Goal: Task Accomplishment & Management: Manage account settings

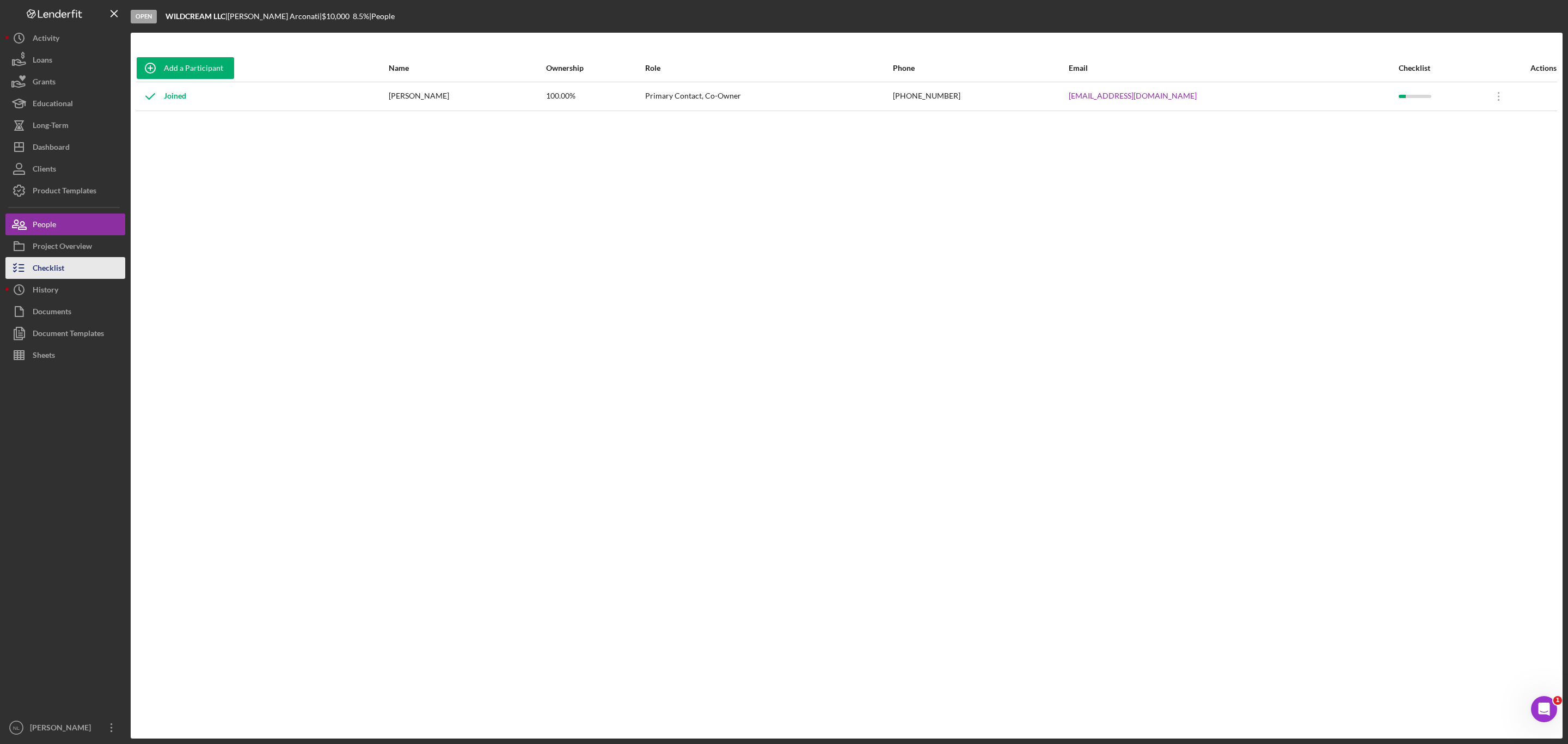
click at [73, 273] on button "Checklist" at bounding box center [65, 268] width 120 height 22
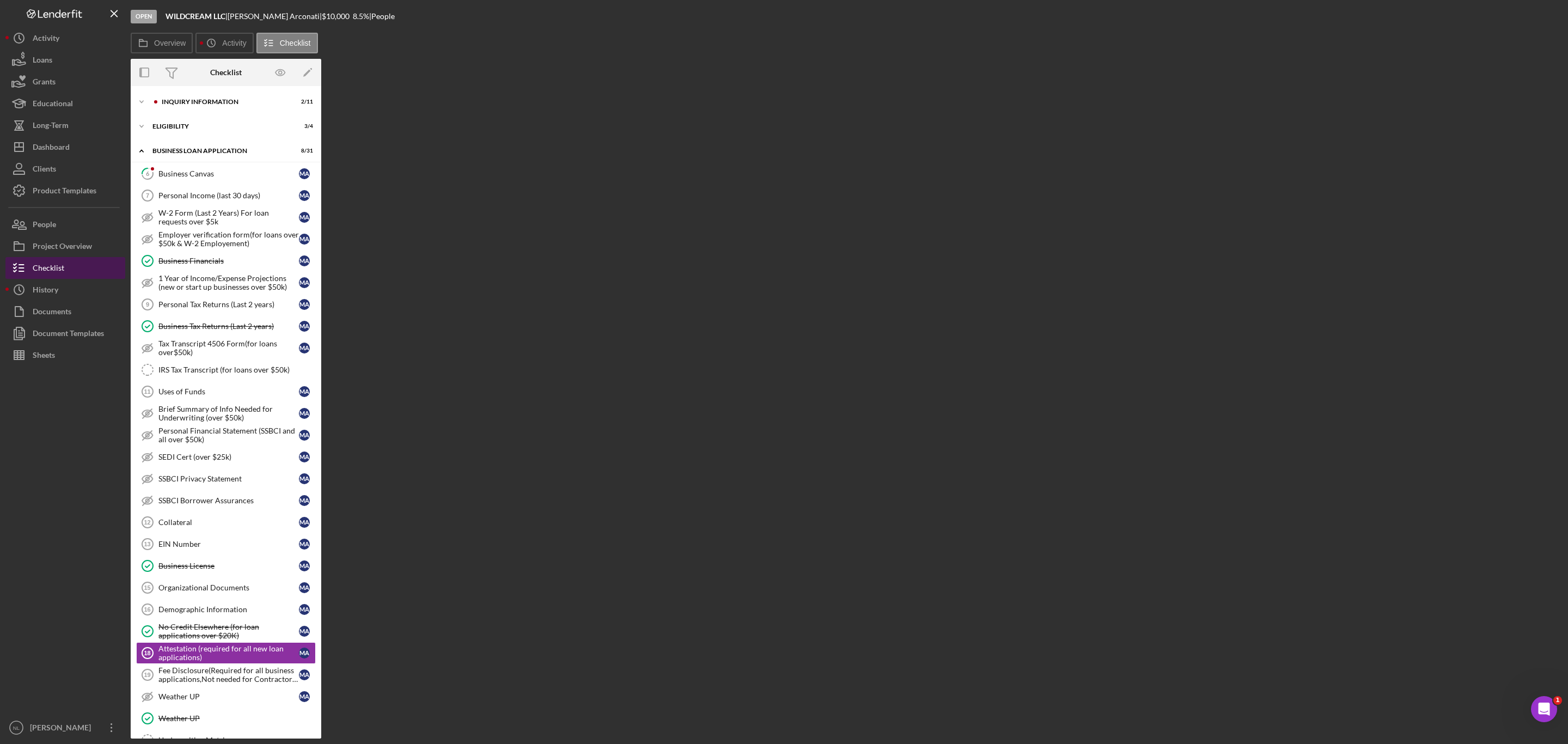
scroll to position [201, 0]
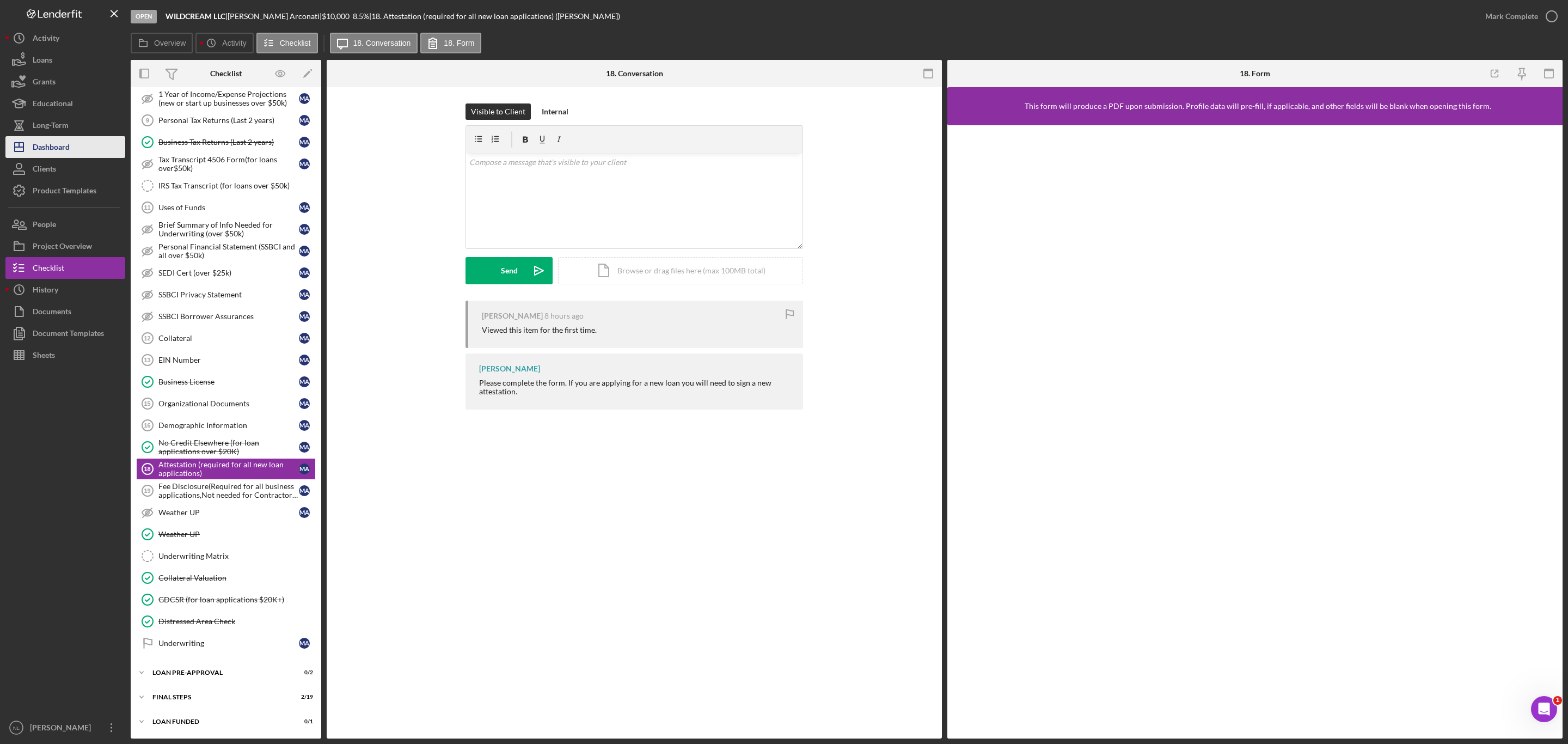
click at [73, 147] on button "Icon/Dashboard Dashboard" at bounding box center [65, 147] width 120 height 22
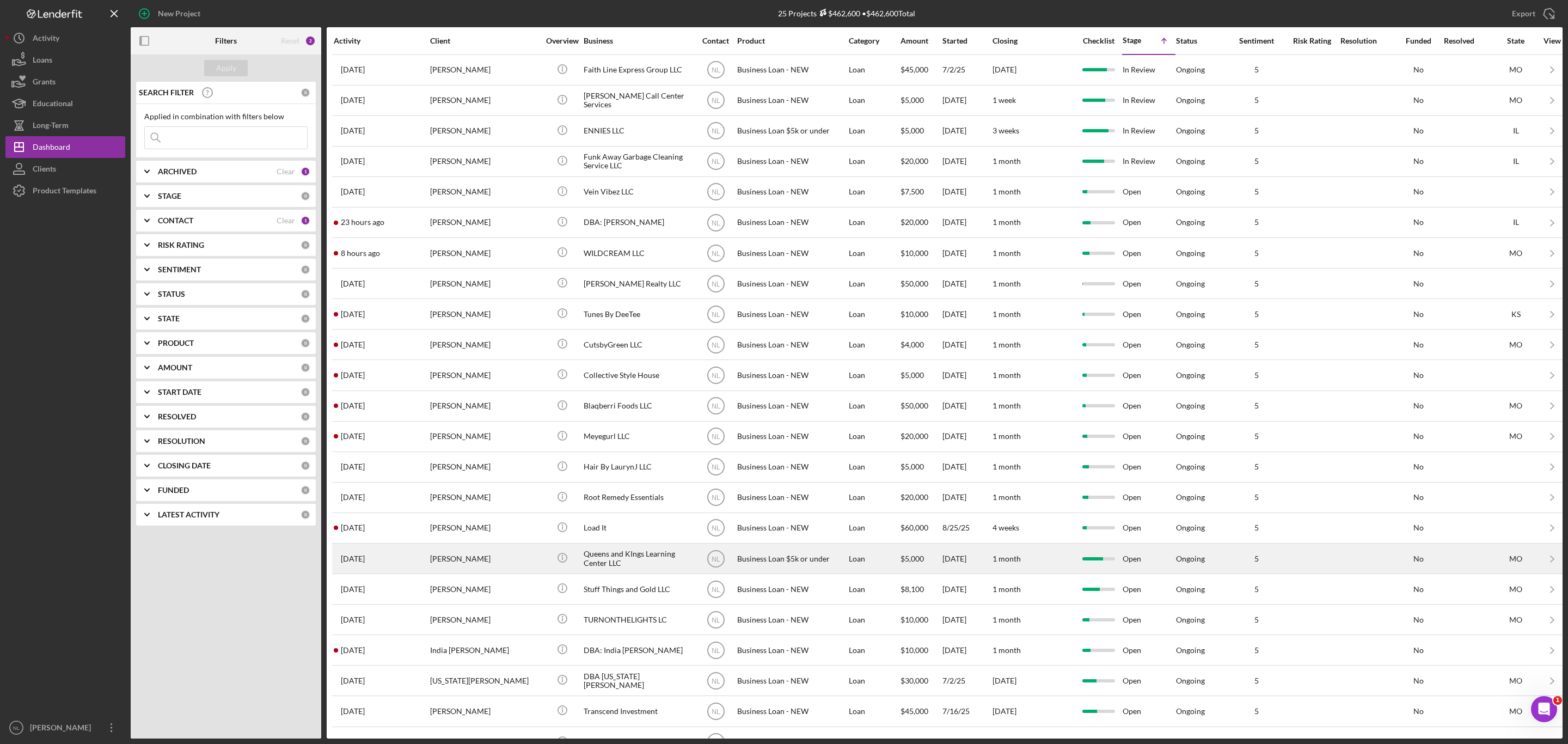
click at [459, 569] on div "[PERSON_NAME]" at bounding box center [485, 559] width 109 height 29
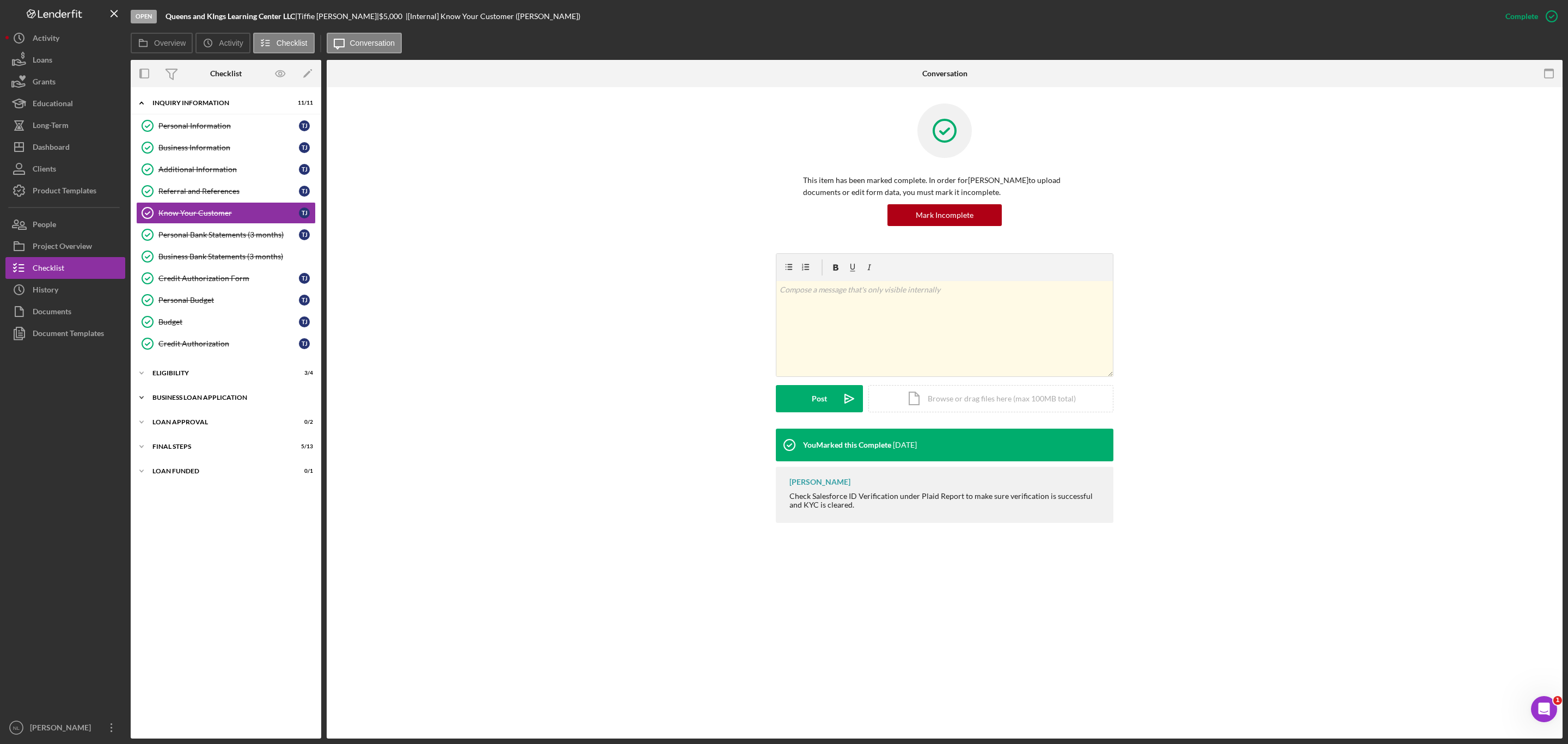
click at [210, 408] on div "Icon/Expander BUSINESS LOAN APPLICATION 8 / 11" at bounding box center [226, 398] width 190 height 22
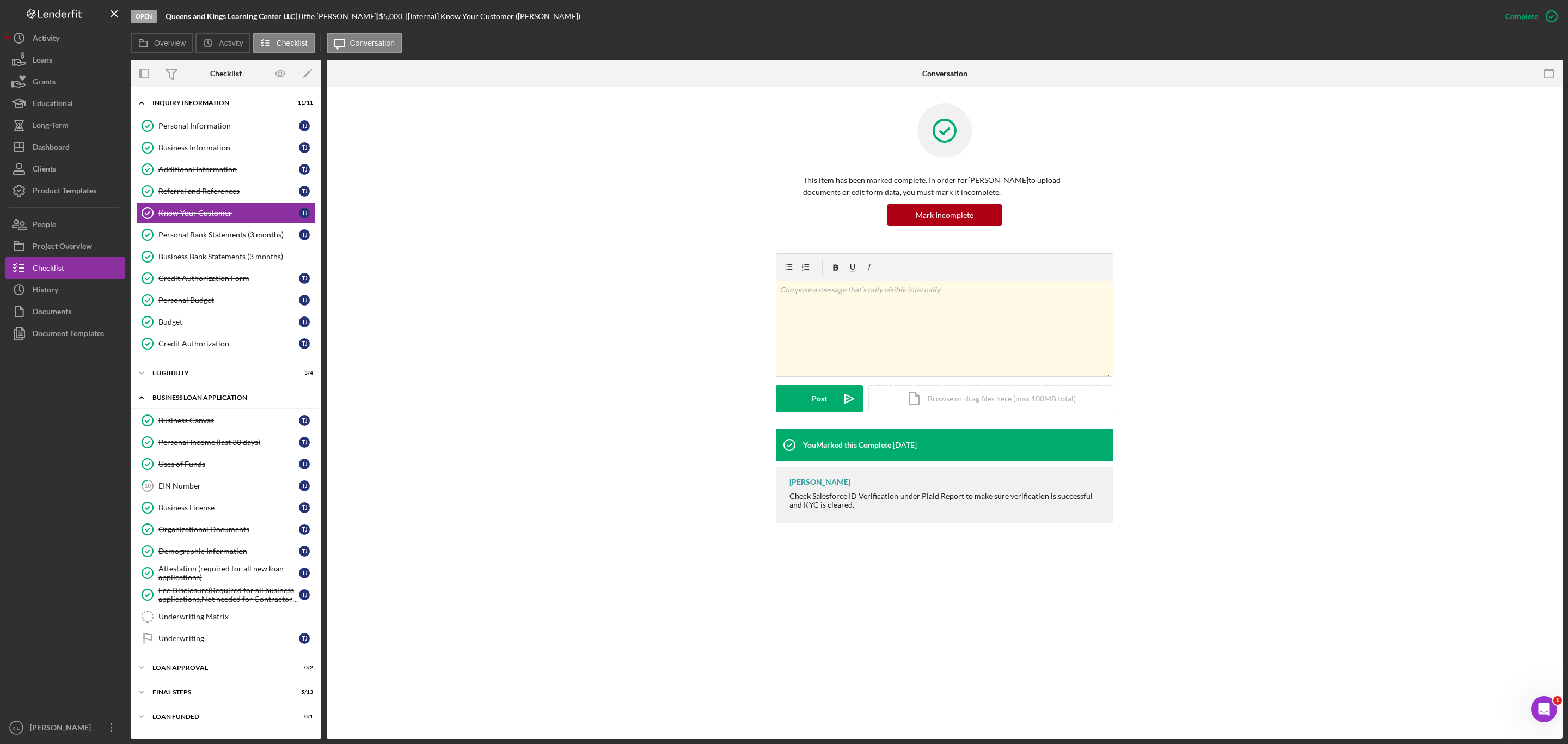
scroll to position [6, 0]
click at [52, 142] on div "Dashboard" at bounding box center [51, 148] width 37 height 24
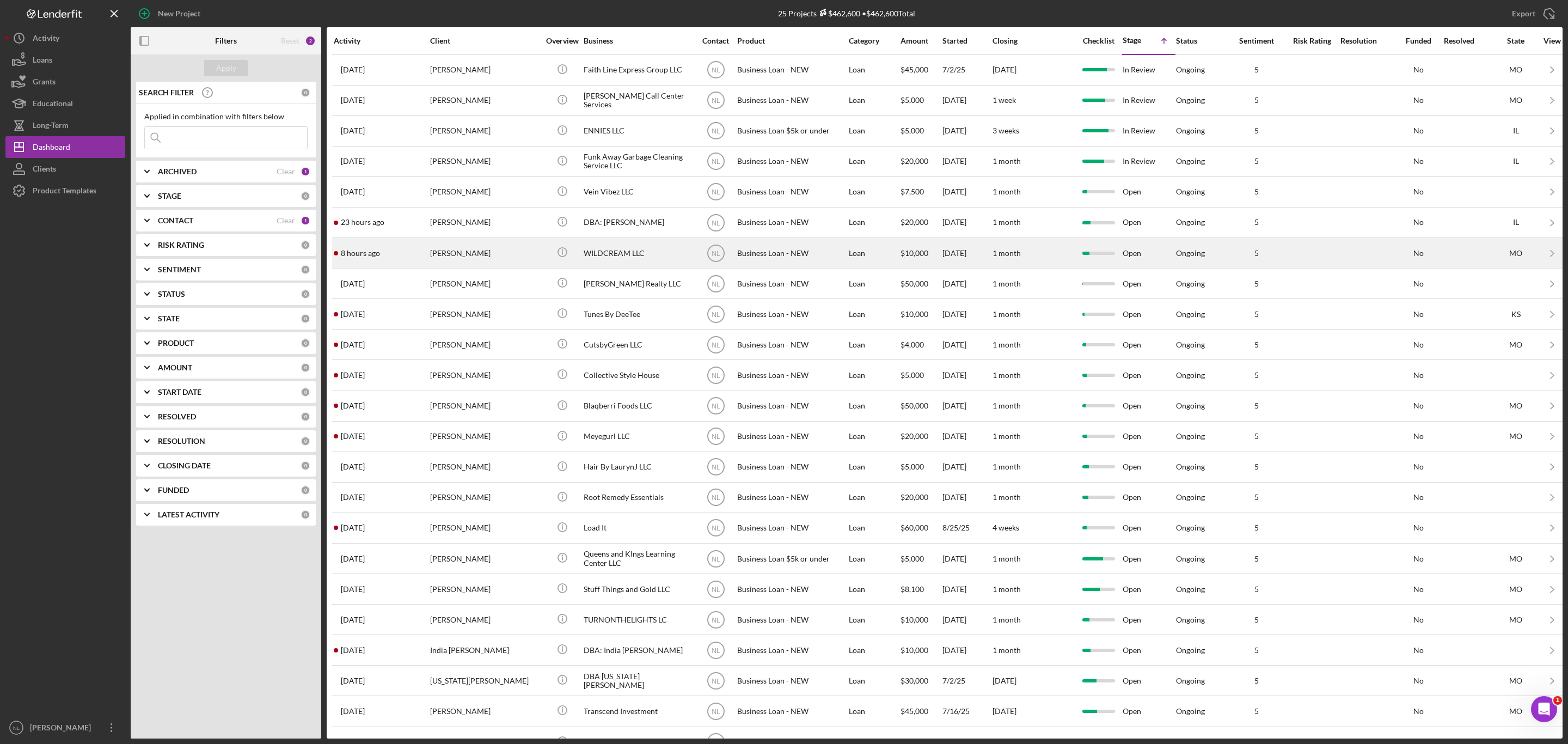
click at [495, 262] on div "[PERSON_NAME]" at bounding box center [485, 253] width 109 height 29
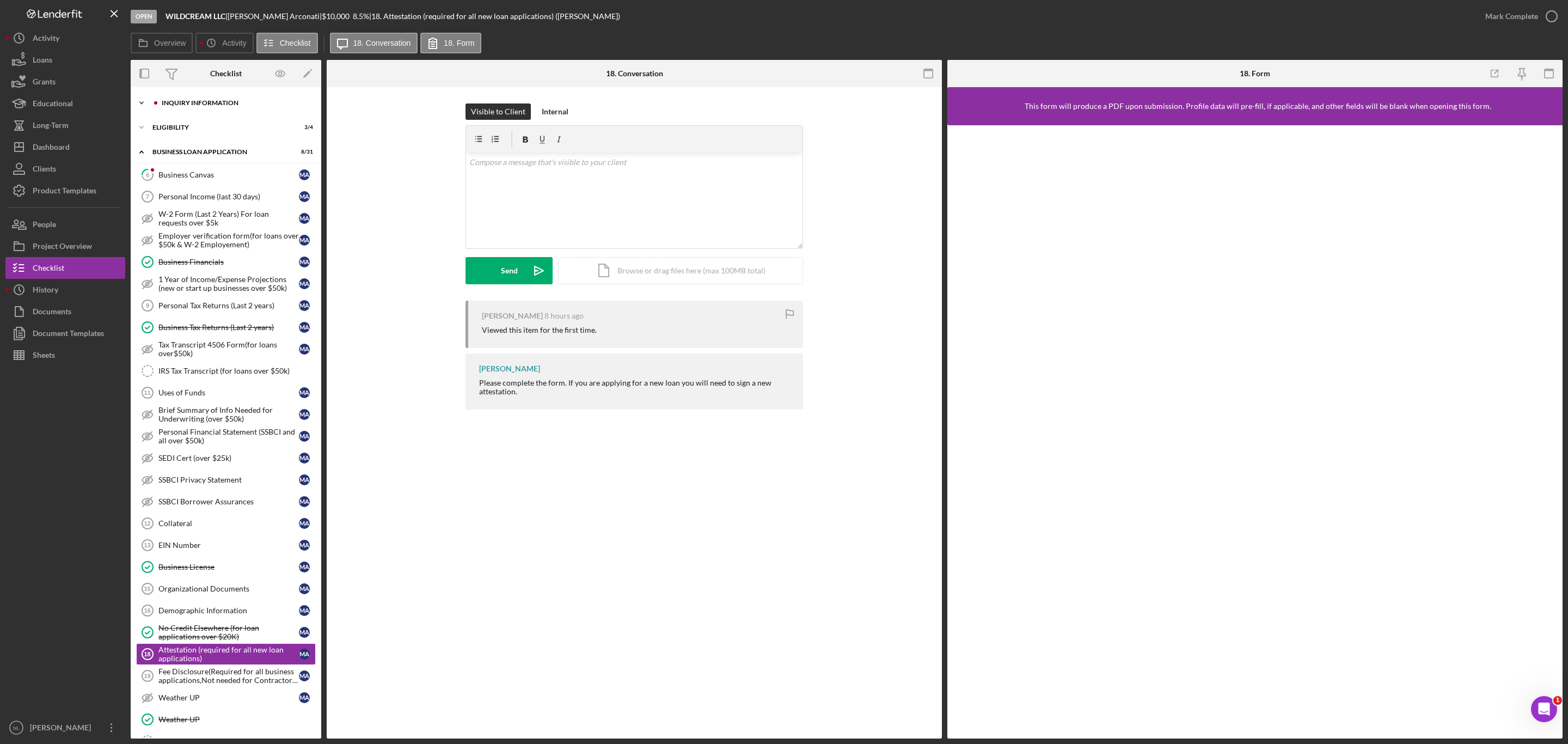
click at [167, 100] on div "INQUIRY INFORMATION" at bounding box center [234, 103] width 146 height 6
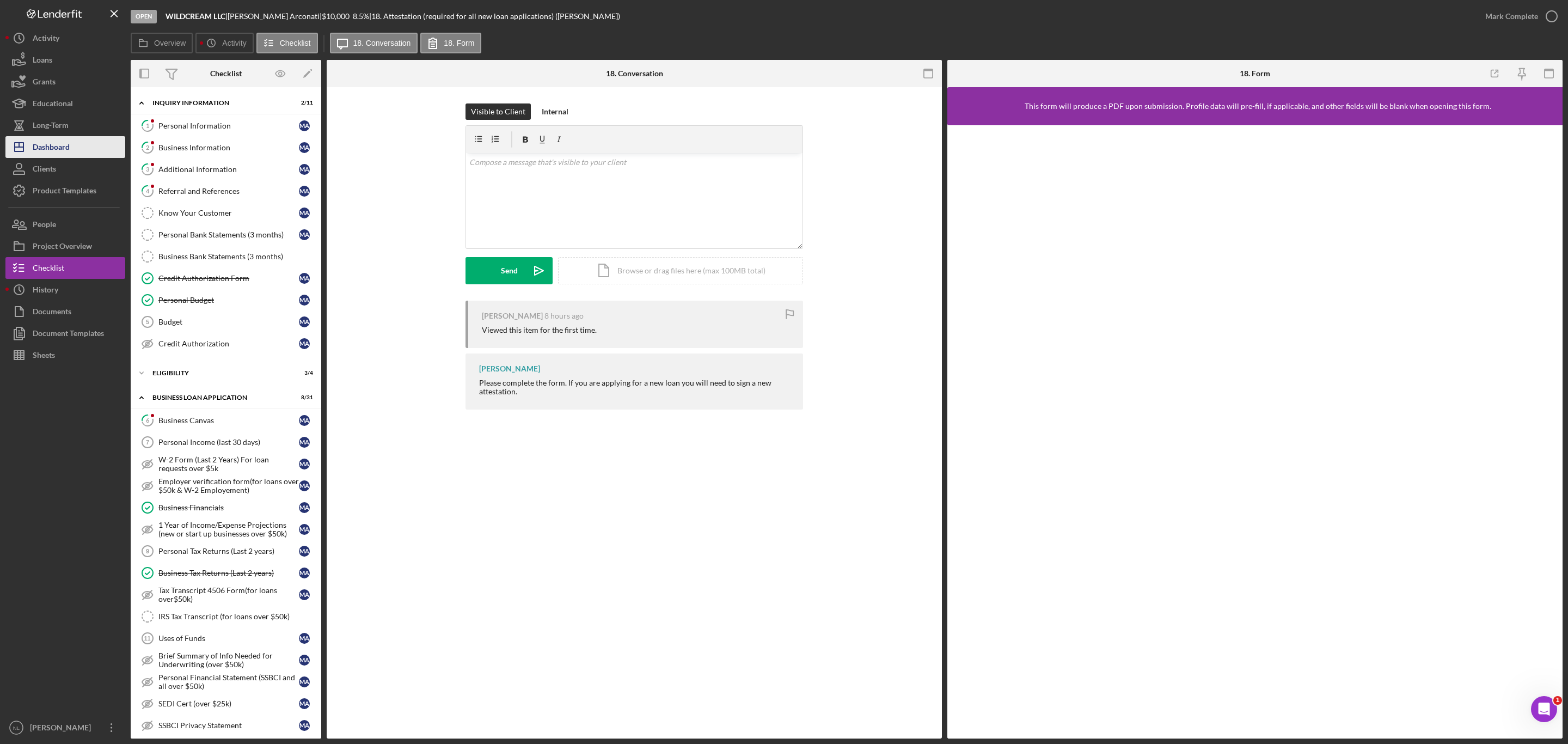
click at [49, 142] on div "Dashboard" at bounding box center [51, 148] width 37 height 24
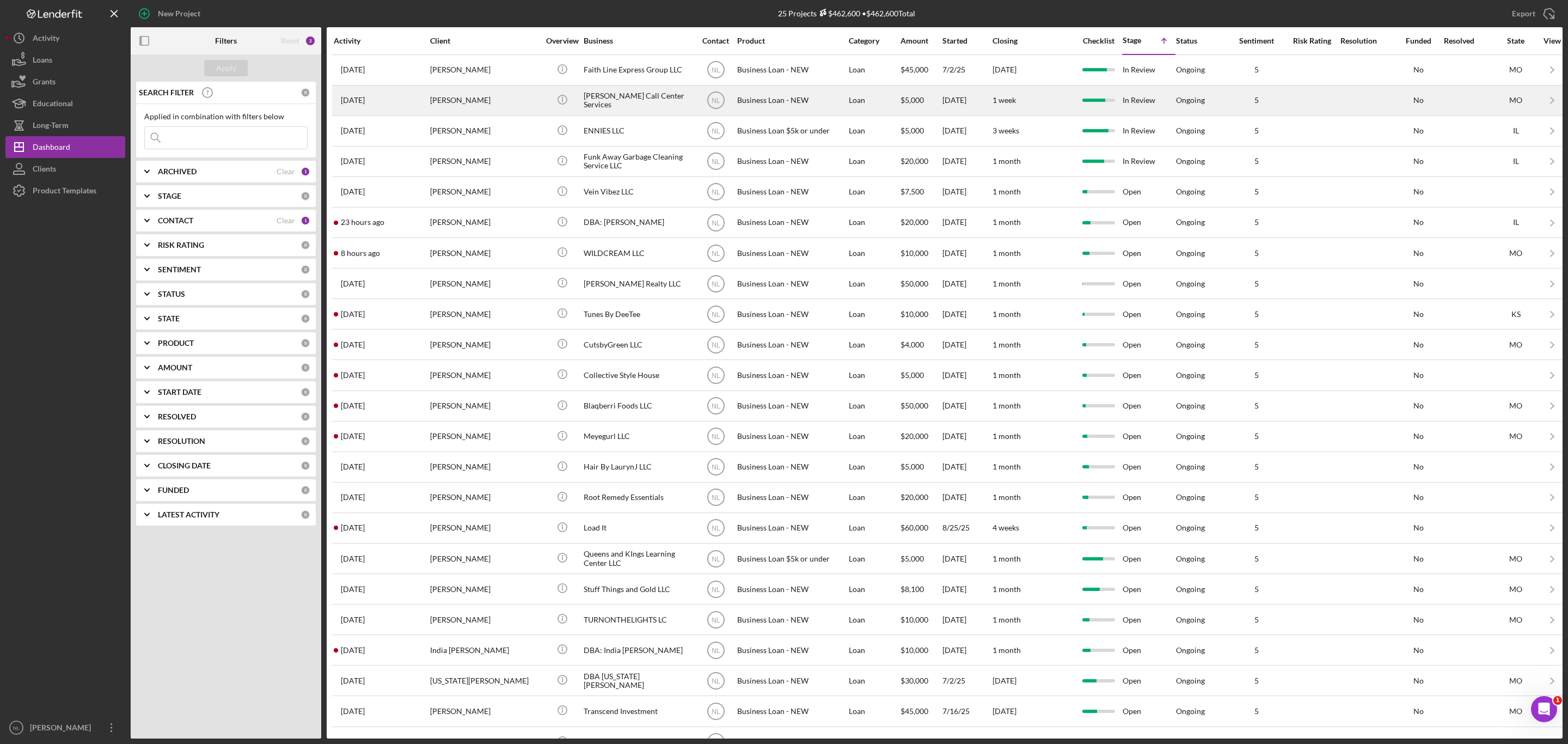
click at [445, 104] on div "[PERSON_NAME]" at bounding box center [485, 101] width 109 height 29
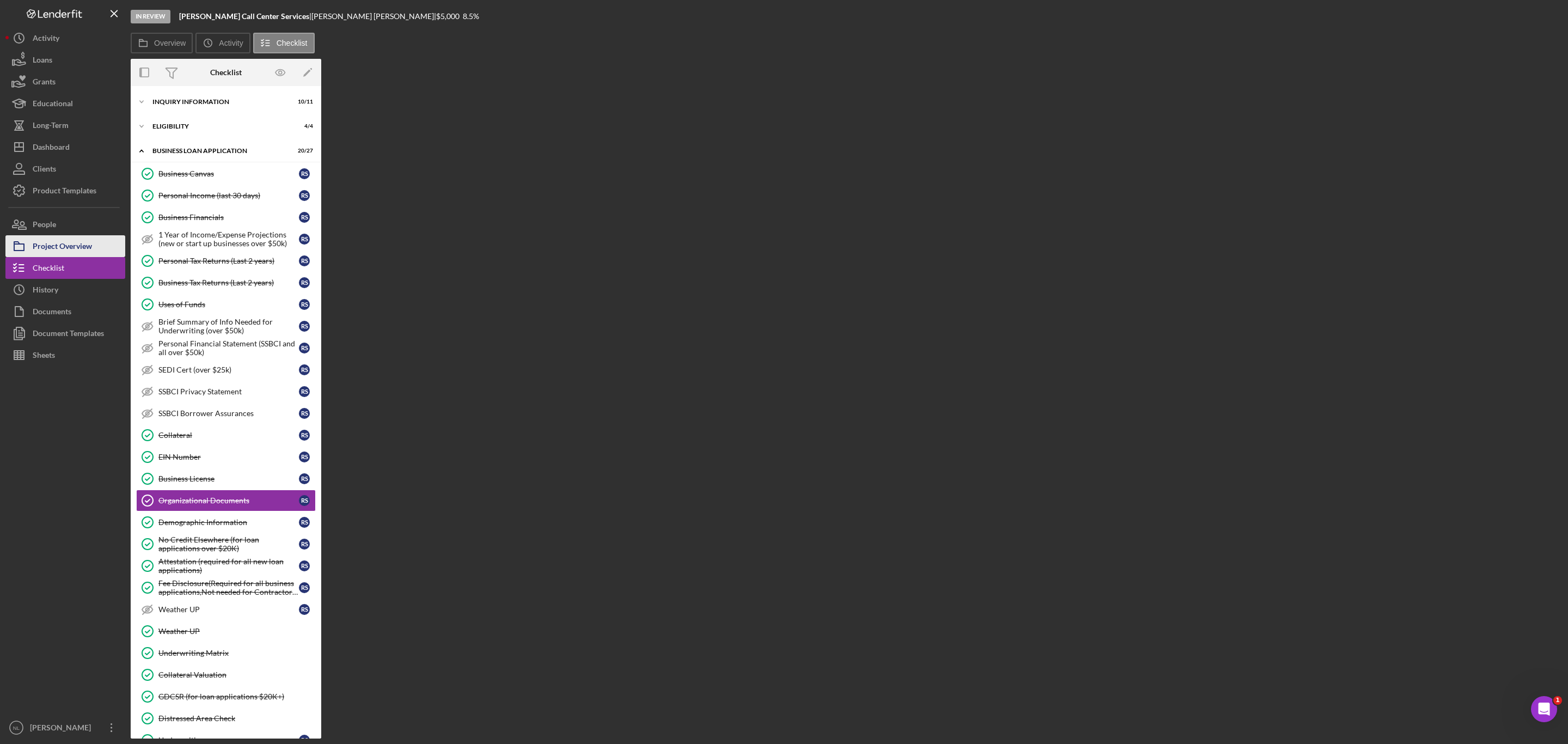
click at [80, 250] on div "Project Overview" at bounding box center [62, 247] width 60 height 24
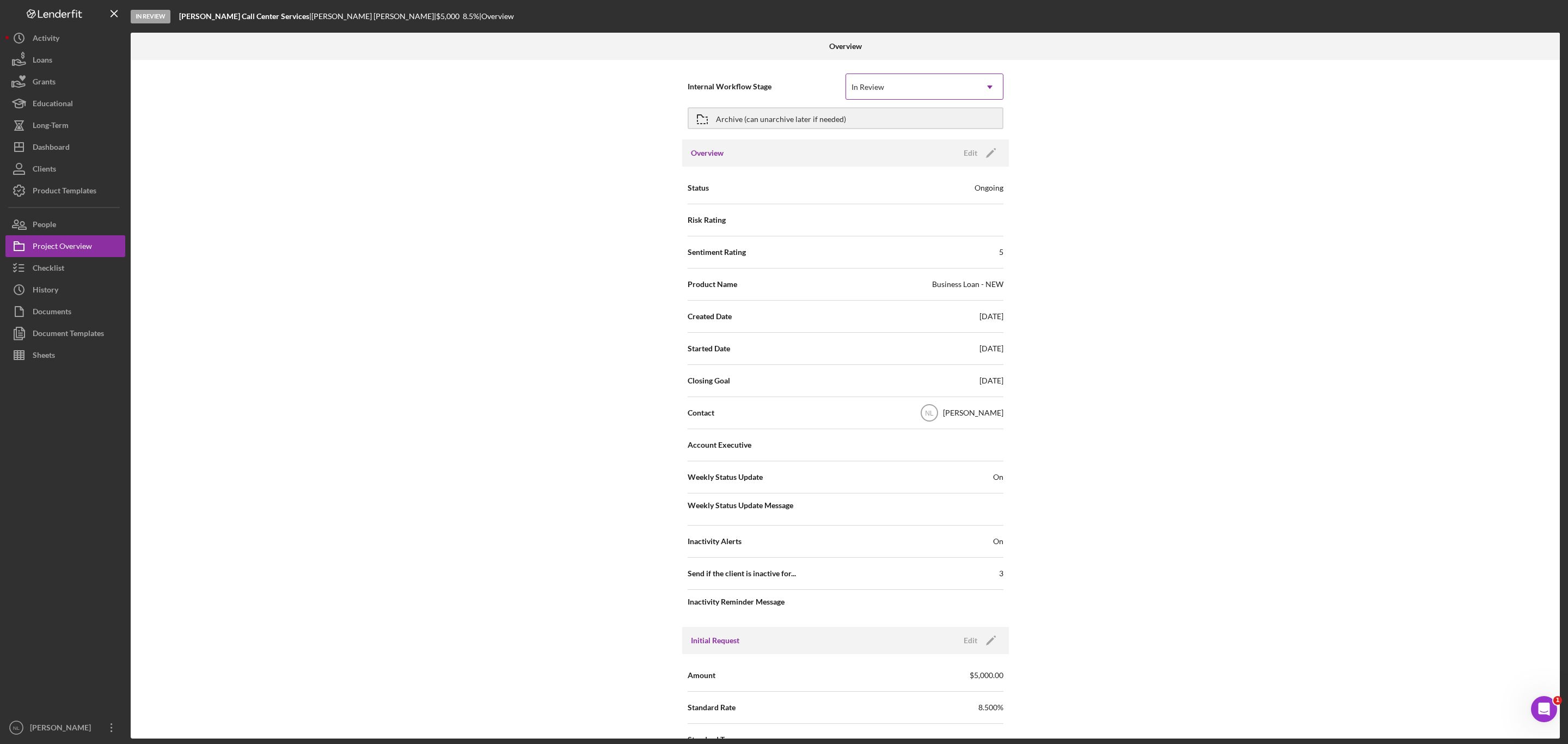
click at [926, 82] on div "In Review" at bounding box center [911, 87] width 131 height 25
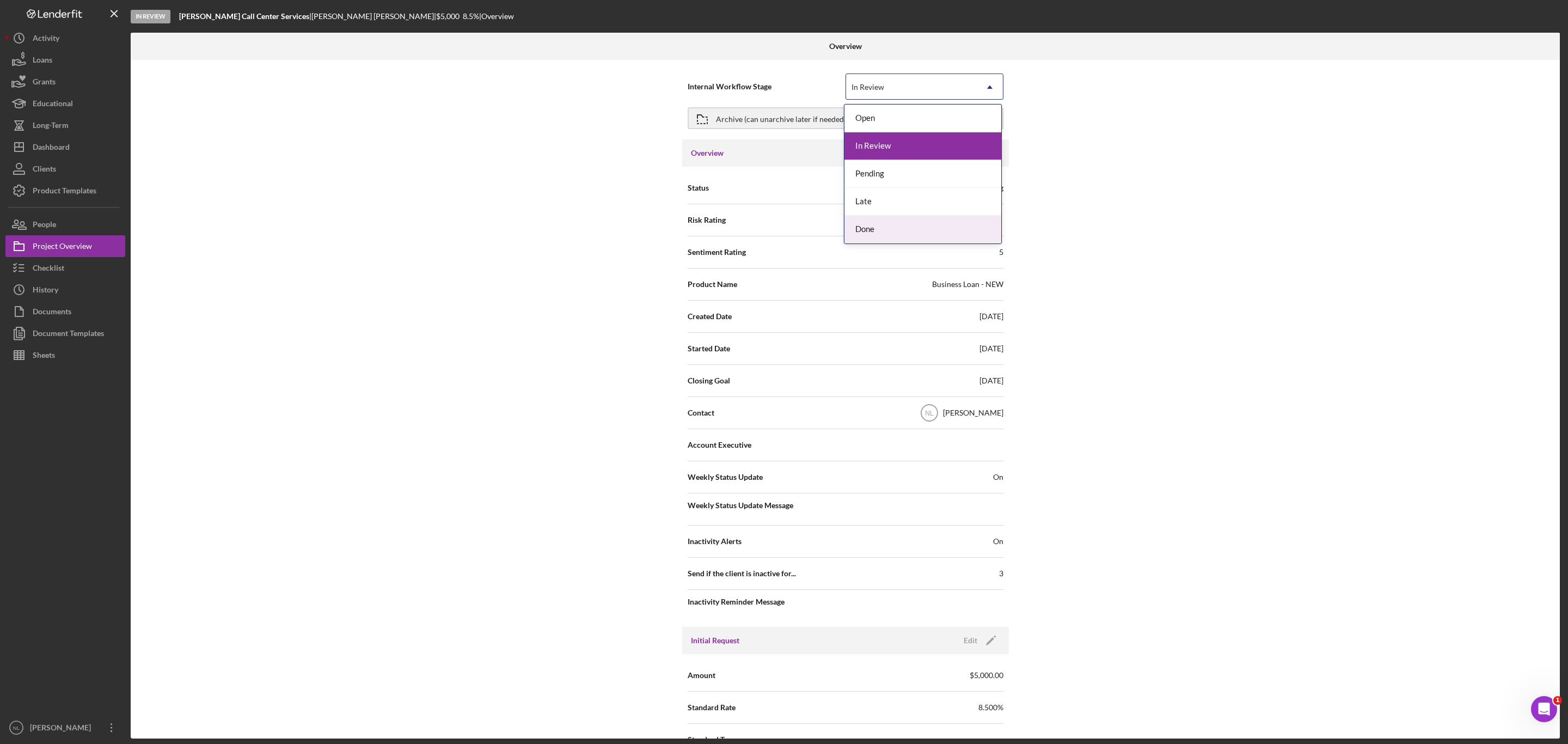
click at [870, 233] on div "Done" at bounding box center [923, 229] width 157 height 28
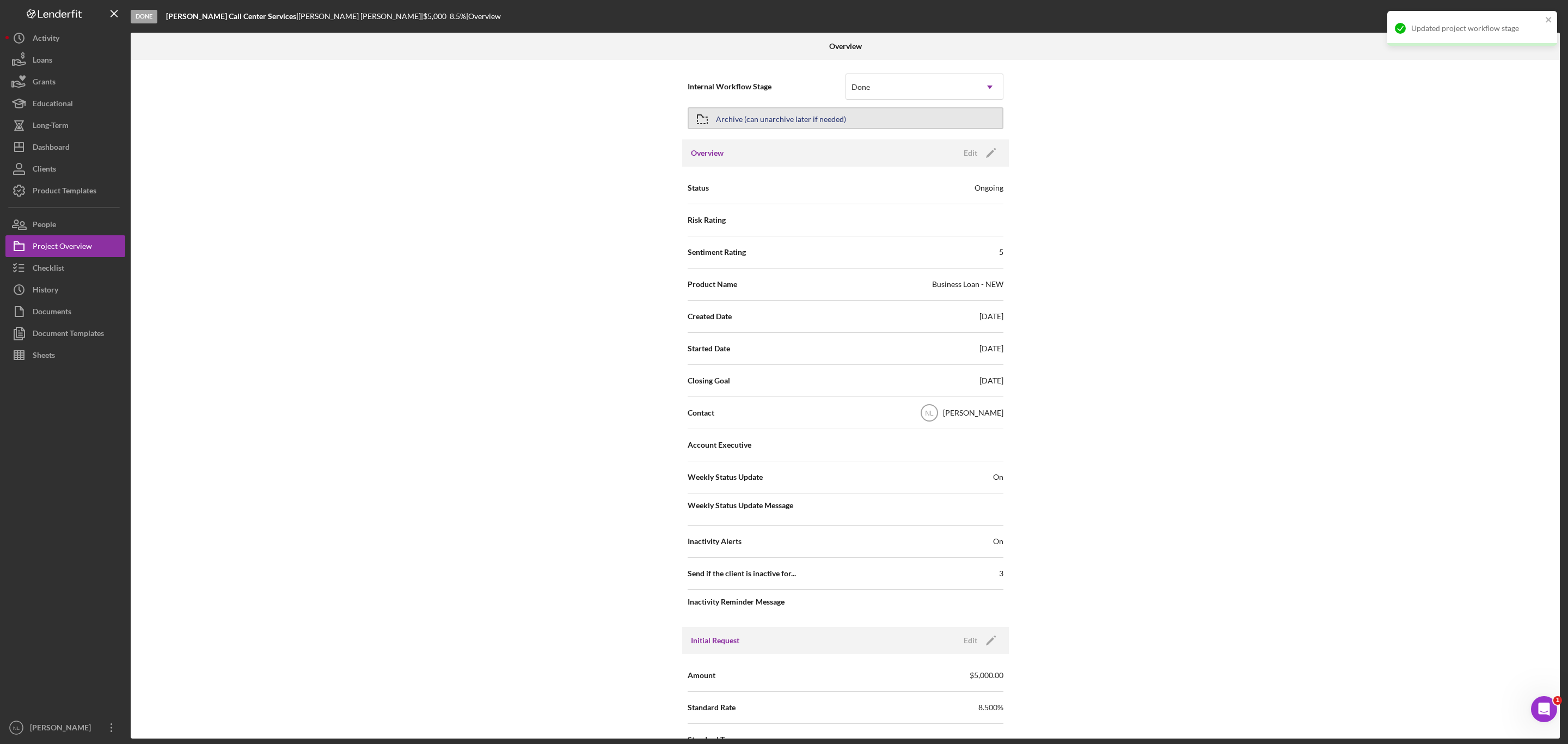
click at [737, 118] on div "Archive (can unarchive later if needed)" at bounding box center [780, 118] width 130 height 19
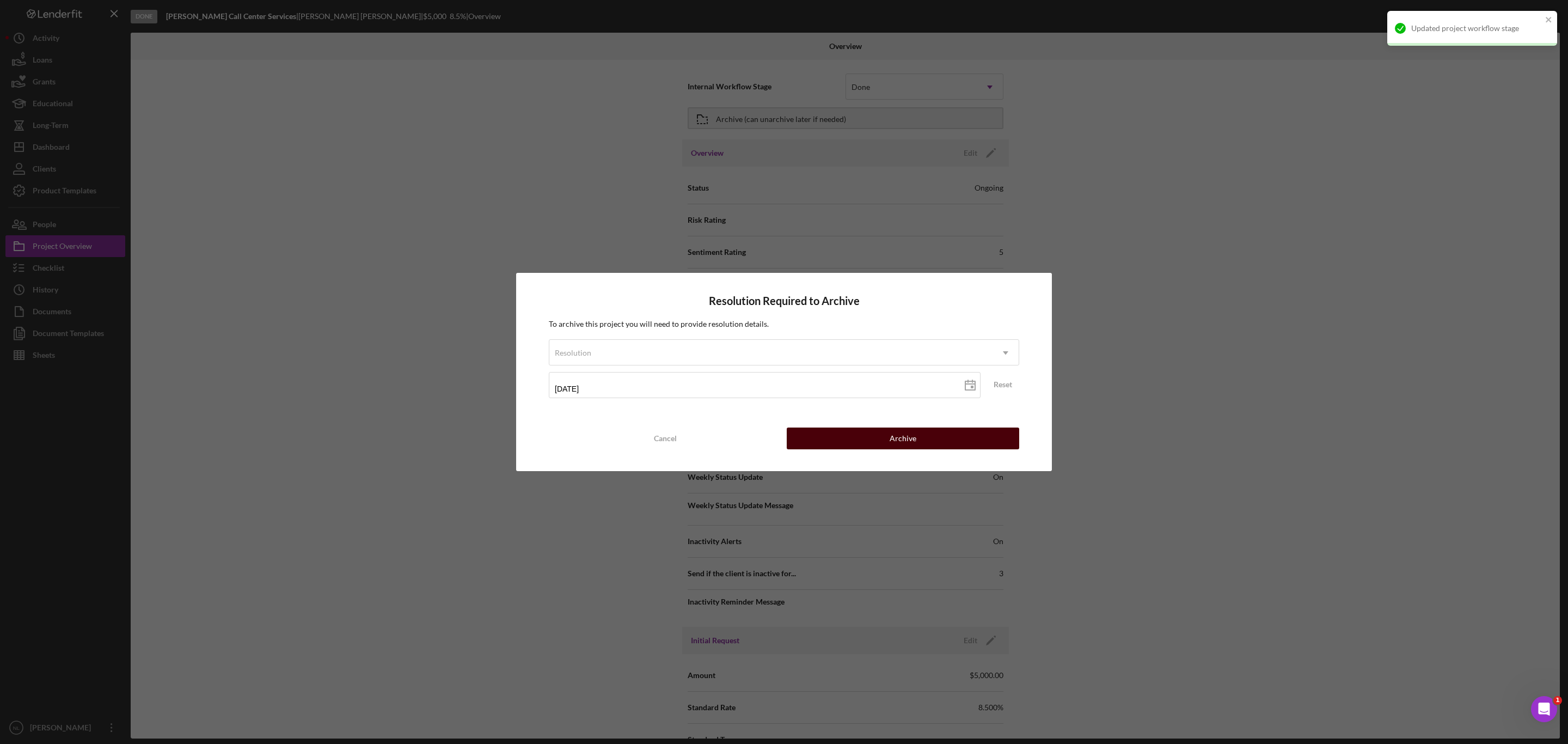
click at [828, 444] on button "Archive" at bounding box center [903, 438] width 233 height 22
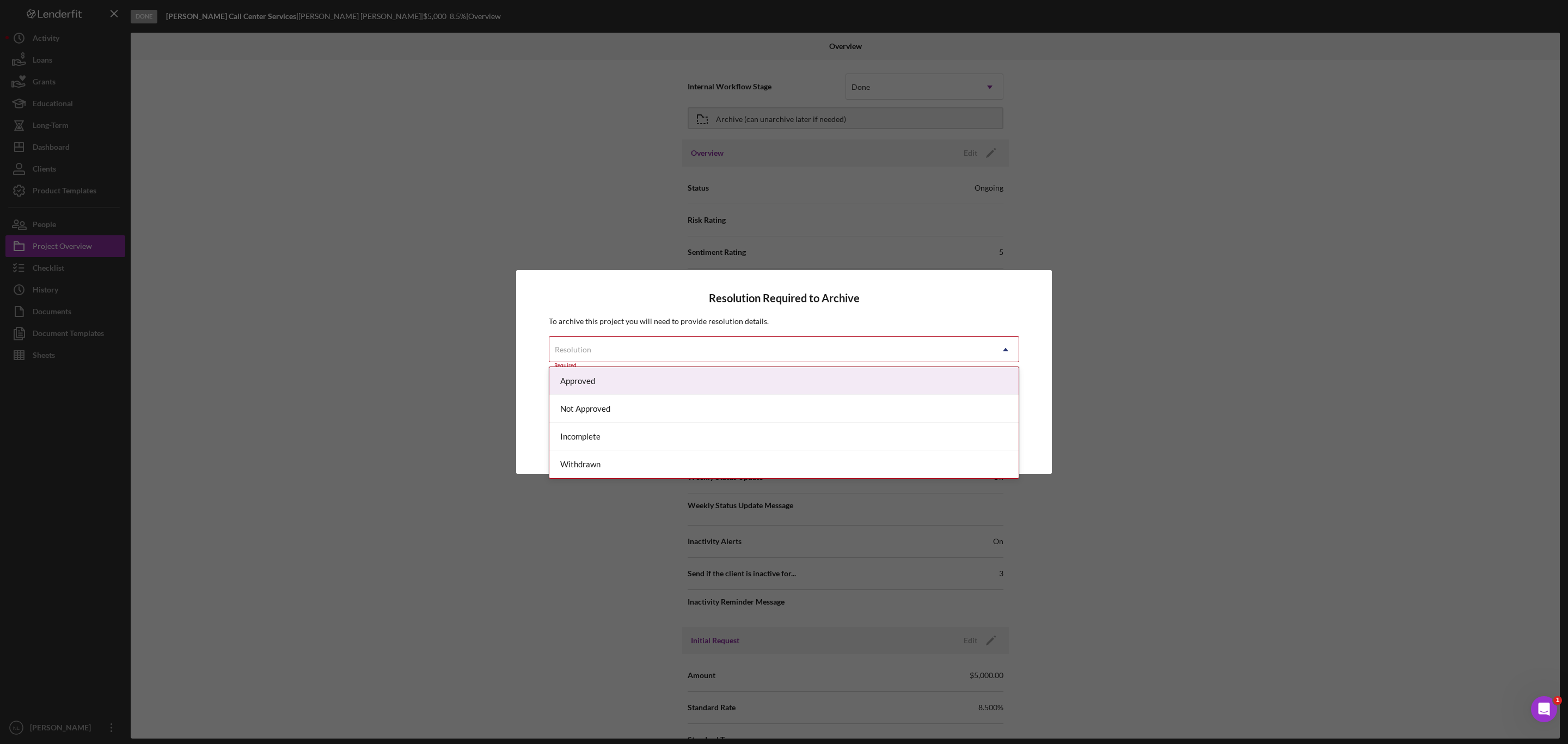
click at [673, 344] on div "Resolution" at bounding box center [770, 349] width 443 height 25
click at [647, 387] on div "Approved" at bounding box center [783, 381] width 469 height 28
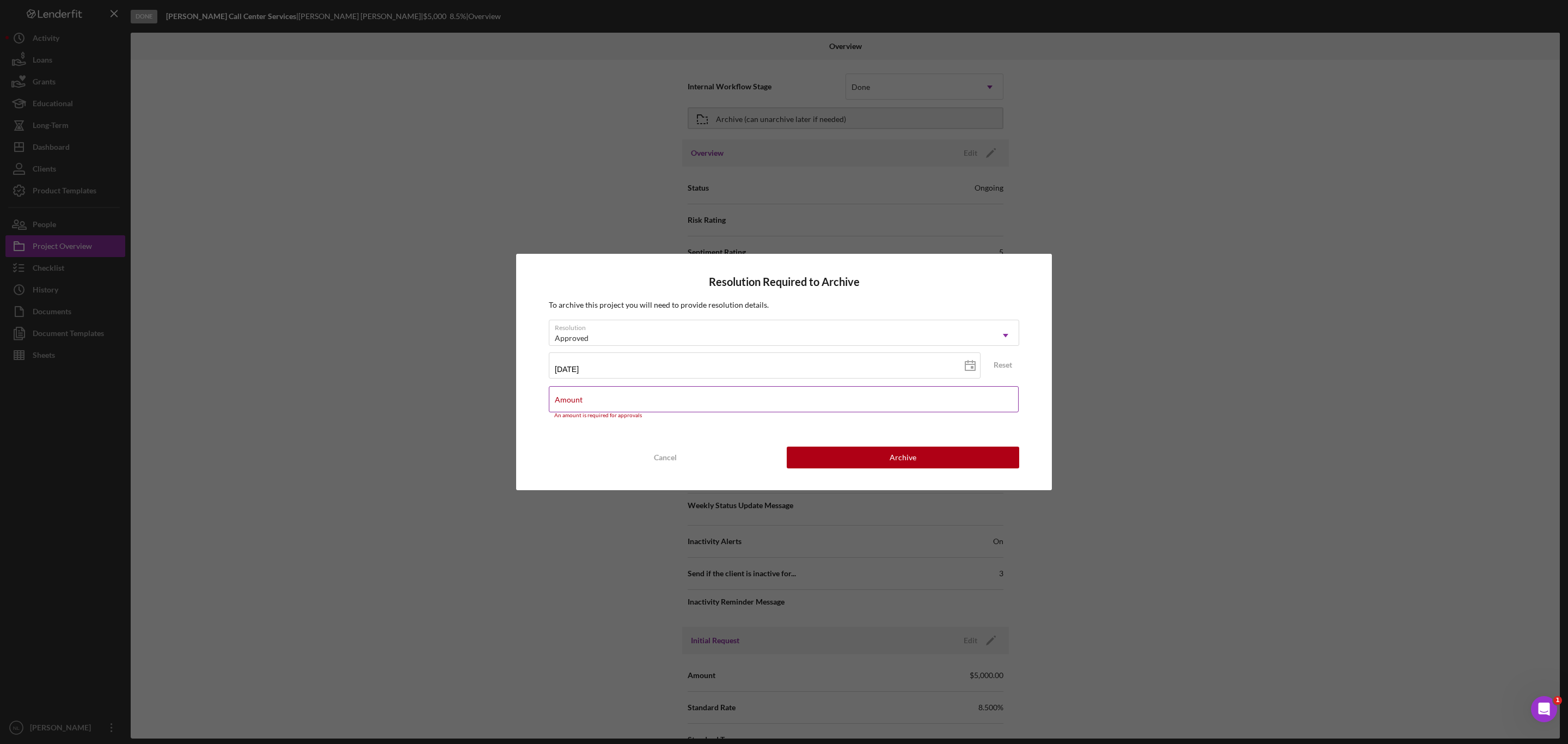
click at [779, 400] on div "Amount An amount is required for approvals" at bounding box center [784, 402] width 471 height 32
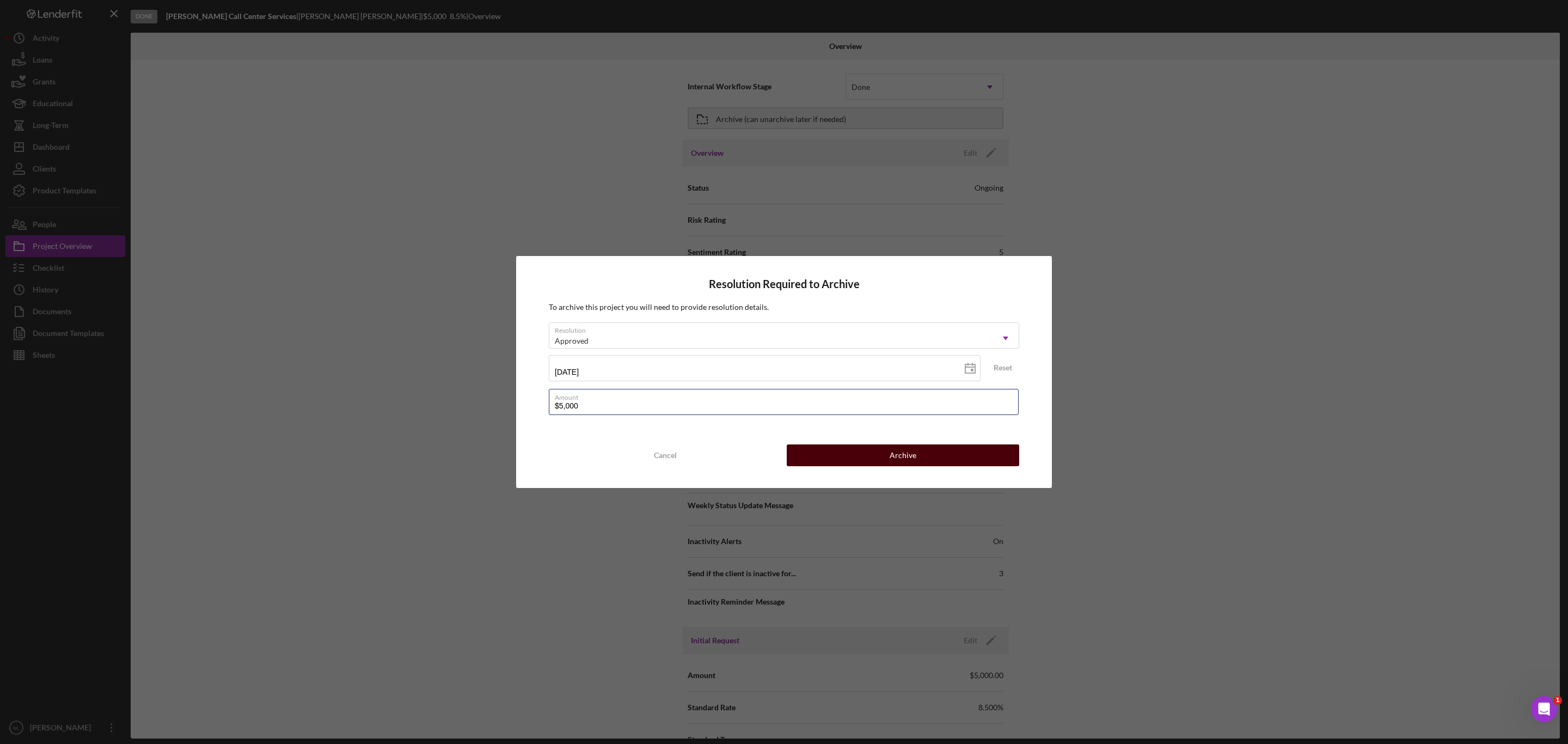
type input "$5,000"
click at [887, 457] on button "Archive" at bounding box center [903, 455] width 233 height 22
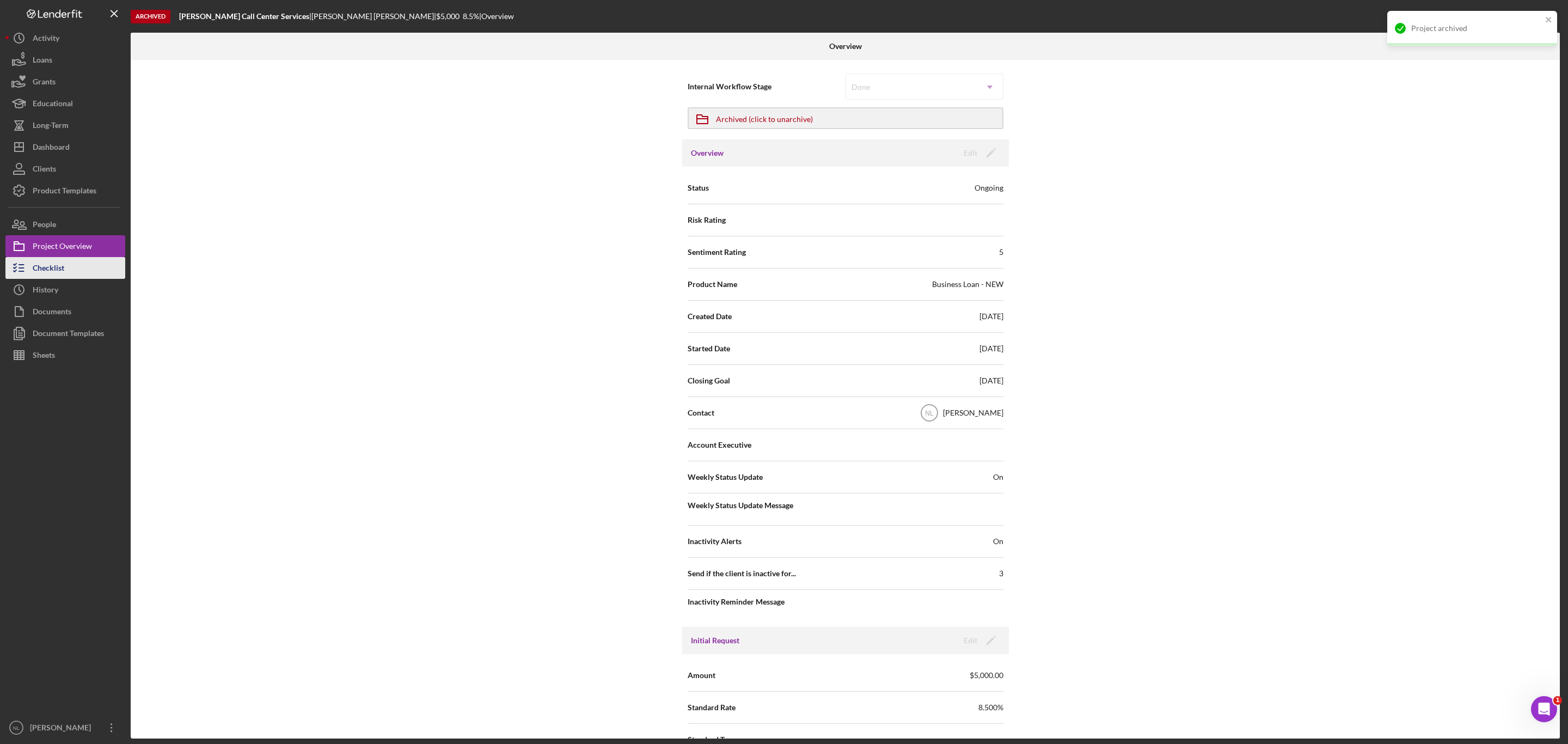
click at [66, 273] on button "Checklist" at bounding box center [65, 268] width 120 height 22
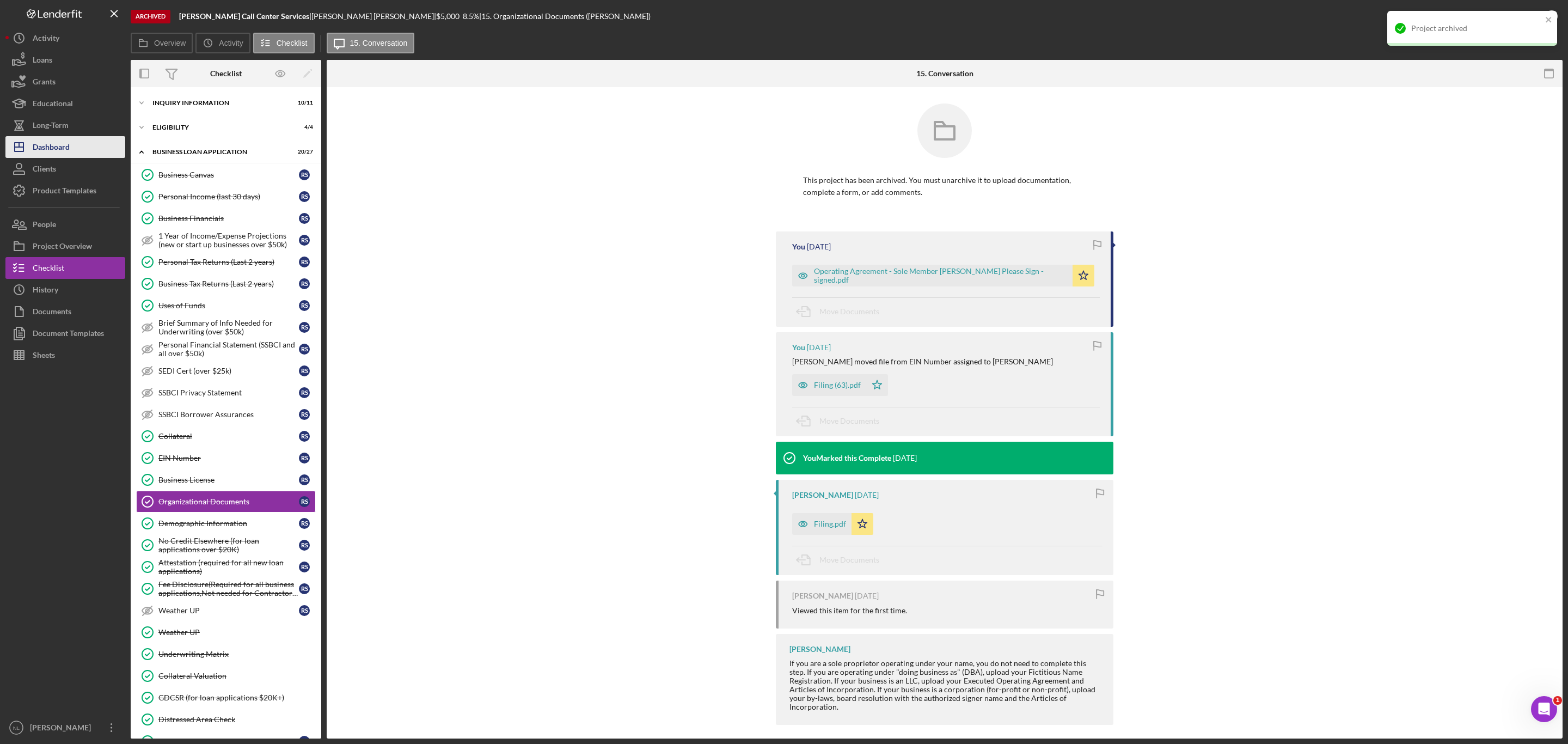
scroll to position [96, 0]
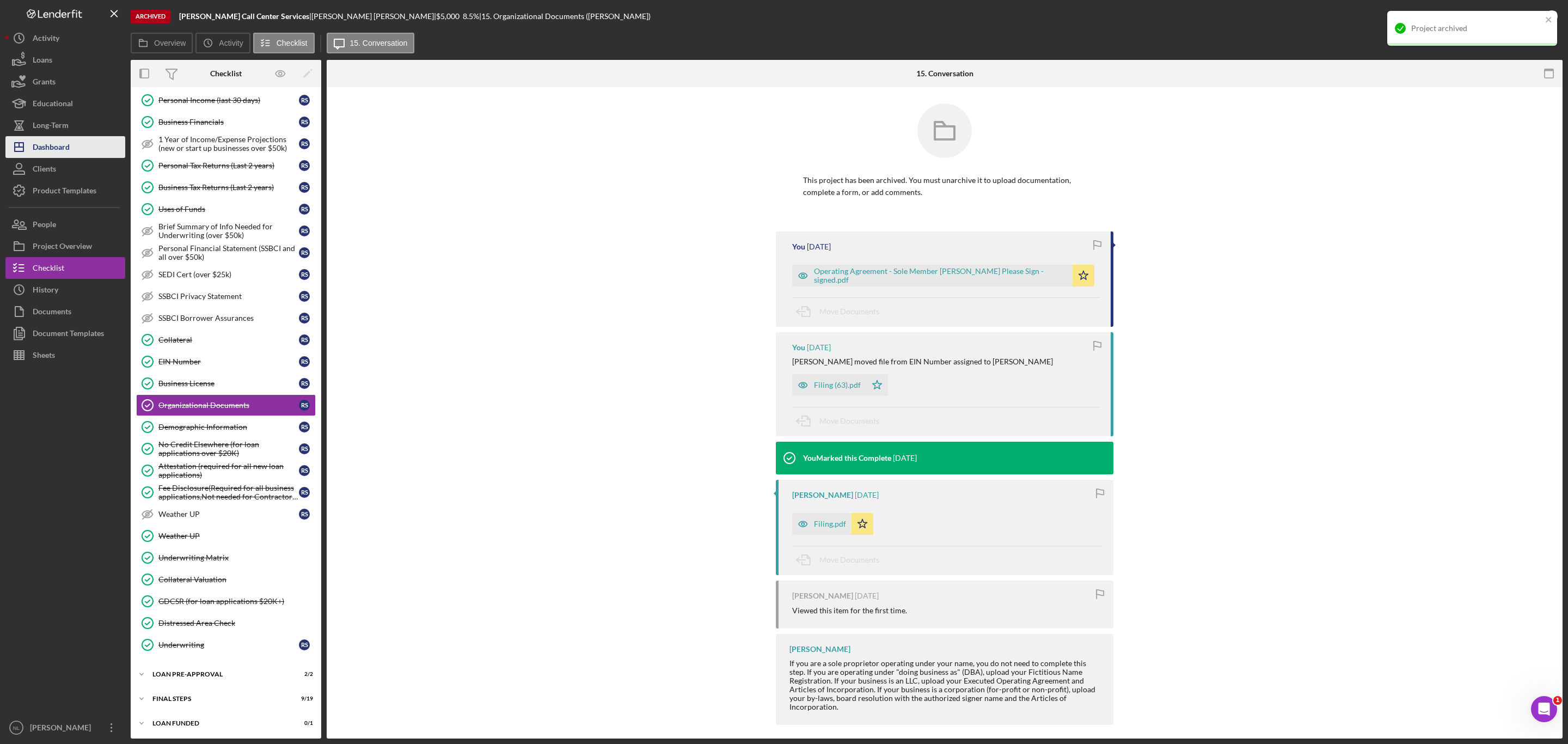
click at [52, 150] on div "Dashboard" at bounding box center [51, 148] width 37 height 24
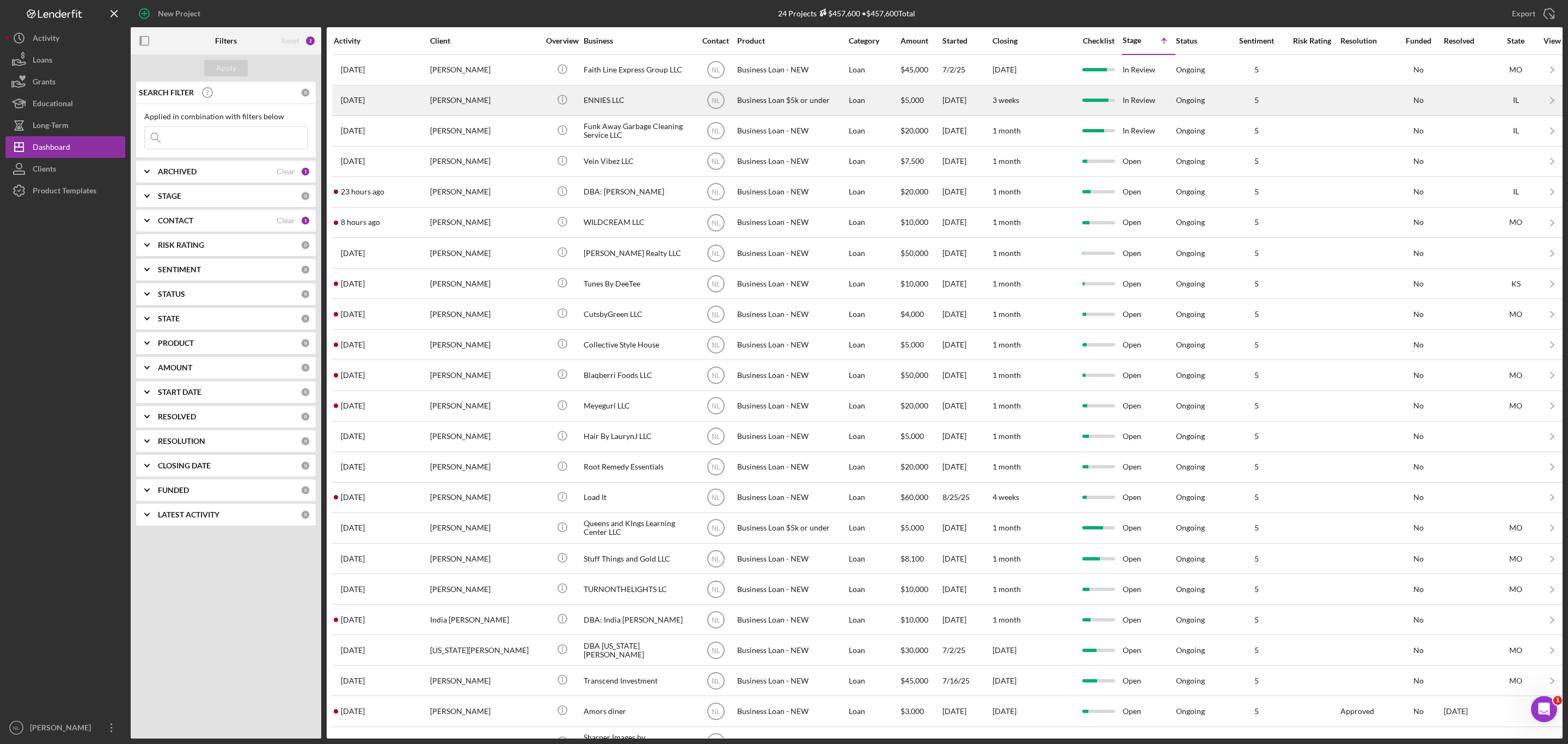
click at [543, 95] on div "Icon/Info" at bounding box center [562, 101] width 41 height 29
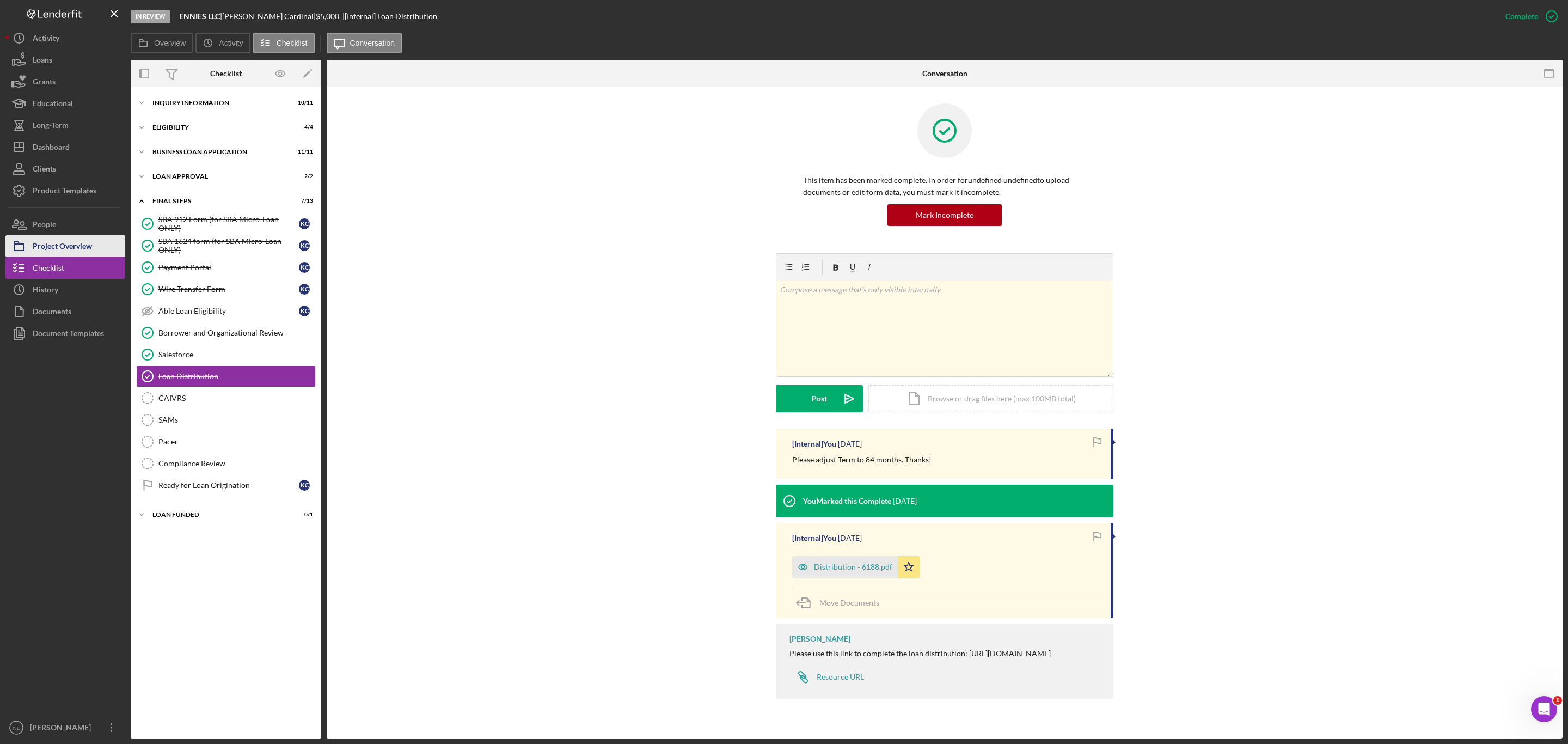
click at [106, 239] on button "Project Overview" at bounding box center [65, 246] width 120 height 22
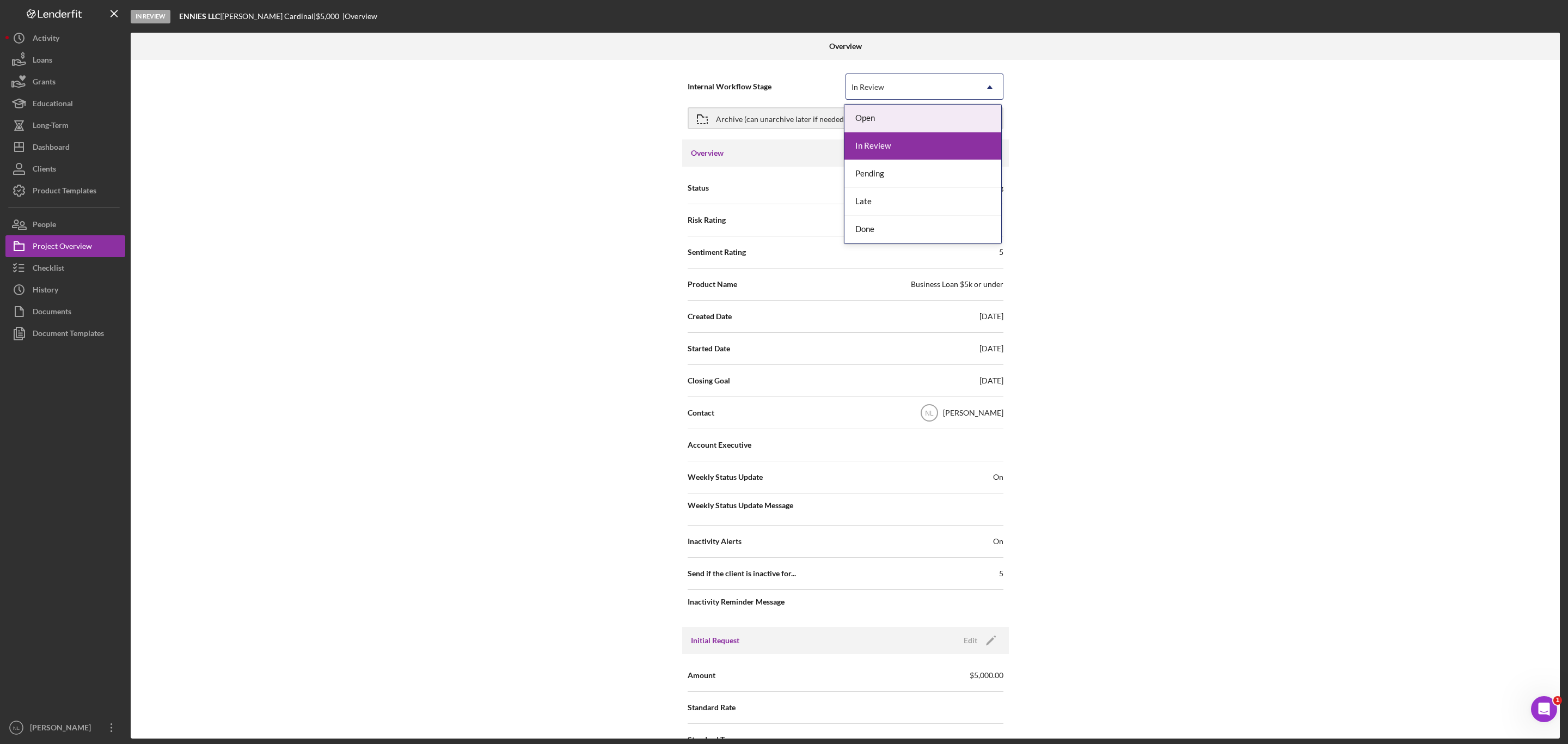
click at [924, 95] on div "In Review" at bounding box center [911, 87] width 131 height 25
click at [887, 236] on div "Done" at bounding box center [923, 229] width 157 height 28
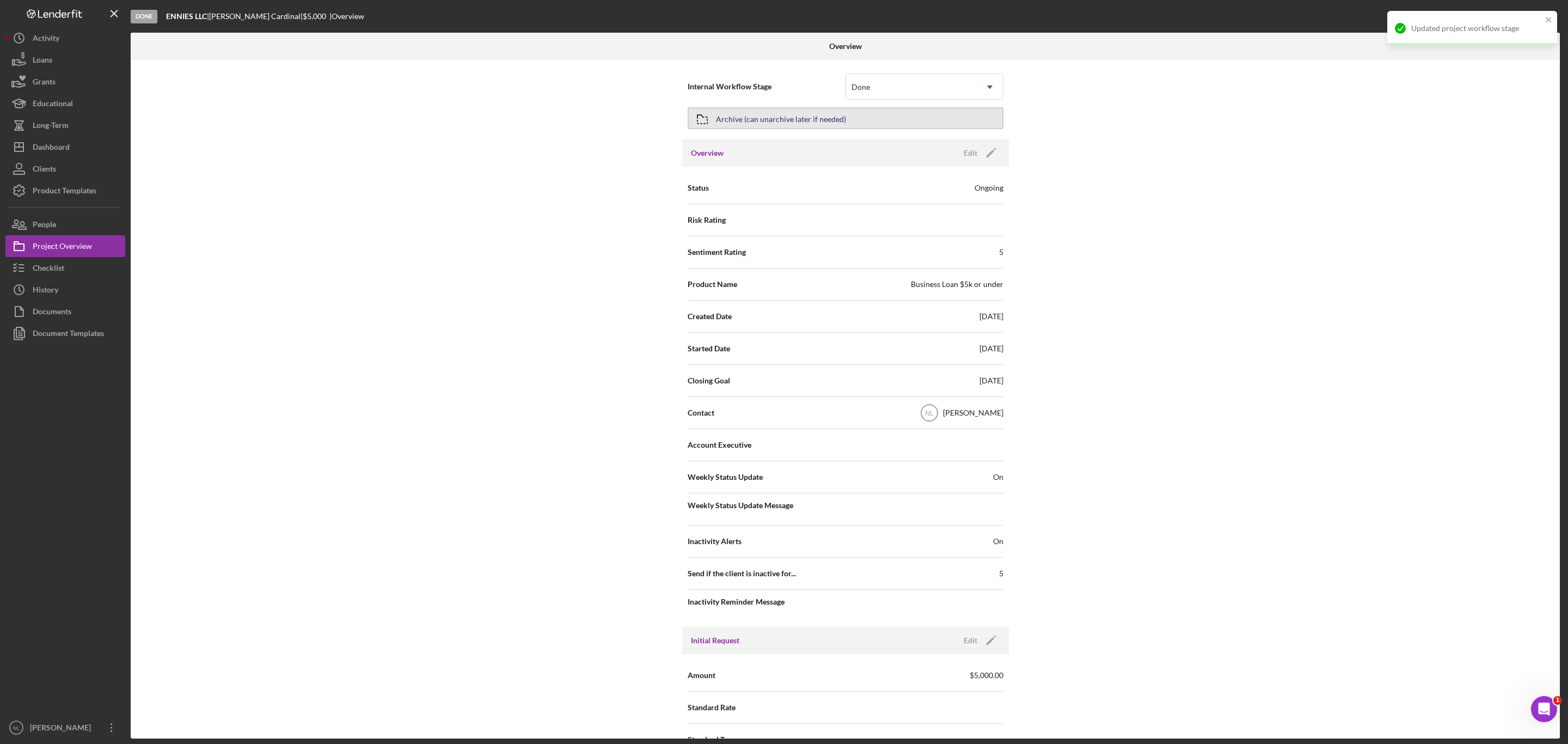
click at [721, 116] on div "Archive (can unarchive later if needed)" at bounding box center [780, 118] width 130 height 19
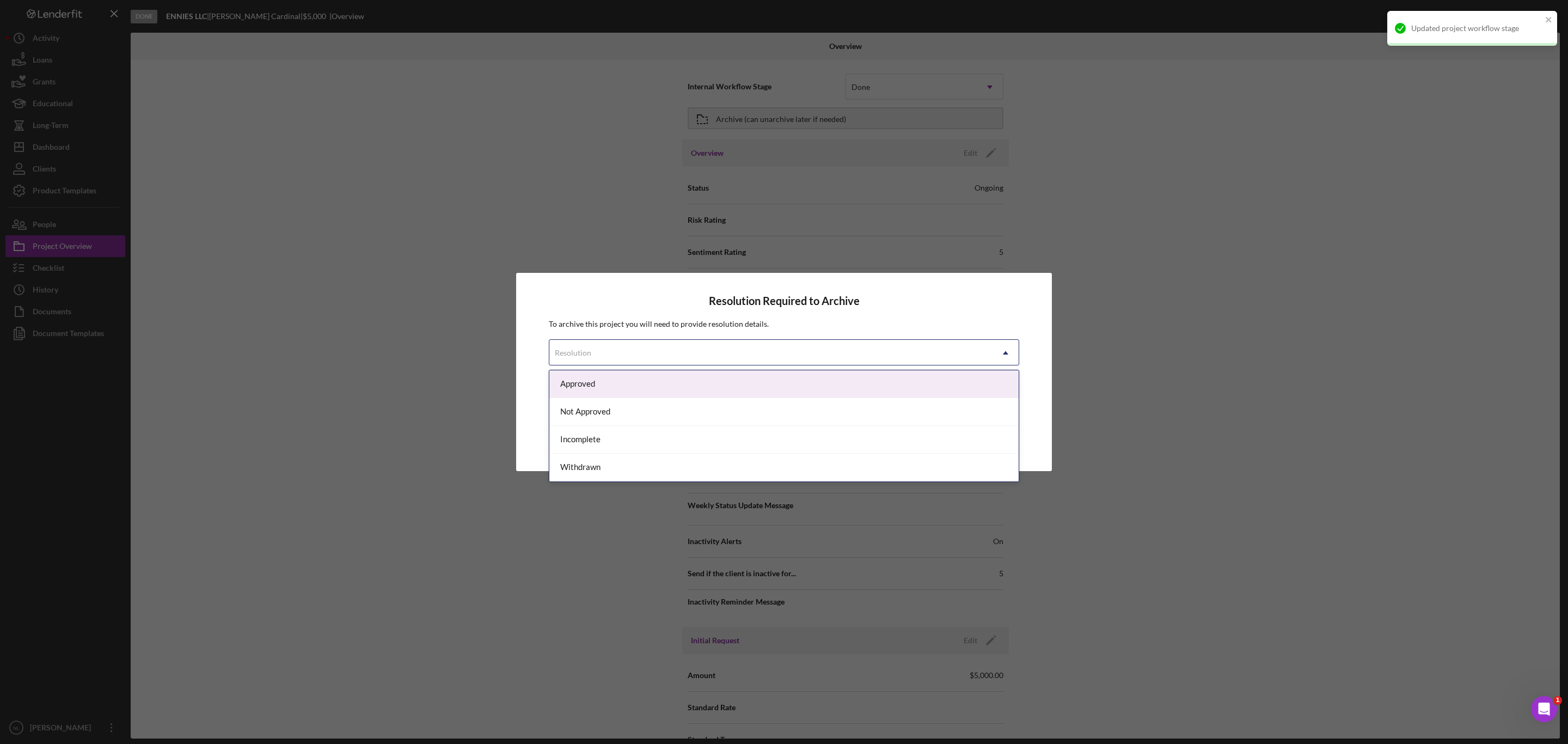
click at [756, 356] on div "Resolution" at bounding box center [770, 353] width 443 height 25
click at [668, 392] on div "Approved" at bounding box center [783, 384] width 469 height 28
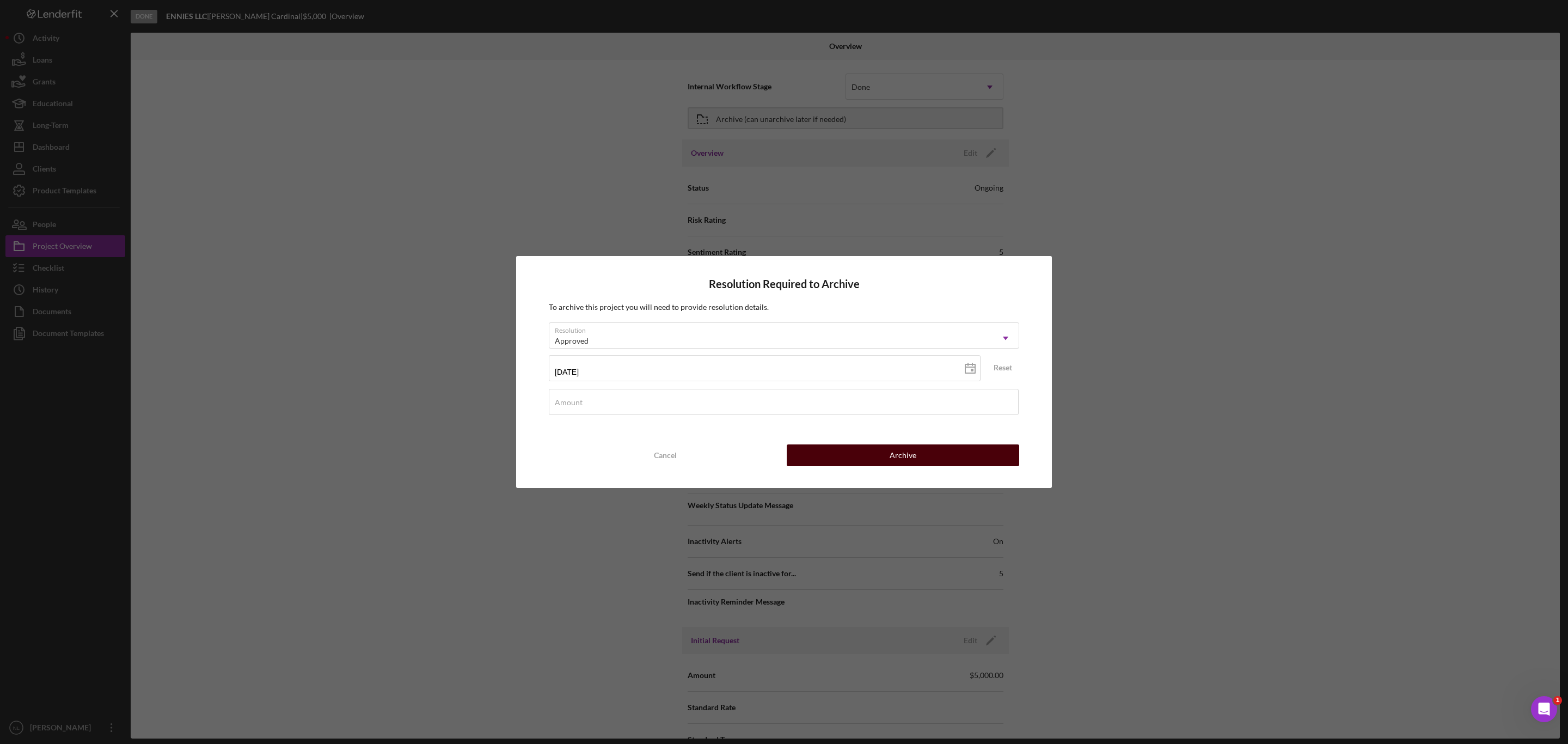
click at [862, 453] on button "Archive" at bounding box center [903, 455] width 233 height 22
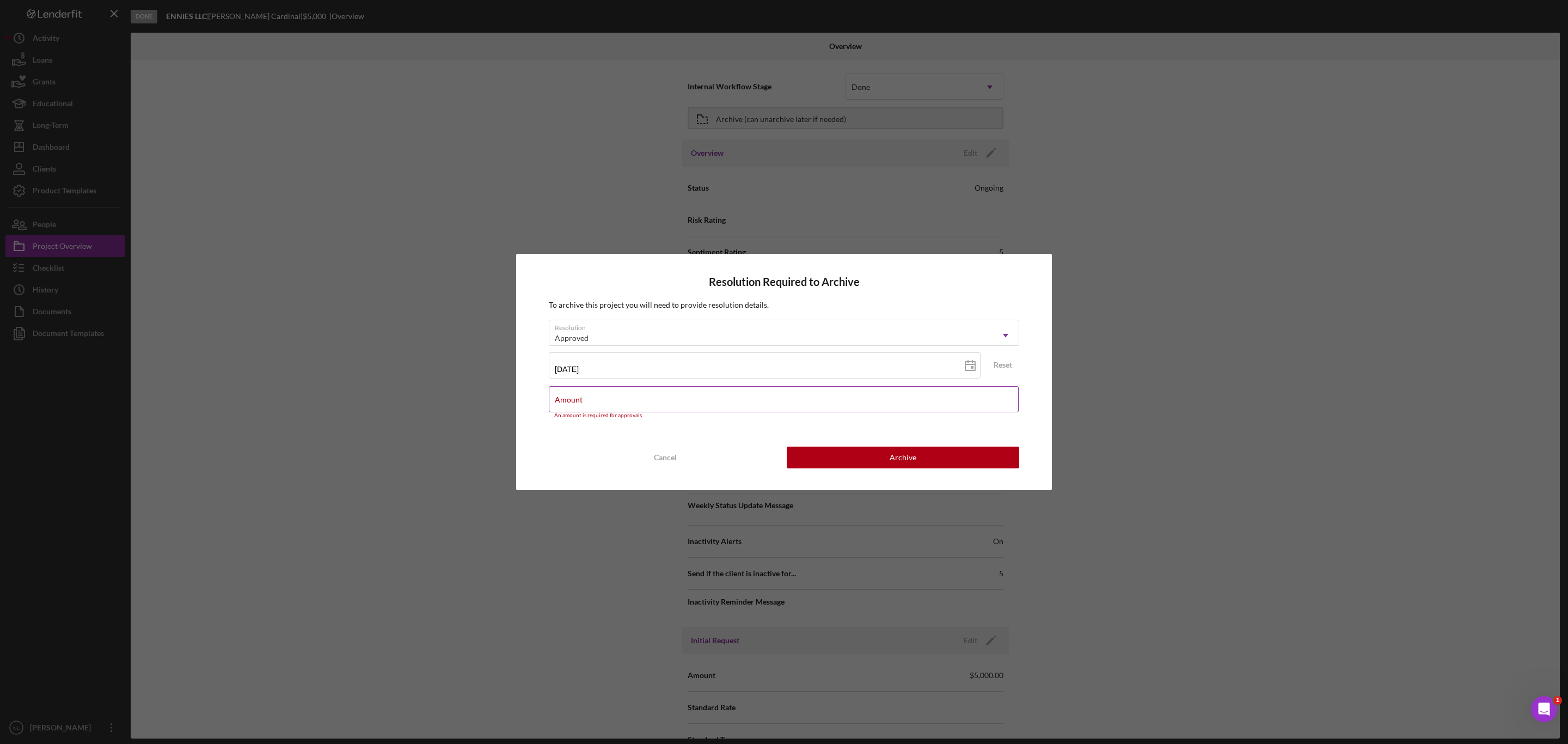
click at [627, 399] on div "Amount An amount is required for approvals" at bounding box center [784, 402] width 471 height 32
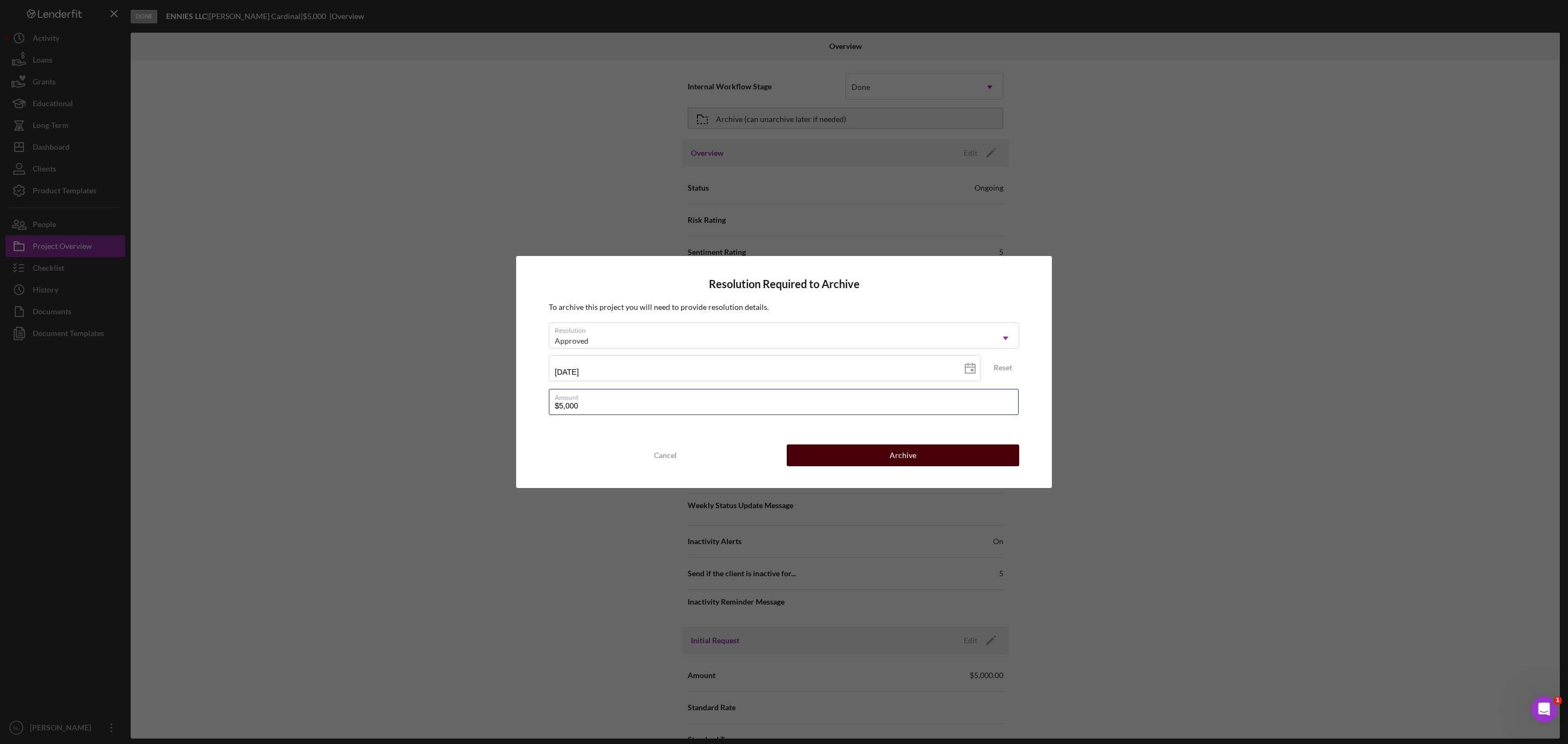
type input "$5,000"
click at [866, 461] on button "Archive" at bounding box center [903, 455] width 233 height 22
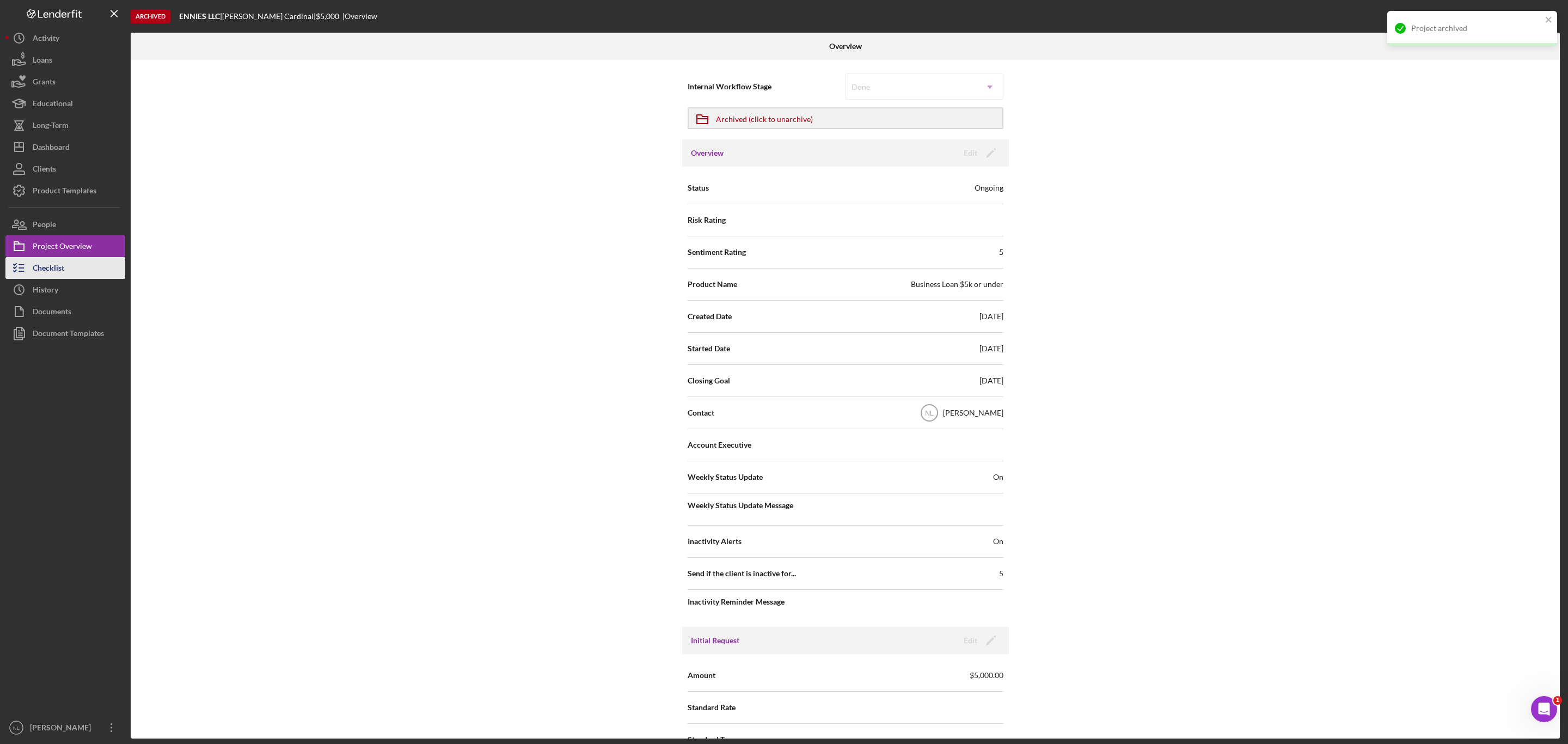
click at [45, 273] on div "Checklist" at bounding box center [48, 270] width 32 height 24
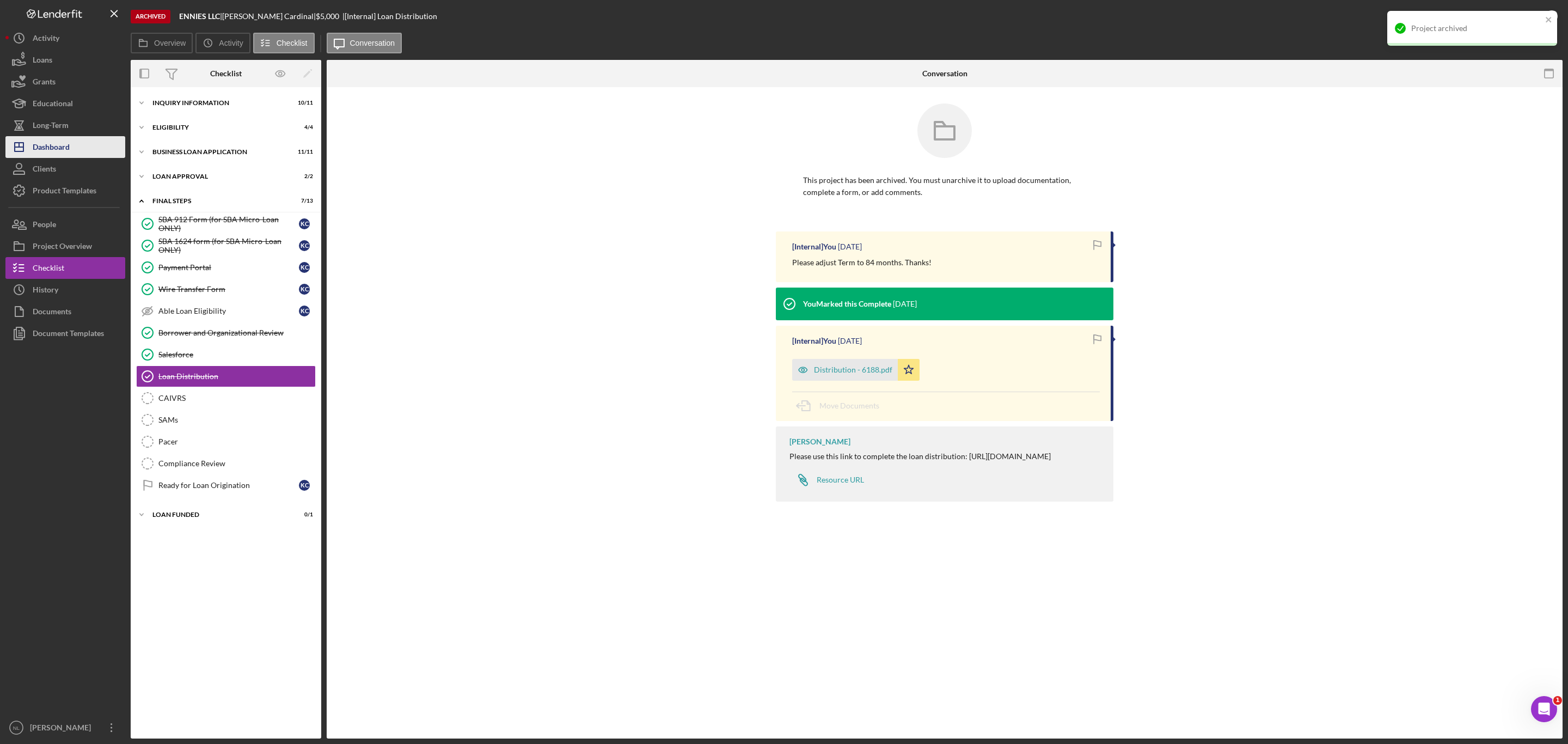
click at [52, 146] on div "Dashboard" at bounding box center [51, 148] width 37 height 24
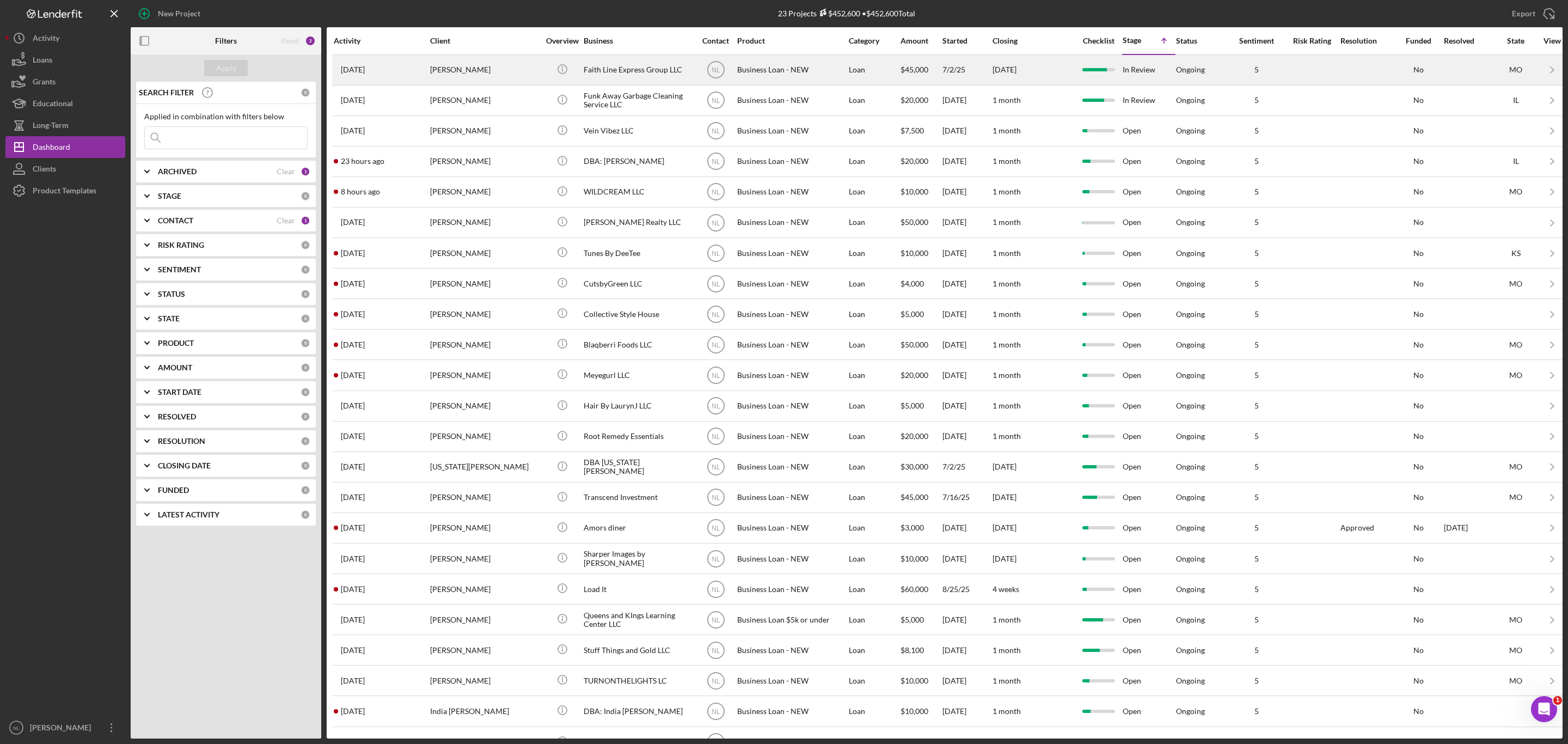
click at [475, 73] on div "[PERSON_NAME]" at bounding box center [485, 70] width 109 height 29
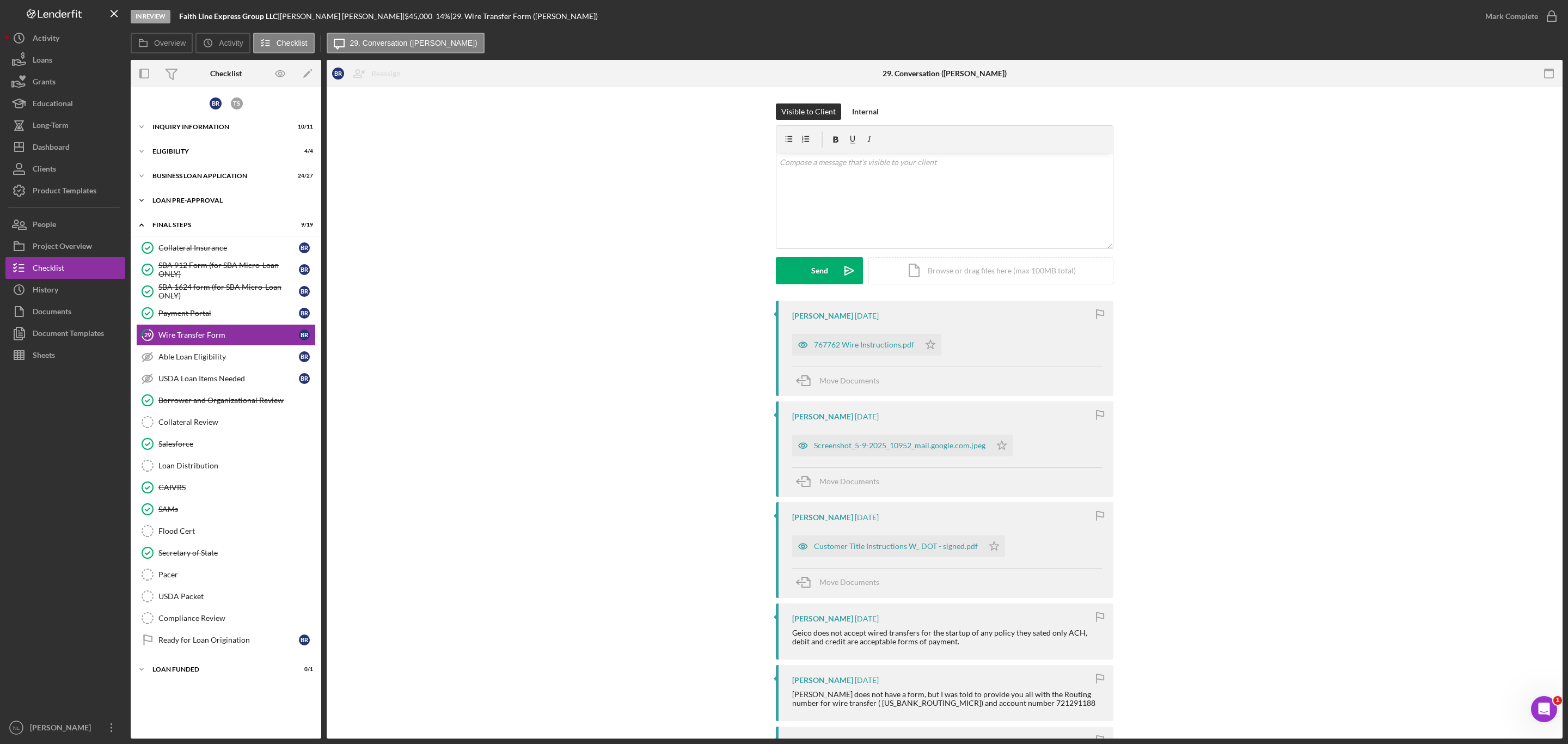
click at [177, 190] on div "Icon/Expander LOAN PRE-APPROVAL 1 / 2" at bounding box center [226, 201] width 190 height 22
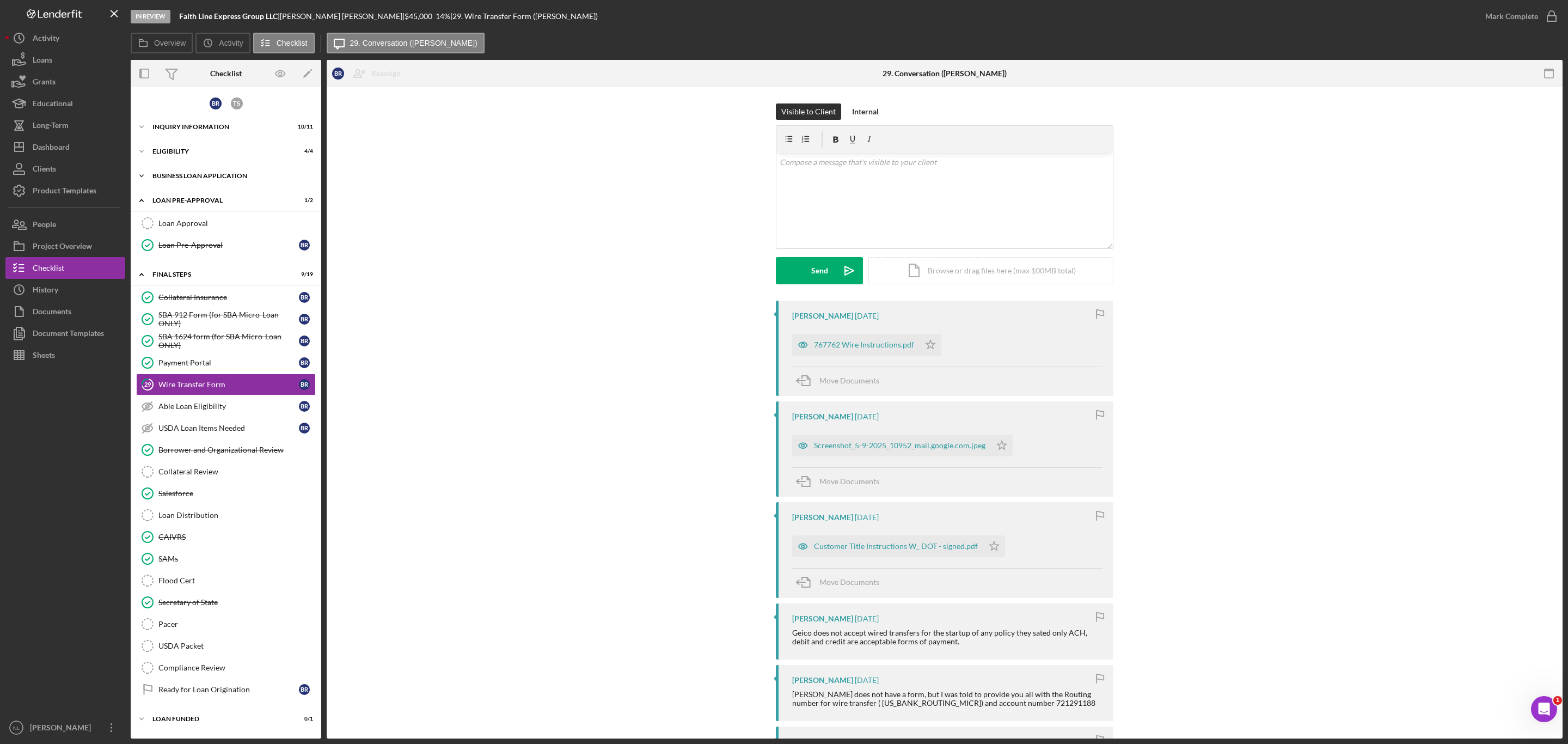
click at [175, 174] on div "BUSINESS LOAN APPLICATION" at bounding box center [230, 175] width 155 height 6
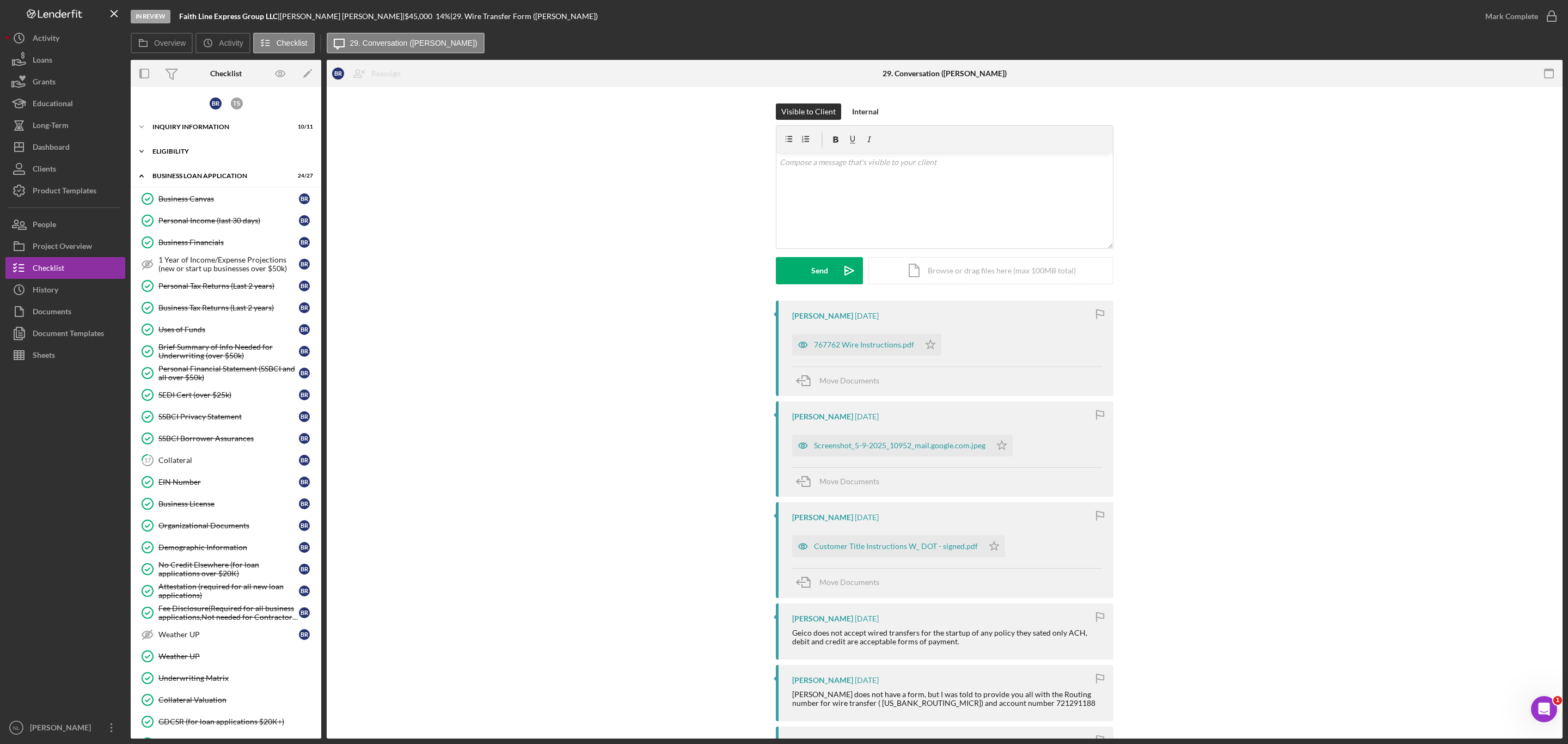
click at [168, 146] on div "Icon/Expander ELIGIBILITY 4 / 4" at bounding box center [226, 151] width 190 height 22
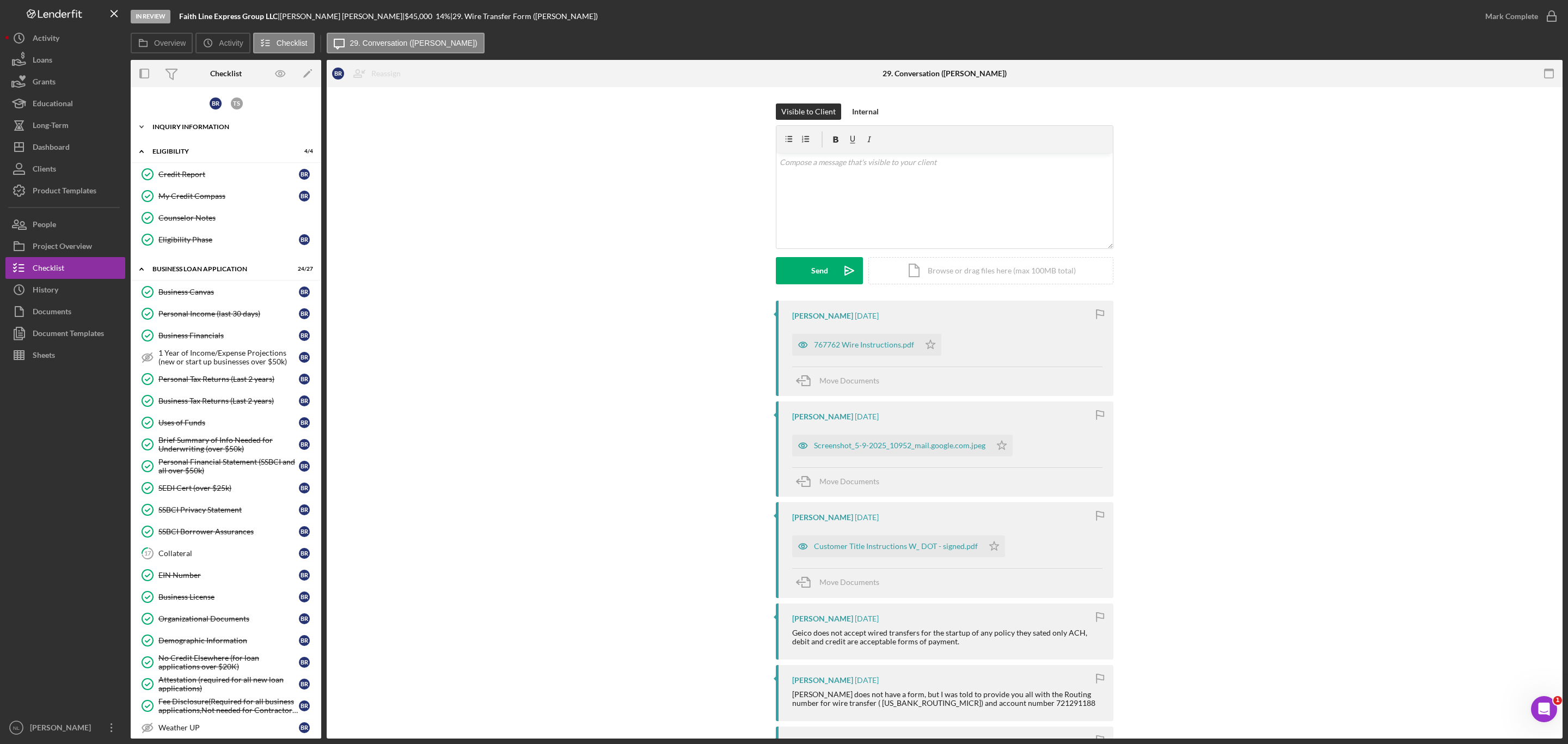
click at [165, 120] on div "Icon/Expander INQUIRY INFORMATION 10 / 11" at bounding box center [226, 127] width 190 height 22
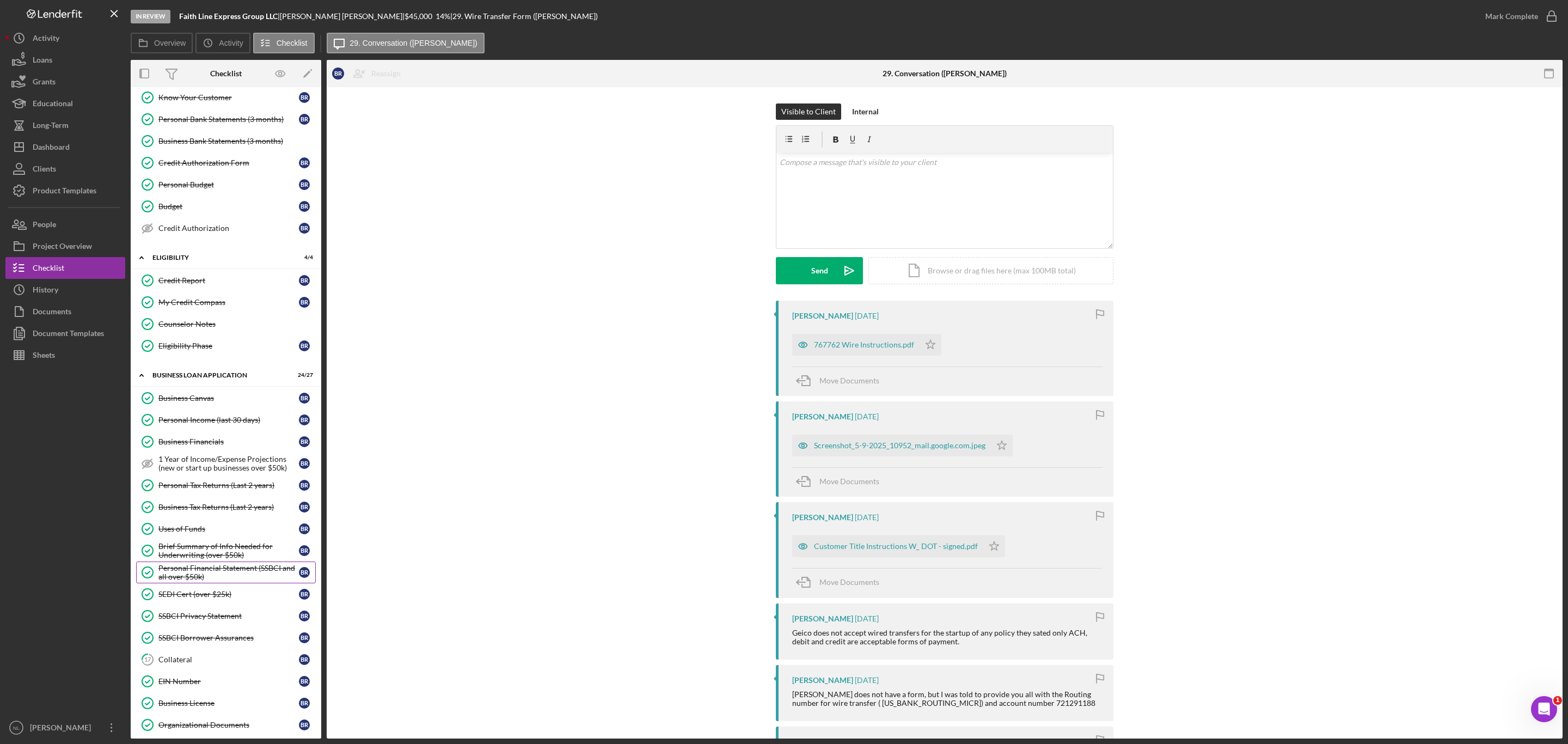
scroll to position [312, 0]
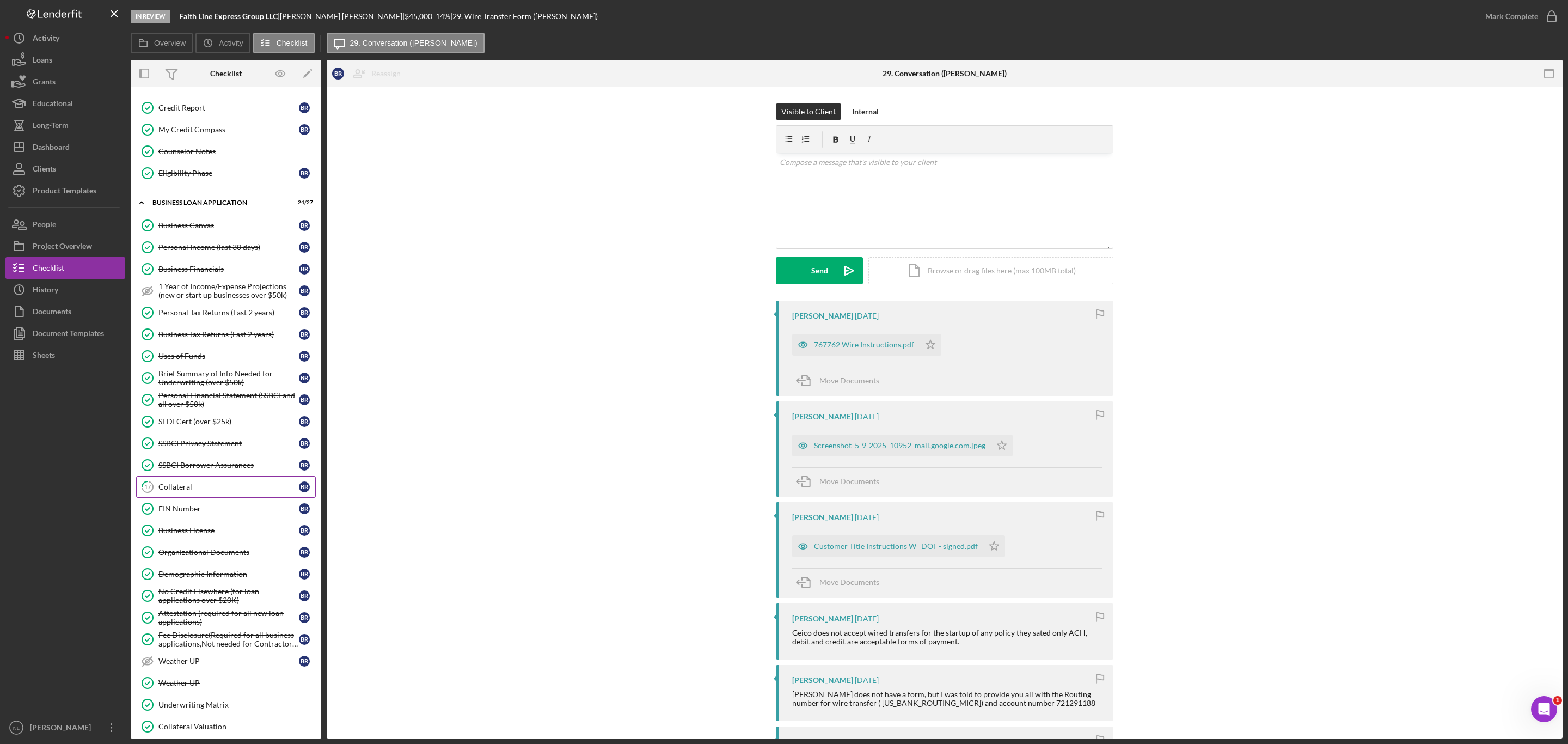
click at [206, 497] on link "17 Collateral B R" at bounding box center [226, 487] width 180 height 22
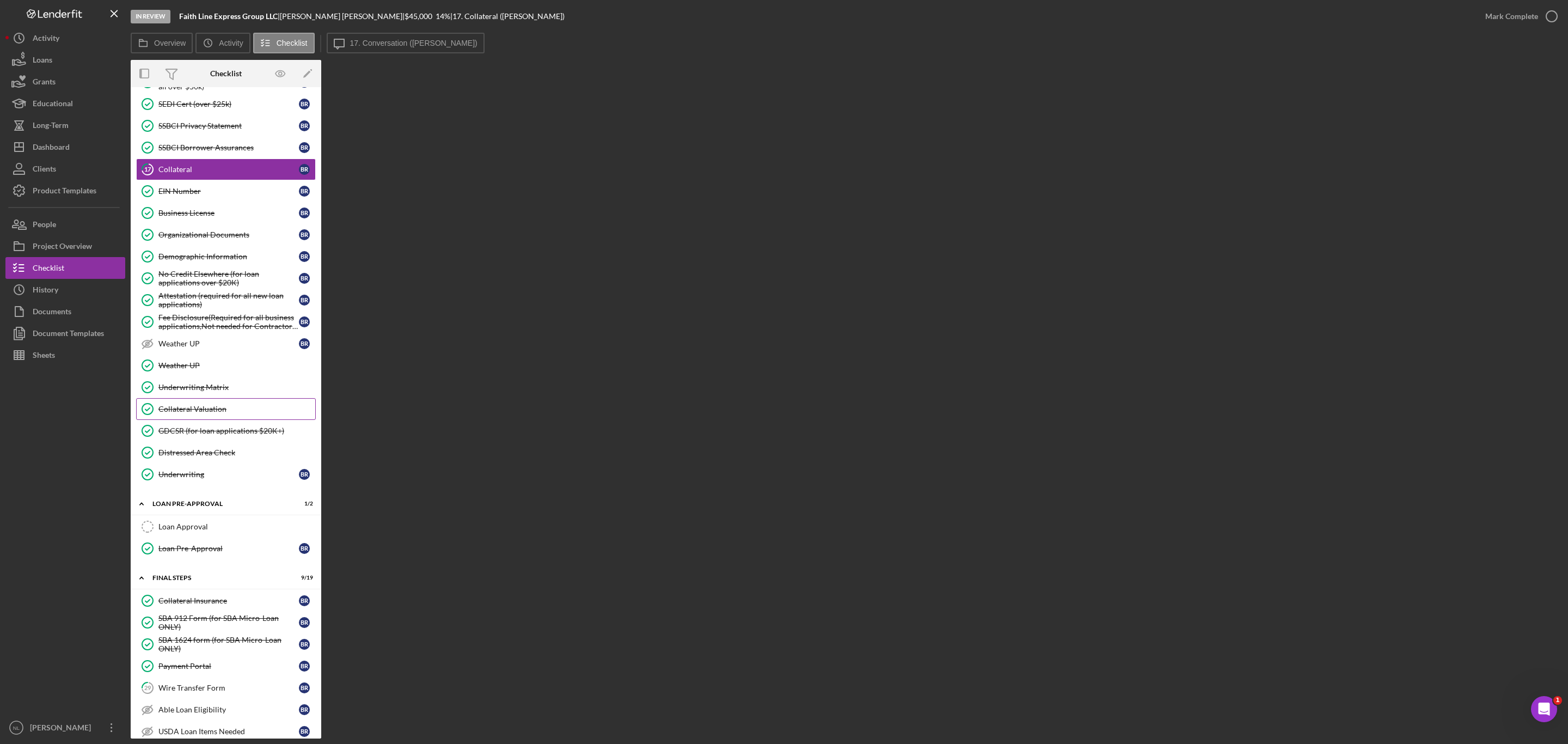
scroll to position [628, 0]
drag, startPoint x: 217, startPoint y: 322, endPoint x: 200, endPoint y: 549, distance: 227.6
click at [200, 549] on div "B R T S Icon/Expander INQUIRY INFORMATION 10 / 11 Personal Information Personal…" at bounding box center [226, 249] width 190 height 1571
click at [206, 554] on div "Loan Pre-Approval" at bounding box center [228, 550] width 140 height 9
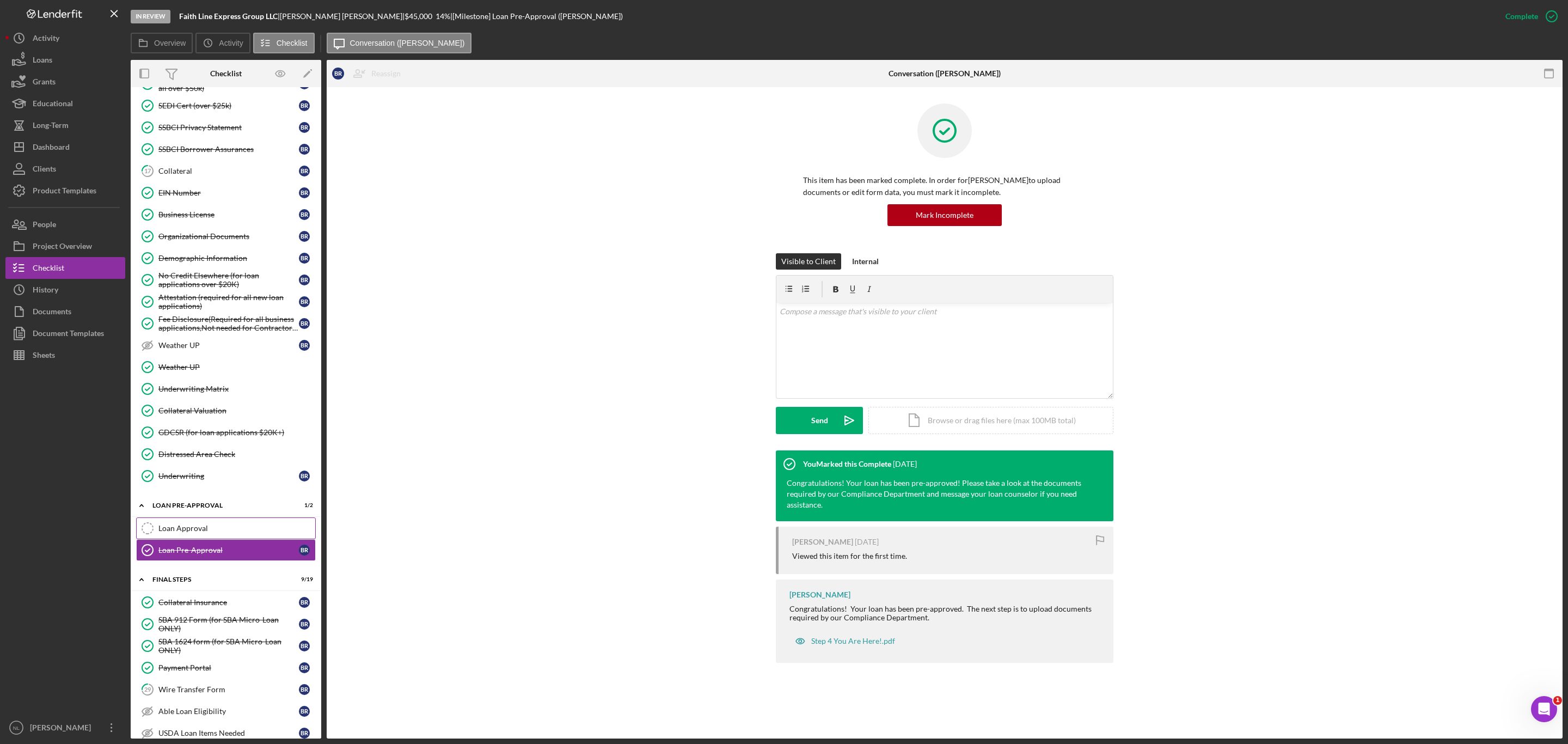
click at [190, 533] on div "Loan Approval" at bounding box center [236, 528] width 157 height 9
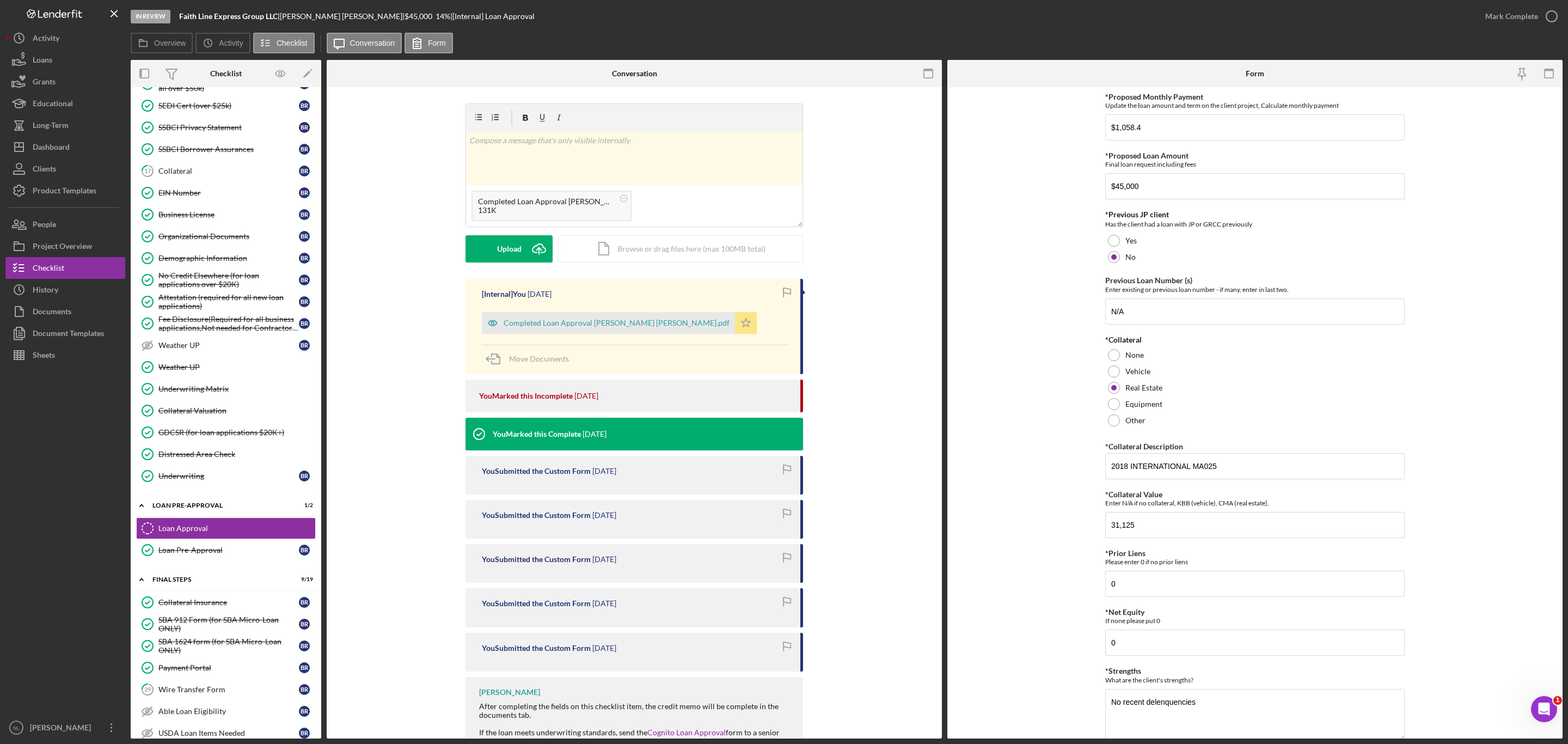
click at [735, 332] on icon "Icon/Star" at bounding box center [746, 323] width 22 height 22
click at [477, 249] on button "Upload Icon/Upload" at bounding box center [509, 249] width 87 height 27
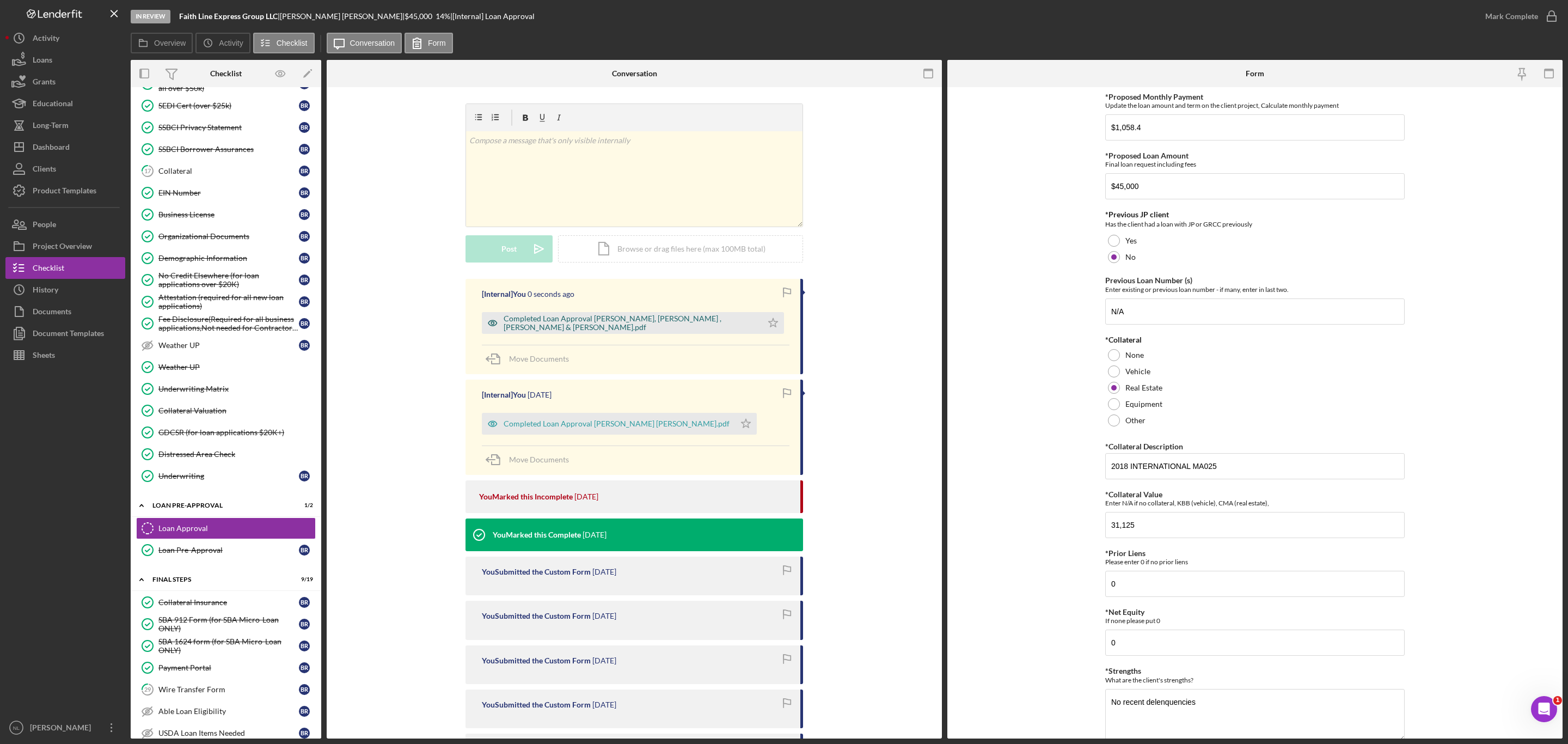
click at [690, 329] on div "Completed Loan Approval [PERSON_NAME], [PERSON_NAME] , [PERSON_NAME] & [PERSON_…" at bounding box center [630, 323] width 253 height 17
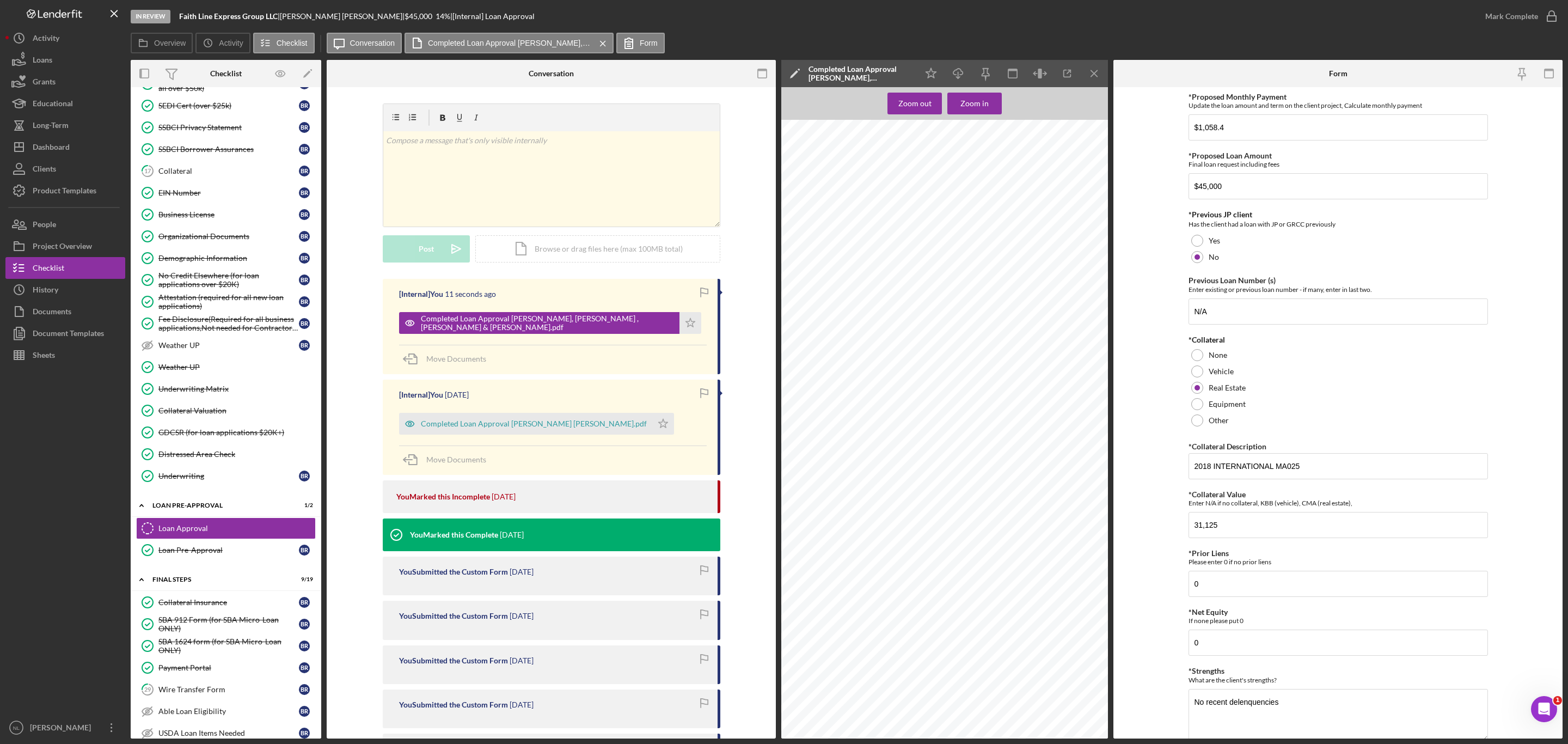
scroll to position [212, 0]
click at [1237, 528] on input "31,125" at bounding box center [1338, 525] width 300 height 26
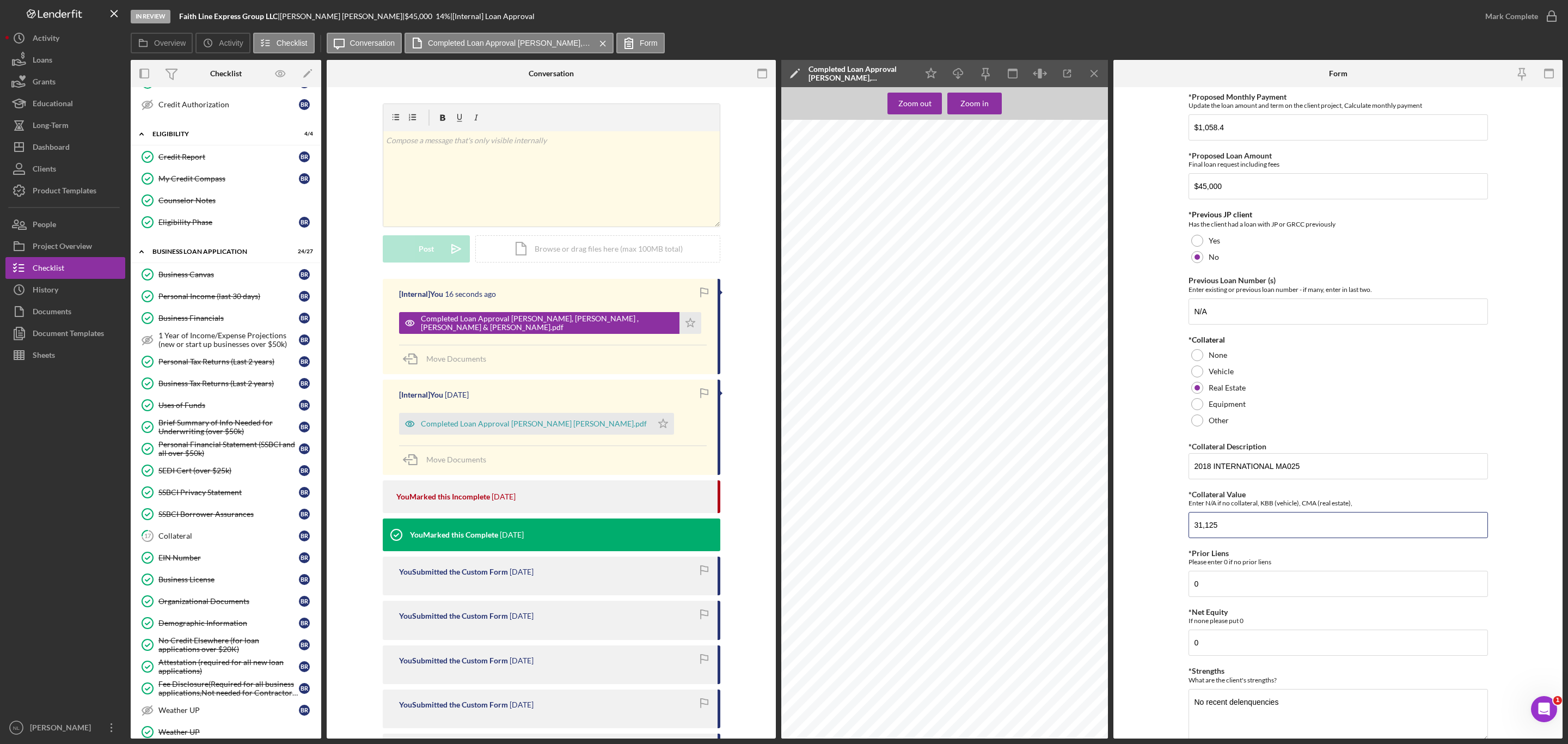
scroll to position [262, 0]
click at [182, 548] on link "17 Collateral B R" at bounding box center [226, 538] width 180 height 22
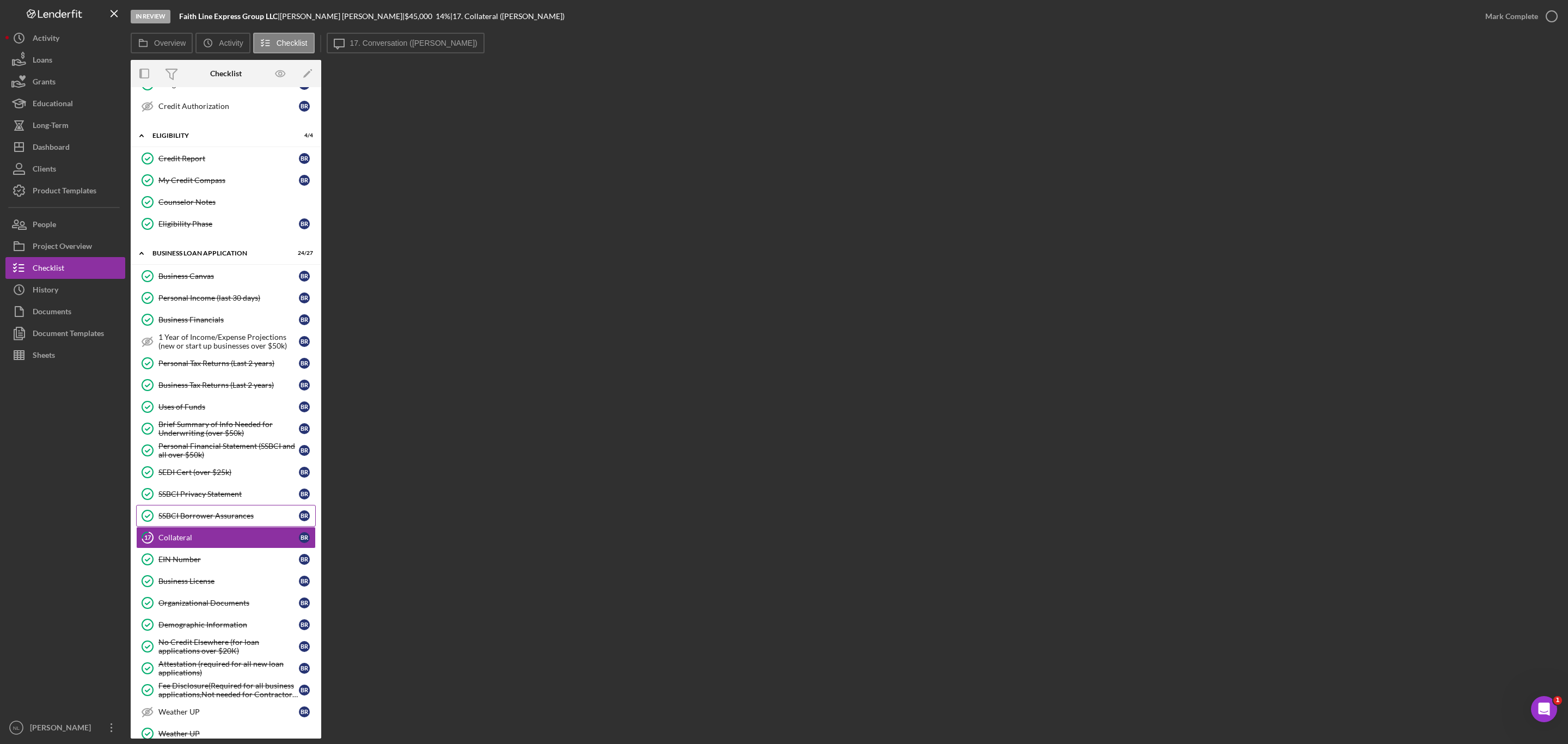
click at [219, 522] on link "SSBCI Borrower Assurances SSBCI Borrower Assurances B R" at bounding box center [226, 515] width 180 height 22
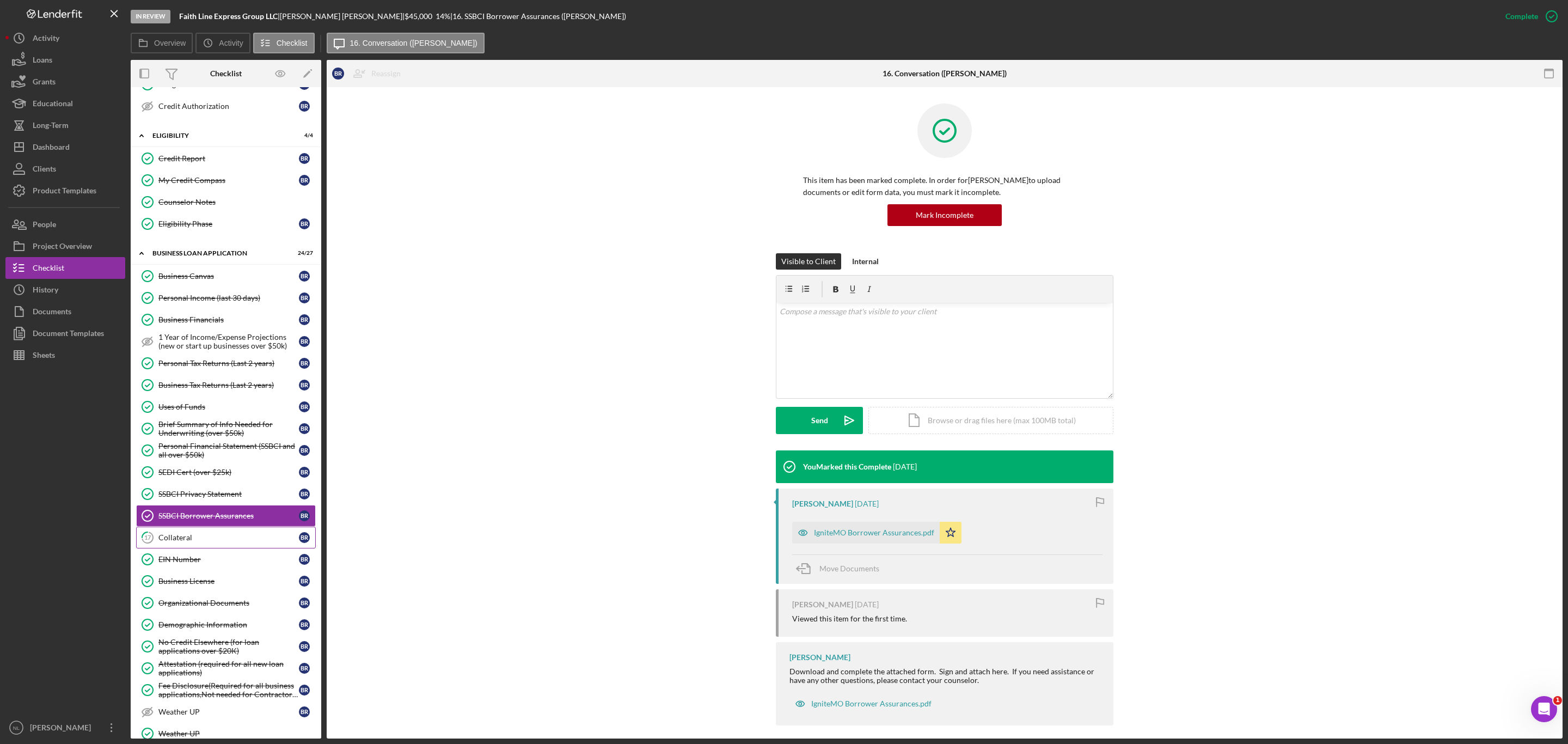
click at [216, 542] on div "Collateral" at bounding box center [228, 538] width 140 height 9
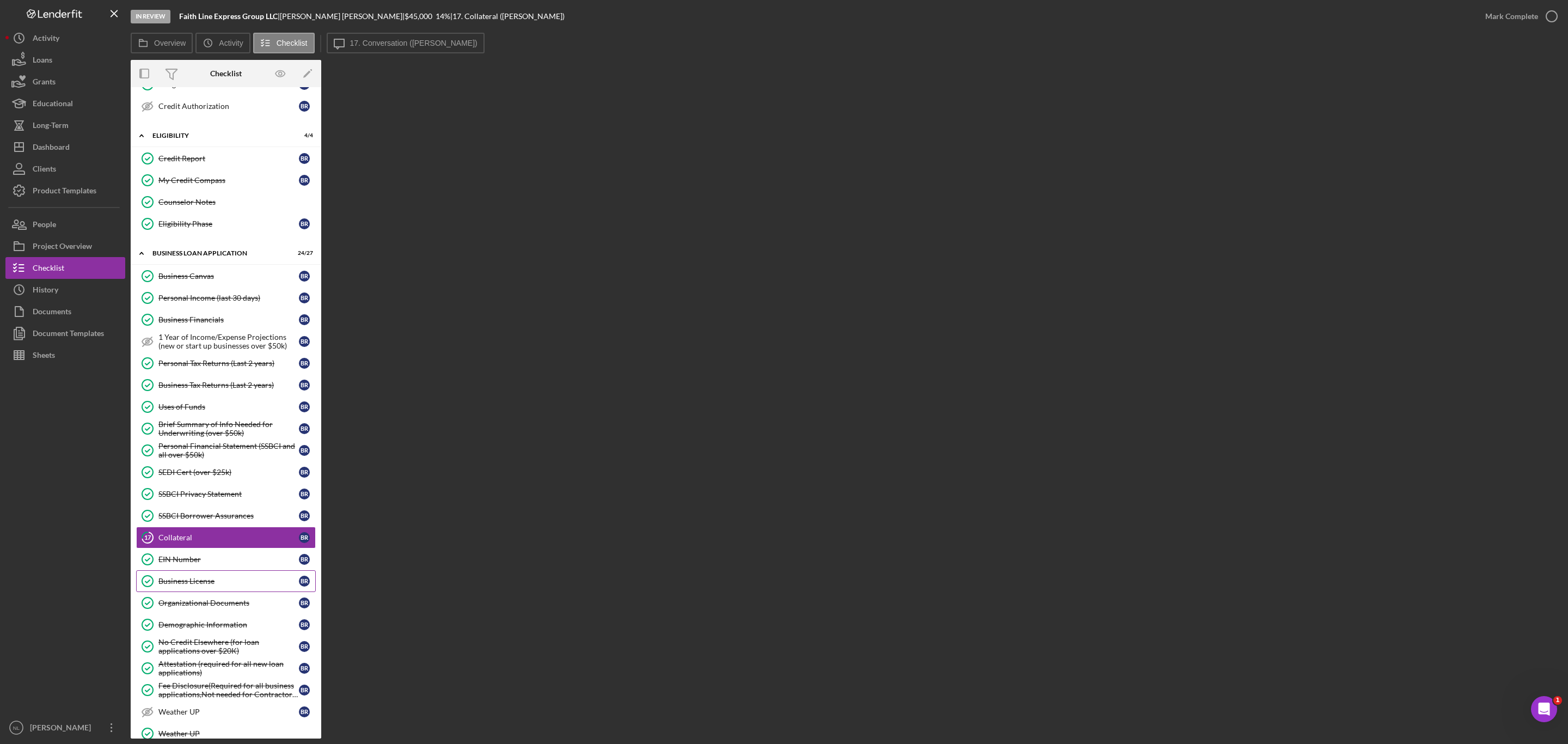
click at [237, 587] on link "Business License Business License B R" at bounding box center [226, 581] width 180 height 22
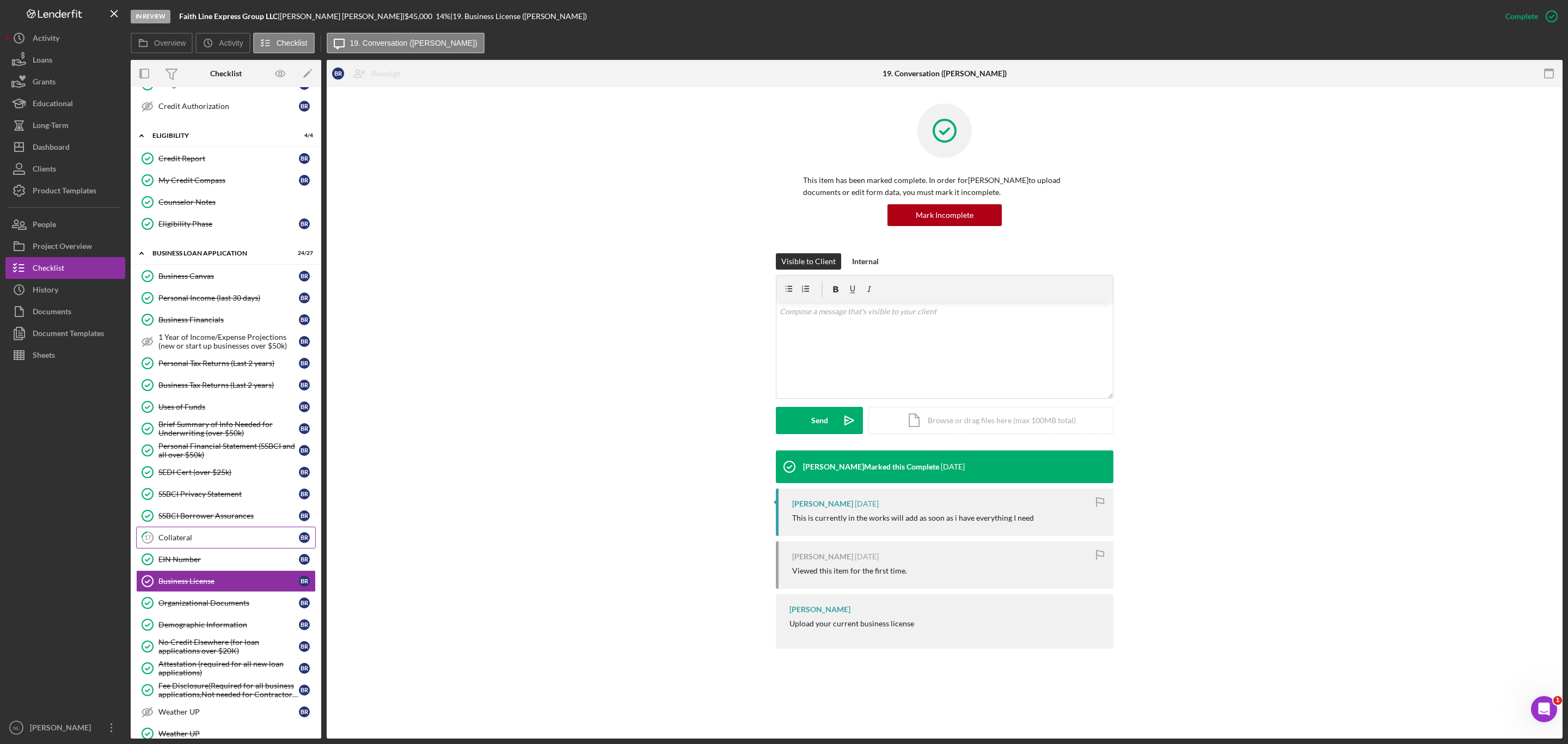
click at [206, 542] on div "Collateral" at bounding box center [228, 538] width 140 height 9
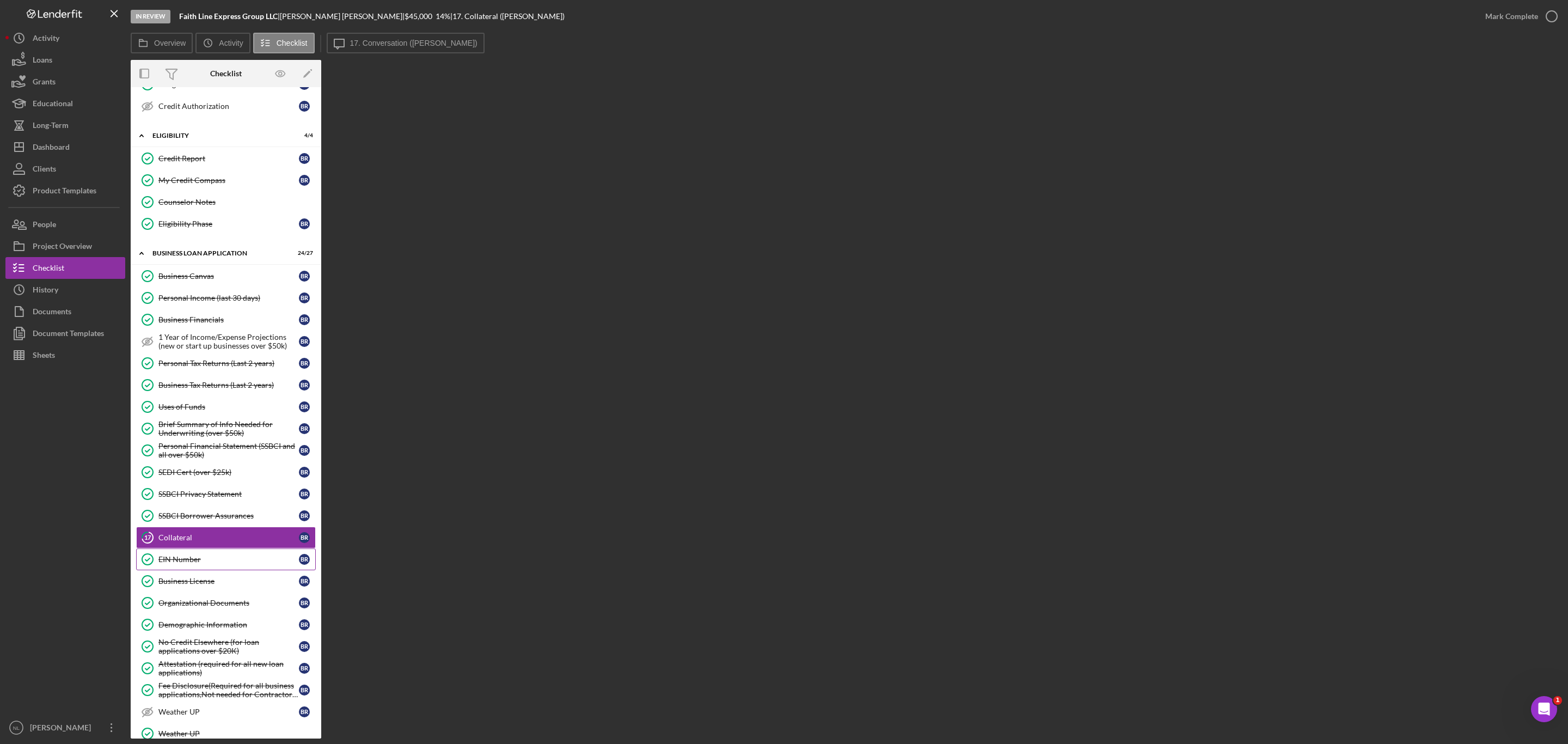
click at [200, 564] on div "EIN Number" at bounding box center [228, 559] width 140 height 9
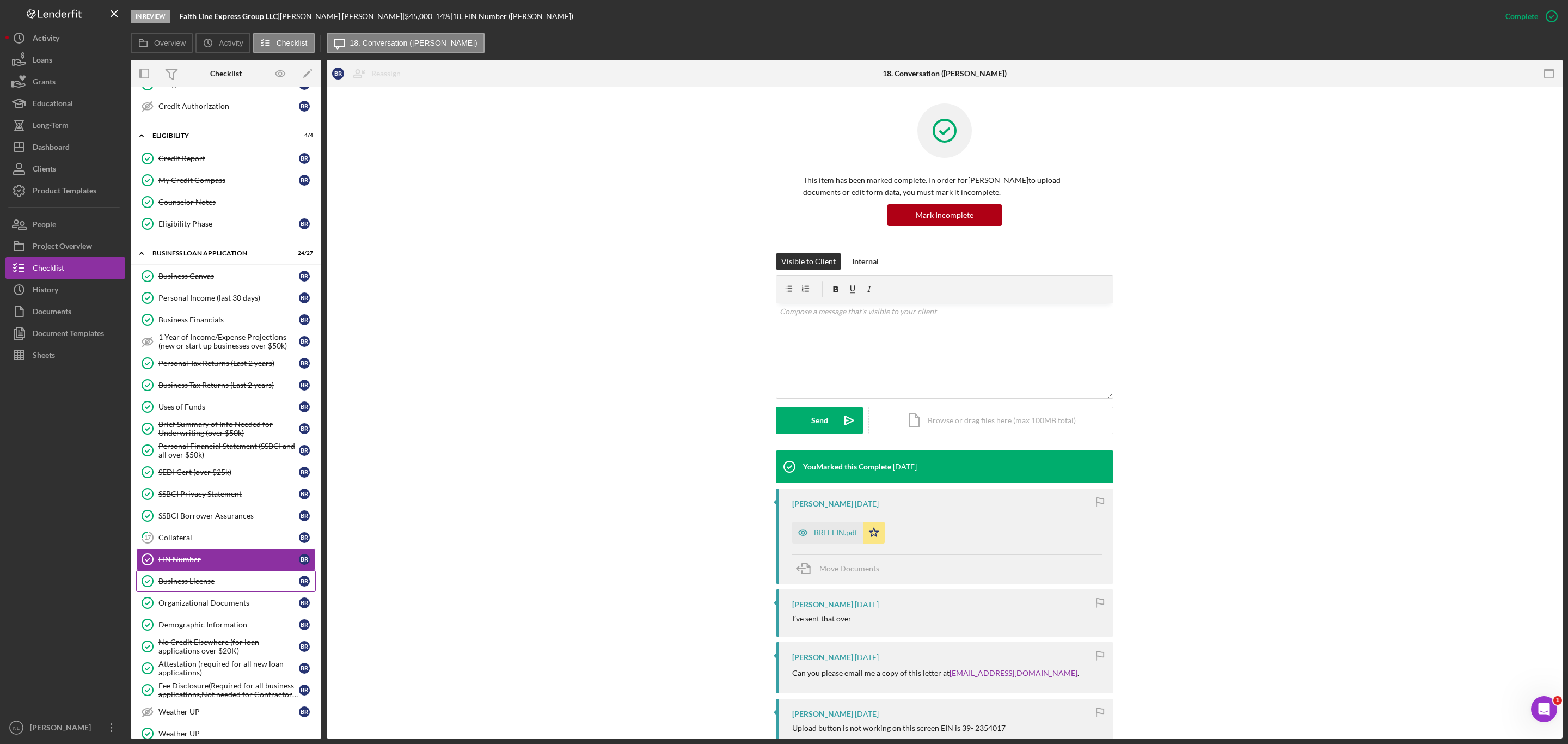
click at [196, 585] on div "Business License" at bounding box center [228, 581] width 140 height 9
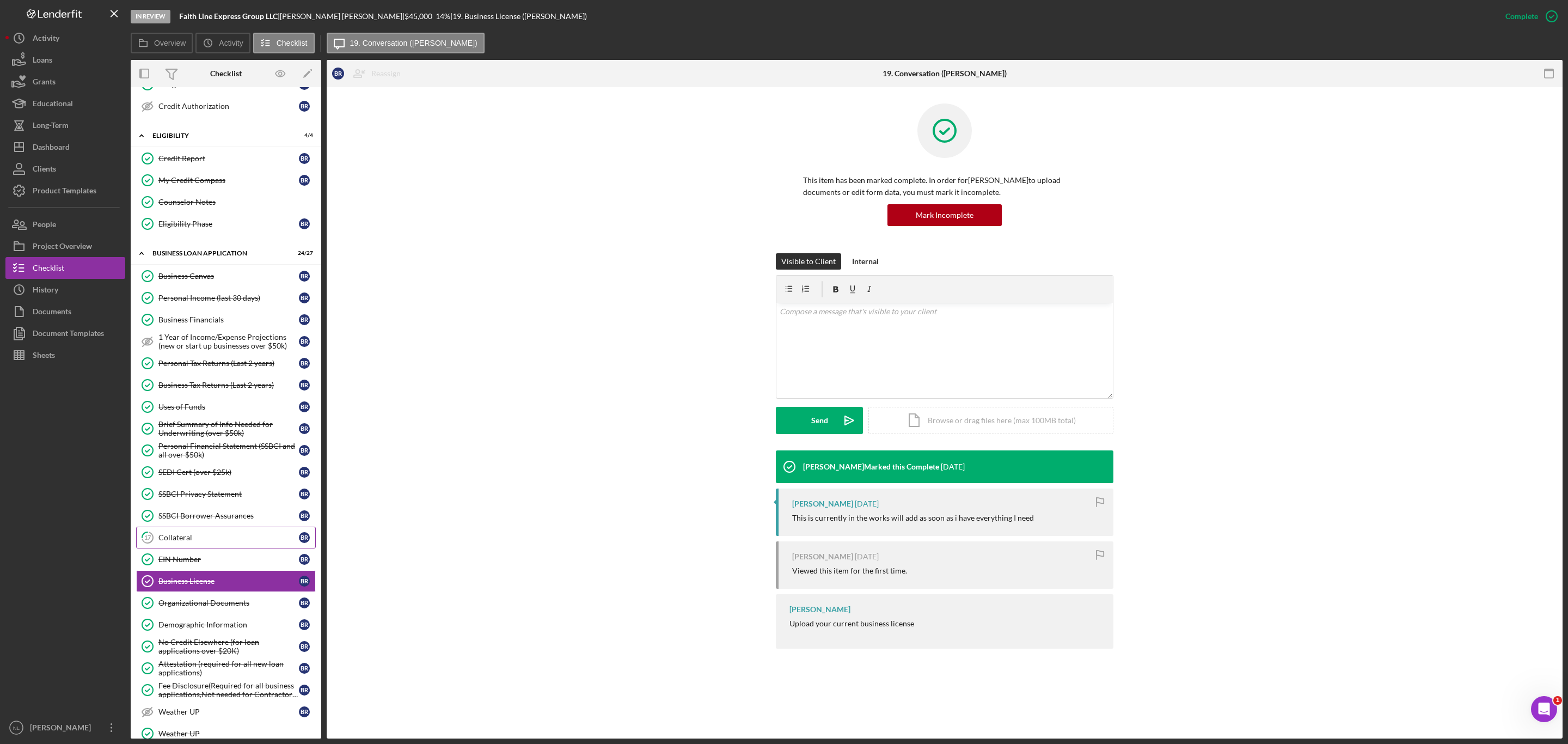
click at [175, 542] on div "Collateral" at bounding box center [228, 538] width 140 height 9
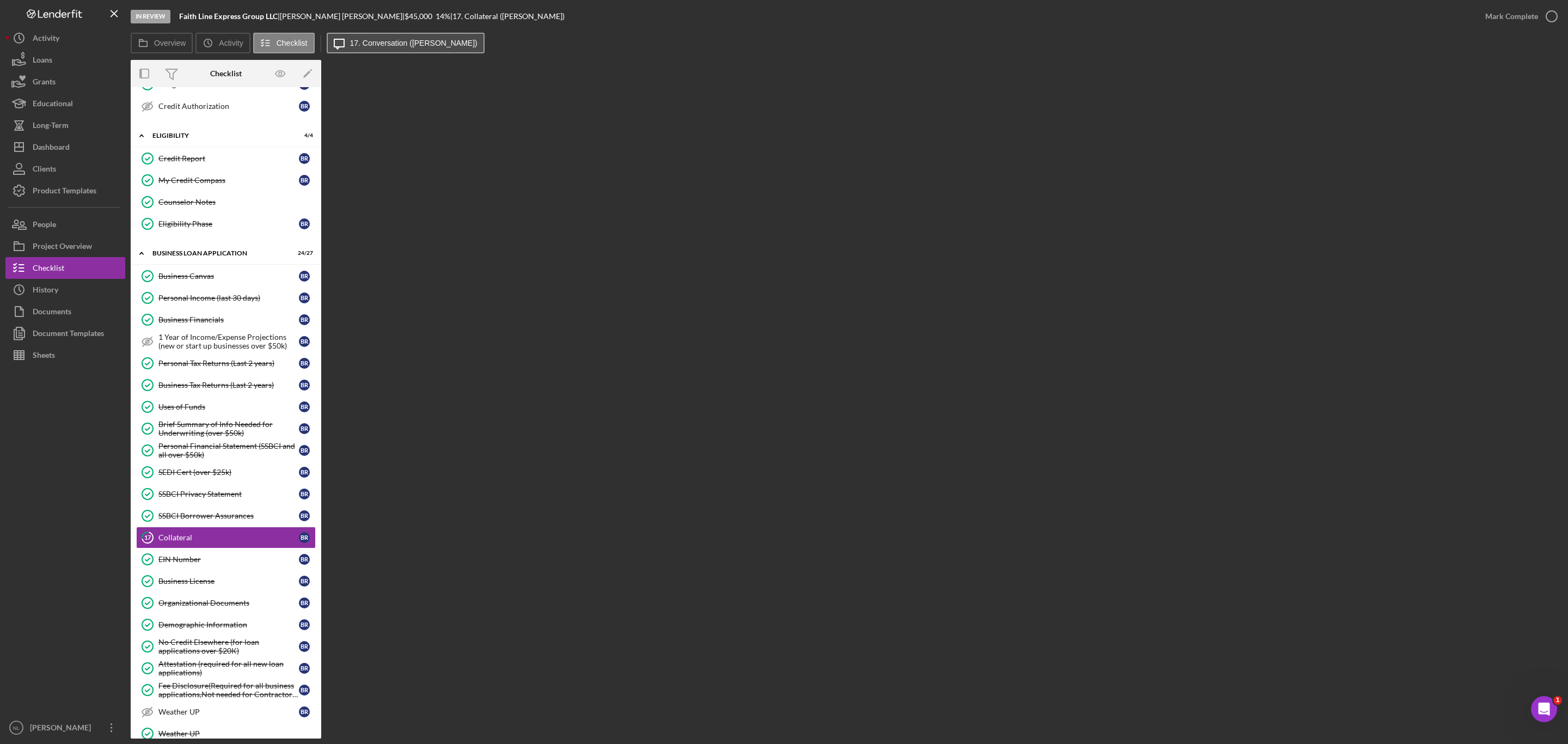
click at [359, 41] on label "17. Conversation ([PERSON_NAME])" at bounding box center [413, 43] width 127 height 9
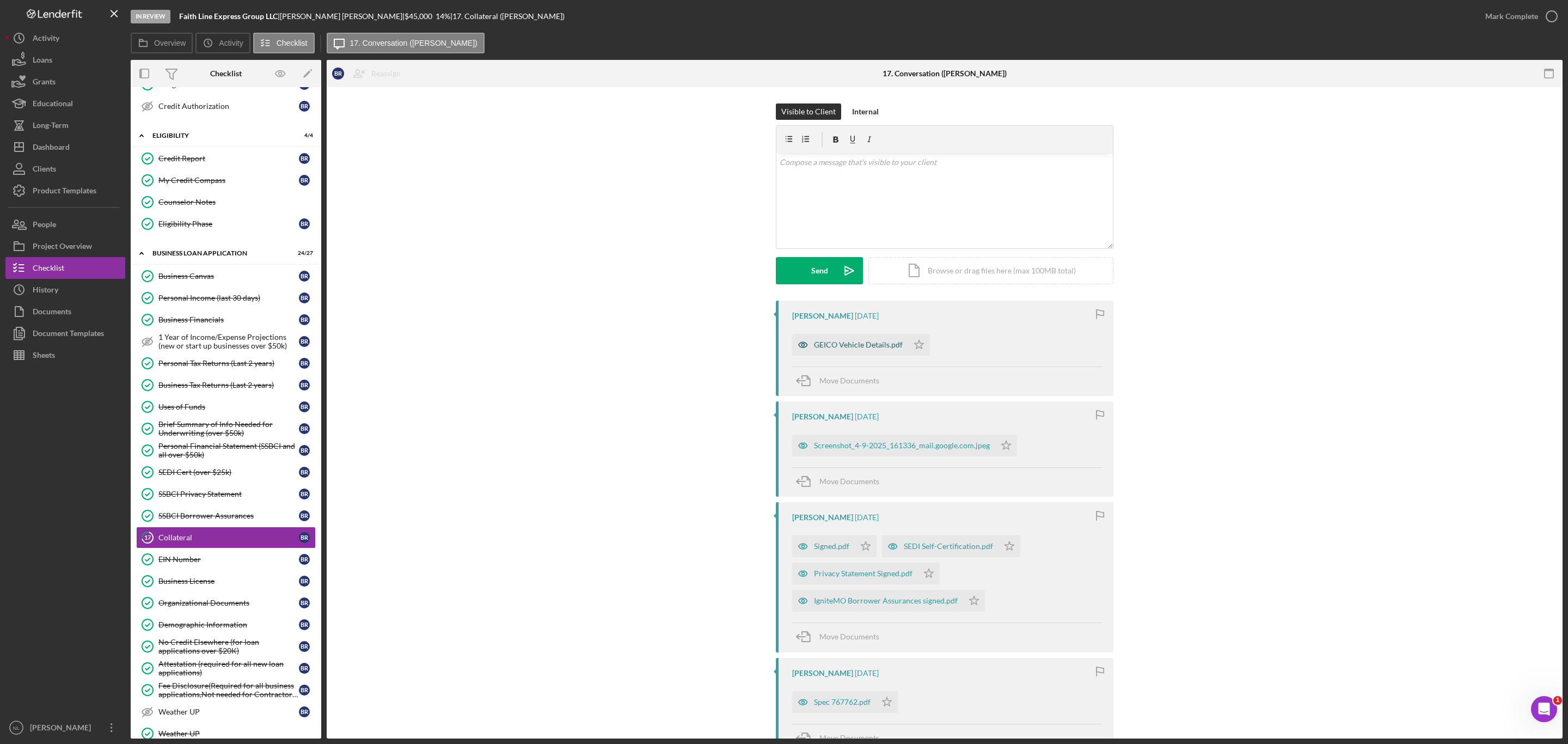
click at [862, 348] on div "GEICO Vehicle Details.pdf" at bounding box center [858, 345] width 88 height 9
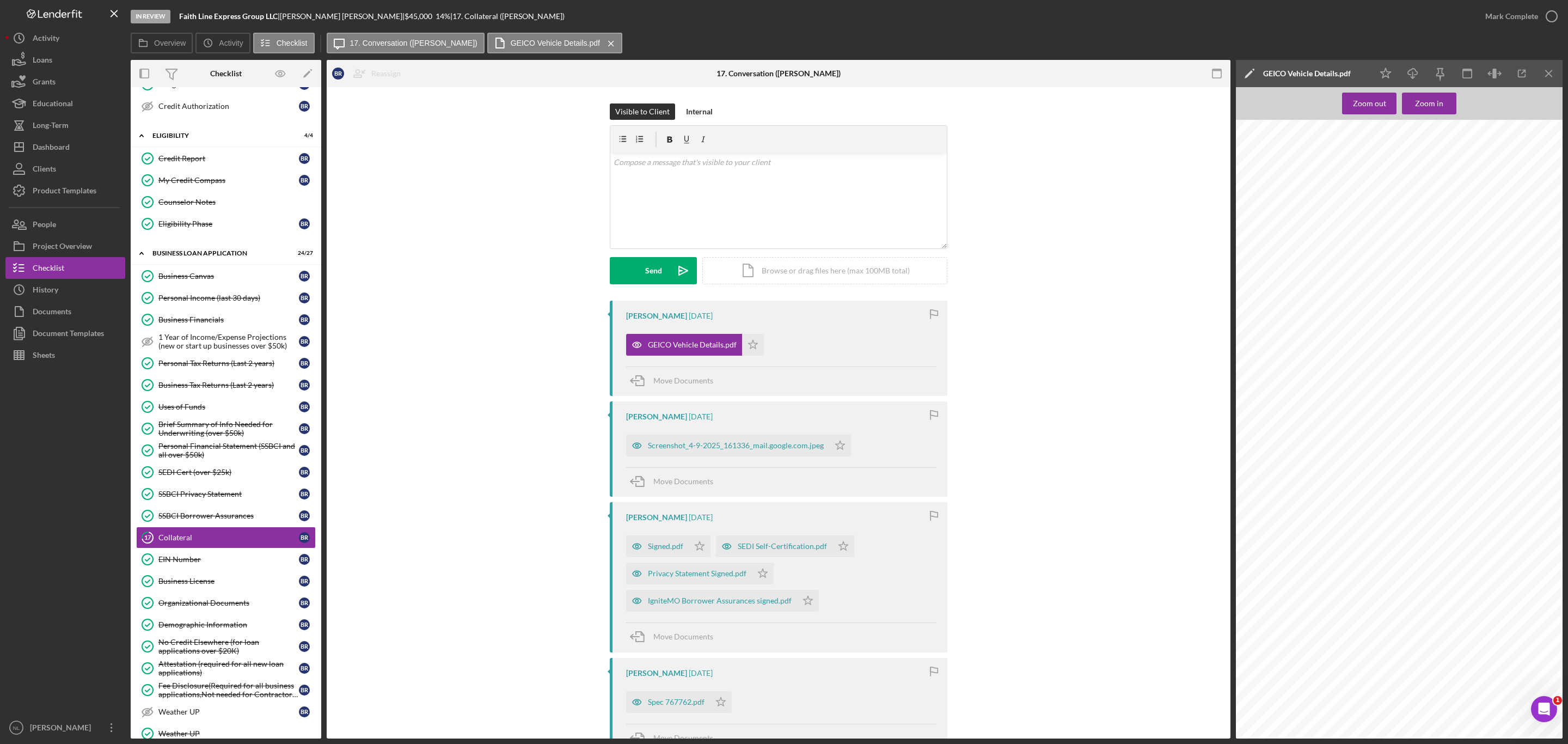
scroll to position [3275, 0]
click at [734, 446] on div "Screenshot_4-9-2025_161336_mail.google.com.jpeg" at bounding box center [736, 446] width 176 height 9
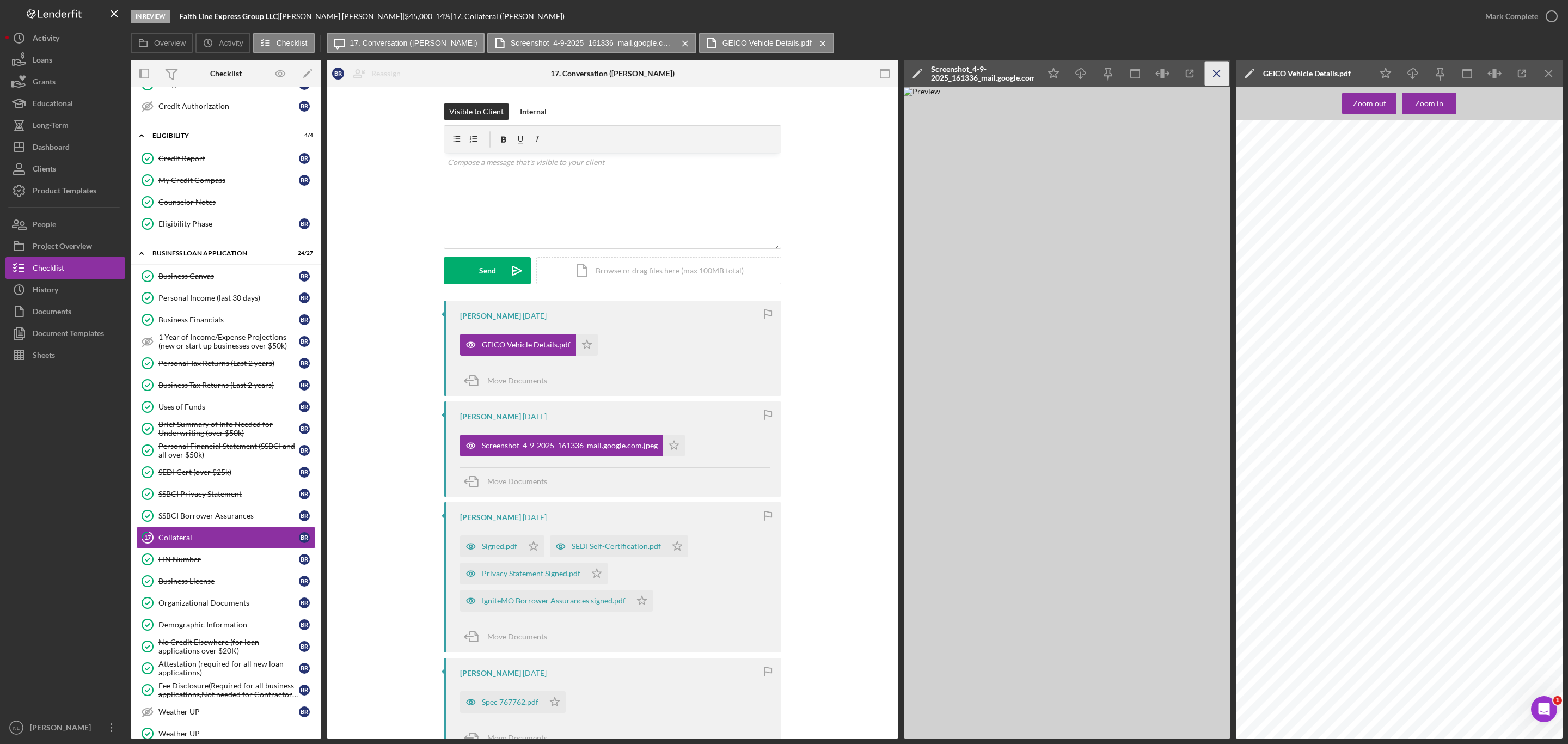
click at [1224, 75] on icon "Icon/Menu Close" at bounding box center [1217, 74] width 24 height 24
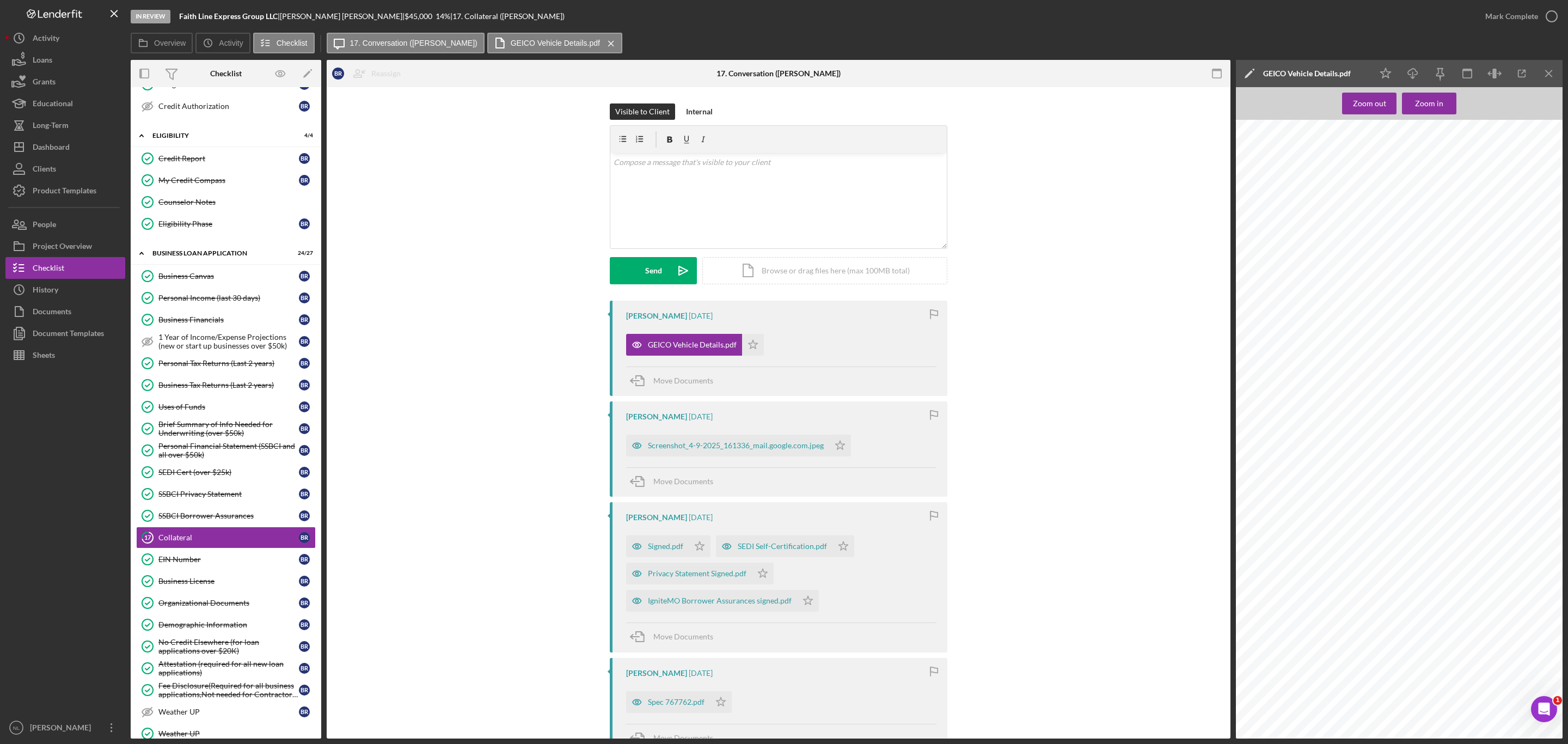
scroll to position [0, 0]
click at [1541, 75] on icon "Icon/Menu Close" at bounding box center [1549, 74] width 24 height 24
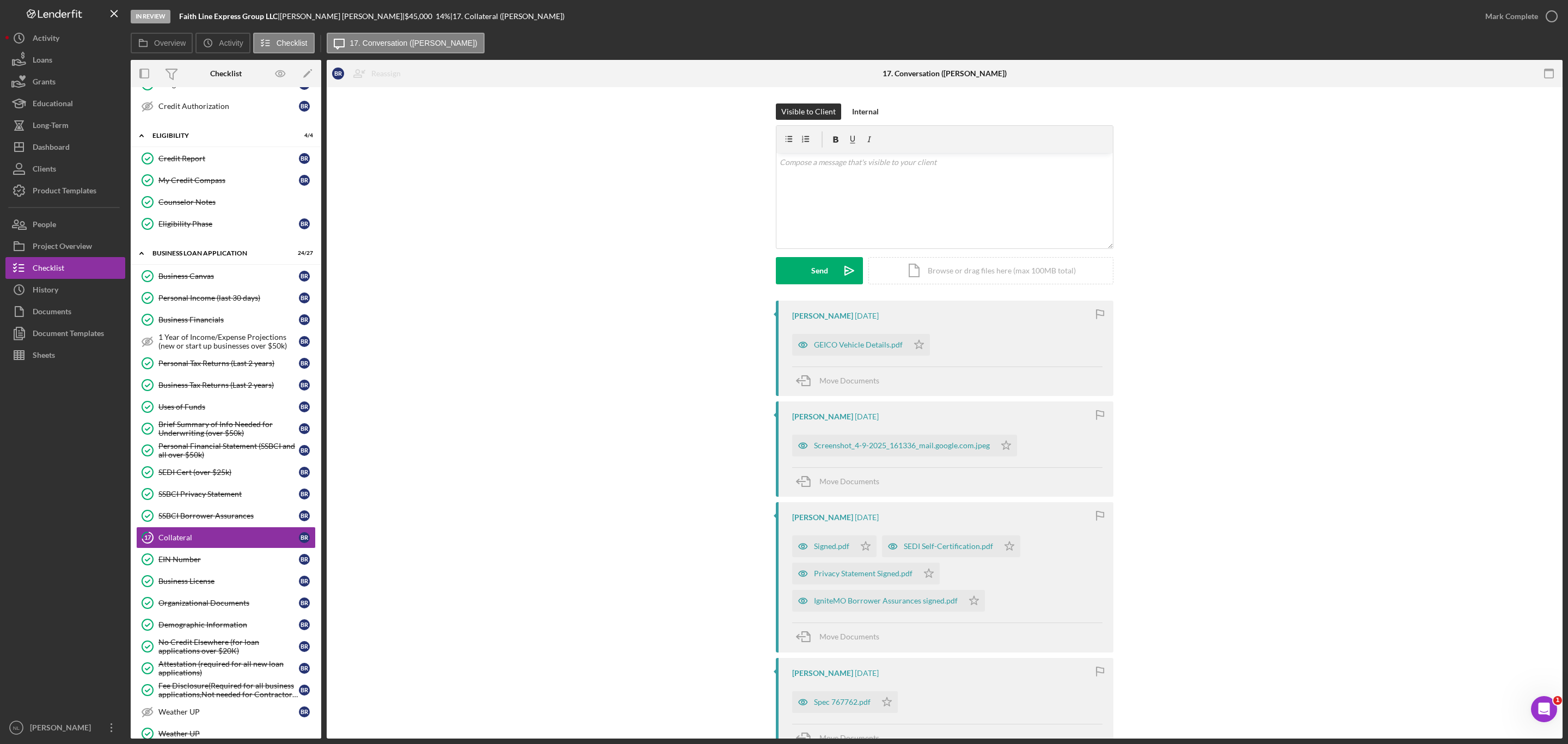
scroll to position [56, 0]
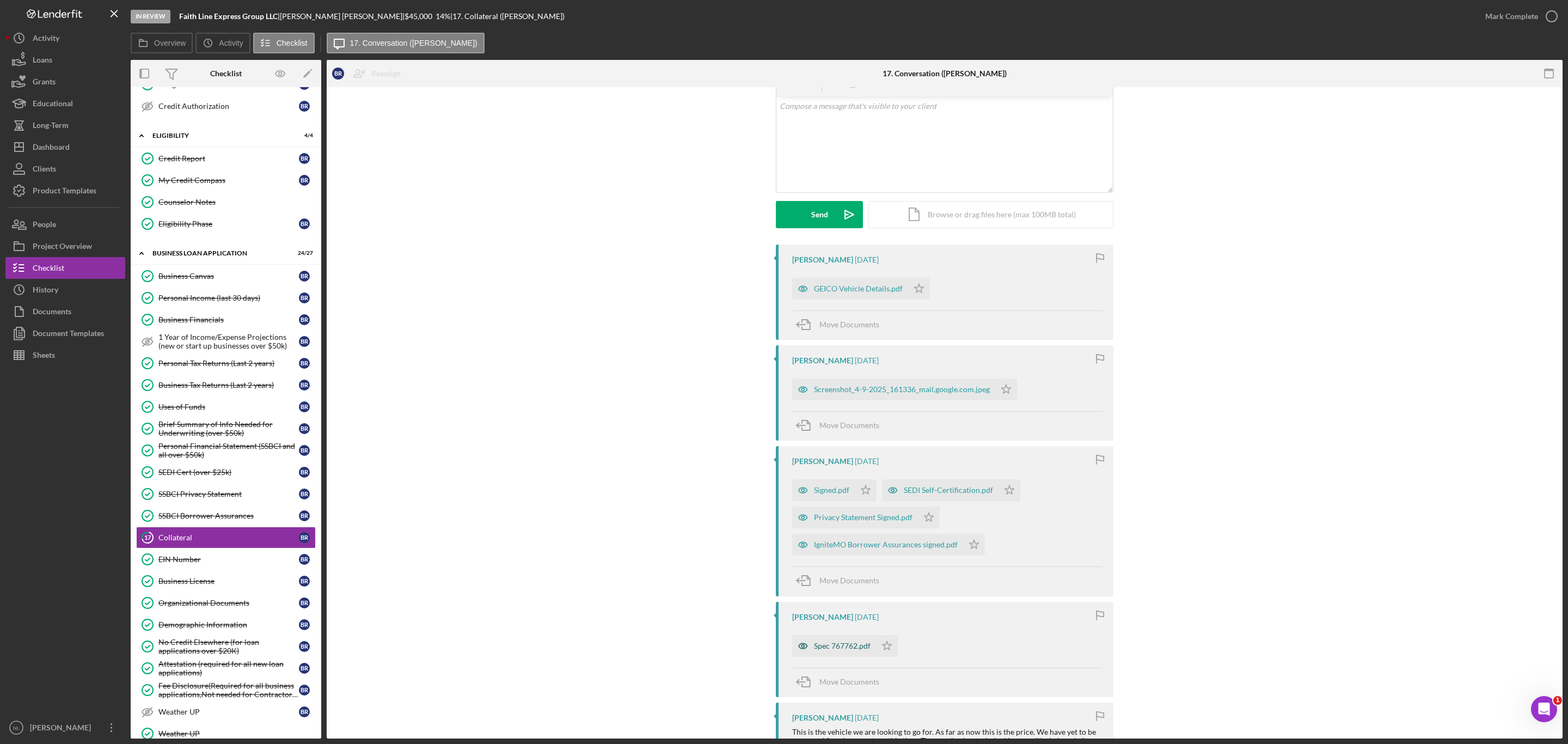
click at [844, 644] on div "Spec 767762.pdf" at bounding box center [842, 646] width 57 height 9
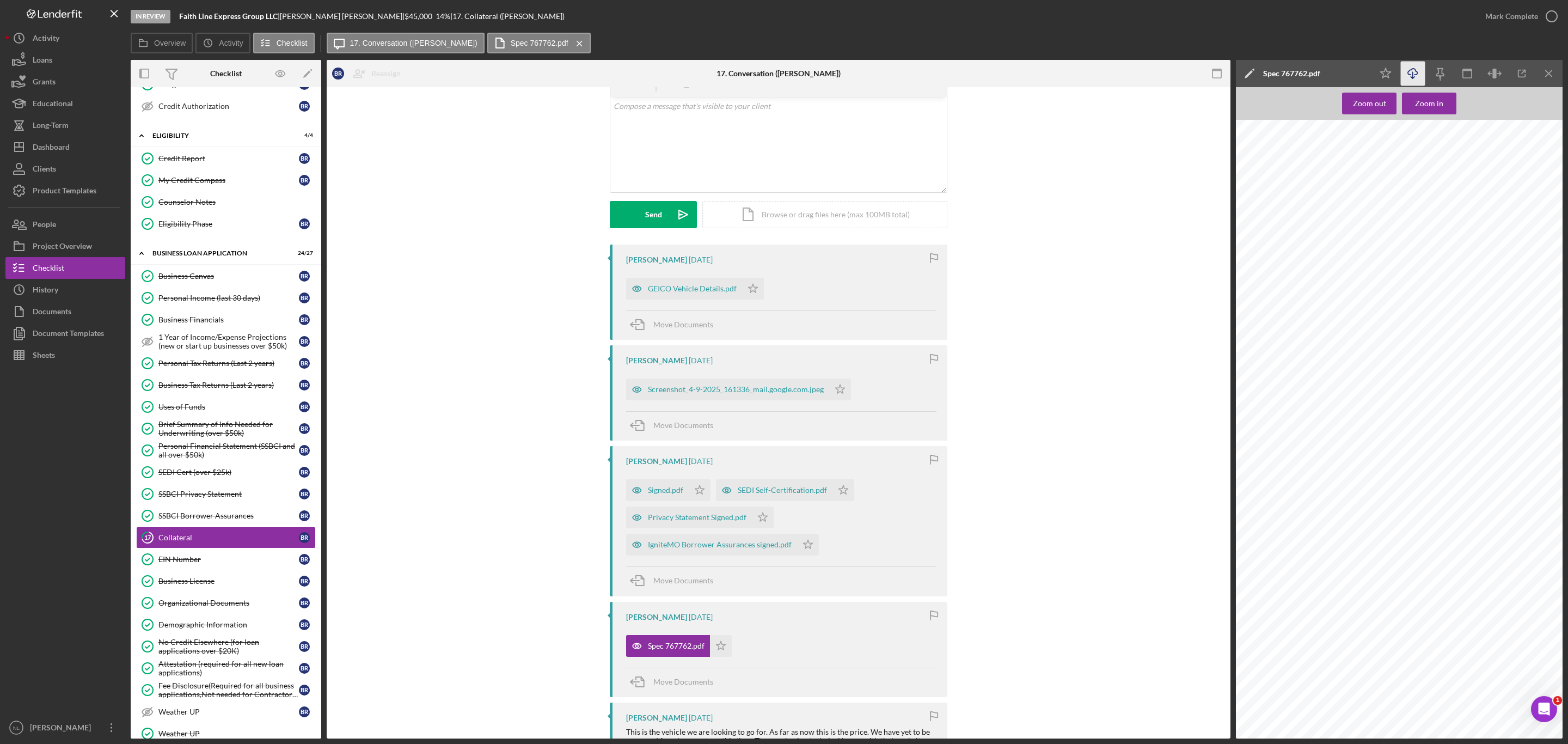
click at [1409, 73] on icon "Icon/Download" at bounding box center [1413, 74] width 24 height 24
click at [719, 391] on div "Screenshot_4-9-2025_161336_mail.google.com.jpeg" at bounding box center [736, 390] width 176 height 9
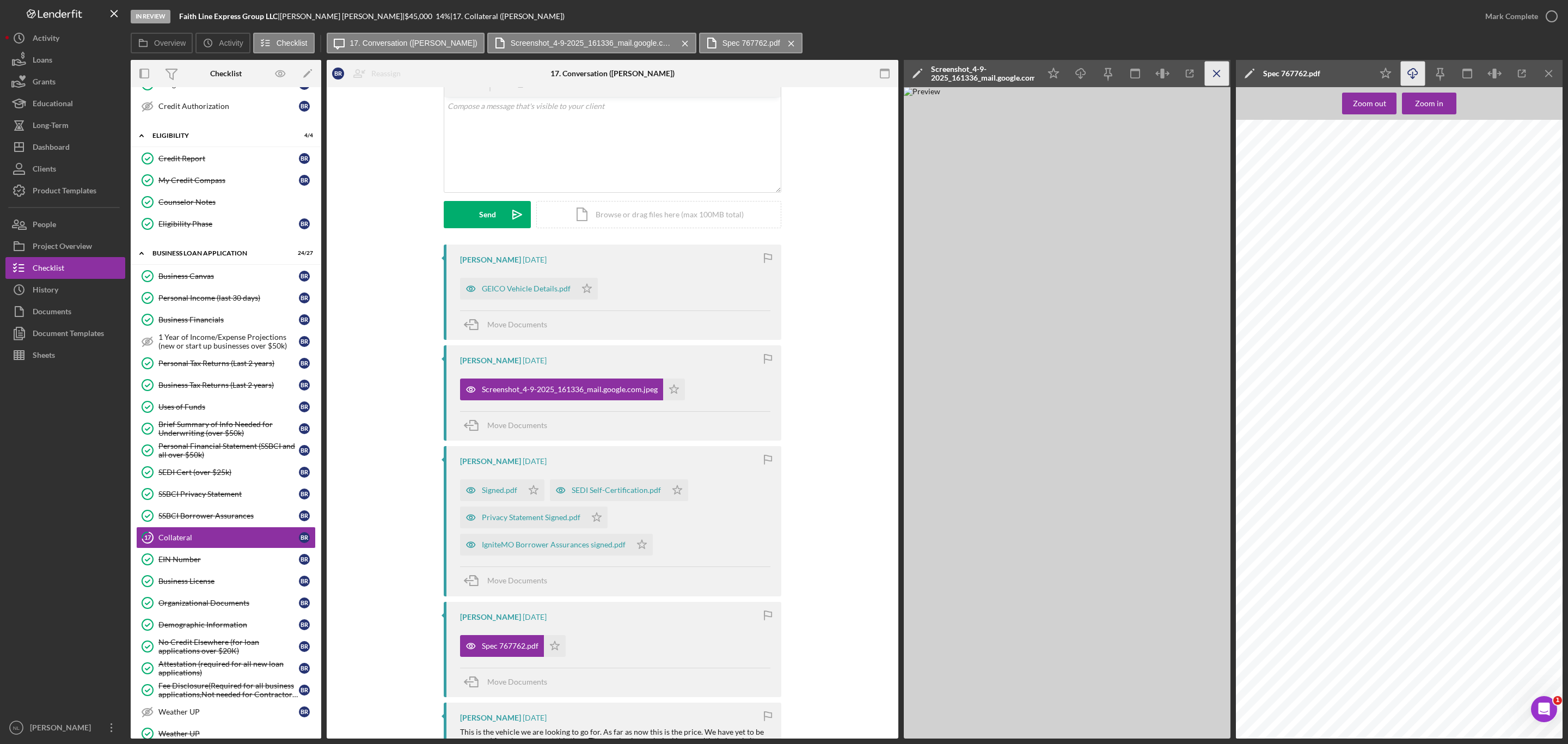
click at [1223, 78] on icon "Icon/Menu Close" at bounding box center [1217, 74] width 24 height 24
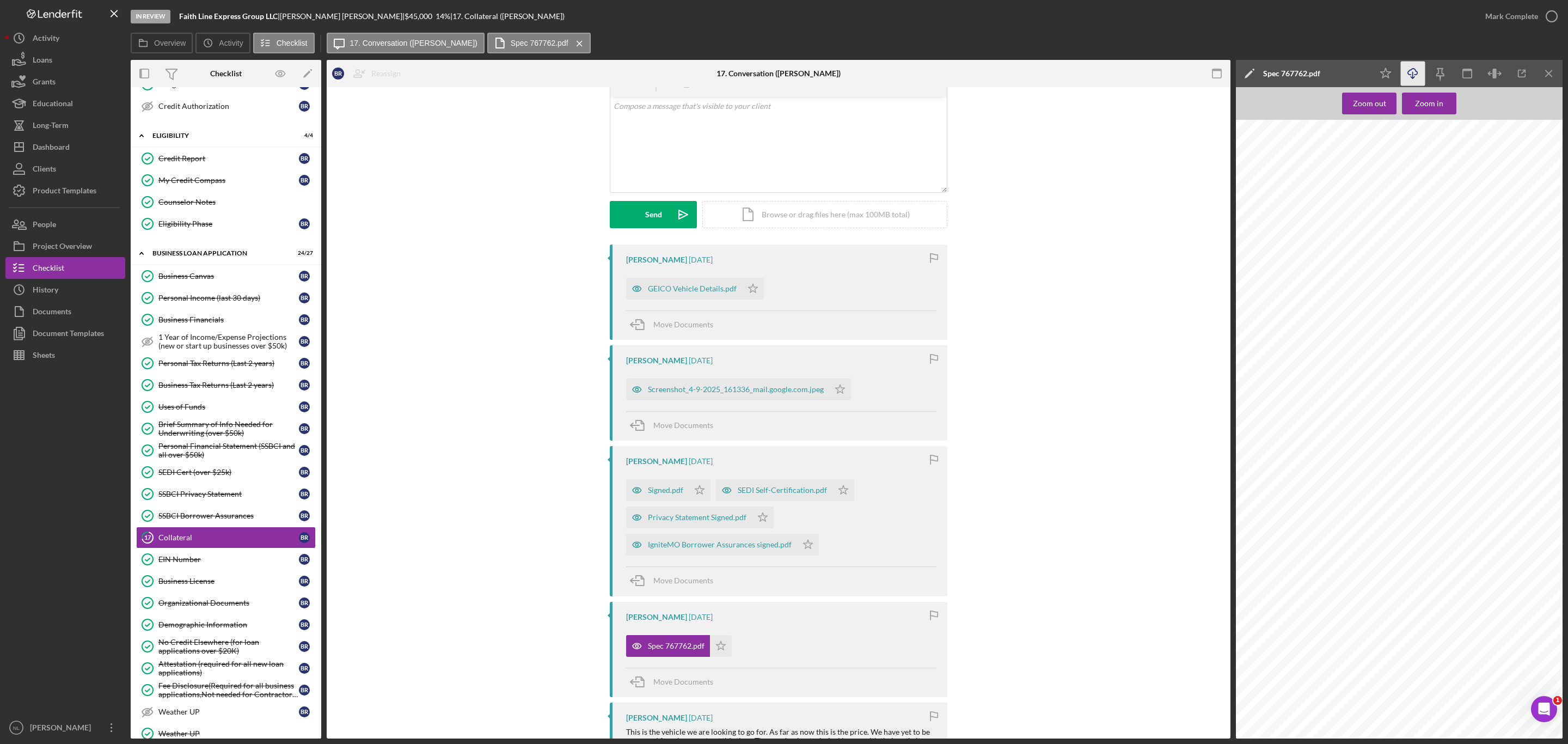
scroll to position [0, 0]
click at [1413, 68] on icon "button" at bounding box center [1412, 71] width 9 height 6
click at [1414, 69] on icon "button" at bounding box center [1412, 71] width 9 height 6
click at [762, 392] on div "Screenshot_4-9-2025_161336_mail.google.com.jpeg" at bounding box center [736, 390] width 176 height 9
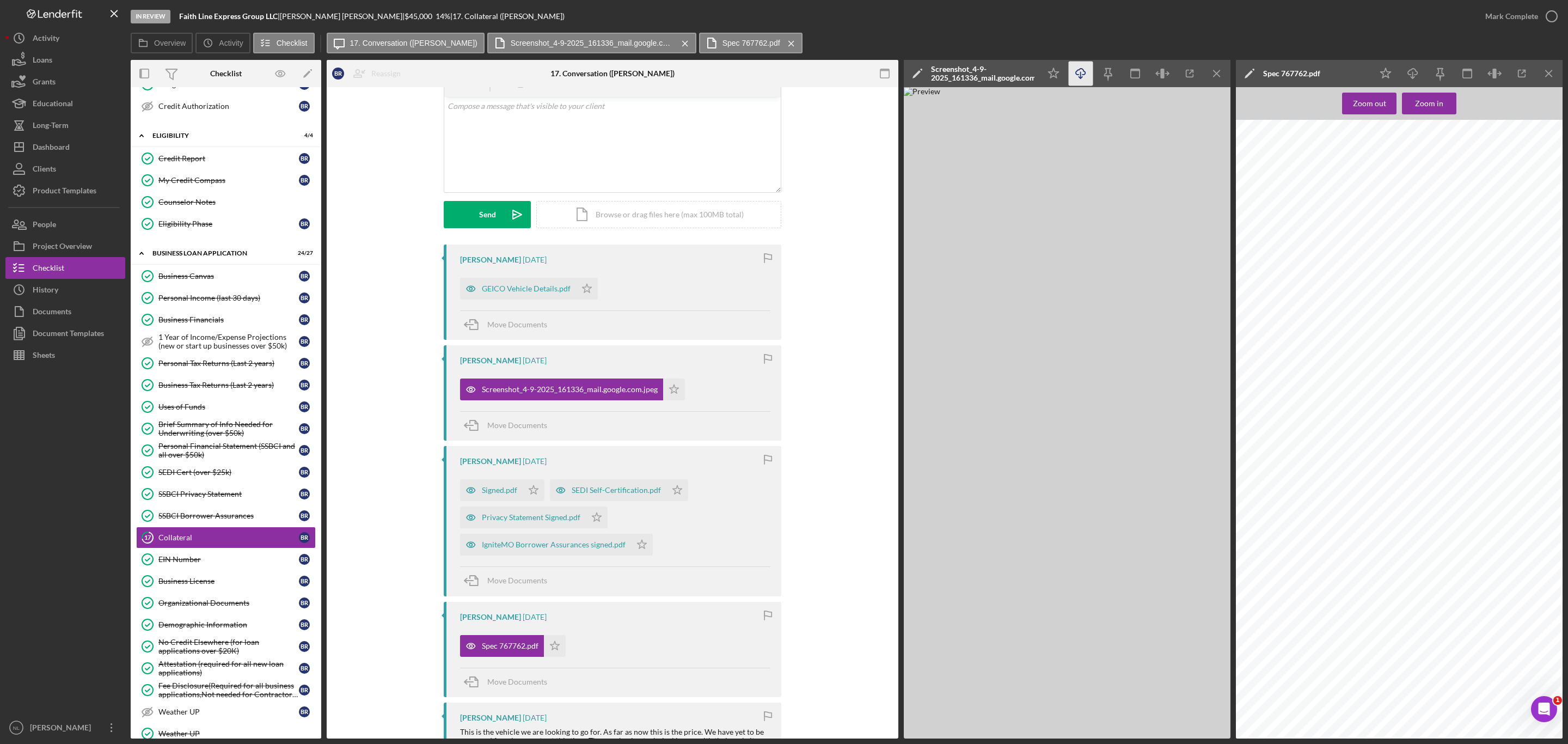
click at [1076, 75] on icon "Icon/Download" at bounding box center [1081, 74] width 24 height 24
click at [1041, 561] on img at bounding box center [1067, 413] width 327 height 651
click at [673, 391] on polygon "button" at bounding box center [674, 389] width 9 height 9
click at [553, 643] on icon "Icon/Star" at bounding box center [555, 646] width 22 height 22
click at [581, 290] on icon "Icon/Star" at bounding box center [587, 288] width 22 height 22
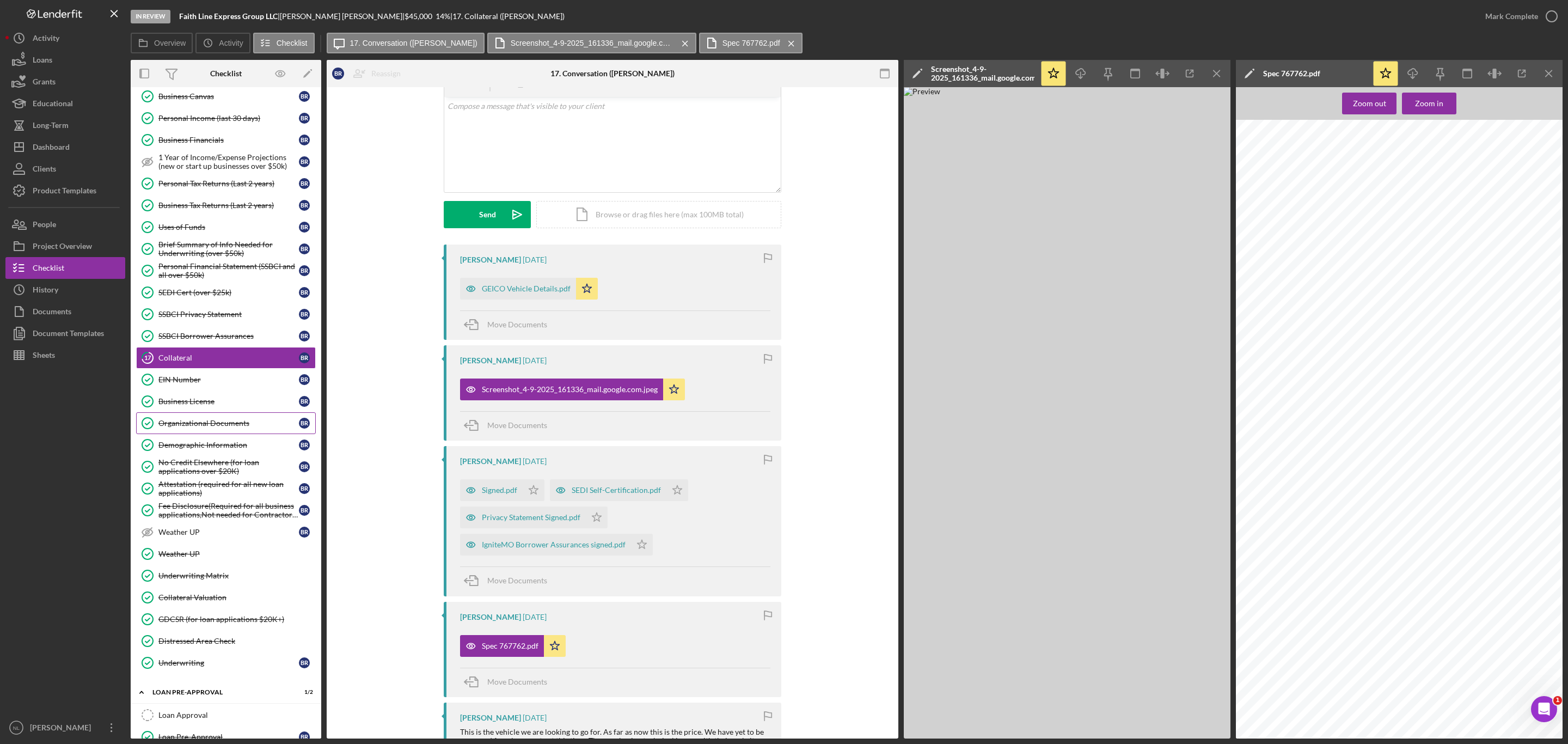
scroll to position [446, 0]
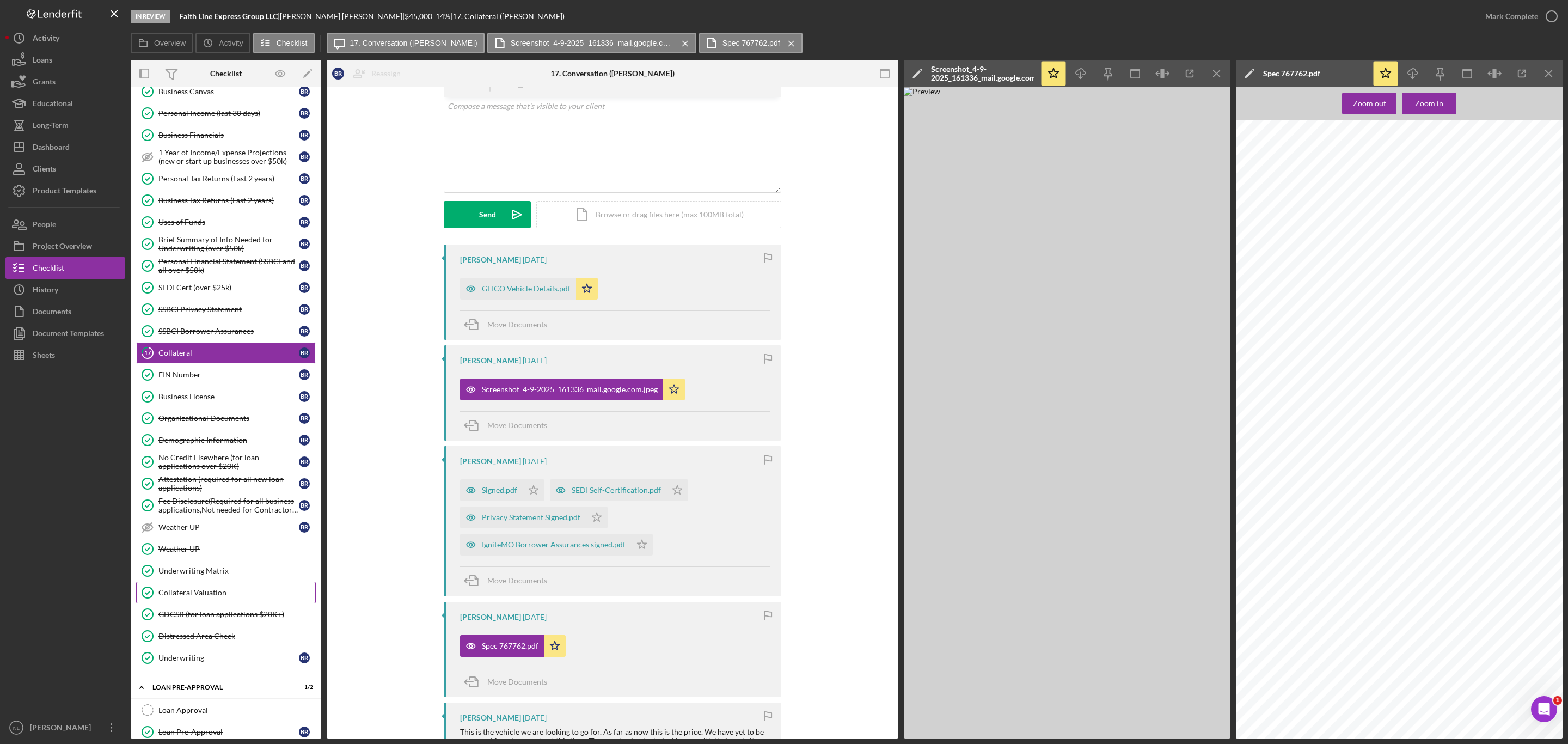
click at [201, 597] on div "Collateral Valuation" at bounding box center [236, 592] width 157 height 9
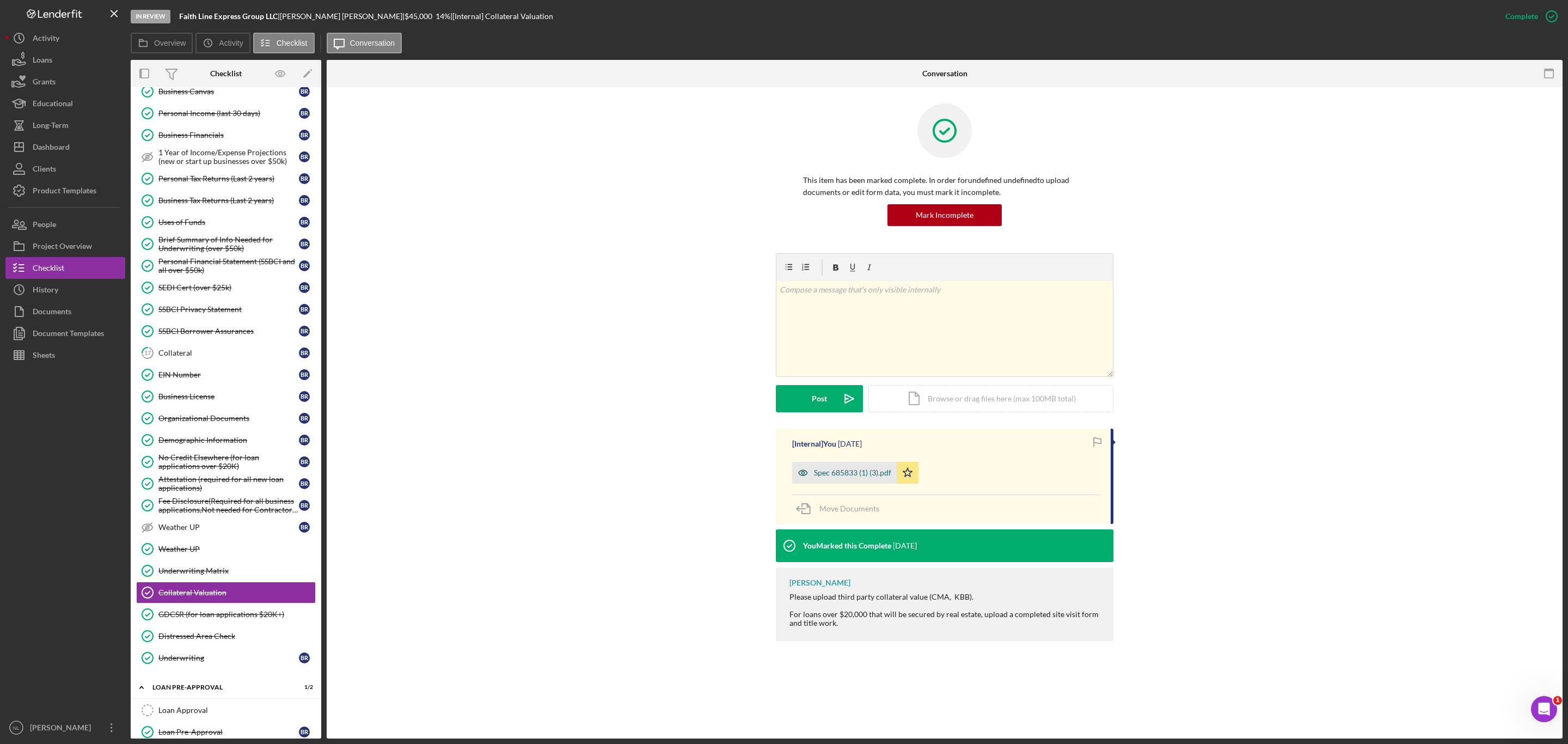
click at [854, 471] on div "Spec 685833 (1) (3).pdf" at bounding box center [853, 473] width 78 height 9
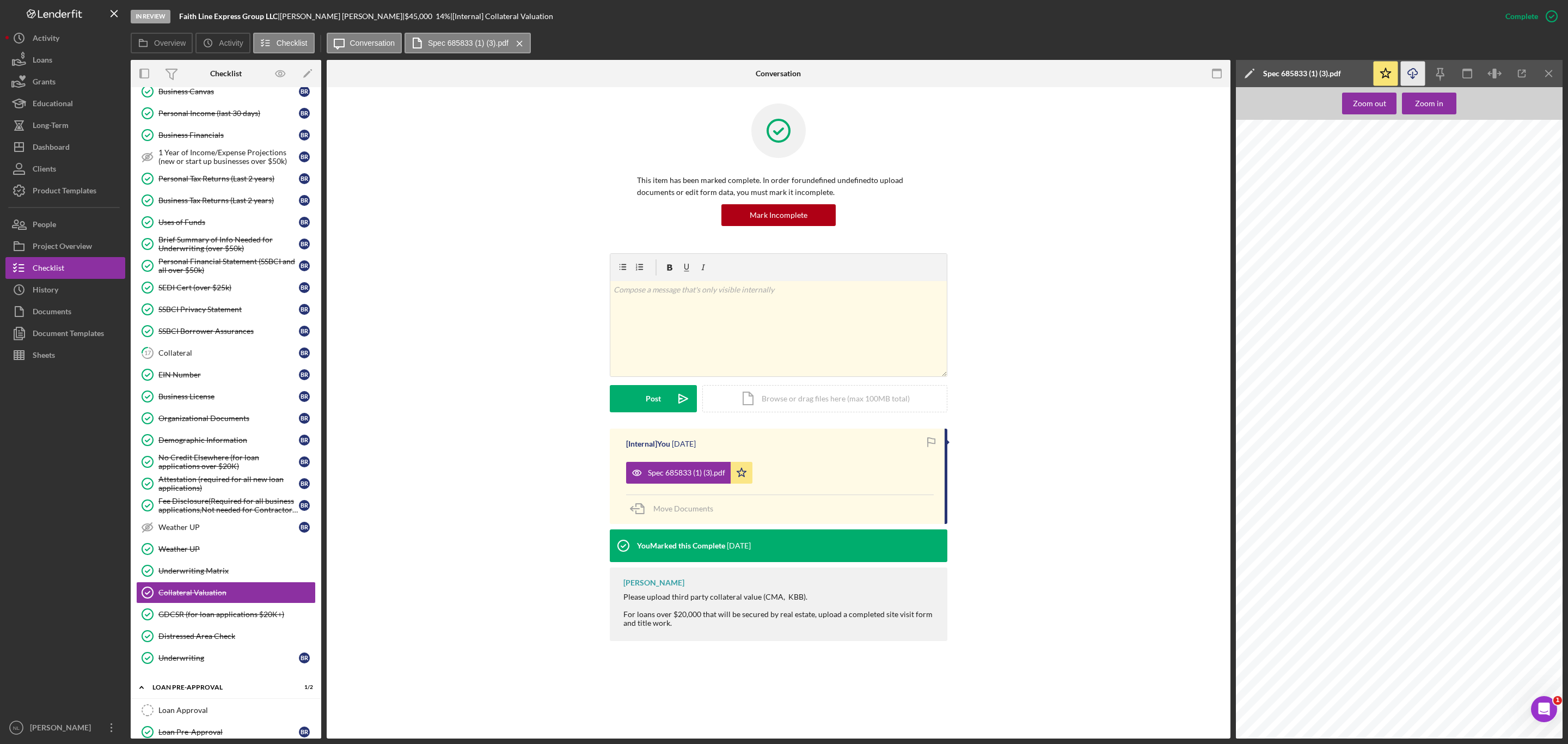
click at [1416, 64] on icon "Icon/Download" at bounding box center [1413, 74] width 24 height 24
click at [222, 357] on div "Collateral" at bounding box center [228, 353] width 140 height 9
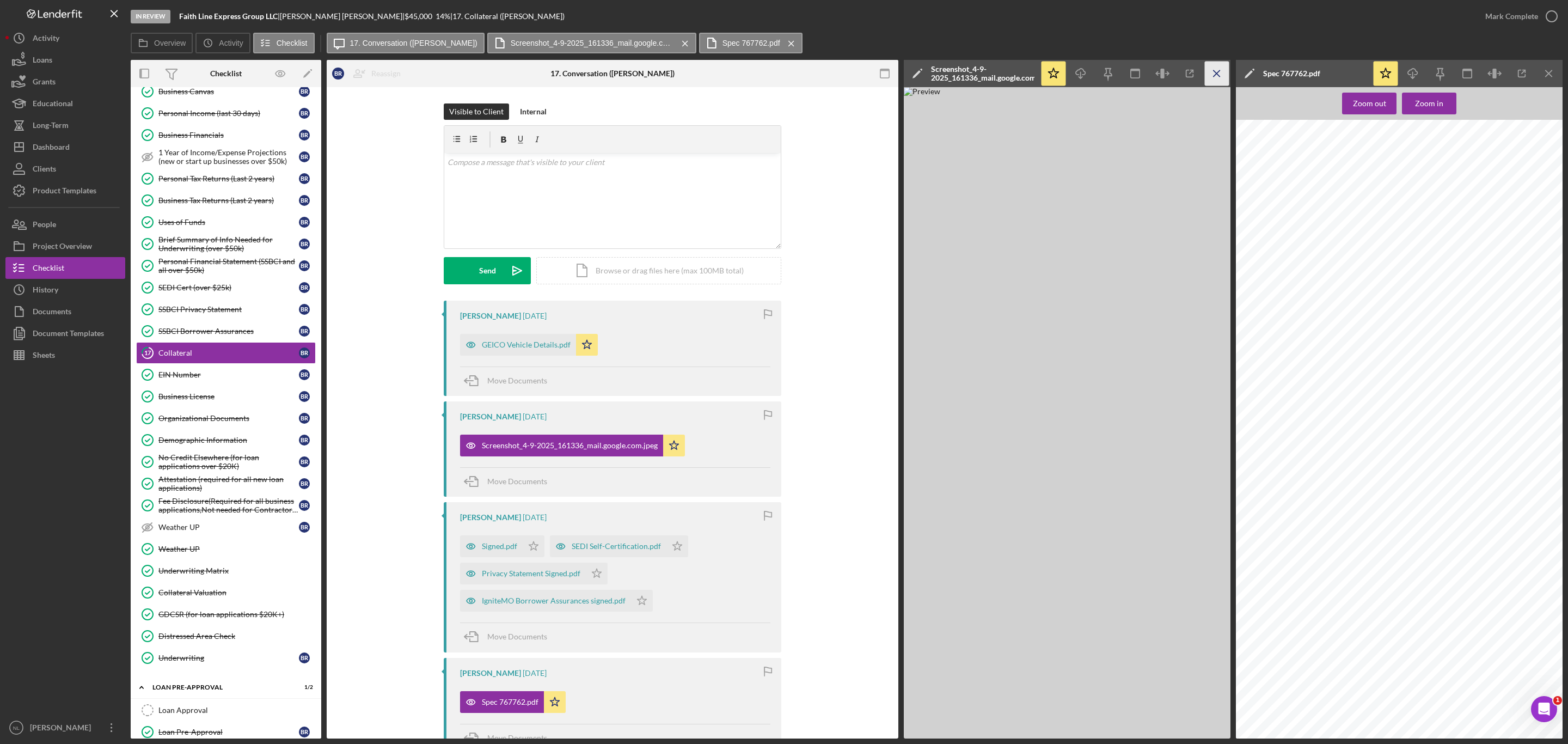
click at [1214, 70] on line "button" at bounding box center [1217, 73] width 6 height 6
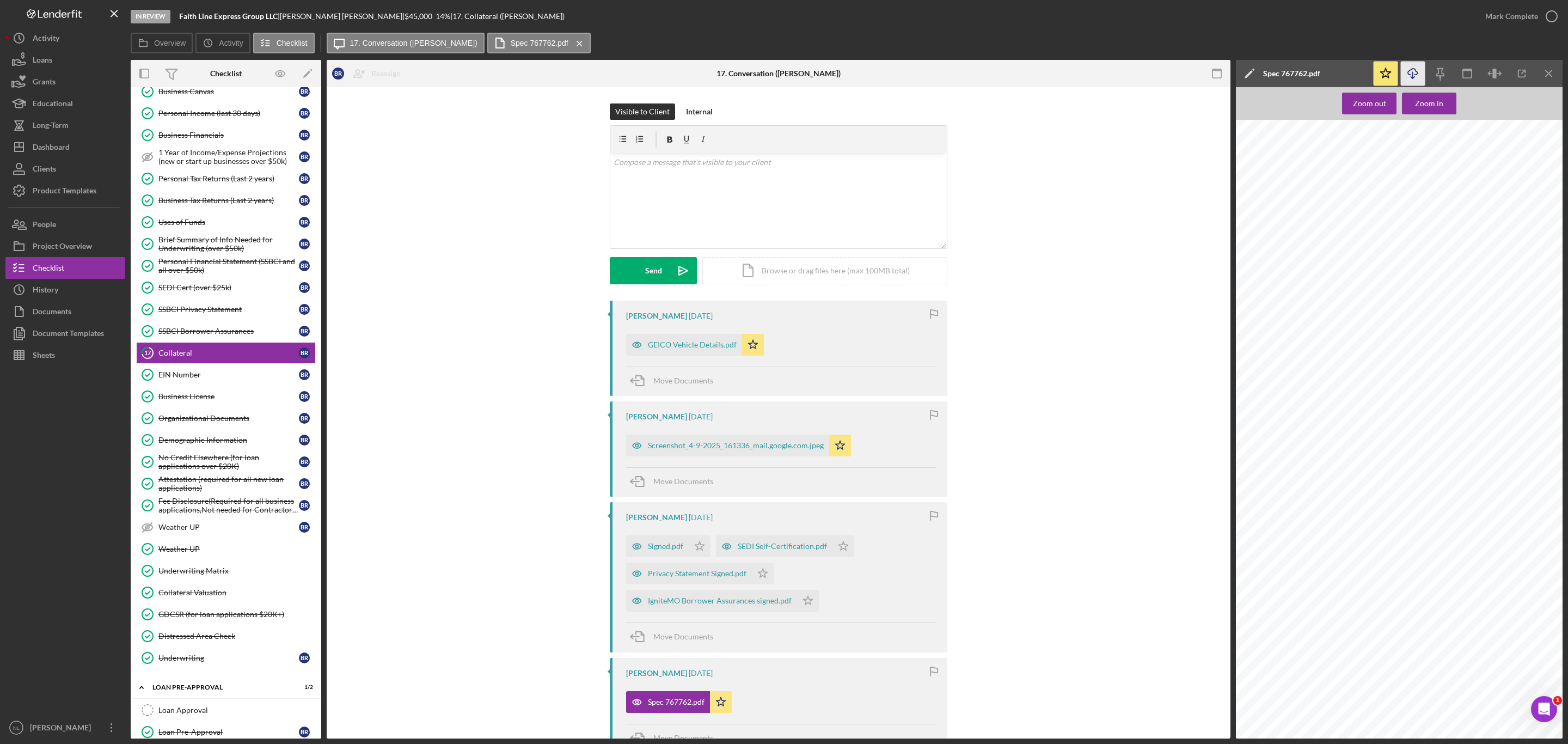
click at [1409, 80] on icon "Icon/Download" at bounding box center [1413, 74] width 24 height 24
click at [1408, 77] on icon "Icon/Download" at bounding box center [1413, 74] width 24 height 24
click at [195, 603] on link "Collateral Valuation Collateral Valuation" at bounding box center [226, 592] width 180 height 22
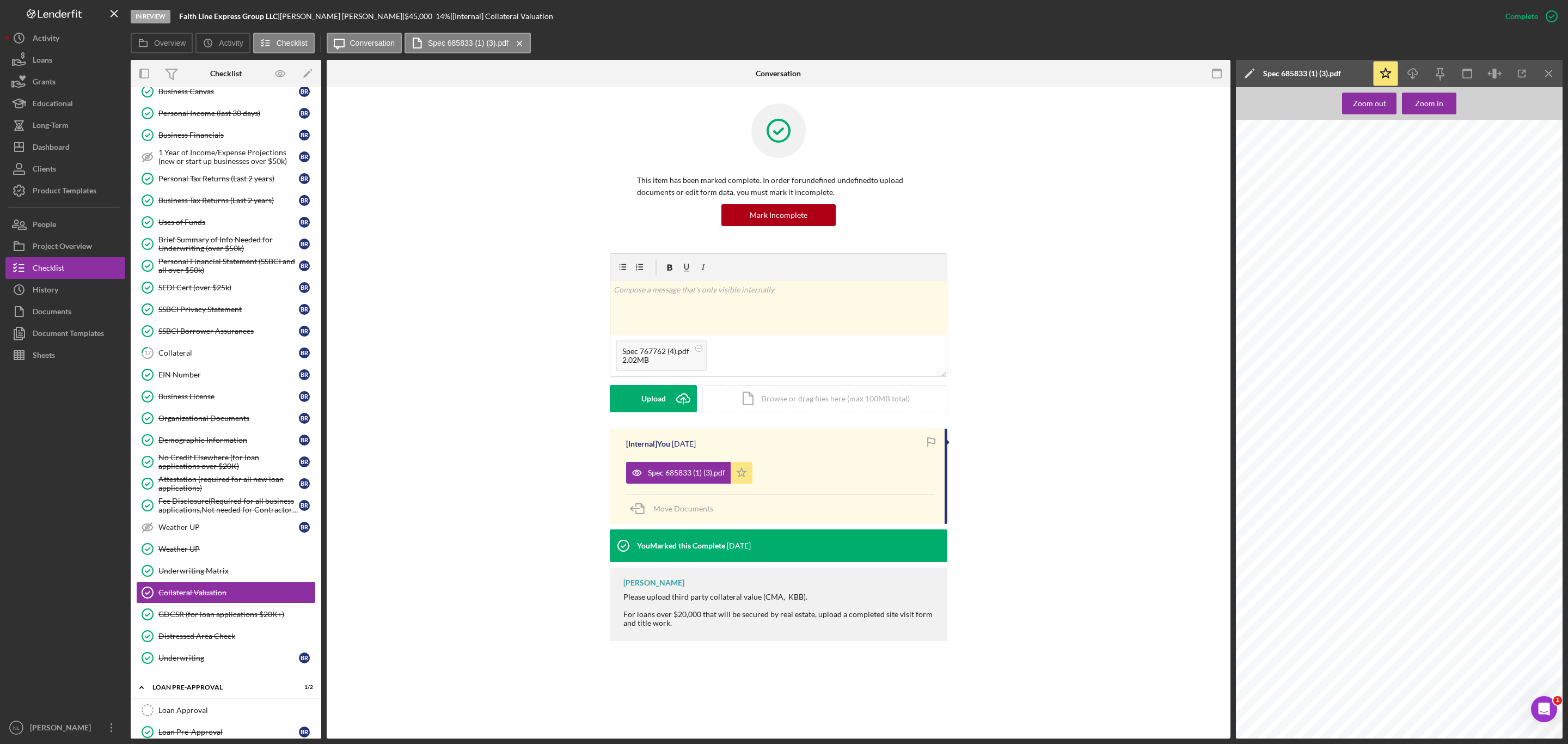
click at [736, 481] on icon "Icon/Star" at bounding box center [742, 472] width 22 height 22
click at [649, 403] on div "Upload" at bounding box center [653, 399] width 24 height 27
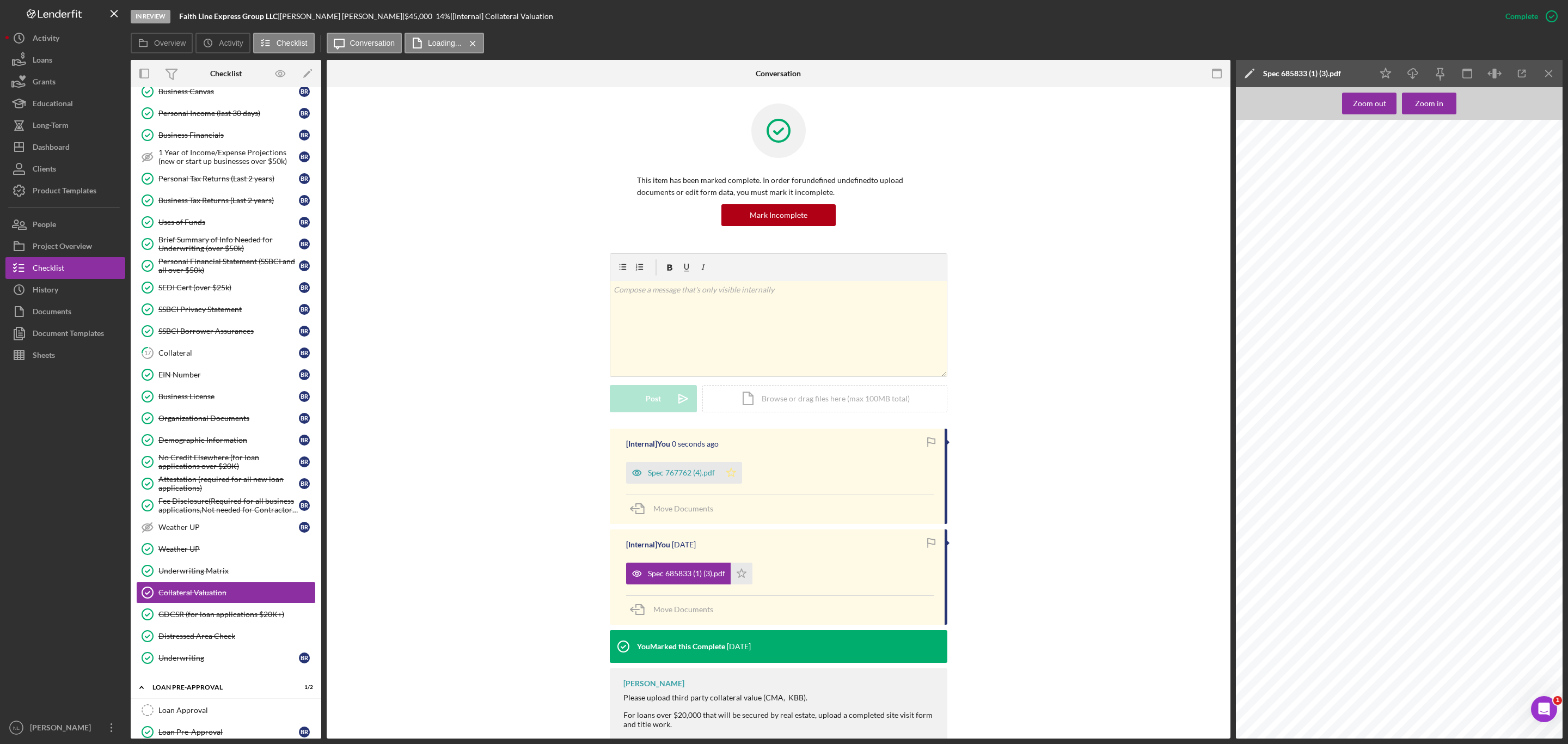
click at [726, 477] on icon "Icon/Star" at bounding box center [731, 472] width 22 height 22
click at [690, 471] on div "Spec 767762 (4).pdf" at bounding box center [681, 473] width 67 height 9
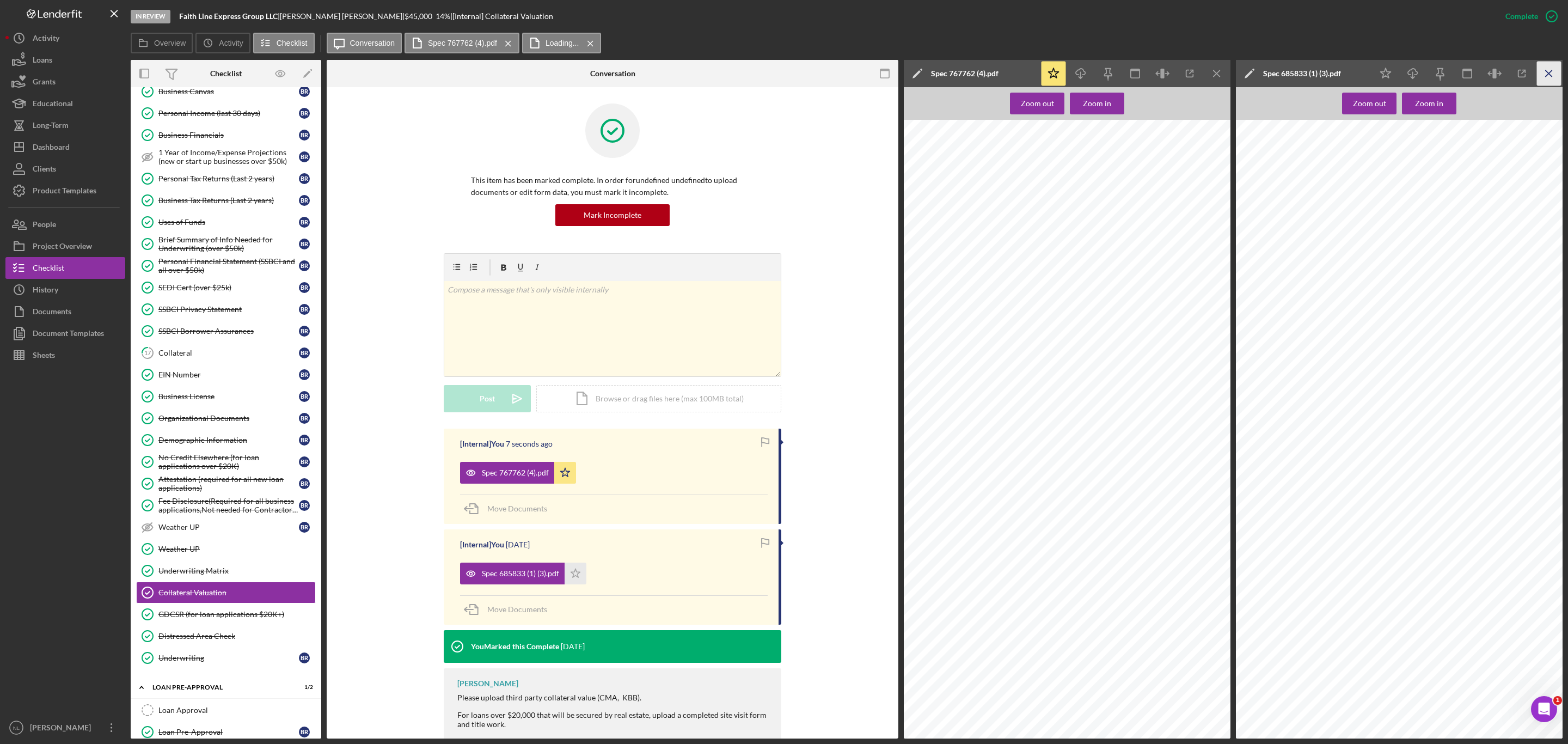
click at [1550, 68] on icon "Icon/Menu Close" at bounding box center [1549, 74] width 24 height 24
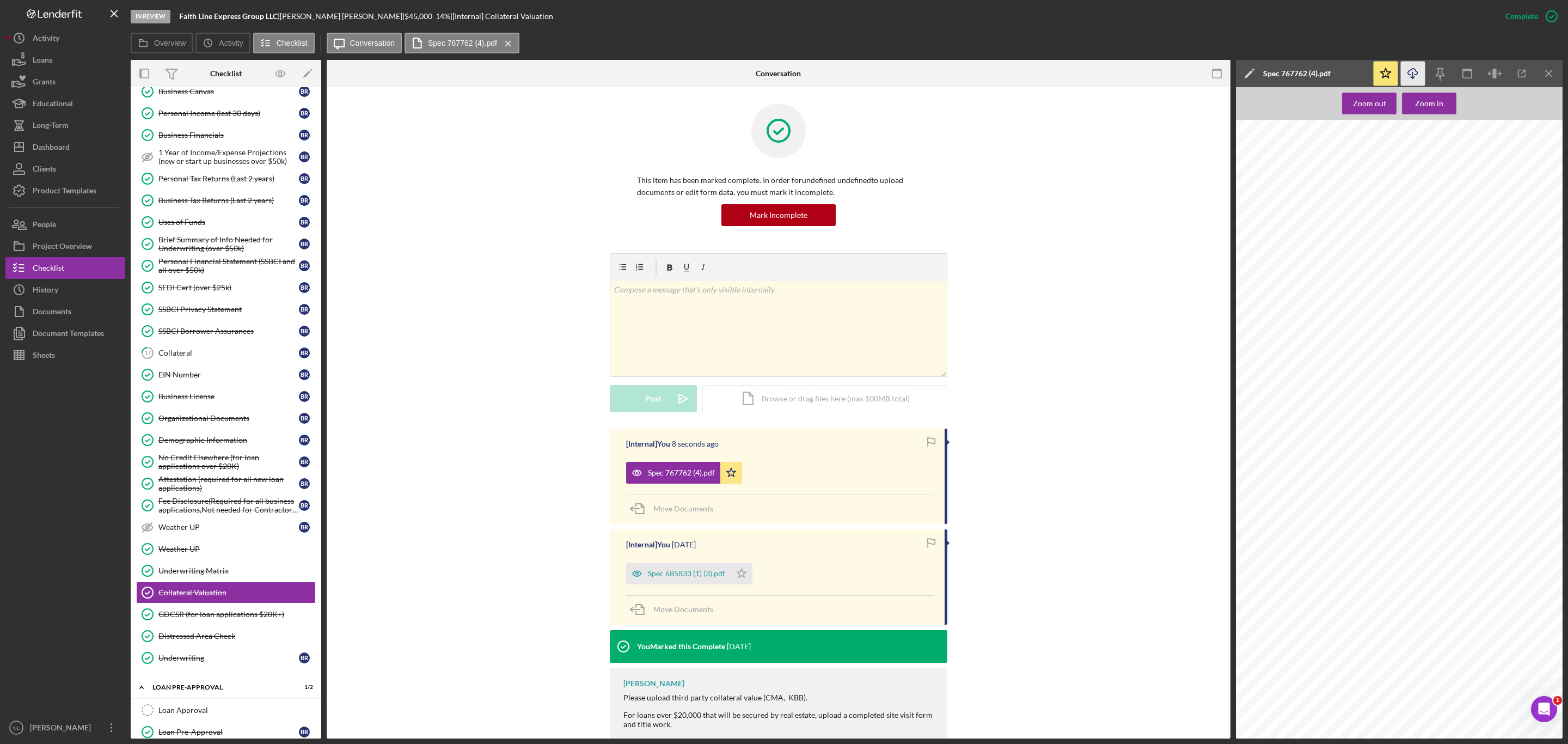
click at [1413, 73] on line "button" at bounding box center [1413, 75] width 0 height 6
click at [1416, 73] on icon "button" at bounding box center [1412, 71] width 9 height 6
click at [1547, 78] on icon "Icon/Menu Close" at bounding box center [1549, 74] width 24 height 24
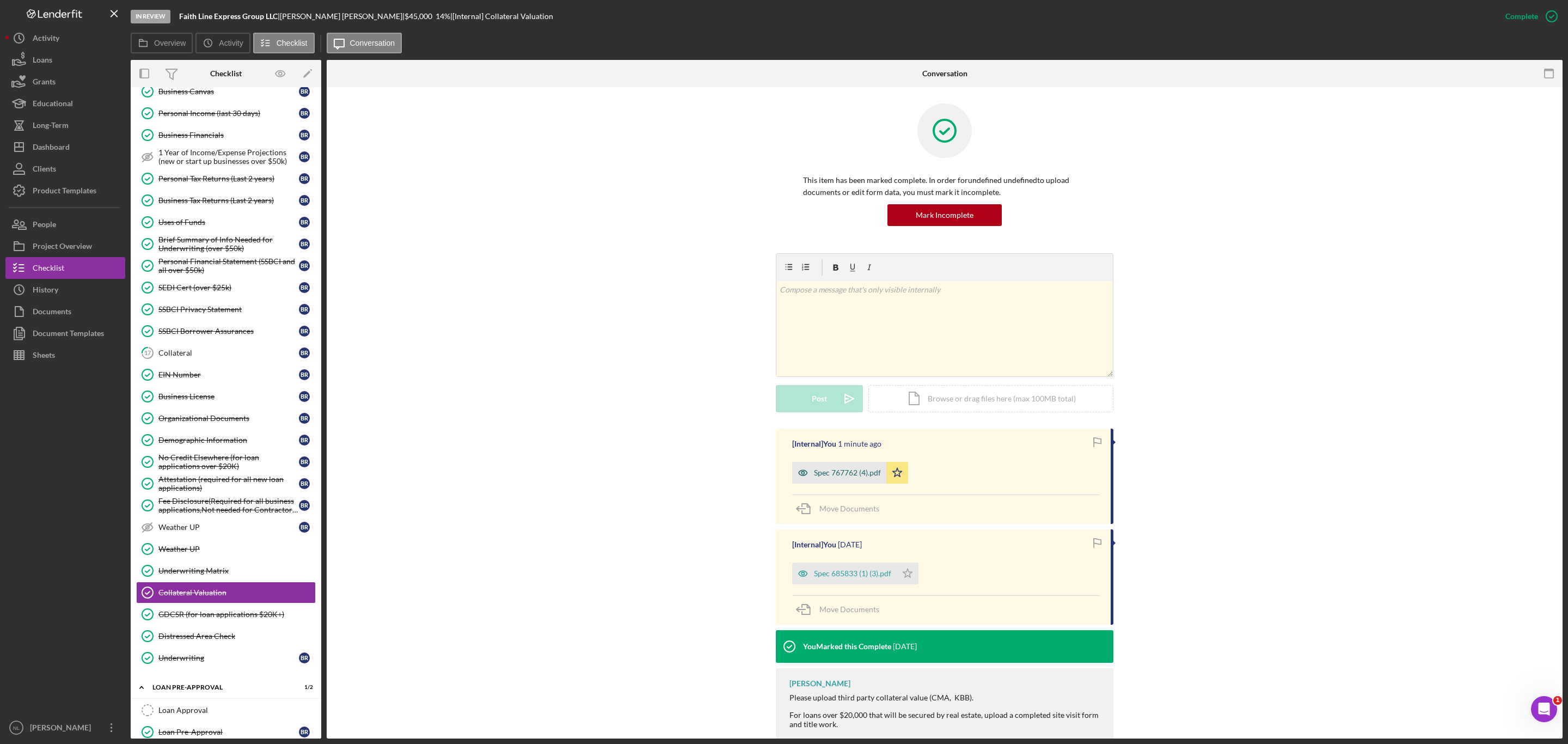
click at [839, 469] on div "Spec 767762 (4).pdf" at bounding box center [847, 473] width 67 height 9
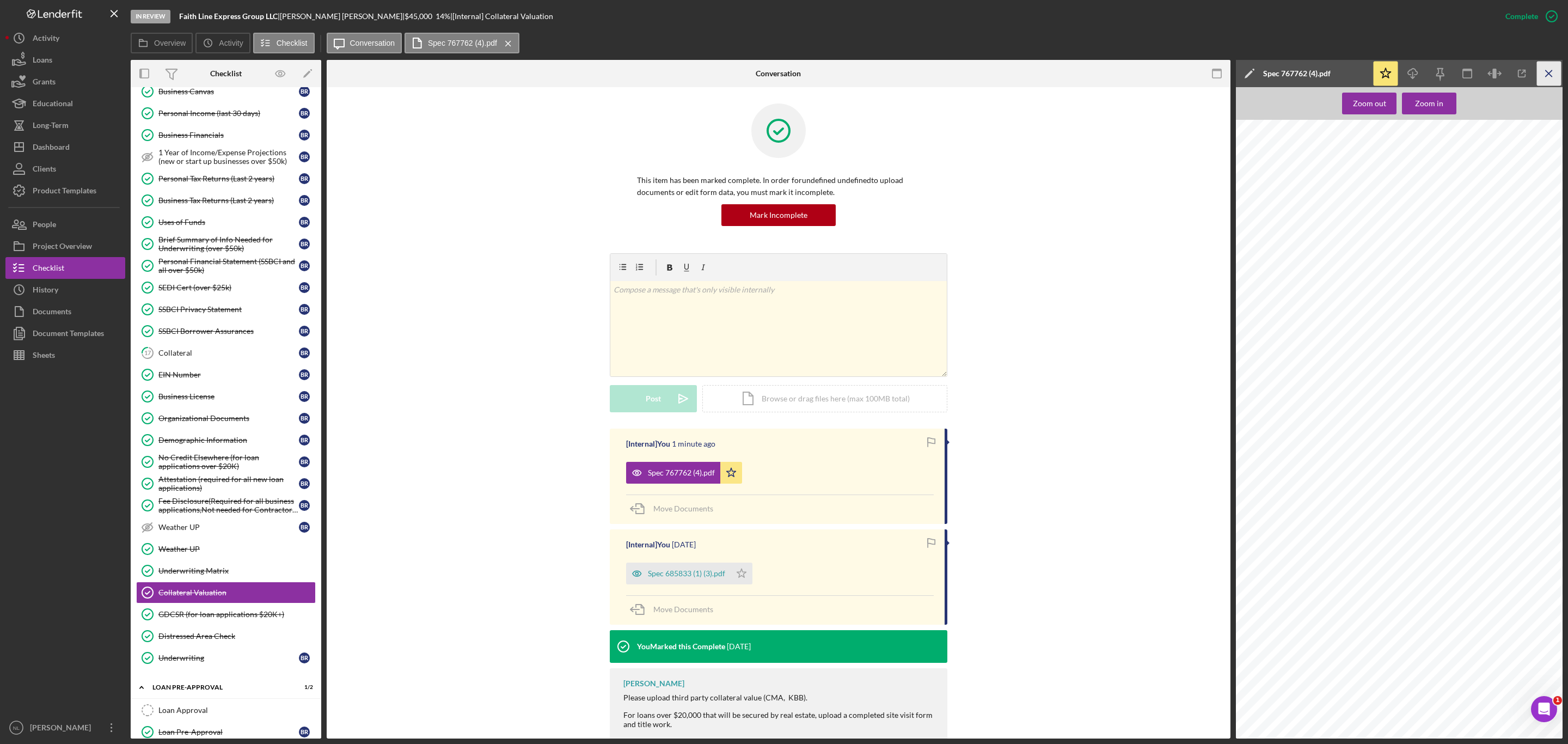
click at [1545, 63] on icon "Icon/Menu Close" at bounding box center [1549, 74] width 24 height 24
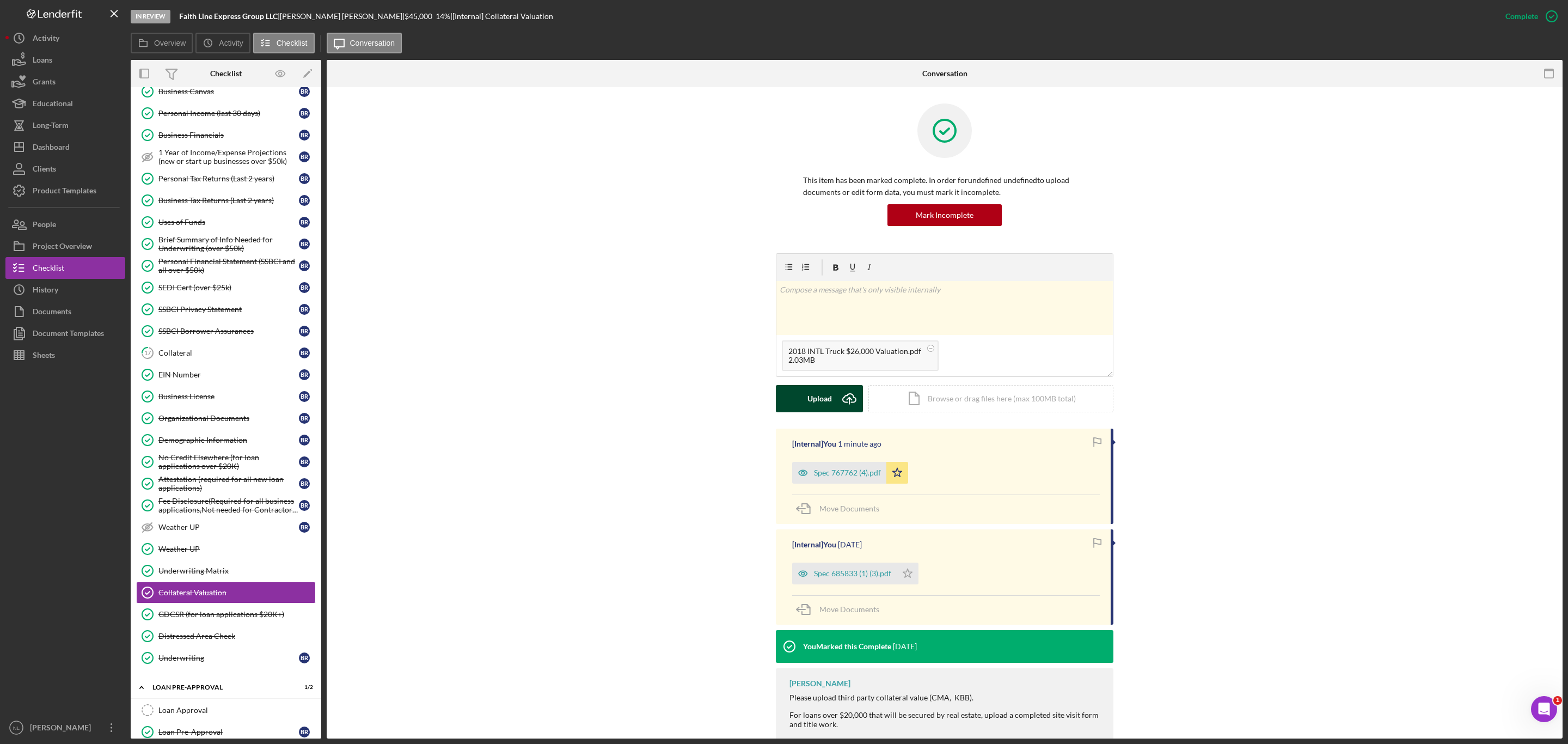
click at [836, 395] on icon "Icon/Upload" at bounding box center [849, 399] width 27 height 27
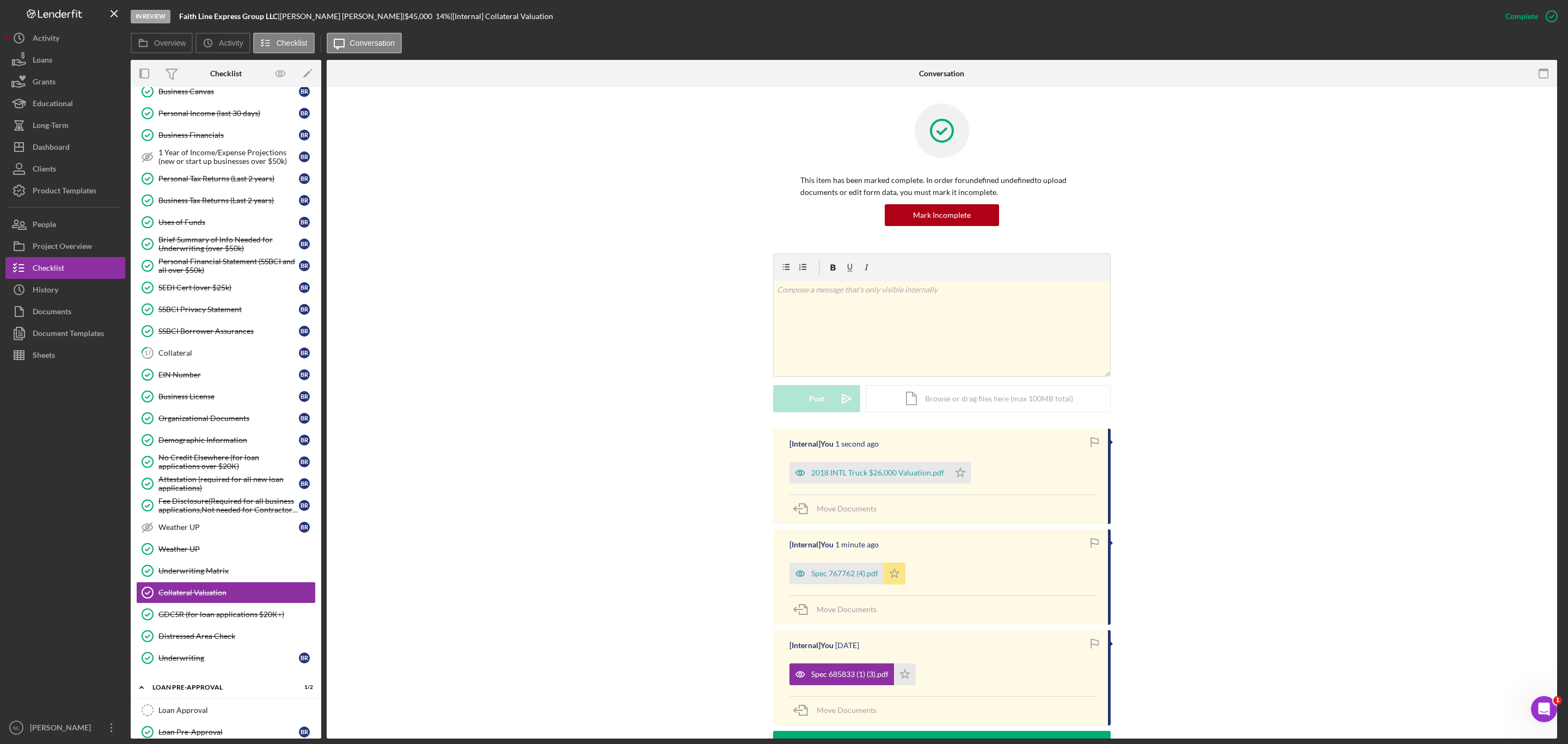
click at [898, 567] on icon "Icon/Star" at bounding box center [895, 574] width 22 height 22
click at [957, 479] on icon "Icon/Star" at bounding box center [960, 472] width 22 height 22
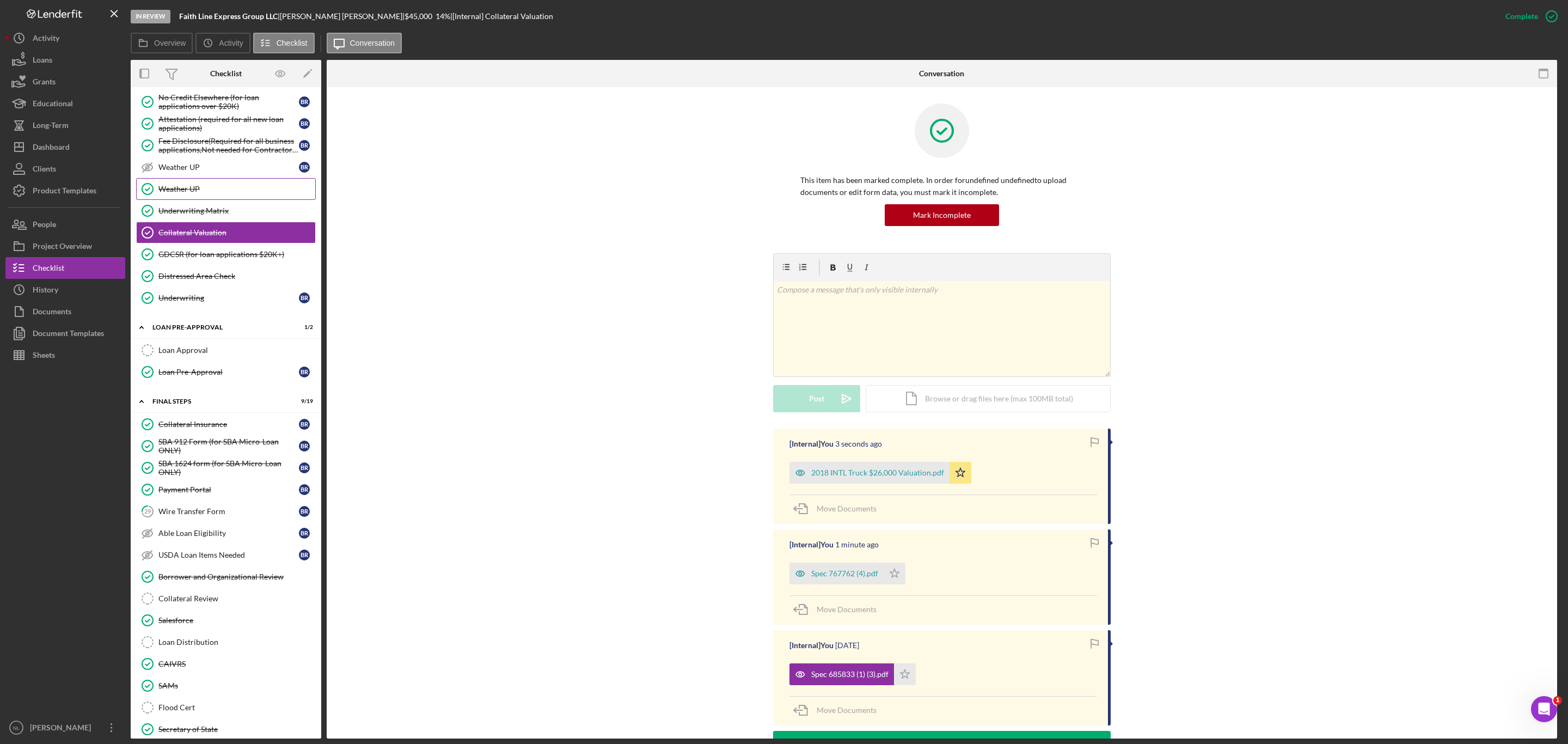
scroll to position [824, 0]
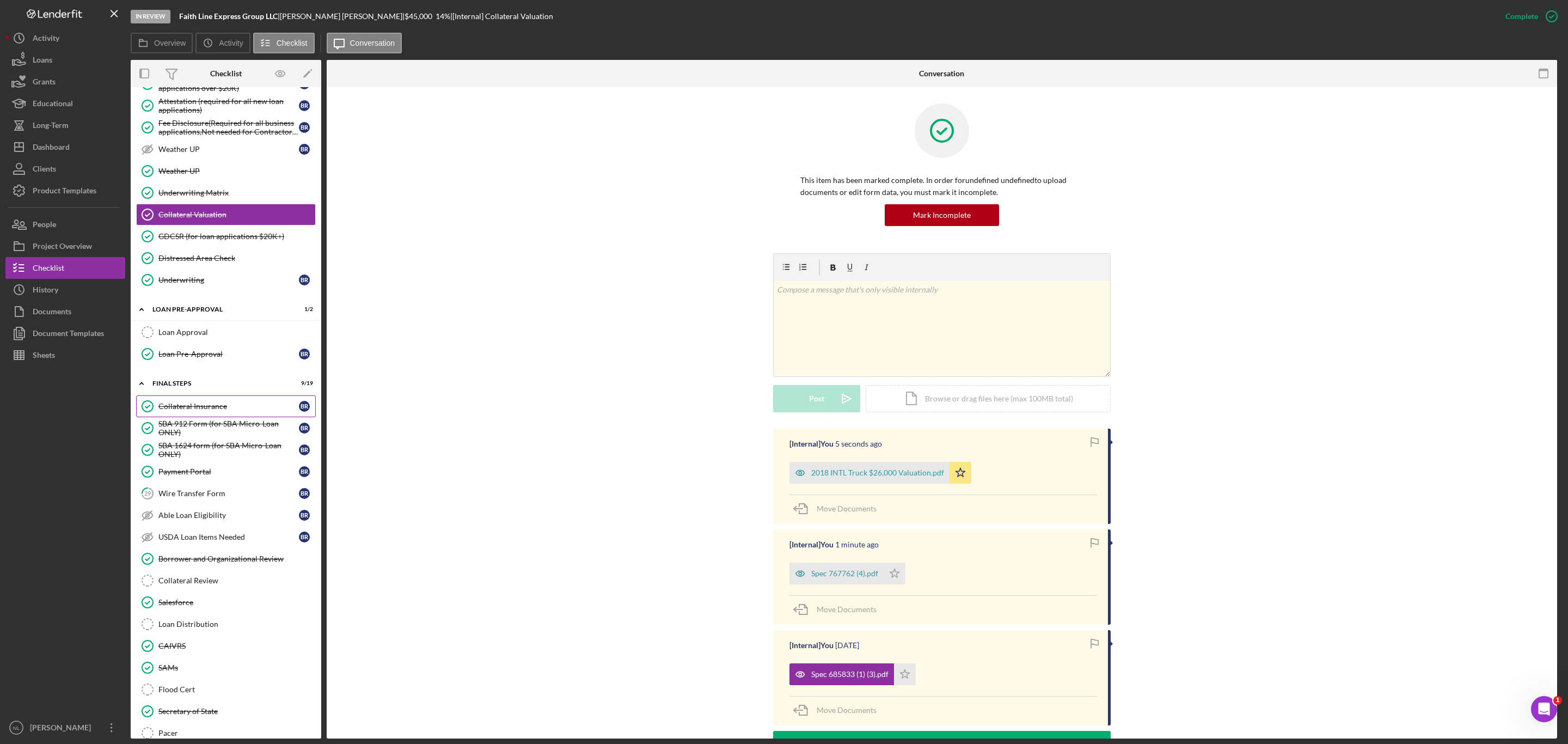
click at [237, 410] on div "Collateral Insurance" at bounding box center [228, 406] width 140 height 9
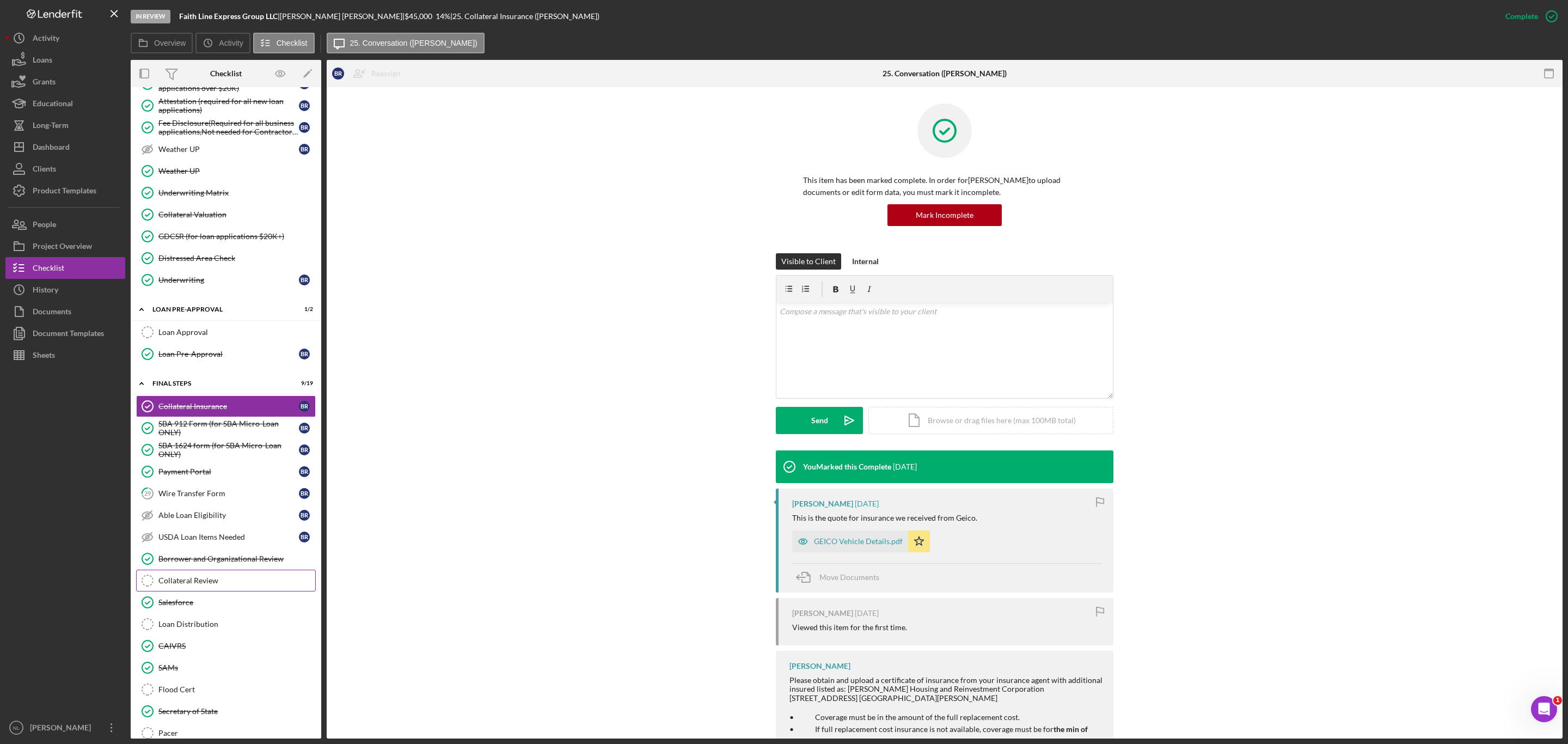
click at [216, 585] on div "Collateral Review" at bounding box center [236, 581] width 157 height 9
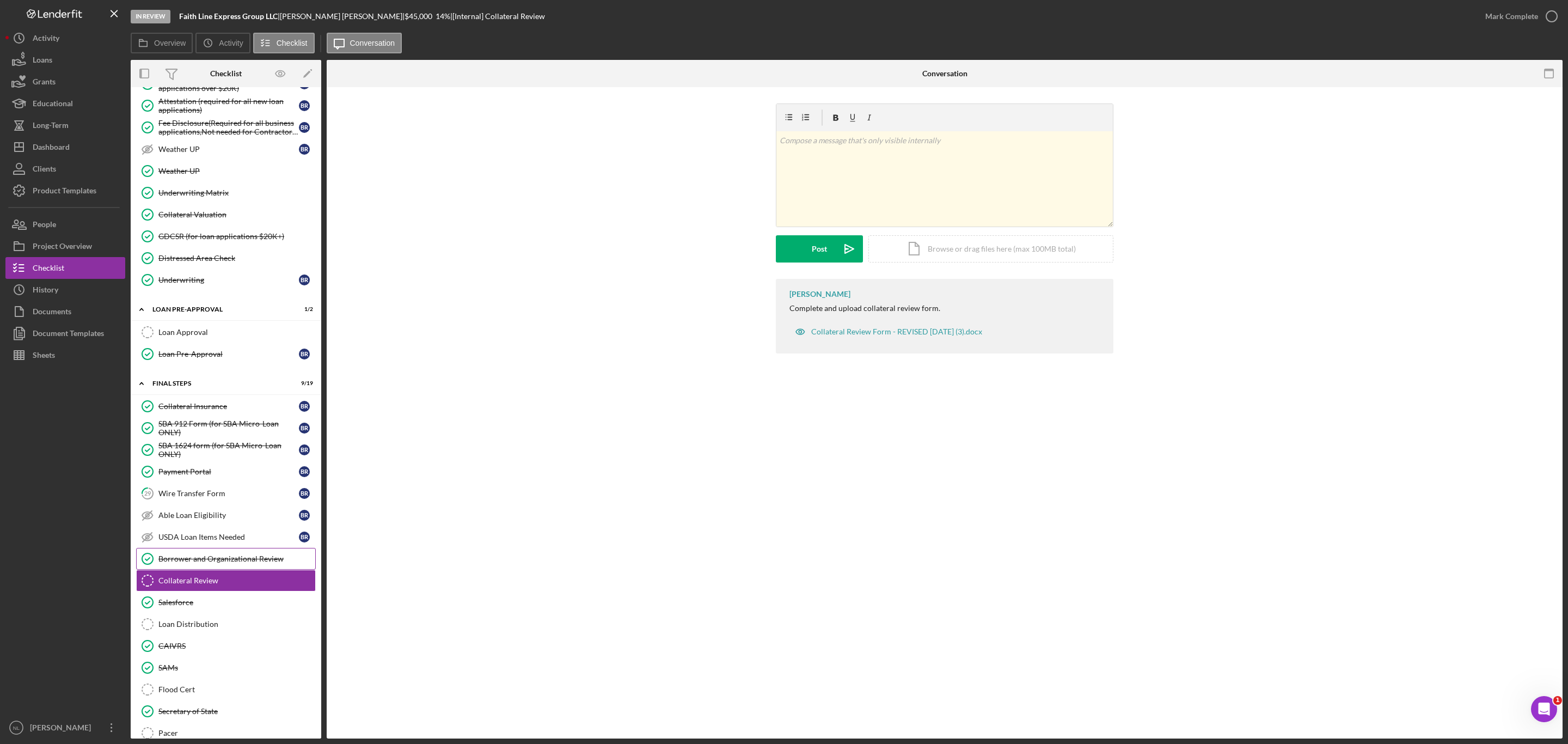
click at [234, 563] on div "Borrower and Organizational Review" at bounding box center [236, 559] width 157 height 9
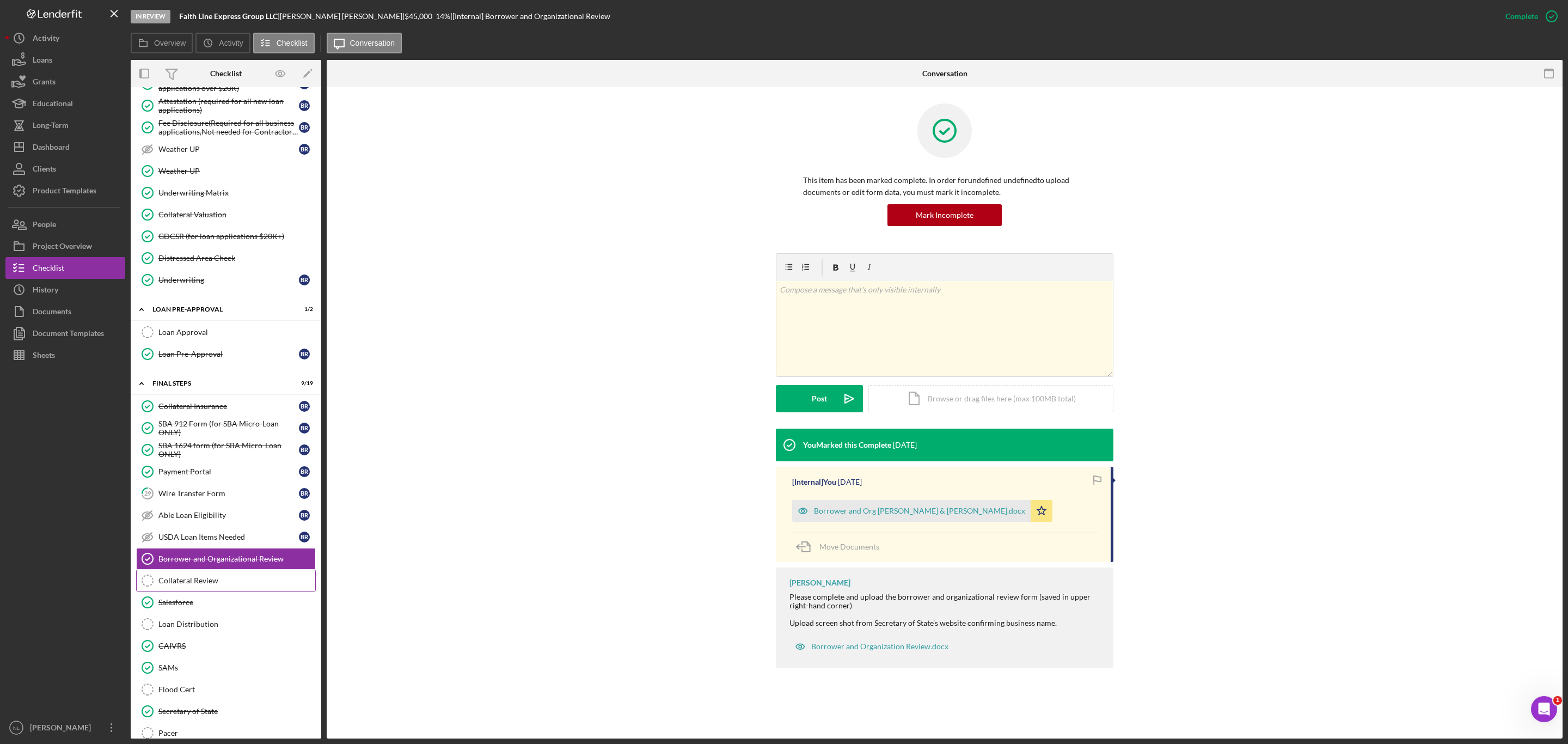
click at [208, 585] on div "Collateral Review" at bounding box center [236, 581] width 157 height 9
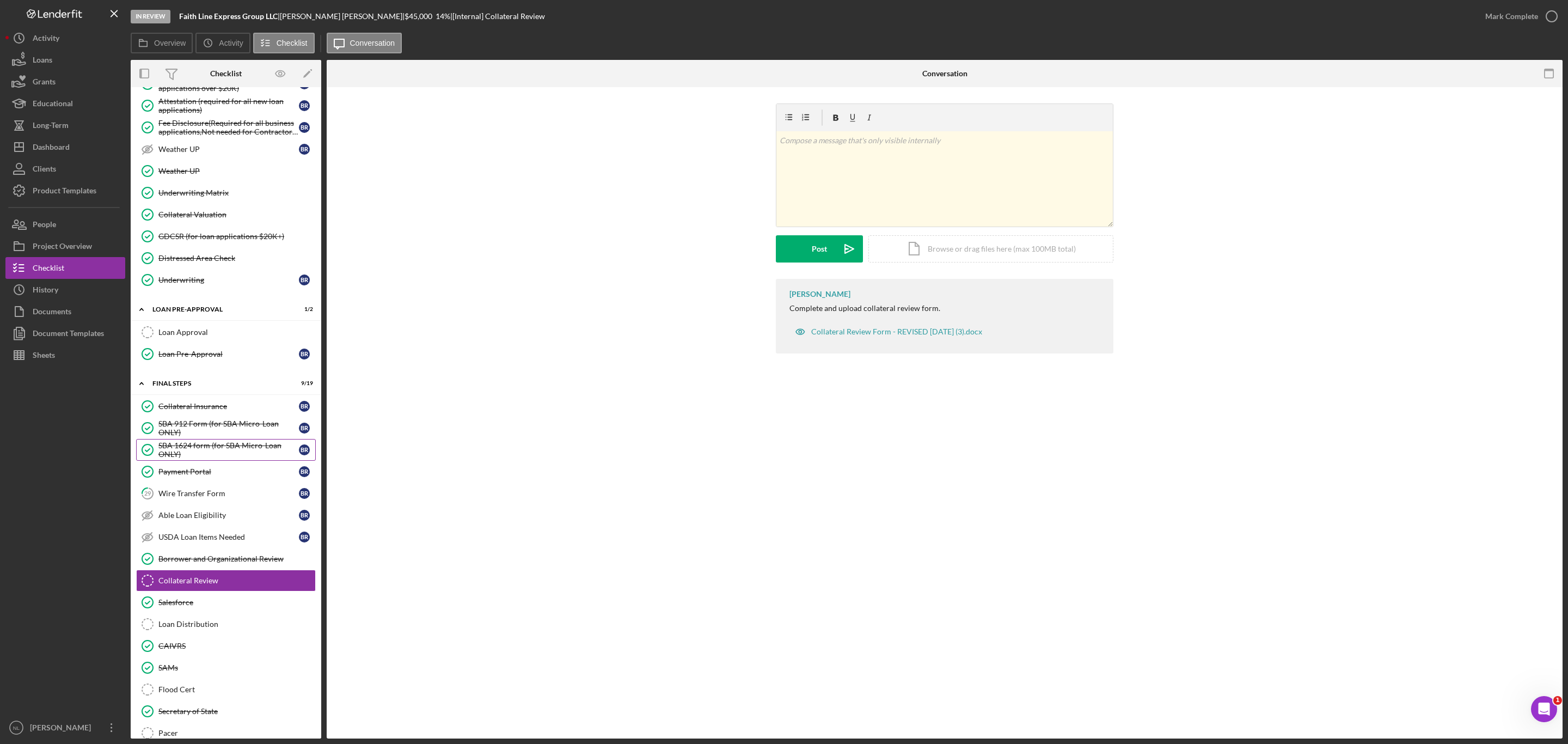
drag, startPoint x: 147, startPoint y: 399, endPoint x: 235, endPoint y: 479, distance: 118.9
click at [235, 479] on div "Icon/Expander FINAL STEPS 9 / 19 Collateral Insurance Collateral Insurance B R …" at bounding box center [226, 594] width 190 height 441
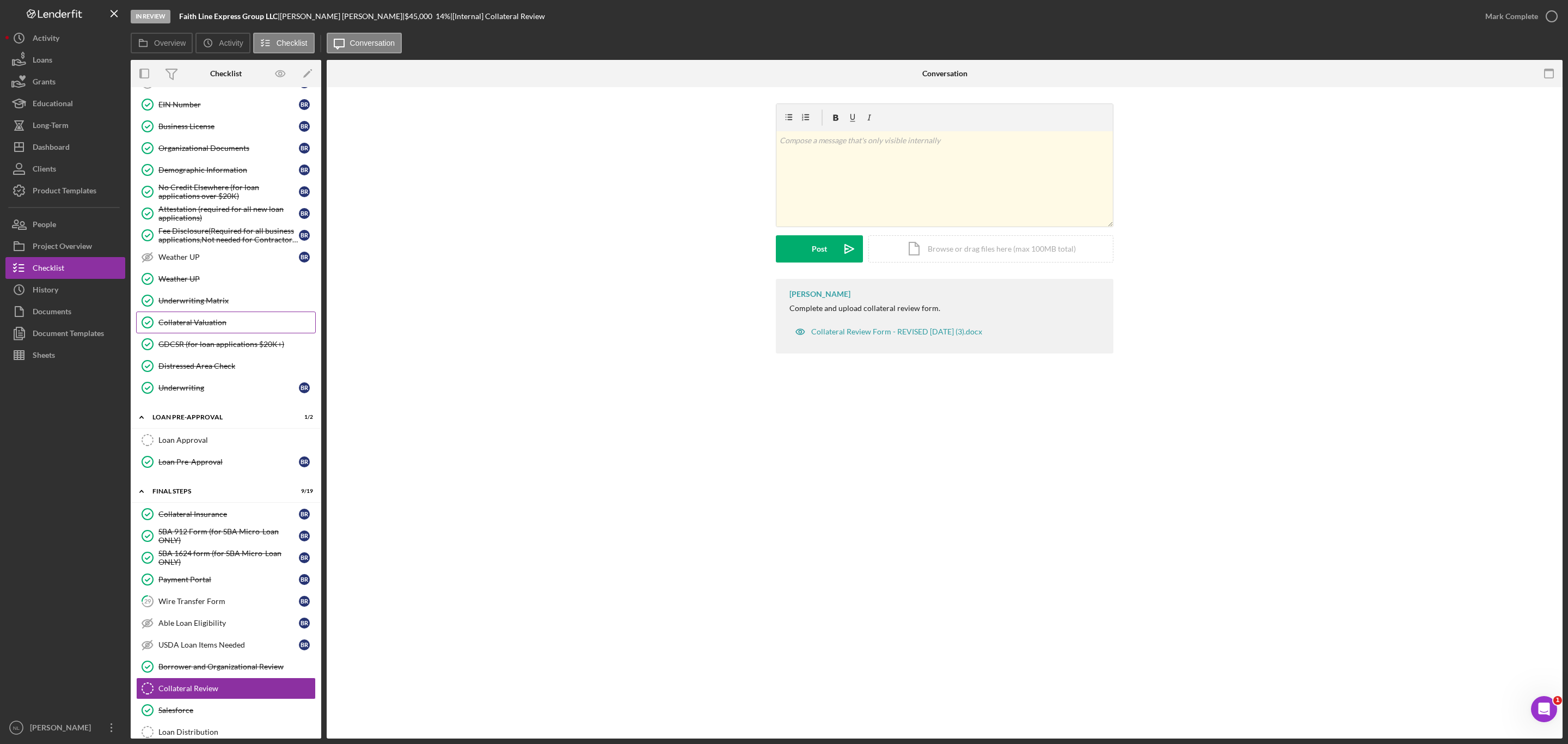
click at [195, 334] on link "Collateral Valuation Collateral Valuation" at bounding box center [226, 322] width 180 height 22
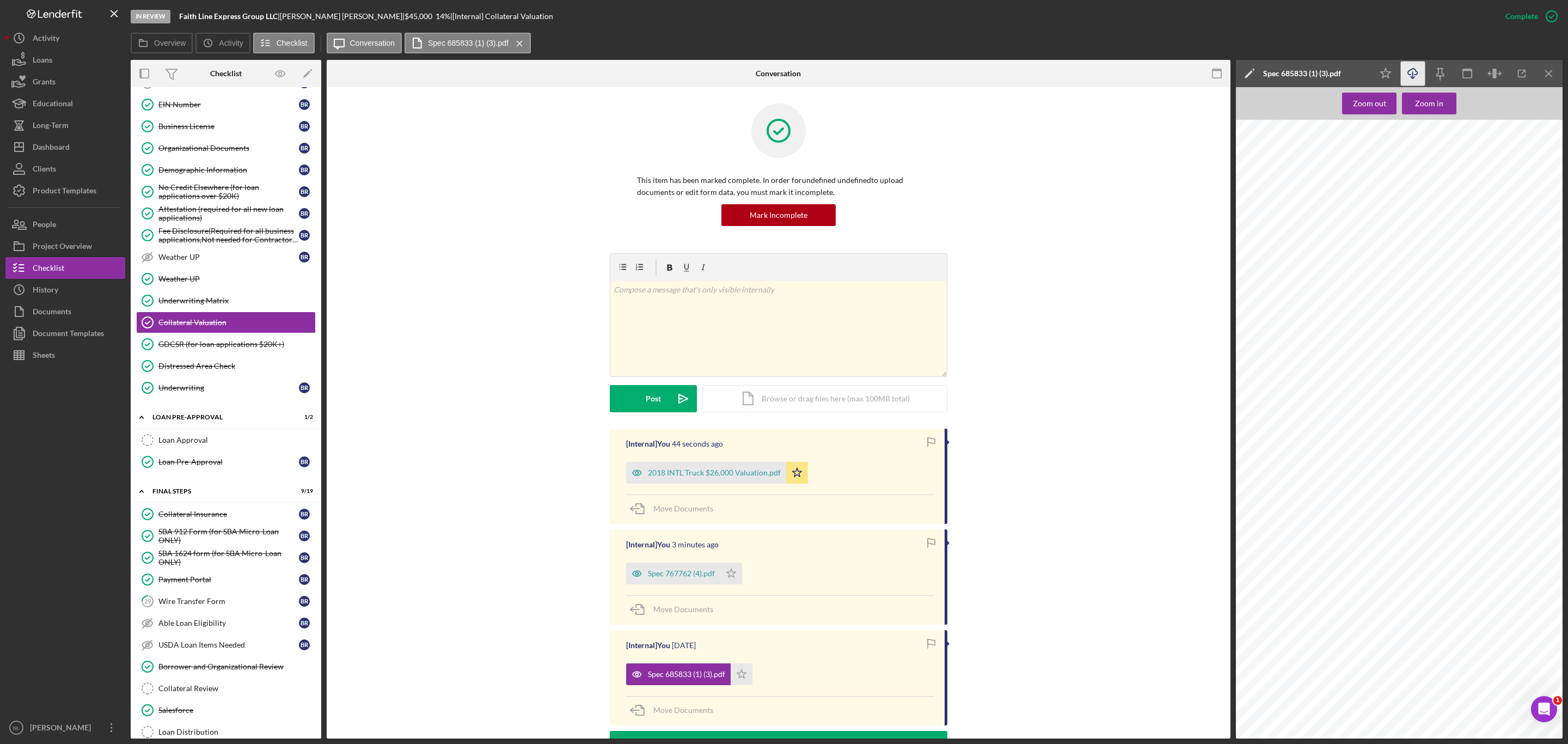
click at [1413, 70] on icon "Icon/Download" at bounding box center [1413, 74] width 24 height 24
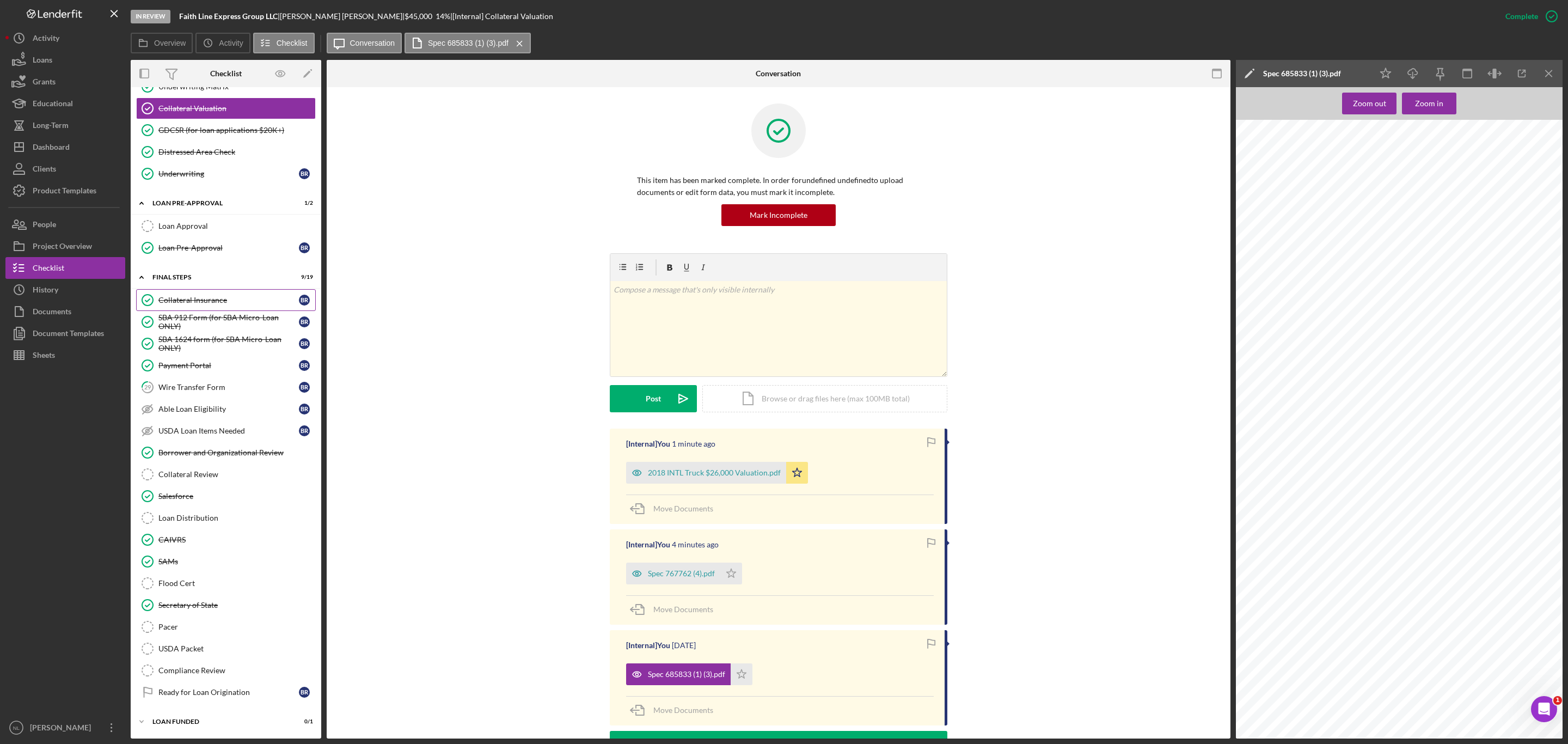
click at [223, 300] on link "Collateral Insurance Collateral Insurance B R" at bounding box center [226, 300] width 180 height 22
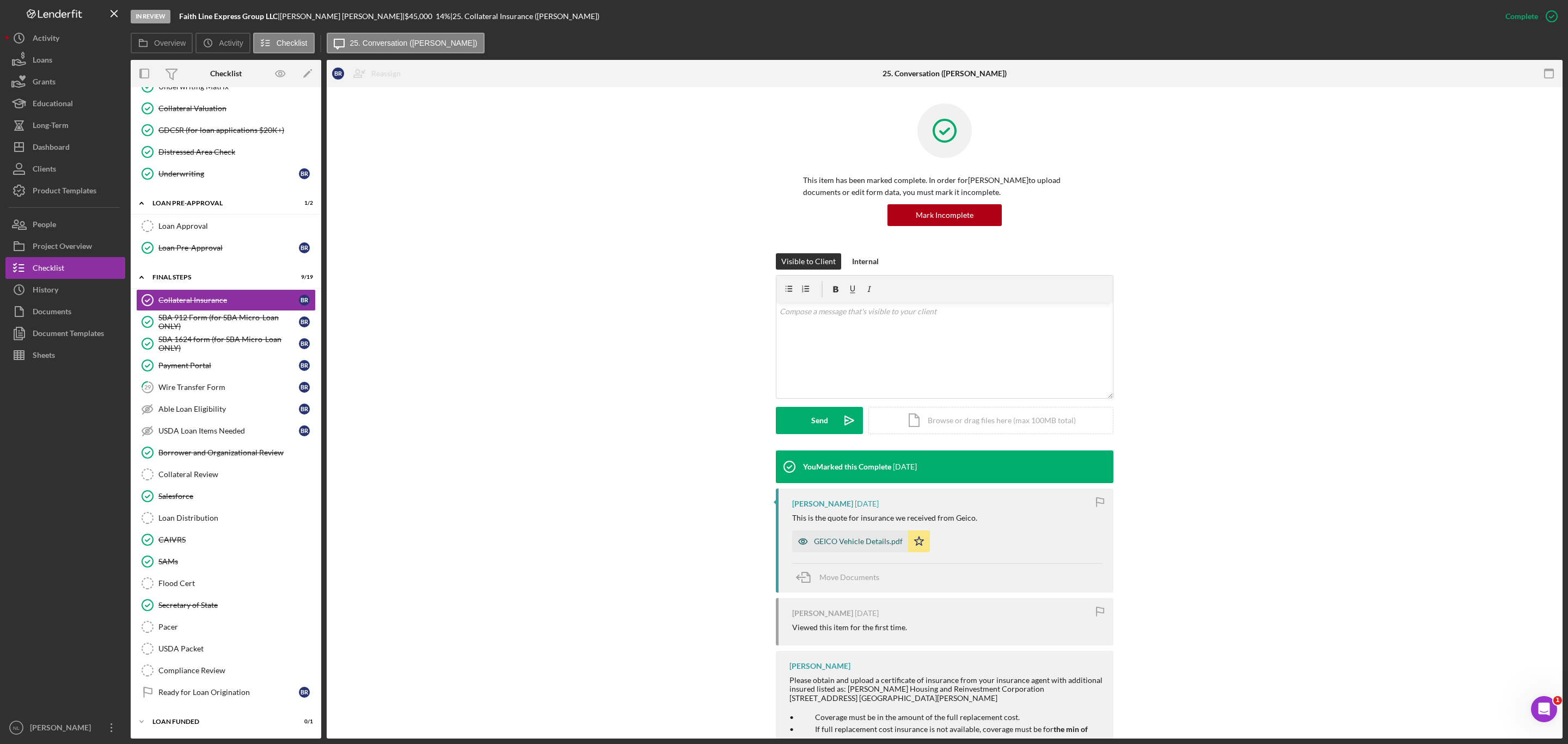
click at [859, 548] on div "GEICO Vehicle Details.pdf" at bounding box center [849, 541] width 116 height 22
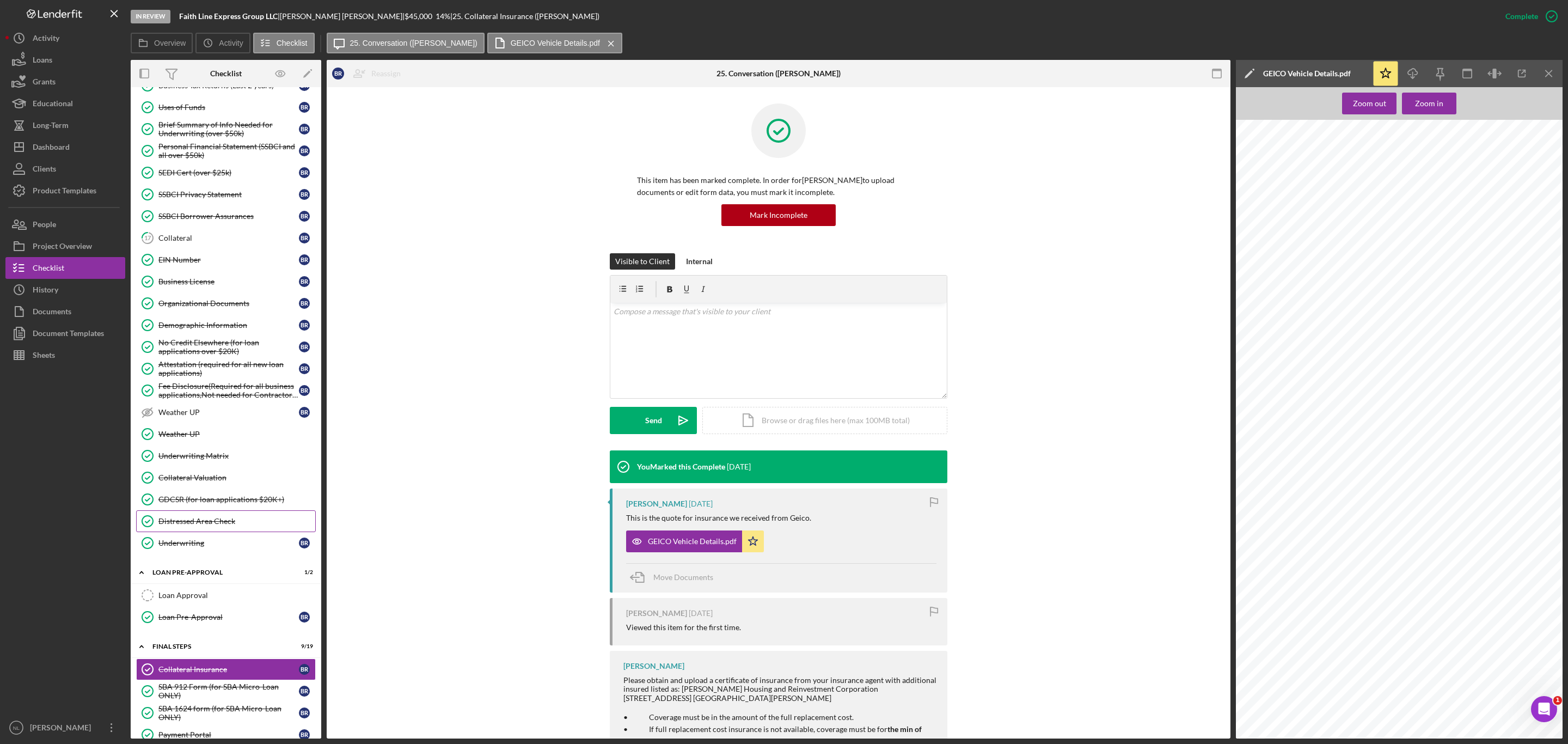
scroll to position [513, 0]
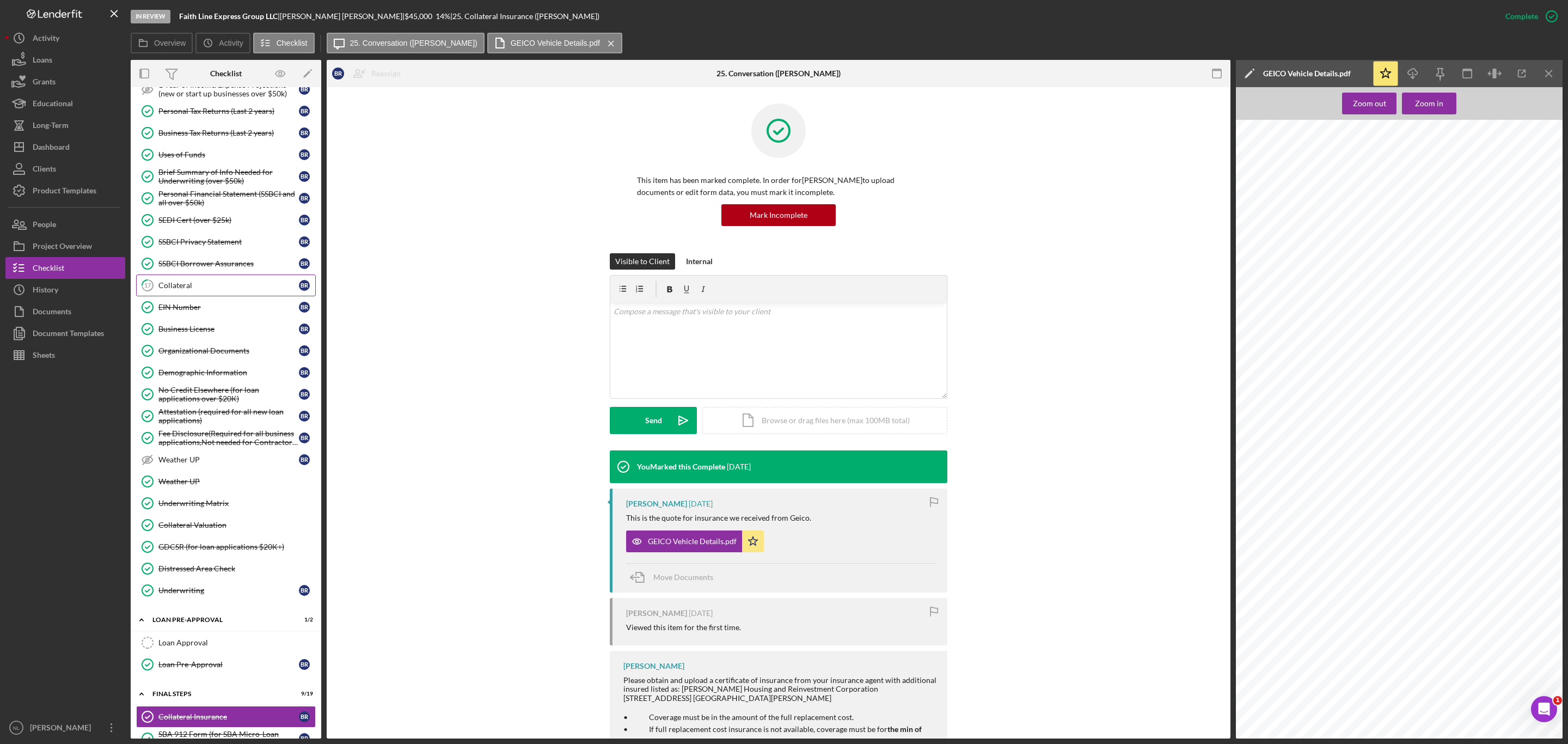
click at [242, 296] on link "17 Collateral B R" at bounding box center [226, 285] width 180 height 22
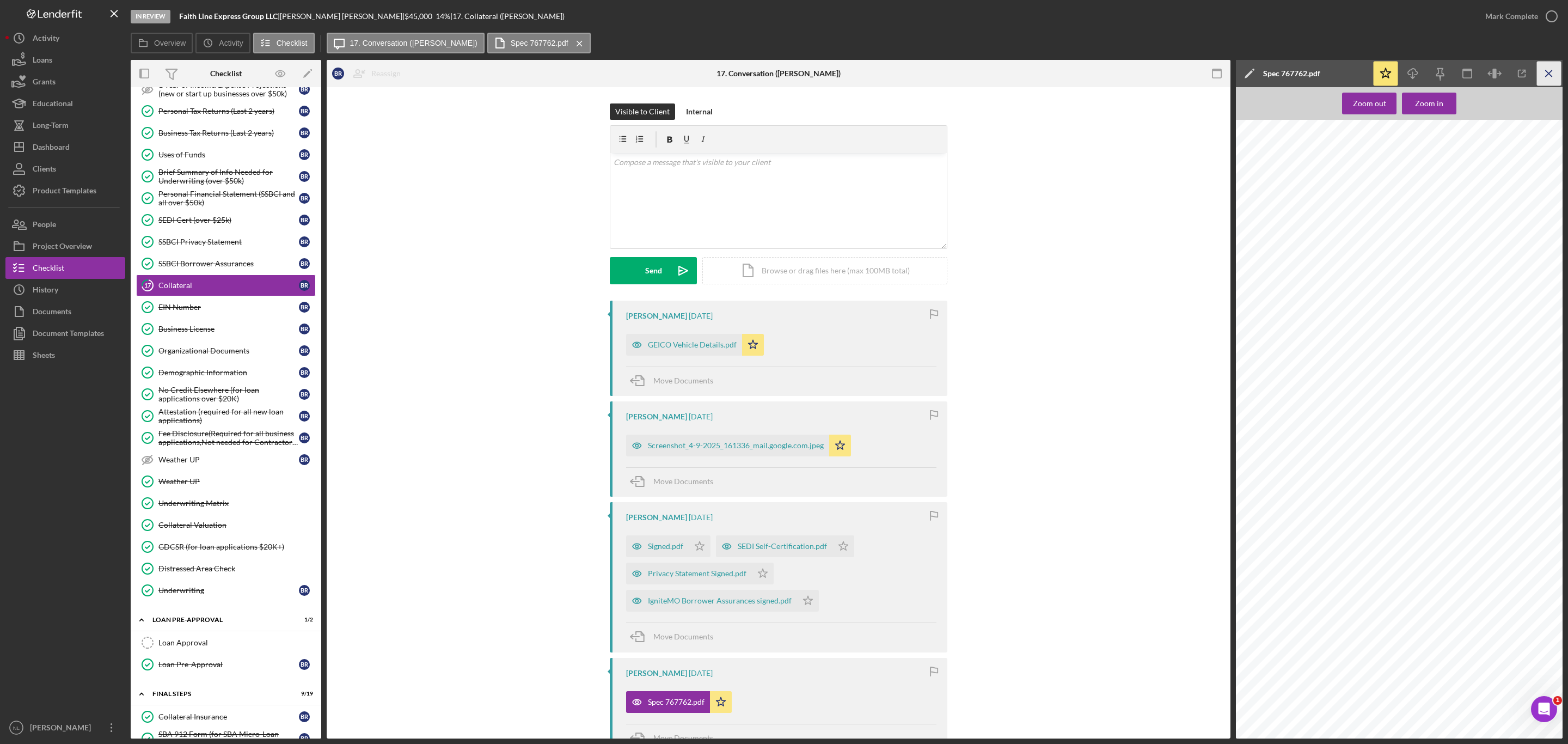
click at [1537, 70] on icon "Icon/Menu Close" at bounding box center [1549, 74] width 24 height 24
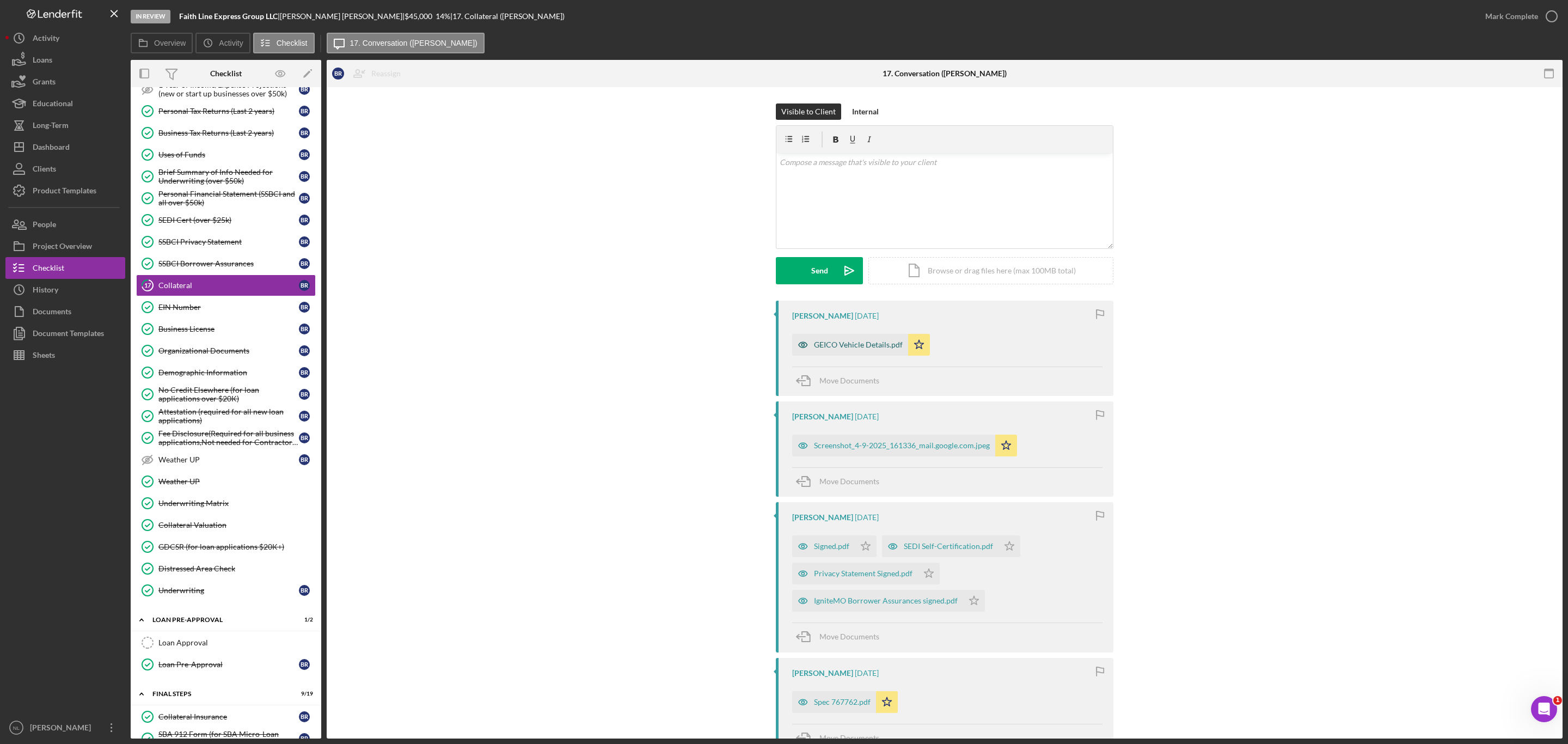
click at [846, 344] on div "GEICO Vehicle Details.pdf" at bounding box center [858, 345] width 88 height 9
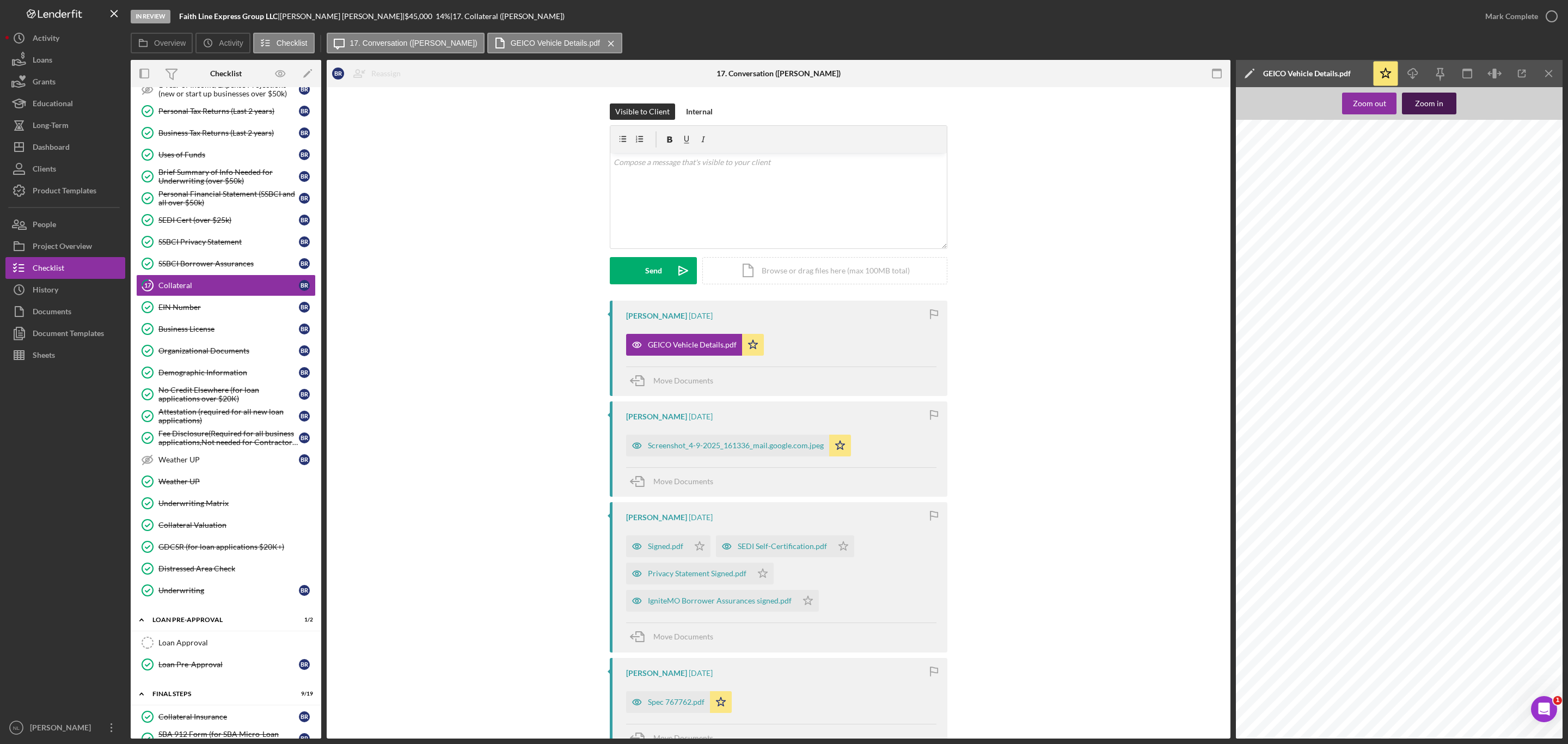
scroll to position [801, 0]
click at [1411, 73] on icon "Icon/Download" at bounding box center [1413, 74] width 24 height 24
click at [1419, 72] on icon "Icon/Download" at bounding box center [1413, 74] width 24 height 24
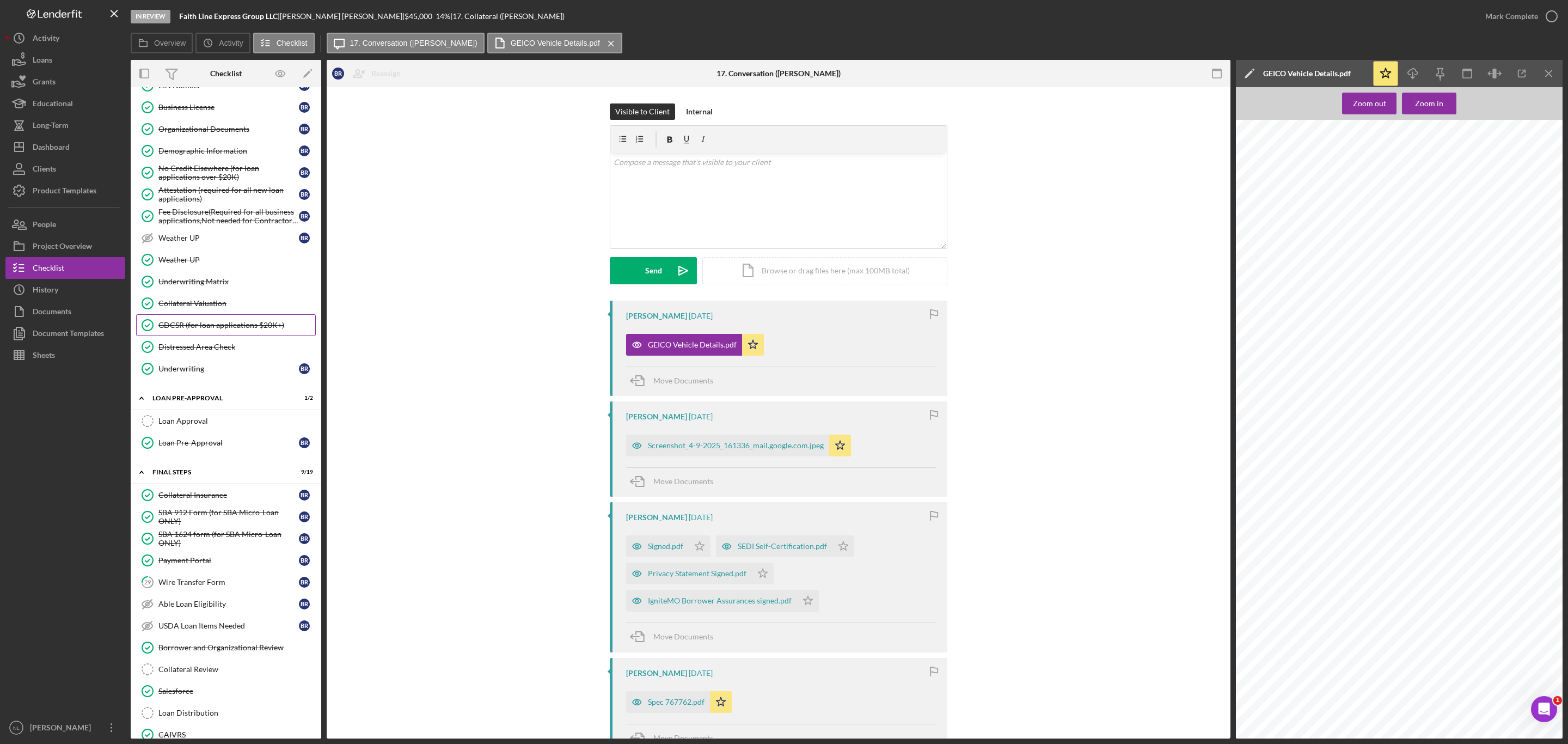
scroll to position [840, 0]
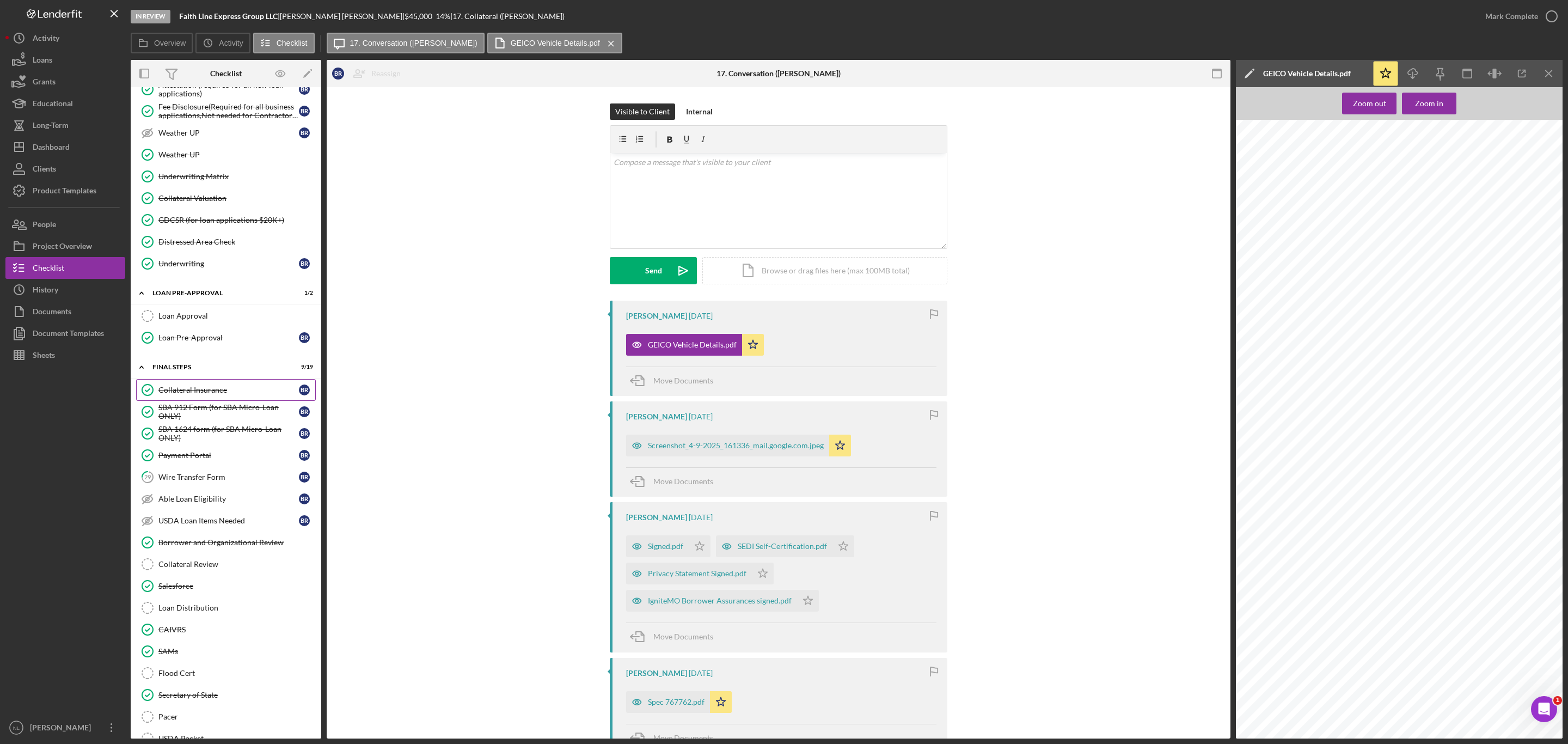
click at [210, 395] on div "Collateral Insurance" at bounding box center [228, 390] width 140 height 9
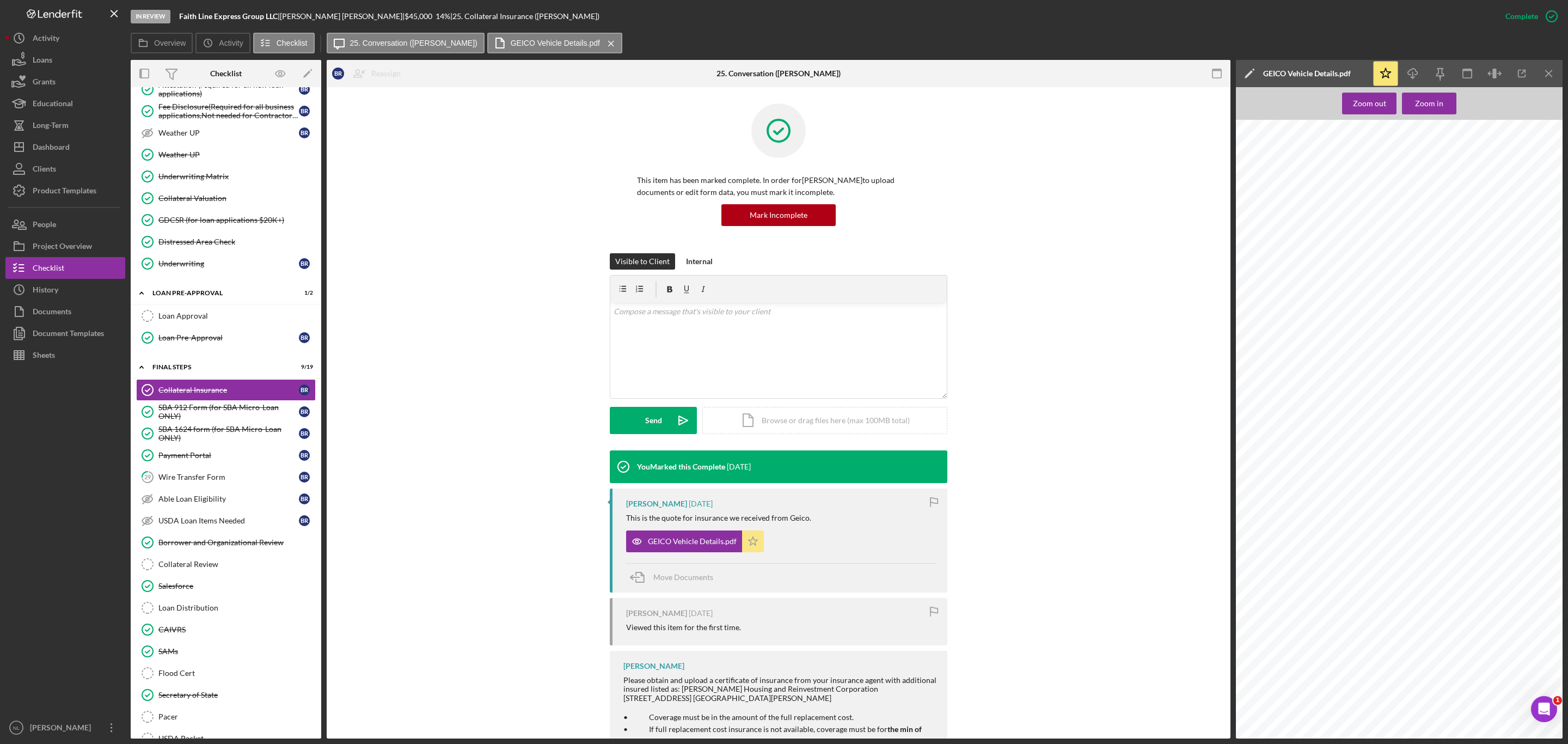
click at [745, 549] on icon "Icon/Star" at bounding box center [753, 541] width 22 height 22
click at [1418, 75] on icon "Icon/Download" at bounding box center [1413, 74] width 24 height 24
click at [702, 260] on div "Internal" at bounding box center [699, 261] width 27 height 17
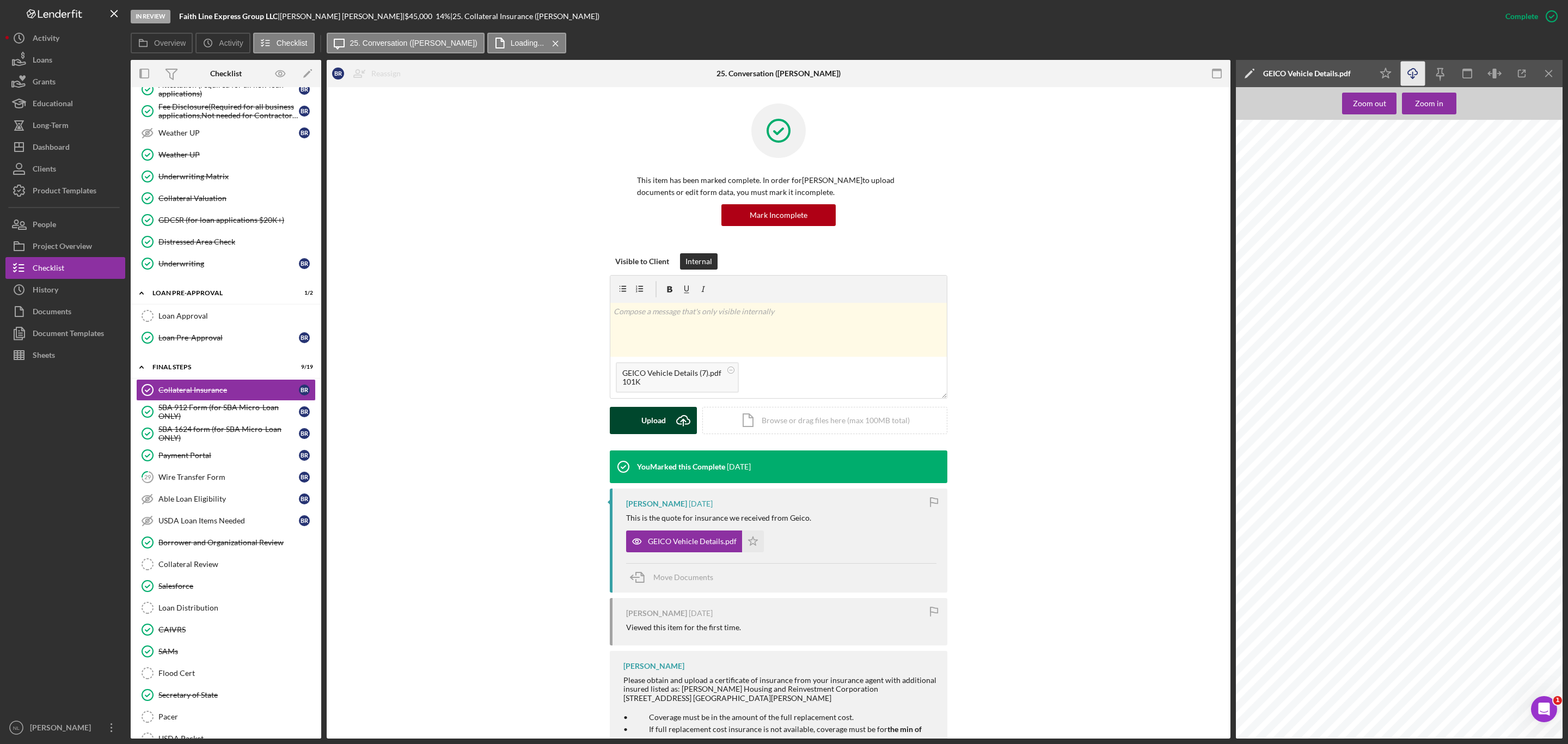
click at [659, 428] on div "Upload" at bounding box center [653, 421] width 24 height 27
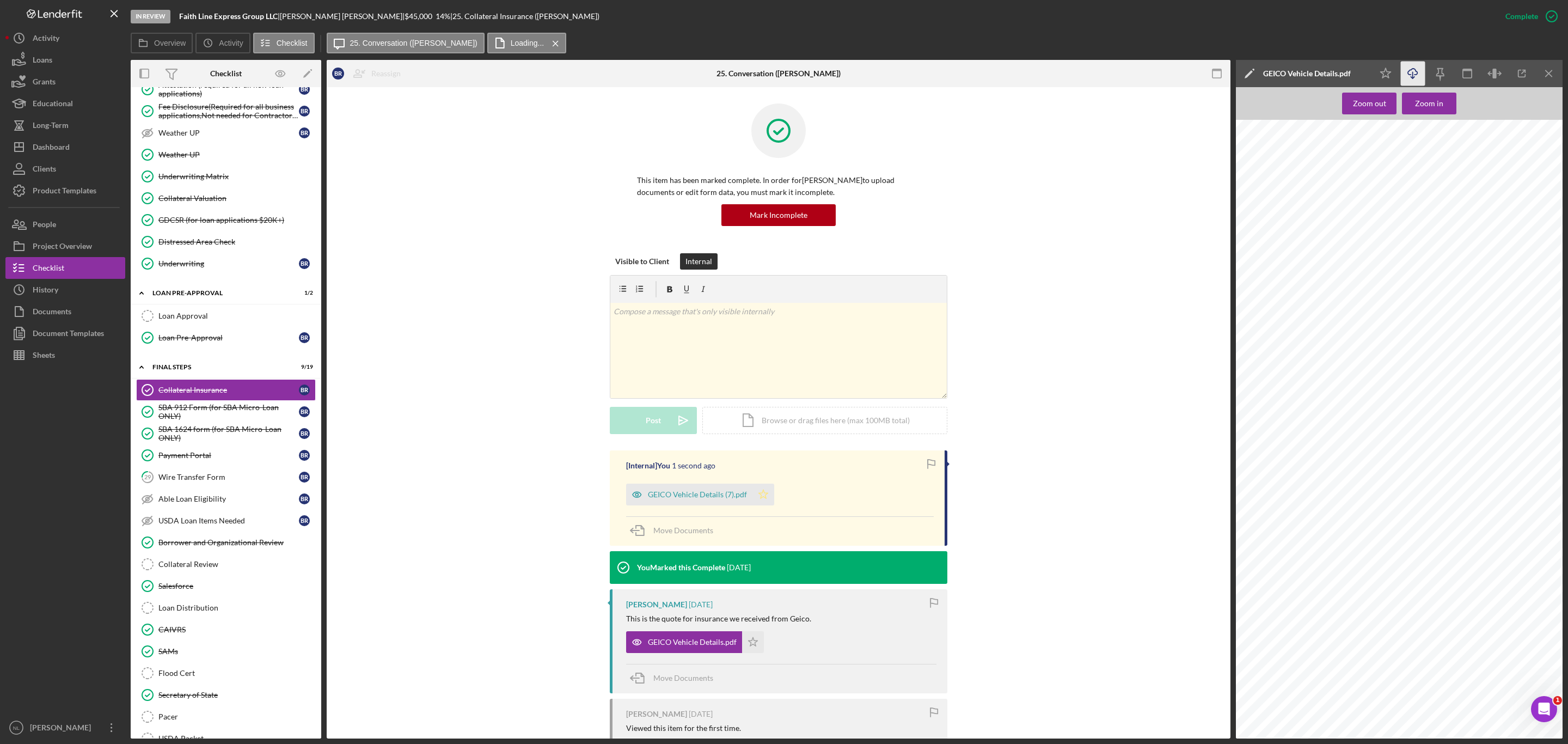
click at [762, 495] on polygon "button" at bounding box center [763, 494] width 9 height 9
click at [704, 495] on div "GEICO Vehicle Details (7).pdf" at bounding box center [698, 495] width 99 height 9
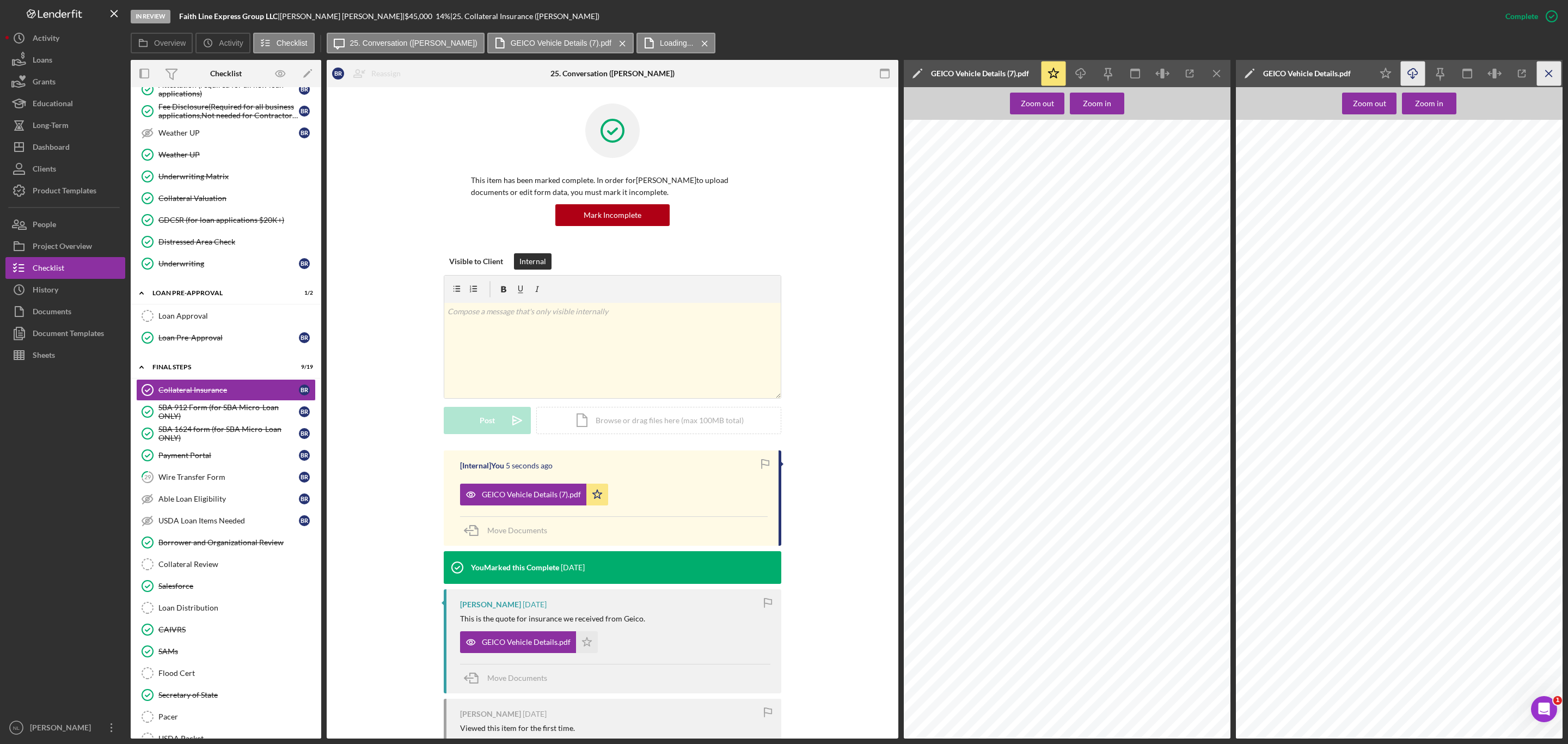
click at [1551, 74] on icon "Icon/Menu Close" at bounding box center [1549, 74] width 24 height 24
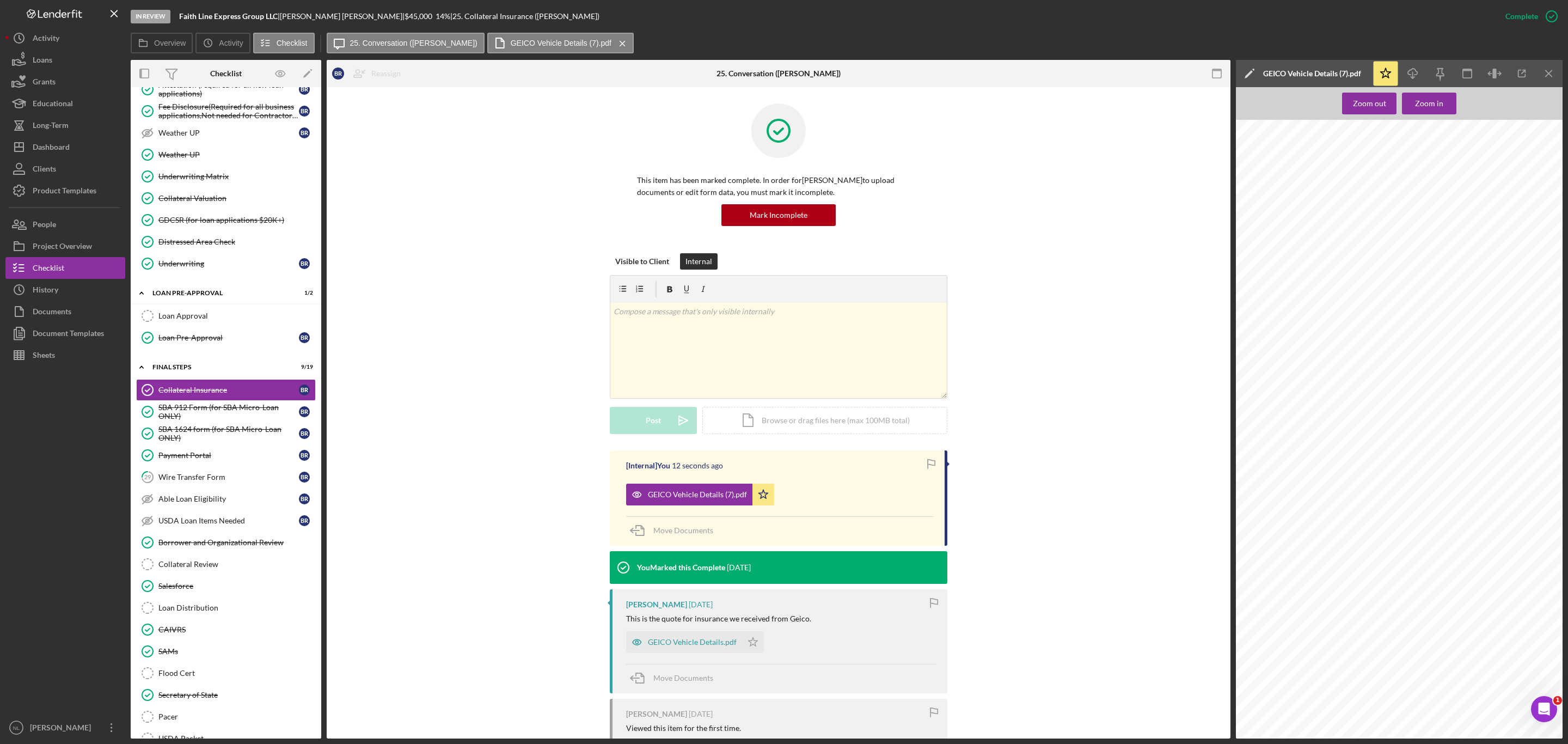
scroll to position [1151, 0]
click at [1547, 65] on icon "Icon/Menu Close" at bounding box center [1549, 74] width 24 height 24
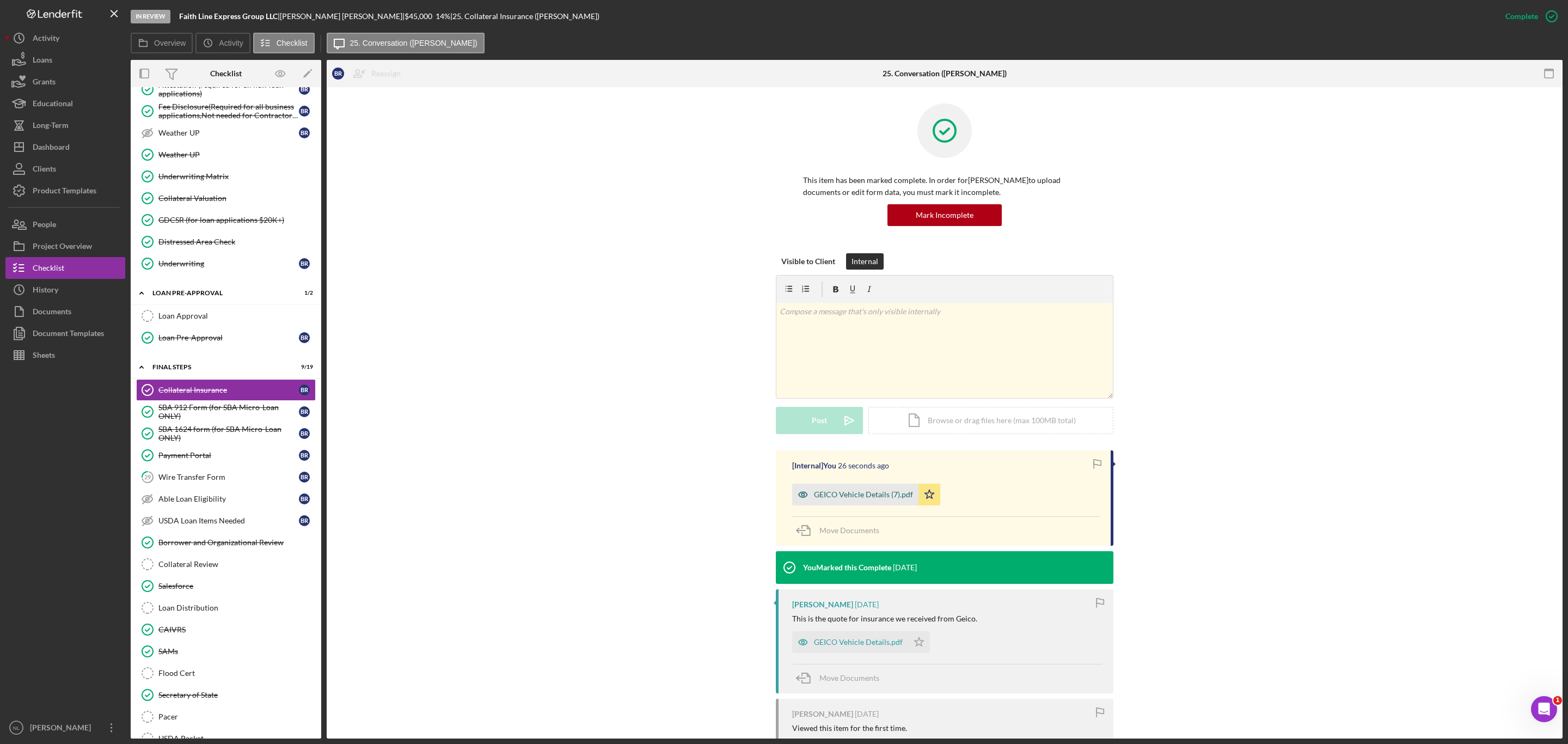
click at [857, 492] on div "GEICO Vehicle Details (7).pdf" at bounding box center [864, 495] width 99 height 9
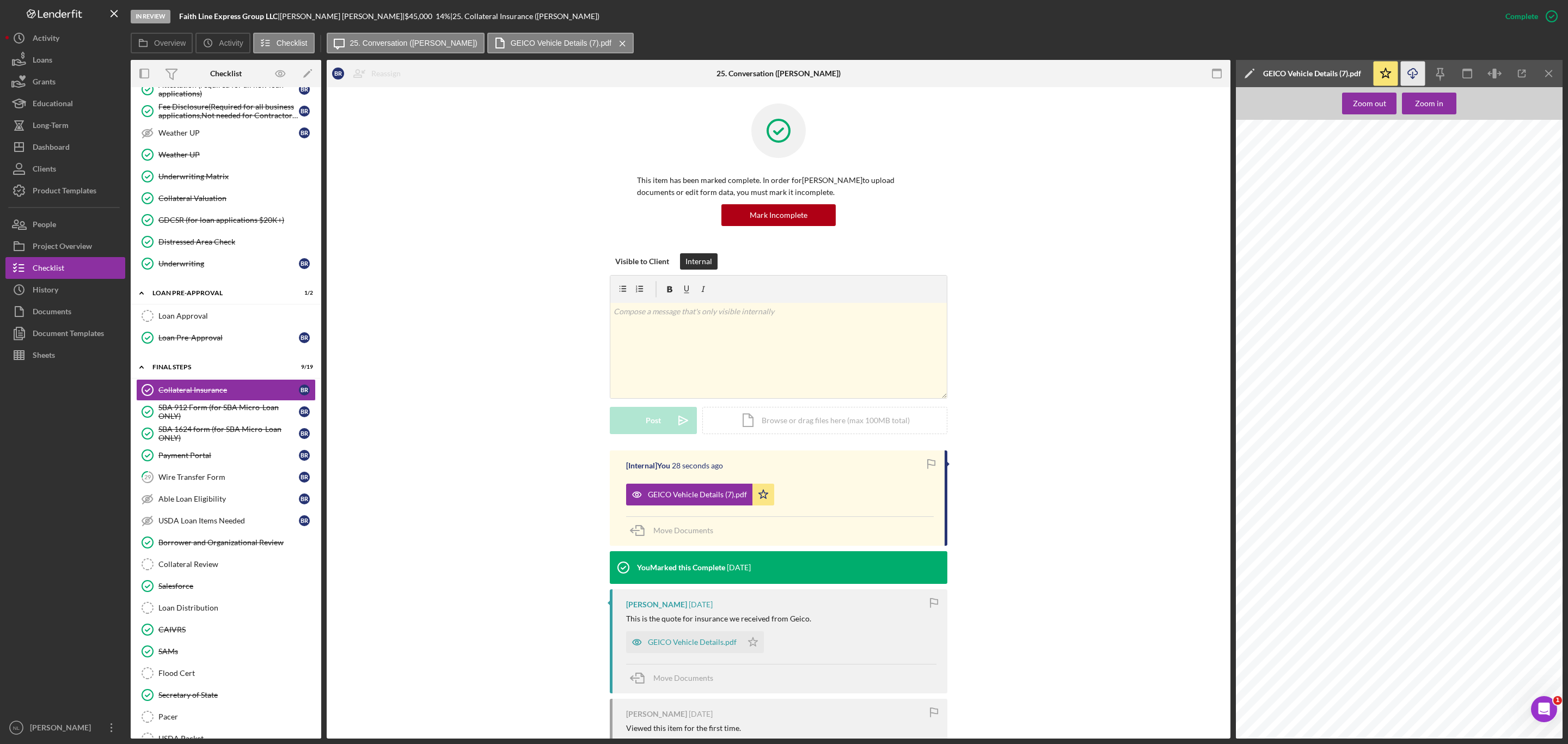
click at [1416, 65] on icon "Icon/Download" at bounding box center [1413, 74] width 24 height 24
click at [229, 488] on link "29 Wire Transfer Form B R" at bounding box center [226, 477] width 180 height 22
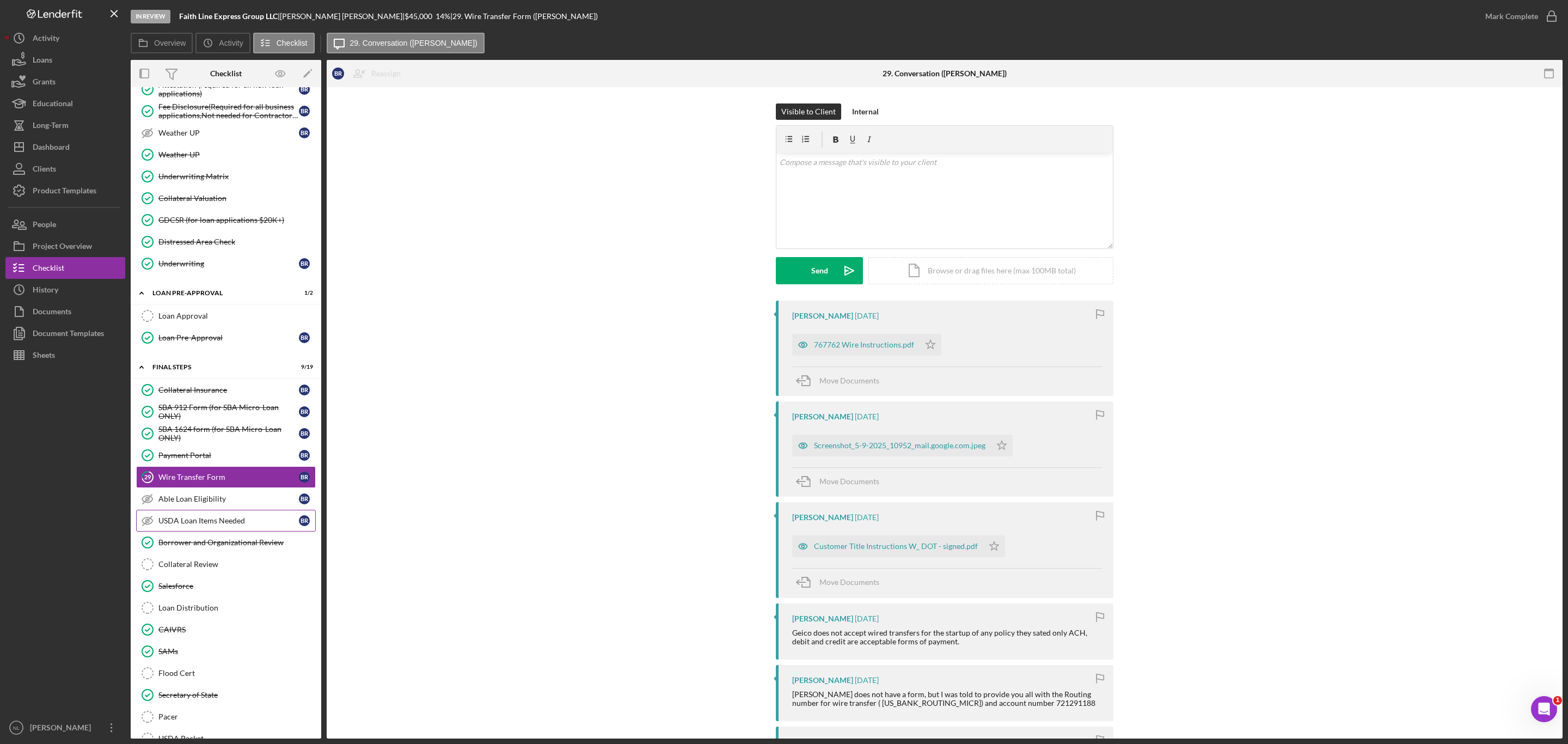
scroll to position [898, 0]
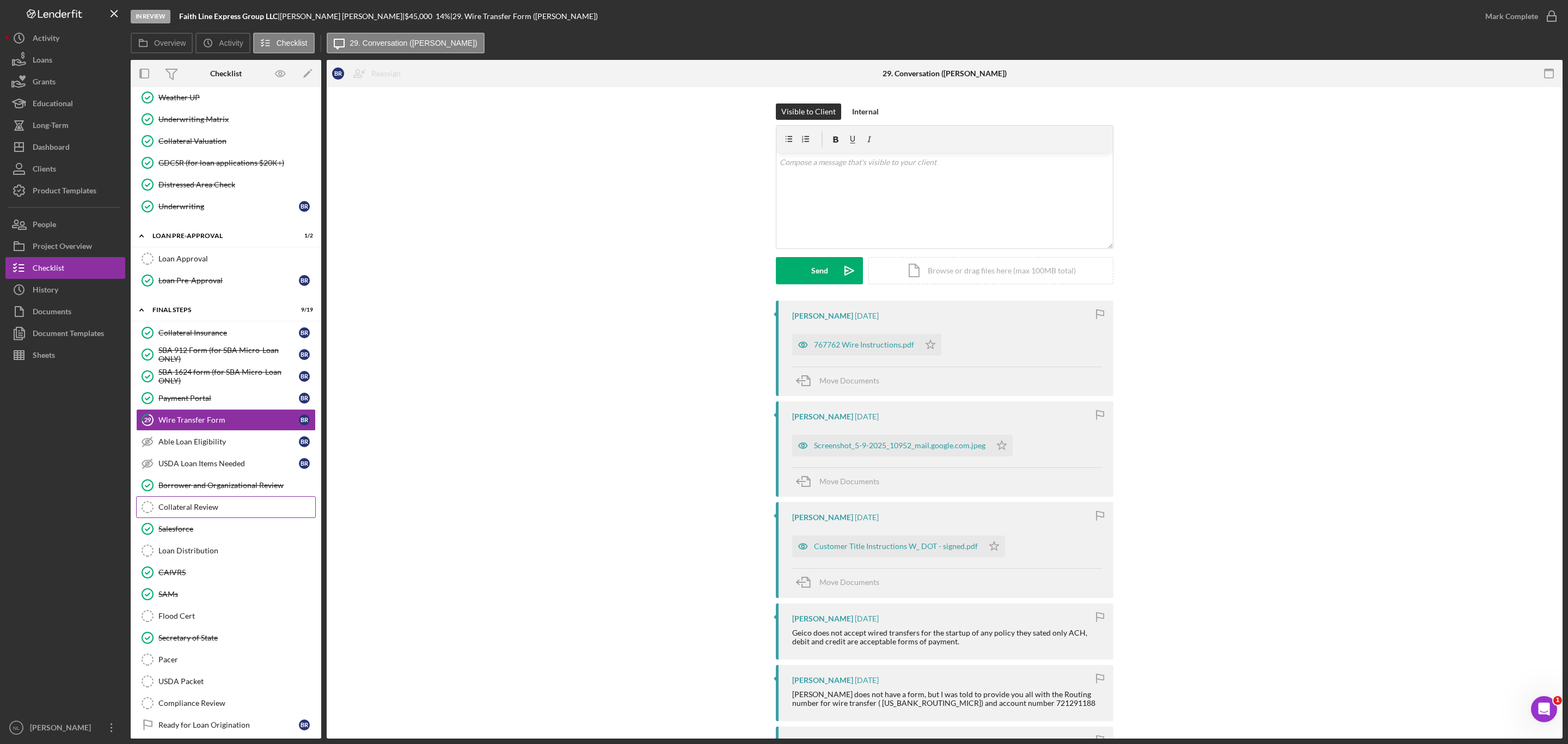
click at [206, 511] on div "Collateral Review" at bounding box center [236, 507] width 157 height 9
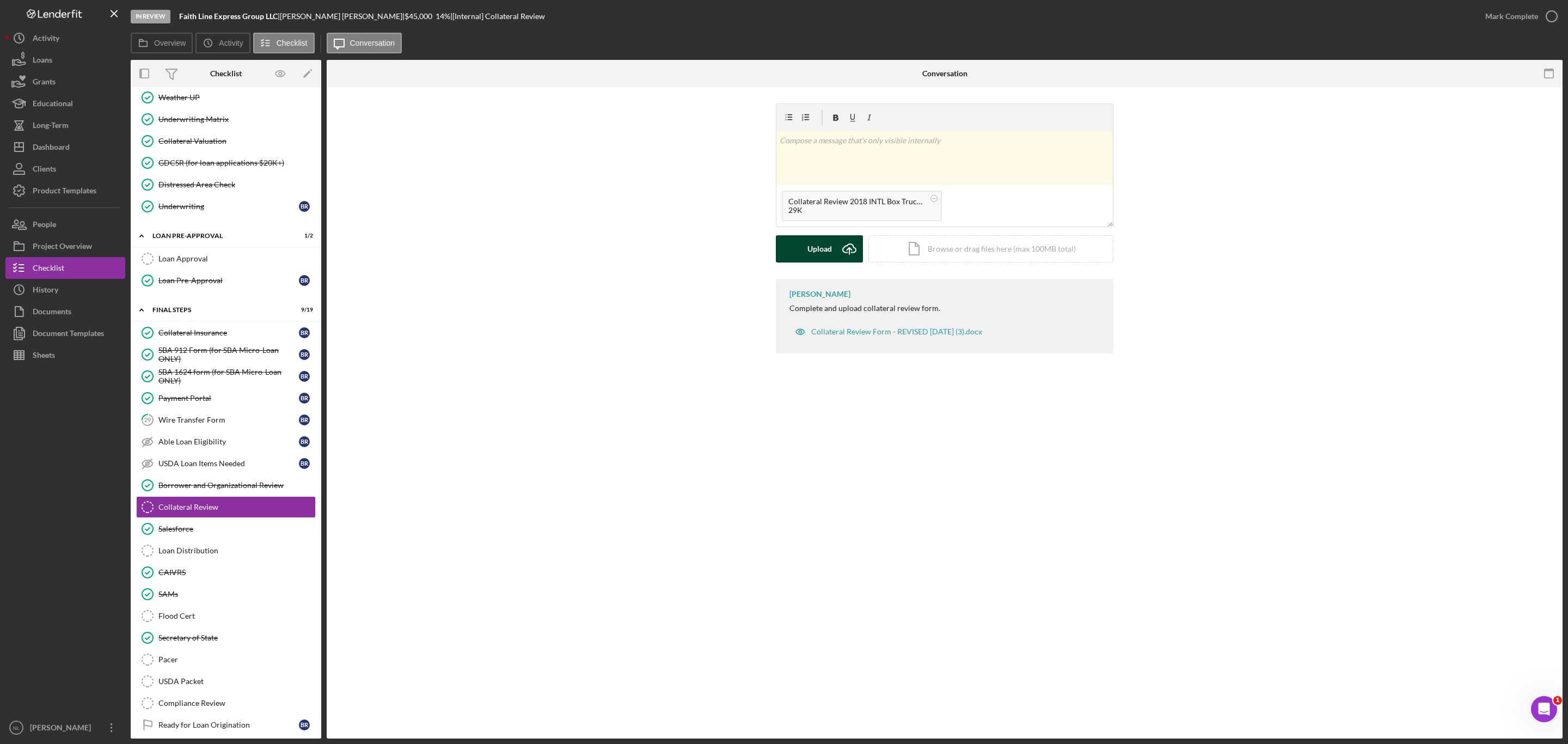
click at [821, 249] on div "Upload" at bounding box center [820, 249] width 24 height 27
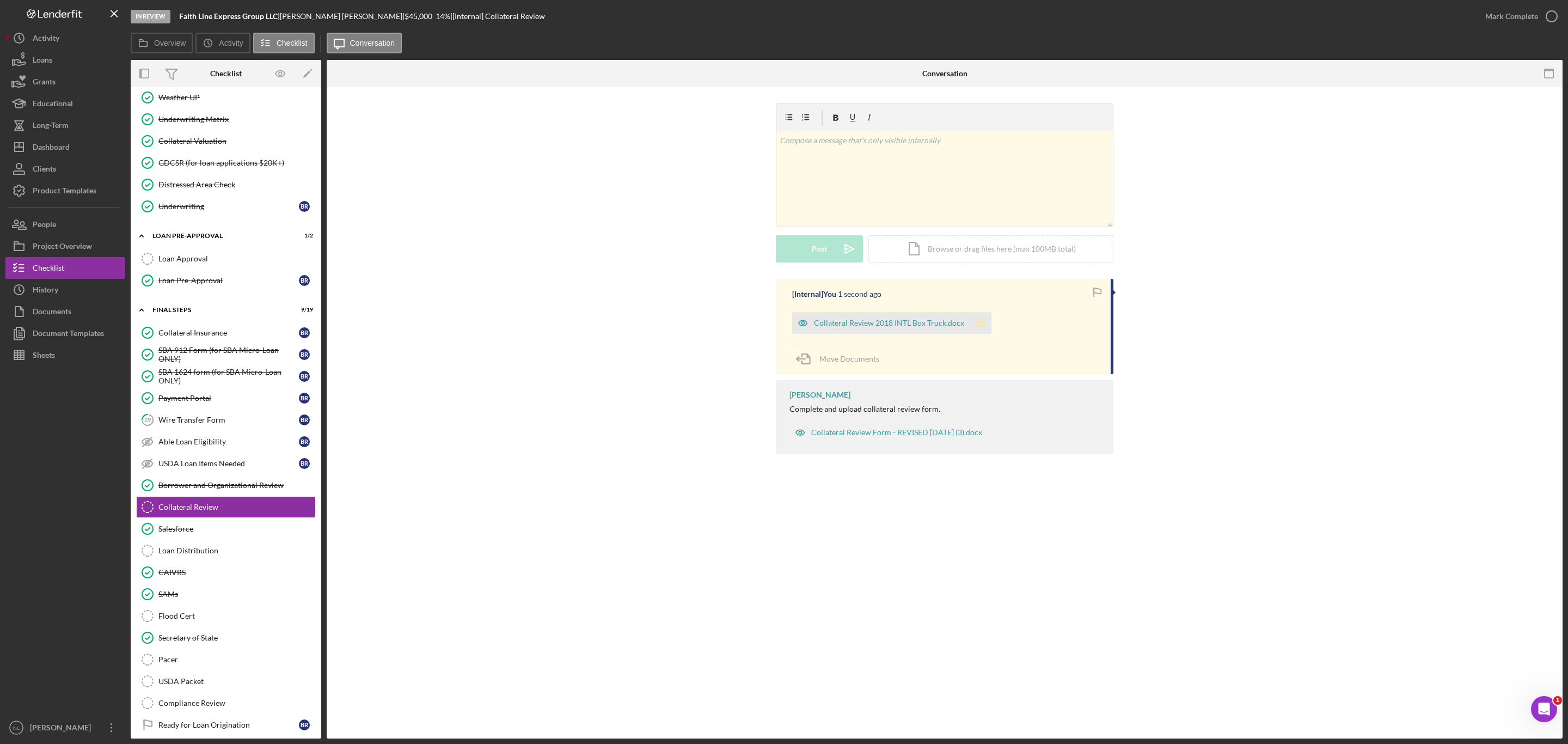
click at [979, 330] on icon "Icon/Star" at bounding box center [980, 323] width 22 height 22
click at [1503, 32] on div "Mark Complete" at bounding box center [1518, 16] width 88 height 32
click at [1501, 24] on div "Mark Complete" at bounding box center [1511, 17] width 52 height 22
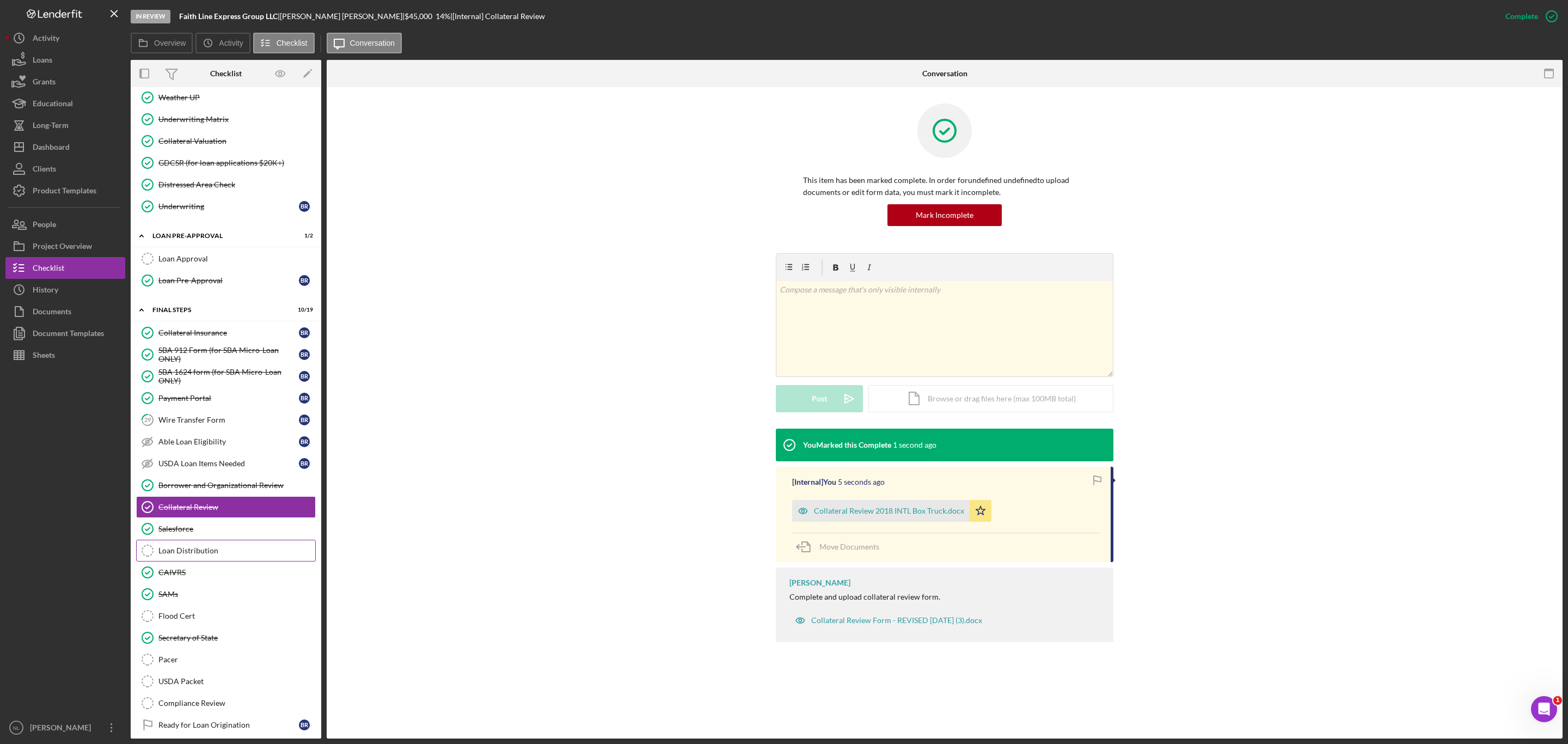
click at [233, 561] on link "Loan Distribution Loan Distribution" at bounding box center [226, 551] width 180 height 22
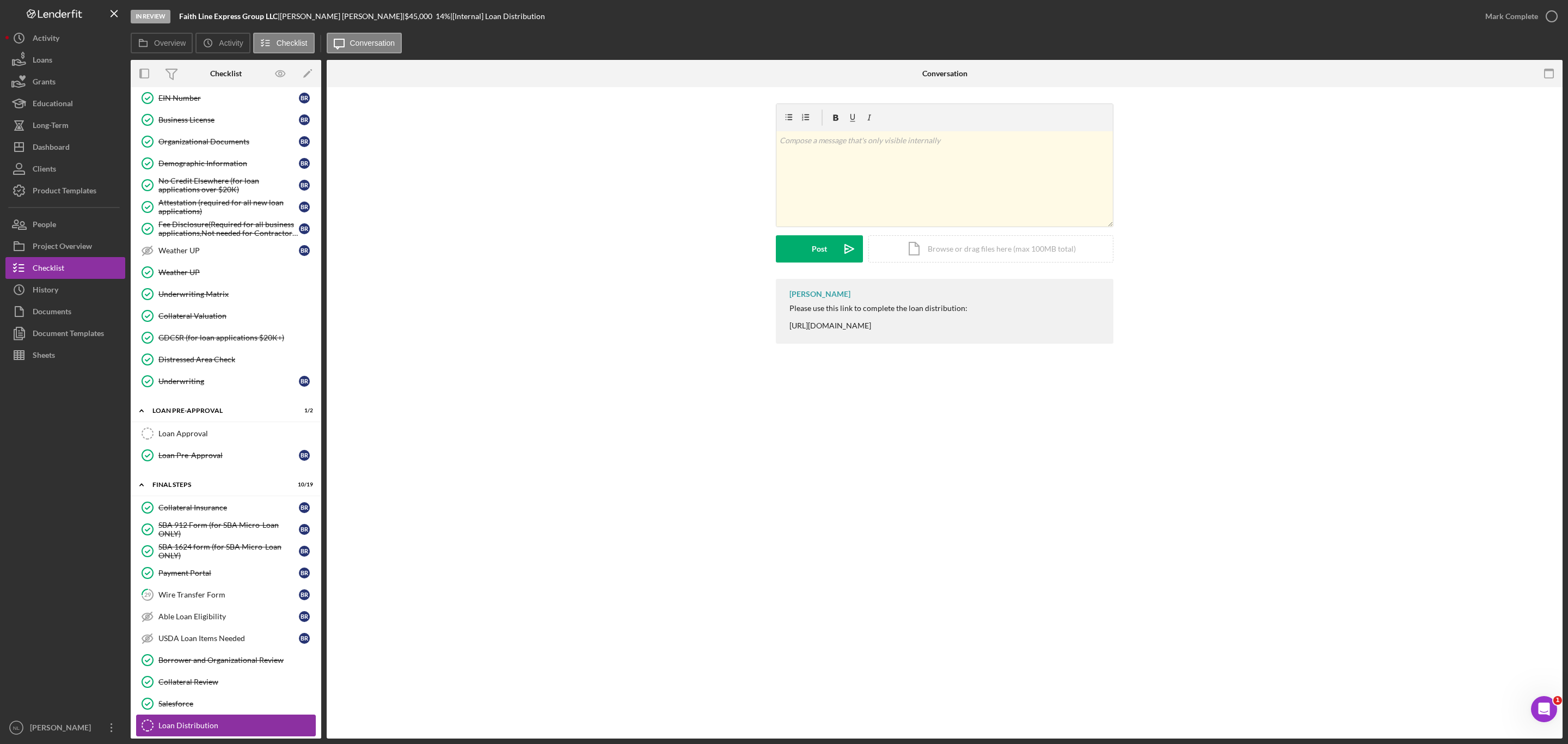
scroll to position [675, 0]
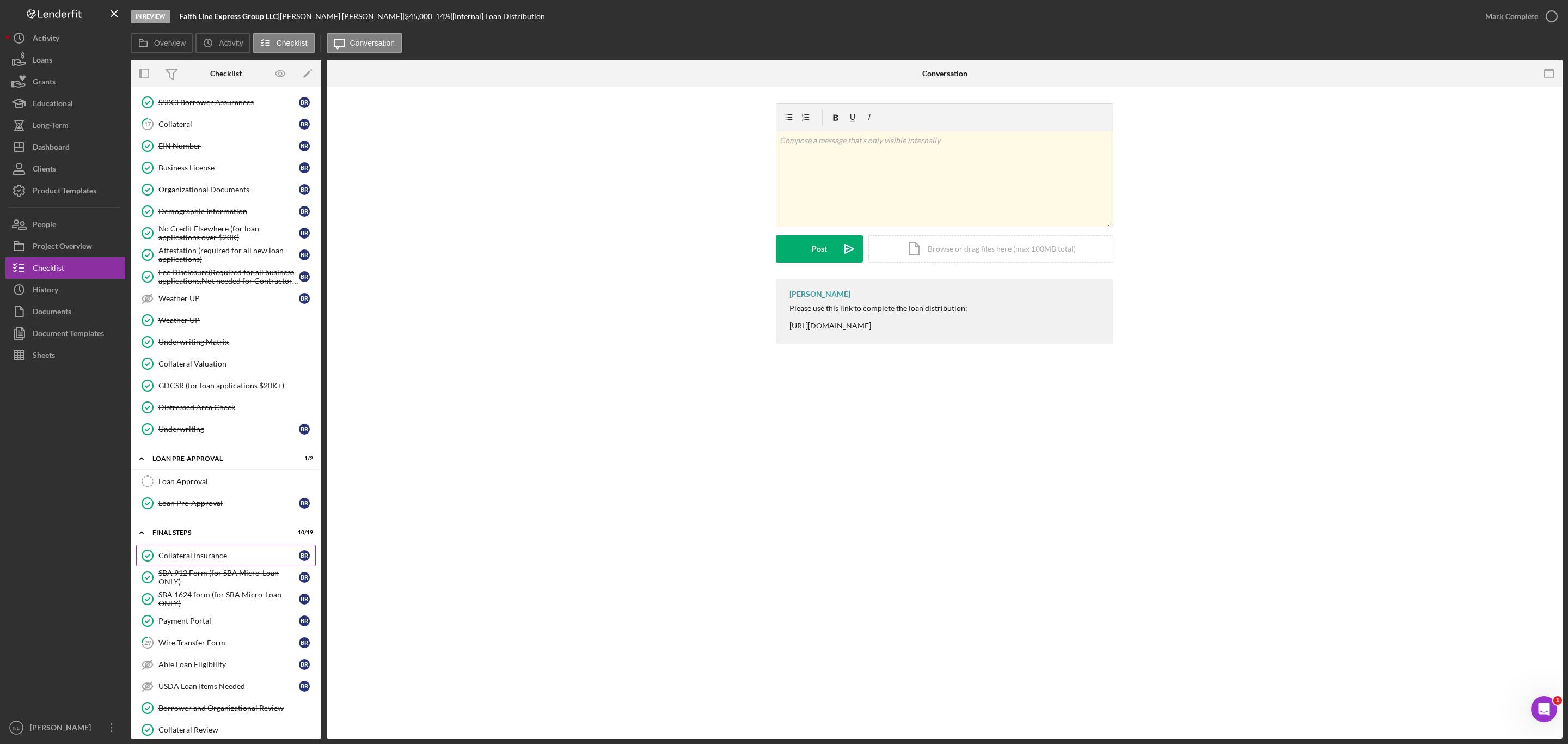
click at [228, 566] on link "Collateral Insurance Collateral Insurance B R" at bounding box center [226, 556] width 180 height 22
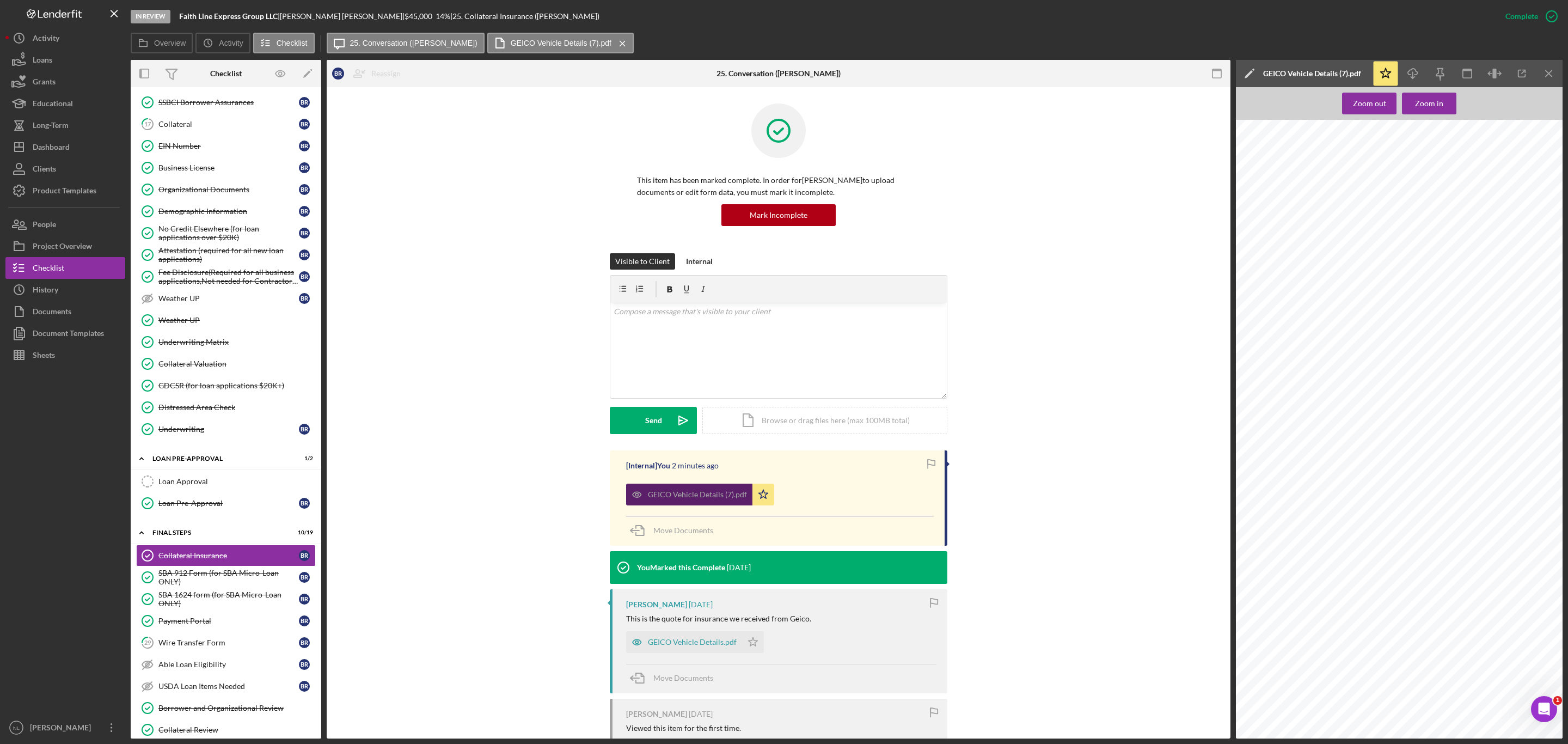
click at [673, 500] on div "GEICO Vehicle Details (7).pdf" at bounding box center [689, 495] width 126 height 22
click at [1414, 73] on icon "Icon/Download" at bounding box center [1413, 74] width 24 height 24
click at [213, 588] on link "SBA 912 Form (for SBA Micro-Loan ONLY) SBA 912 Form (for SBA Micro-Loan ONLY) B…" at bounding box center [226, 577] width 180 height 22
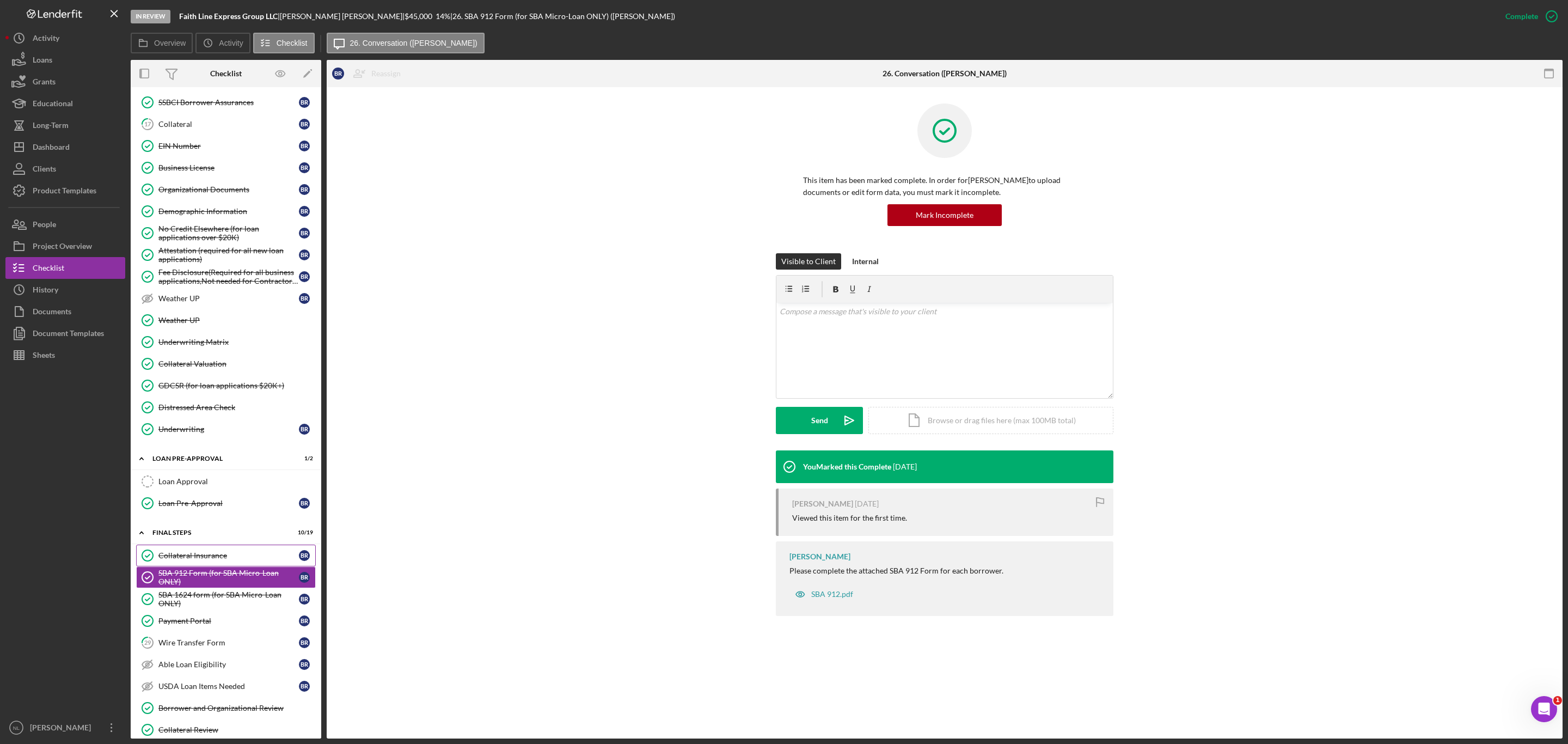
click at [204, 560] on div "Collateral Insurance" at bounding box center [228, 556] width 140 height 9
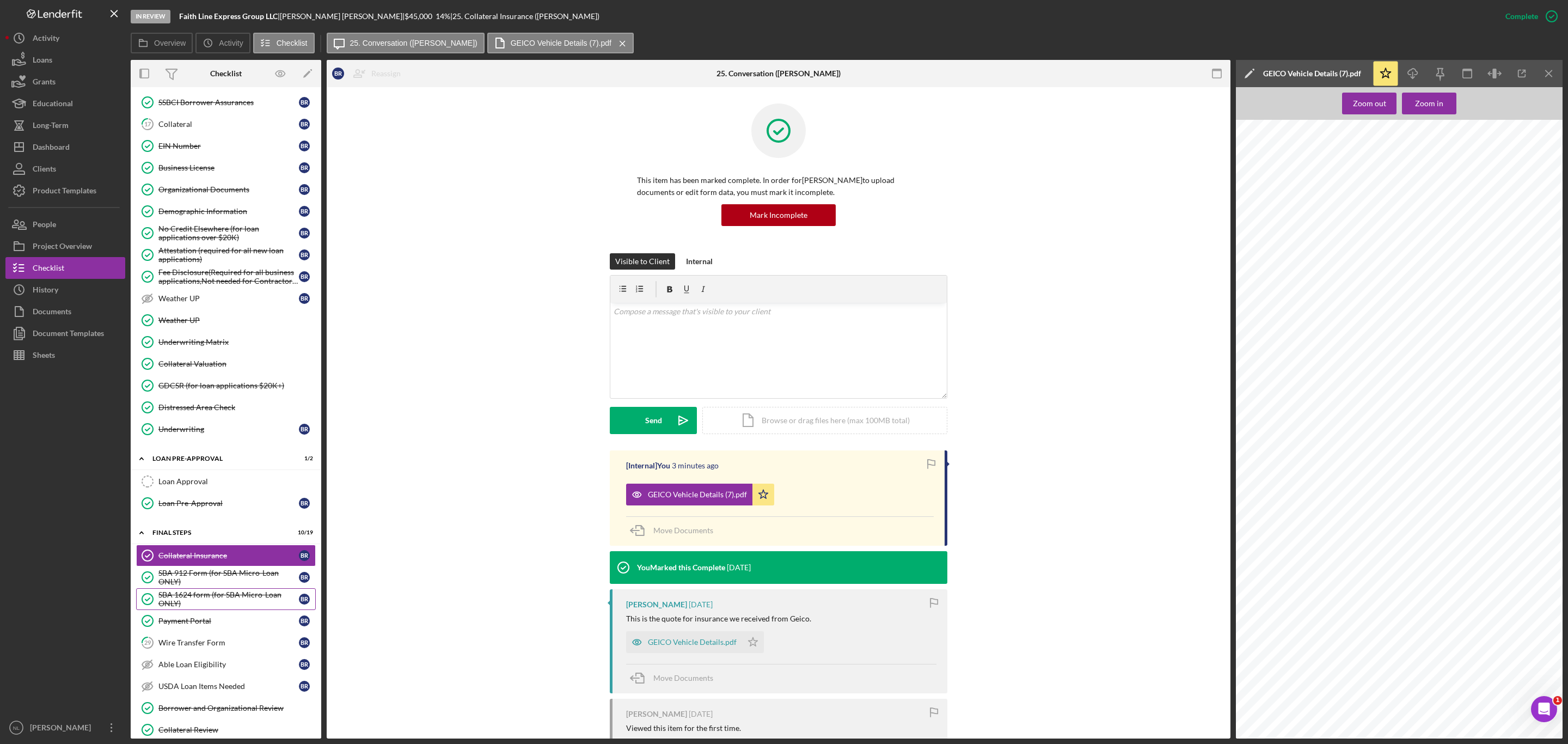
click at [191, 607] on div "SBA 1624 form (for SBA Micro-Loan ONLY)" at bounding box center [228, 599] width 140 height 17
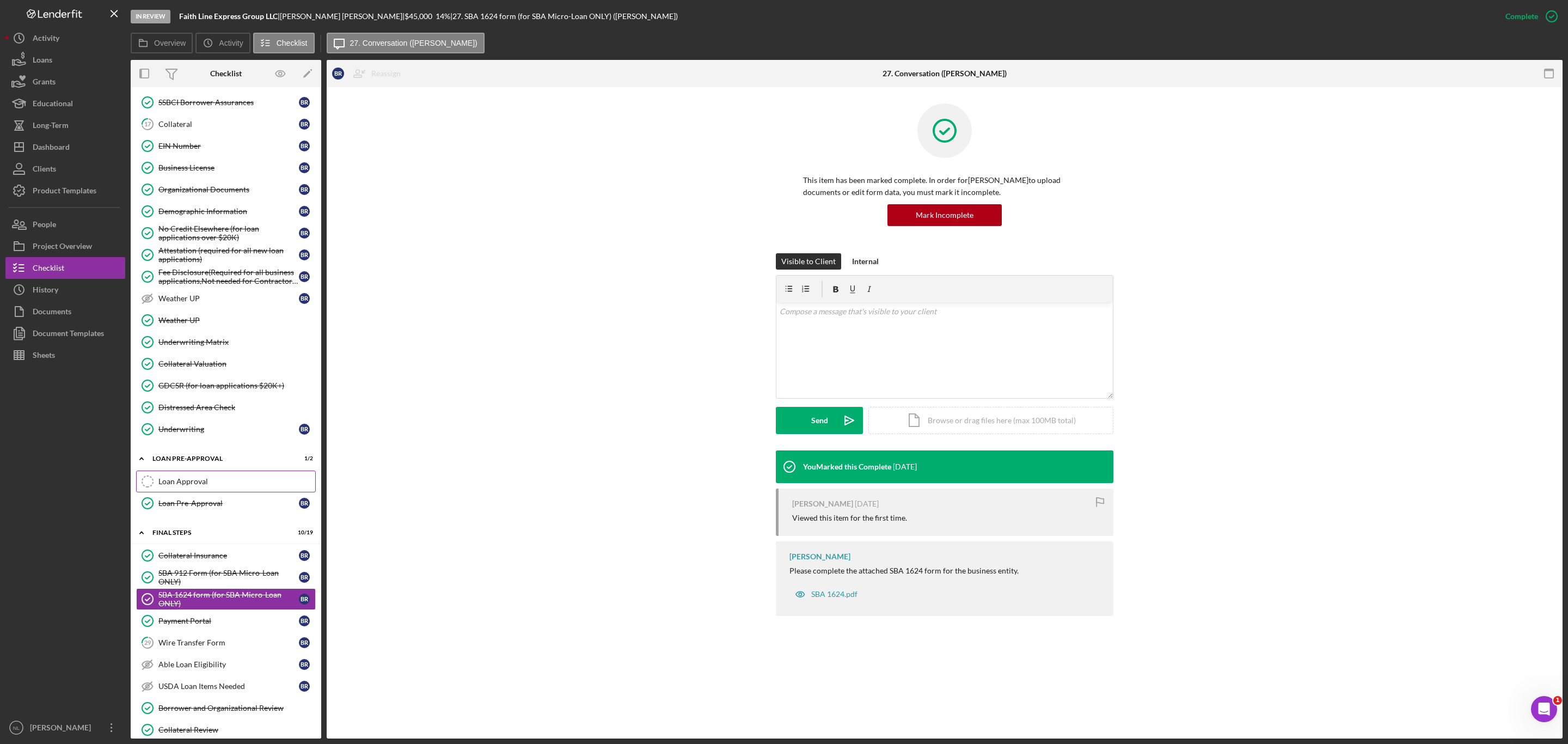
click at [193, 492] on link "Loan Approval Loan Approval" at bounding box center [226, 482] width 180 height 22
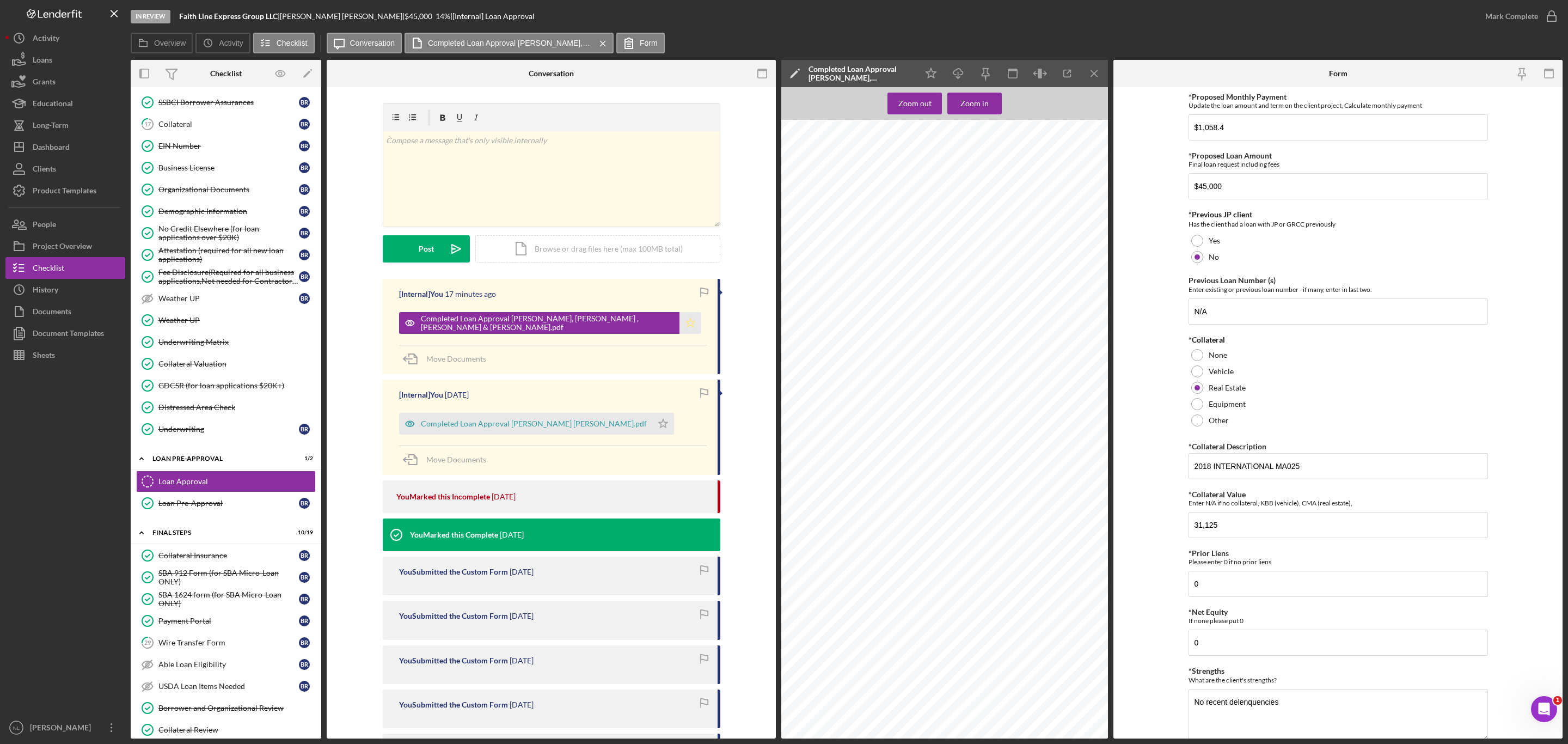
click at [685, 324] on icon "Icon/Star" at bounding box center [690, 323] width 22 height 22
click at [1093, 65] on icon "Icon/Menu Close" at bounding box center [1094, 74] width 24 height 24
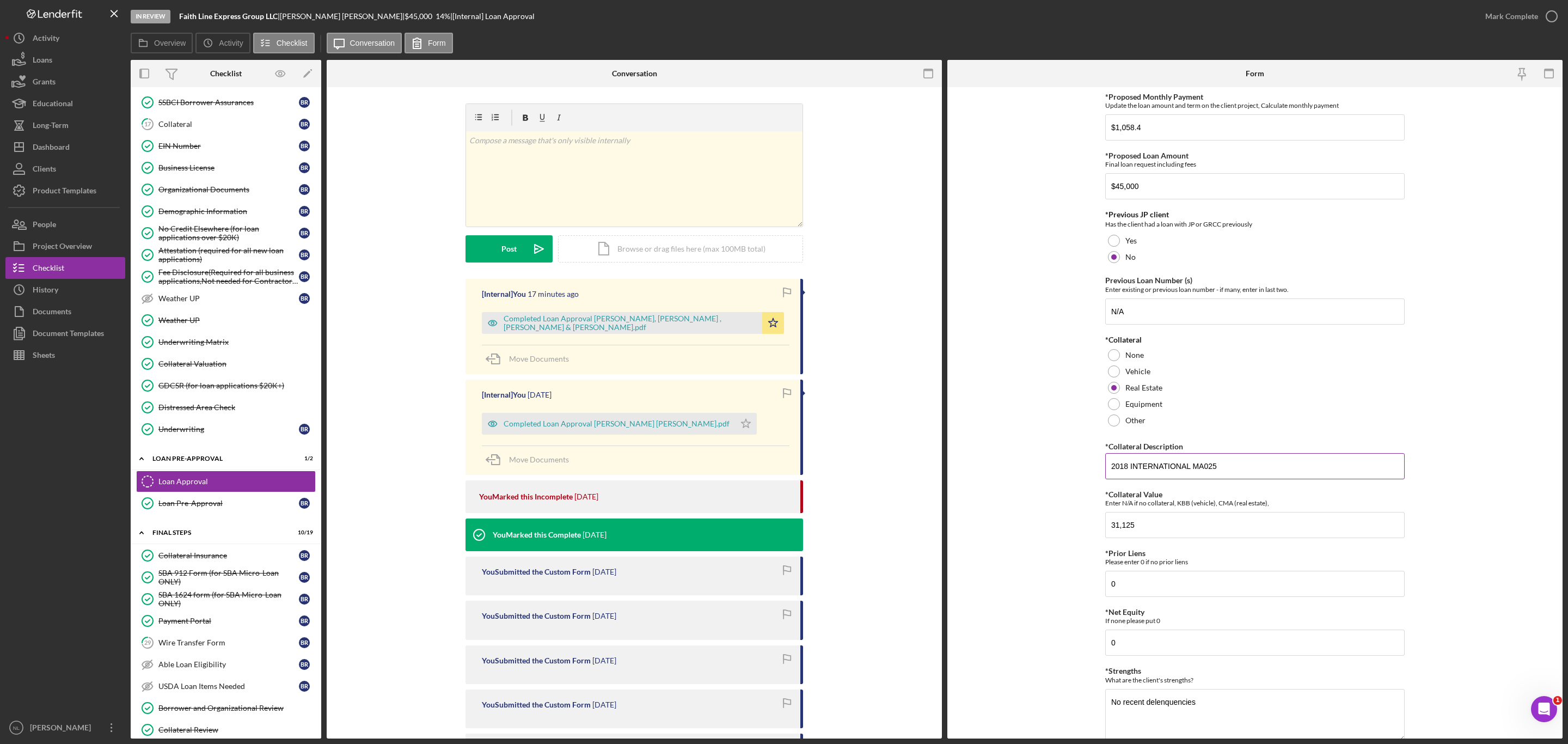
click at [1230, 464] on input "2018 INTERNATIONAL MA025" at bounding box center [1255, 466] width 300 height 26
drag, startPoint x: 1230, startPoint y: 464, endPoint x: 1204, endPoint y: 463, distance: 26.0
click at [1204, 463] on input "2018 INTERNATIONAL MA025" at bounding box center [1255, 466] width 300 height 26
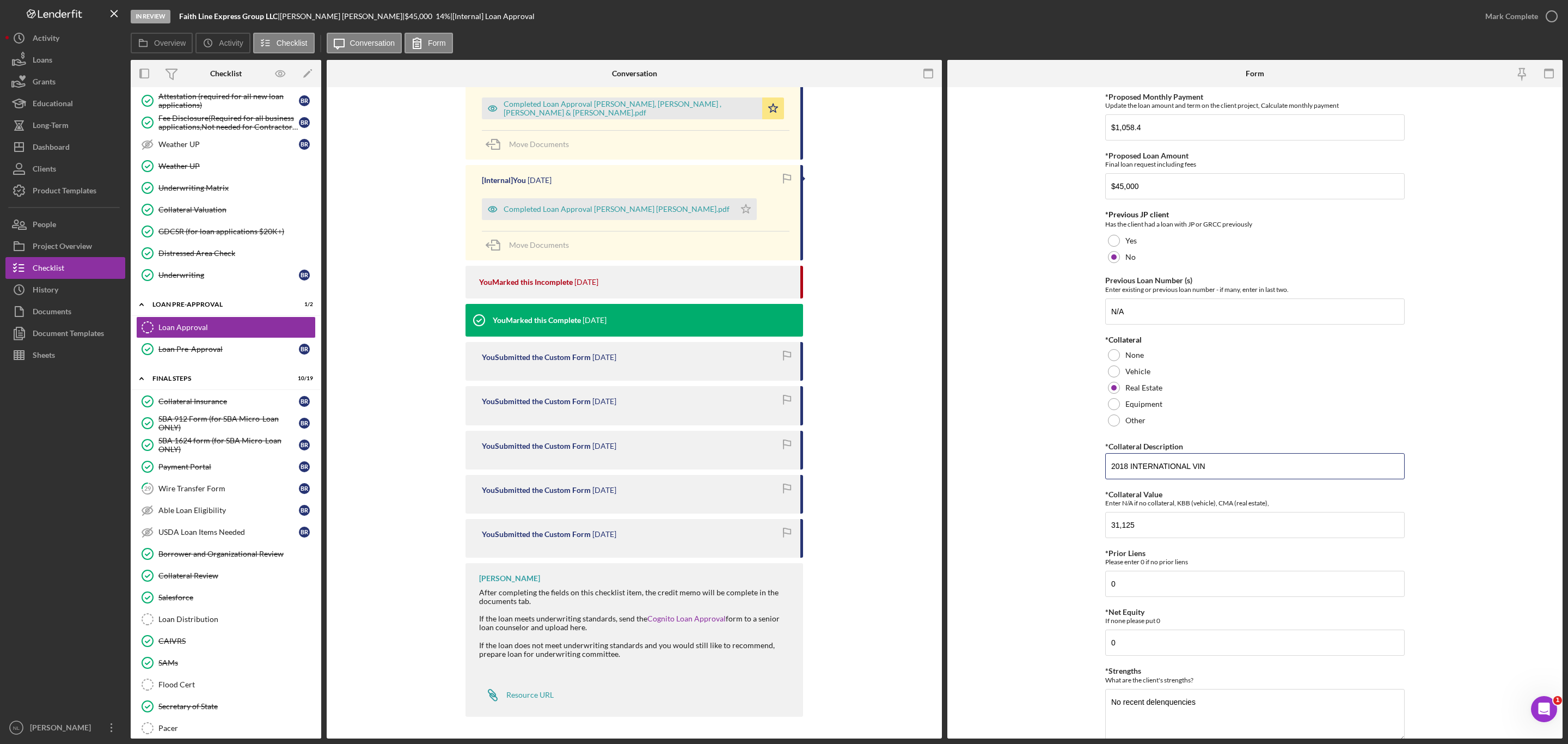
scroll to position [196, 0]
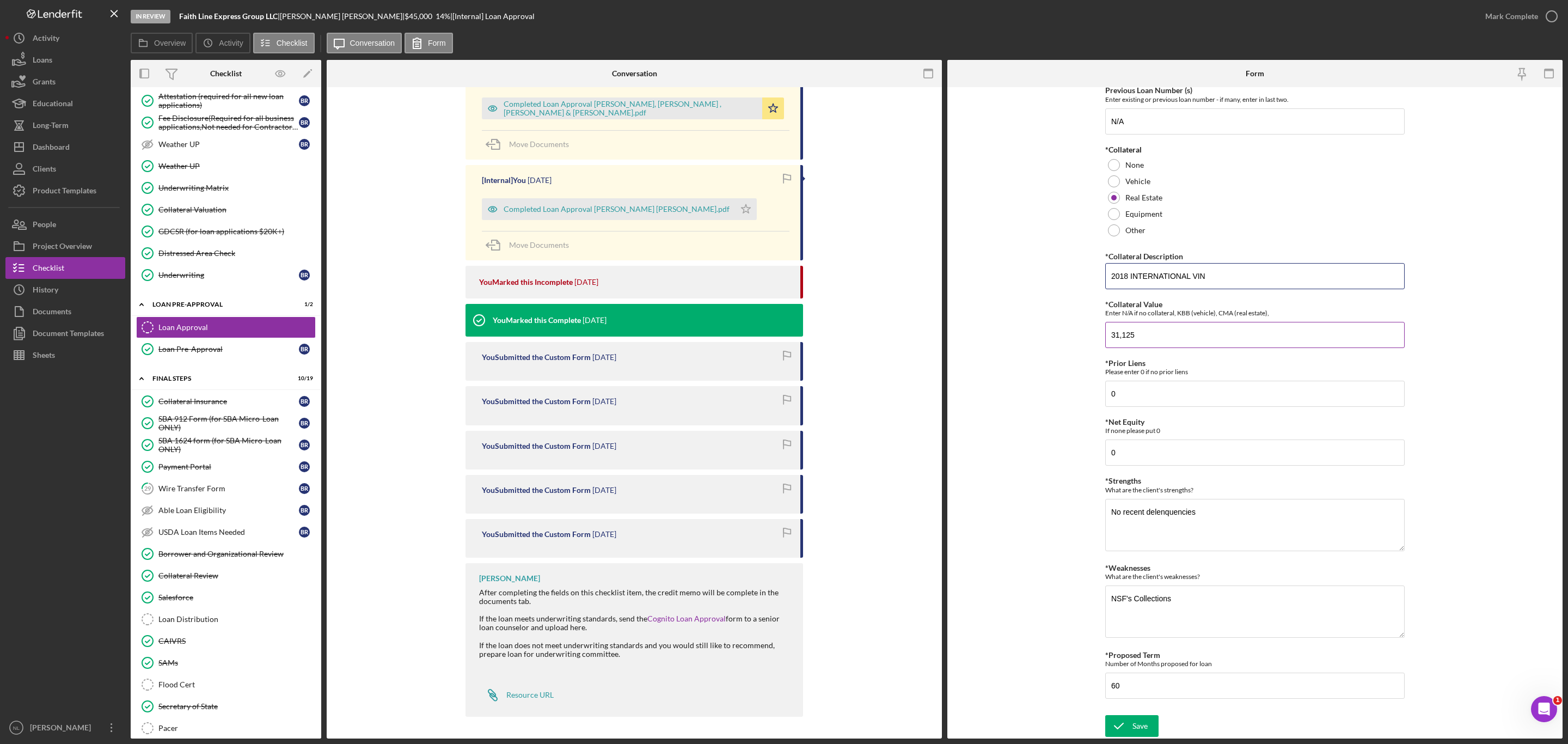
type input "2018 INTERNATIONAL VIN"
click at [1175, 327] on input "31,125" at bounding box center [1255, 335] width 300 height 26
type input "3"
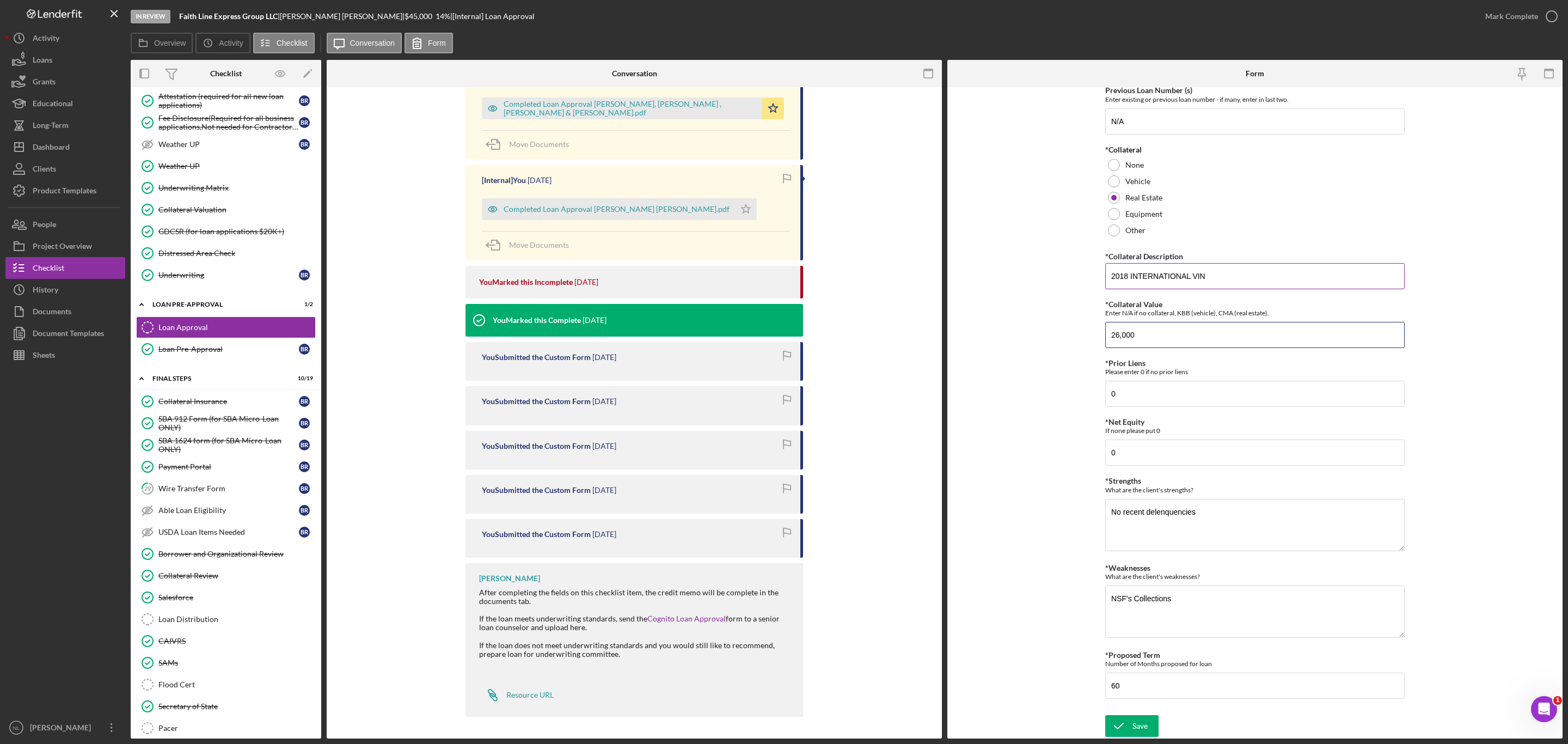
type input "26,000"
drag, startPoint x: 1253, startPoint y: 266, endPoint x: 1189, endPoint y: 270, distance: 64.1
click at [1189, 270] on input "2018 INTERNATIONAL VIN" at bounding box center [1255, 276] width 300 height 26
click at [1113, 175] on div at bounding box center [1114, 181] width 12 height 12
click at [1225, 272] on input "2018 INTERNATIONAL=" at bounding box center [1255, 276] width 300 height 26
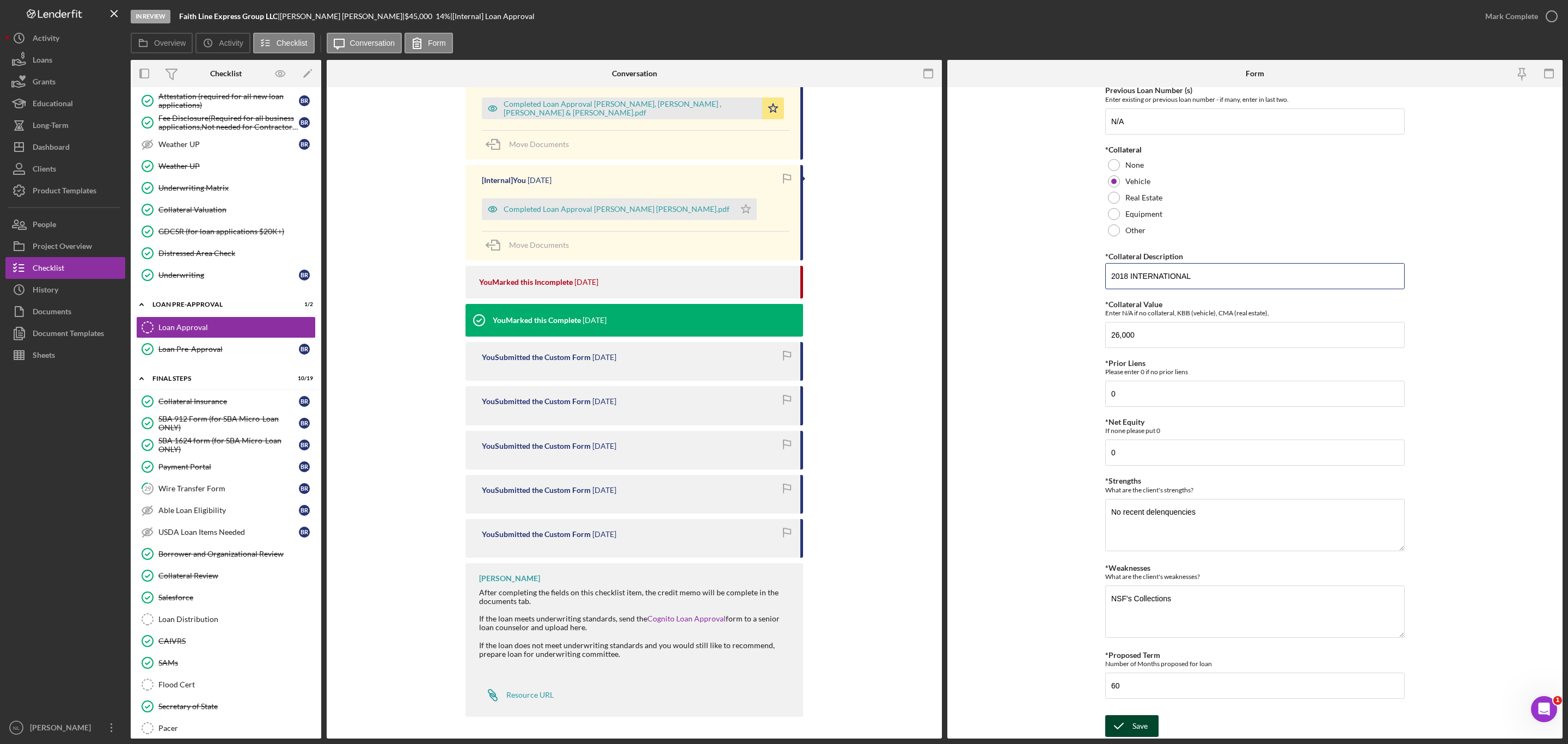
type input "2018 INTERNATIONAL"
click at [1152, 725] on button "Save" at bounding box center [1132, 726] width 53 height 22
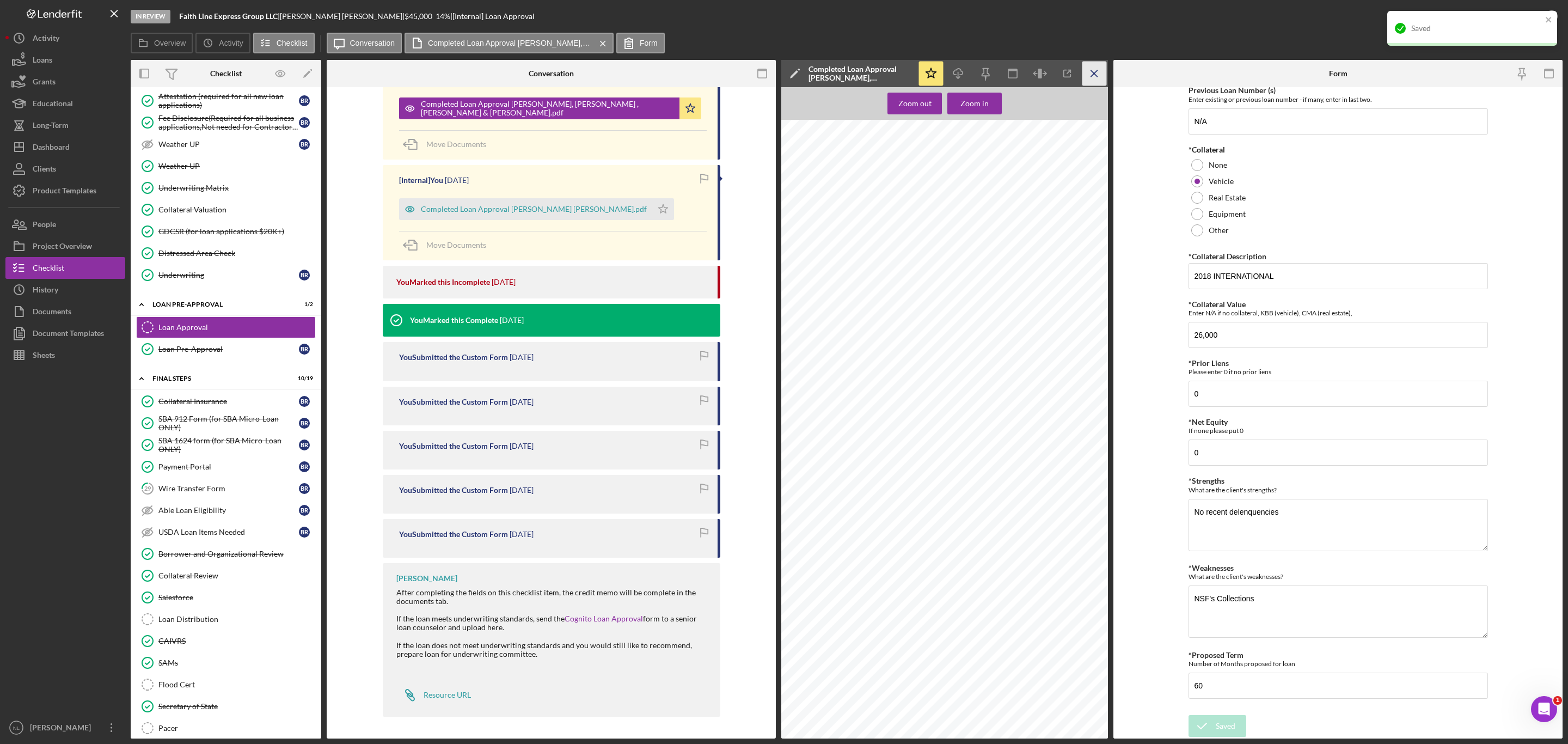
click at [1097, 78] on icon "Icon/Menu Close" at bounding box center [1094, 74] width 24 height 24
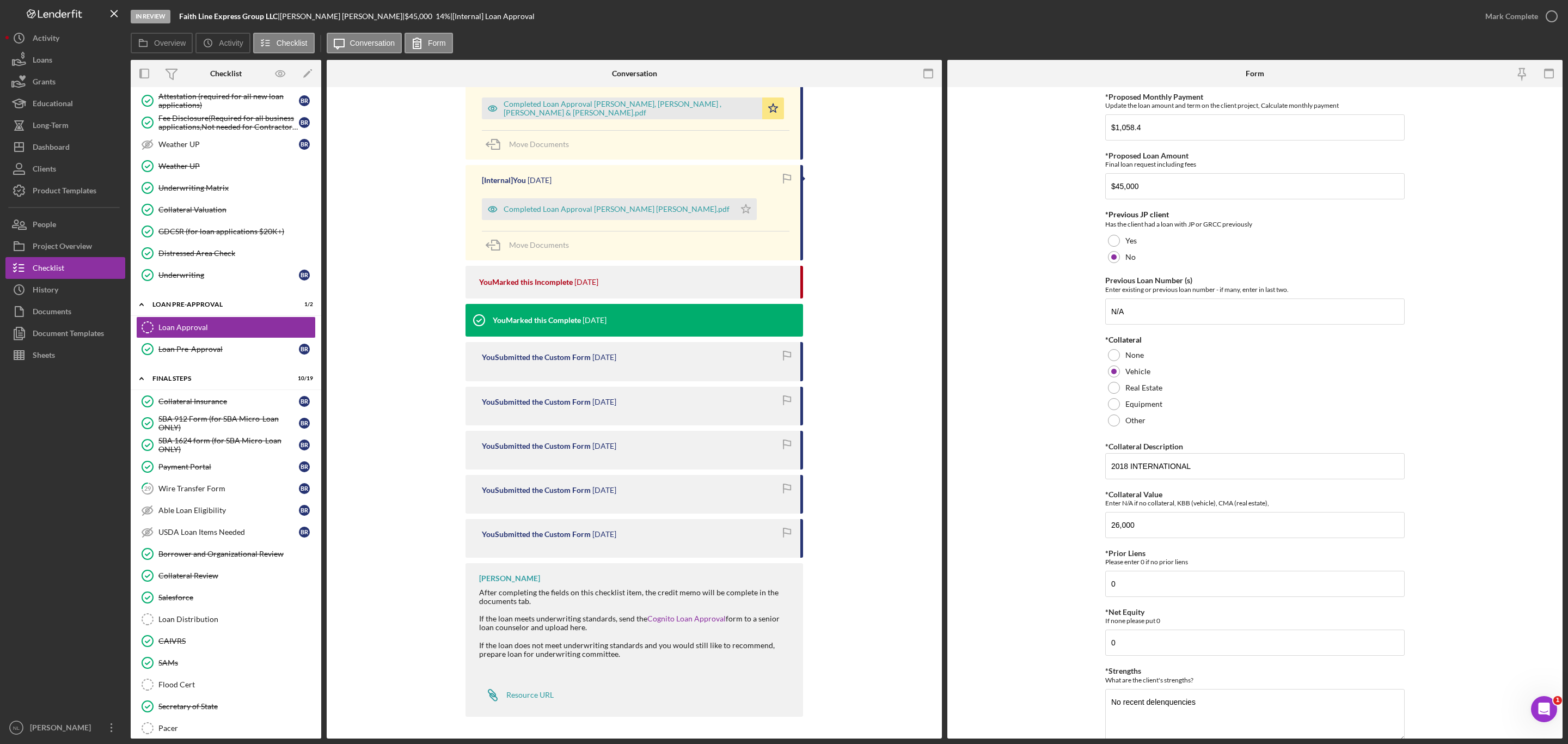
scroll to position [0, 0]
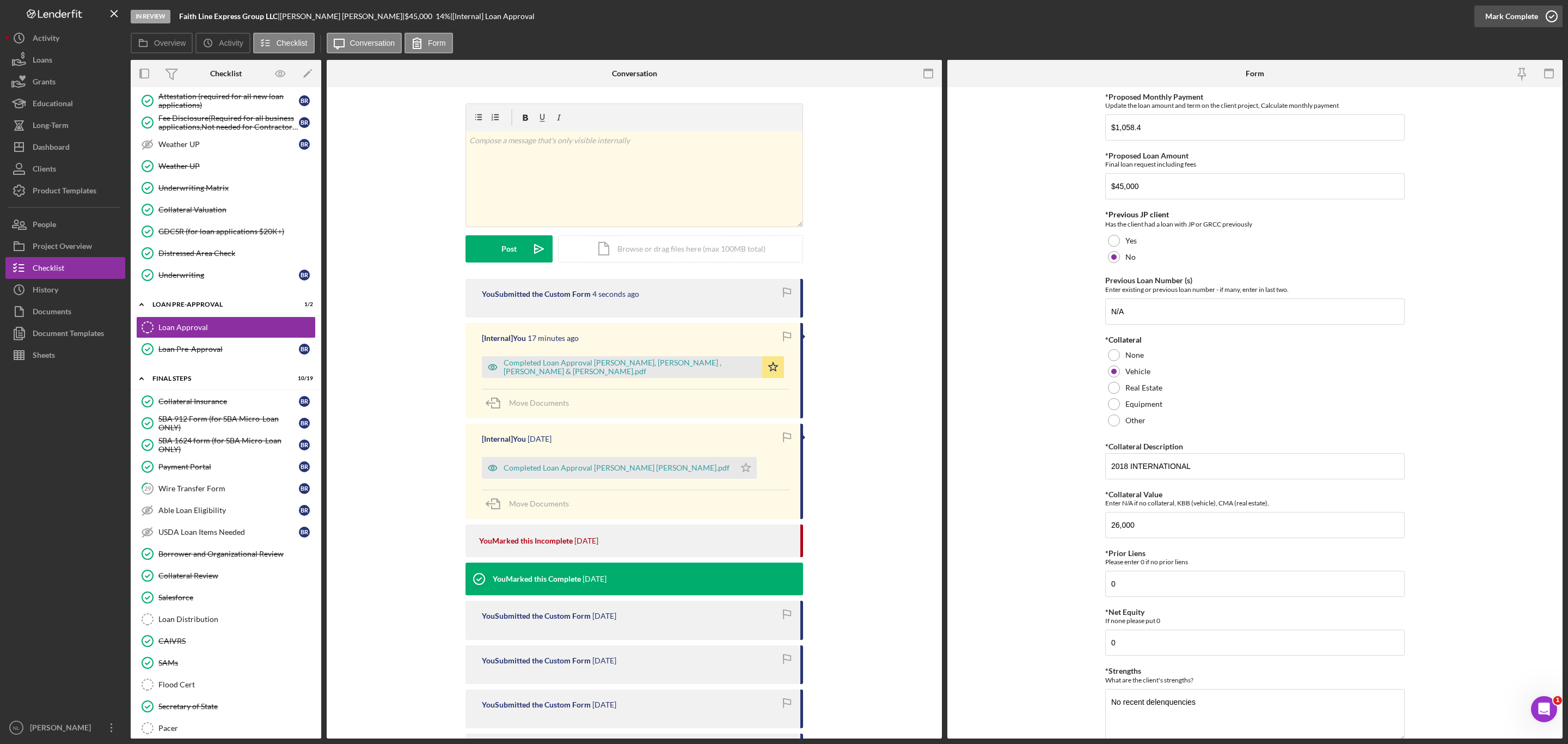
click at [1509, 13] on div "Mark Complete" at bounding box center [1511, 17] width 52 height 22
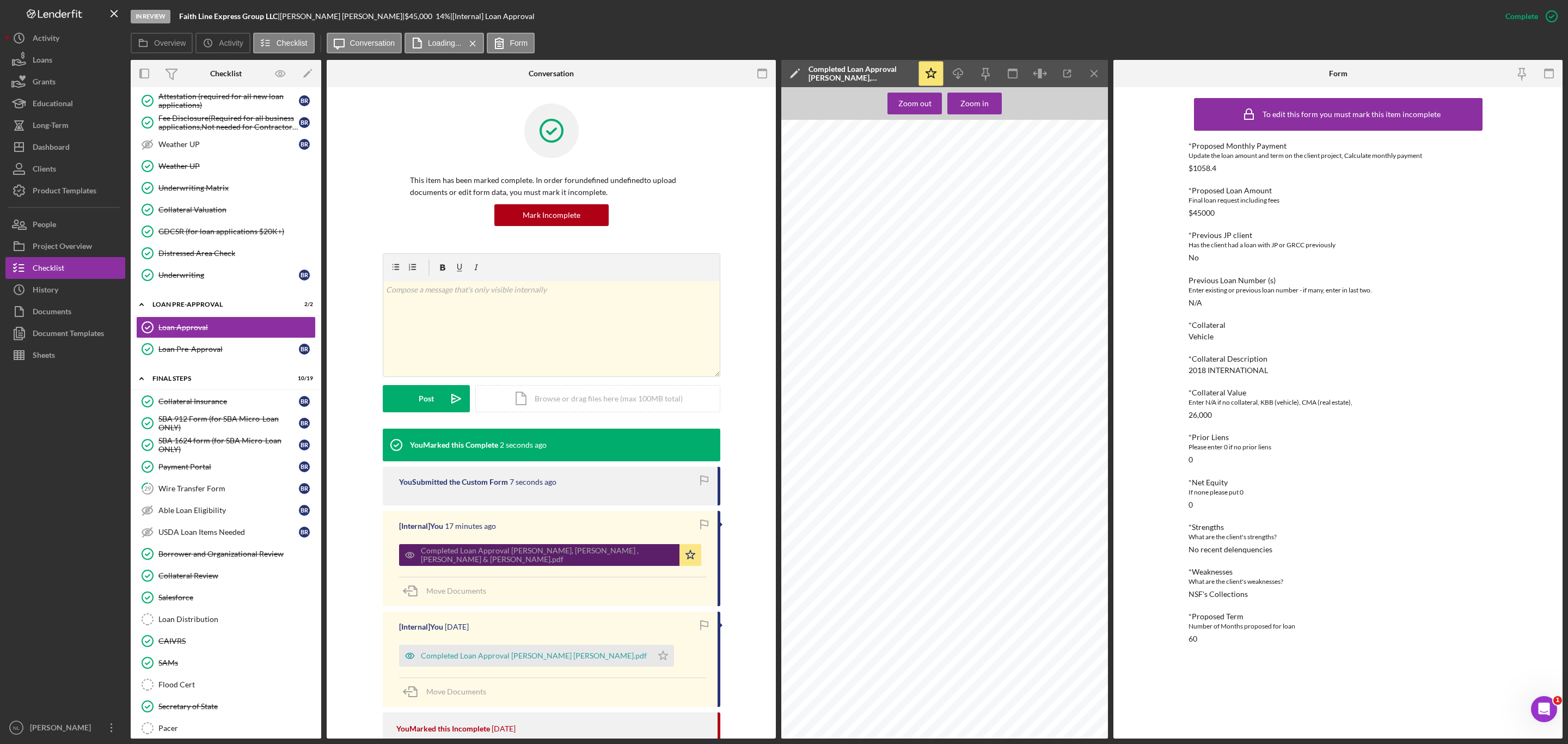
click at [526, 553] on div "Completed Loan Approval [PERSON_NAME], [PERSON_NAME] , [PERSON_NAME] & [PERSON_…" at bounding box center [548, 555] width 253 height 17
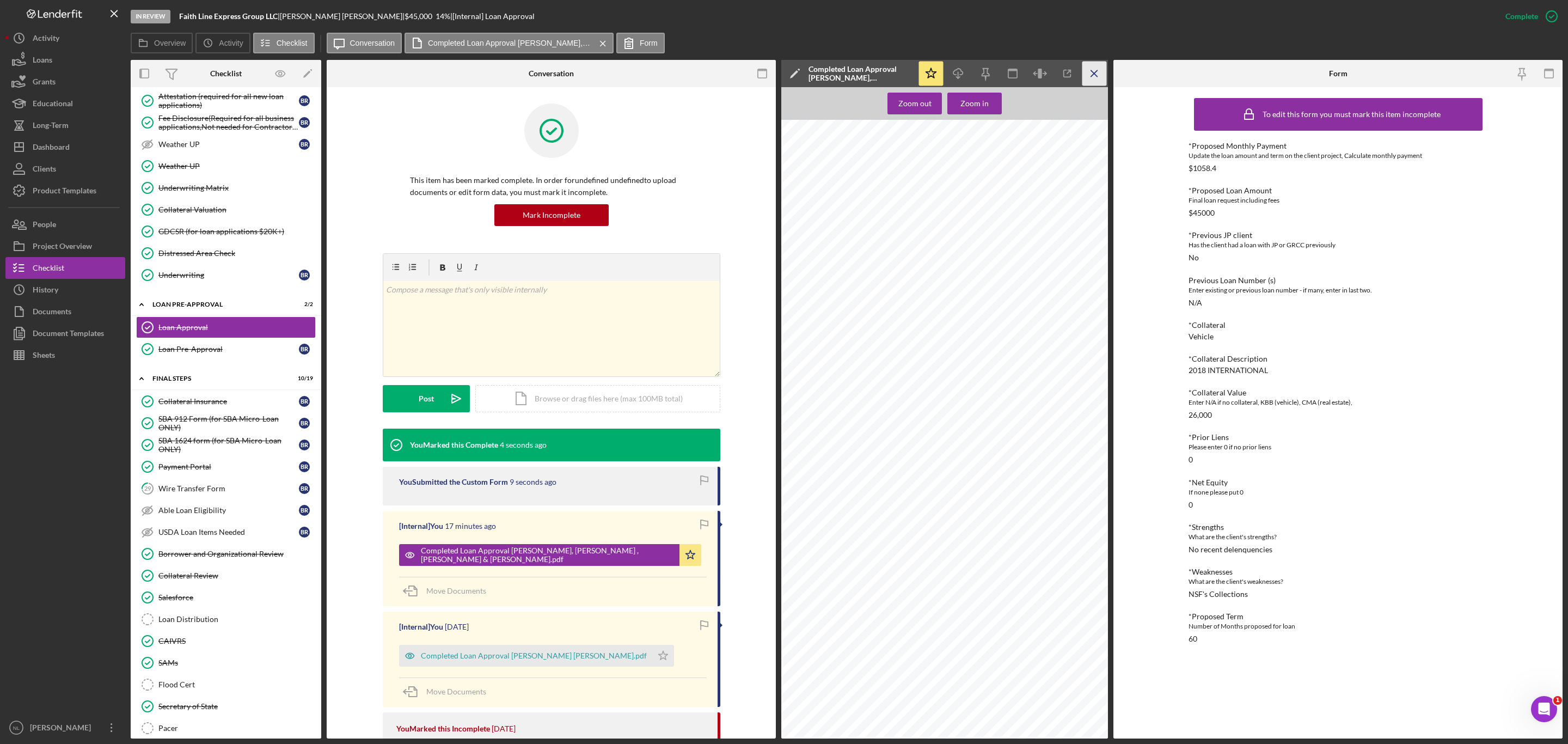
click at [1094, 78] on icon "Icon/Menu Close" at bounding box center [1094, 74] width 24 height 24
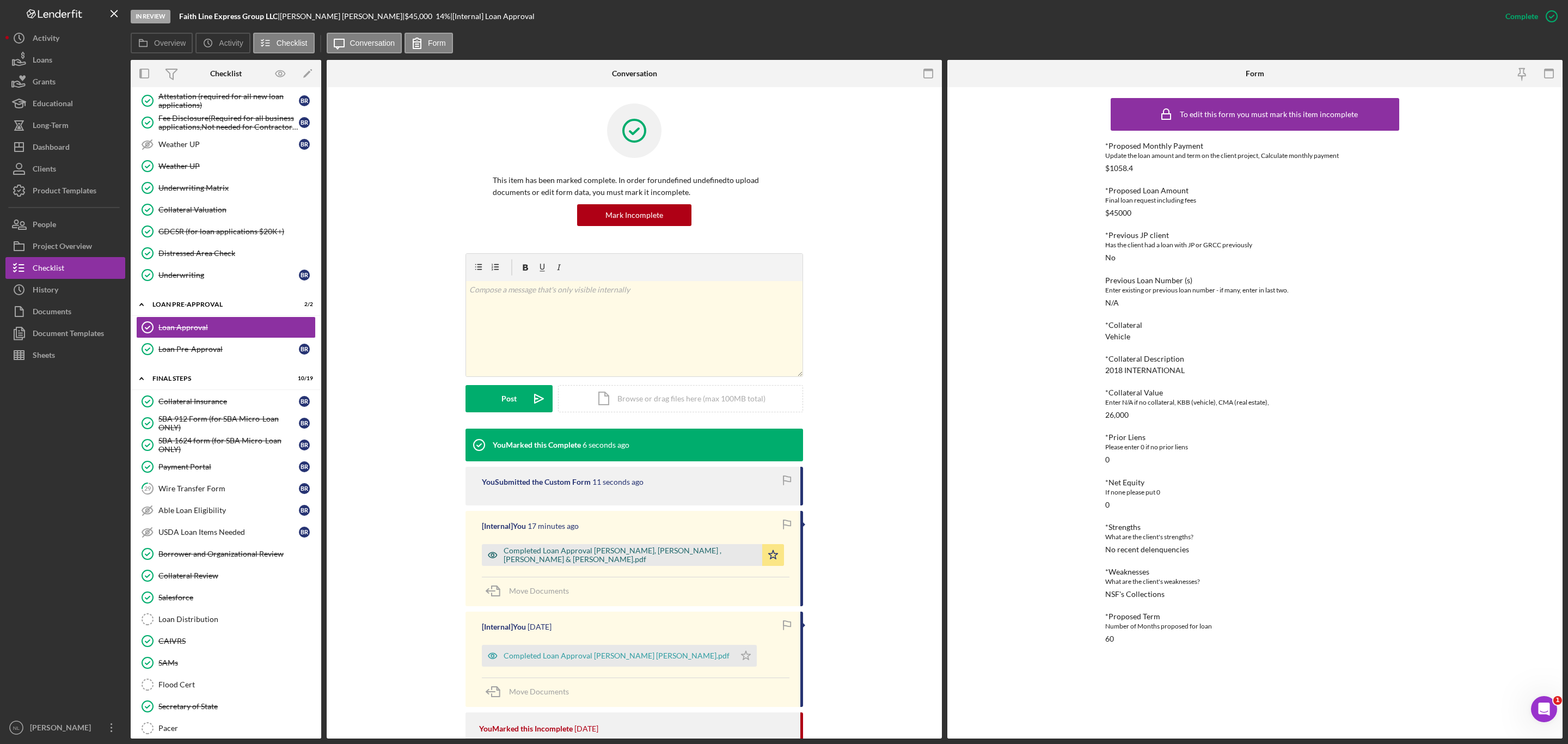
click at [625, 549] on div "Completed Loan Approval [PERSON_NAME], [PERSON_NAME] , [PERSON_NAME] & [PERSON_…" at bounding box center [630, 555] width 253 height 17
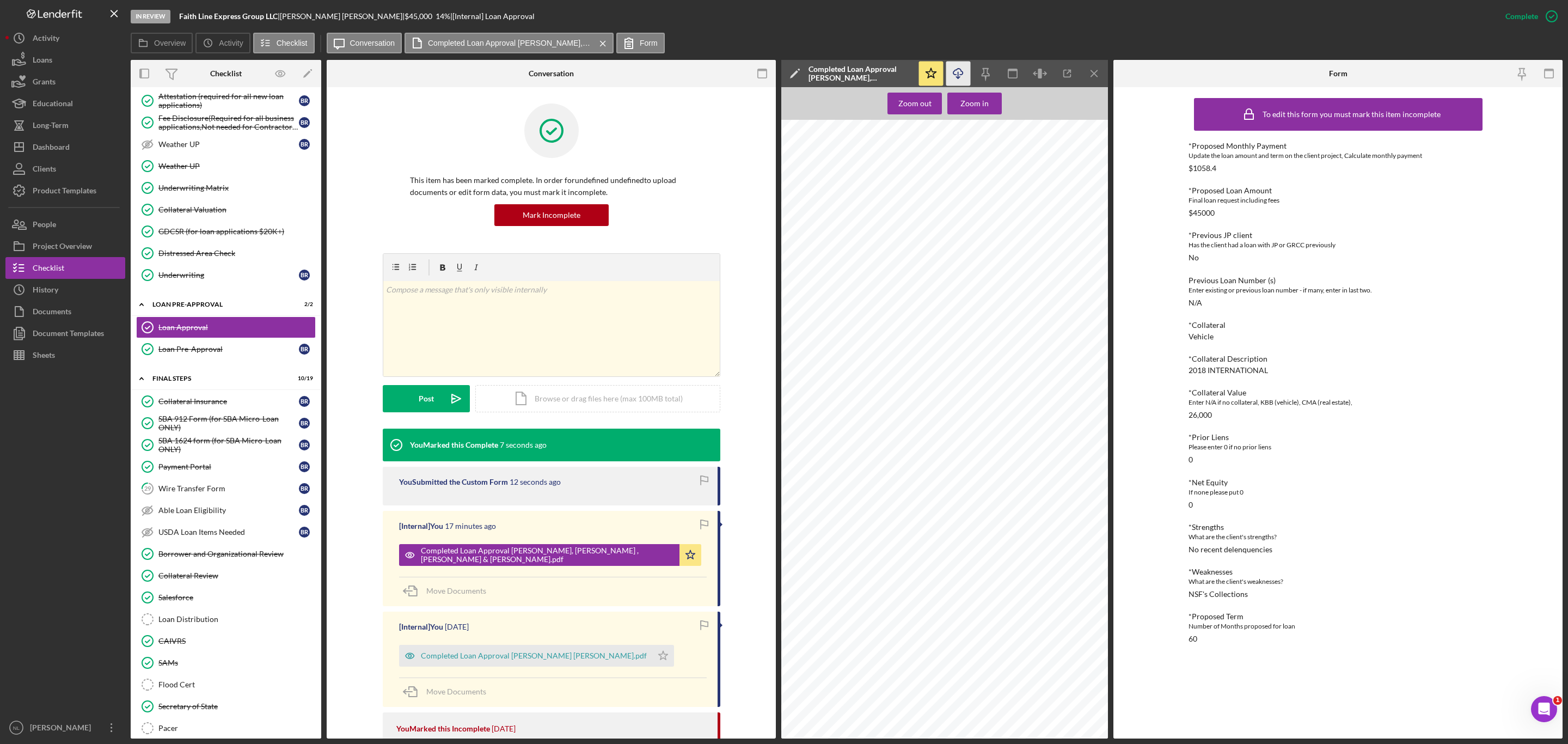
click at [954, 70] on icon "Icon/Download" at bounding box center [959, 74] width 24 height 24
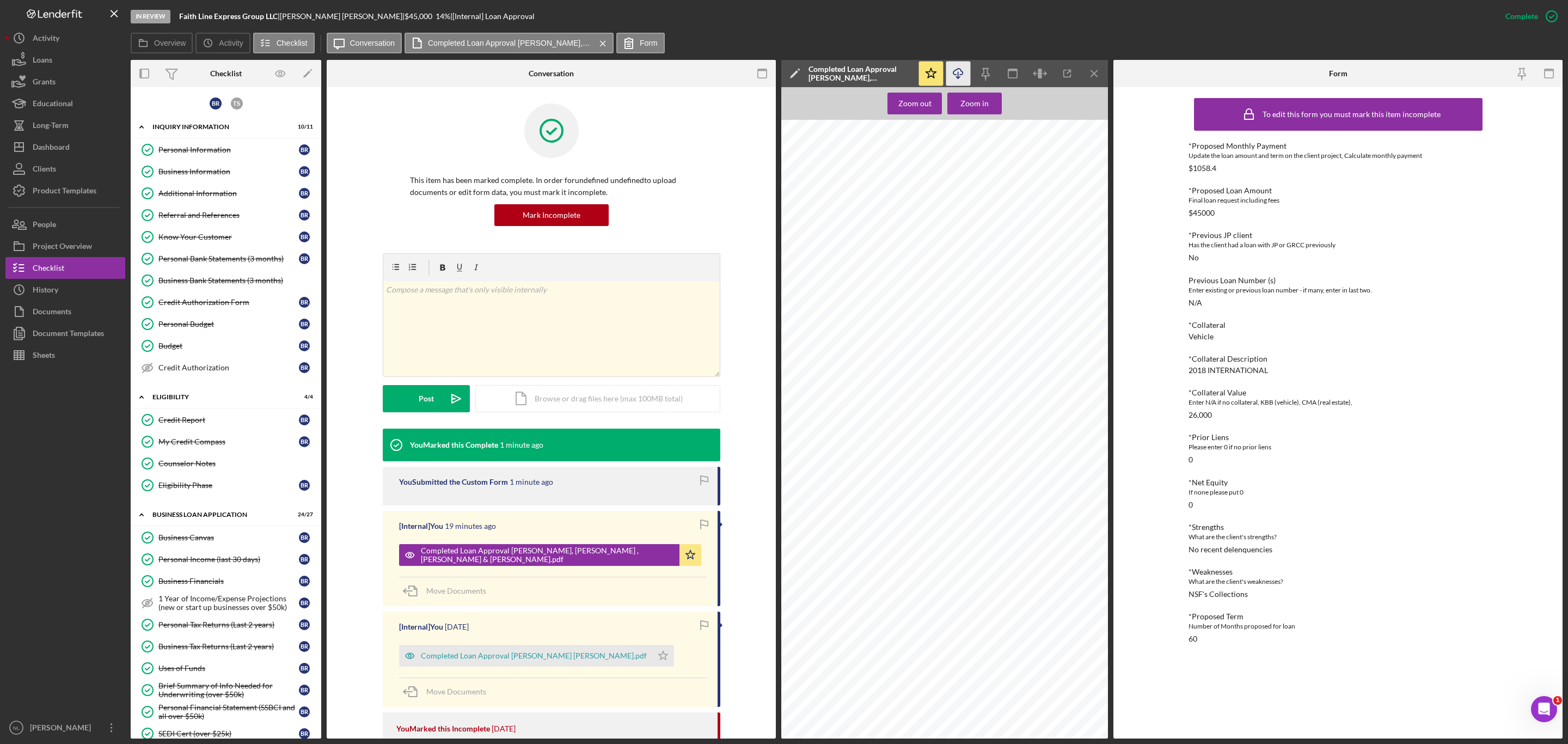
scroll to position [352, 0]
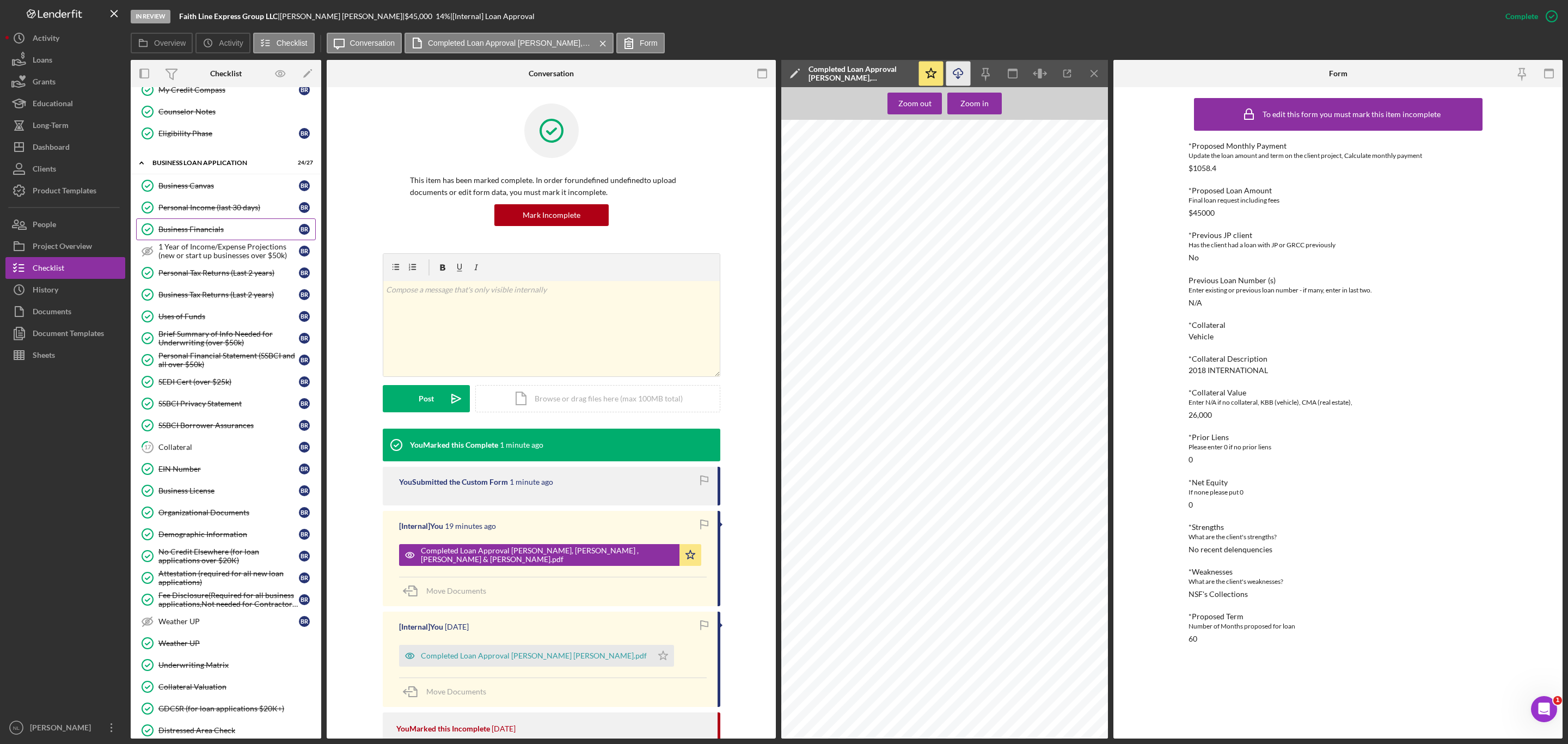
click at [222, 234] on div "Business Financials" at bounding box center [228, 229] width 140 height 9
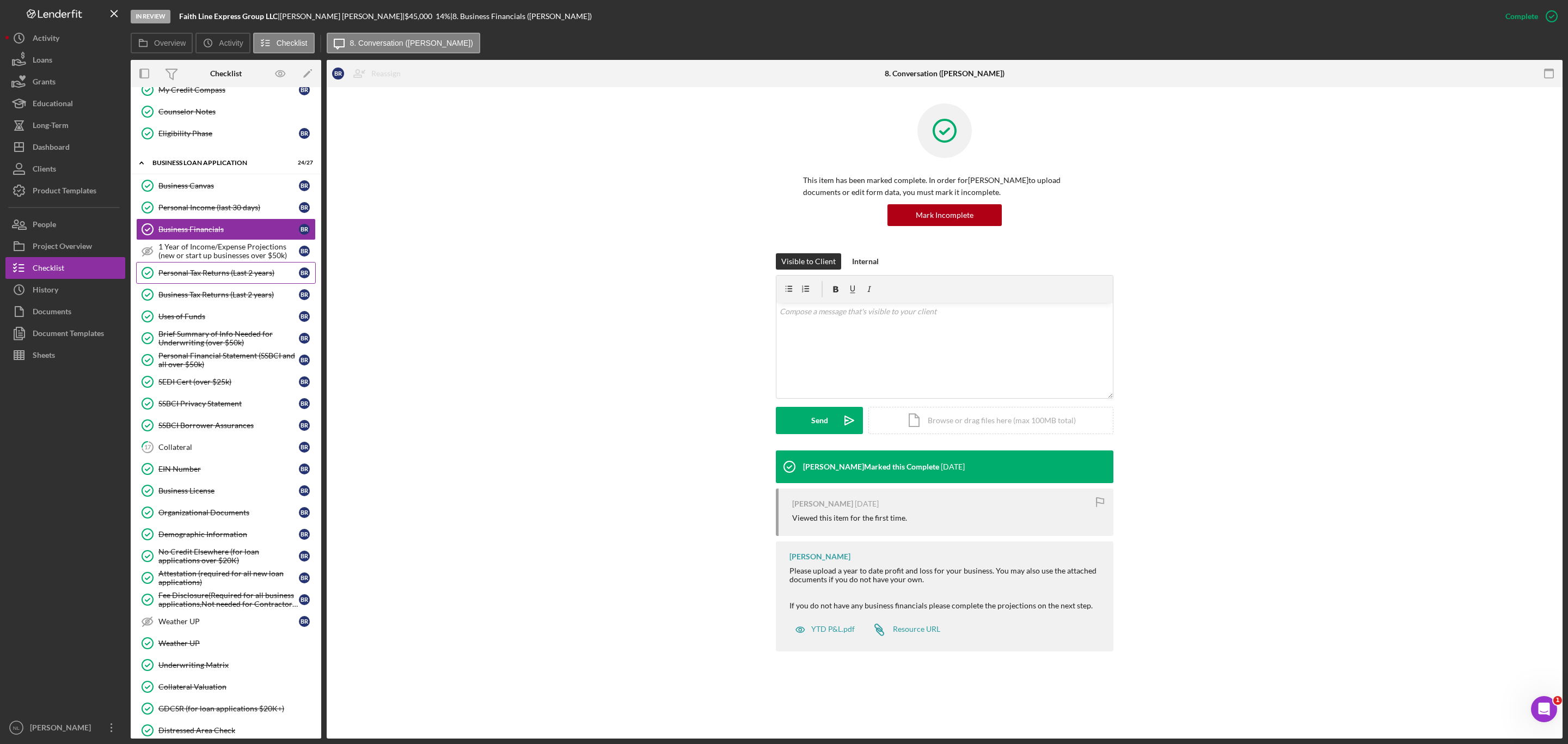
click at [222, 277] on div "Personal Tax Returns (Last 2 years)" at bounding box center [228, 273] width 140 height 9
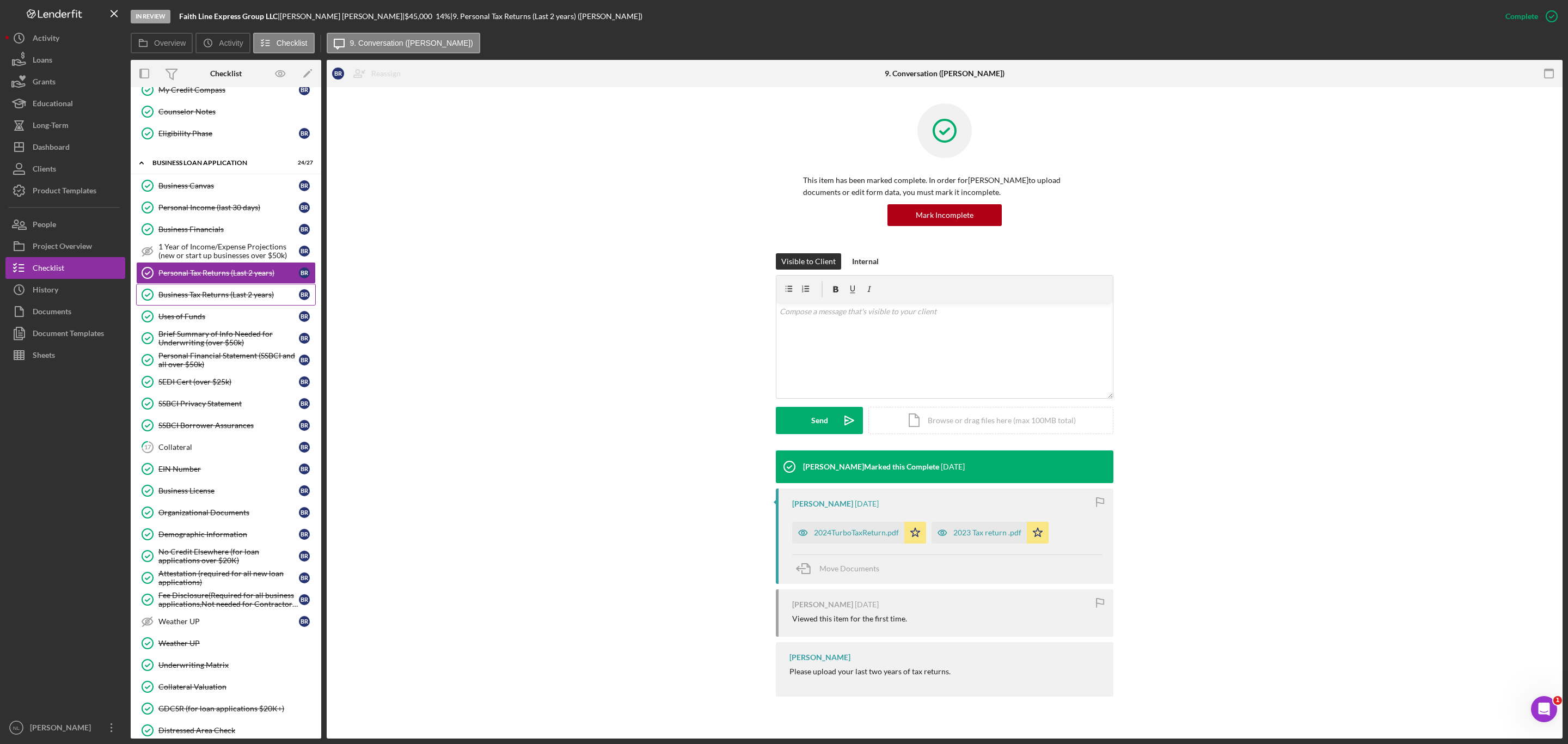
click at [233, 299] on div "Business Tax Returns (Last 2 years)" at bounding box center [228, 295] width 140 height 9
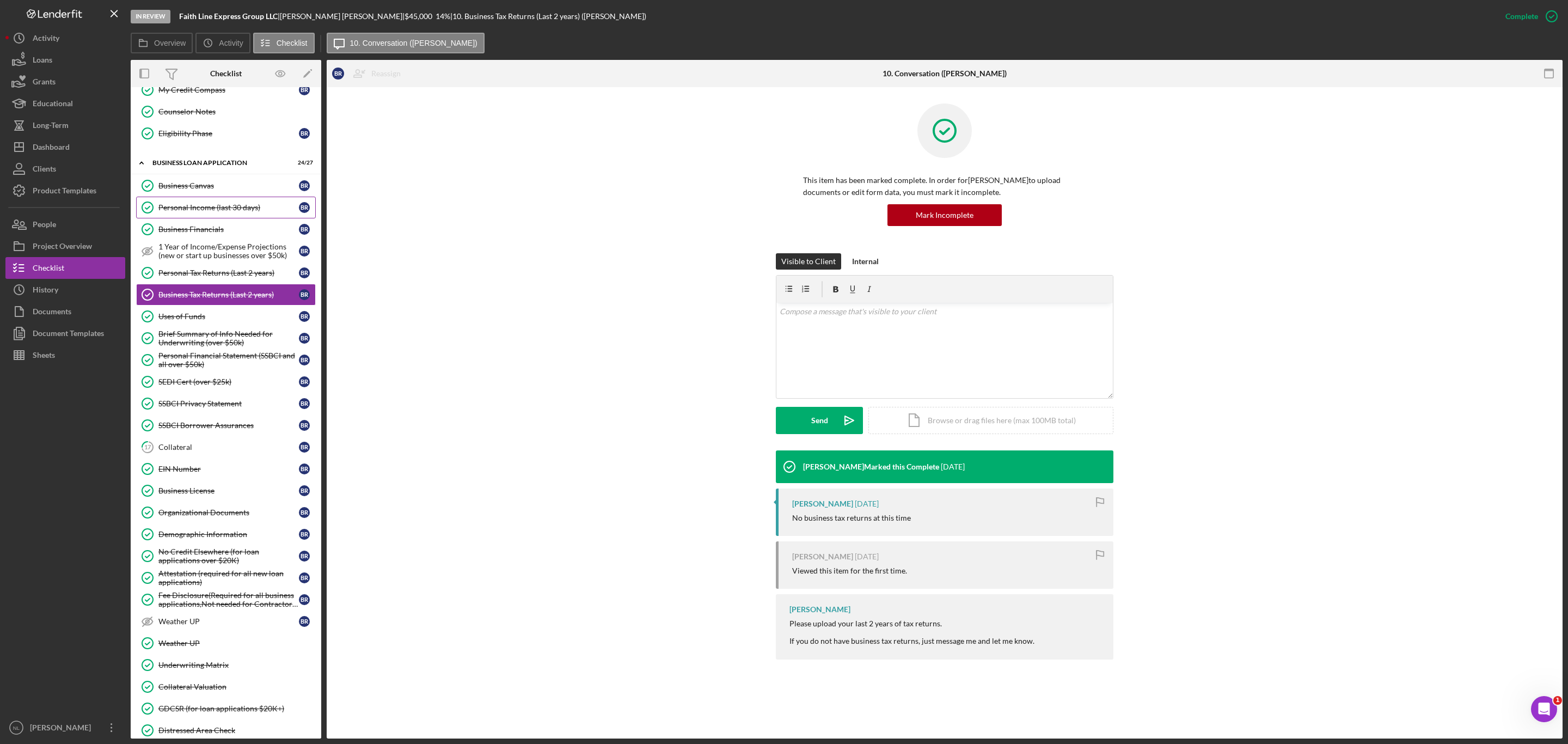
click at [205, 219] on link "Personal Income (last 30 days) Personal Income (last 30 days) B R" at bounding box center [226, 207] width 180 height 22
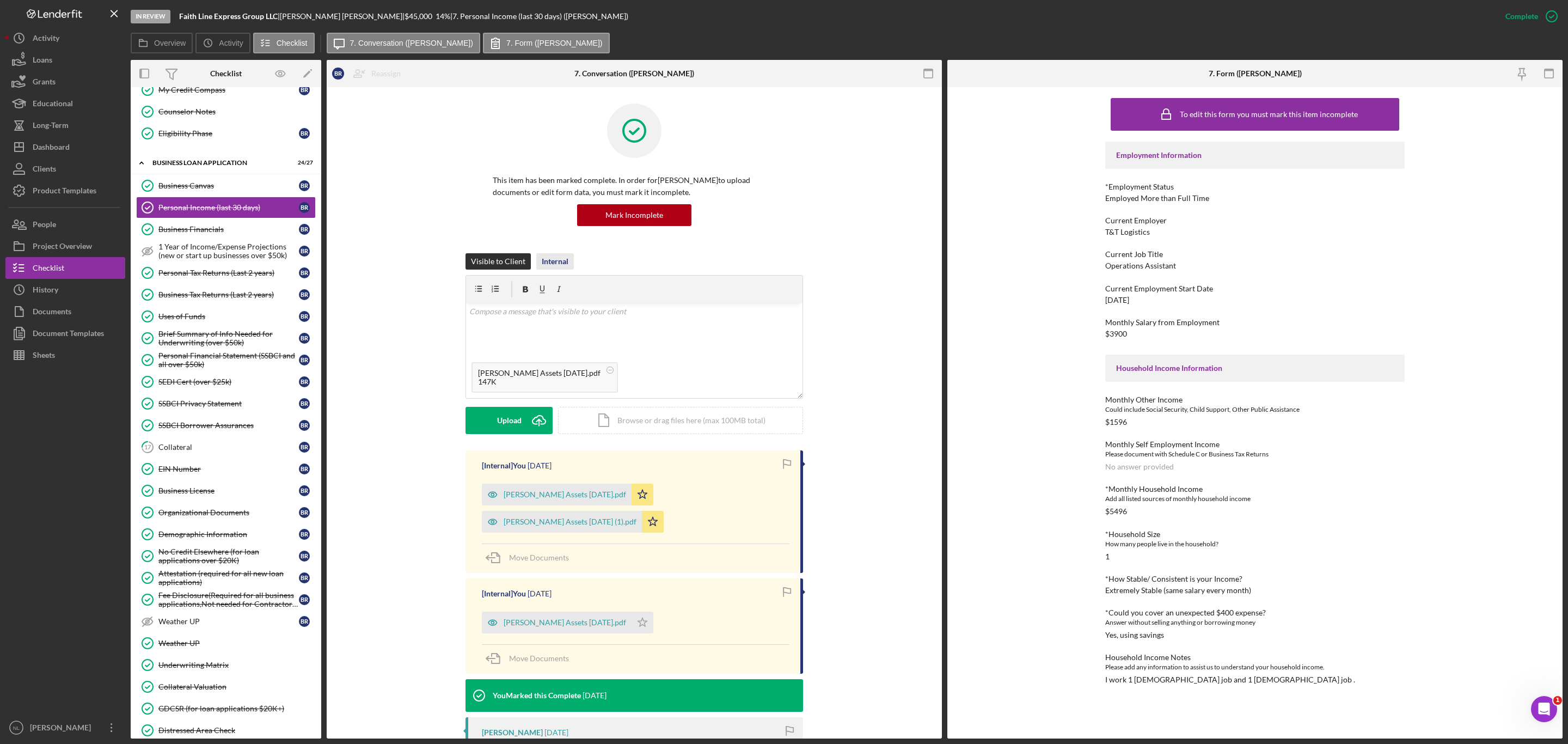
click at [558, 259] on div "Internal" at bounding box center [555, 261] width 27 height 17
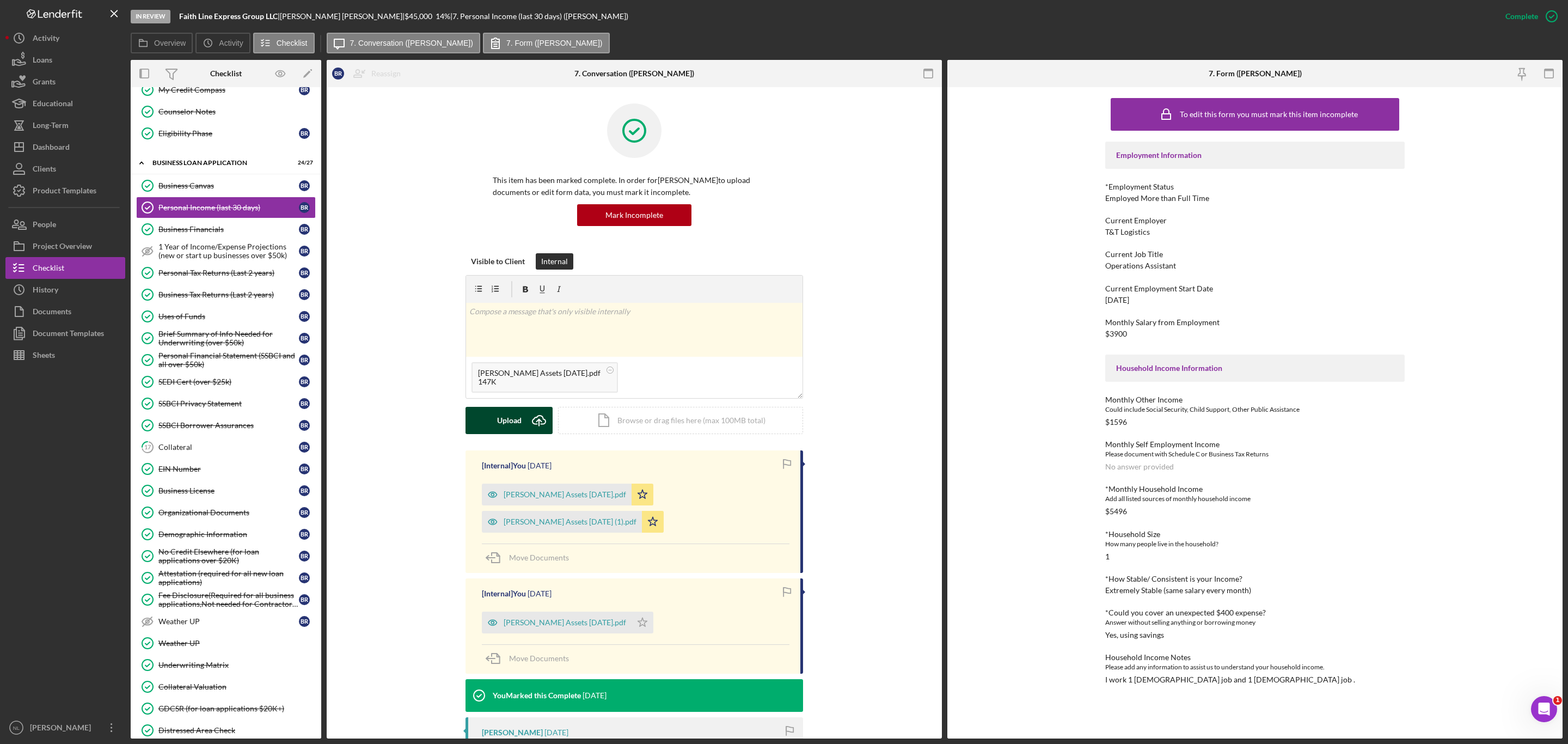
click at [530, 423] on icon "Icon/Upload" at bounding box center [539, 421] width 27 height 27
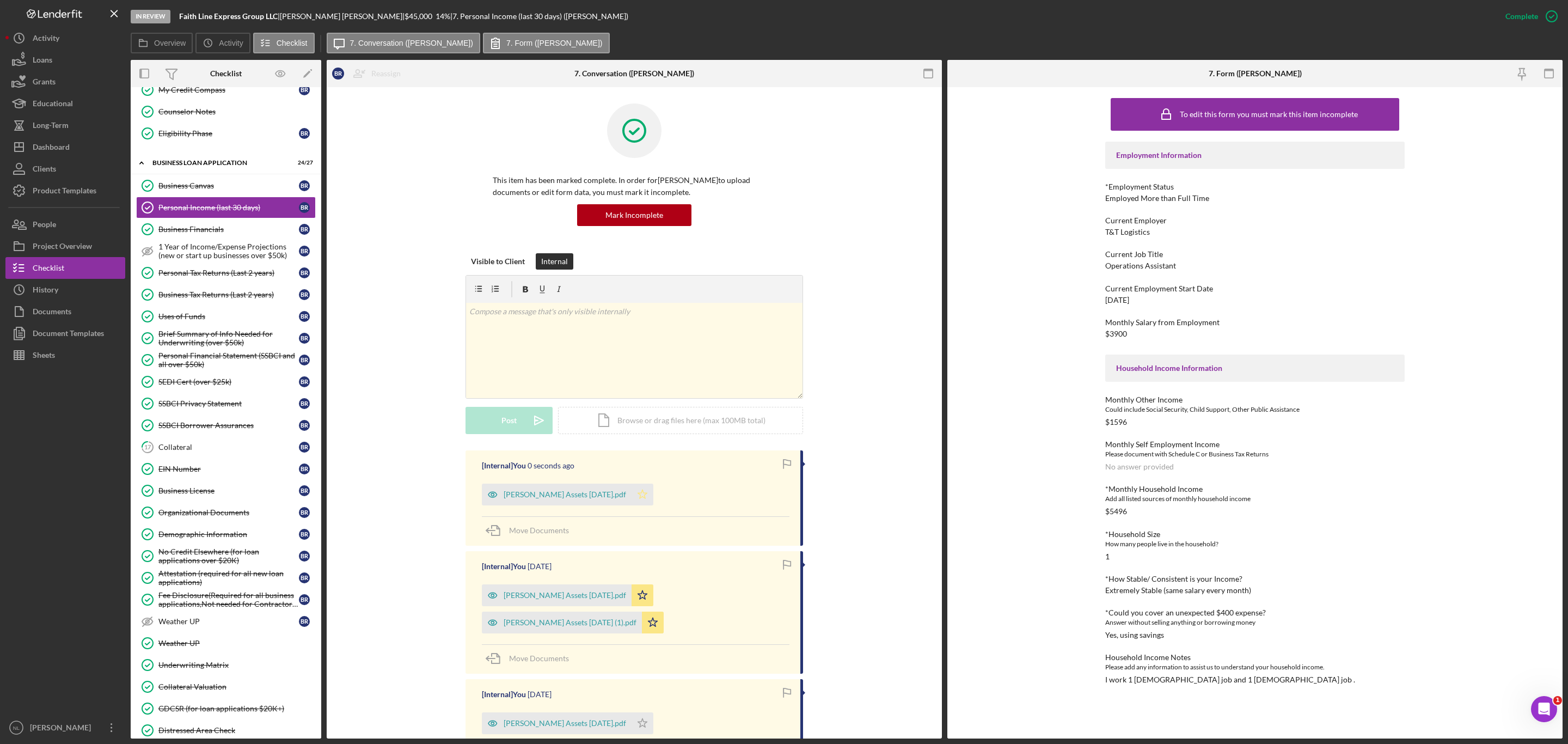
click at [642, 493] on icon "Icon/Star" at bounding box center [642, 495] width 22 height 22
click at [653, 600] on icon "Icon/Star" at bounding box center [642, 595] width 22 height 22
click at [658, 626] on polygon "button" at bounding box center [652, 622] width 9 height 9
click at [200, 234] on div "Business Financials" at bounding box center [228, 229] width 140 height 9
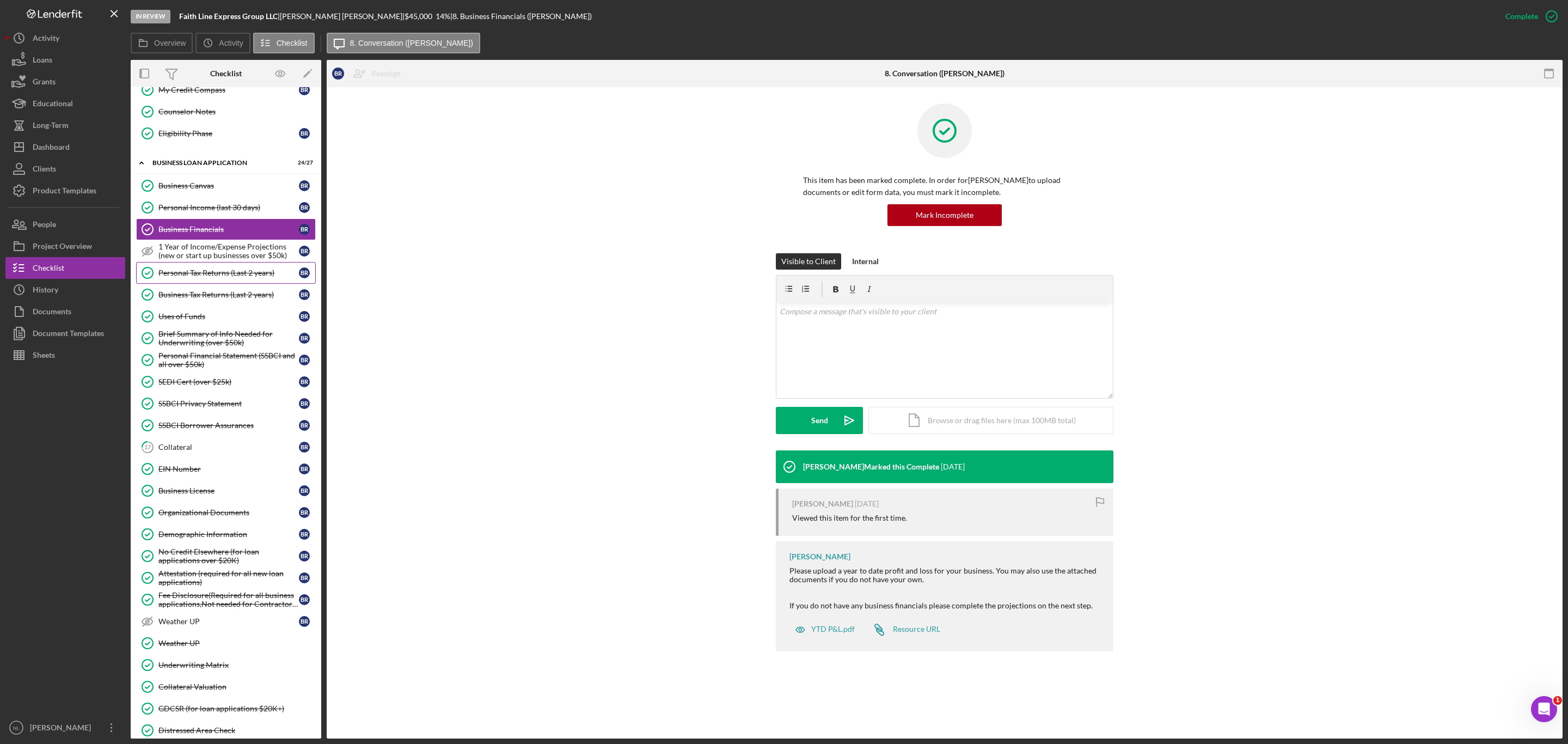
click at [231, 284] on link "Personal Tax Returns (Last 2 years) Personal Tax Returns (Last 2 years) B R" at bounding box center [226, 272] width 180 height 22
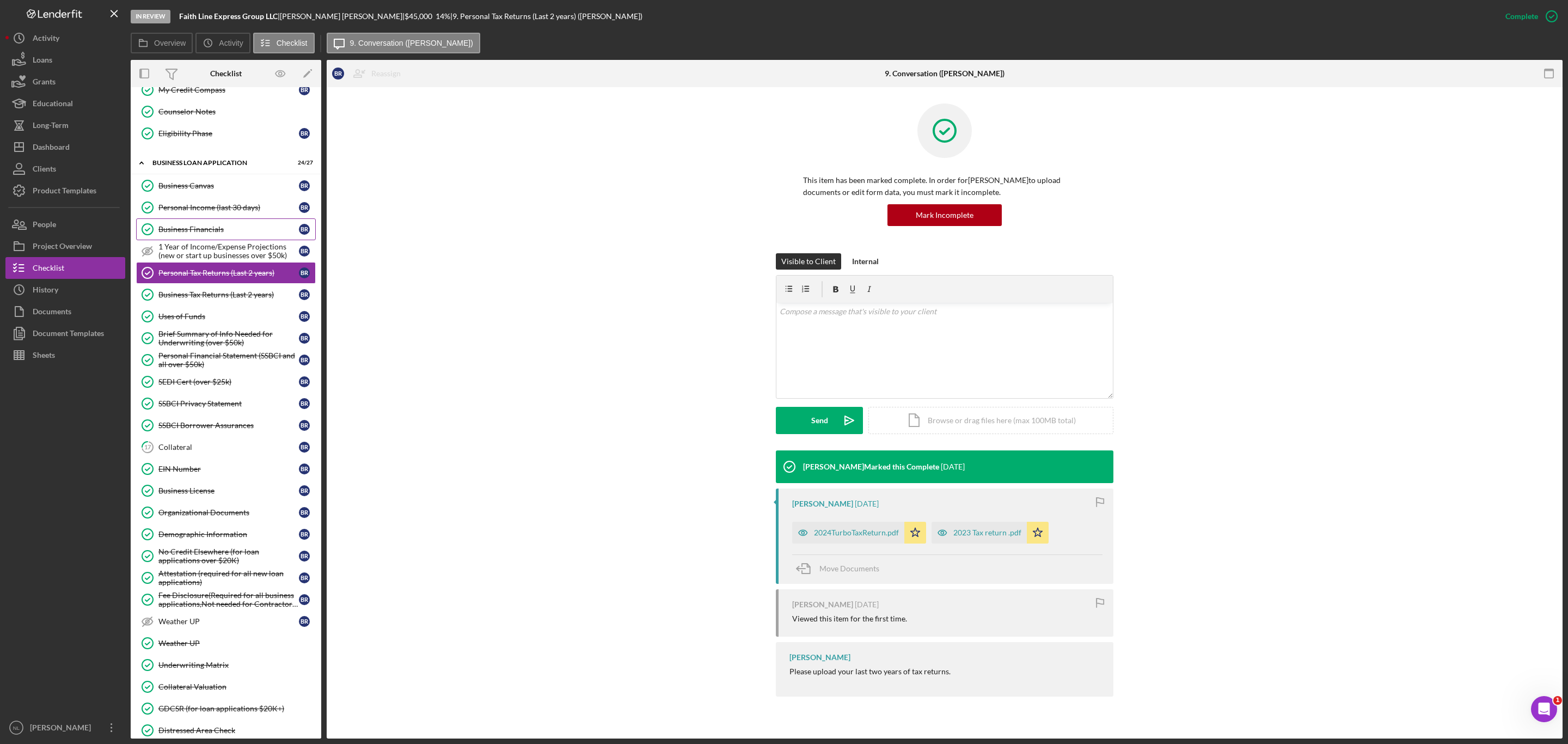
click at [188, 229] on link "Business Financials Business Financials B R" at bounding box center [226, 229] width 180 height 22
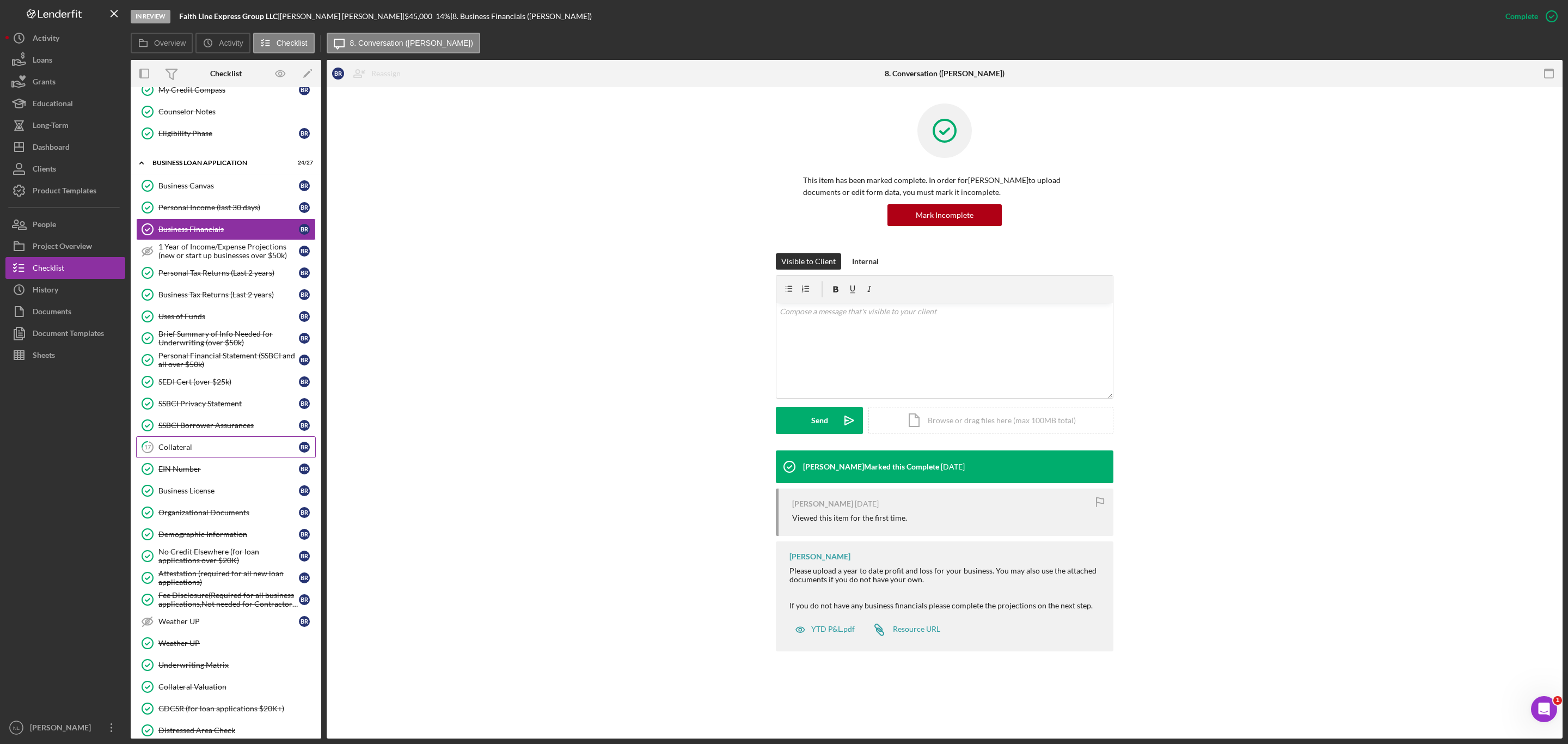
click at [229, 458] on link "17 Collateral B R" at bounding box center [226, 447] width 180 height 22
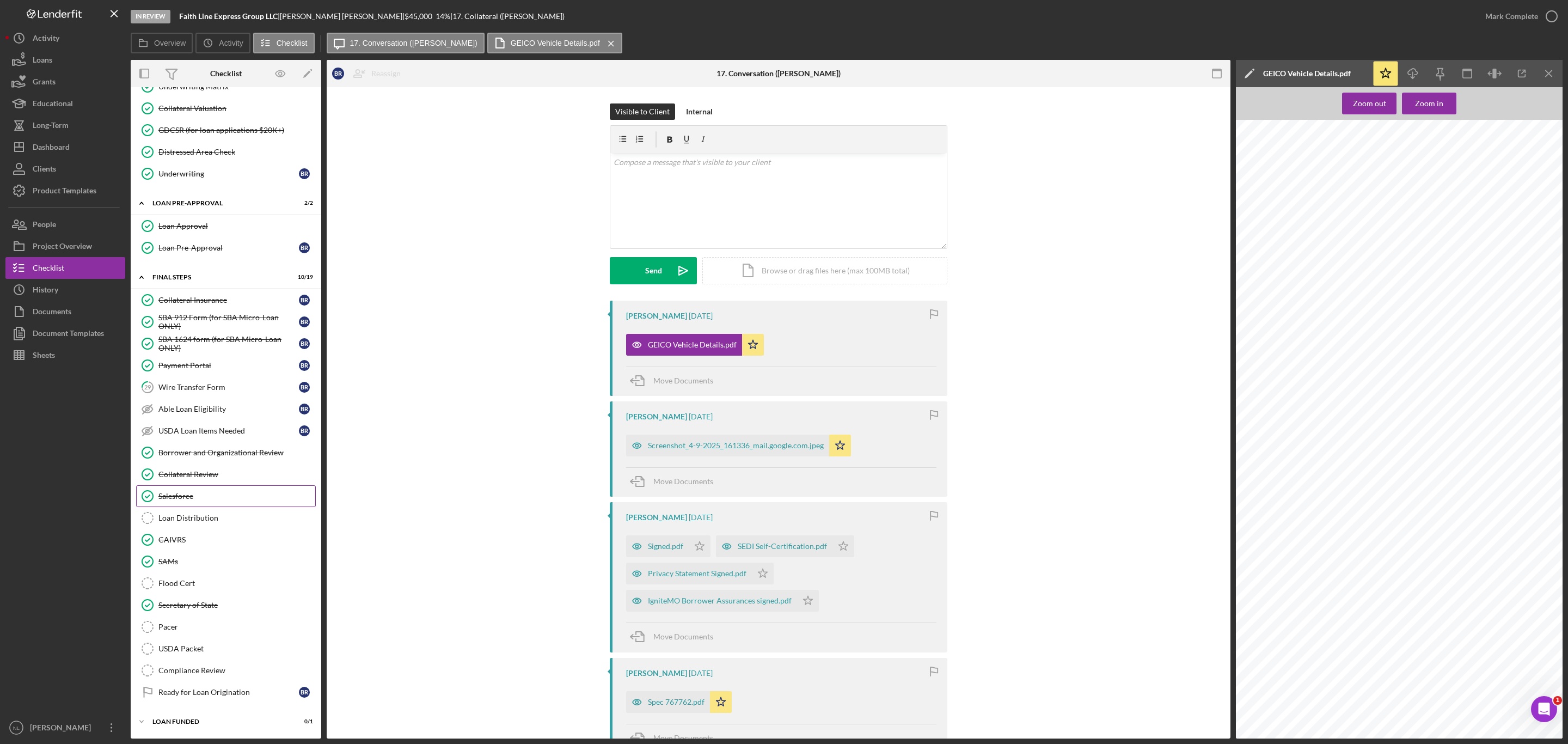
scroll to position [947, 0]
click at [183, 387] on link "29 Wire Transfer Form B R" at bounding box center [226, 387] width 180 height 22
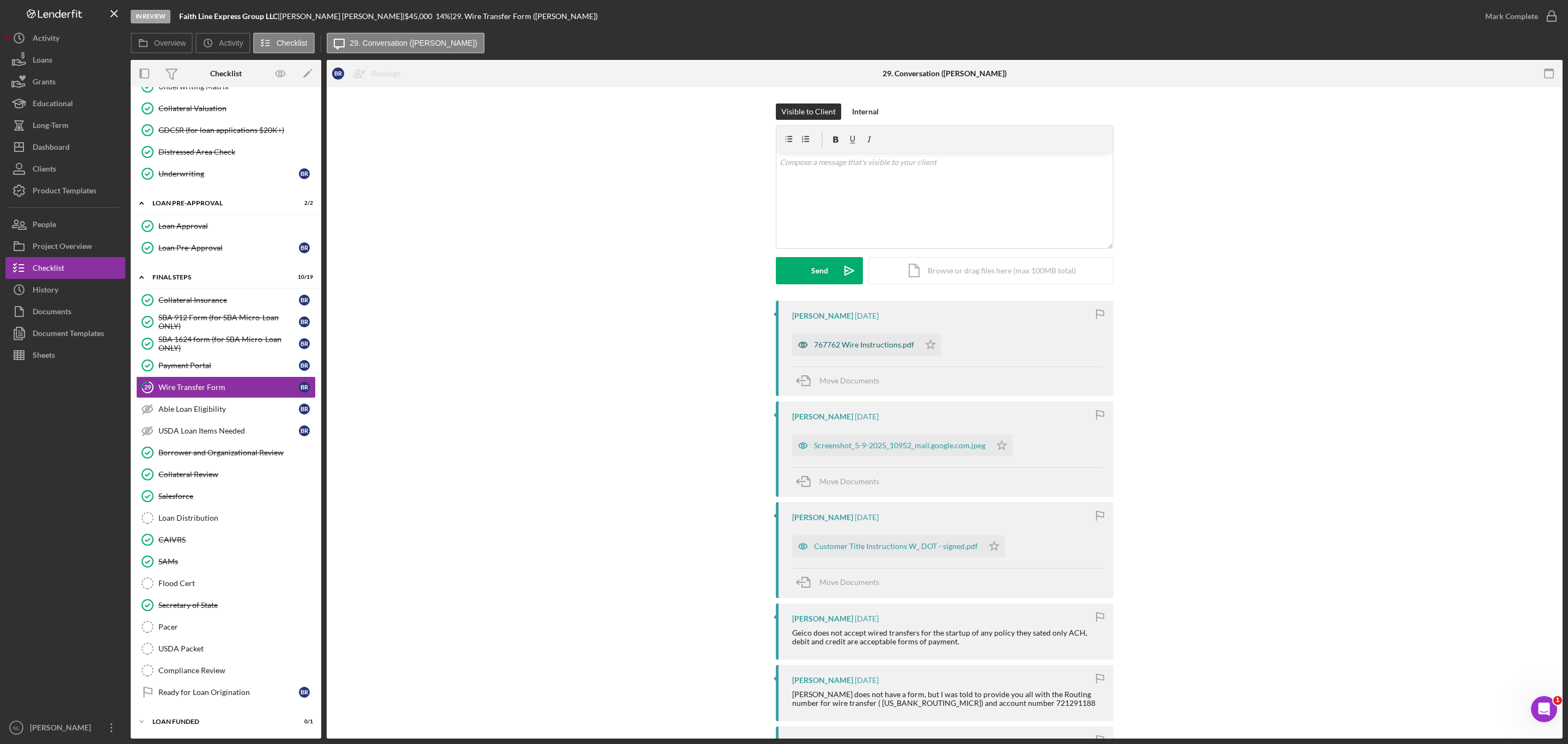
click at [841, 349] on div "767762 Wire Instructions.pdf" at bounding box center [864, 345] width 100 height 9
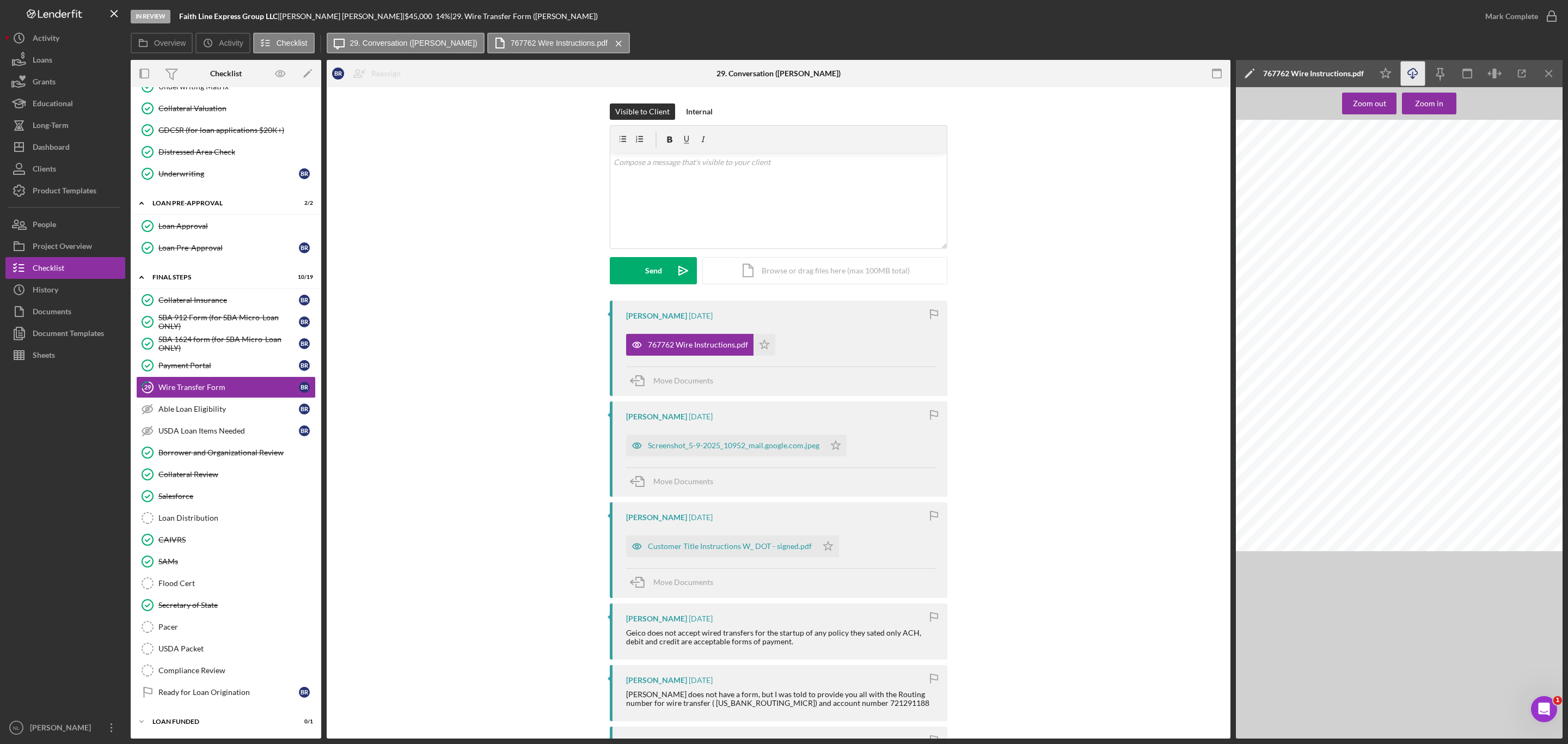
click at [1409, 73] on icon "Icon/Download" at bounding box center [1413, 74] width 24 height 24
click at [736, 450] on div "Screenshot_5-9-2025_10952_mail.google.com.jpeg" at bounding box center [734, 446] width 172 height 9
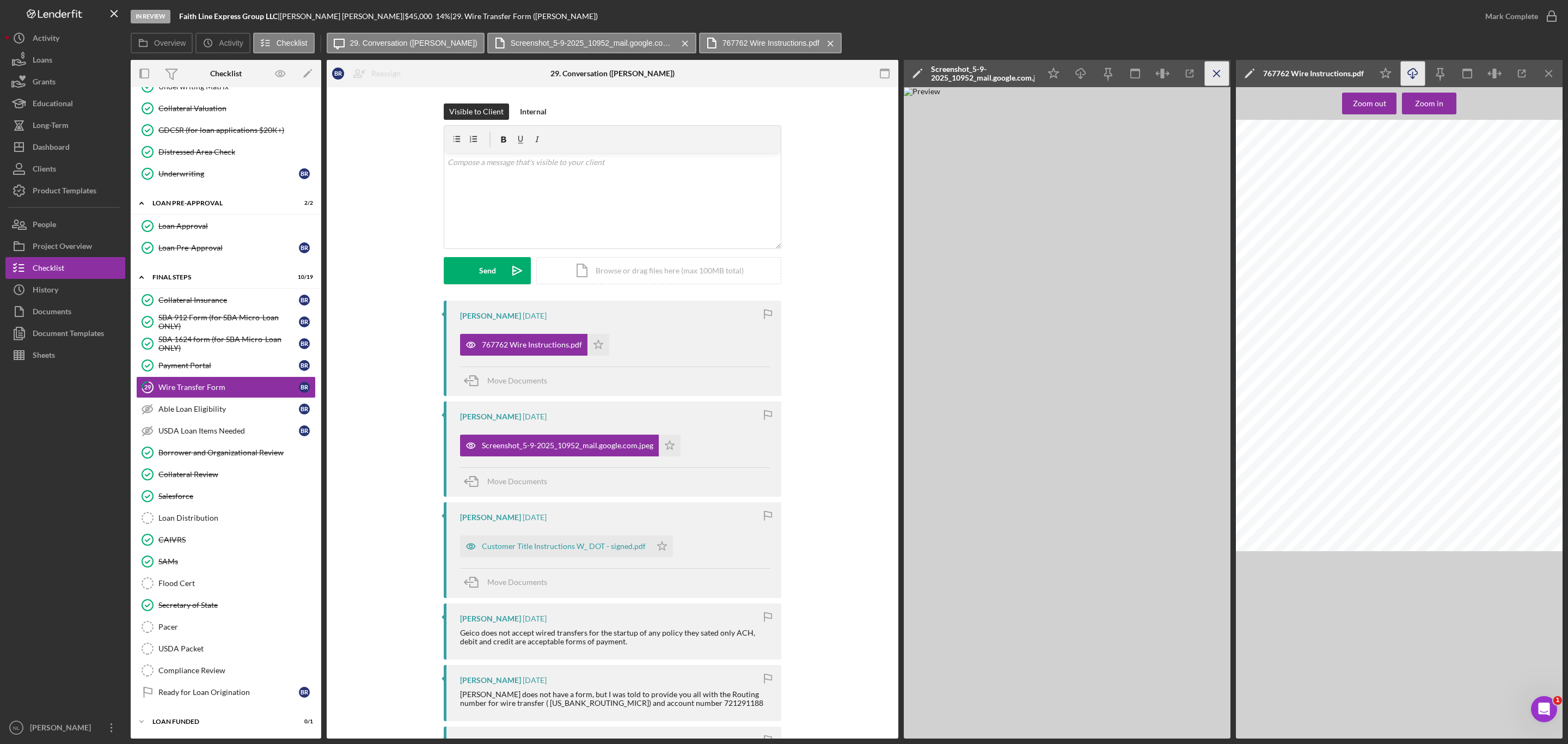
click at [1221, 80] on icon "Icon/Menu Close" at bounding box center [1217, 74] width 24 height 24
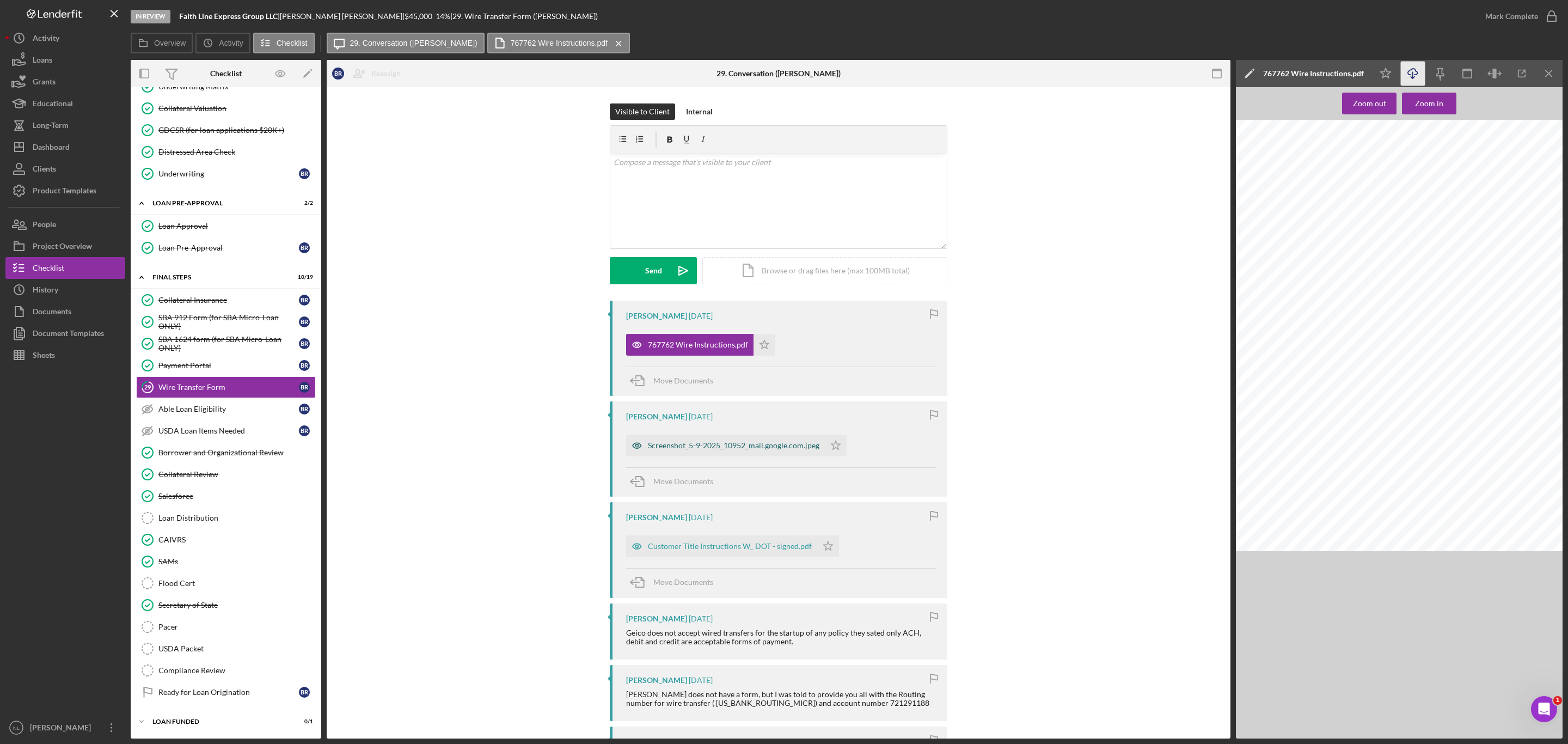
click at [694, 446] on div "Screenshot_5-9-2025_10952_mail.google.com.jpeg" at bounding box center [734, 446] width 172 height 9
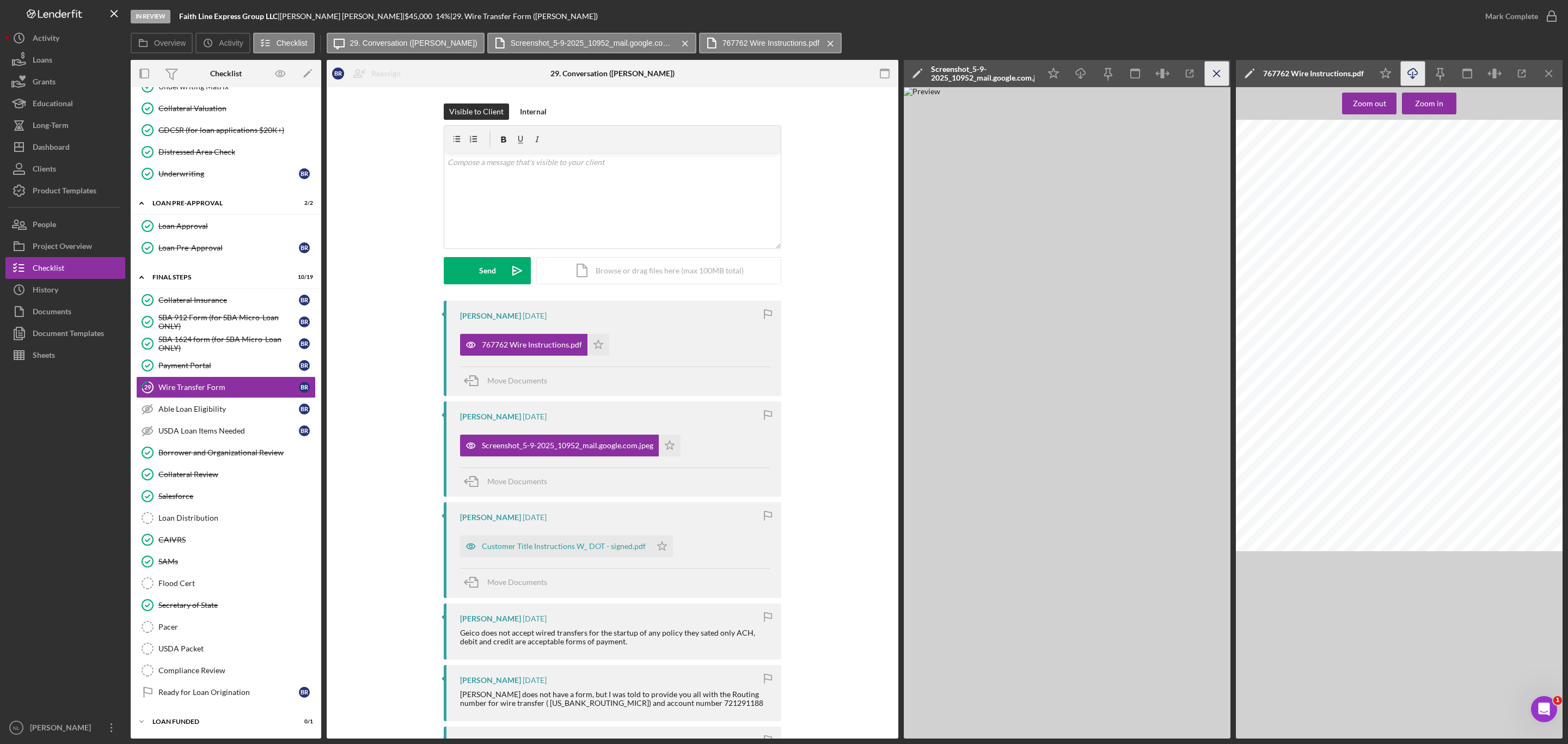
click at [1216, 72] on icon "Icon/Menu Close" at bounding box center [1217, 74] width 24 height 24
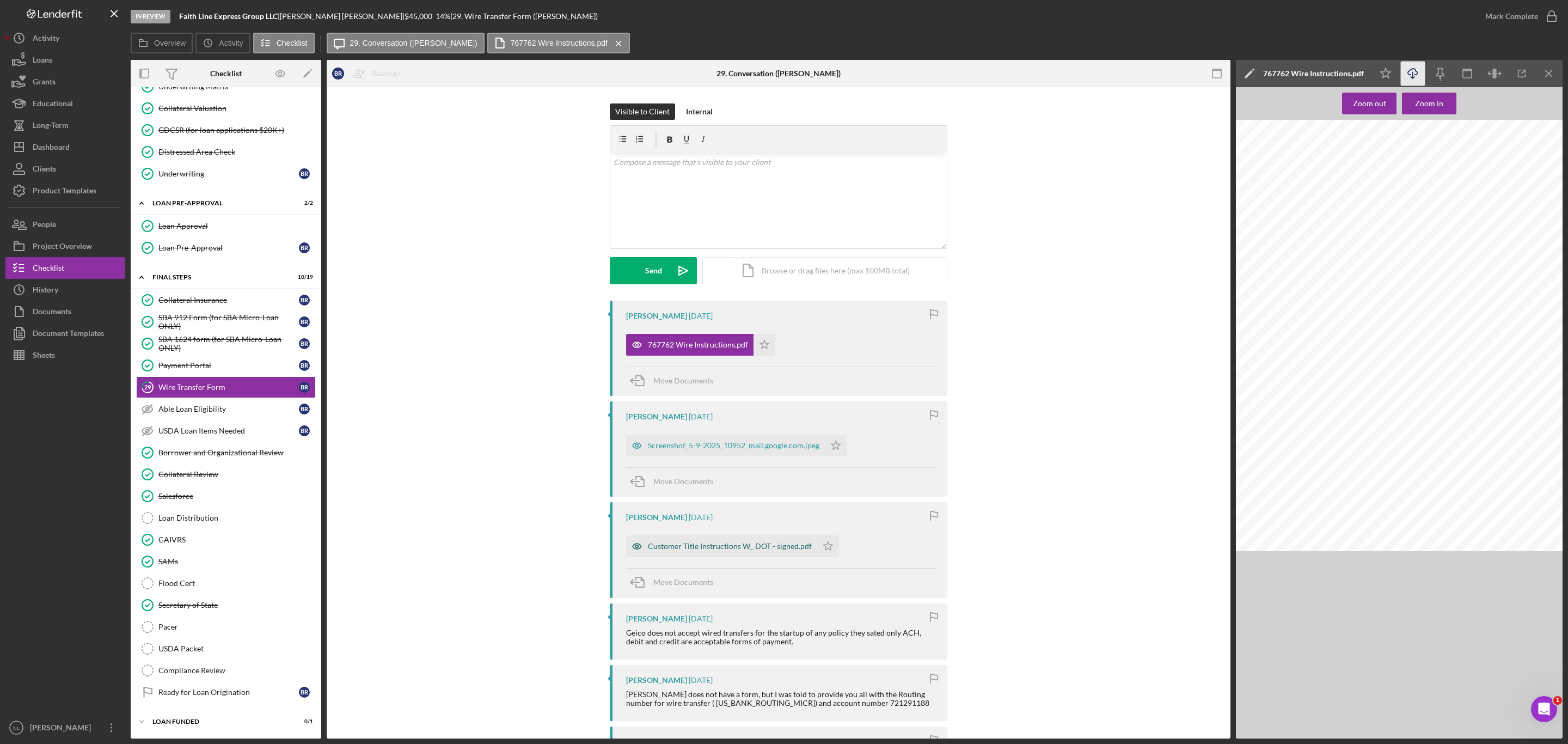
click at [755, 538] on div "Customer Title Instructions W_ DOT - signed.pdf" at bounding box center [721, 546] width 191 height 22
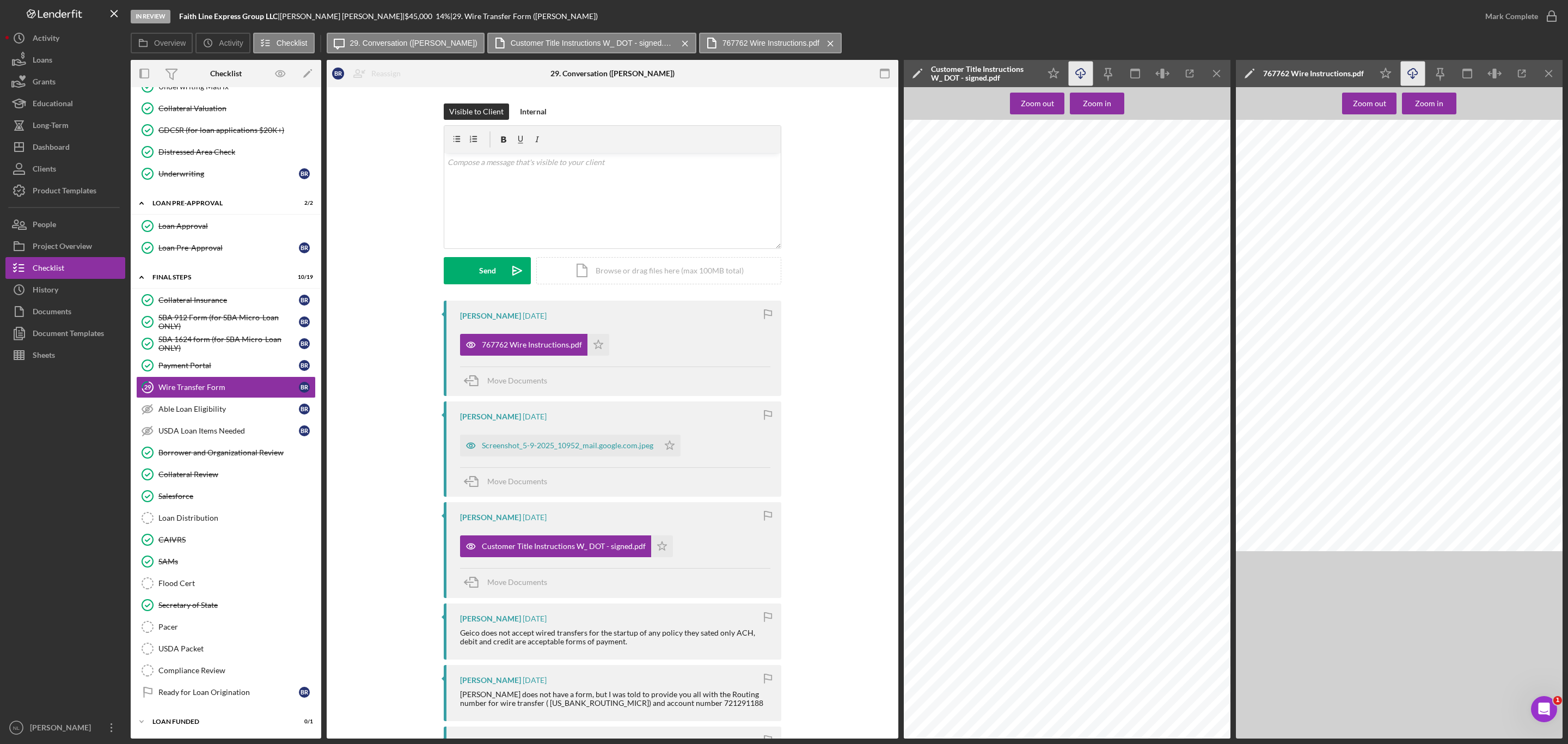
click at [1077, 72] on icon "Icon/Download" at bounding box center [1081, 74] width 24 height 24
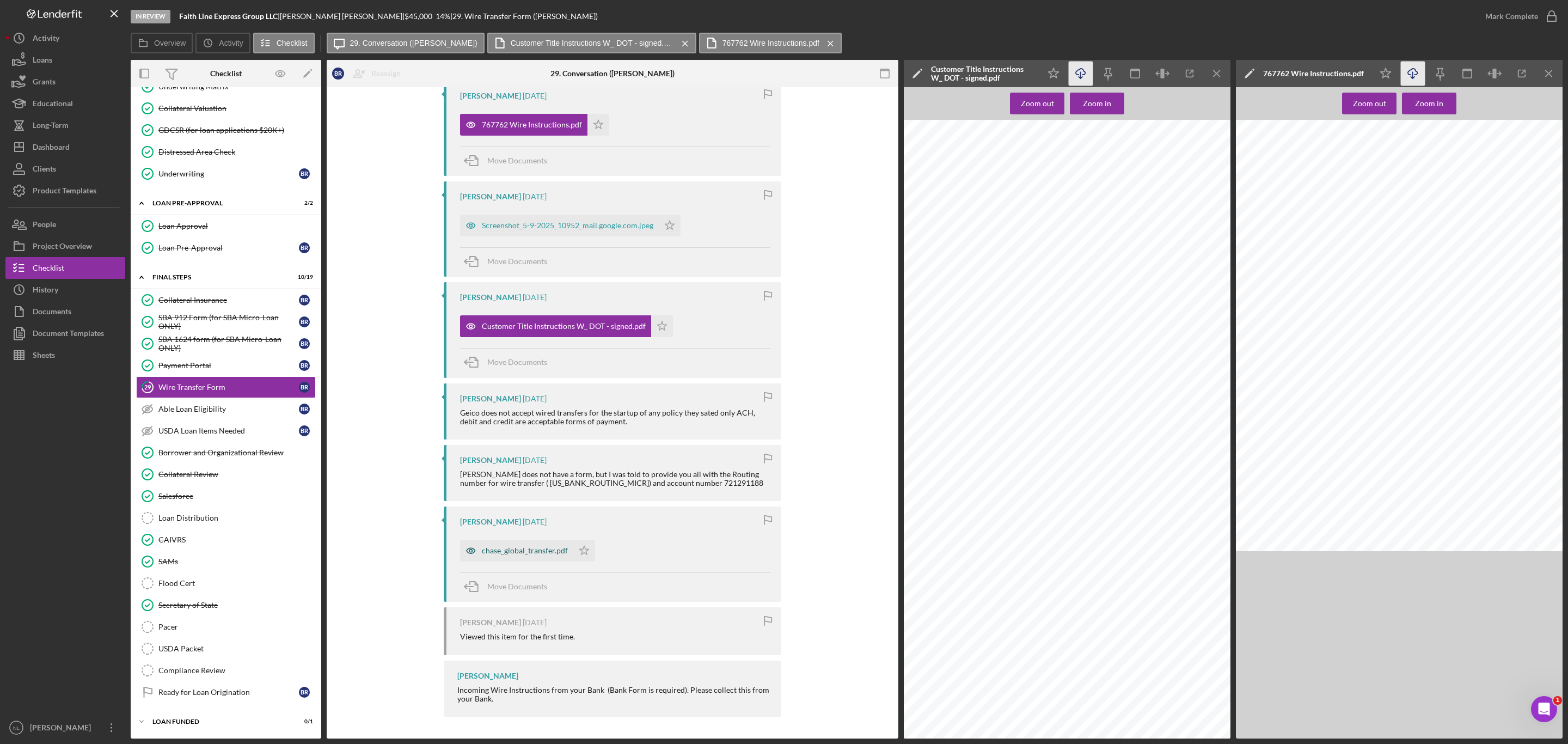
click at [530, 549] on div "chase_global_transfer.pdf" at bounding box center [525, 551] width 86 height 9
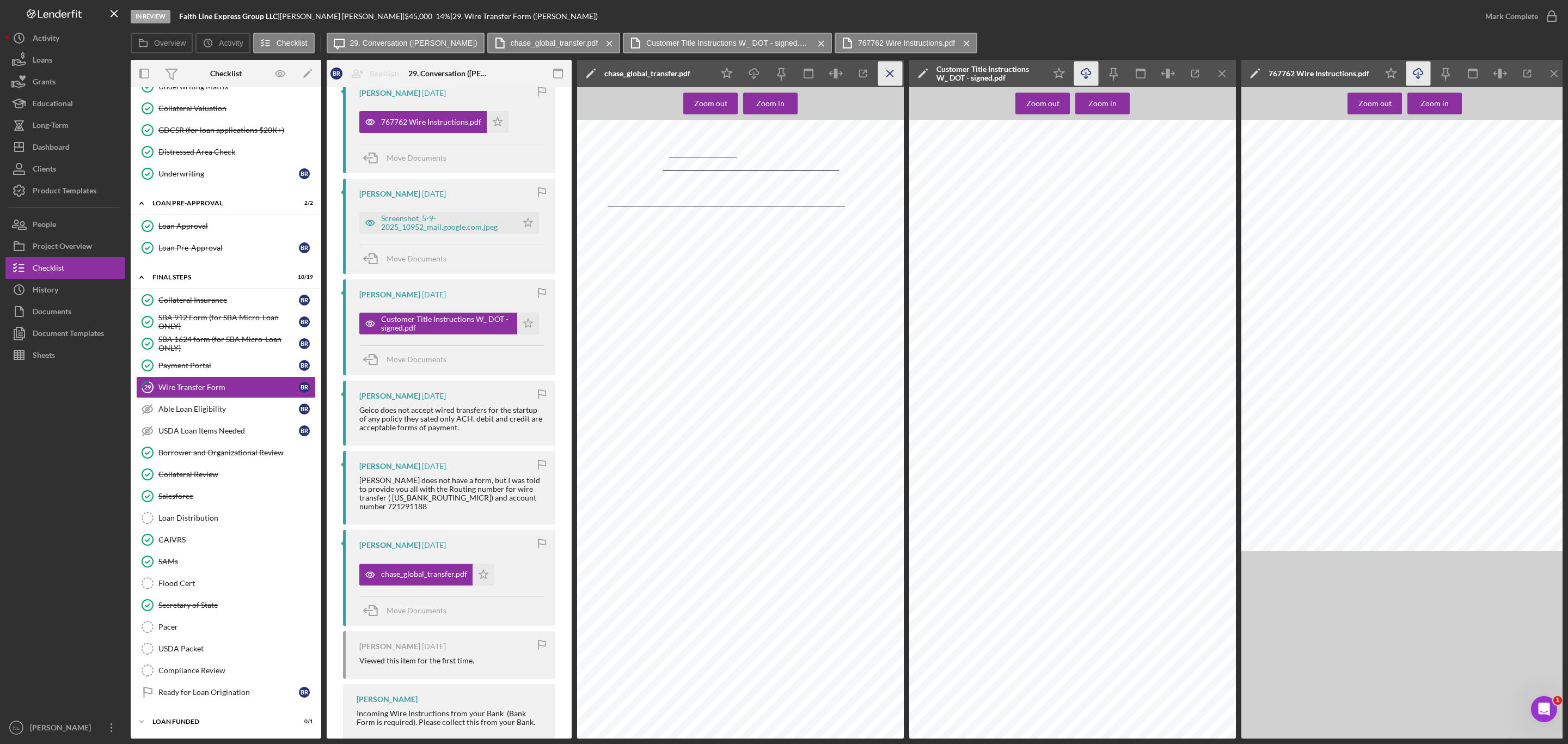
scroll to position [3305, 0]
click at [887, 65] on icon "Icon/Menu Close" at bounding box center [890, 74] width 24 height 24
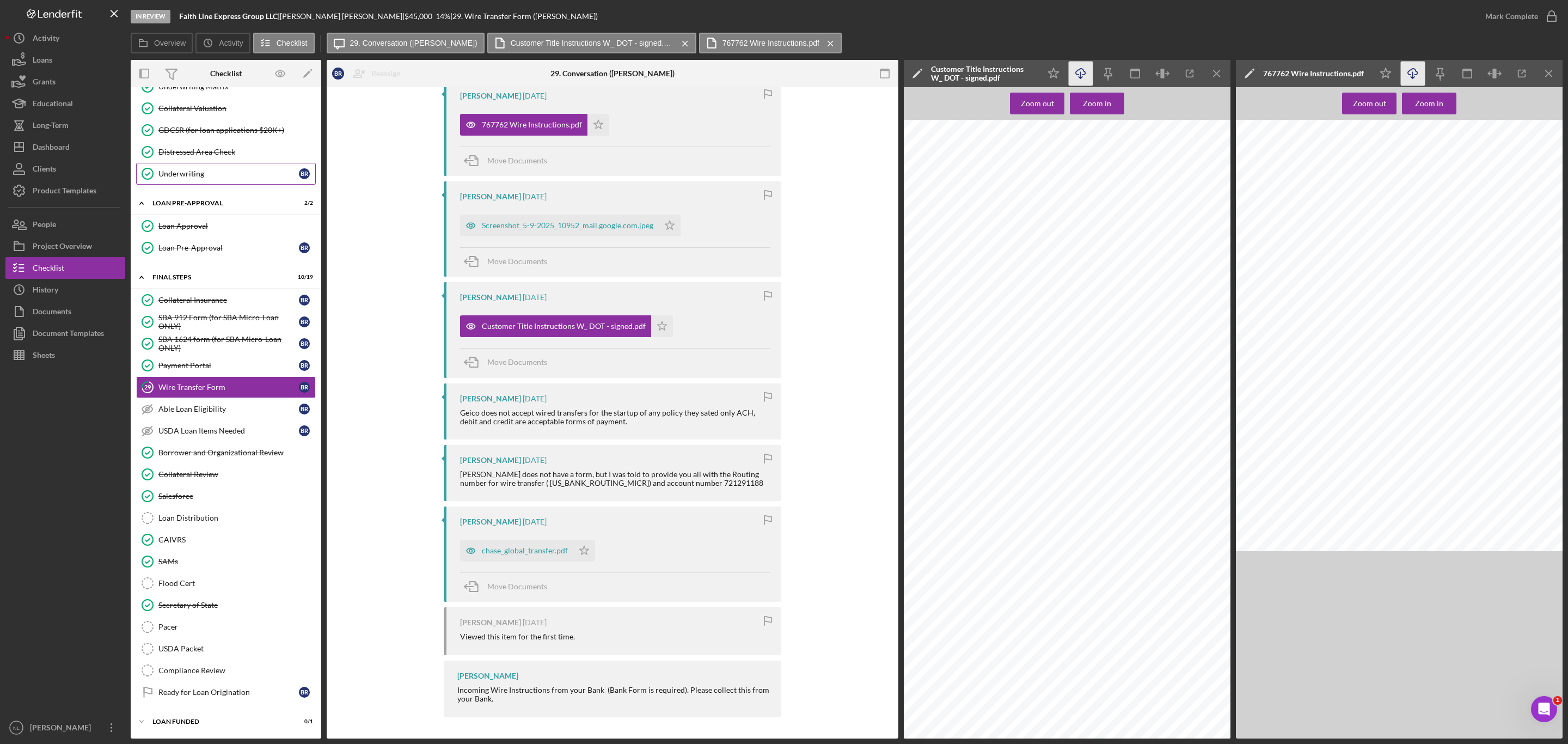
scroll to position [0, 0]
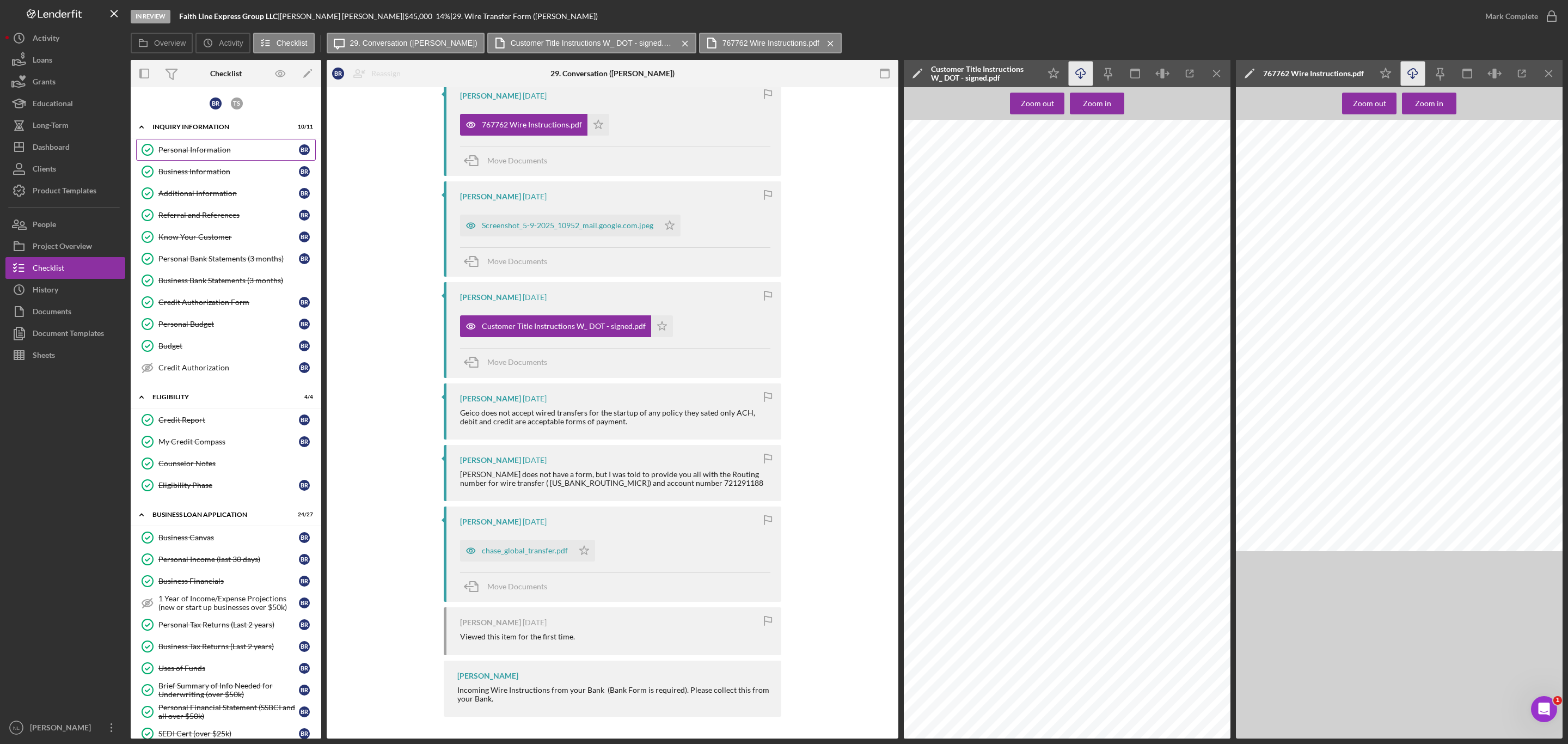
click at [188, 146] on div "Personal Information" at bounding box center [228, 150] width 140 height 9
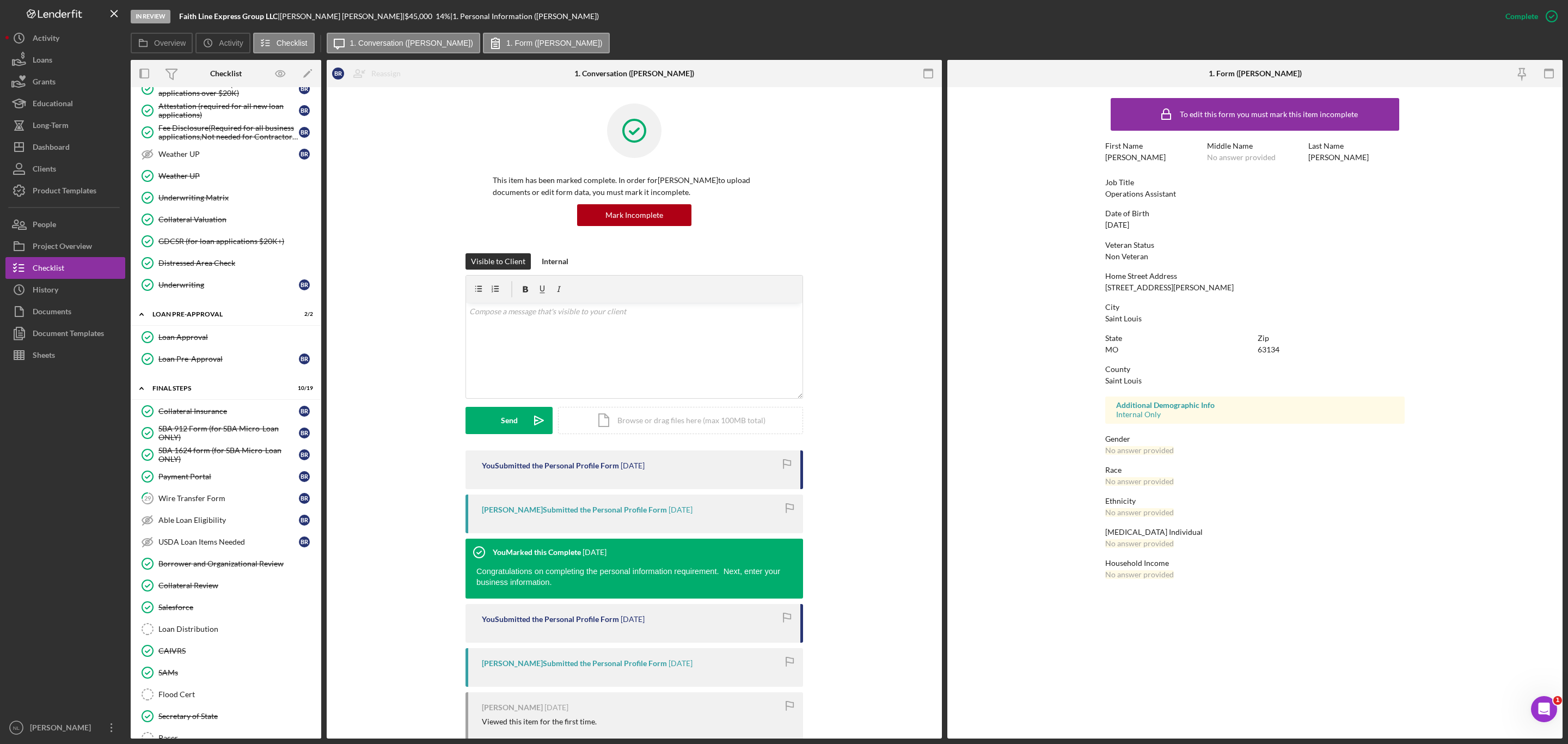
scroll to position [965, 0]
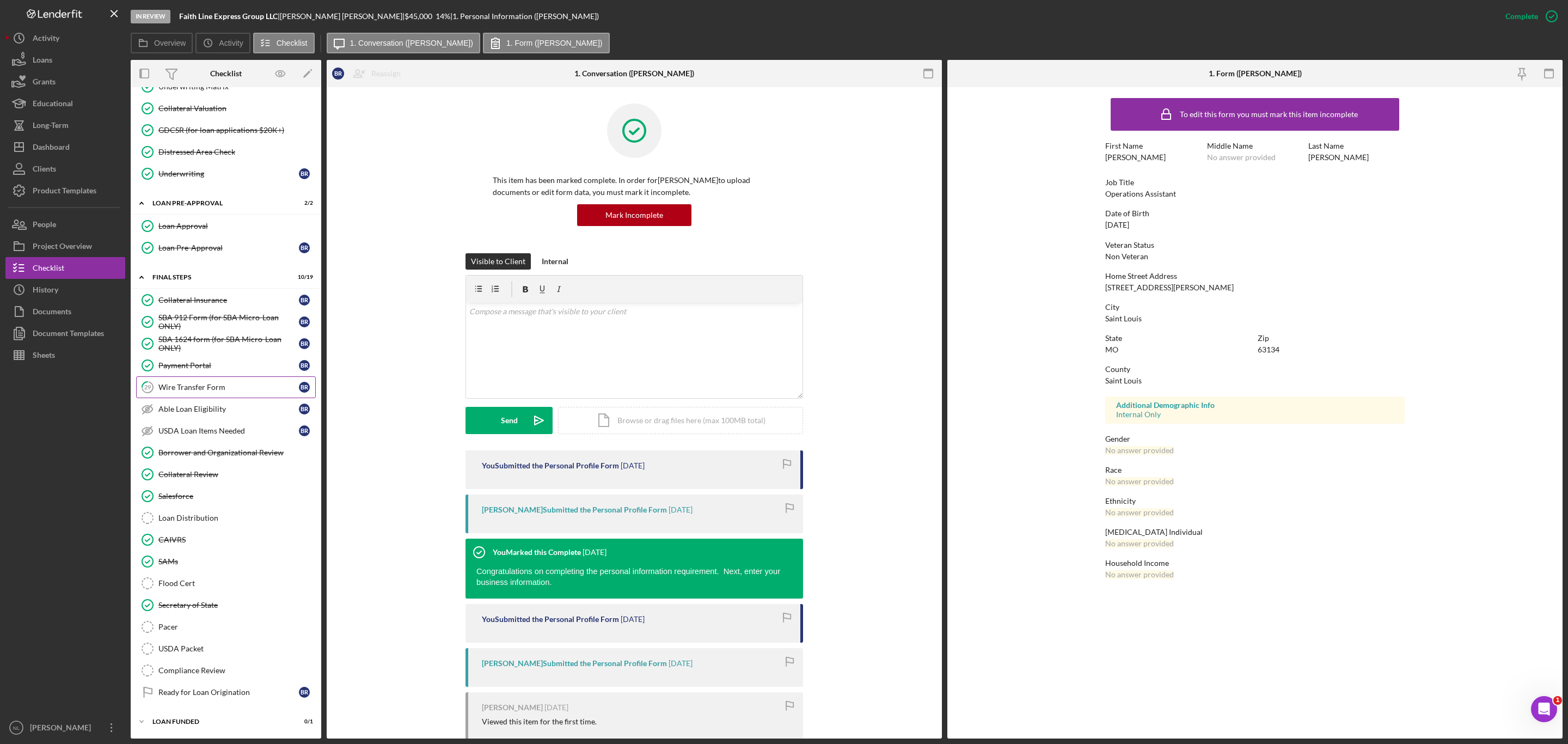
click at [211, 383] on div "Wire Transfer Form" at bounding box center [228, 387] width 140 height 9
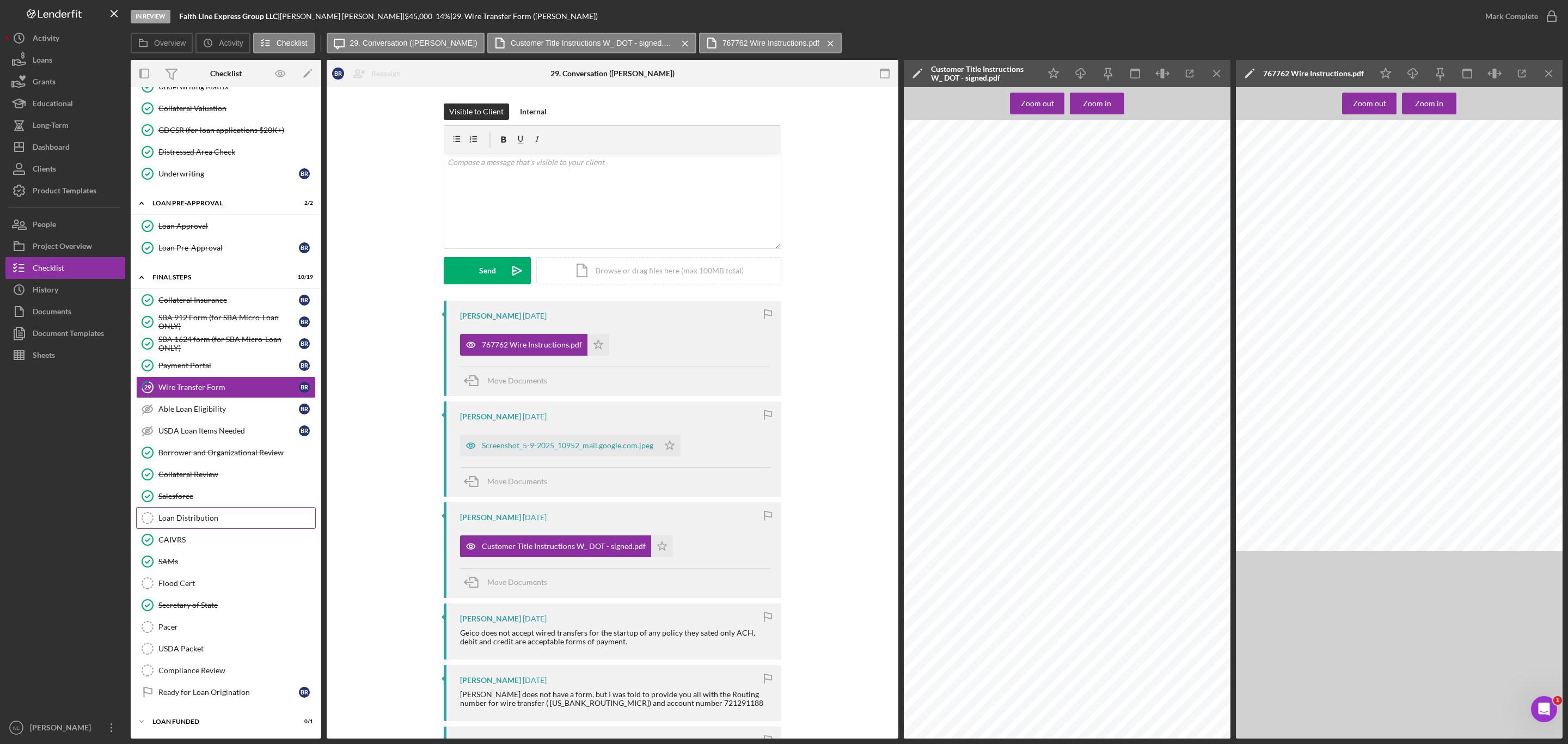
click at [198, 507] on link "Loan Distribution Loan Distribution" at bounding box center [226, 518] width 180 height 22
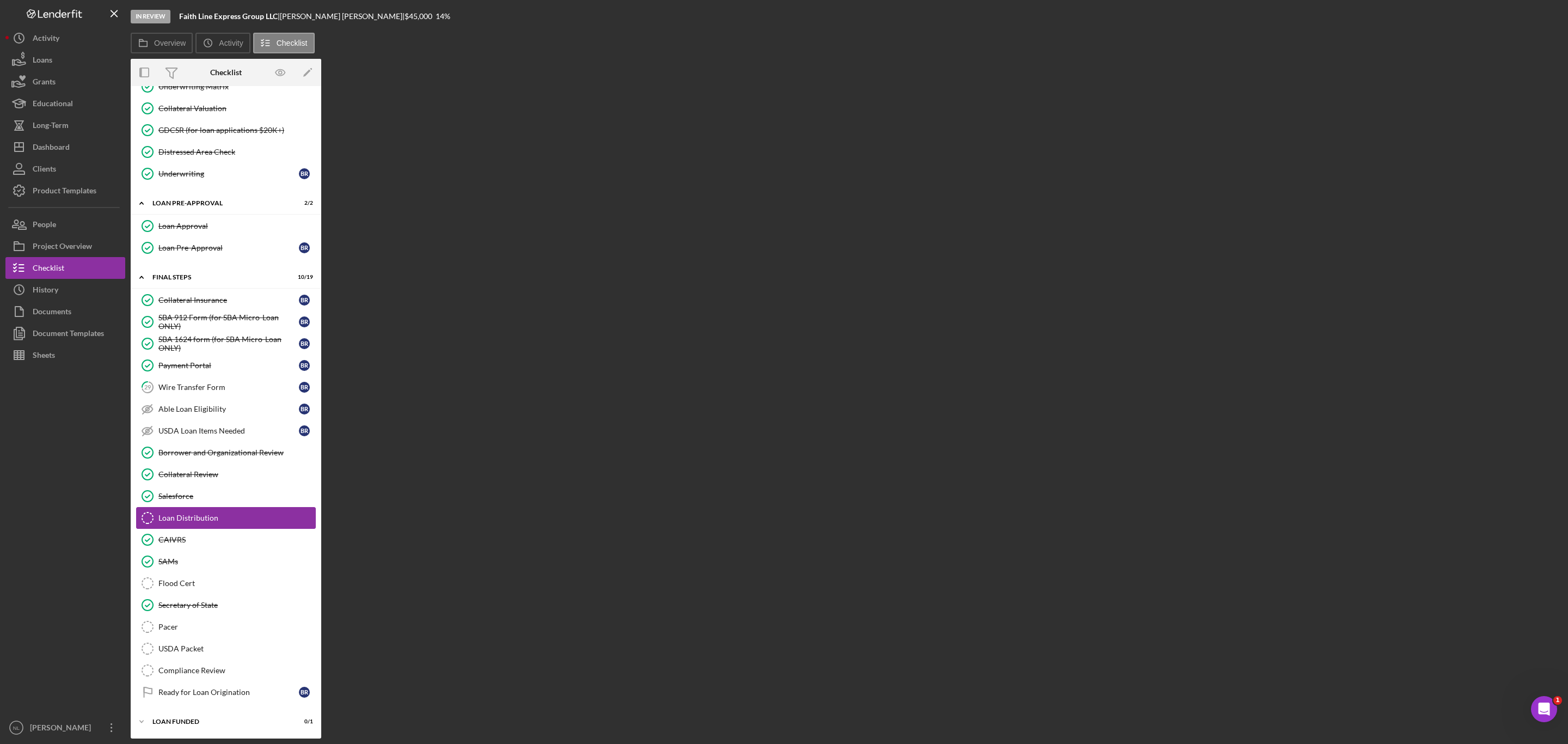
scroll to position [965, 0]
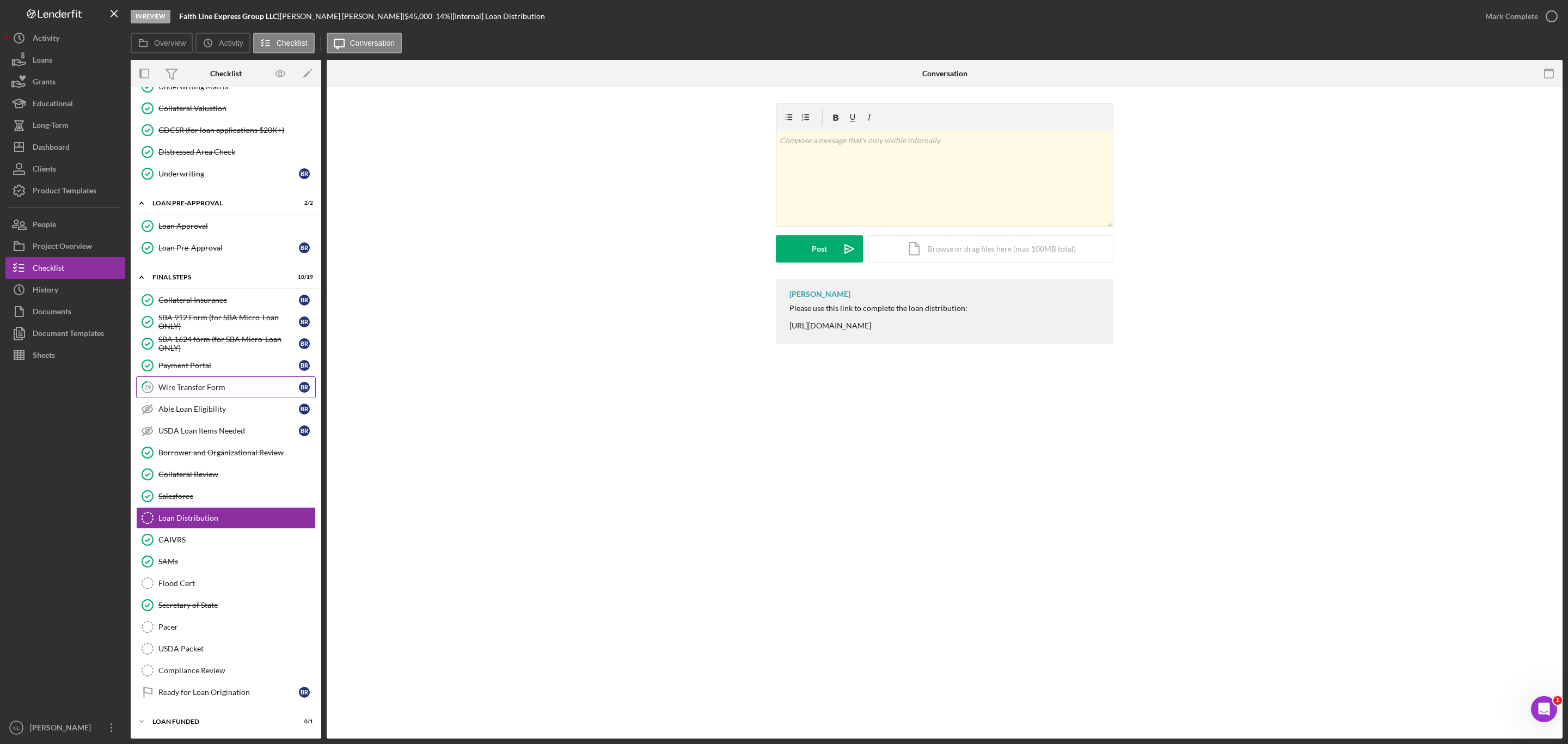
click at [183, 383] on div "Wire Transfer Form" at bounding box center [228, 387] width 140 height 9
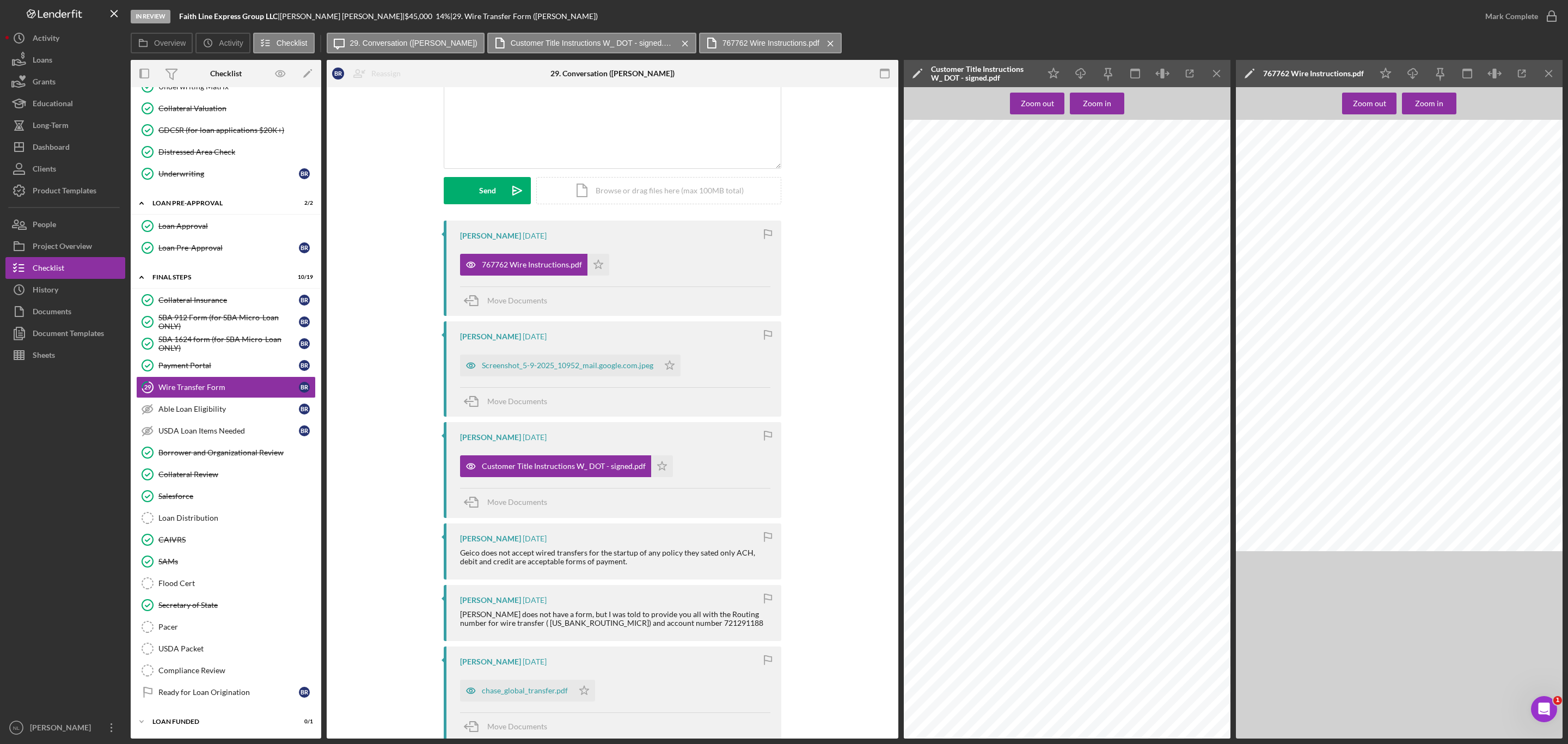
scroll to position [68, 0]
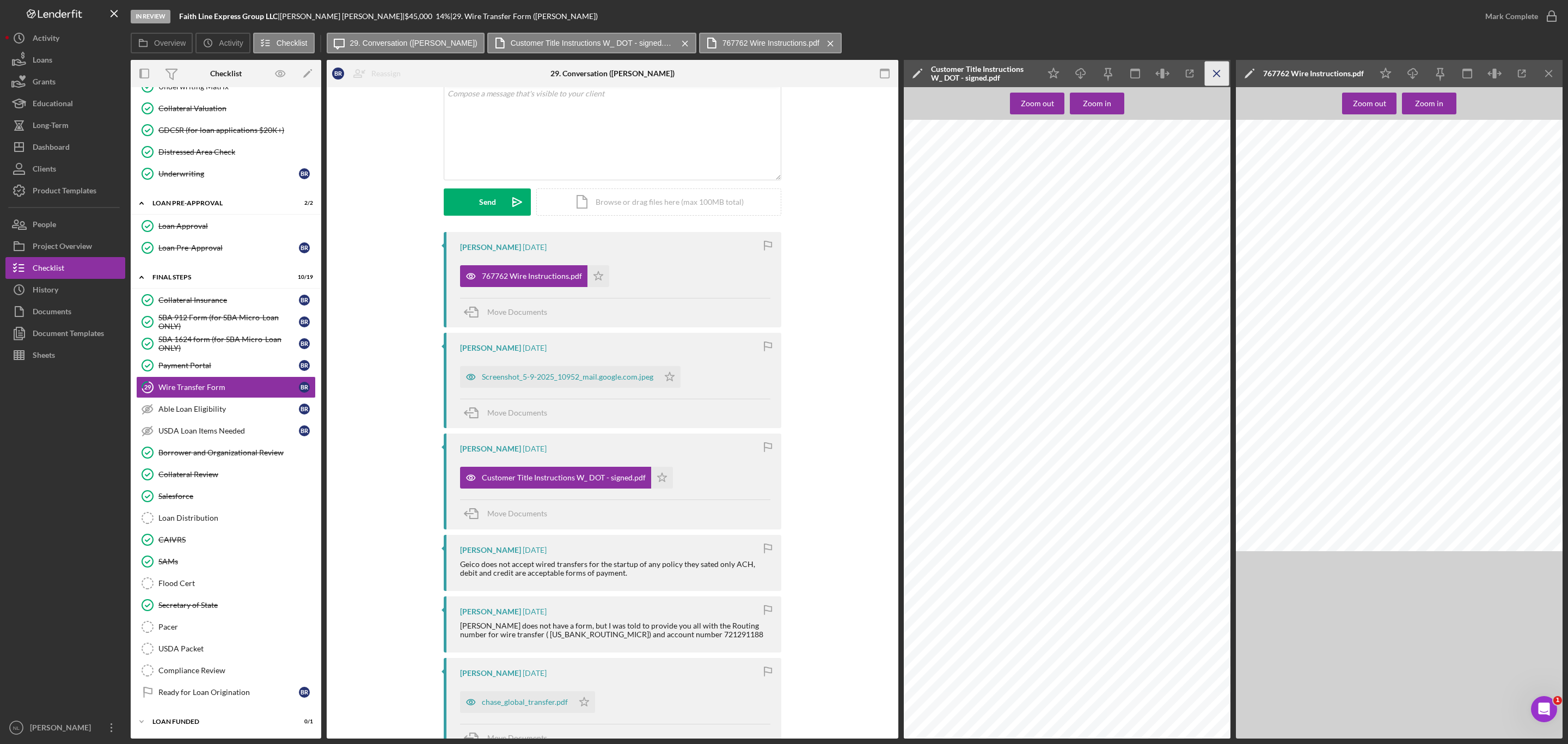
click at [1214, 68] on icon "Icon/Menu Close" at bounding box center [1217, 74] width 24 height 24
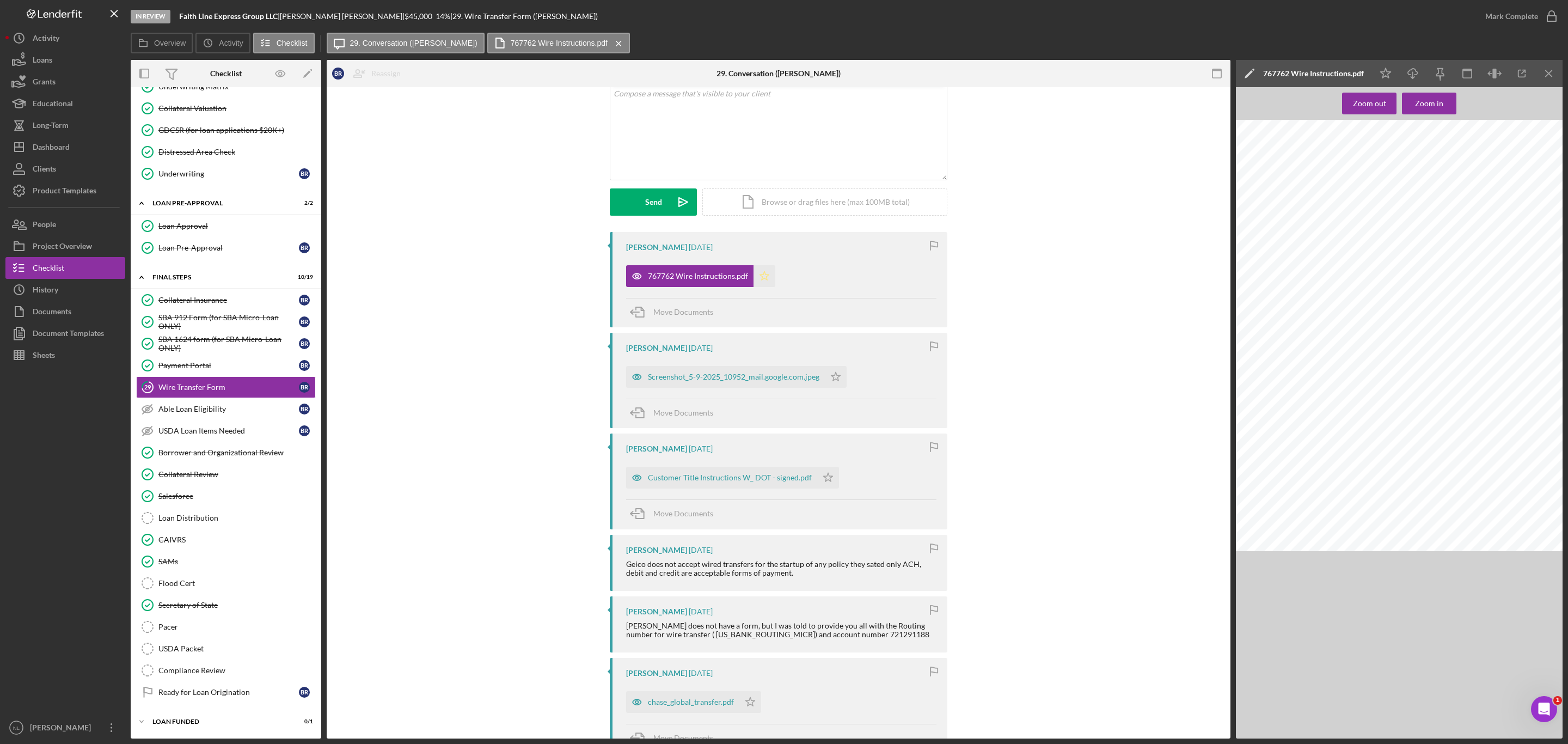
click at [760, 280] on polygon "button" at bounding box center [765, 275] width 9 height 9
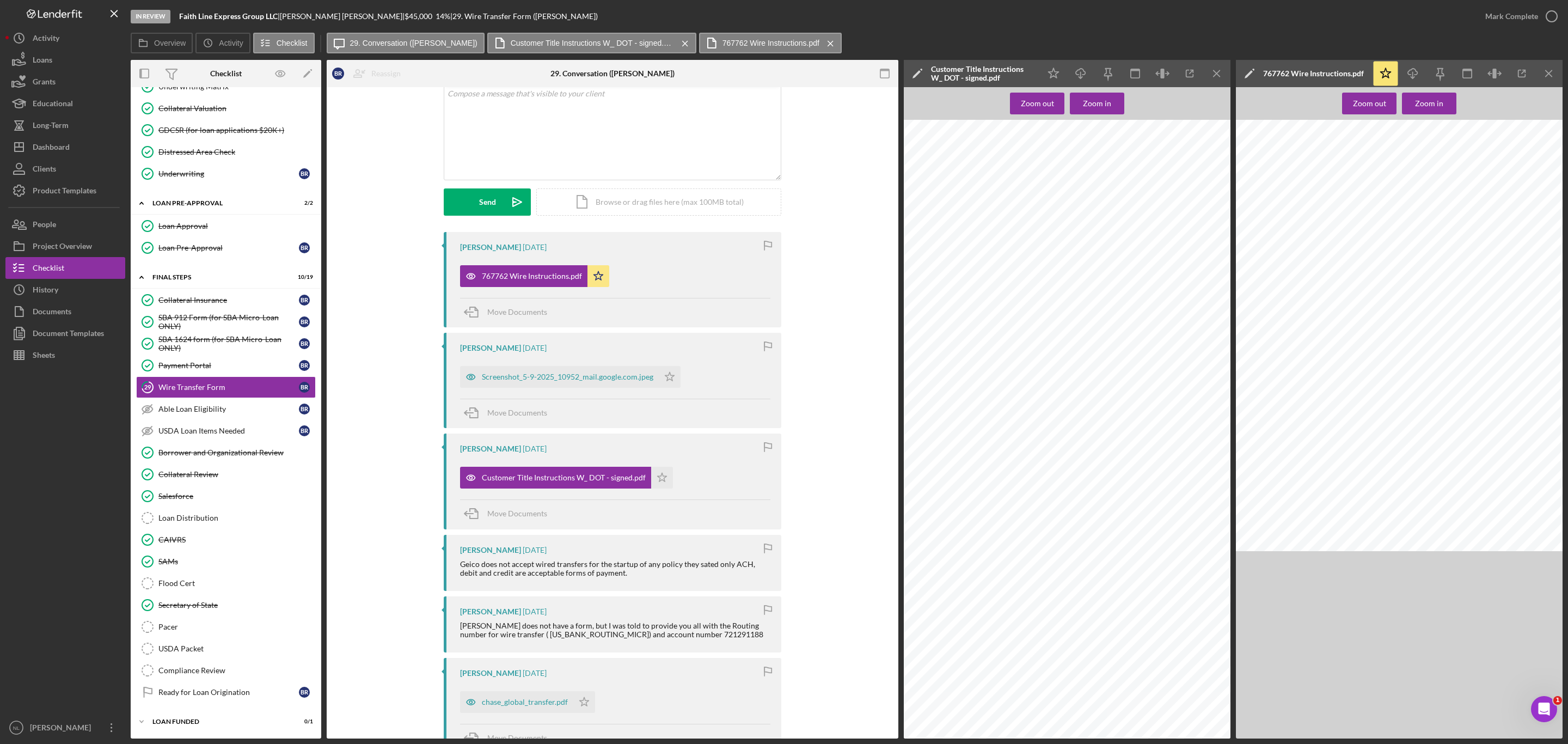
scroll to position [223, 0]
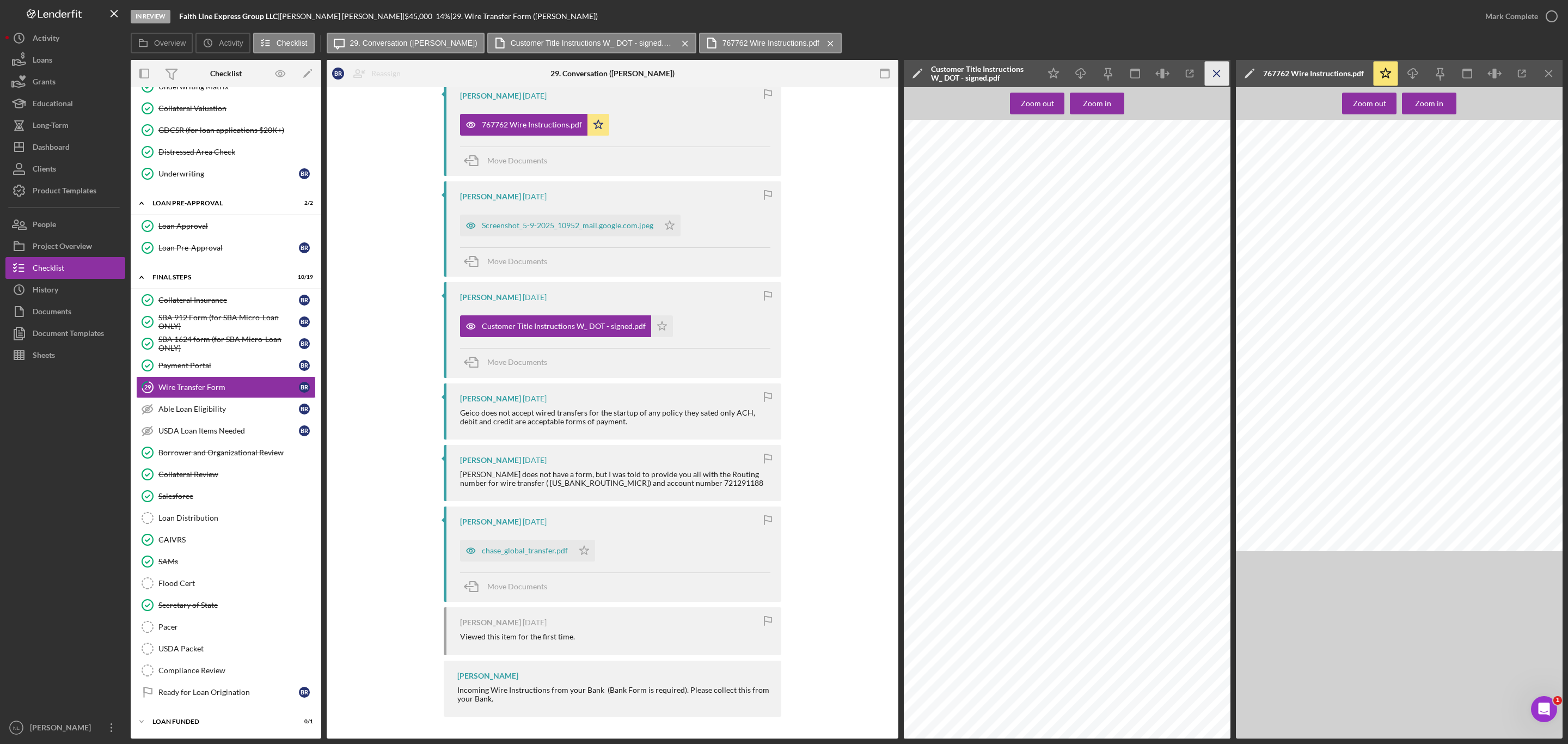
click at [1219, 74] on icon "Icon/Menu Close" at bounding box center [1217, 74] width 24 height 24
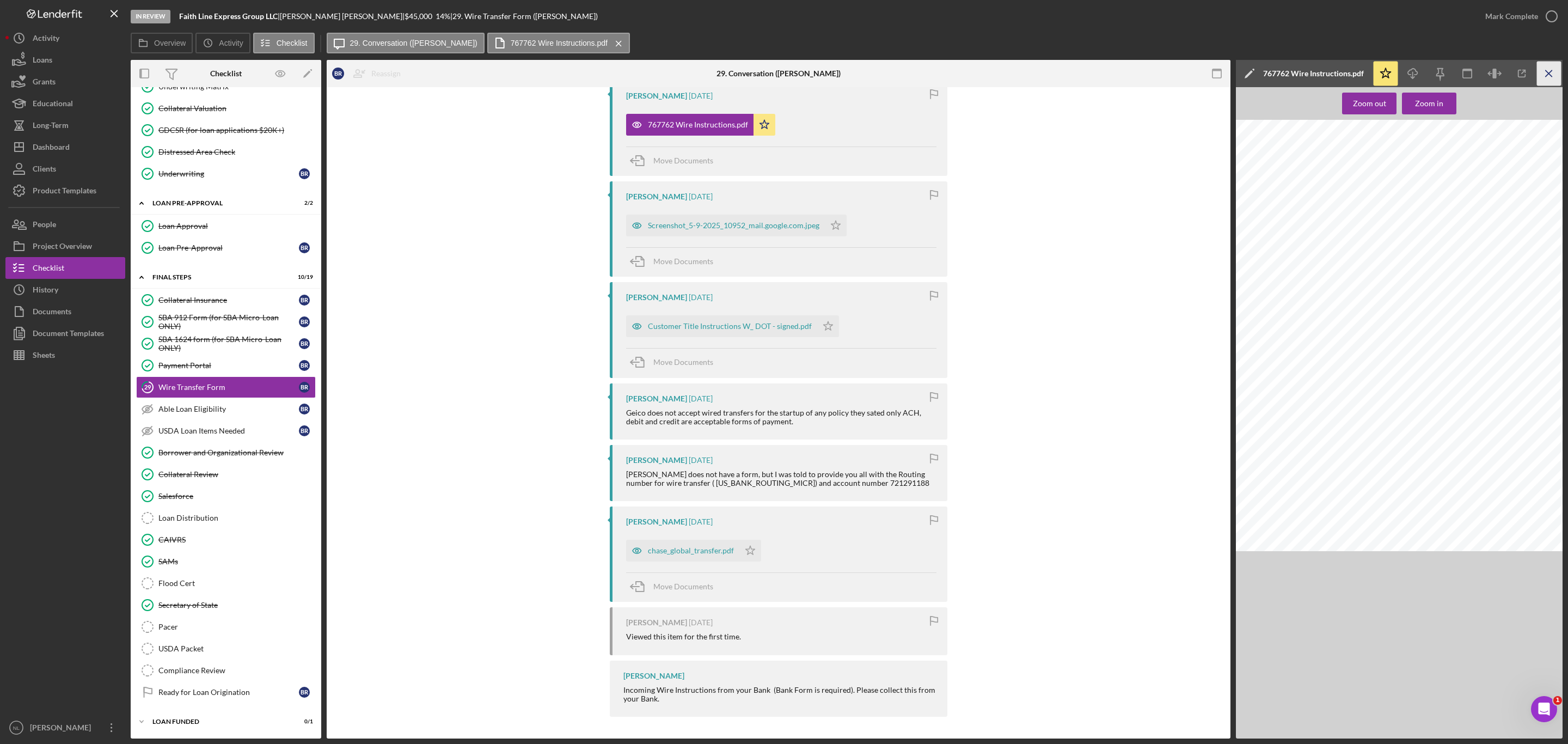
click at [1554, 78] on icon "Icon/Menu Close" at bounding box center [1549, 74] width 24 height 24
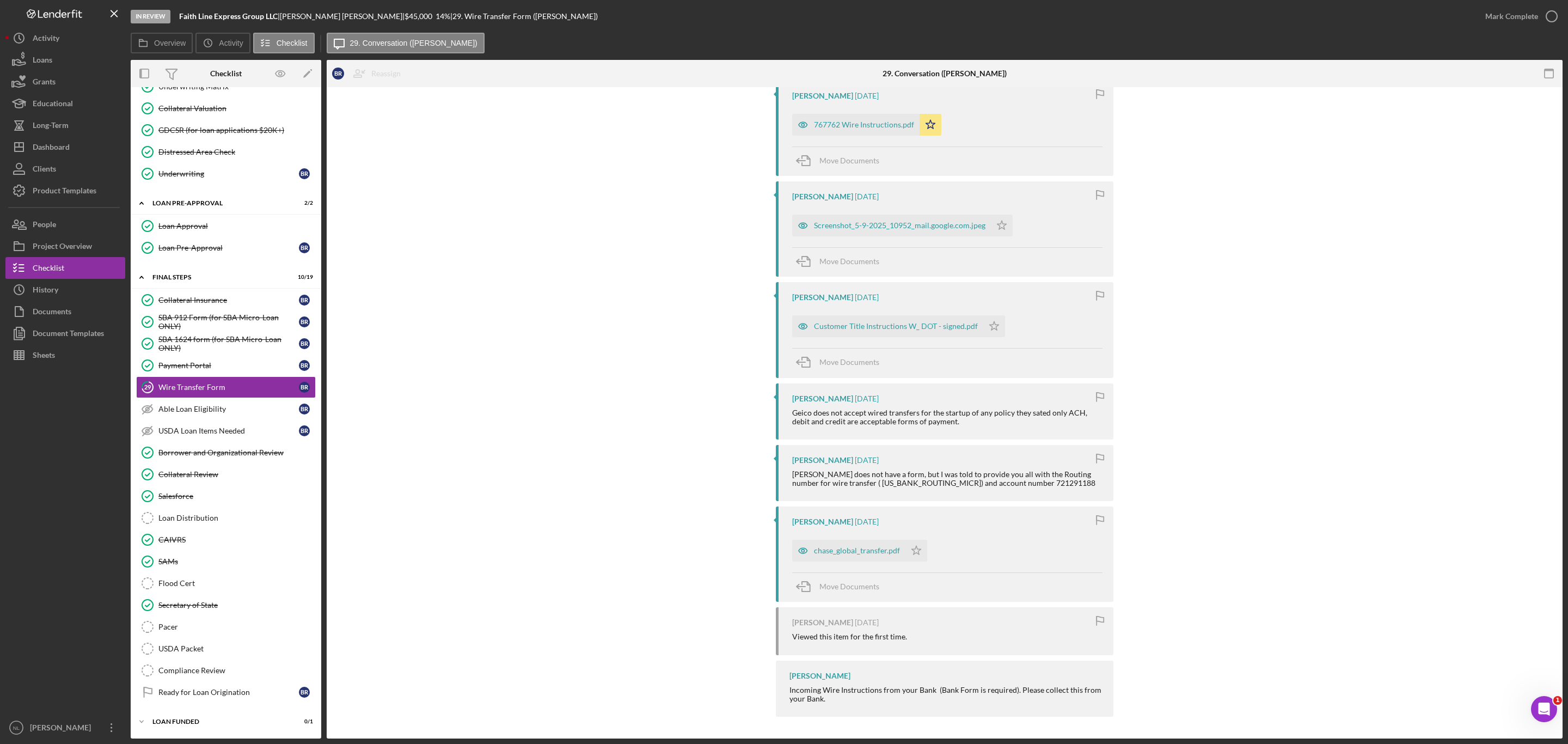
click at [951, 479] on div "[PERSON_NAME] does not have a form, but I was told to provide you all with the …" at bounding box center [947, 479] width 310 height 17
copy div "721291188"
click at [845, 484] on div "[PERSON_NAME] does not have a form, but I was told to provide you all with the …" at bounding box center [947, 479] width 310 height 17
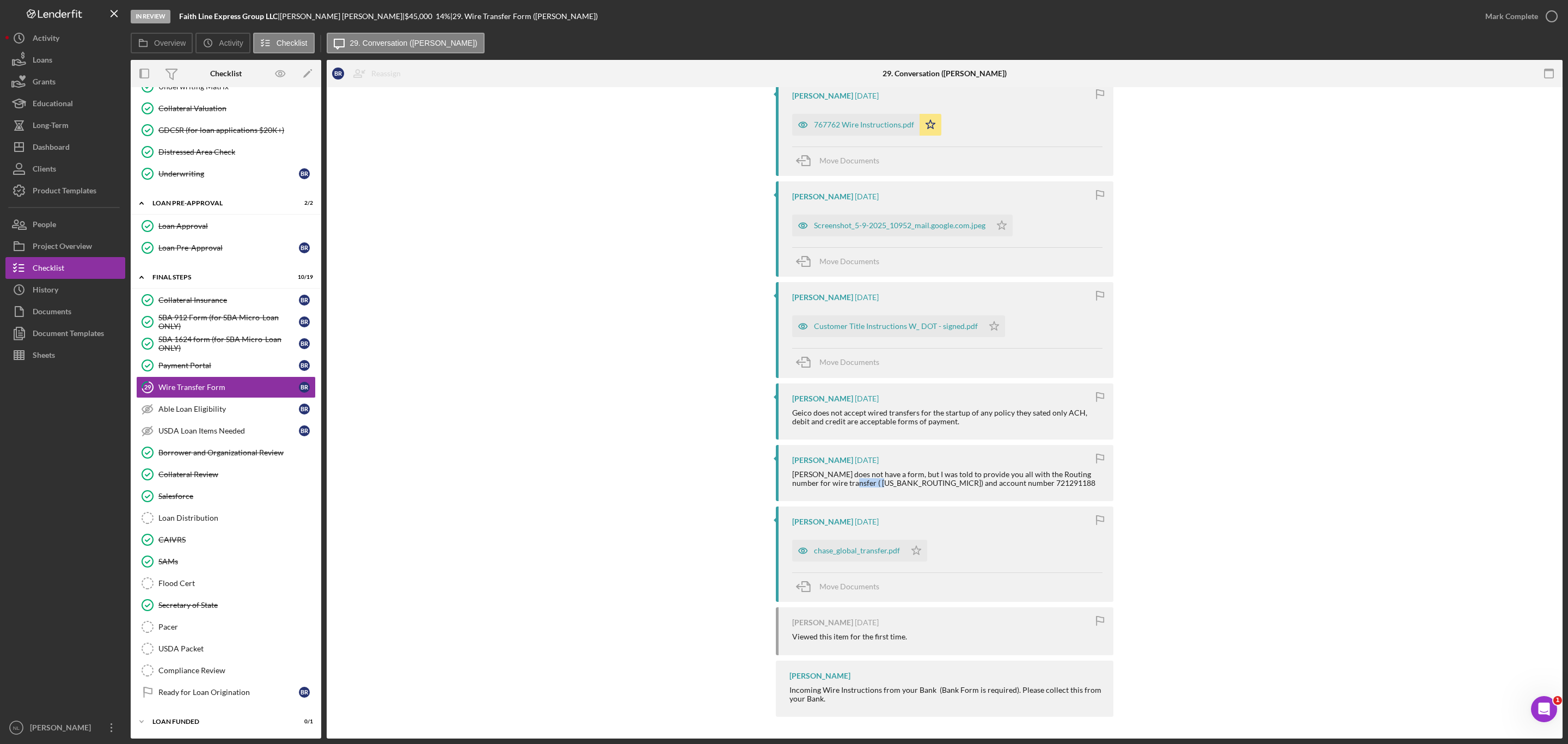
copy div "021000021"
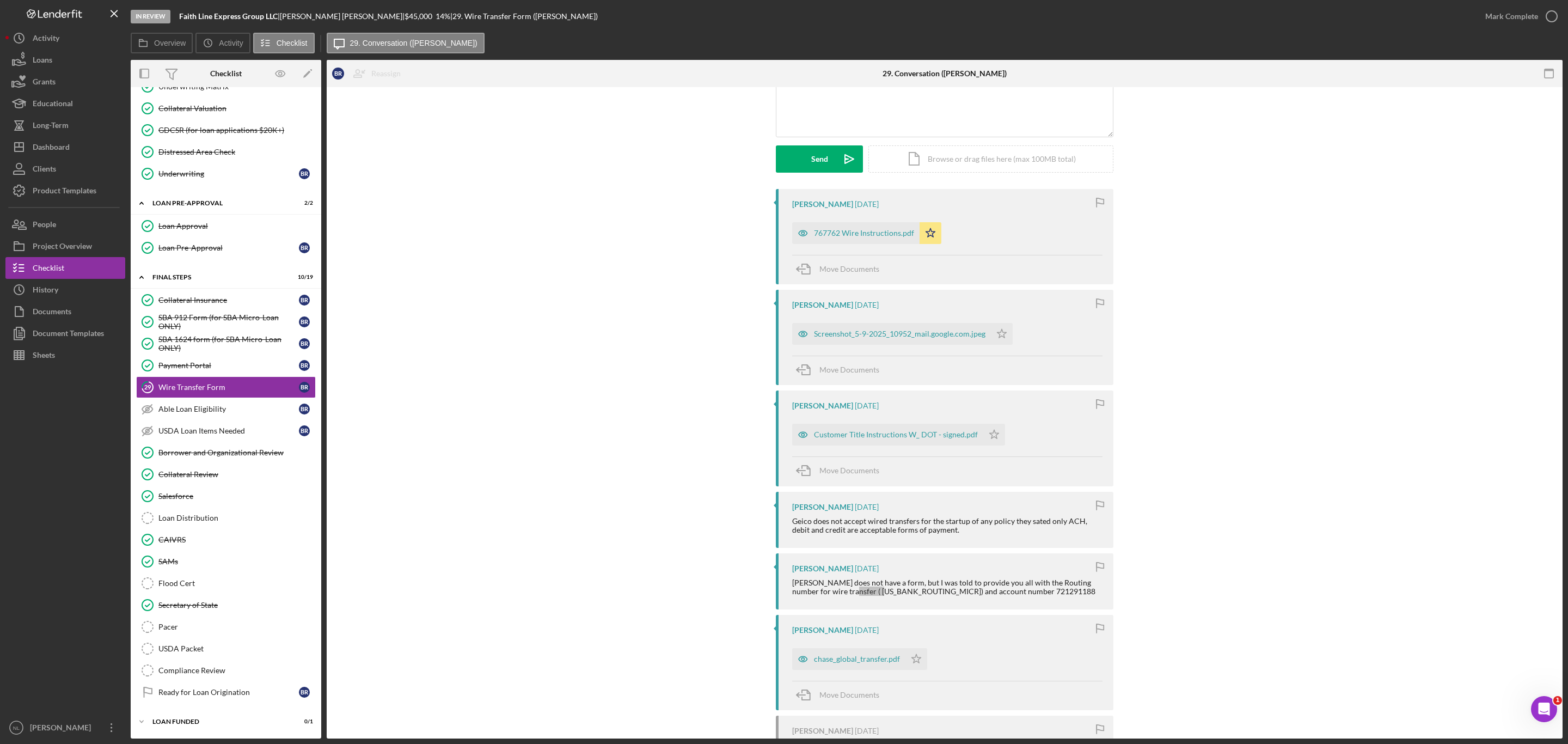
scroll to position [0, 0]
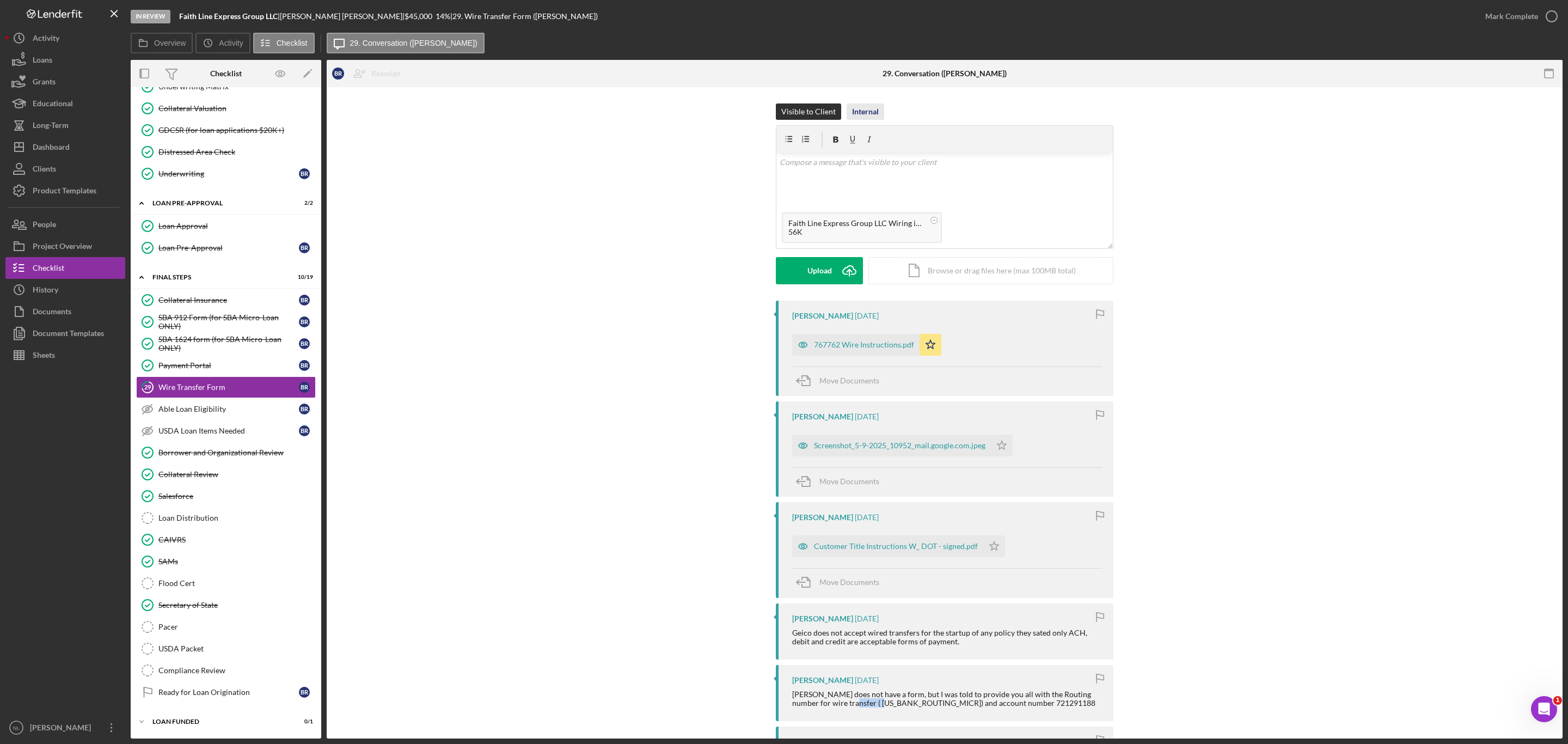
click at [875, 111] on div "Internal" at bounding box center [865, 111] width 27 height 17
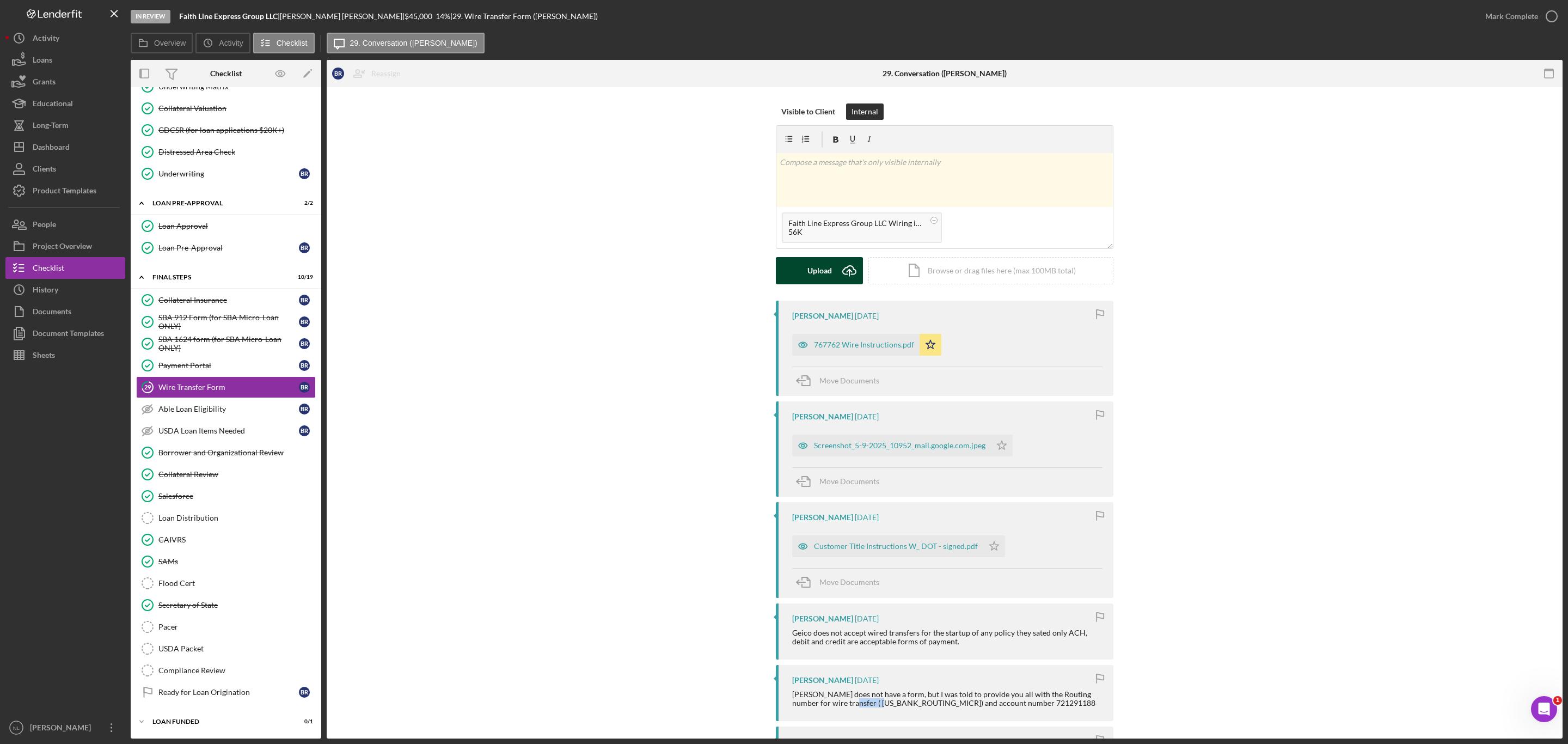
click at [832, 276] on button "Upload Icon/Upload" at bounding box center [819, 271] width 87 height 27
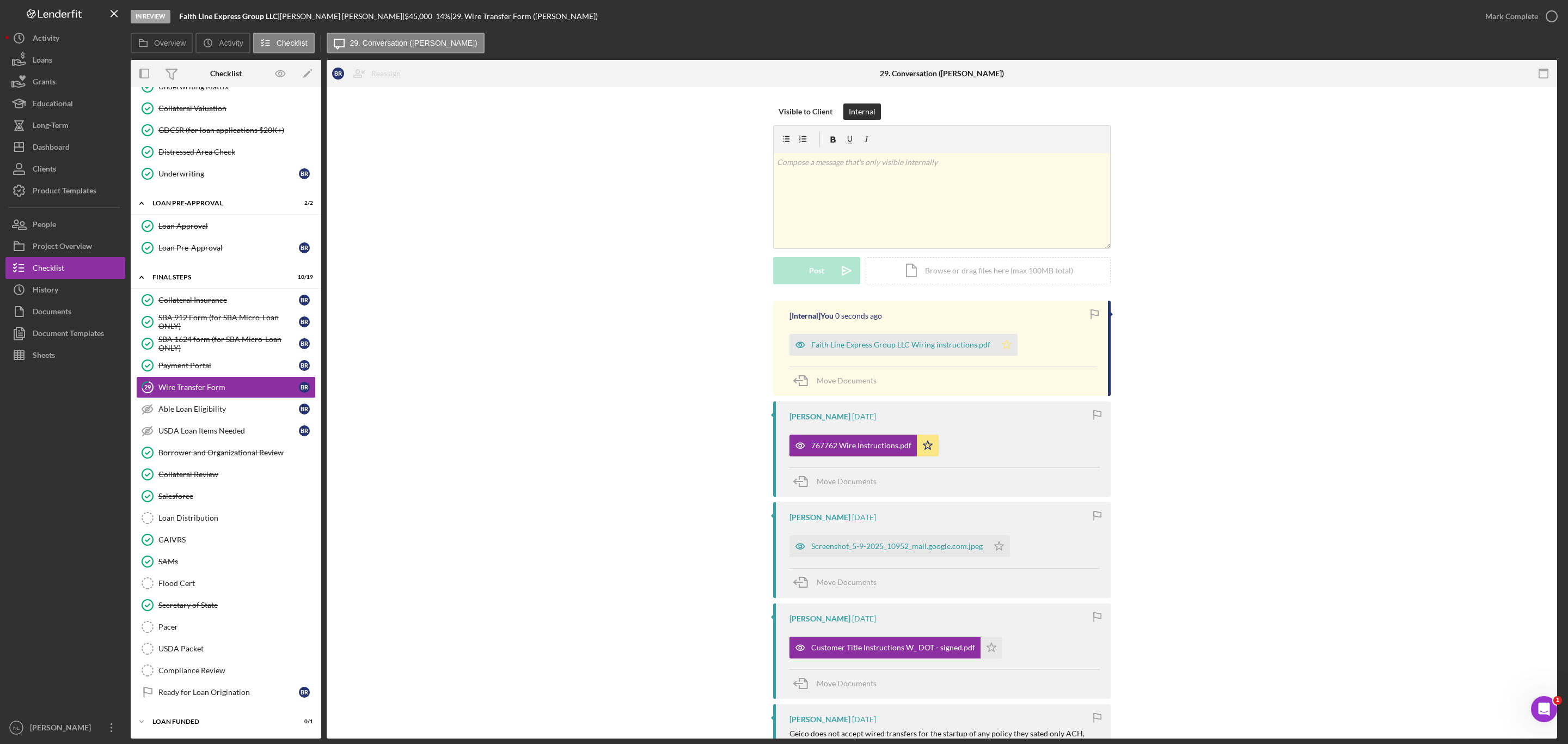
click at [998, 349] on icon "Icon/Star" at bounding box center [1007, 344] width 22 height 22
click at [192, 405] on div "Able Loan Eligibility" at bounding box center [228, 409] width 140 height 9
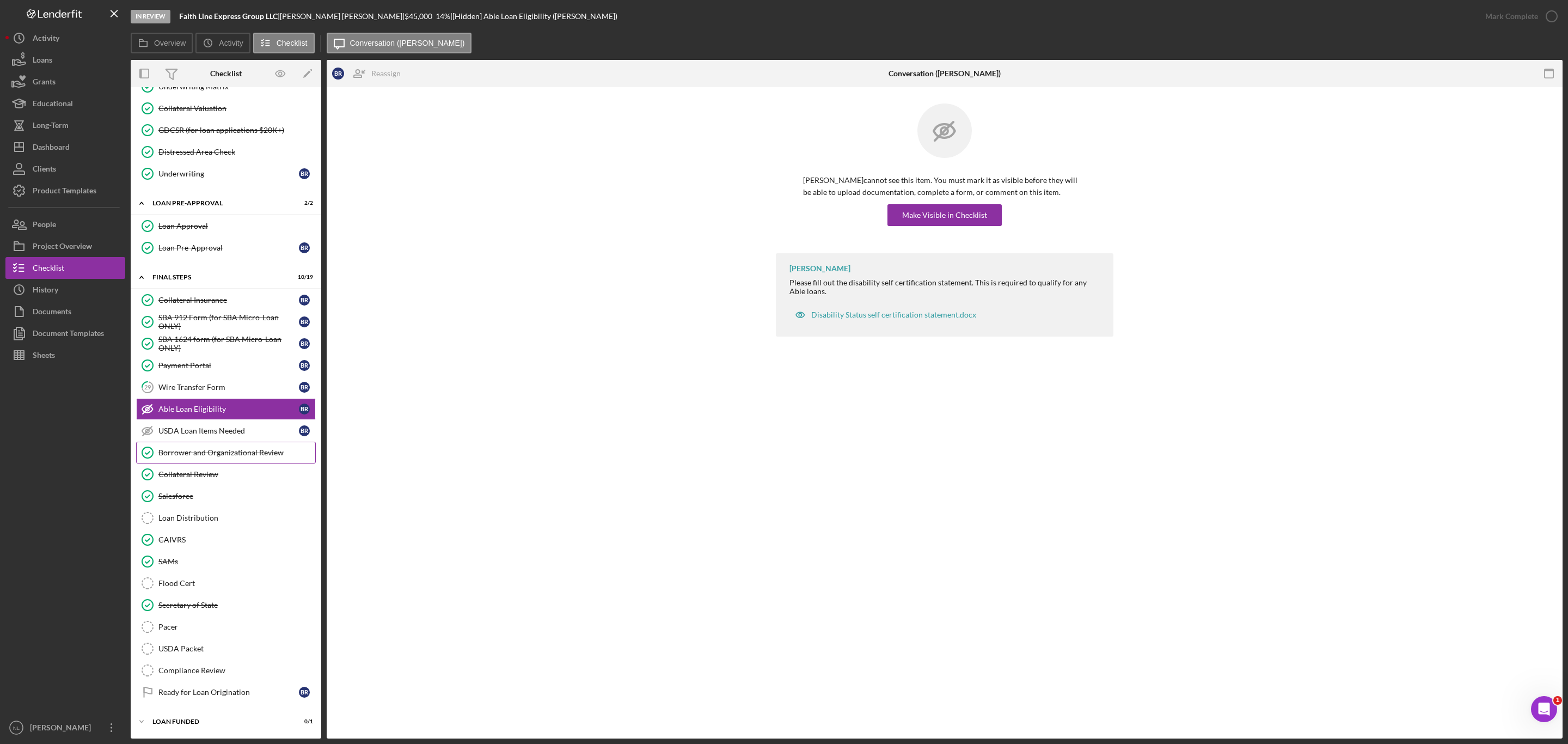
click at [199, 441] on link "Borrower and Organizational Review Borrower and Organizational Review" at bounding box center [226, 452] width 180 height 22
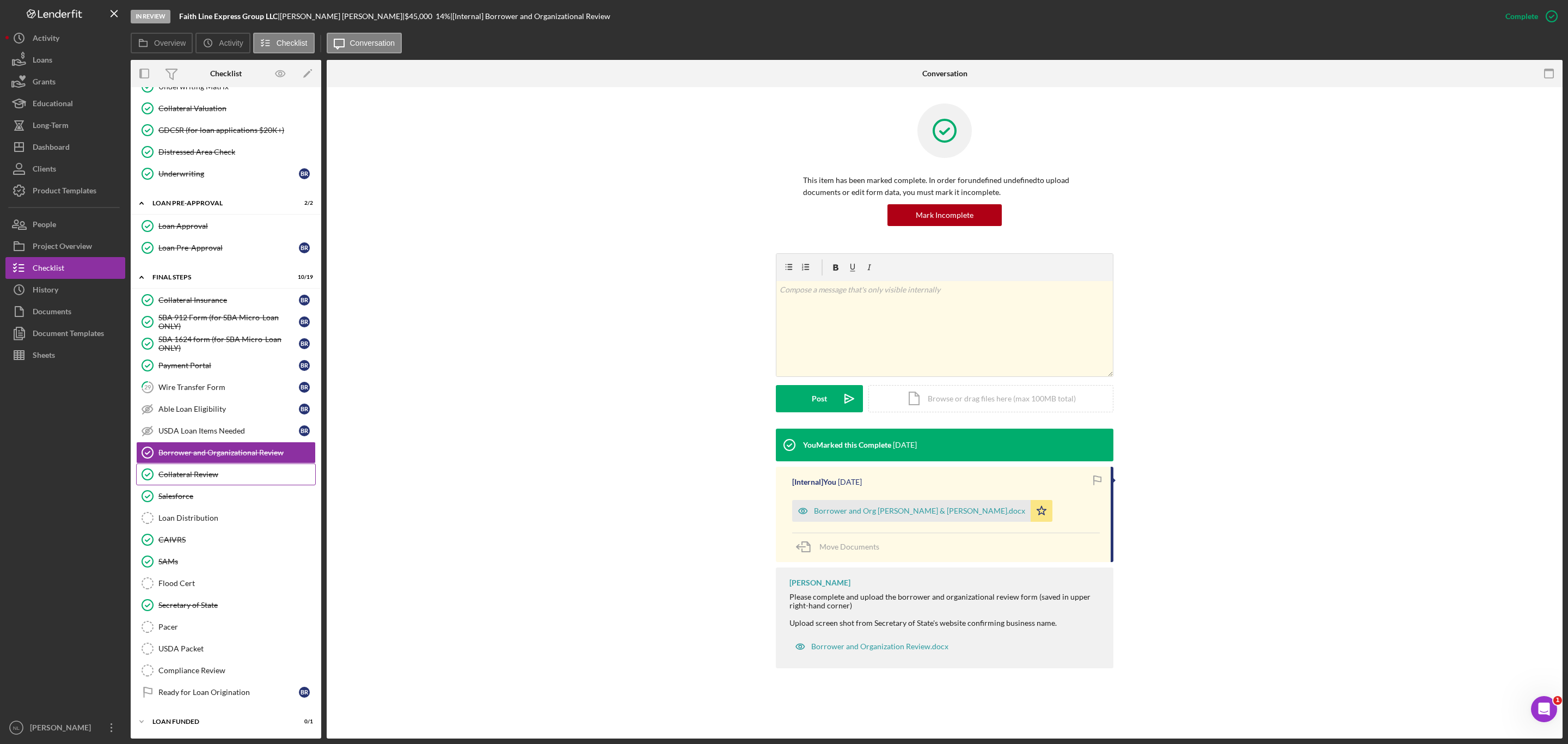
scroll to position [965, 0]
click at [188, 507] on link "Loan Distribution Loan Distribution" at bounding box center [226, 518] width 180 height 22
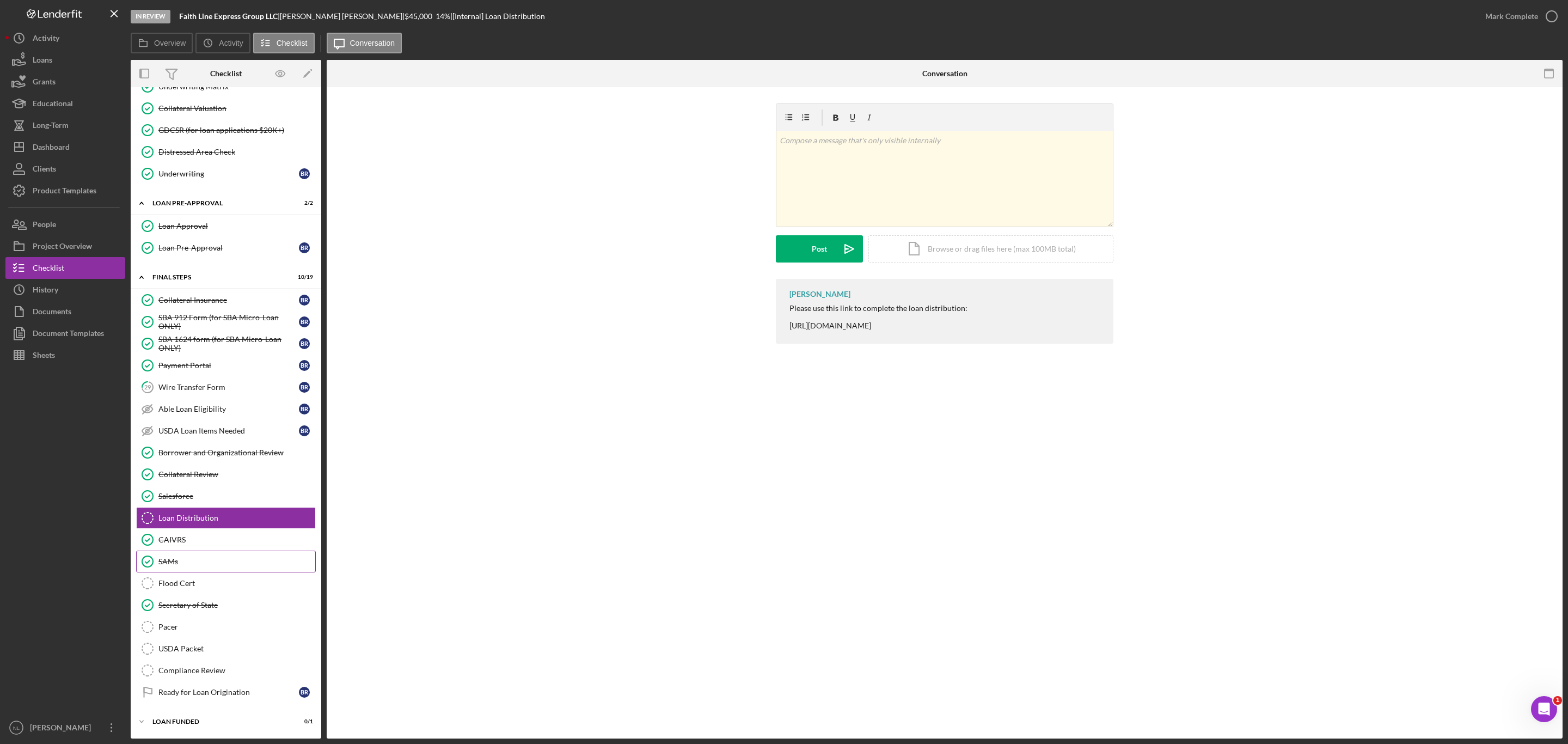
click at [186, 563] on div "SAMs" at bounding box center [236, 561] width 157 height 9
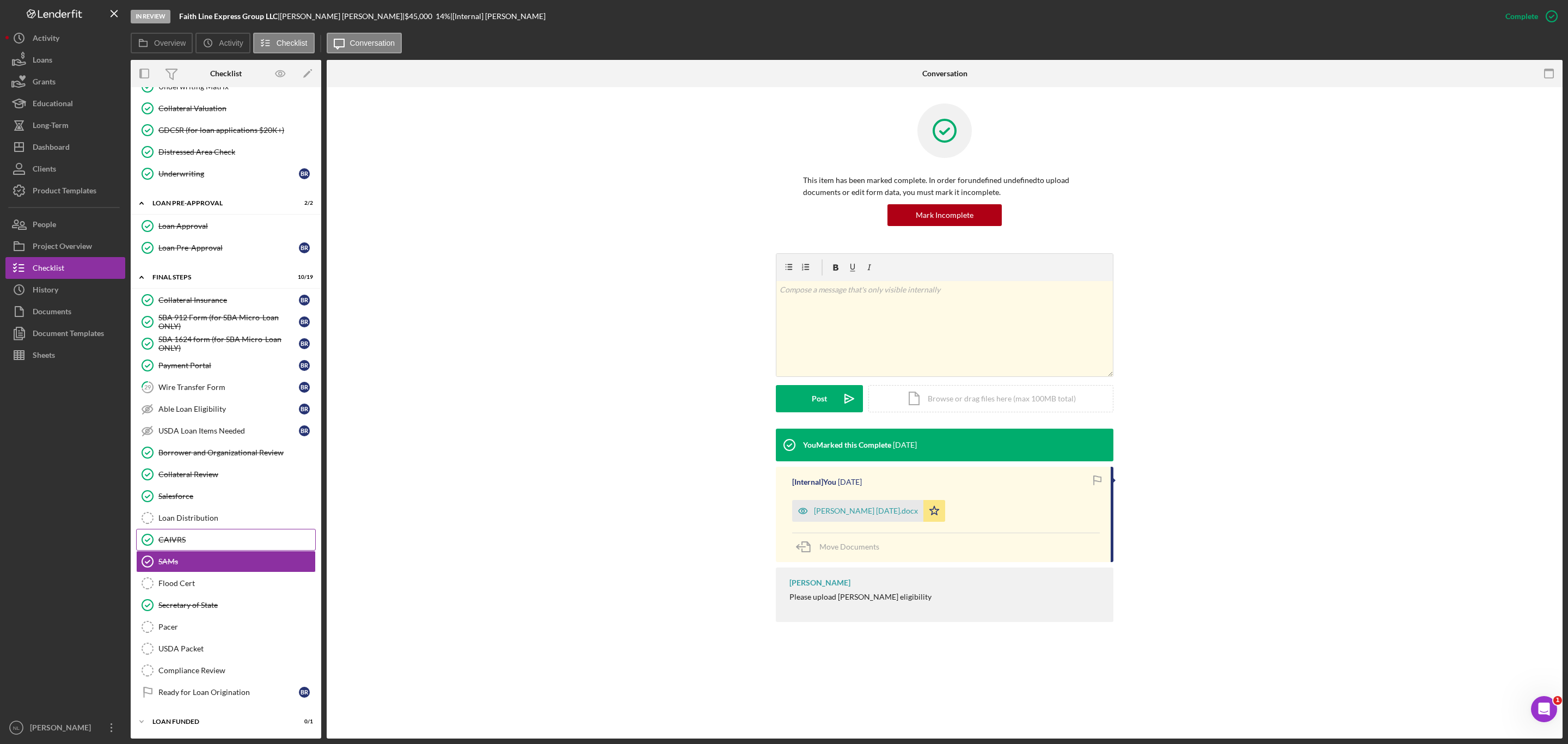
click at [175, 529] on link "CAIVRS CAIVRS" at bounding box center [226, 540] width 180 height 22
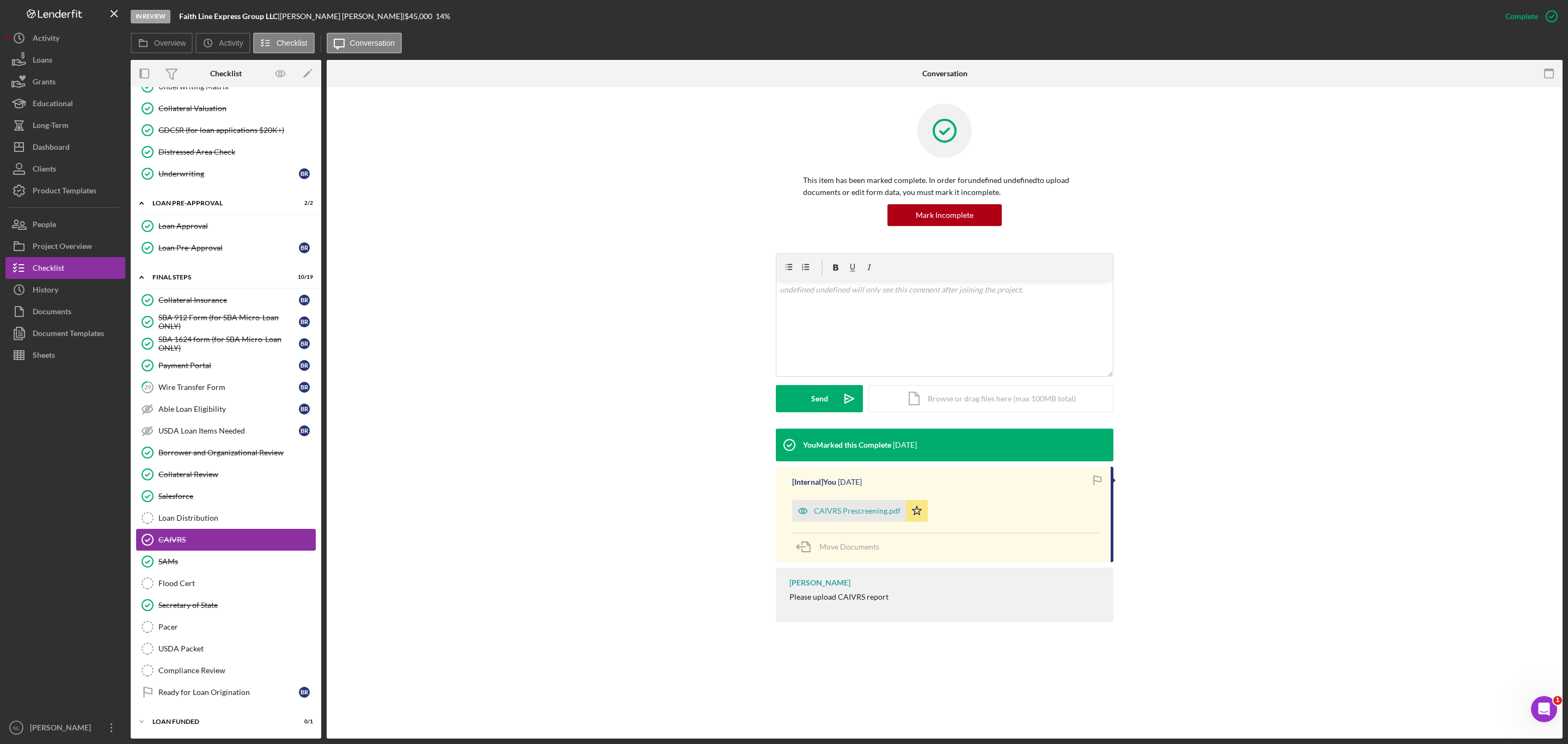
scroll to position [965, 0]
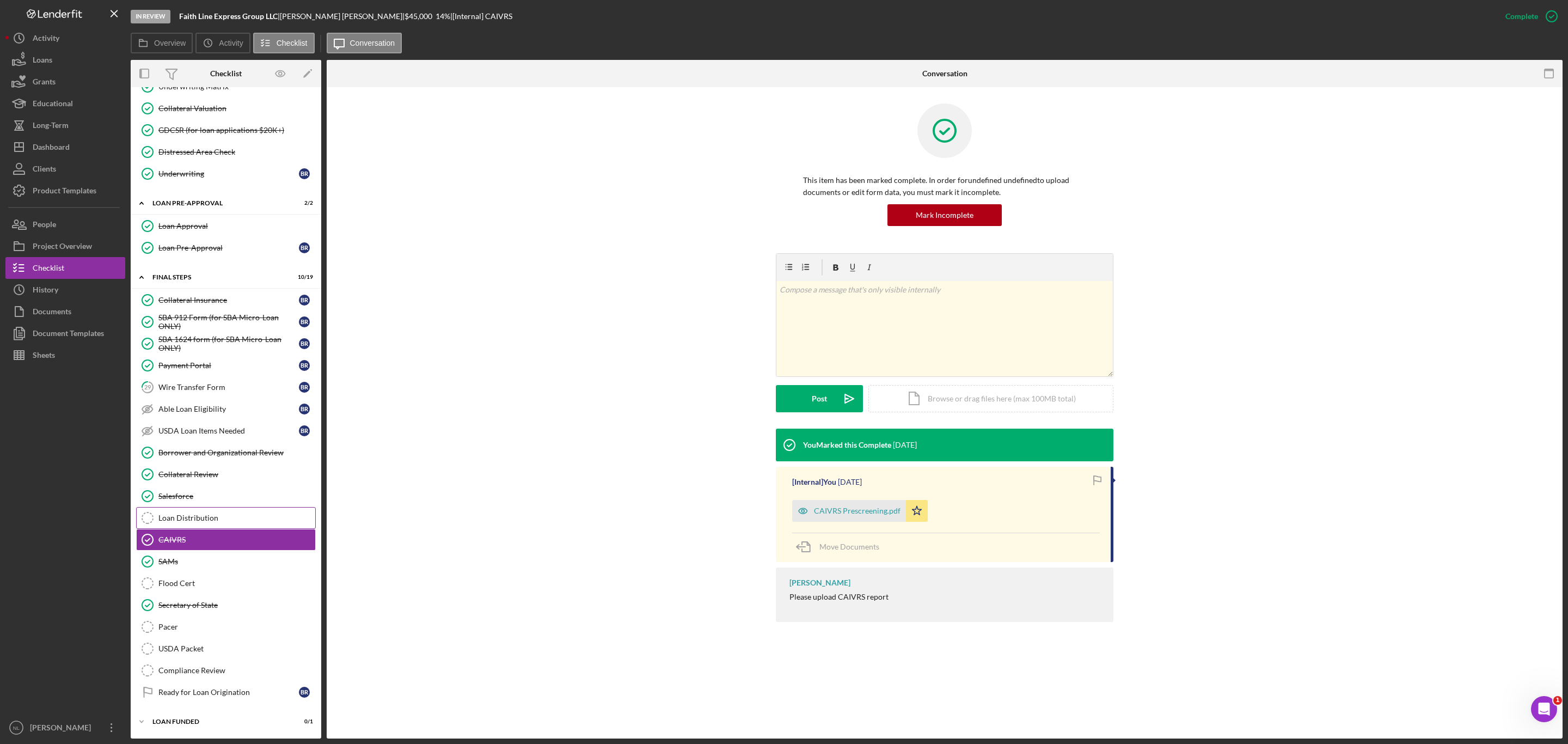
click at [175, 517] on div "Loan Distribution" at bounding box center [236, 518] width 157 height 9
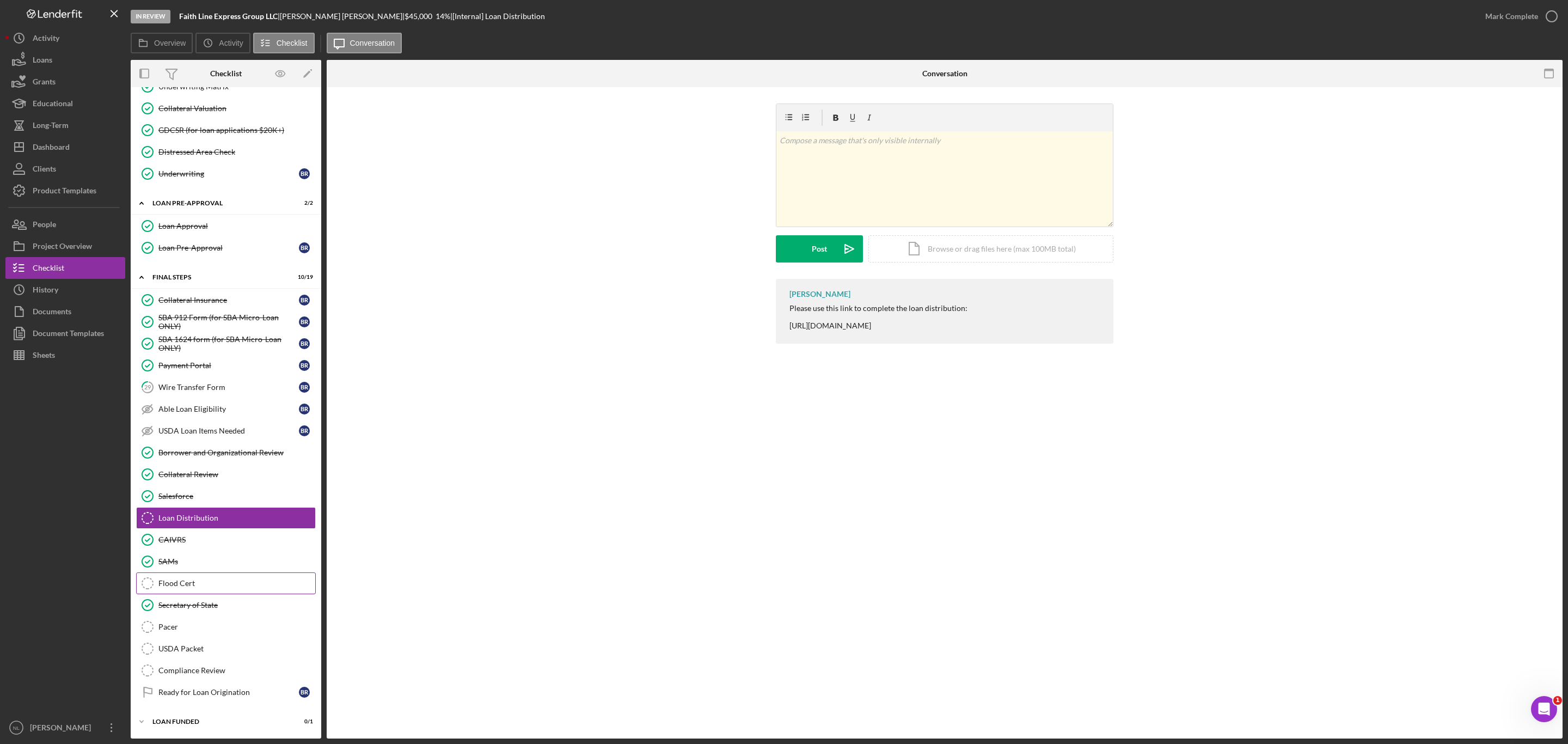
click at [181, 579] on div "Flood Cert" at bounding box center [236, 583] width 157 height 9
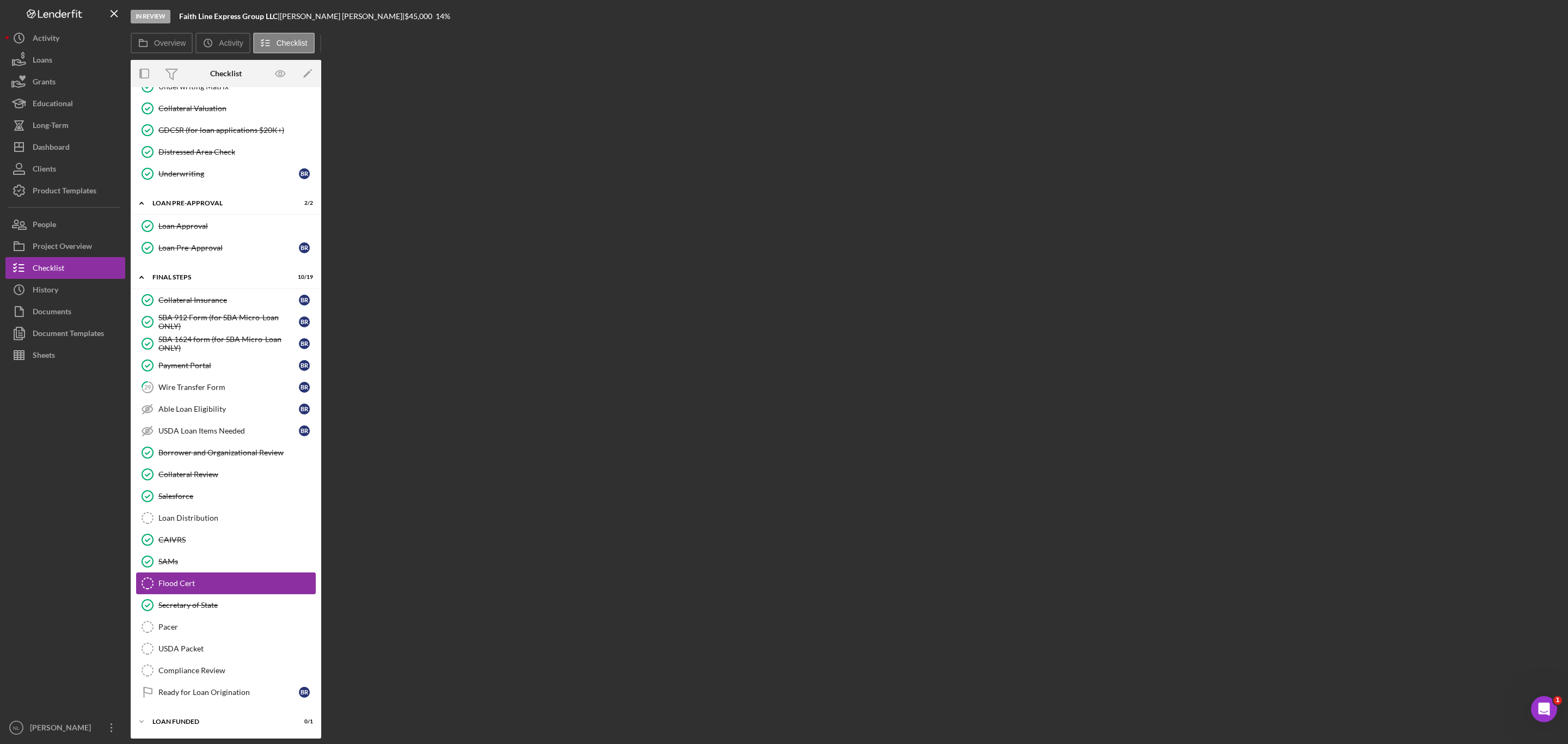
scroll to position [965, 0]
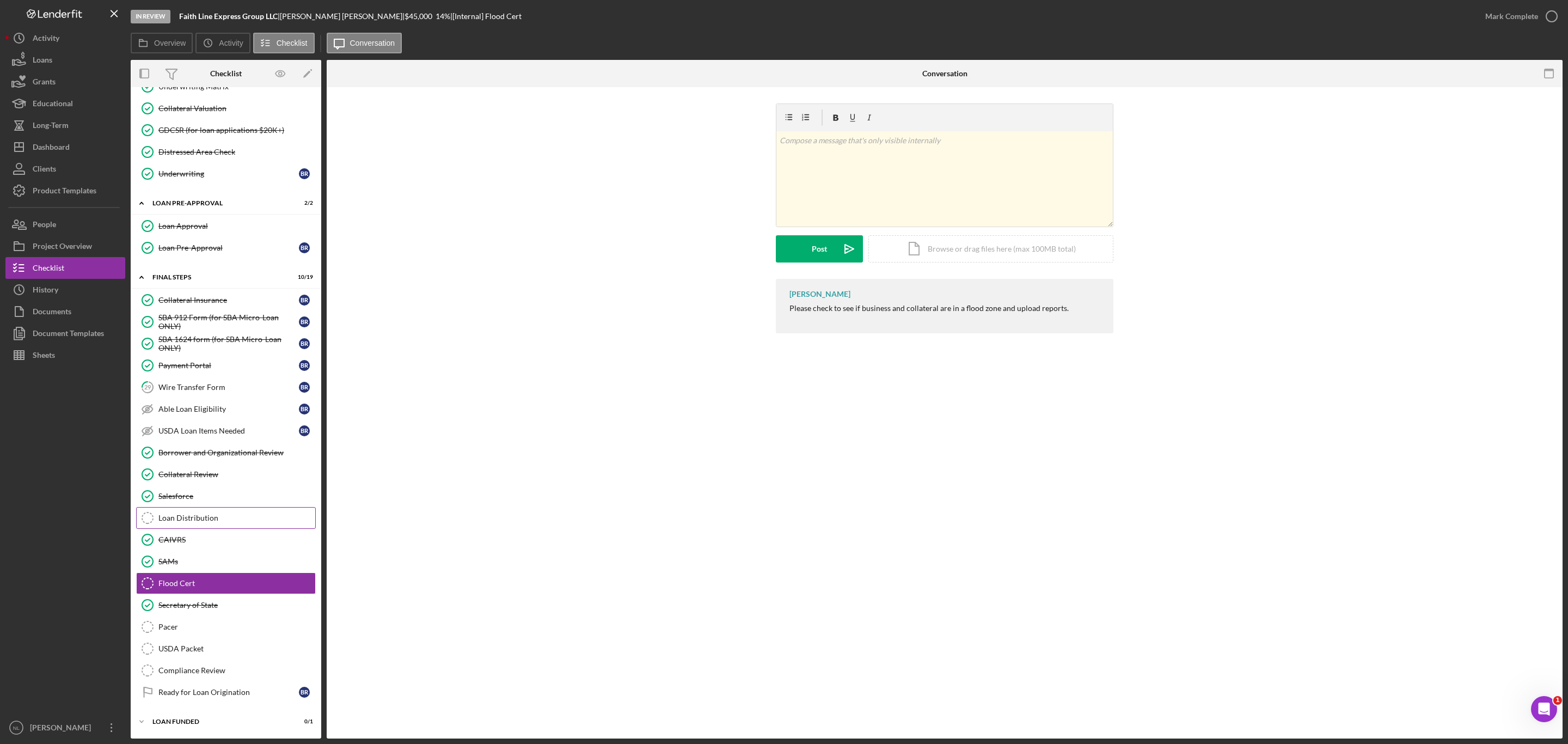
click at [185, 513] on div "Loan Distribution" at bounding box center [236, 518] width 157 height 9
click at [170, 383] on div "Wire Transfer Form" at bounding box center [228, 387] width 140 height 9
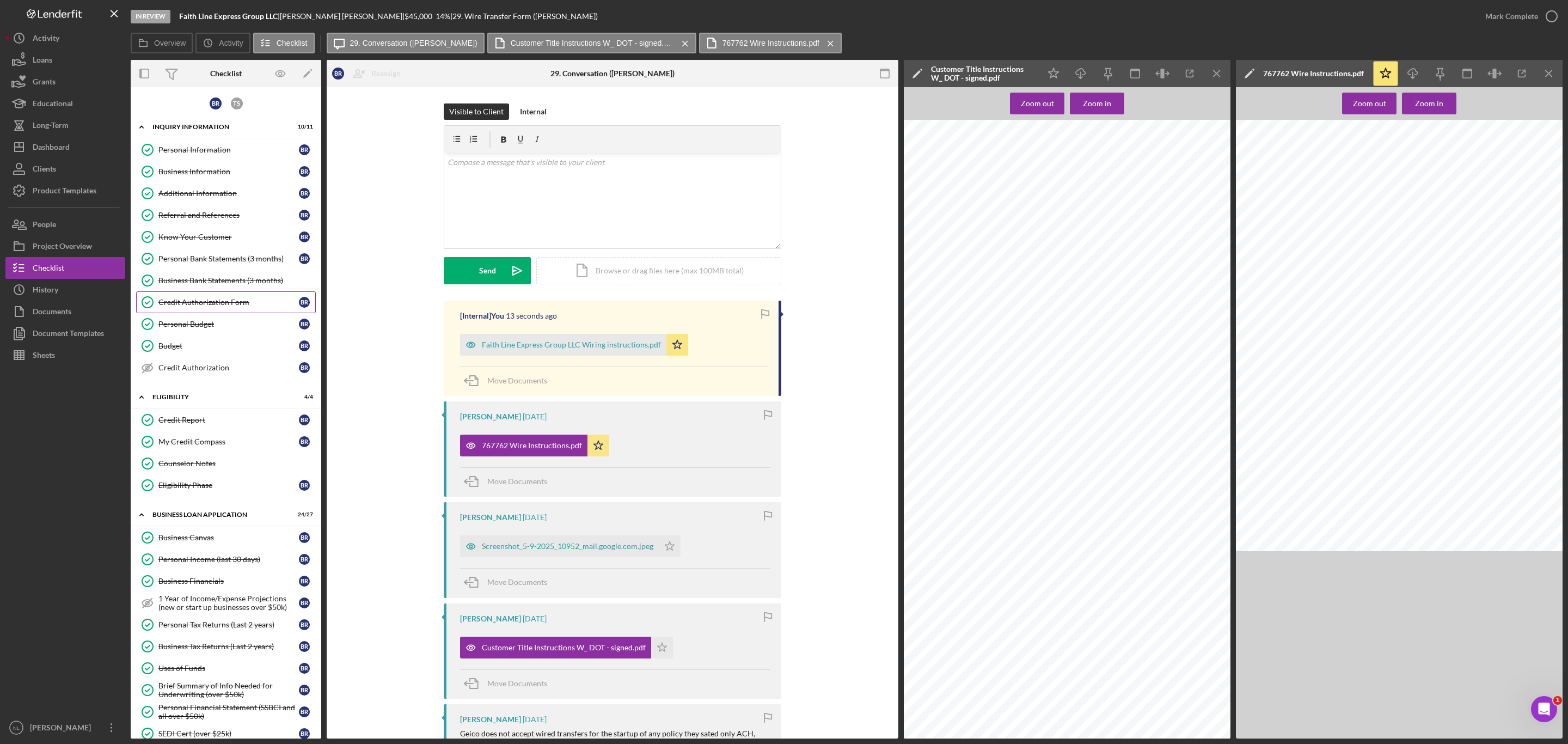
click at [216, 313] on link "Credit Authorization Form Credit Authorization Form B R" at bounding box center [226, 302] width 180 height 22
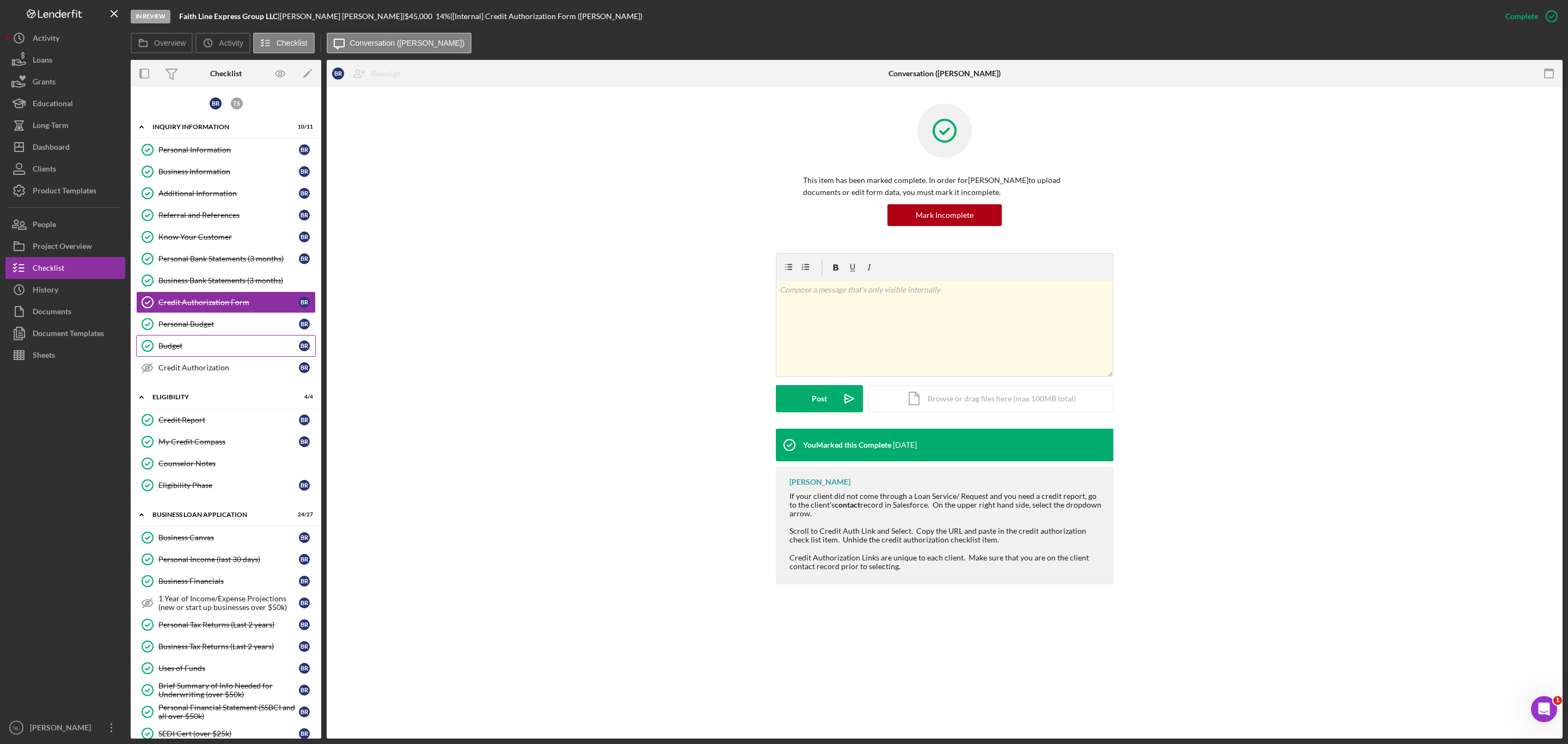
click at [203, 344] on link "Budget Budget B R" at bounding box center [226, 346] width 180 height 22
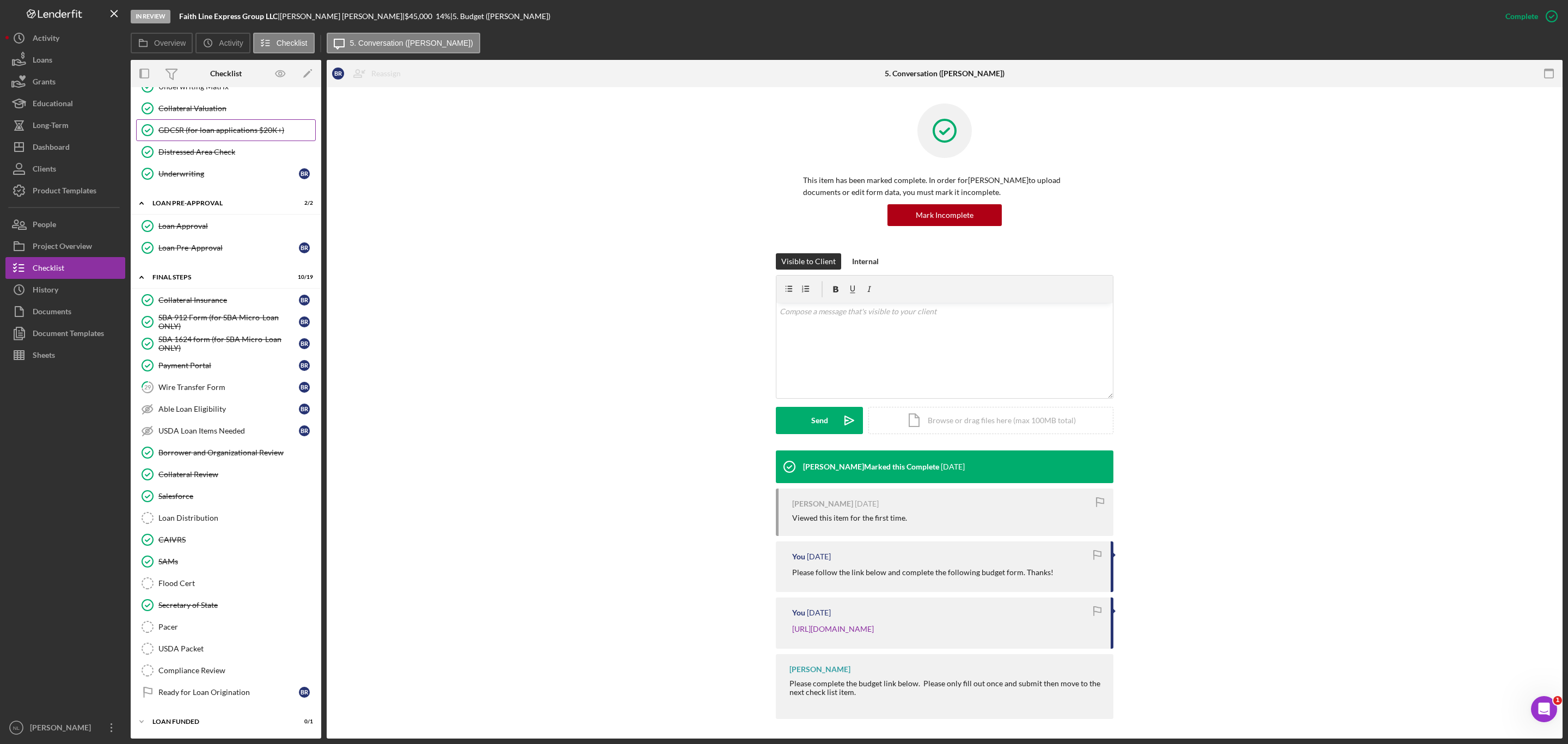
scroll to position [965, 0]
click at [183, 507] on link "Loan Distribution Loan Distribution" at bounding box center [226, 518] width 180 height 22
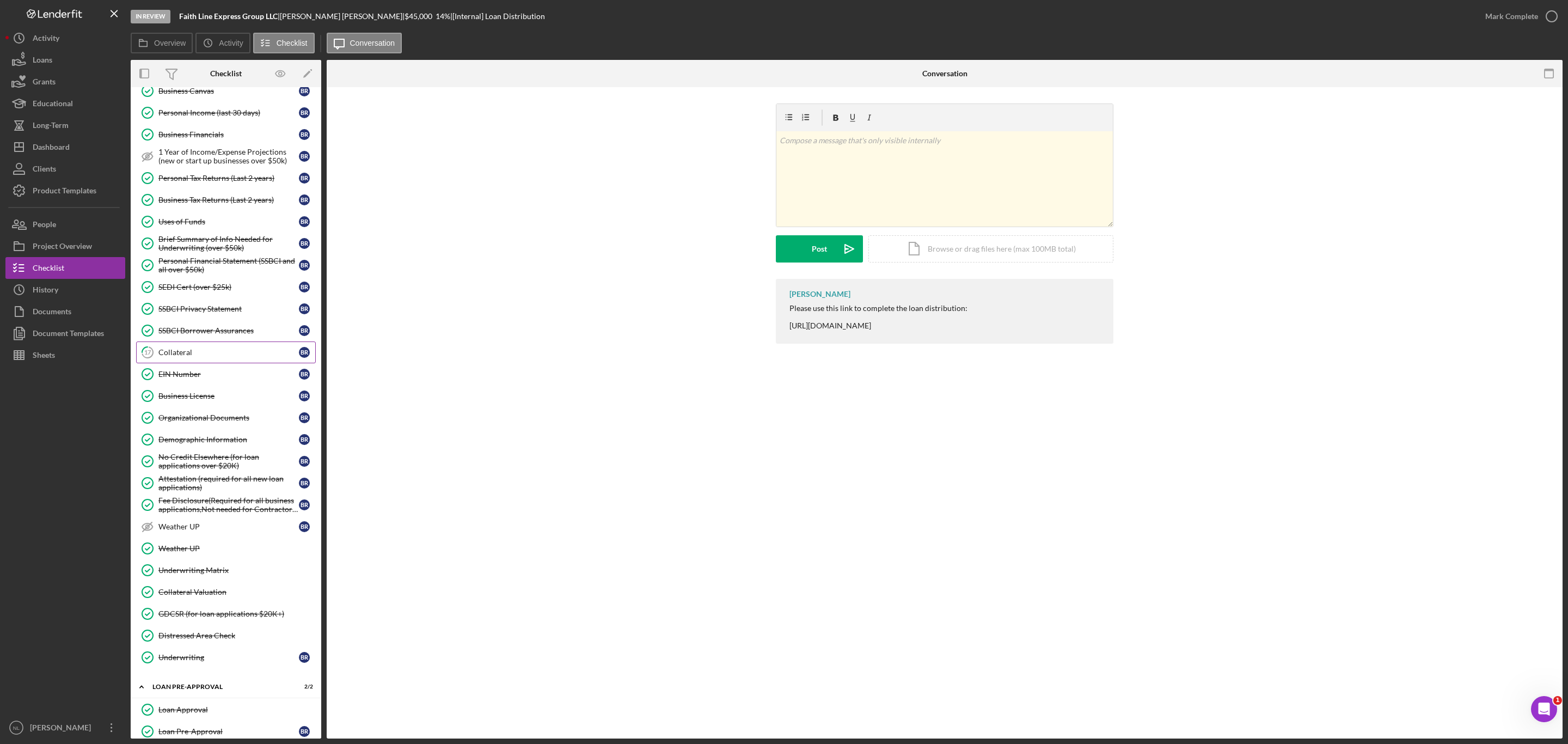
scroll to position [448, 0]
click at [195, 356] on div "Collateral" at bounding box center [228, 352] width 140 height 9
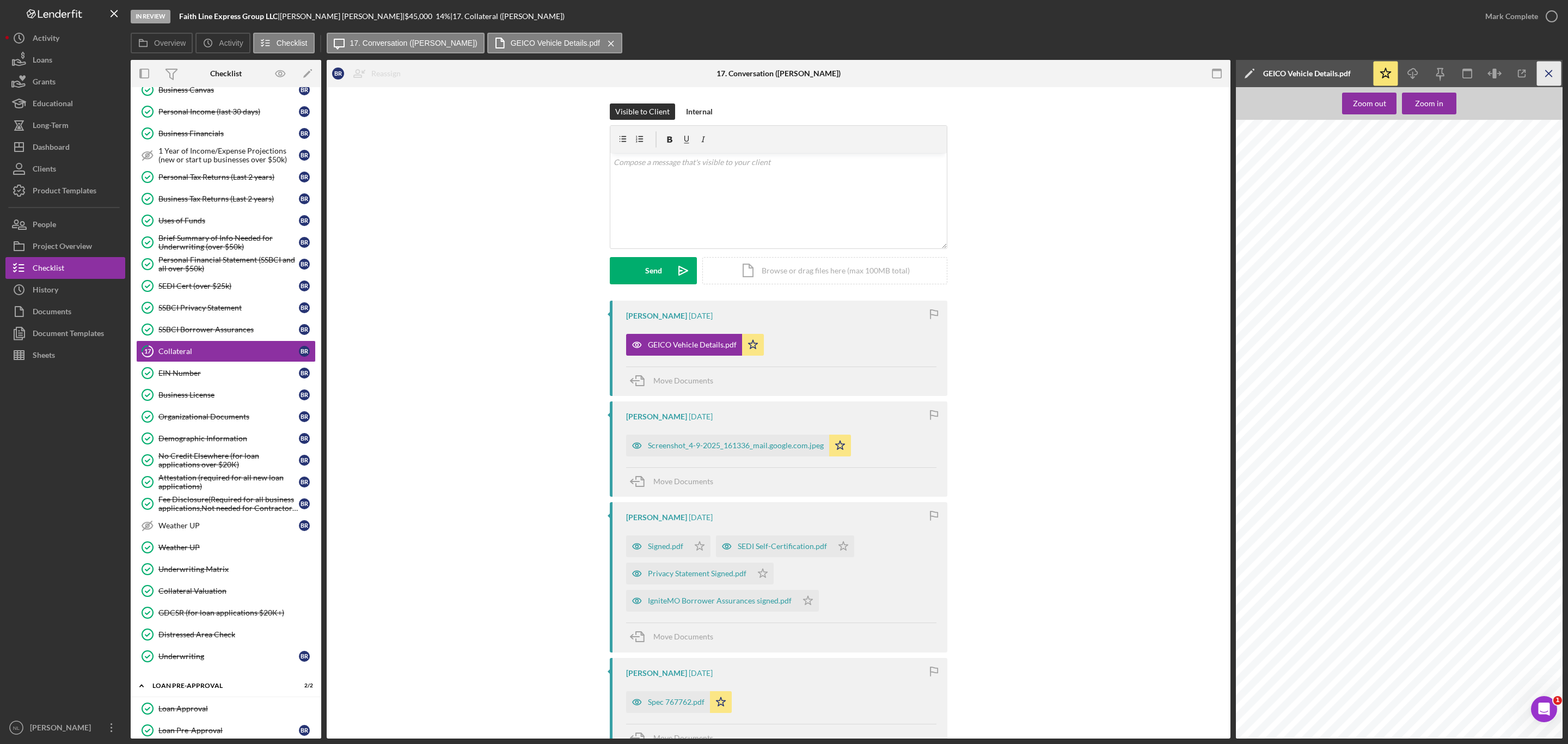
click at [1552, 75] on icon "Icon/Menu Close" at bounding box center [1549, 74] width 24 height 24
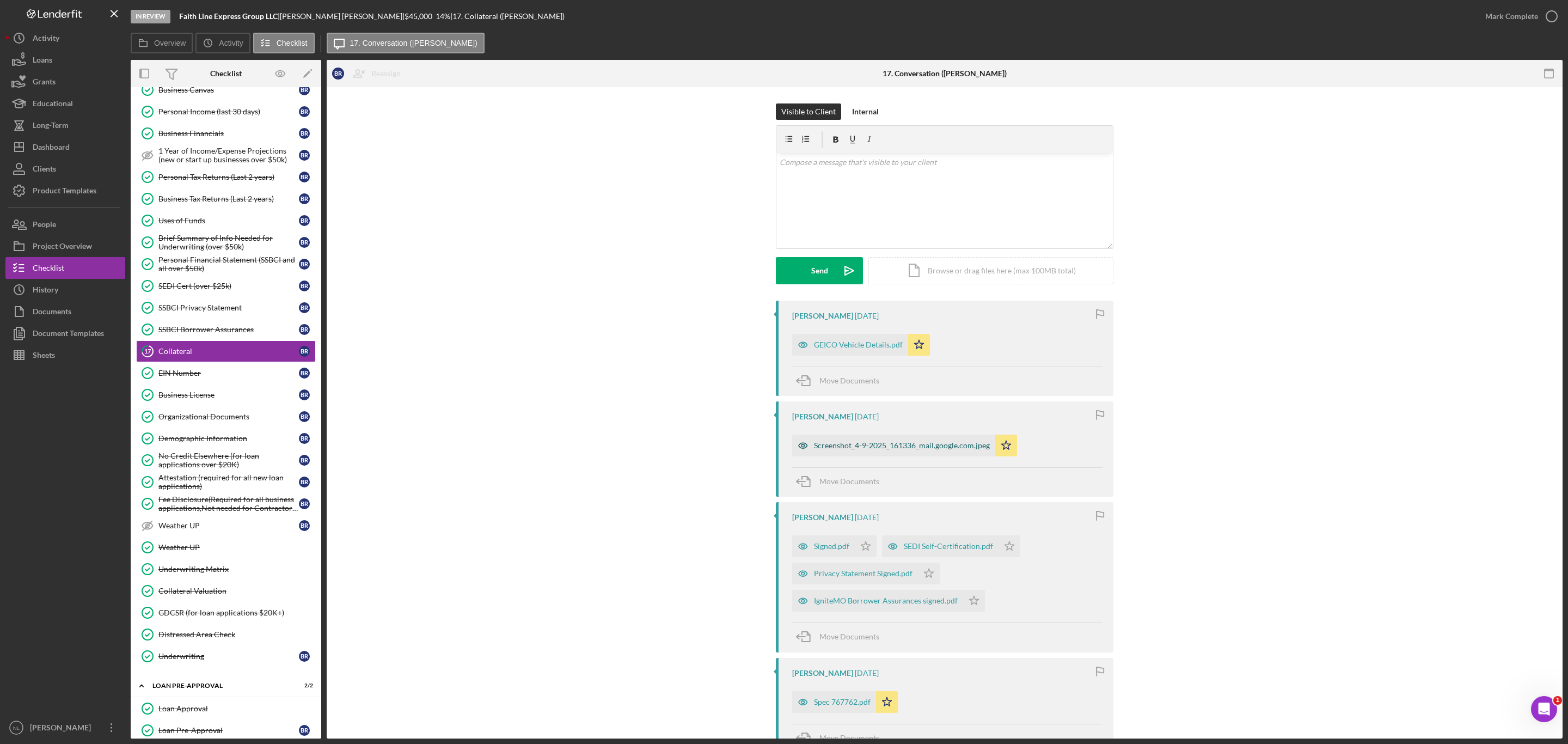
scroll to position [32, 0]
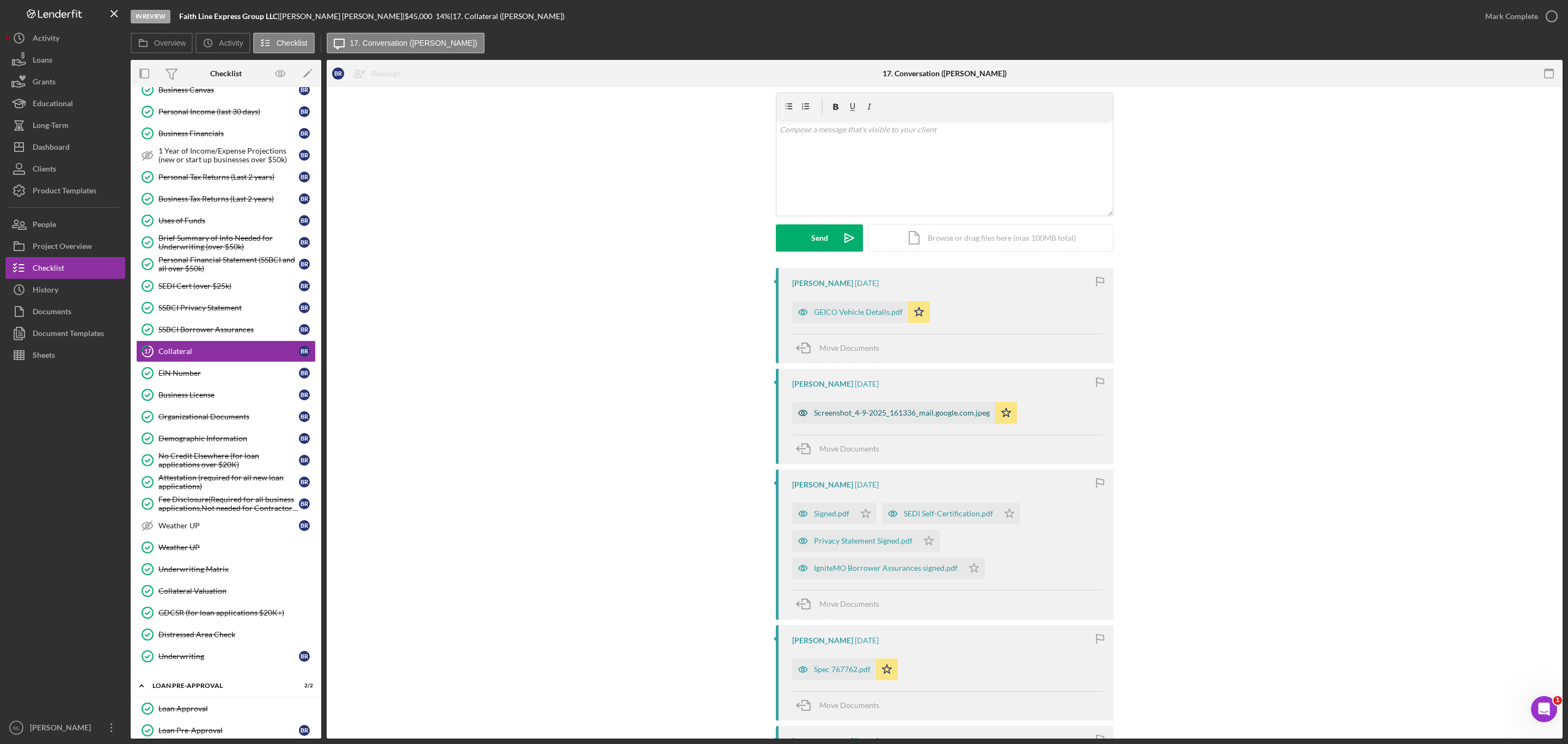
click at [913, 417] on div "Screenshot_4-9-2025_161336_mail.google.com.jpeg" at bounding box center [902, 413] width 176 height 9
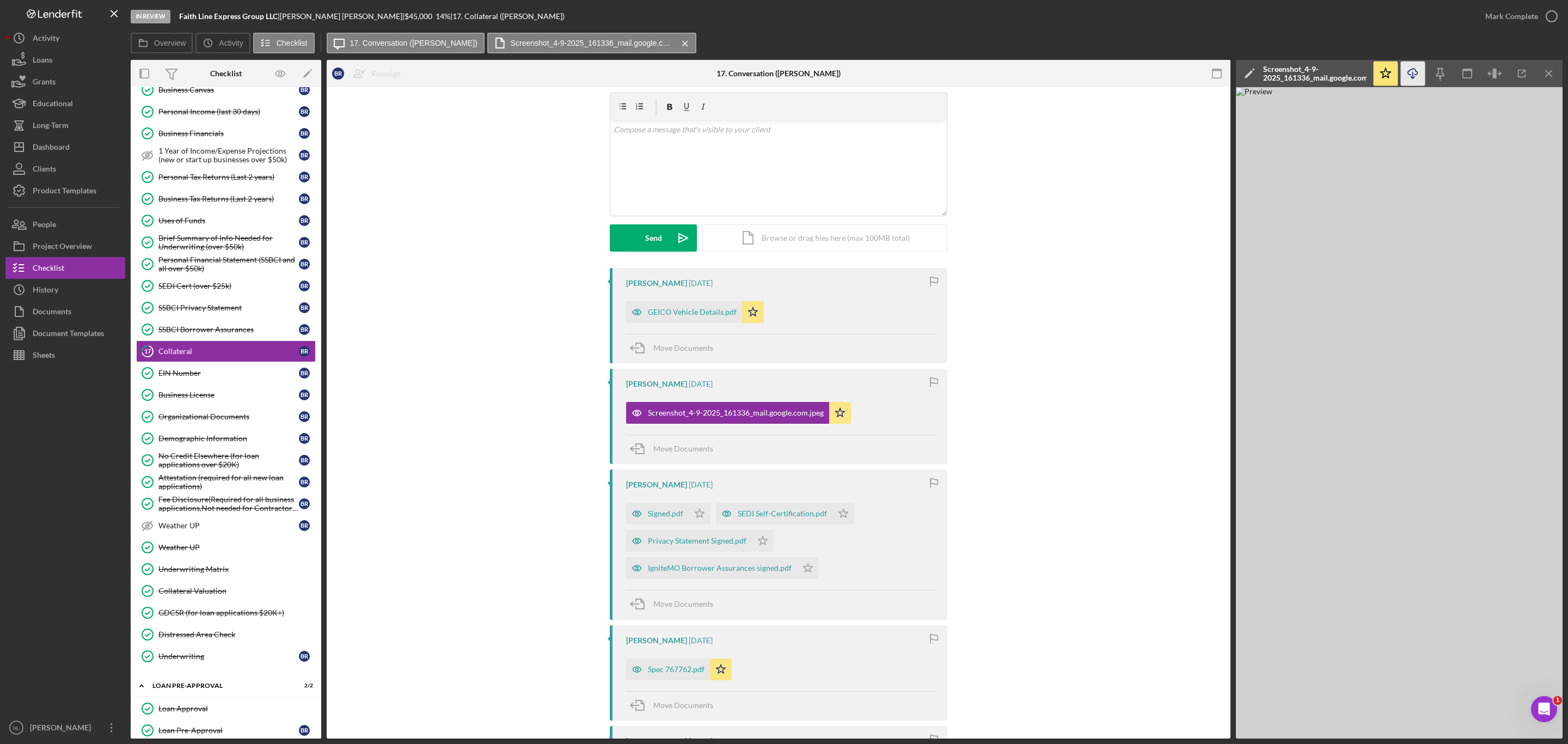
click at [1409, 82] on icon "Icon/Download" at bounding box center [1413, 74] width 24 height 24
click at [211, 377] on div "EIN Number" at bounding box center [228, 373] width 140 height 9
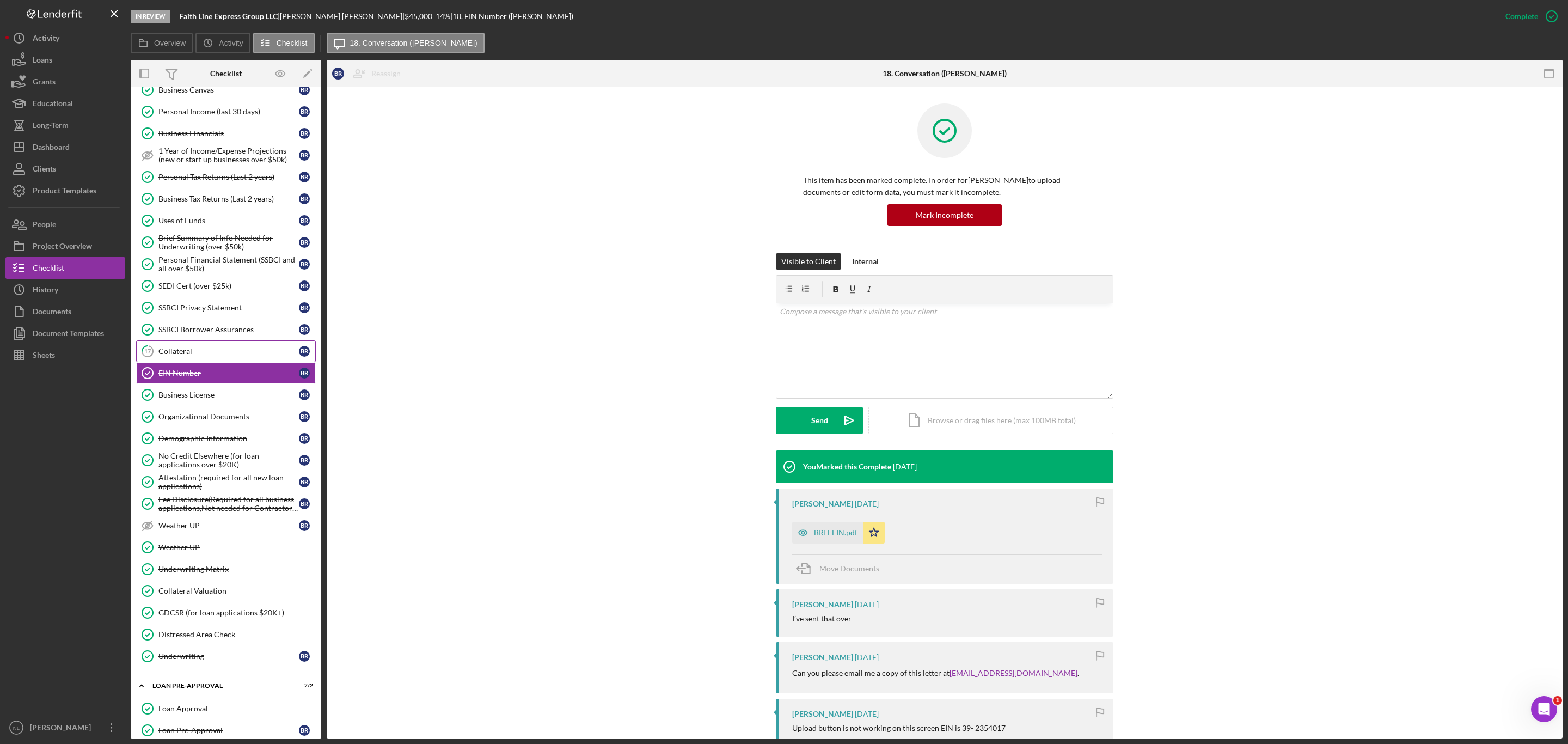
click at [195, 356] on div "Collateral" at bounding box center [228, 352] width 140 height 9
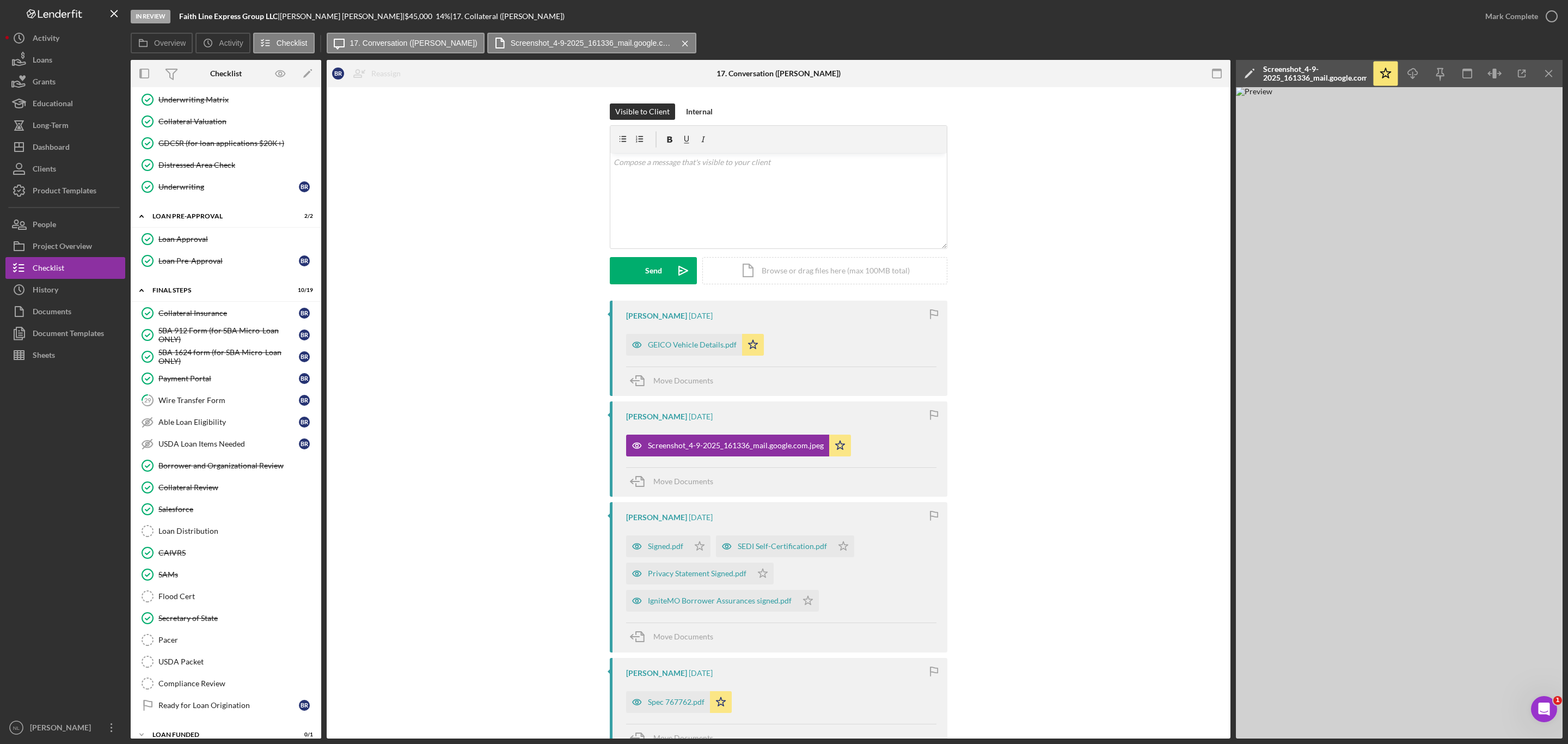
scroll to position [947, 0]
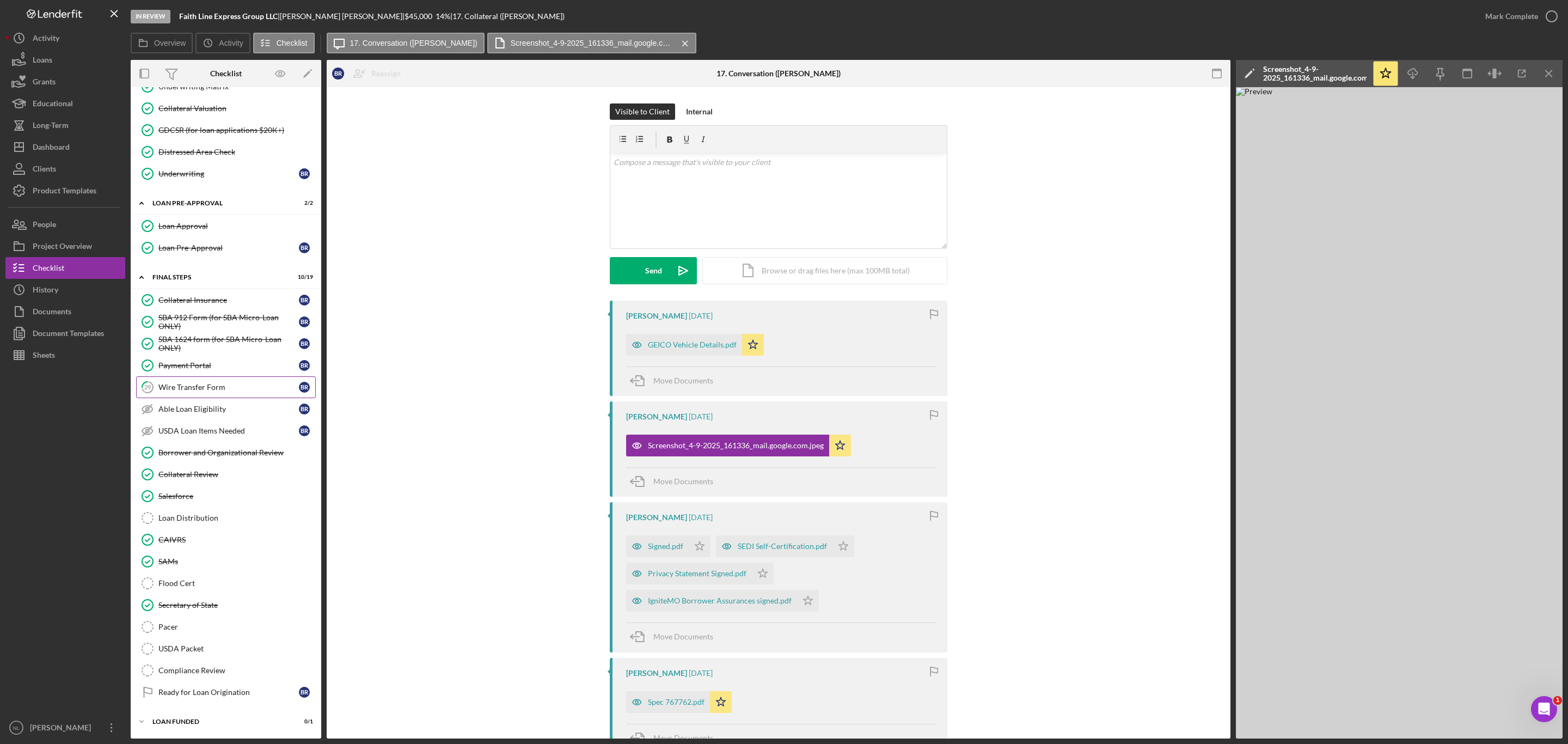
click at [178, 398] on link "29 Wire Transfer Form B R" at bounding box center [226, 387] width 180 height 22
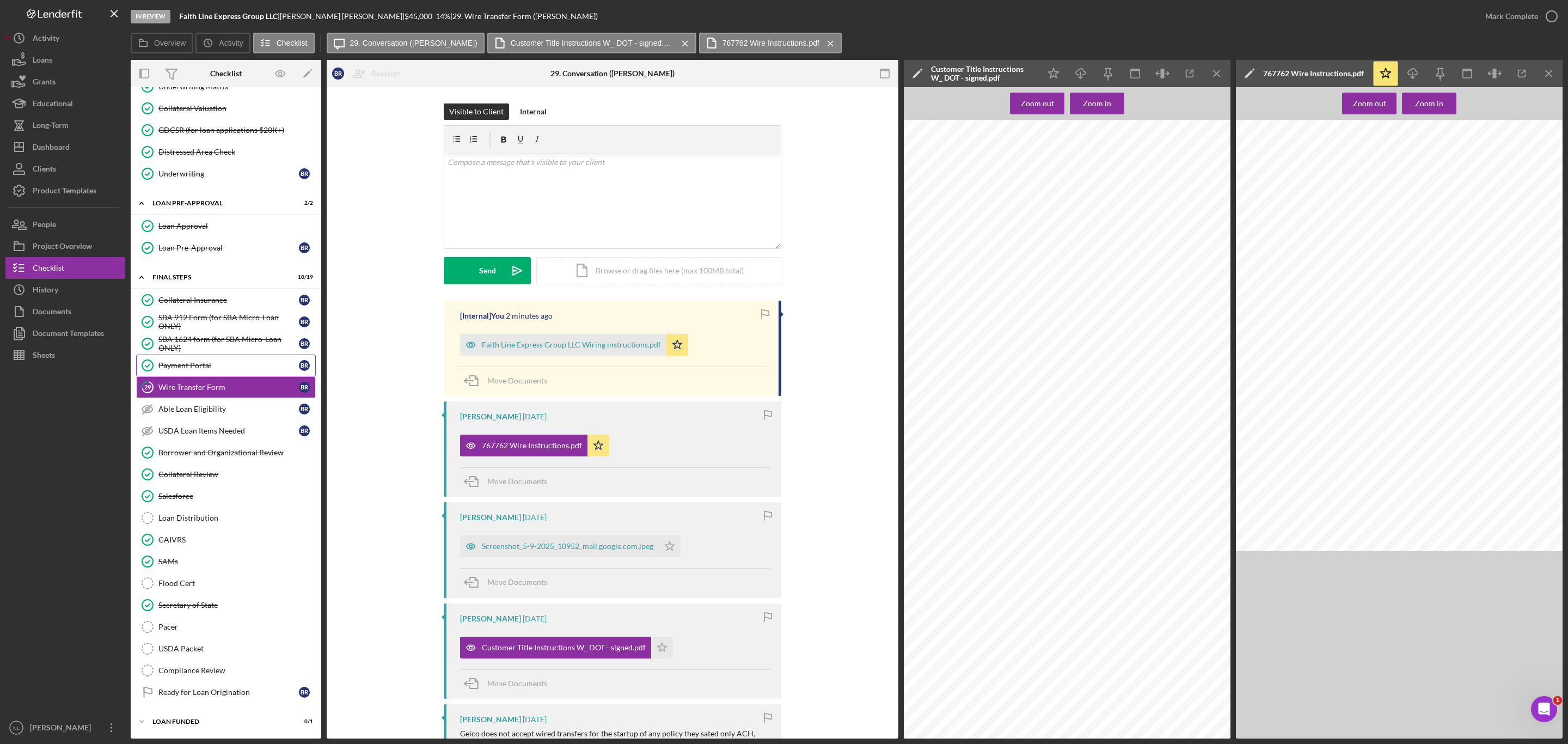
click at [192, 369] on div "Payment Portal" at bounding box center [228, 365] width 140 height 9
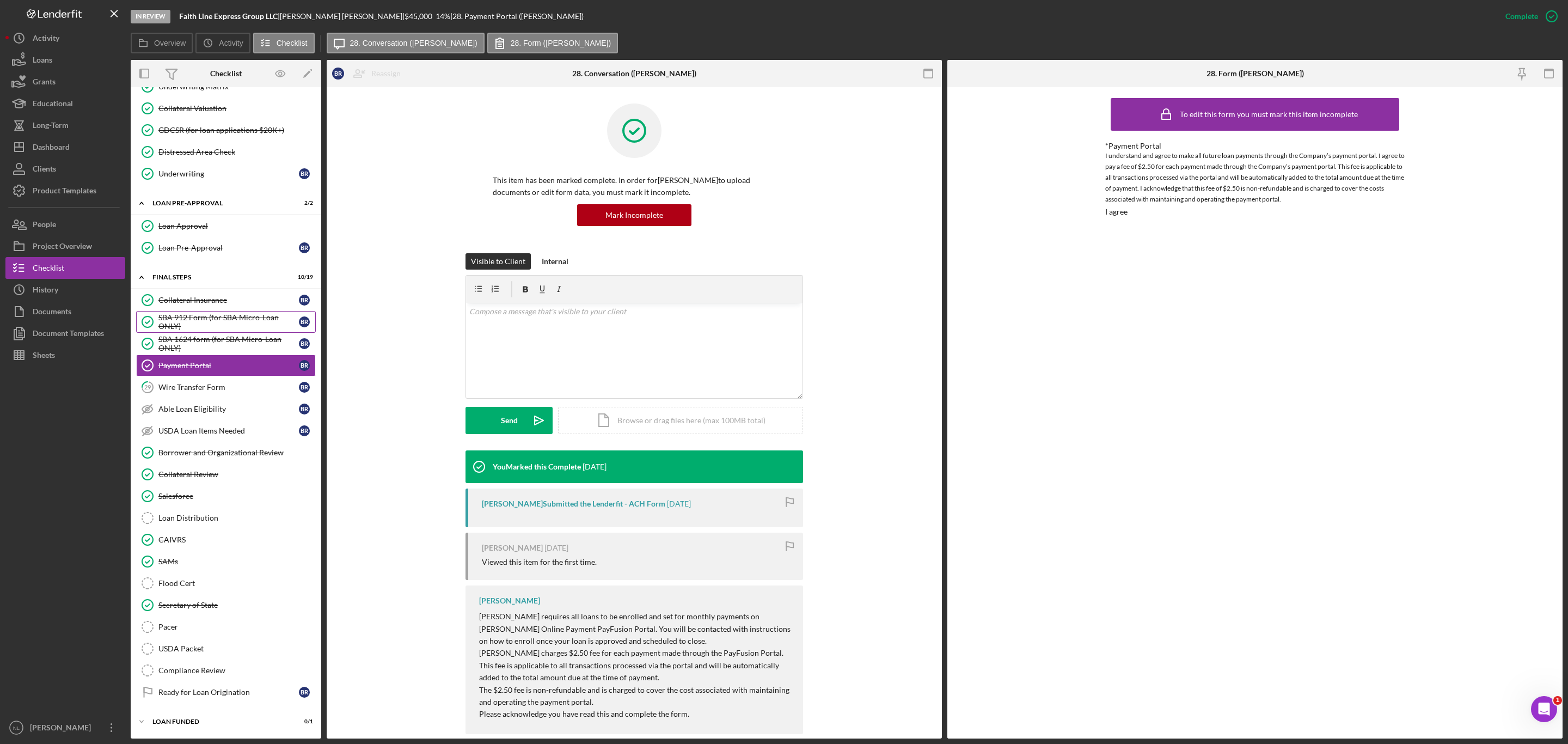
click at [178, 320] on link "SBA 912 Form (for SBA Micro-Loan ONLY) SBA 912 Form (for SBA Micro-Loan ONLY) B…" at bounding box center [226, 322] width 180 height 22
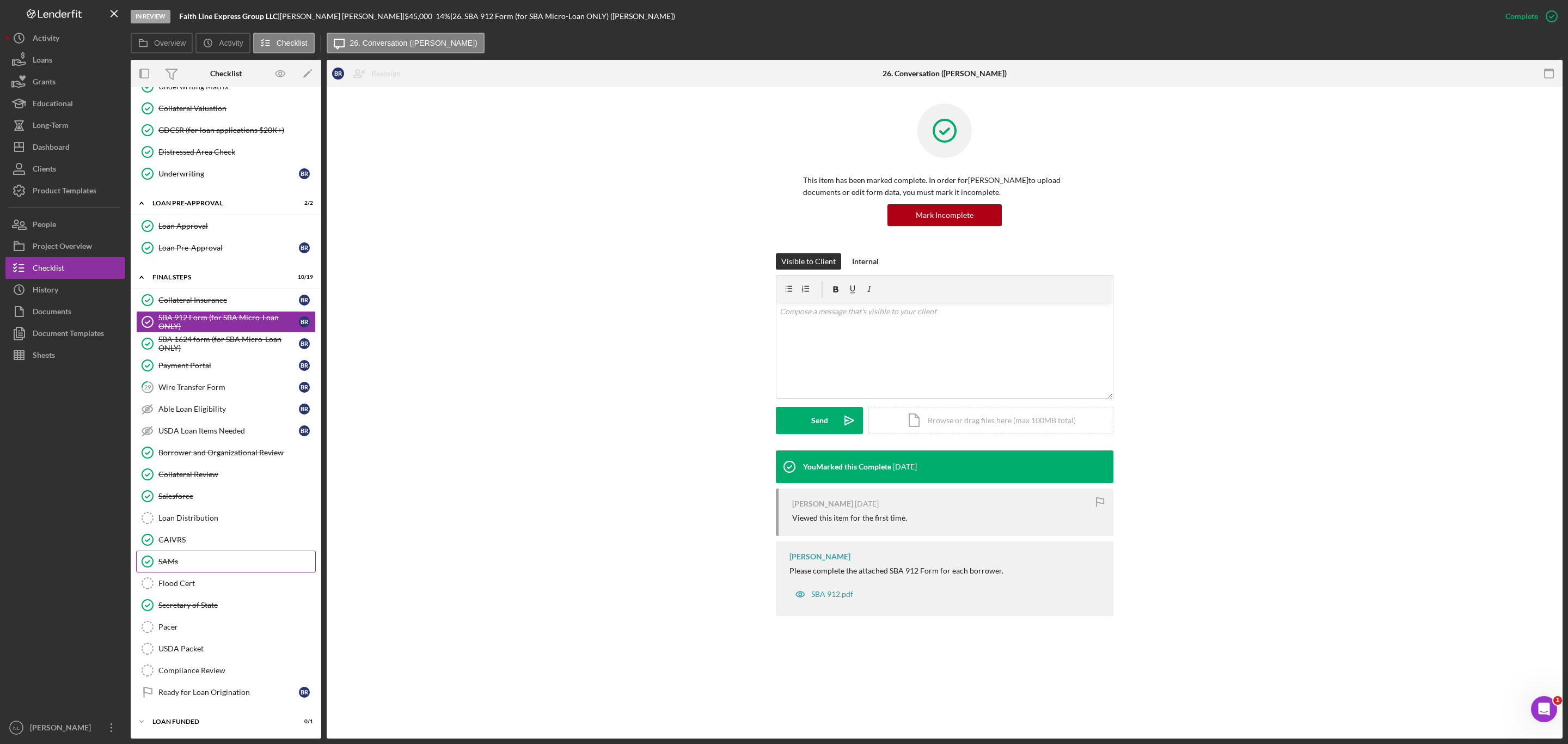
scroll to position [965, 0]
click at [204, 513] on div "Loan Distribution" at bounding box center [236, 518] width 157 height 9
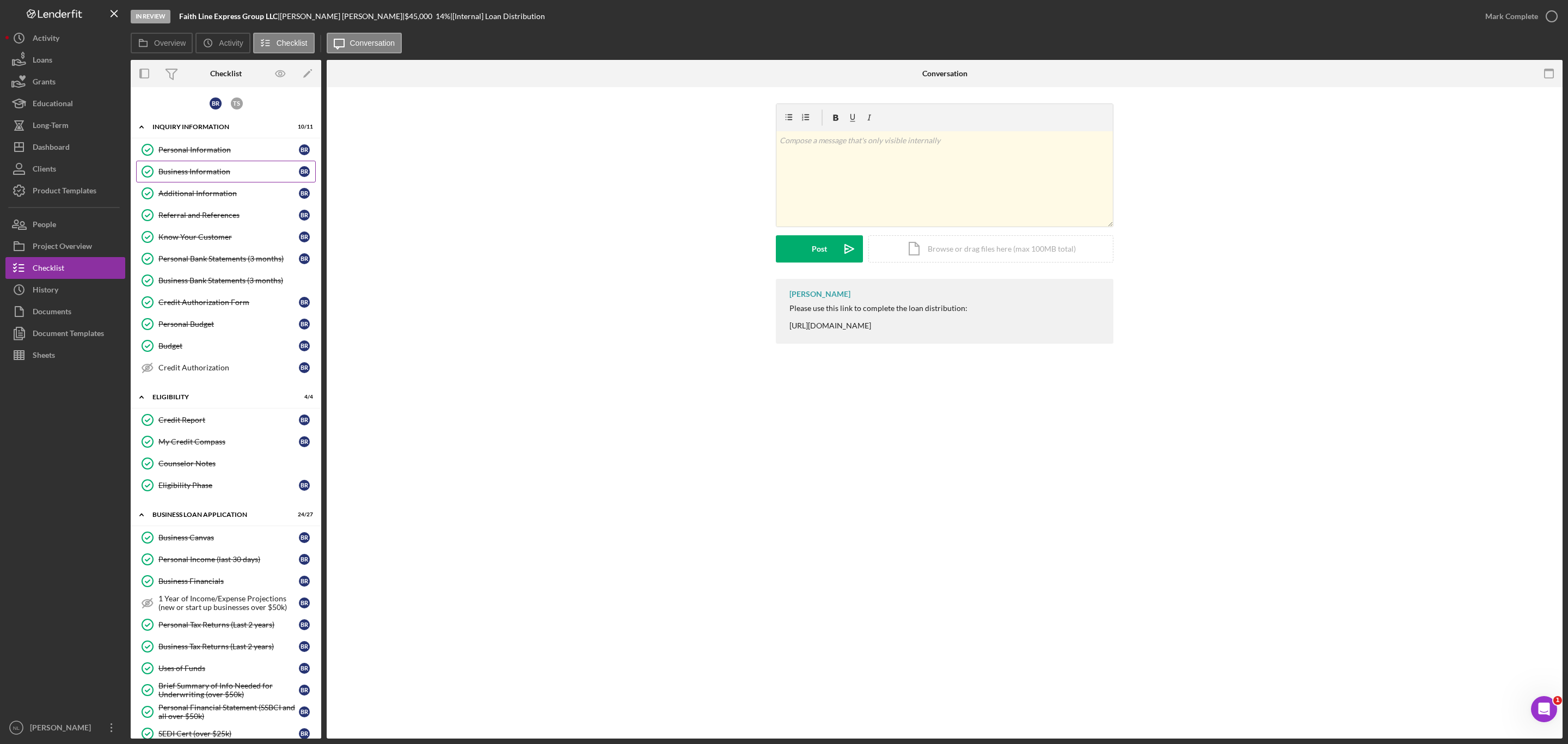
click at [174, 170] on div "Business Information" at bounding box center [228, 172] width 140 height 9
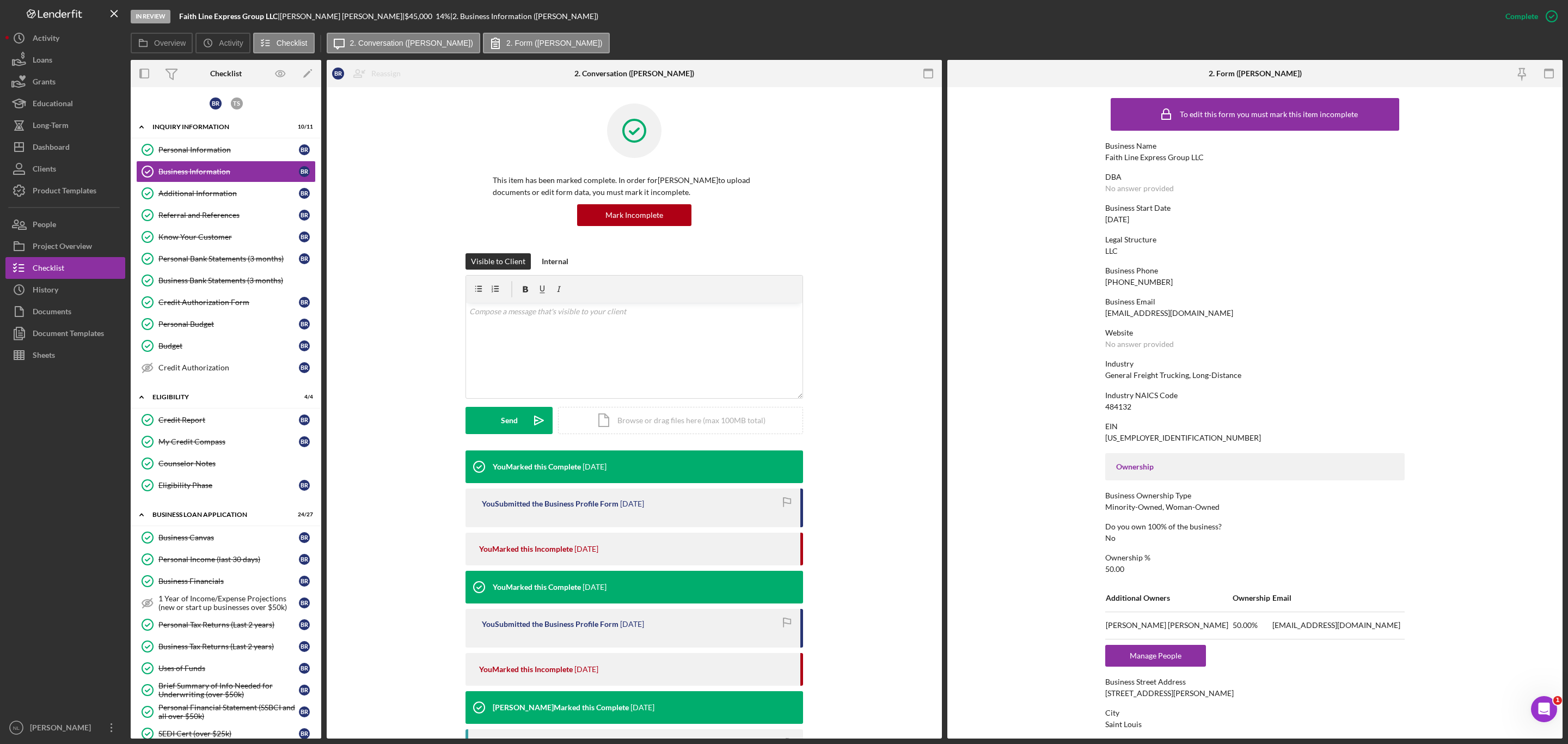
click at [1133, 412] on div "To edit this form you must mark this item incomplete Business Name Faith Line E…" at bounding box center [1255, 560] width 300 height 934
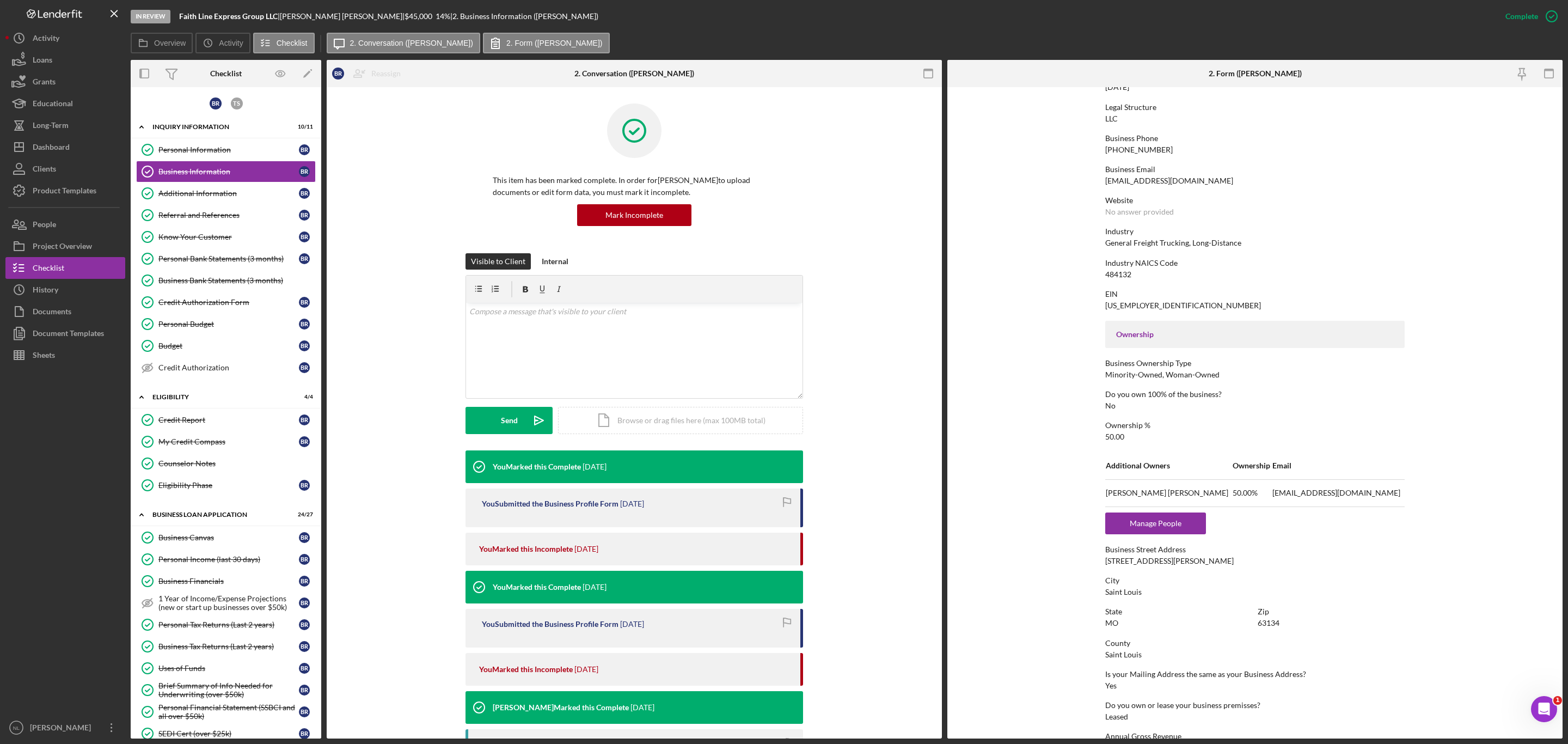
scroll to position [293, 0]
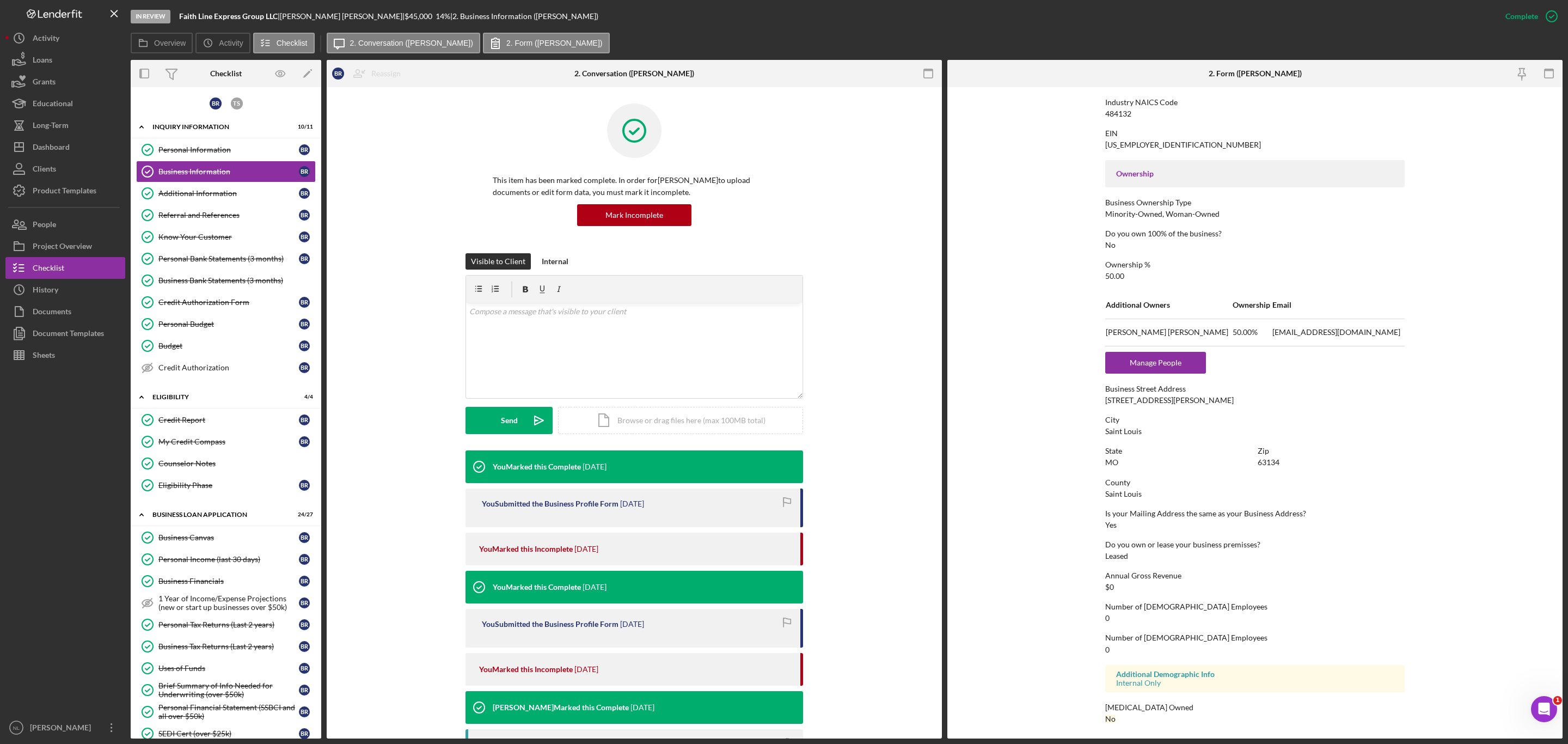
click at [1120, 402] on div "[STREET_ADDRESS][PERSON_NAME]" at bounding box center [1169, 400] width 129 height 9
copy div "[STREET_ADDRESS][PERSON_NAME]"
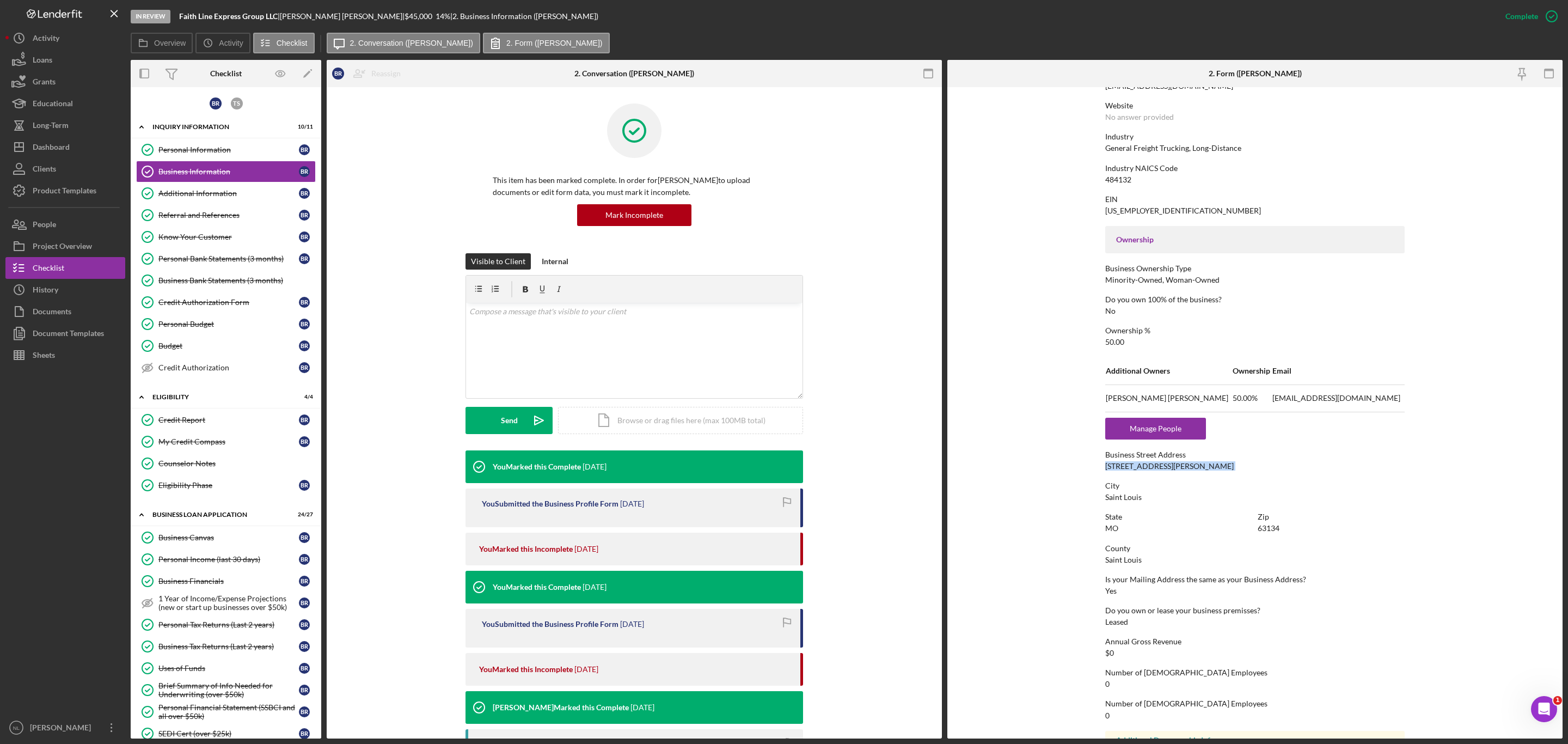
scroll to position [0, 0]
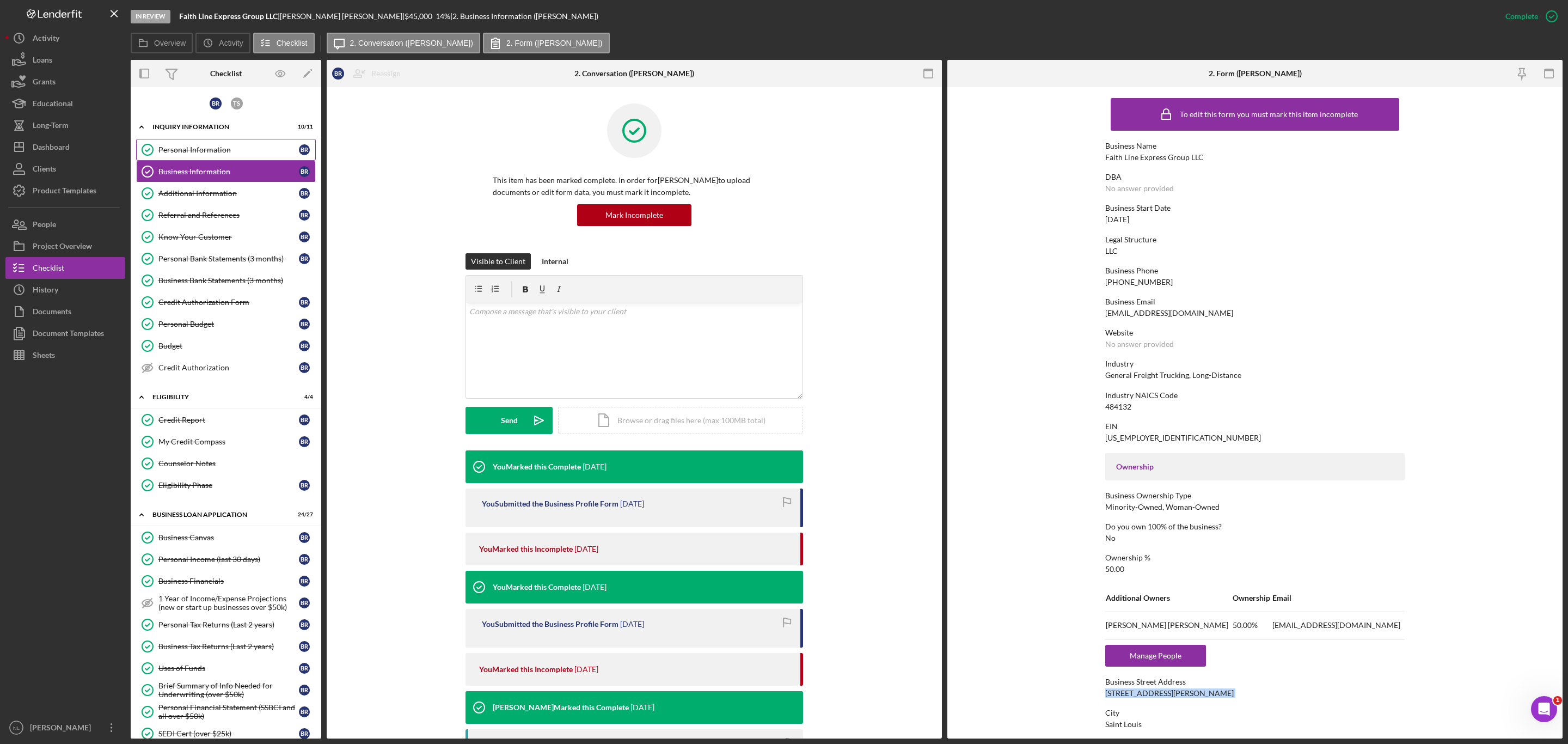
click at [246, 147] on div "Personal Information" at bounding box center [228, 150] width 140 height 9
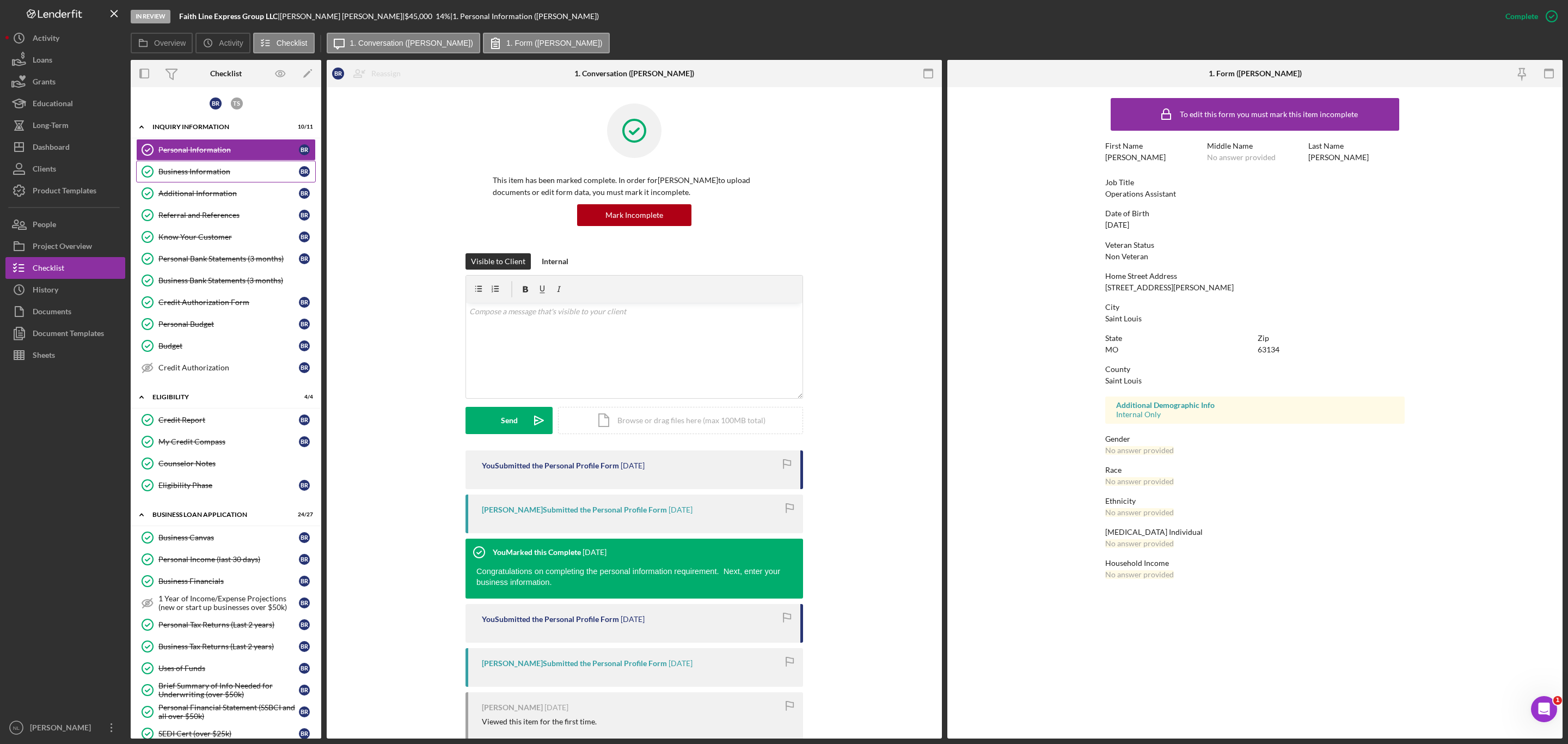
click at [241, 165] on link "Business Information Business Information B R" at bounding box center [226, 171] width 180 height 22
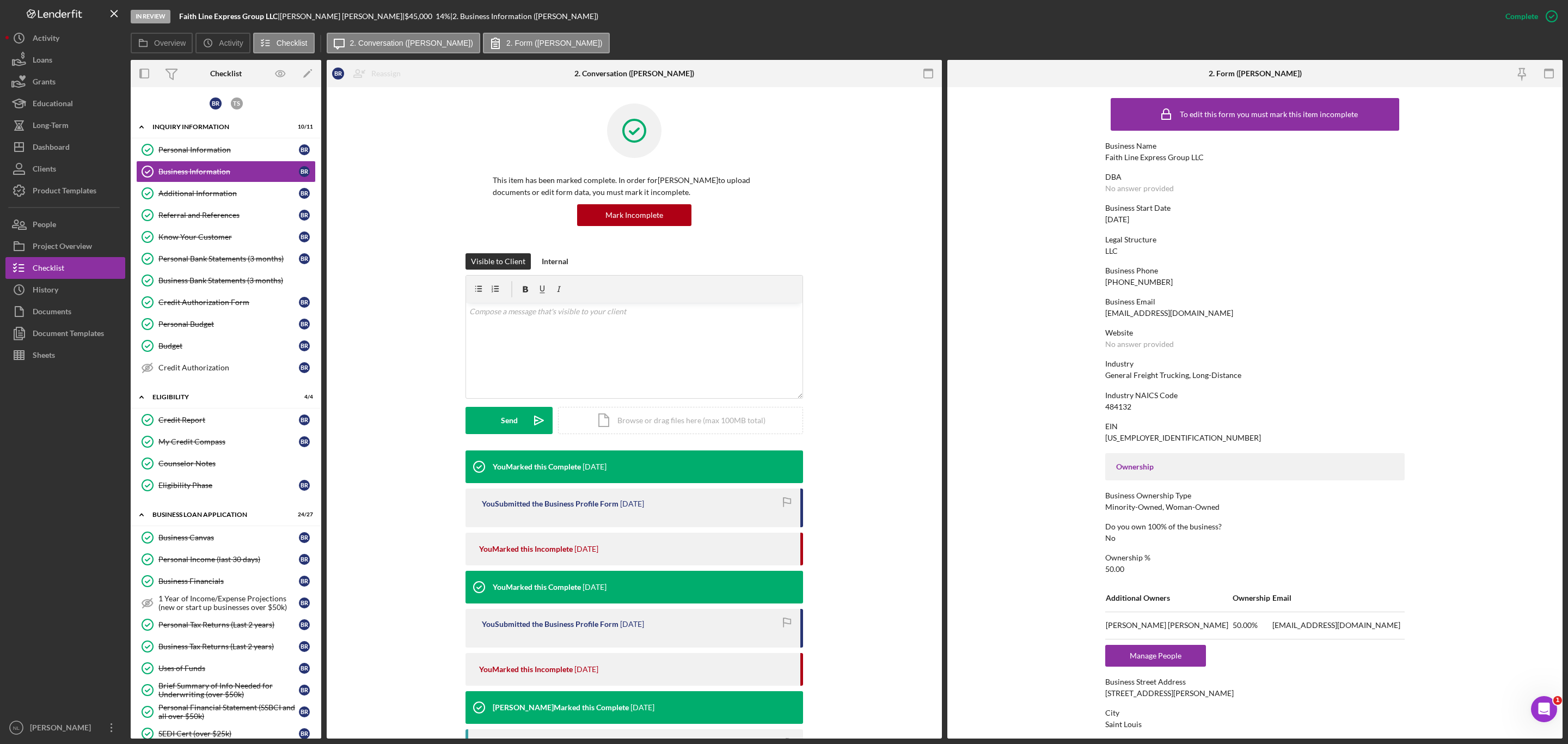
click at [1183, 375] on div "General Freight Trucking, Long-Distance" at bounding box center [1173, 375] width 136 height 9
copy div "General Freight Trucking, Long-Distance"
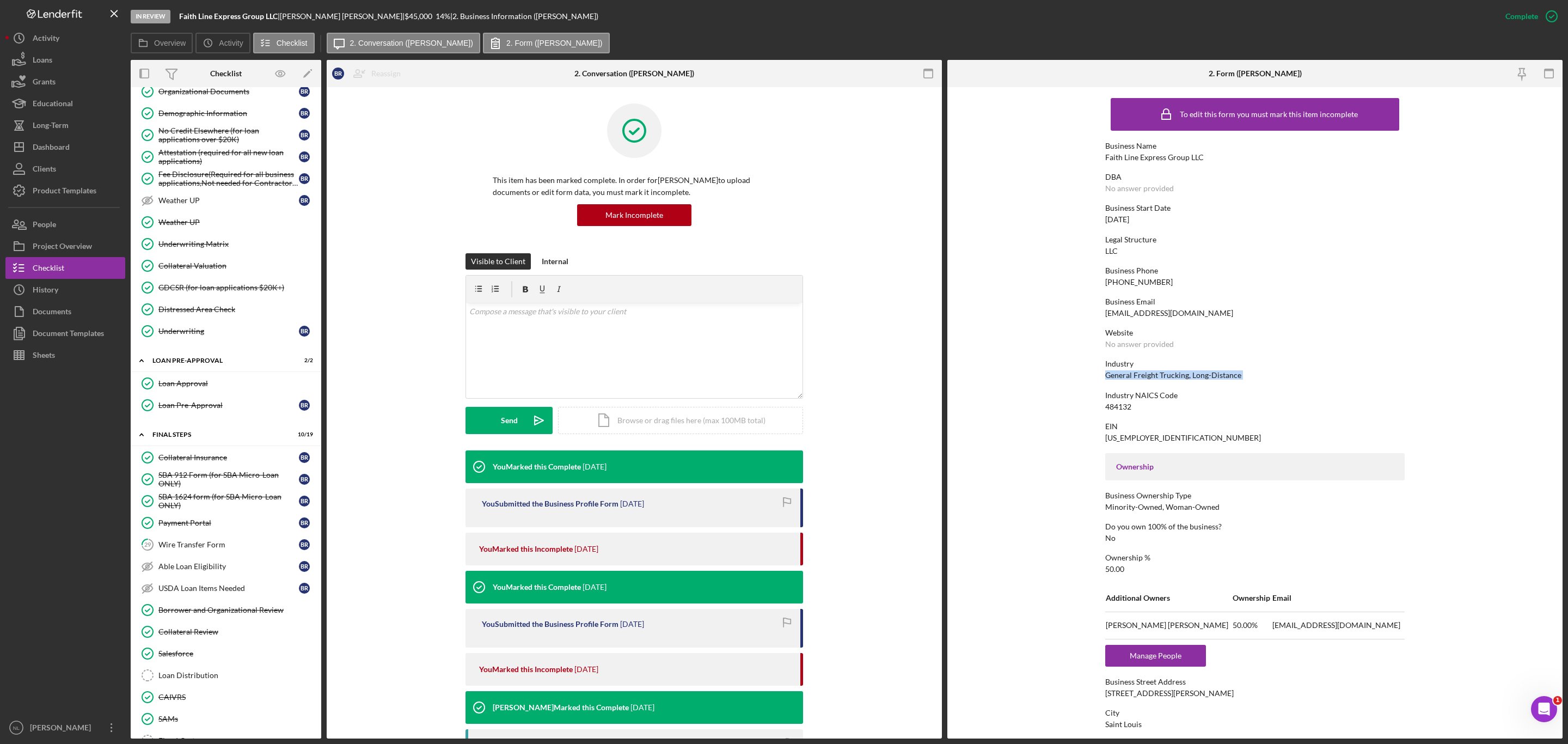
scroll to position [965, 0]
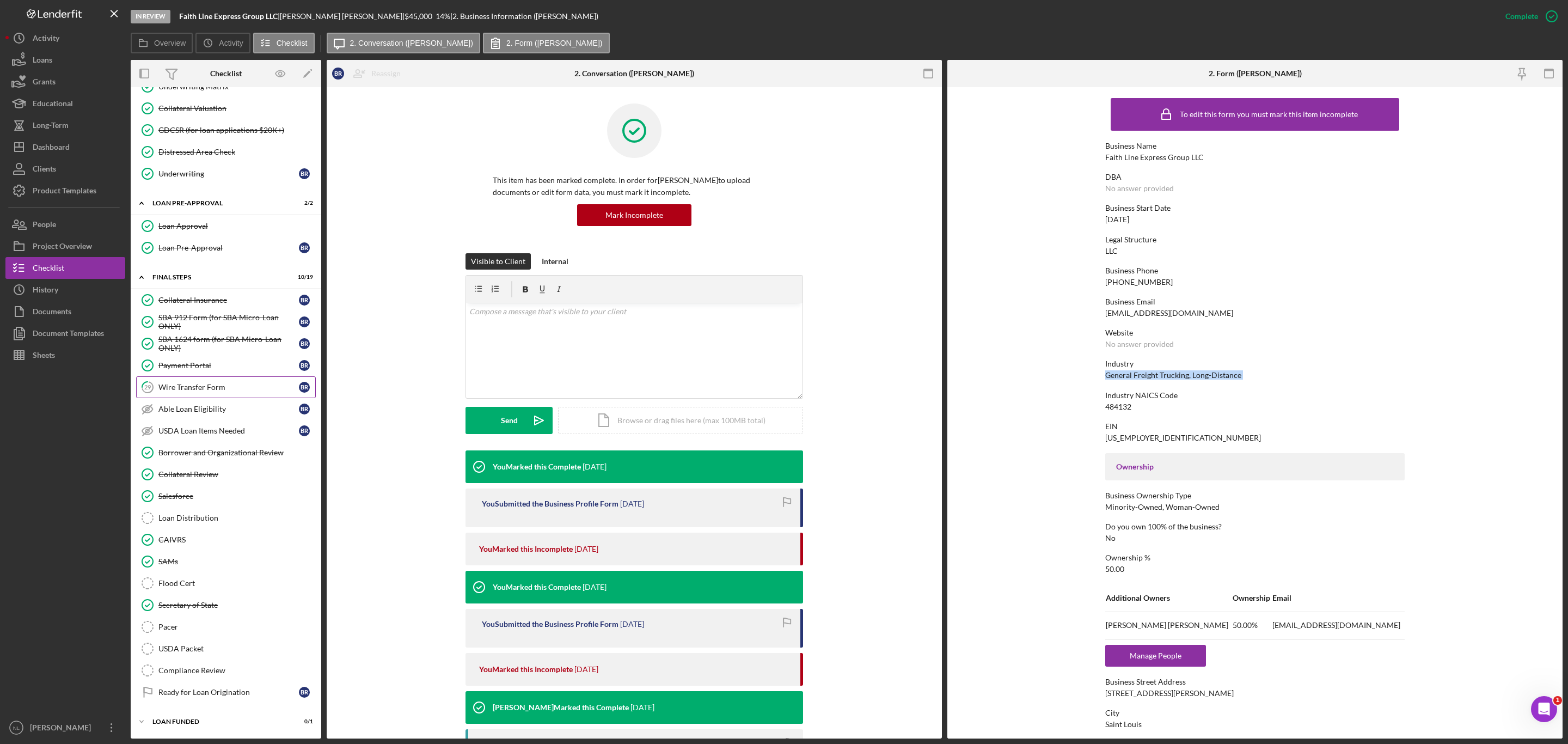
click at [210, 383] on div "Wire Transfer Form" at bounding box center [228, 387] width 140 height 9
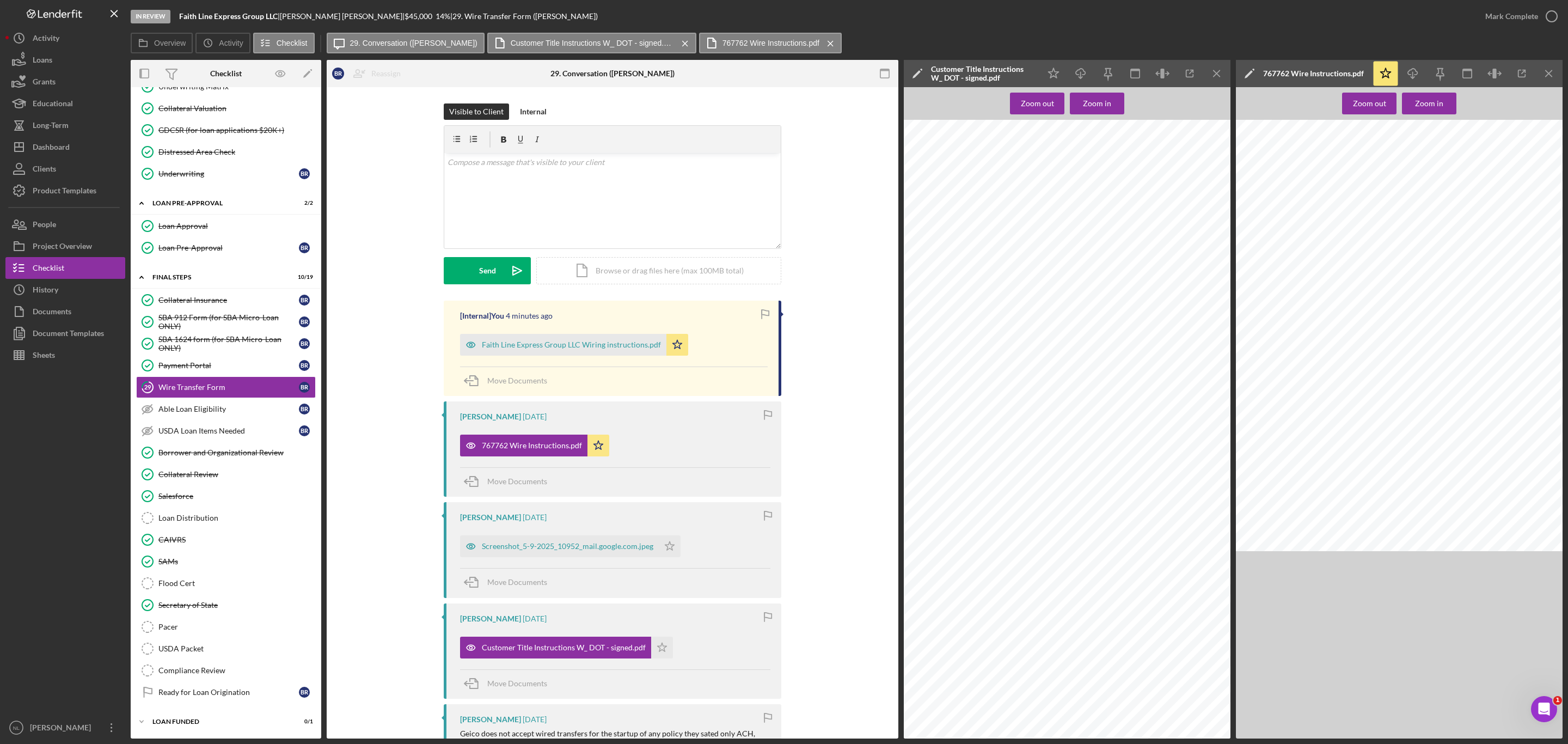
scroll to position [132, 0]
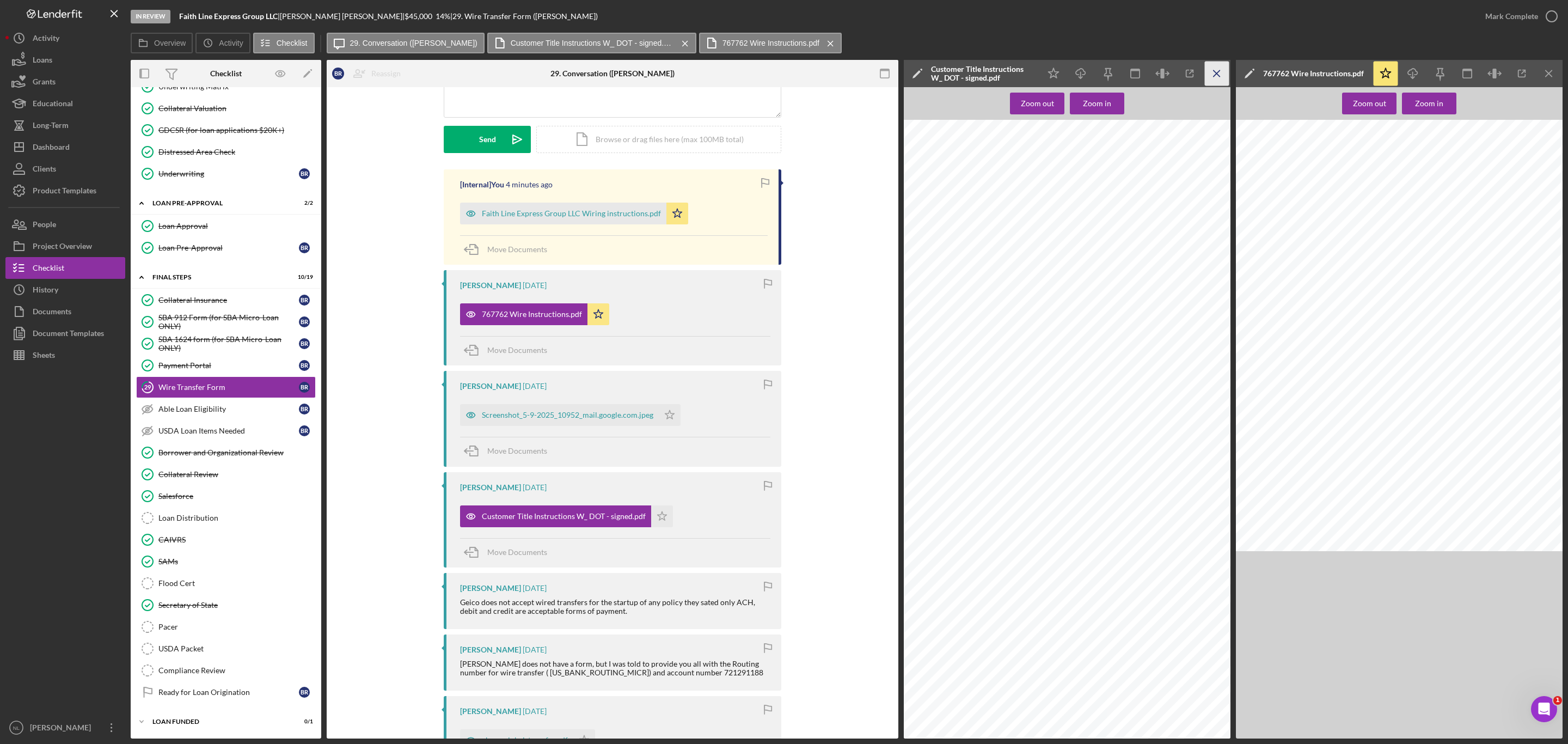
click at [1220, 70] on icon "Icon/Menu Close" at bounding box center [1217, 74] width 24 height 24
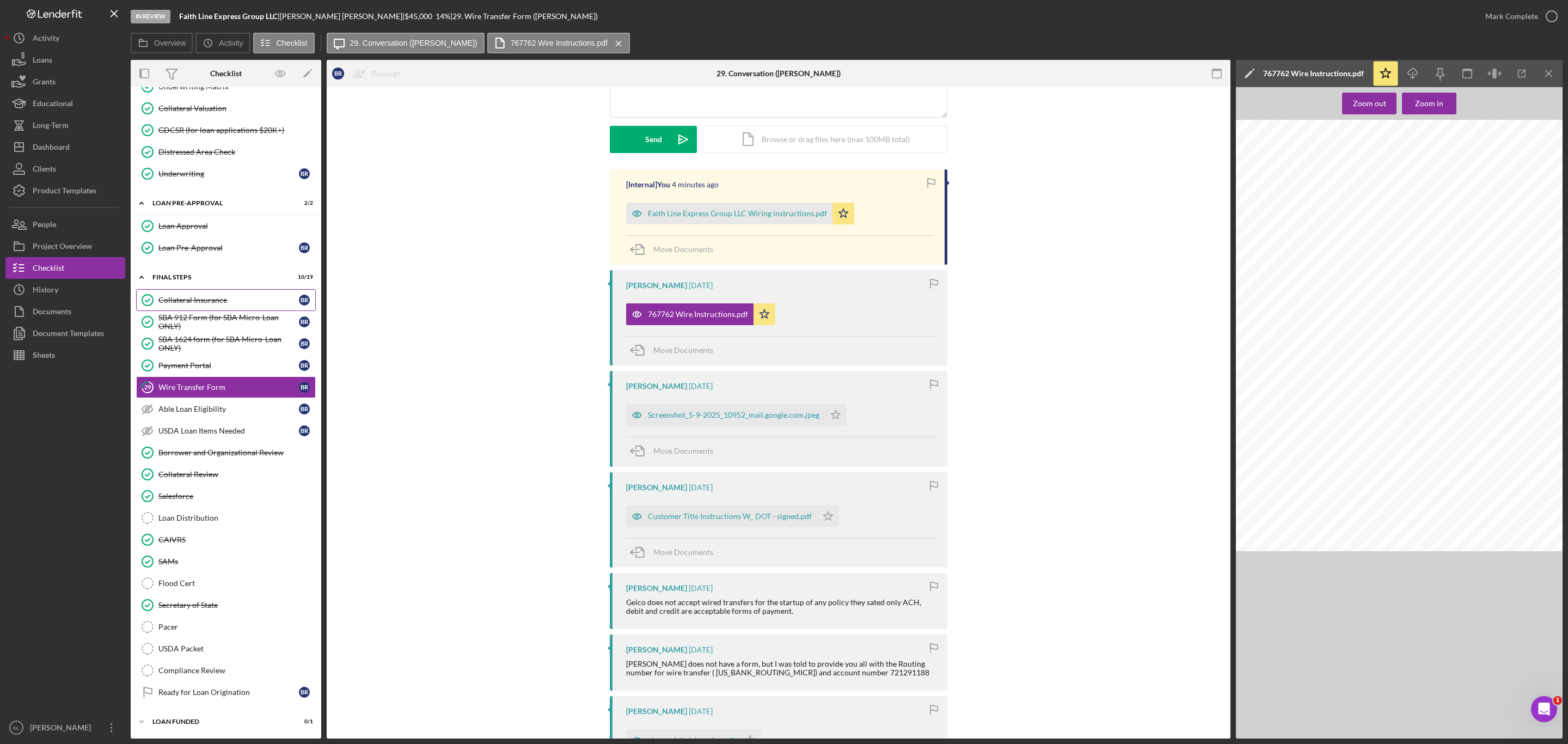
click at [176, 295] on div "Collateral Insurance" at bounding box center [228, 300] width 140 height 9
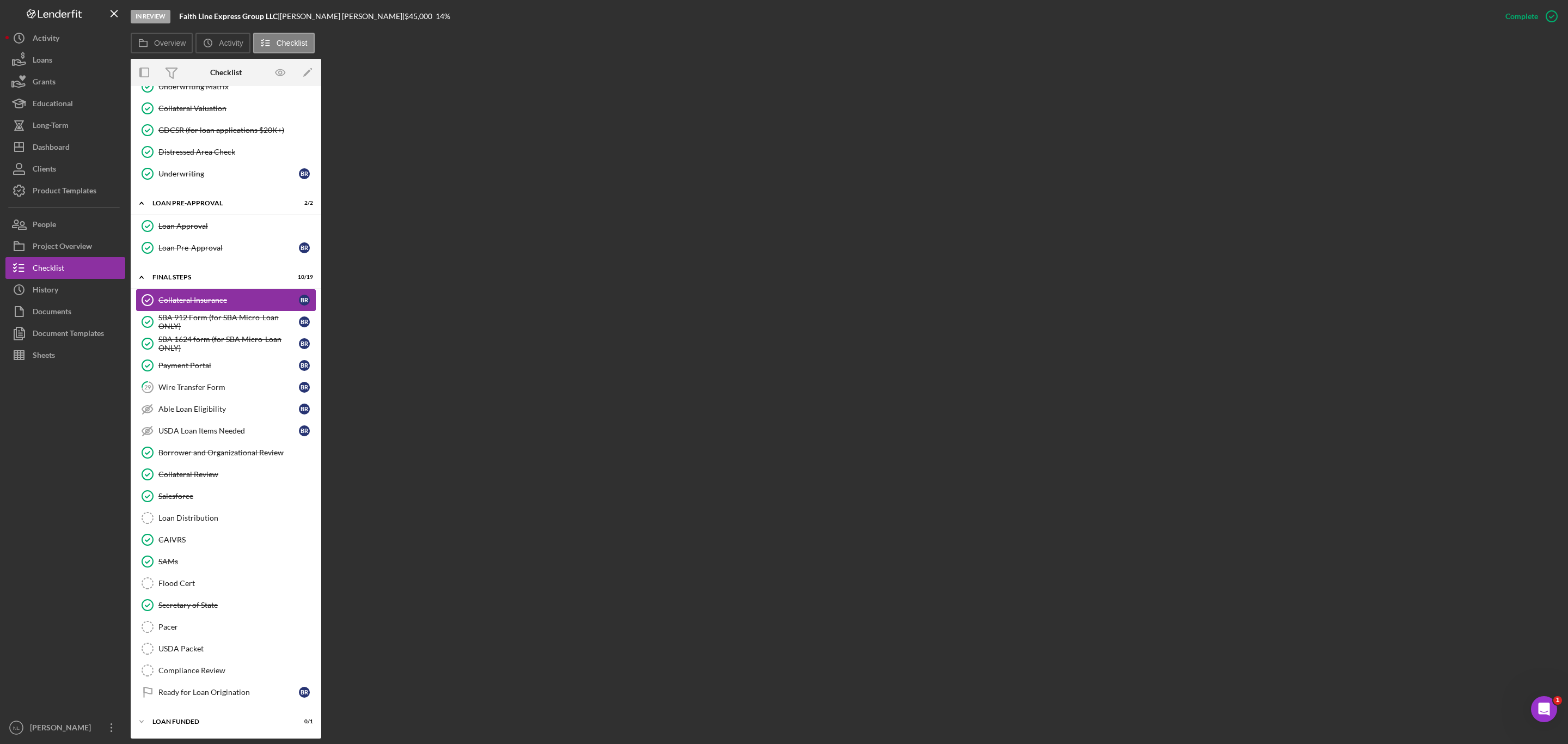
scroll to position [965, 0]
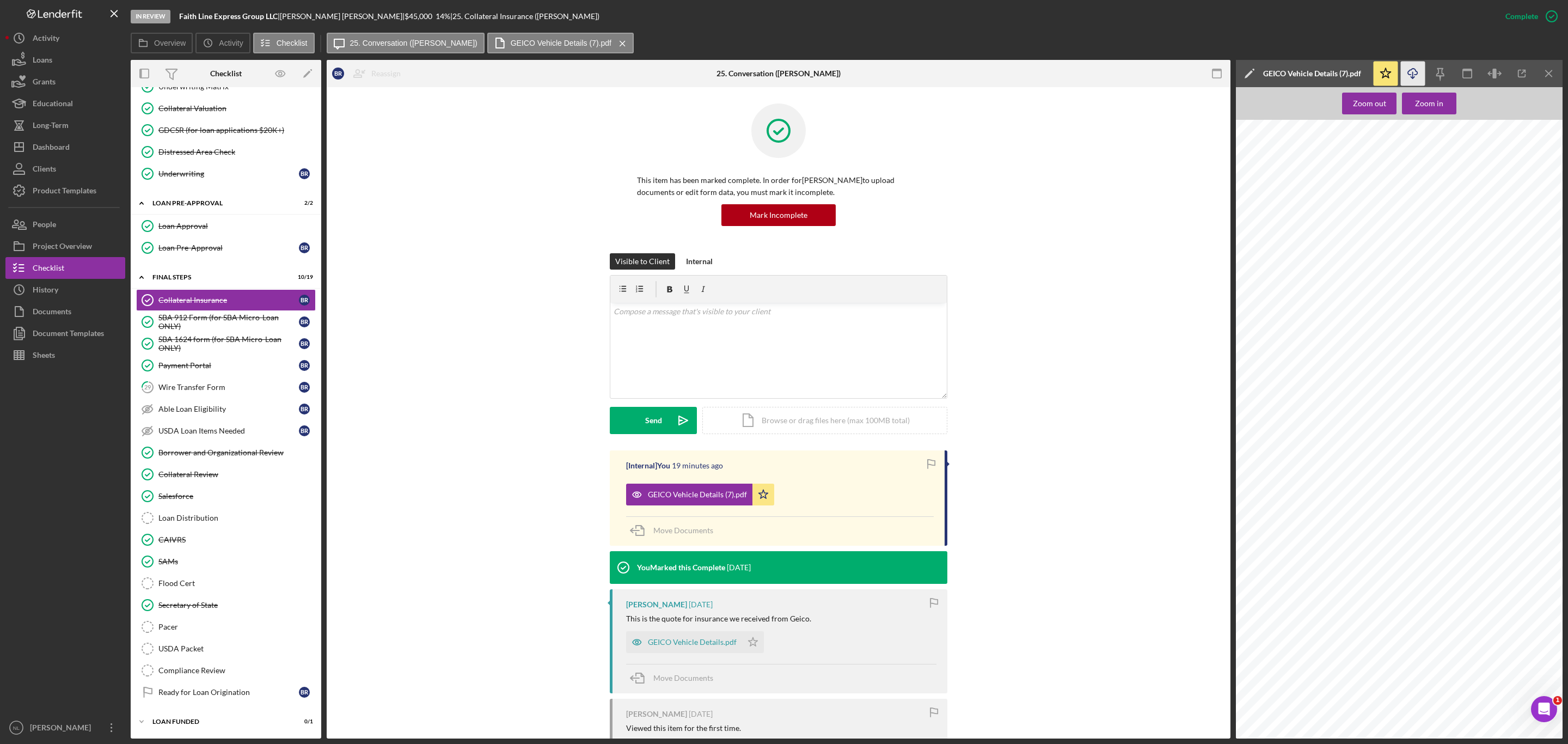
click at [1421, 67] on icon "Icon/Download" at bounding box center [1413, 74] width 24 height 24
click at [233, 464] on link "Collateral Review Collateral Review" at bounding box center [226, 474] width 180 height 22
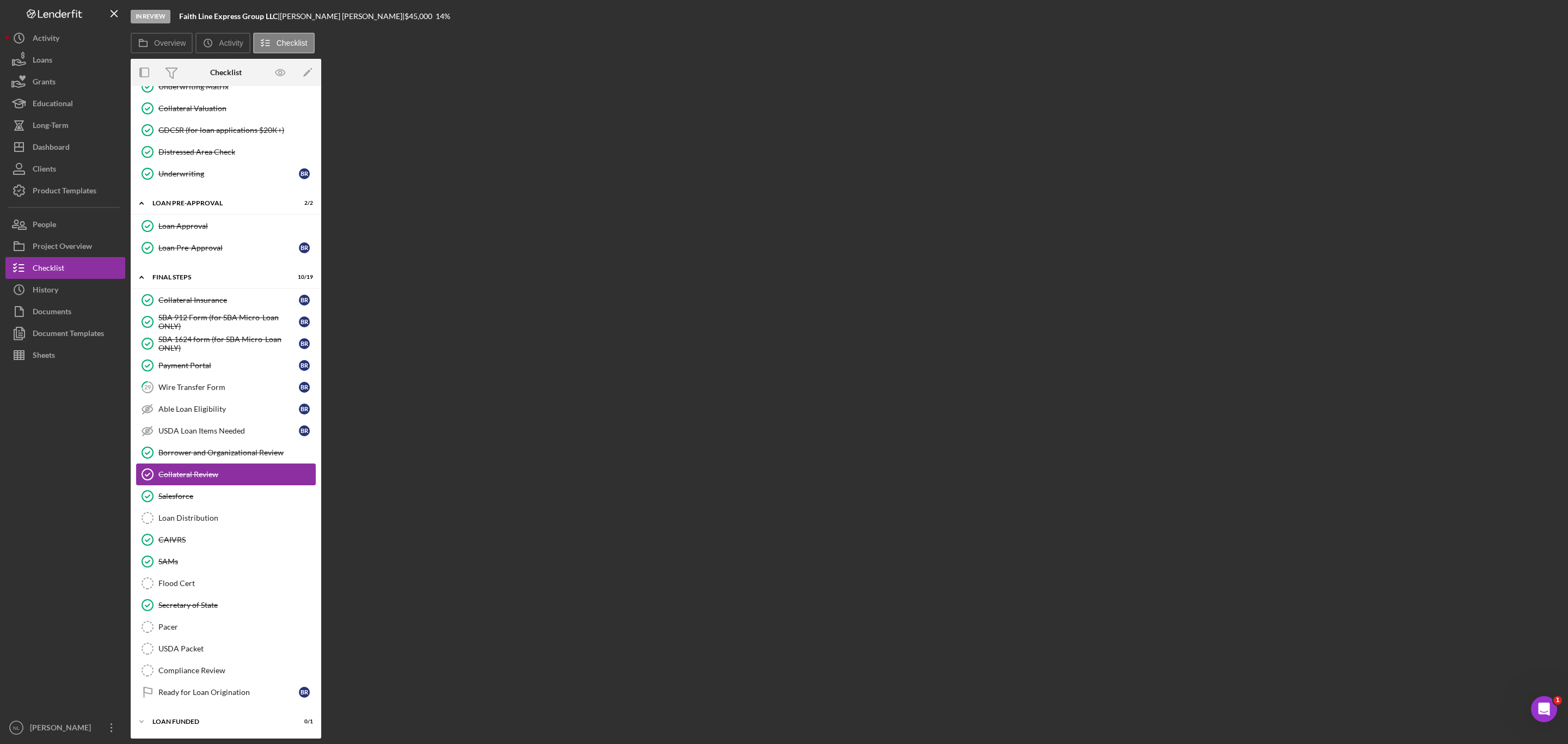
scroll to position [965, 0]
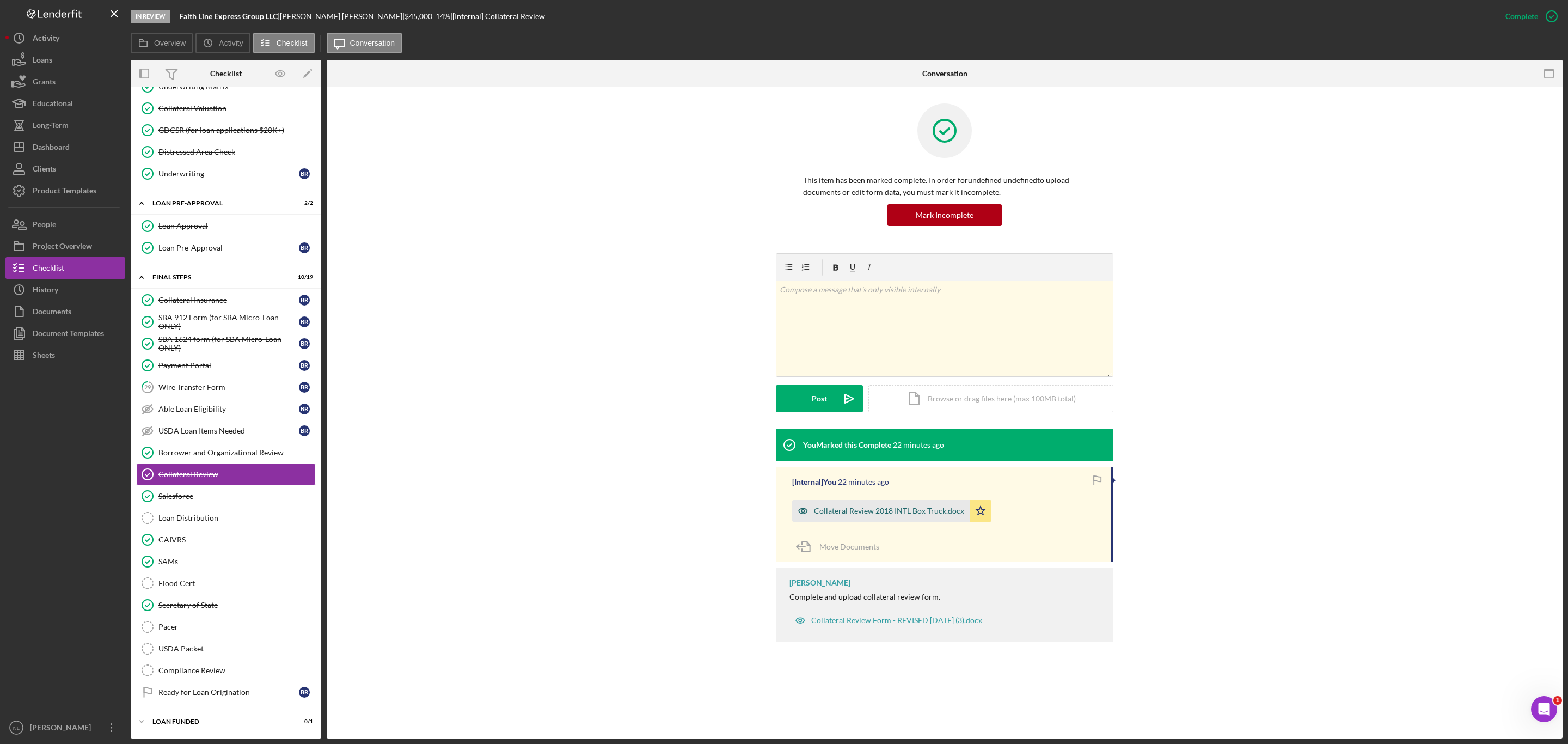
click at [838, 513] on div "Collateral Review 2018 INTL Box Truck.docx" at bounding box center [889, 511] width 150 height 9
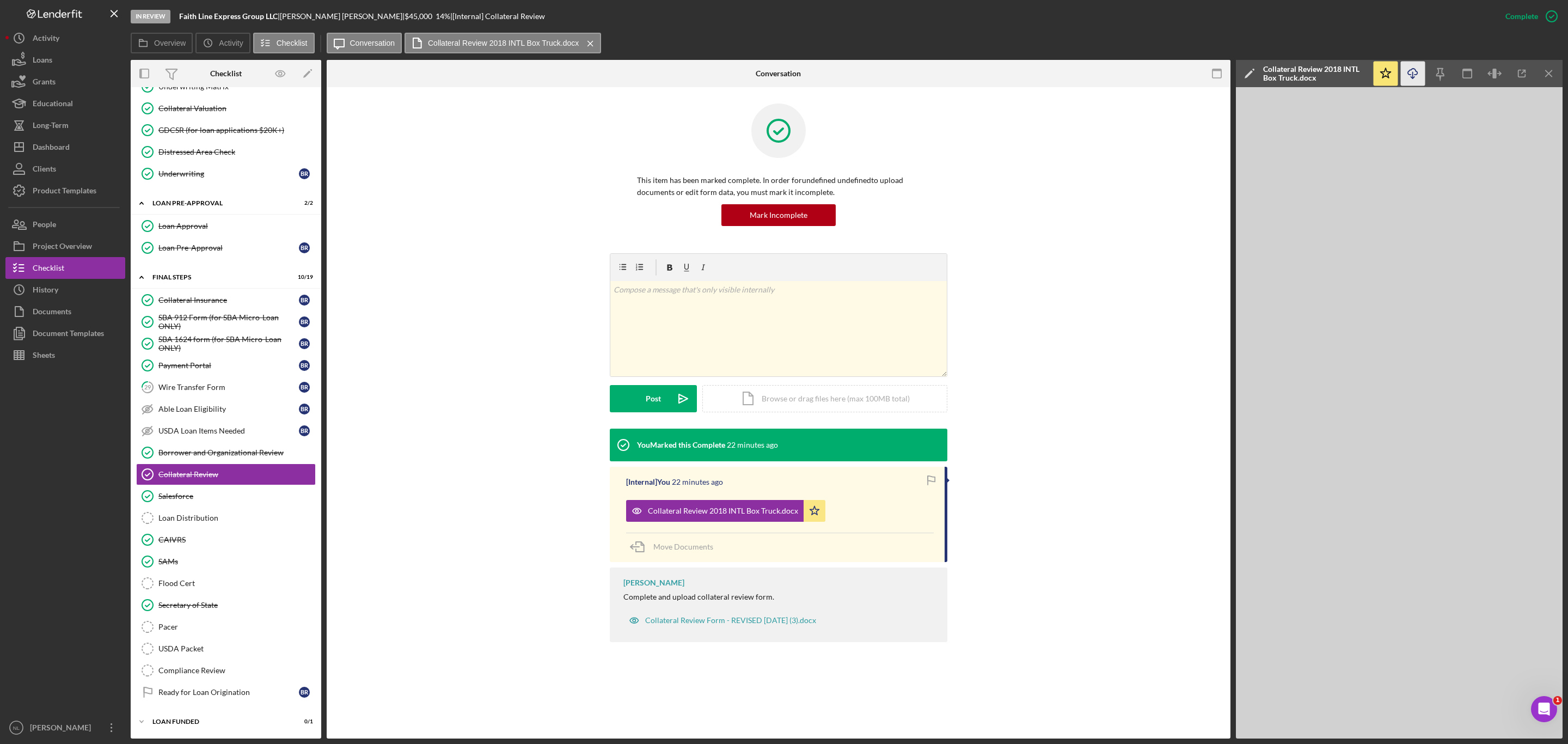
click at [1414, 79] on icon "Icon/Download" at bounding box center [1413, 74] width 24 height 24
click at [64, 216] on button "People" at bounding box center [65, 224] width 120 height 22
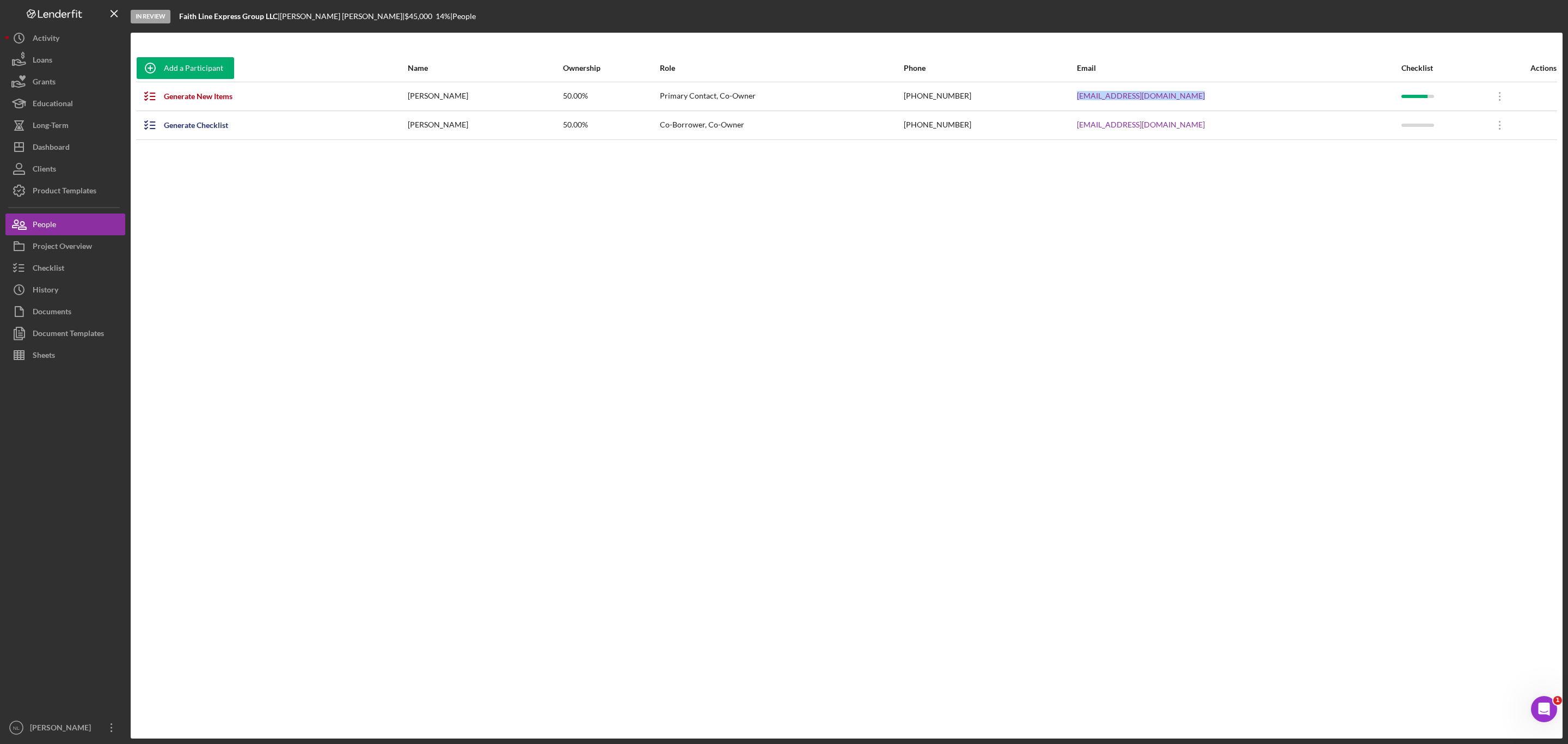
drag, startPoint x: 1230, startPoint y: 88, endPoint x: 1088, endPoint y: 95, distance: 142.2
click at [1088, 95] on tr "Generate New Items [PERSON_NAME] 50.00% Primary Contact, Co-Owner [PHONE_NUMBER…" at bounding box center [846, 96] width 1421 height 29
copy tr "[EMAIL_ADDRESS][DOMAIN_NAME]"
drag, startPoint x: 1222, startPoint y: 123, endPoint x: 1084, endPoint y: 126, distance: 138.0
click at [1084, 126] on tr "Generate Checklist [PERSON_NAME] 50.00% Co-Borrower, Co-Owner [PHONE_NUMBER] [E…" at bounding box center [846, 125] width 1421 height 29
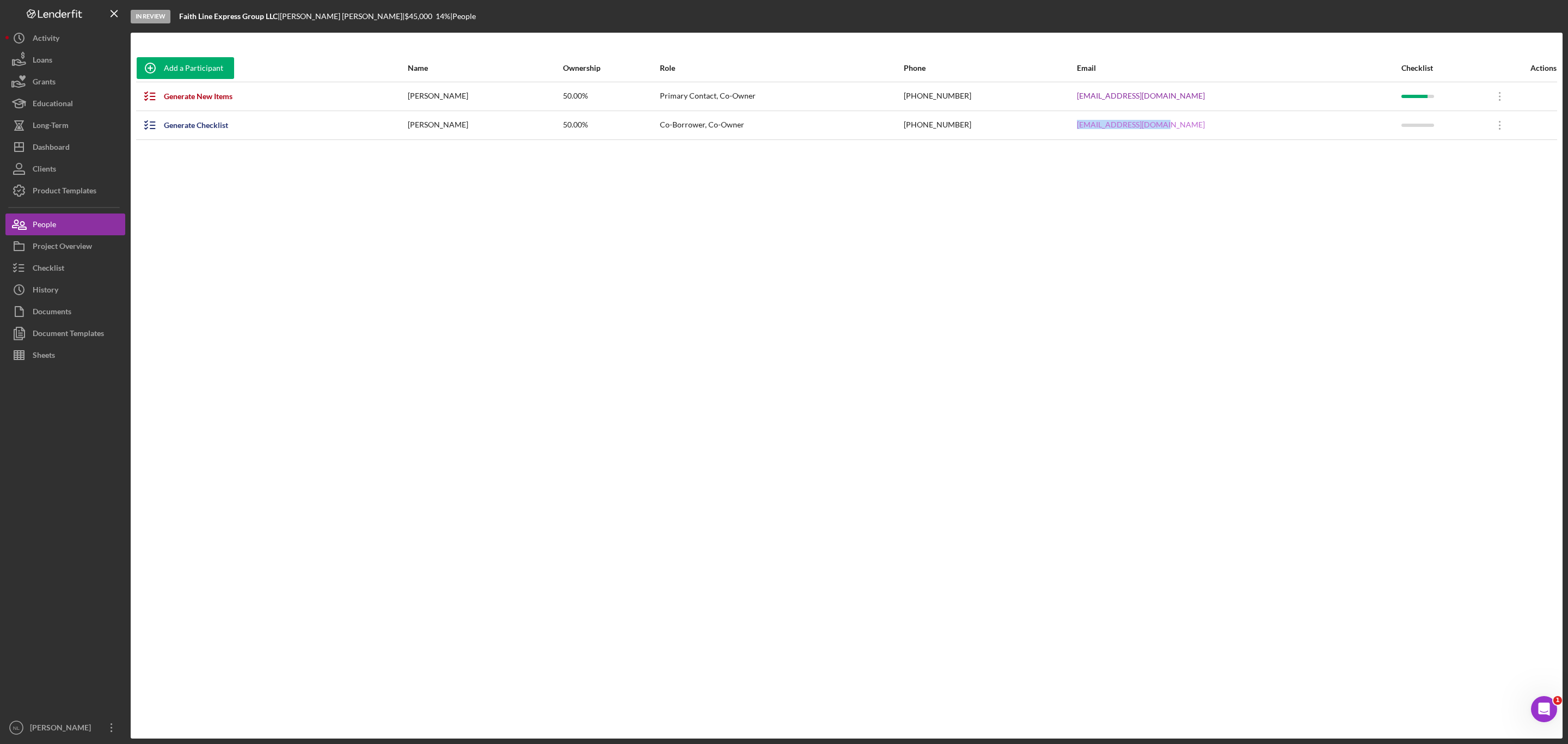
copy tr "[EMAIL_ADDRESS][DOMAIN_NAME]"
click at [93, 265] on button "Checklist" at bounding box center [65, 268] width 120 height 22
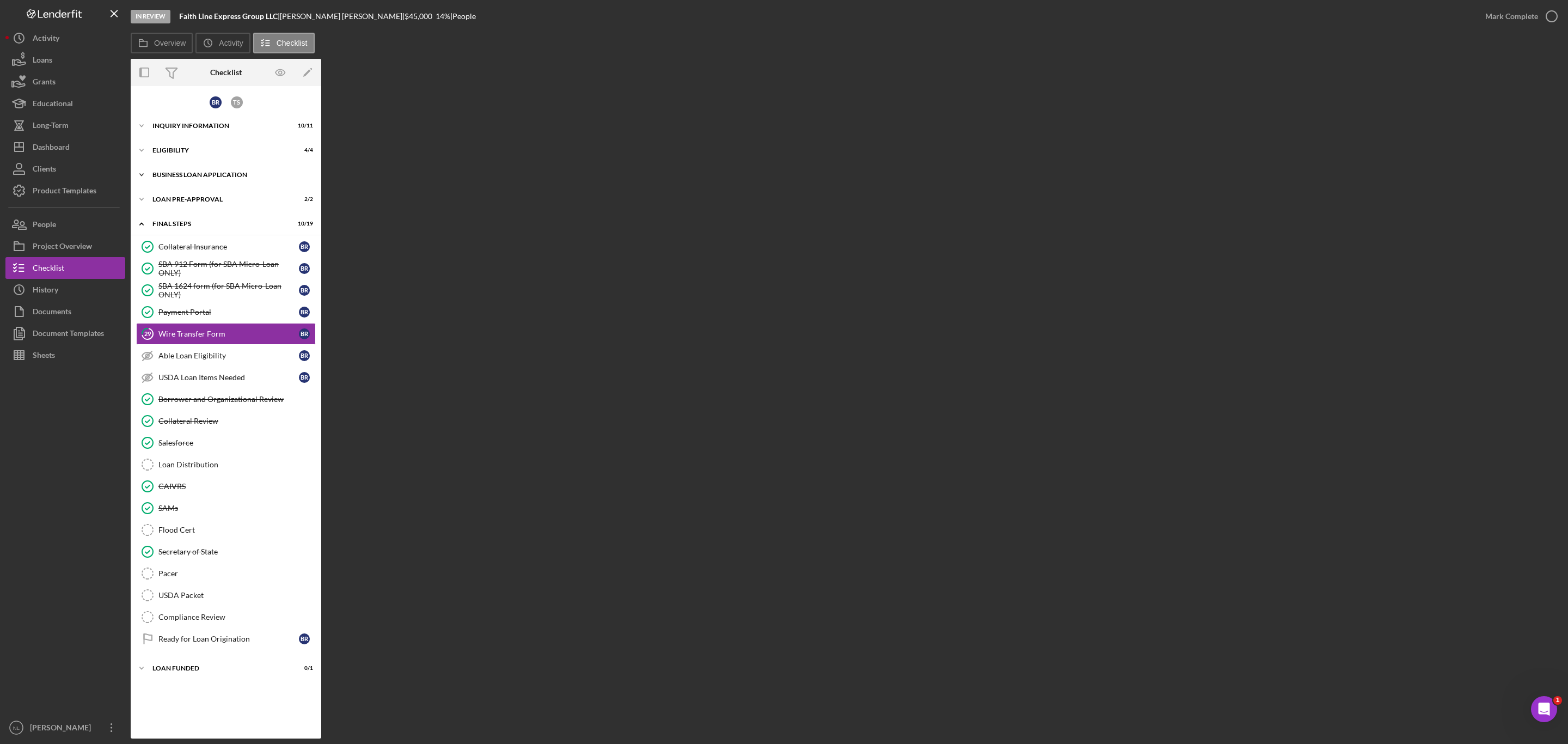
click at [210, 176] on div "BUSINESS LOAN APPLICATION" at bounding box center [230, 175] width 155 height 6
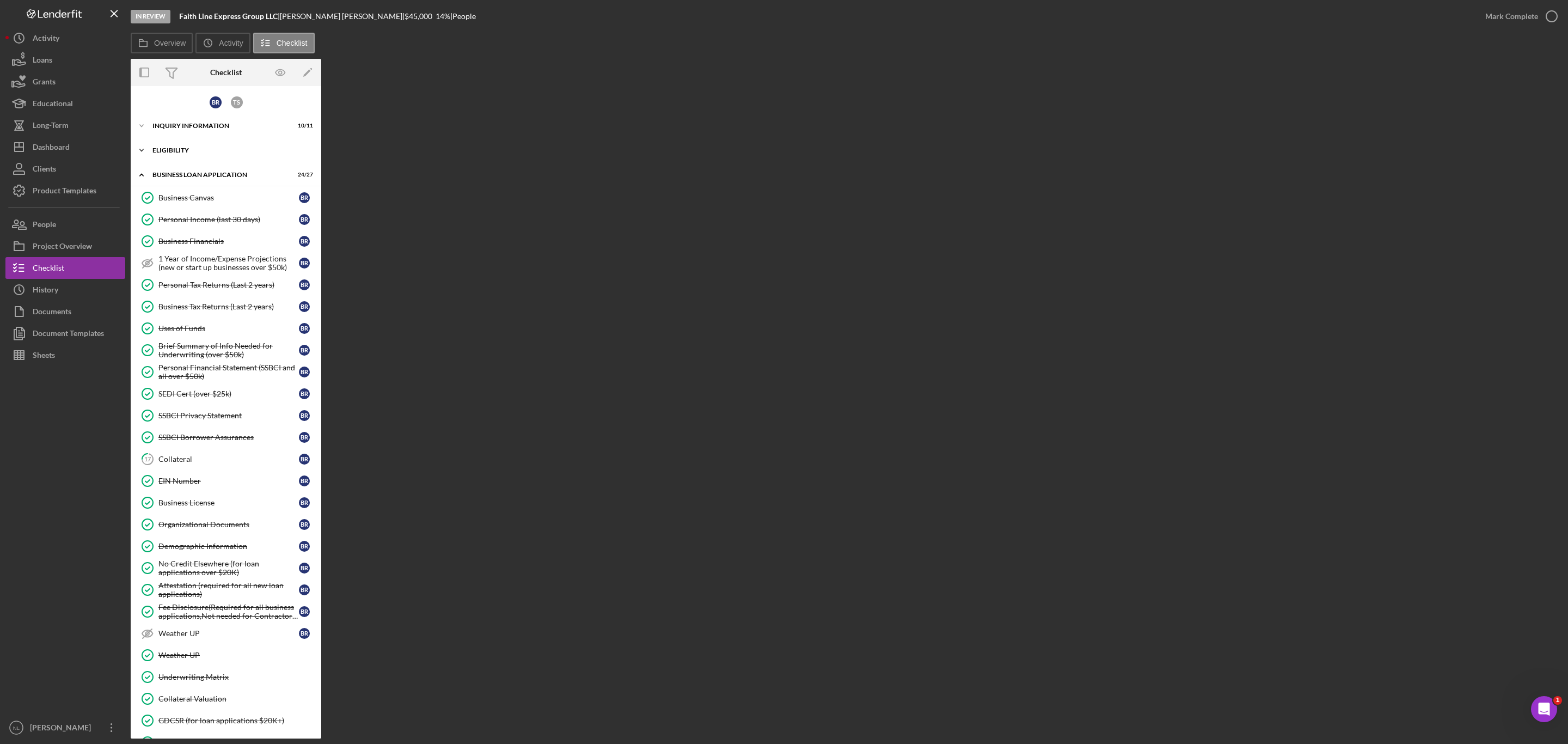
click at [170, 147] on div "ELIGIBILITY" at bounding box center [230, 150] width 155 height 6
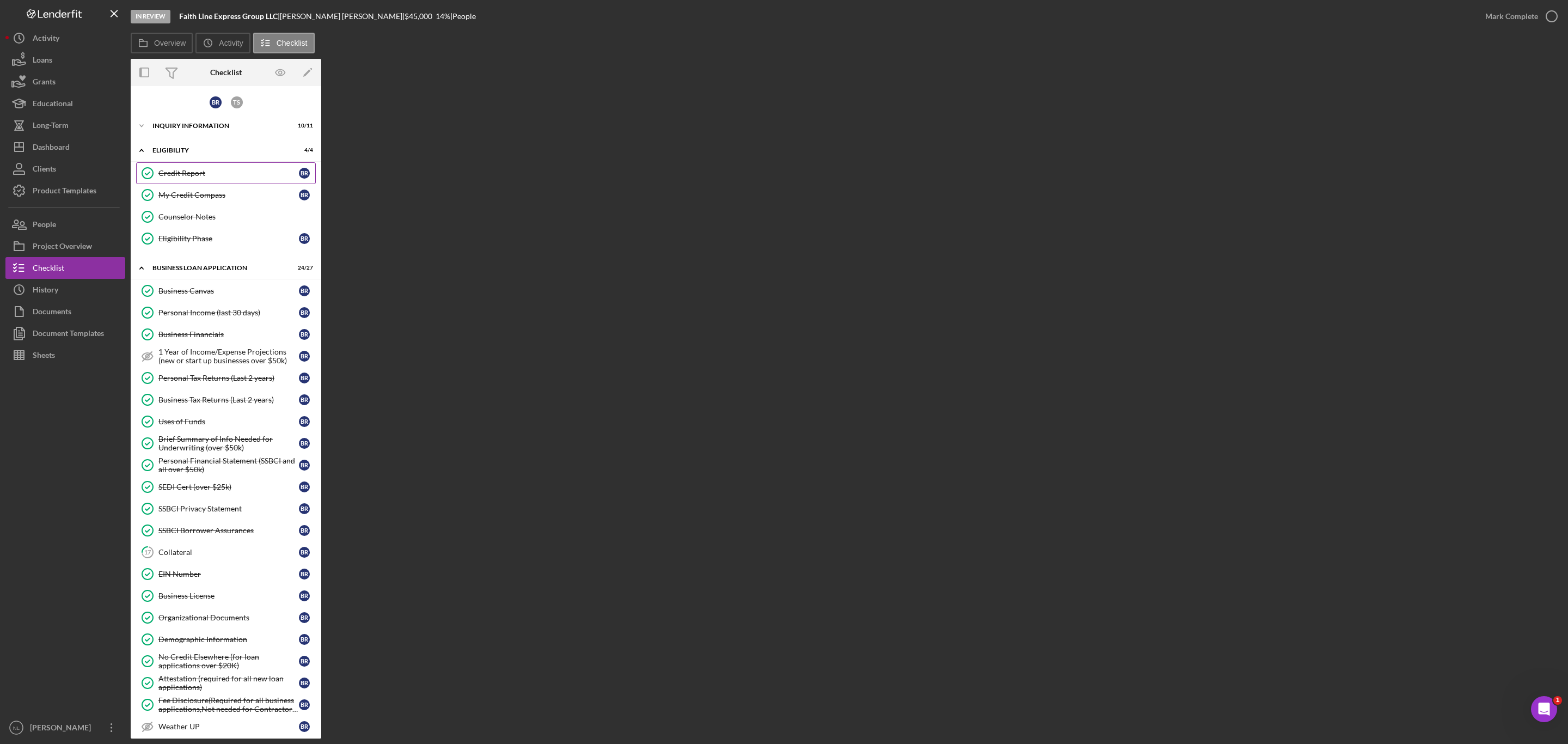
click at [187, 167] on link "Credit Report Credit Report B R" at bounding box center [226, 173] width 180 height 22
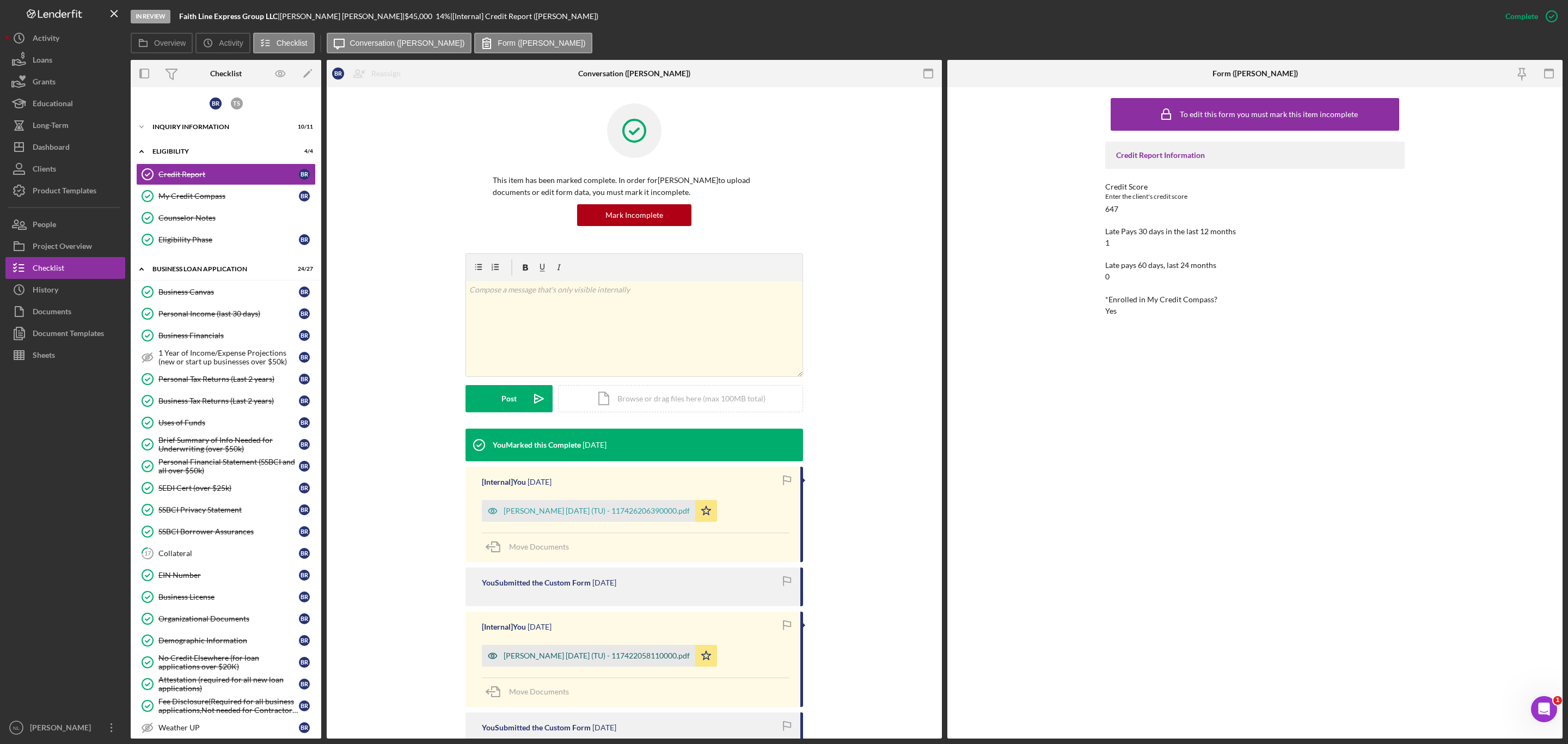
click at [641, 662] on div "[PERSON_NAME] [DATE] (TU) - 117422058110000.pdf" at bounding box center [588, 656] width 213 height 22
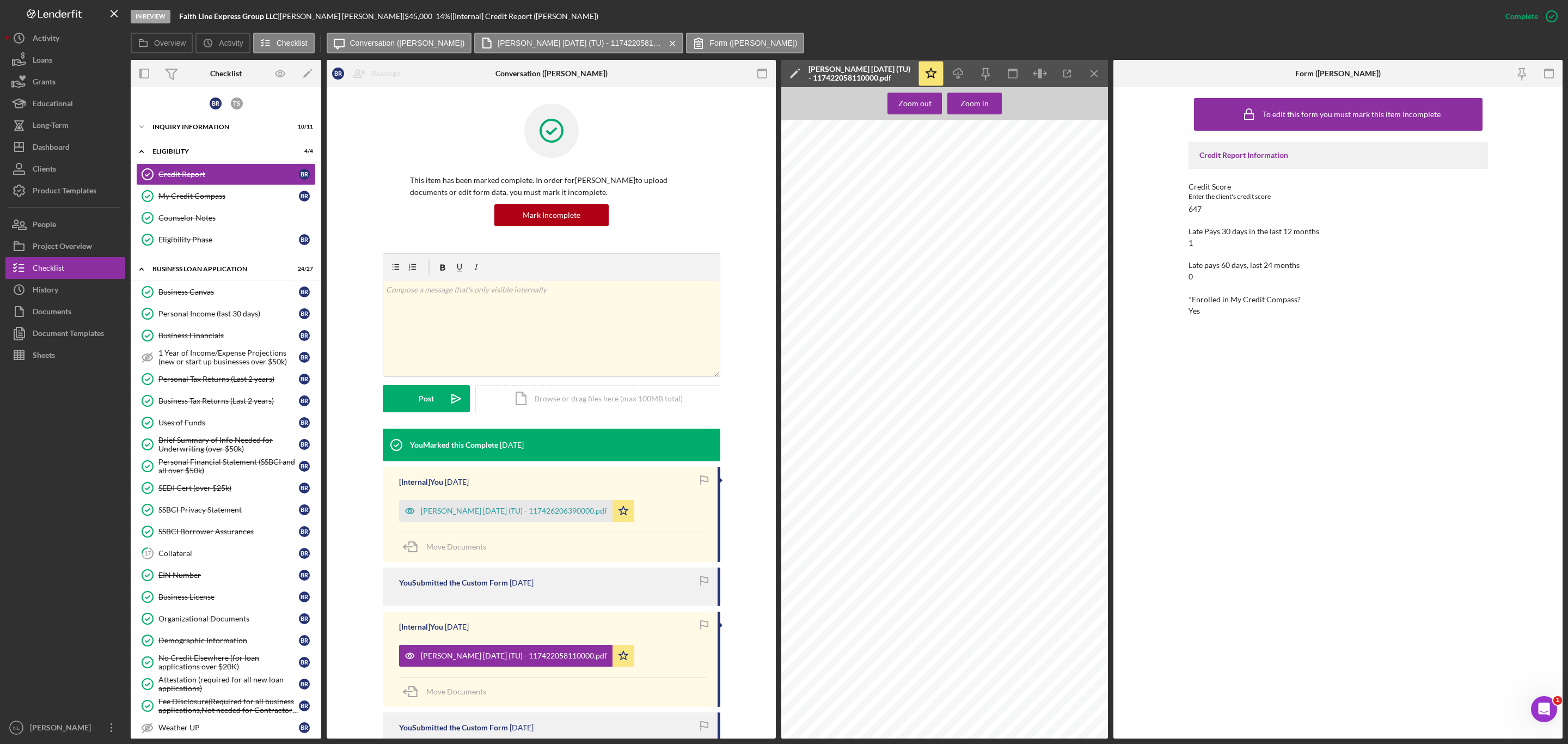
scroll to position [132, 0]
click at [1093, 70] on icon "Icon/Menu Close" at bounding box center [1094, 74] width 24 height 24
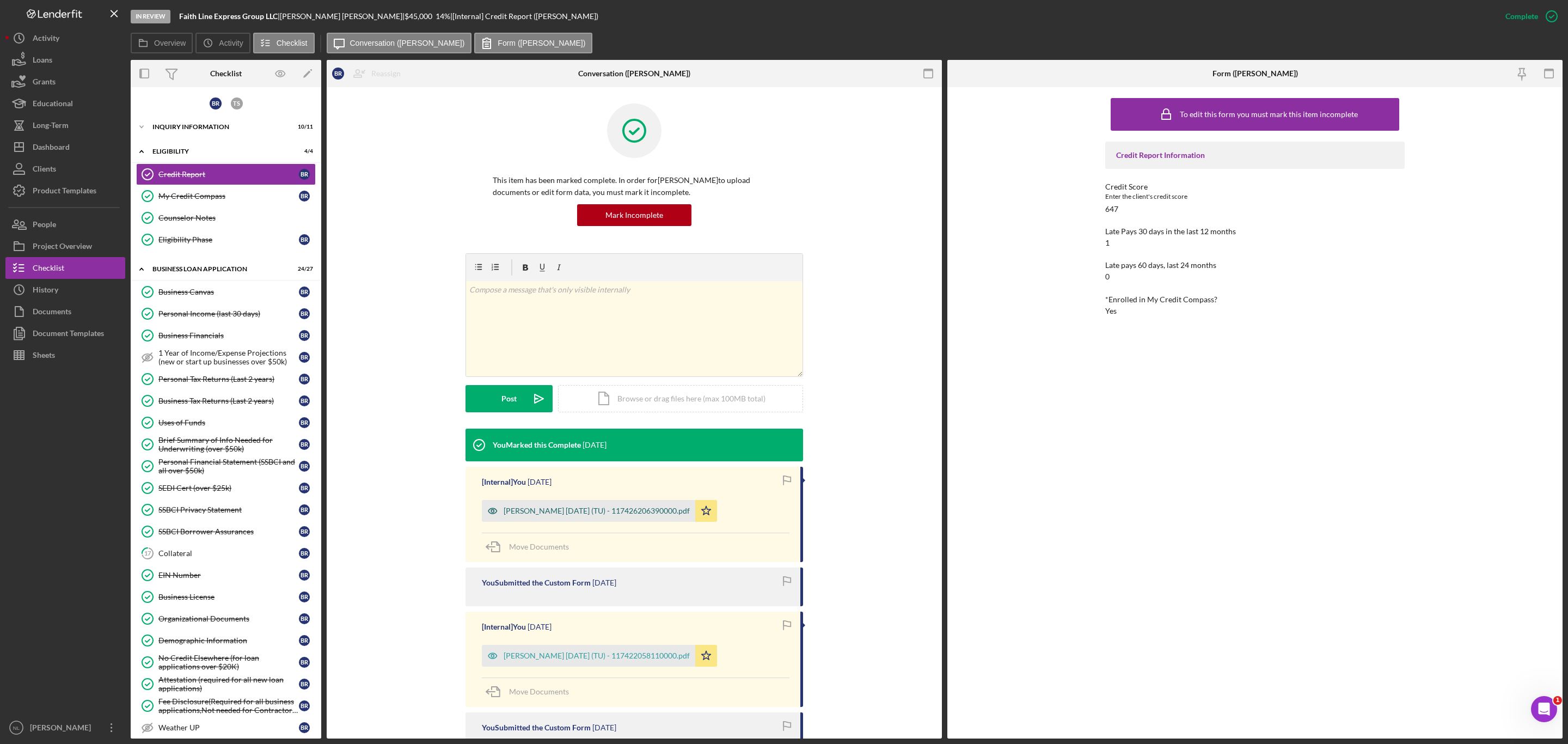
click at [643, 515] on div "[PERSON_NAME] [DATE] (TU) - 117426206390000.pdf" at bounding box center [596, 511] width 186 height 9
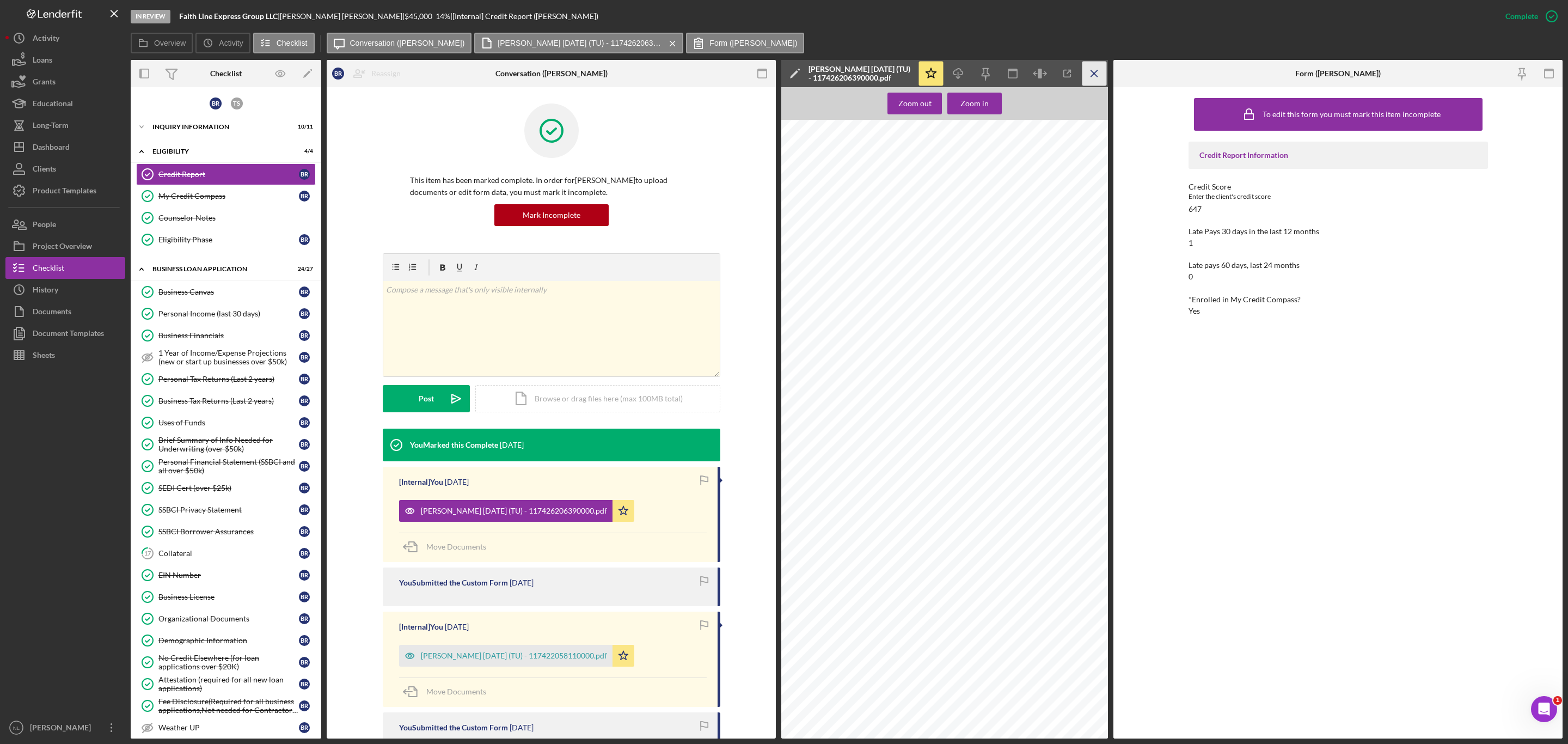
click at [1089, 78] on icon "Icon/Menu Close" at bounding box center [1094, 74] width 24 height 24
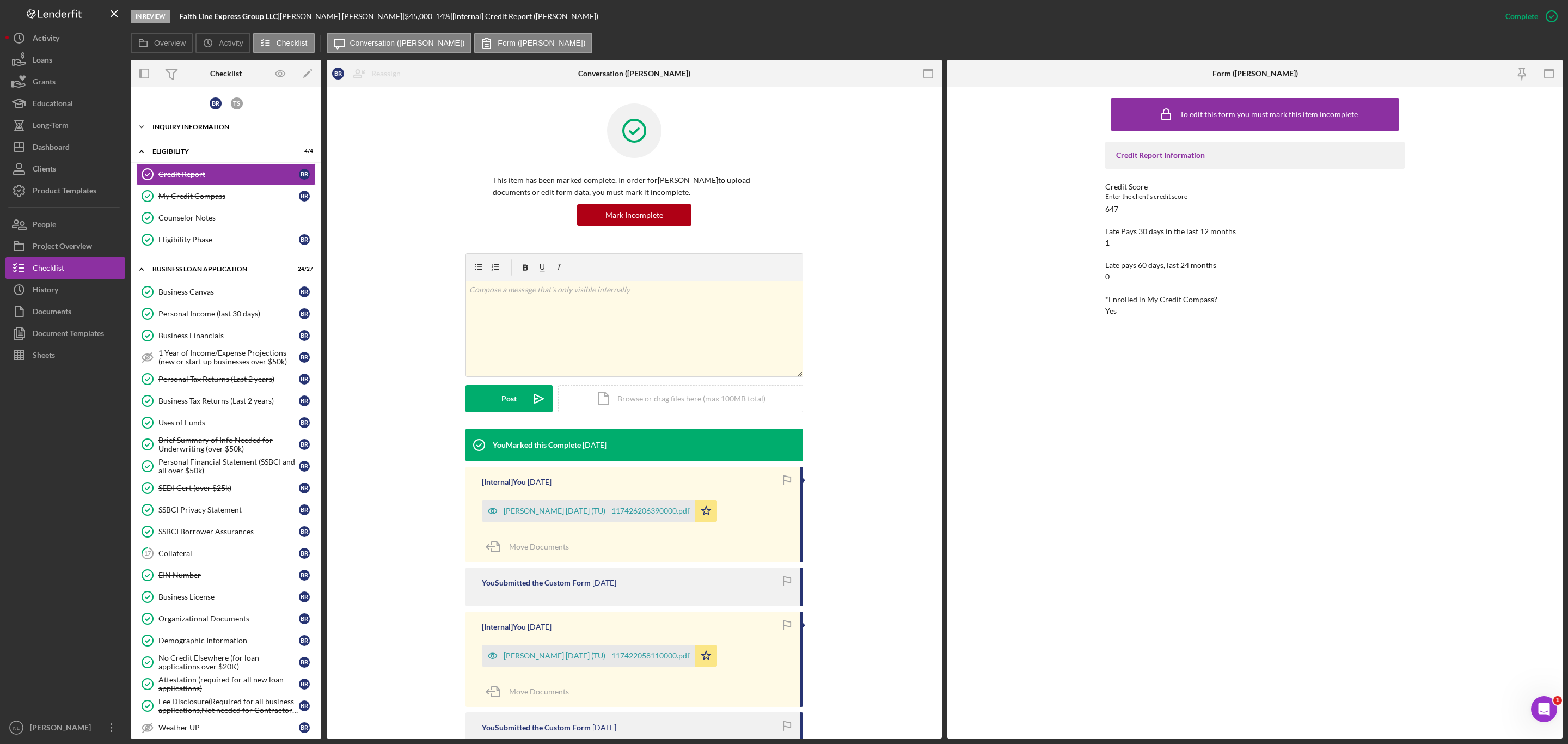
click at [165, 121] on div "Icon/Expander INQUIRY INFORMATION 10 / 11" at bounding box center [226, 127] width 190 height 22
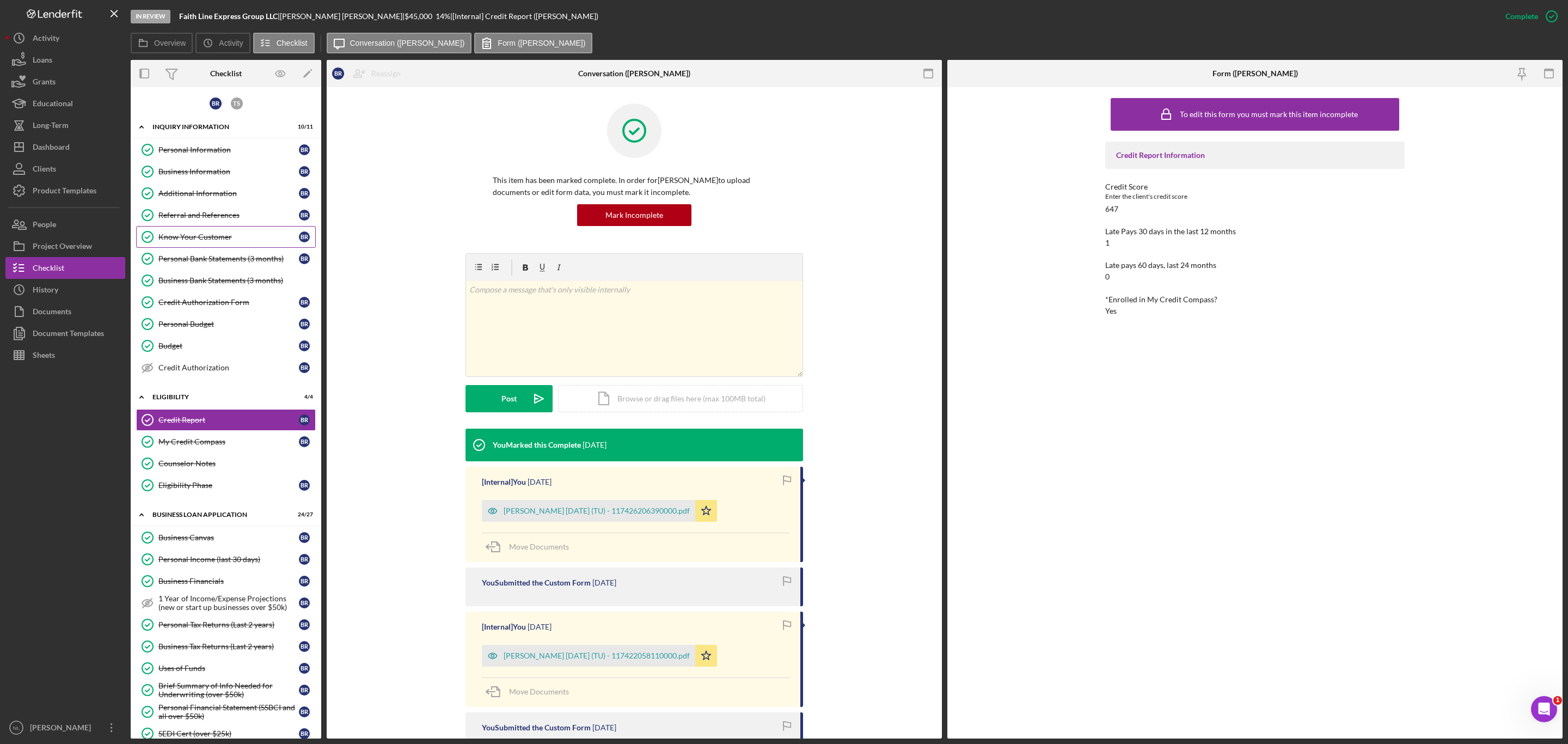
click at [222, 233] on link "Know Your Customer Know Your Customer B R" at bounding box center [226, 236] width 180 height 22
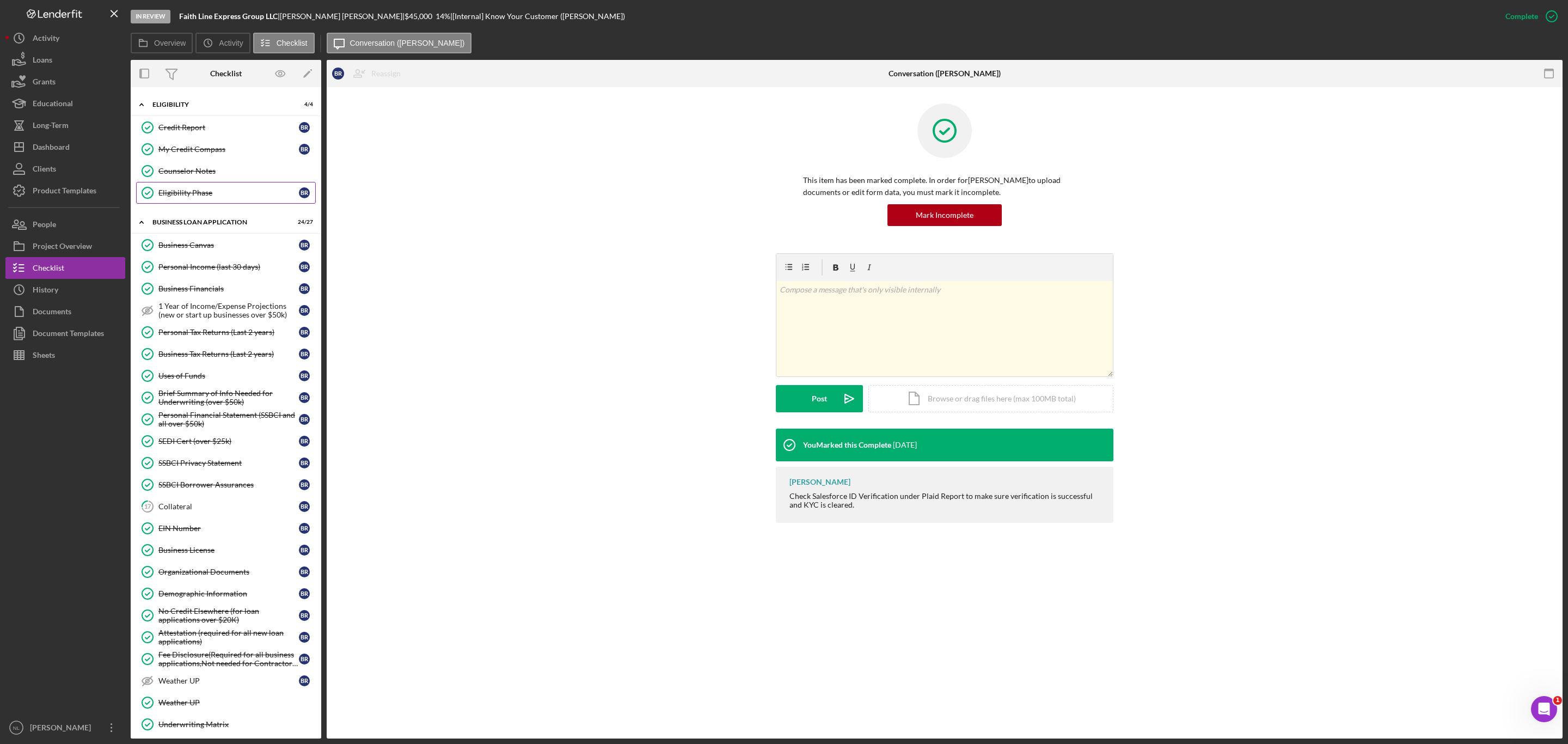
scroll to position [325, 0]
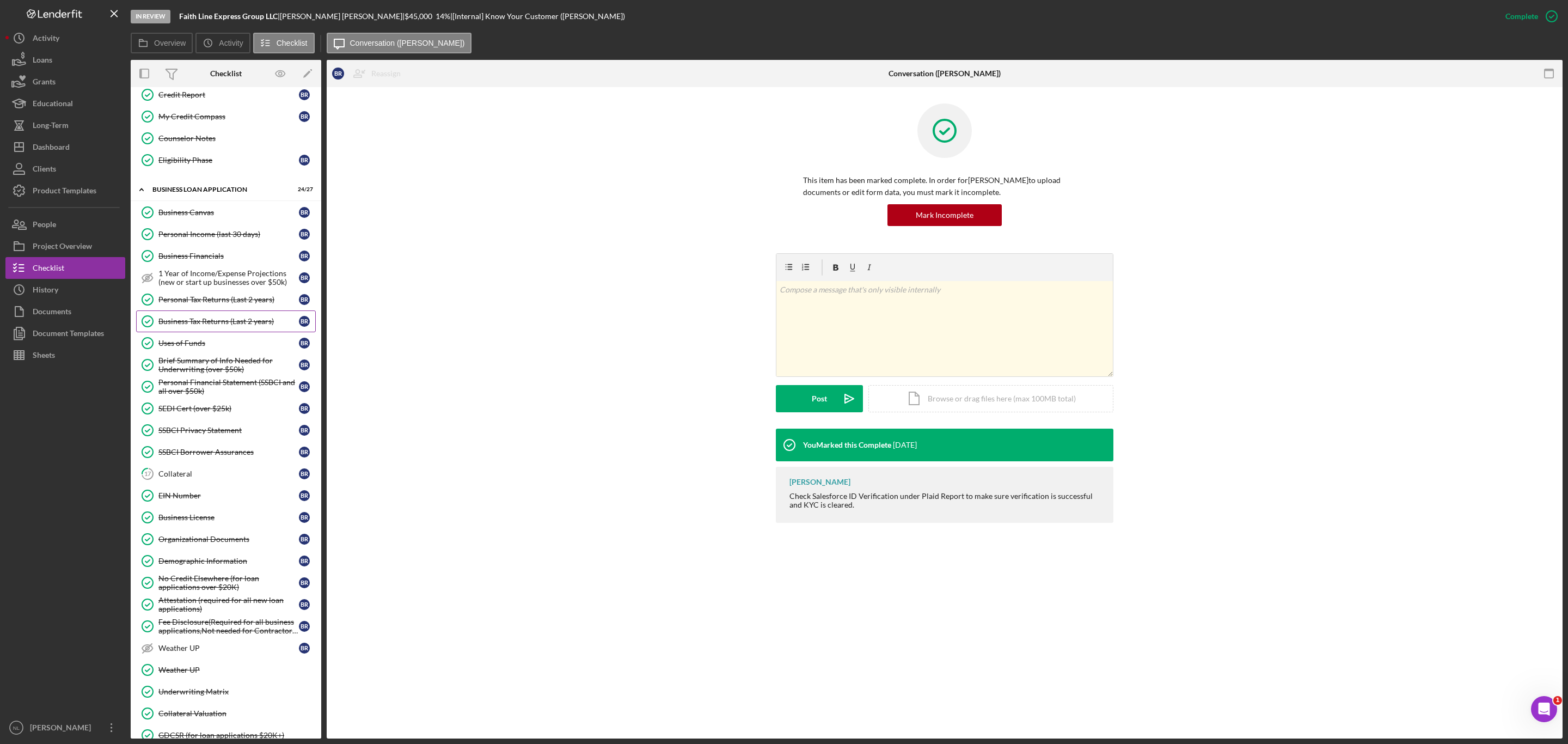
click at [188, 326] on div "Business Tax Returns (Last 2 years)" at bounding box center [228, 321] width 140 height 9
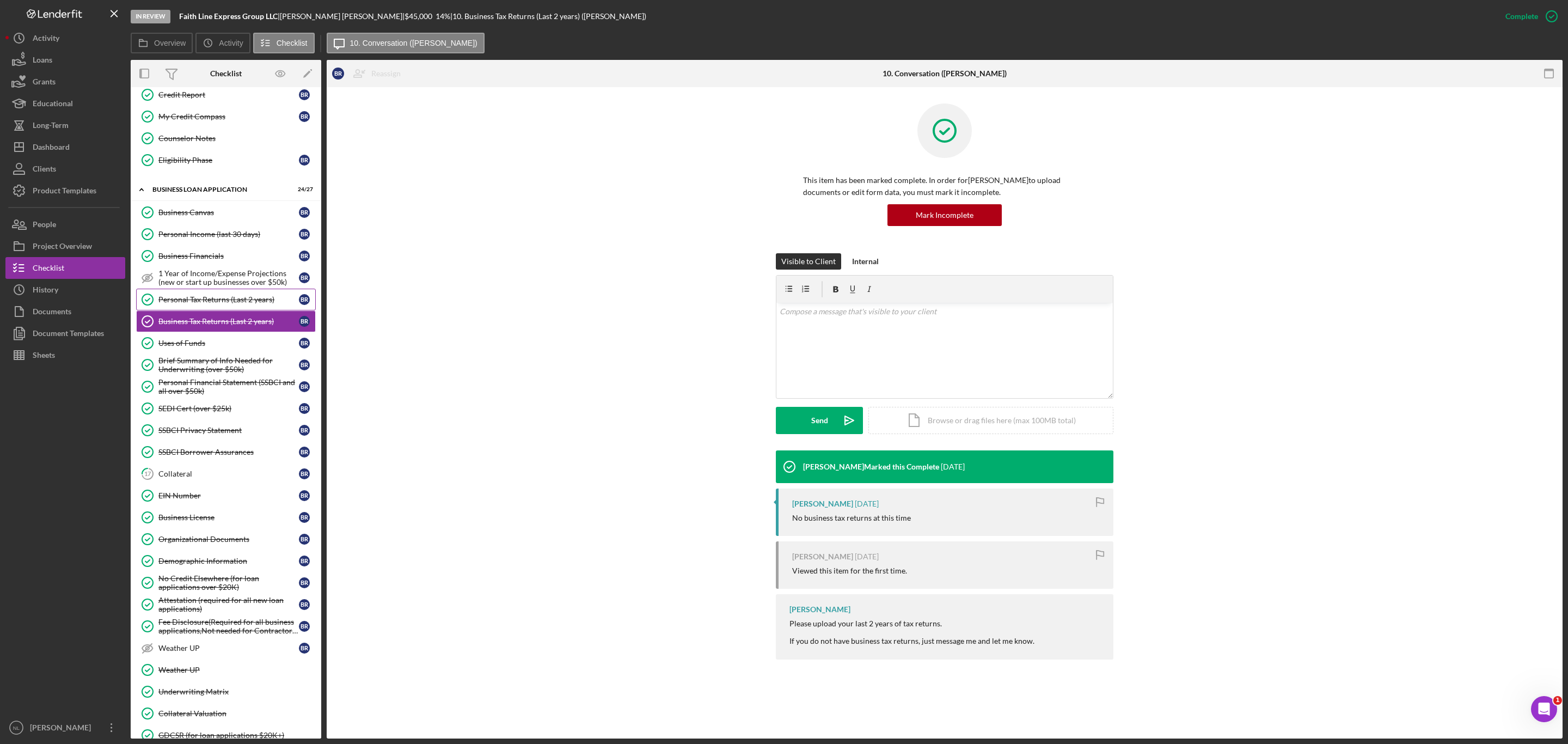
click at [227, 306] on link "Personal Tax Returns (Last 2 years) Personal Tax Returns (Last 2 years) B R" at bounding box center [226, 300] width 180 height 22
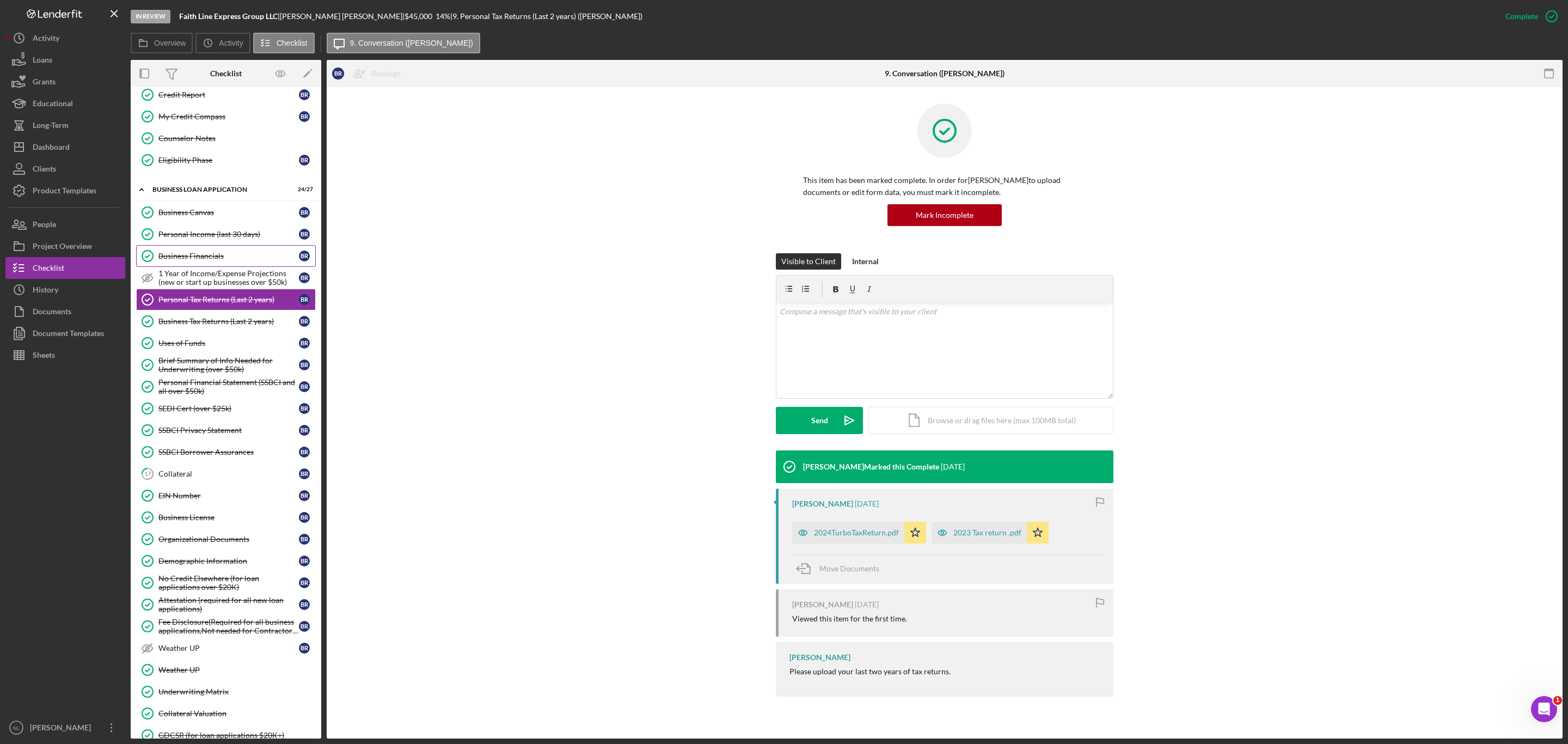
click at [201, 260] on div "Business Financials" at bounding box center [228, 256] width 140 height 9
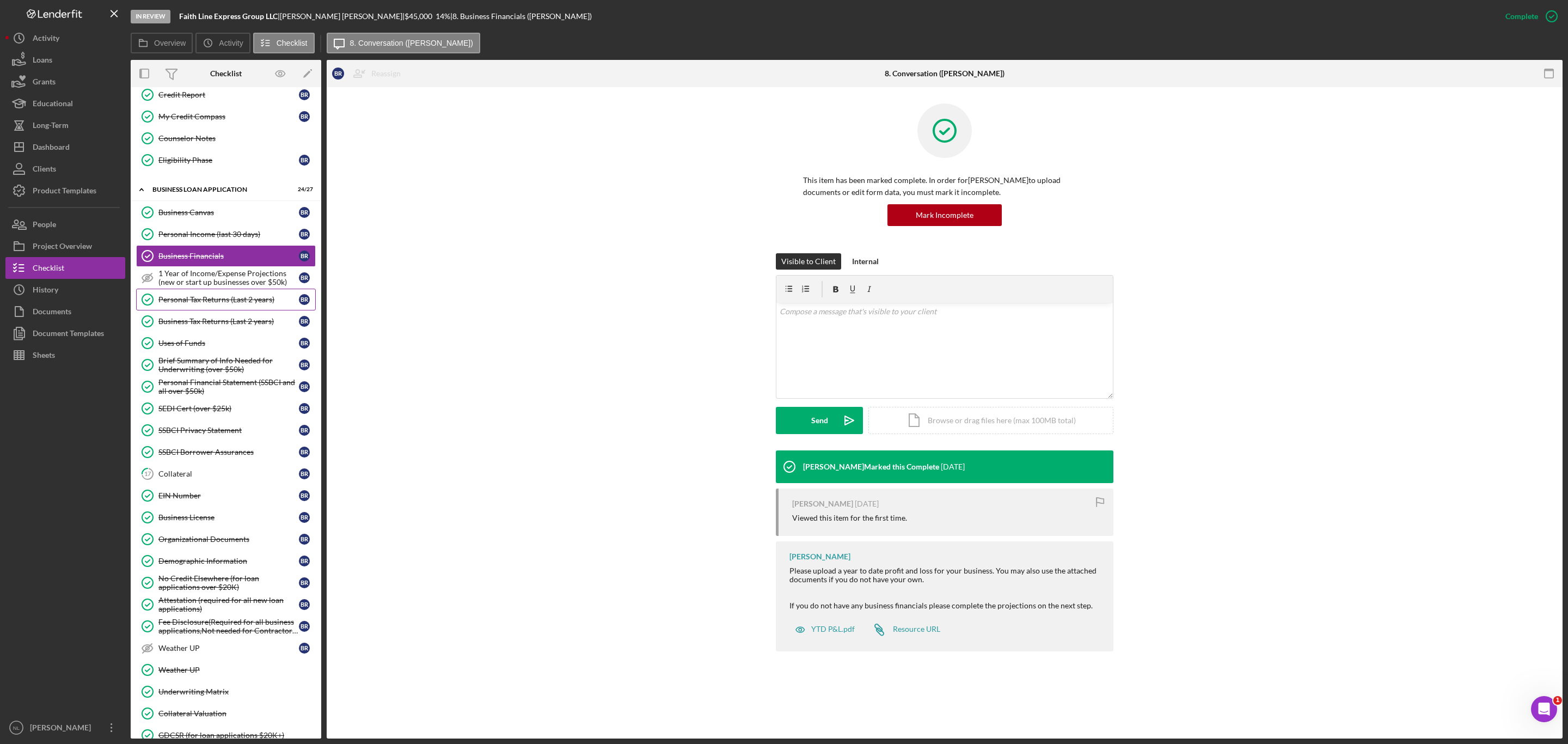
click at [203, 304] on div "Personal Tax Returns (Last 2 years)" at bounding box center [228, 300] width 140 height 9
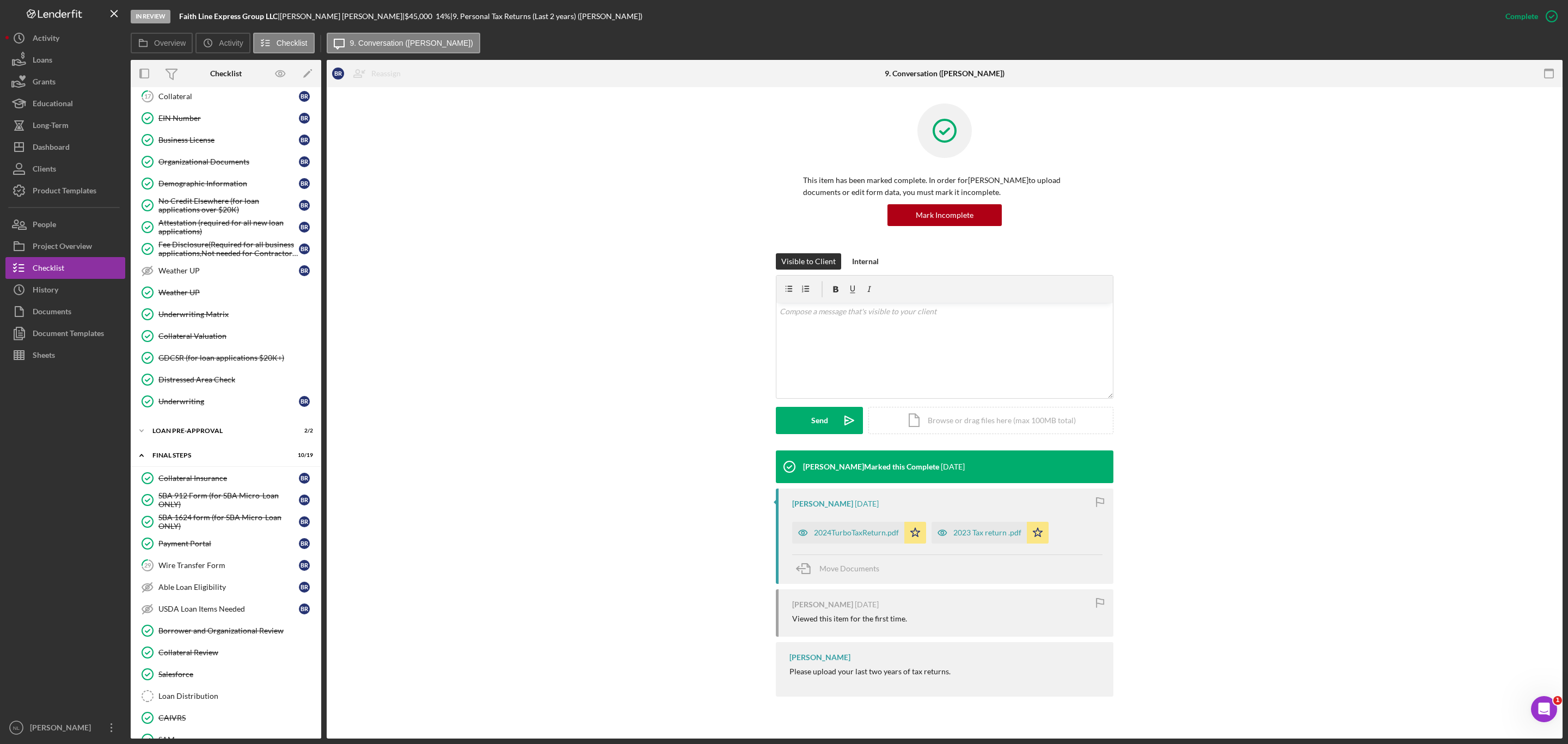
scroll to position [736, 0]
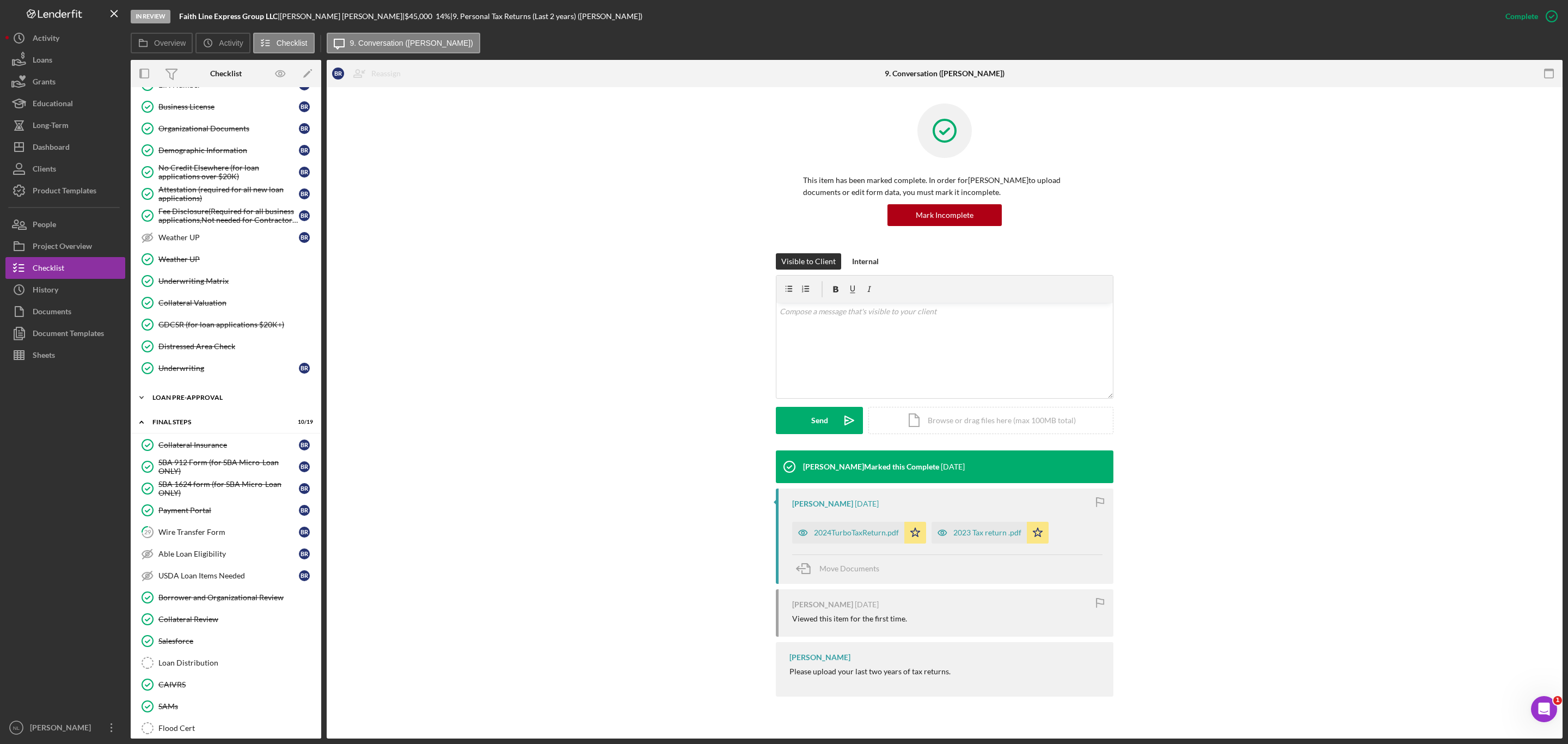
click at [204, 401] on div "LOAN PRE-APPROVAL" at bounding box center [230, 398] width 155 height 6
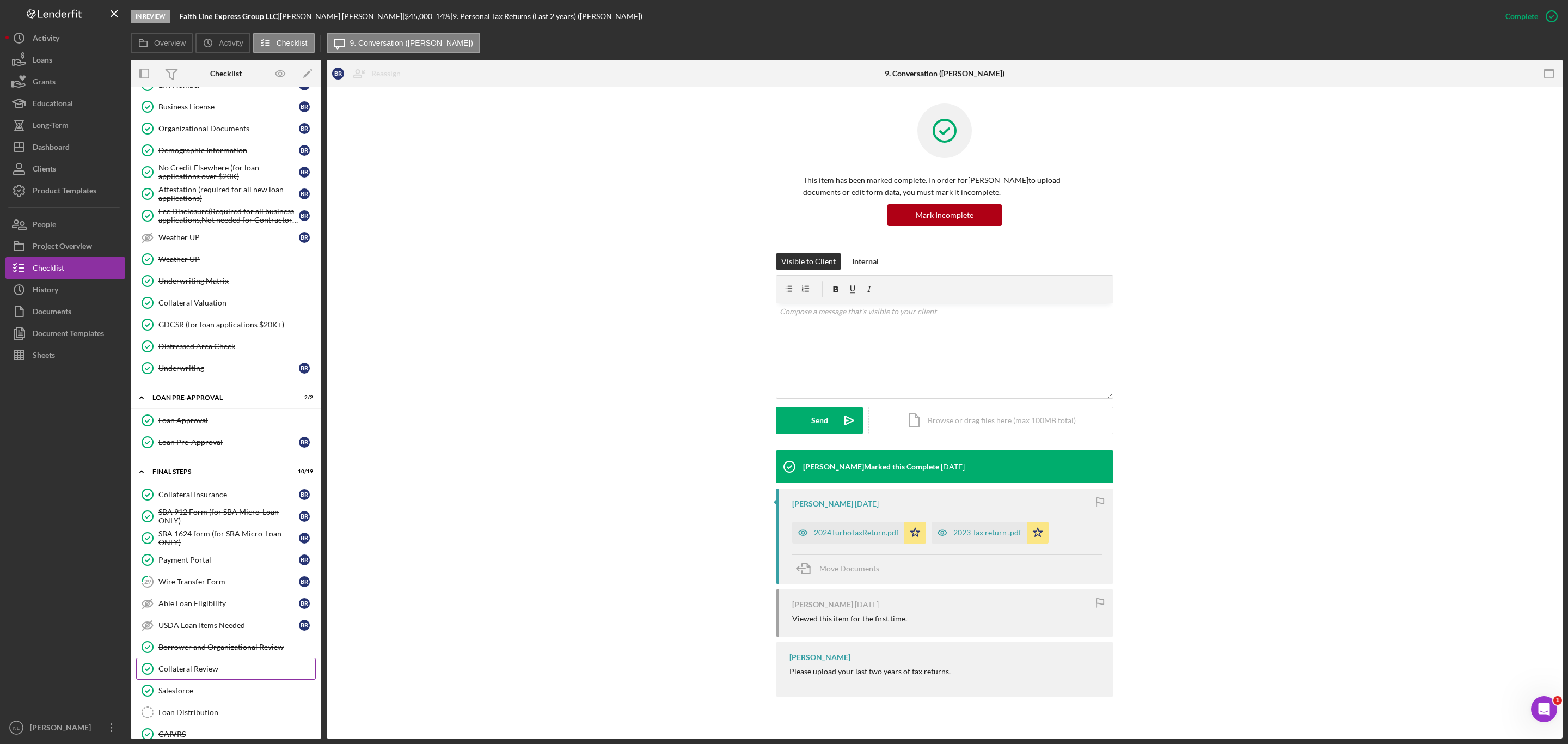
scroll to position [965, 0]
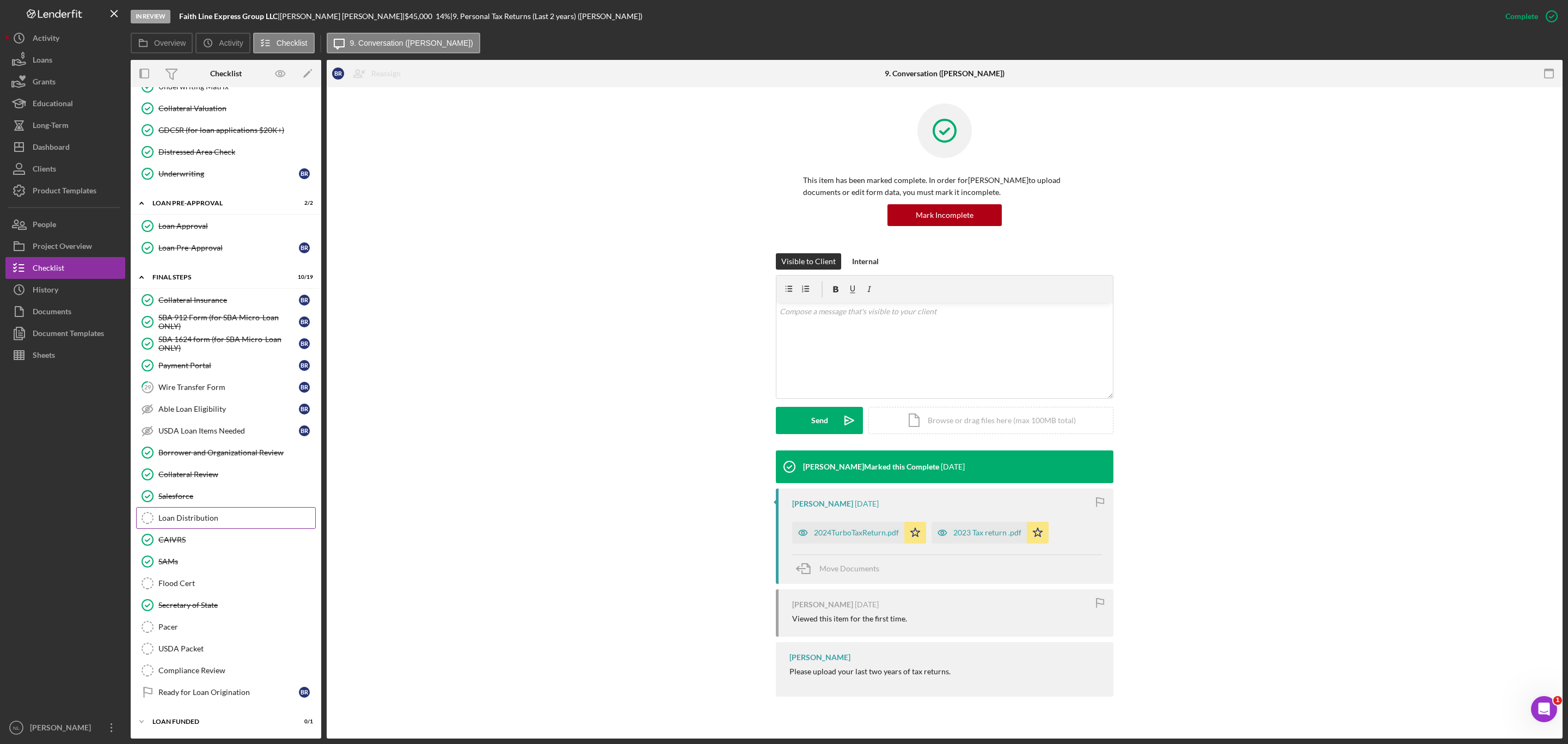
click at [223, 515] on div "Loan Distribution" at bounding box center [236, 518] width 157 height 9
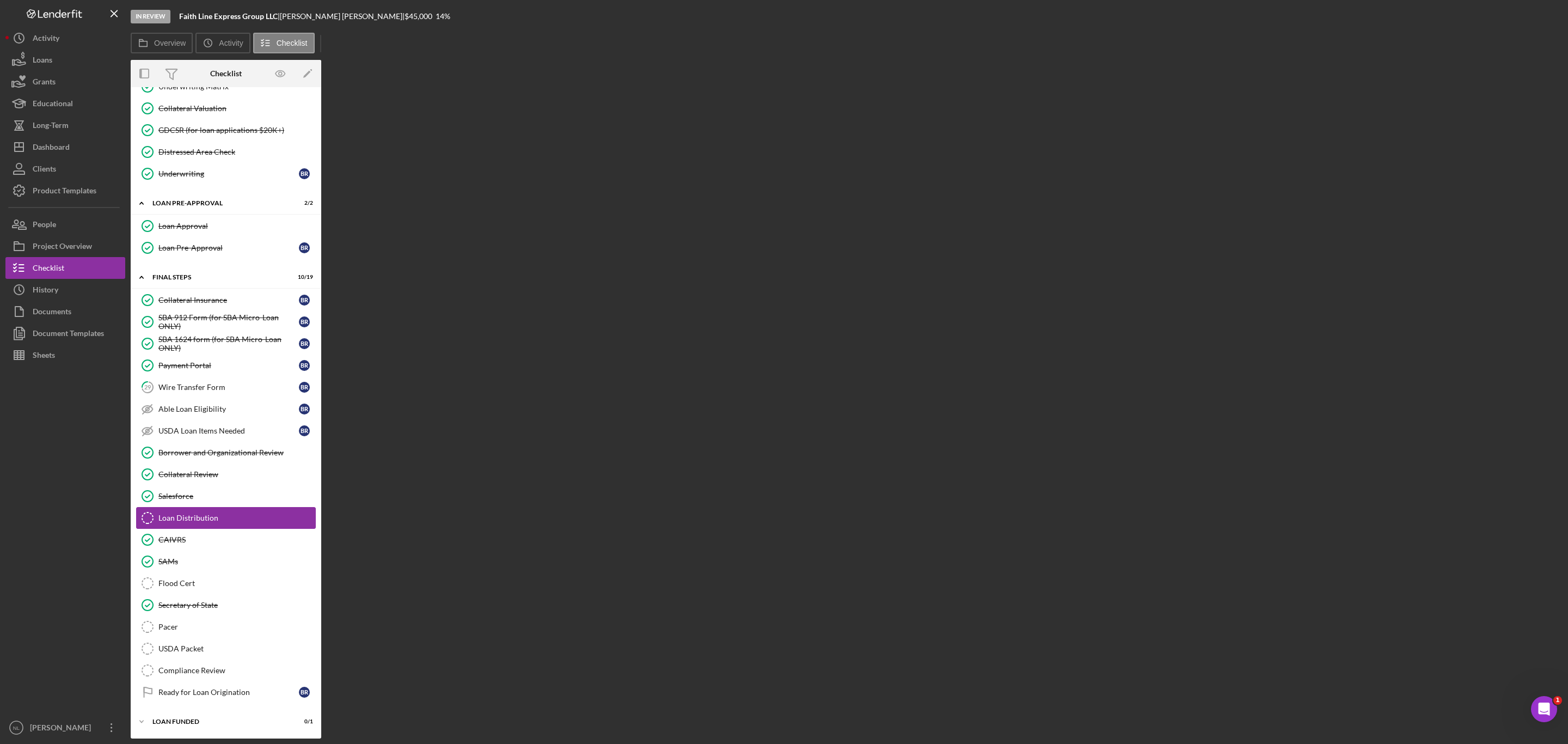
scroll to position [965, 0]
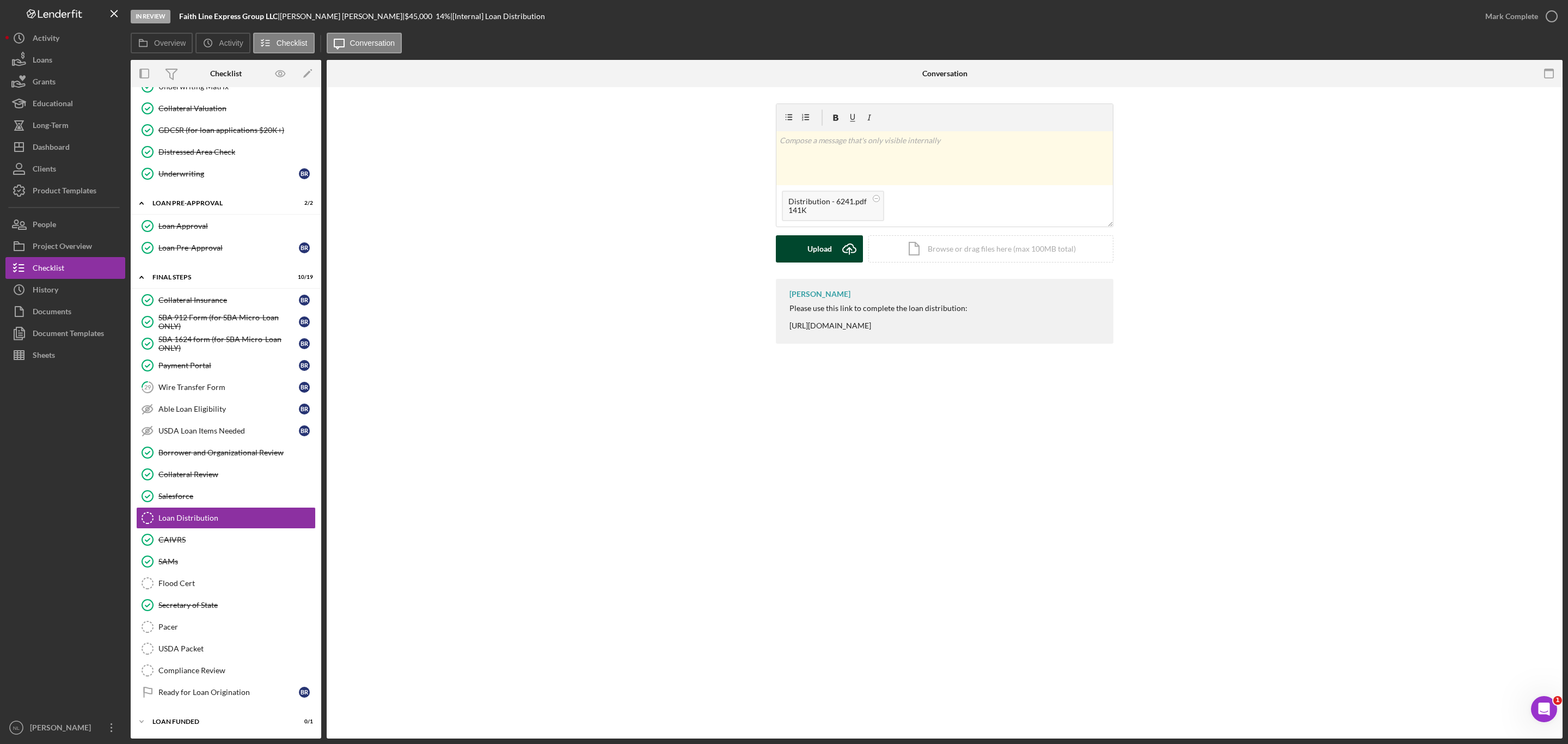
click at [836, 250] on icon "Icon/Upload" at bounding box center [849, 249] width 27 height 27
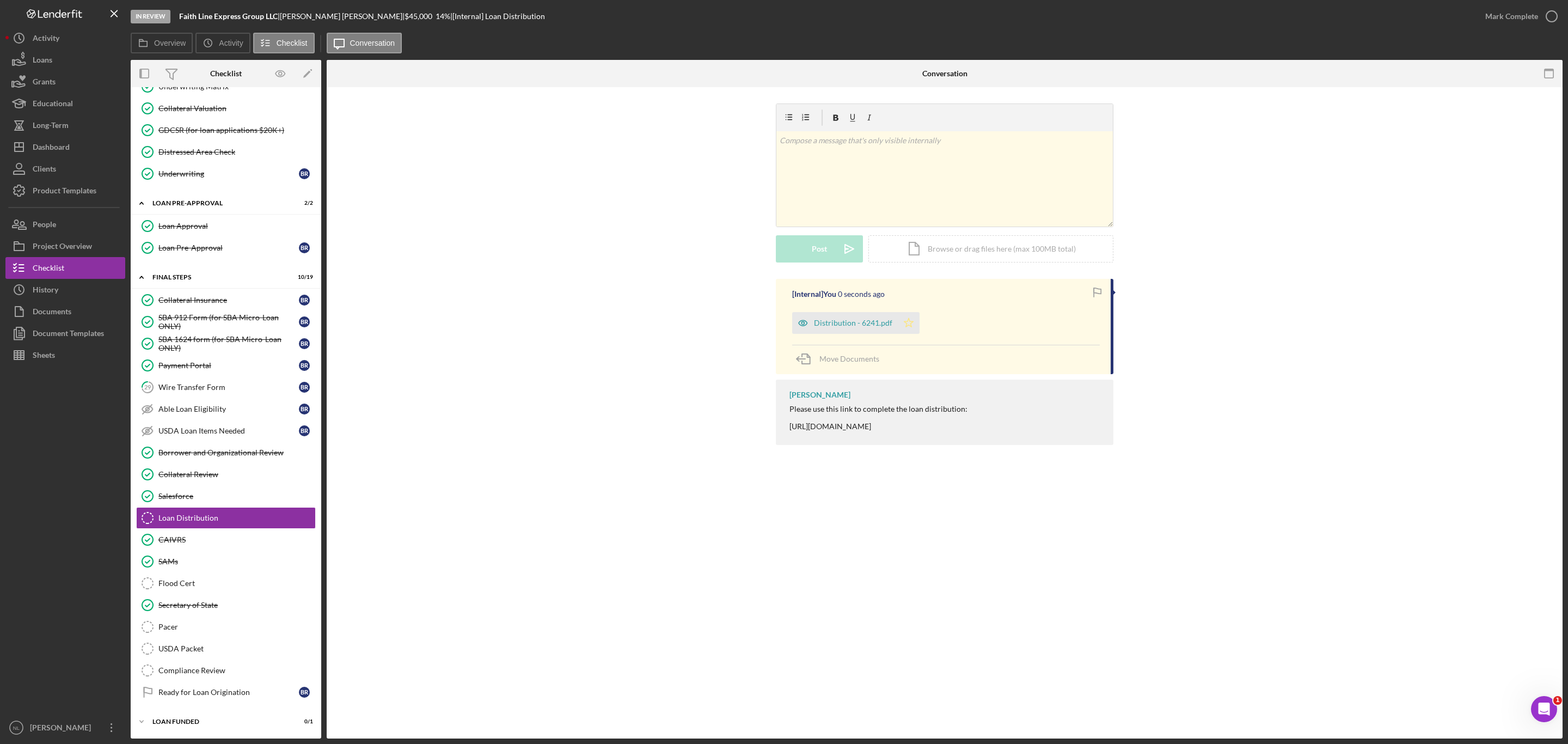
click at [912, 327] on icon "Icon/Star" at bounding box center [908, 323] width 22 height 22
click at [1493, 24] on div "Mark Complete" at bounding box center [1511, 17] width 52 height 22
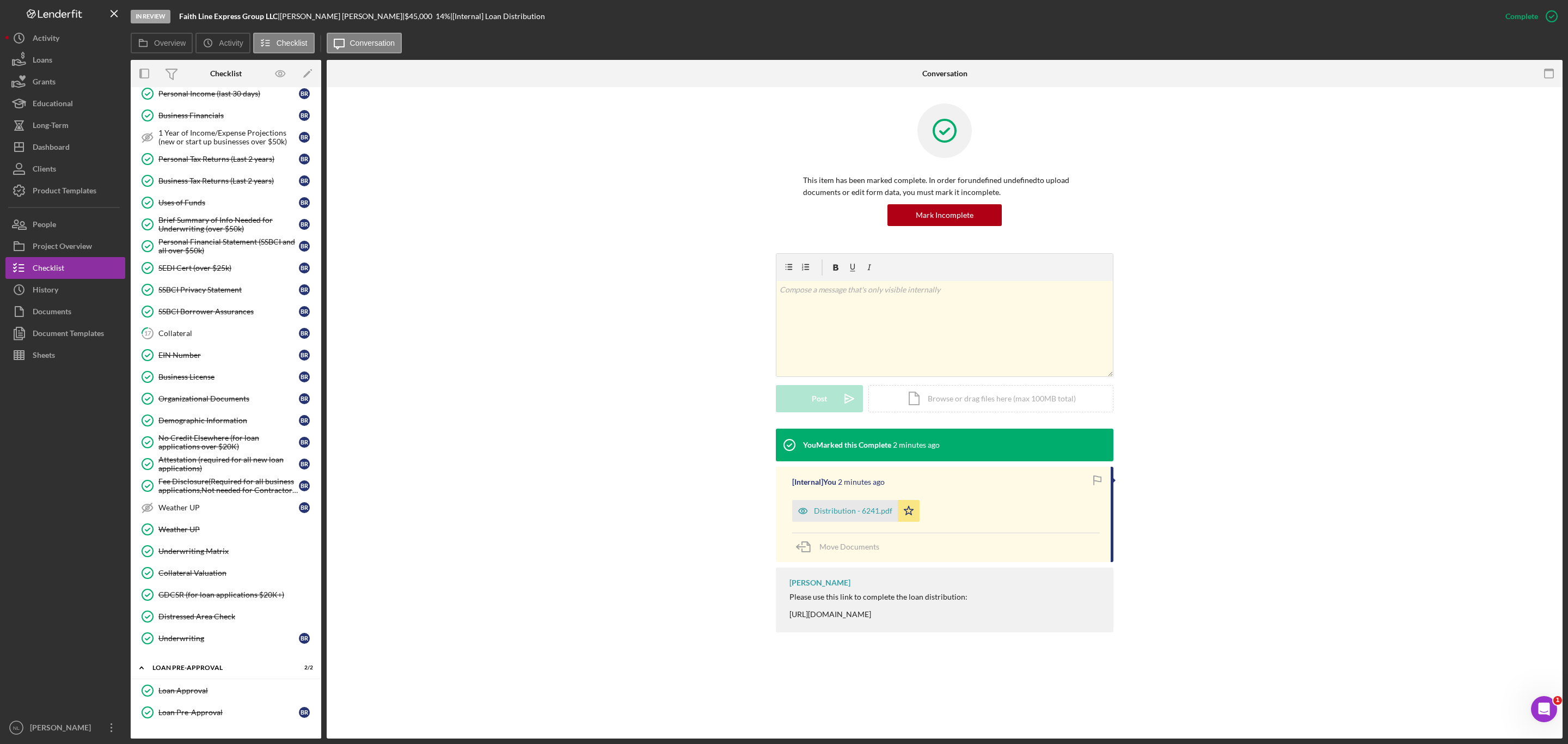
scroll to position [449, 0]
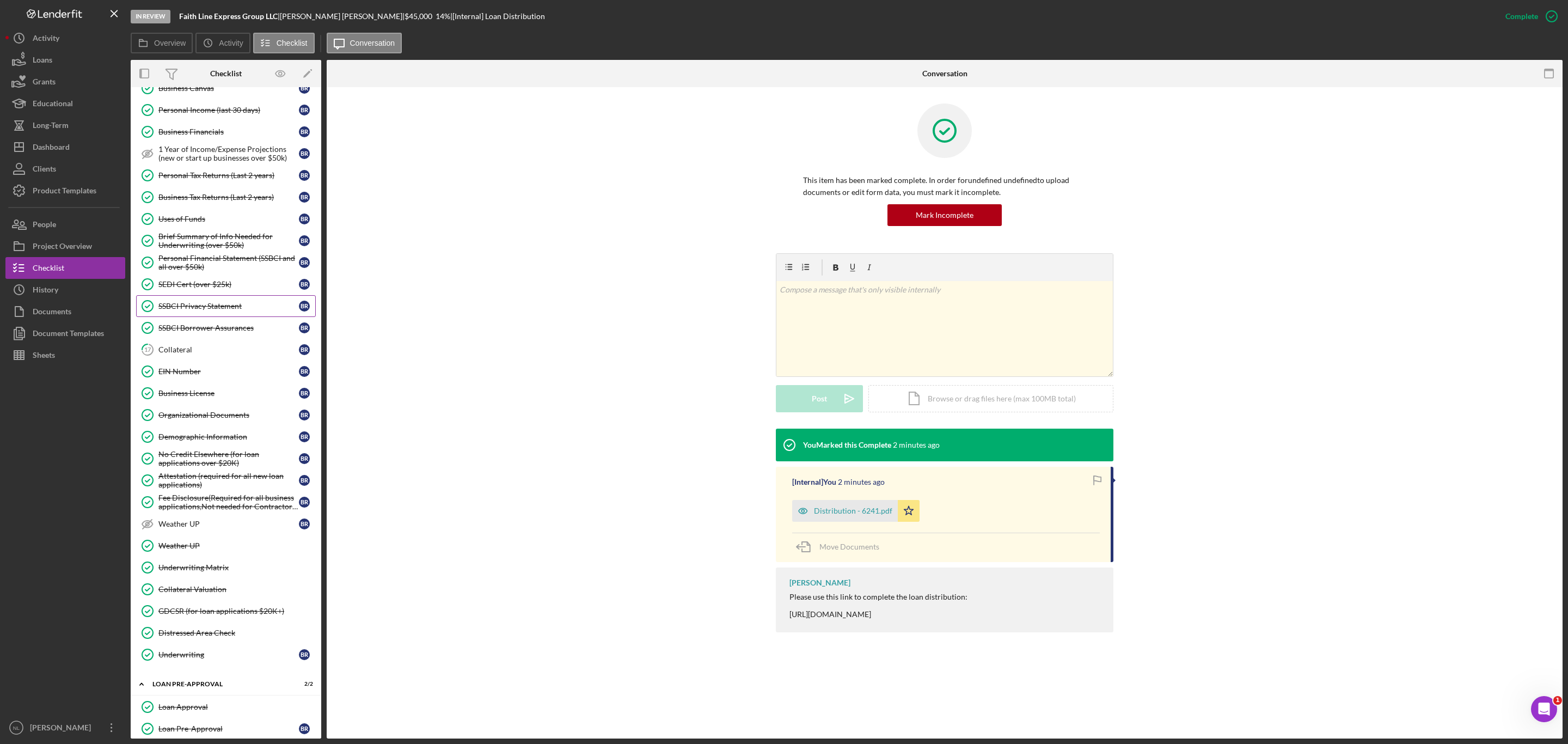
click at [226, 311] on div "SSBCI Privacy Statement" at bounding box center [228, 306] width 140 height 9
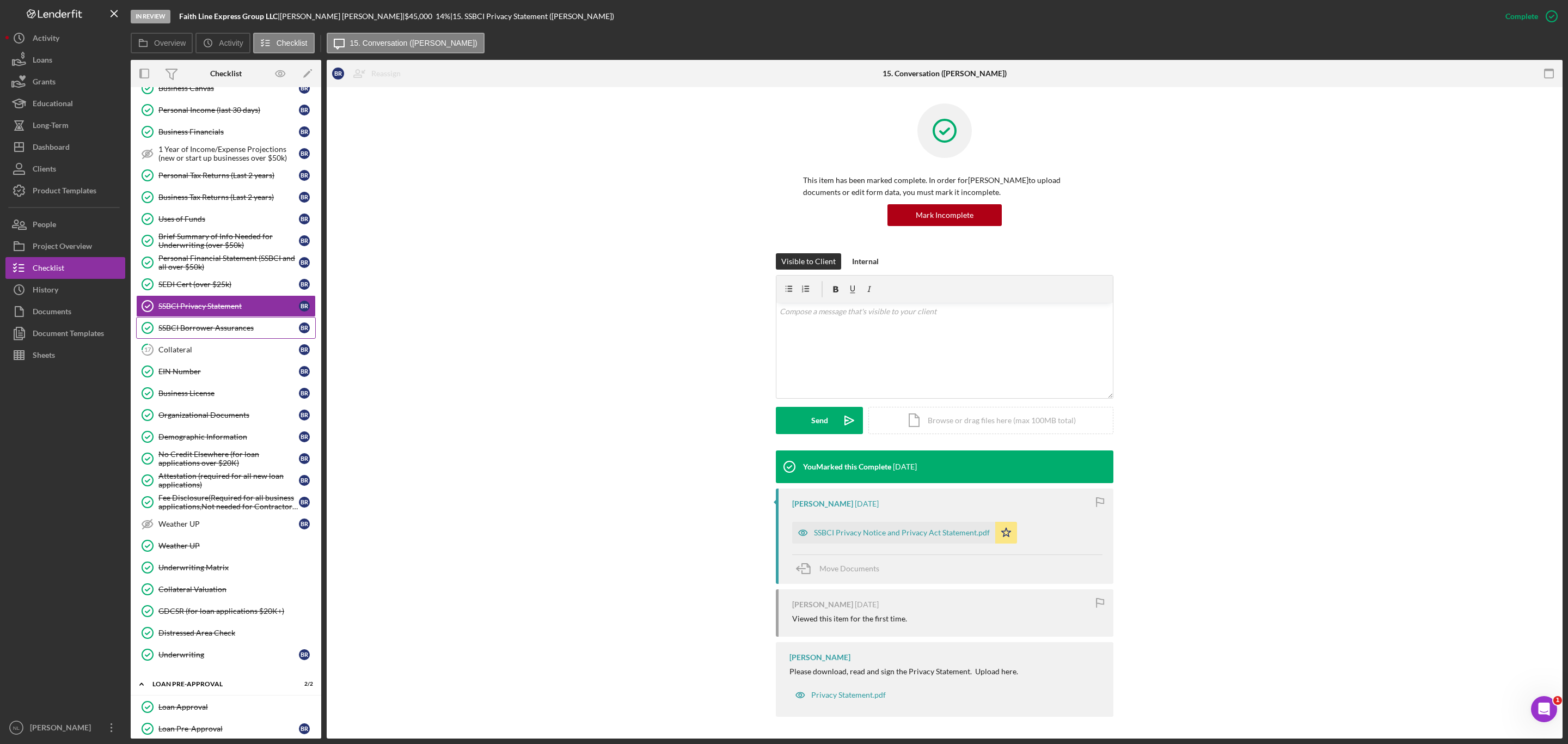
click at [223, 336] on link "SSBCI Borrower Assurances SSBCI Borrower Assurances B R" at bounding box center [226, 328] width 180 height 22
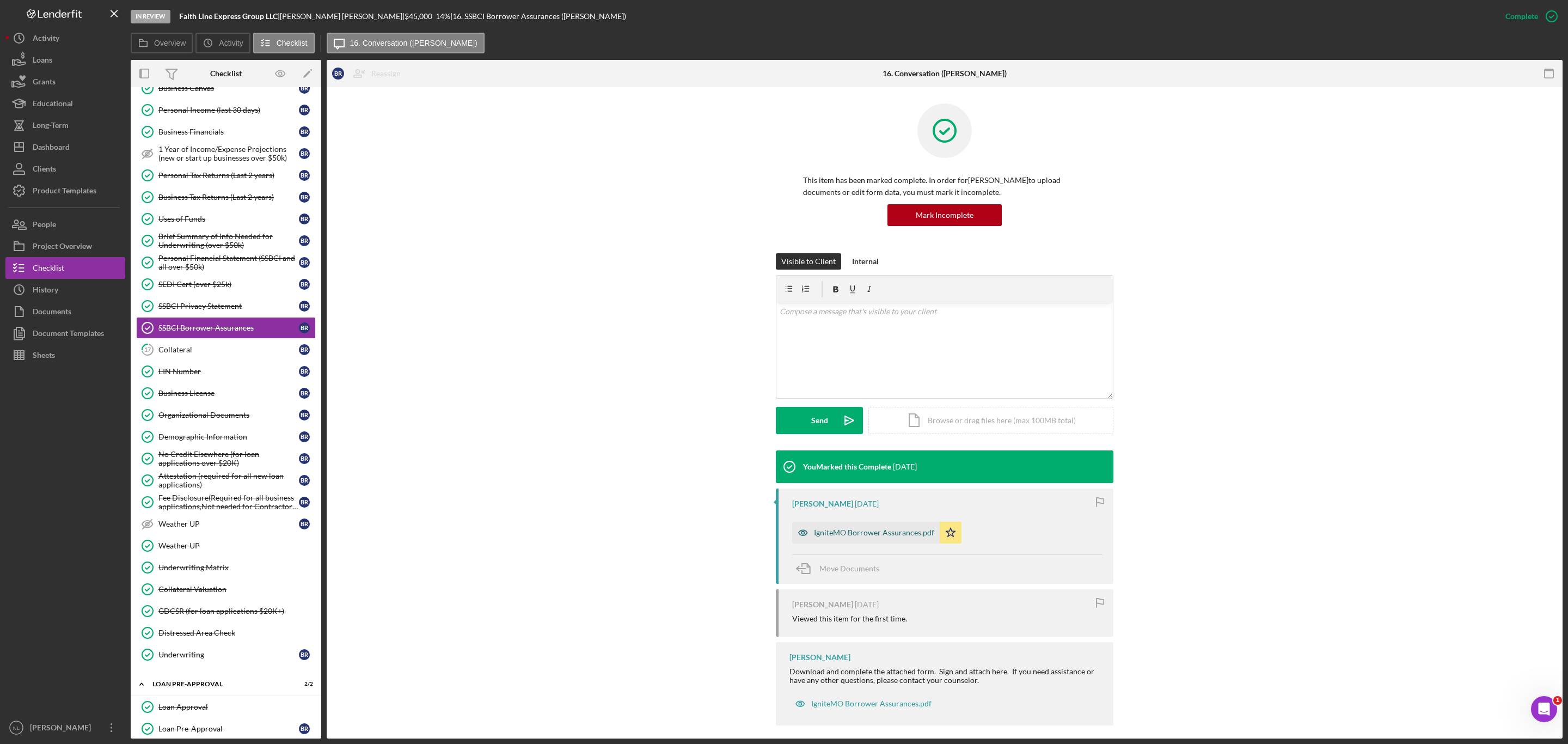
click at [854, 536] on div "IgniteMO Borrower Assurances.pdf" at bounding box center [874, 533] width 120 height 9
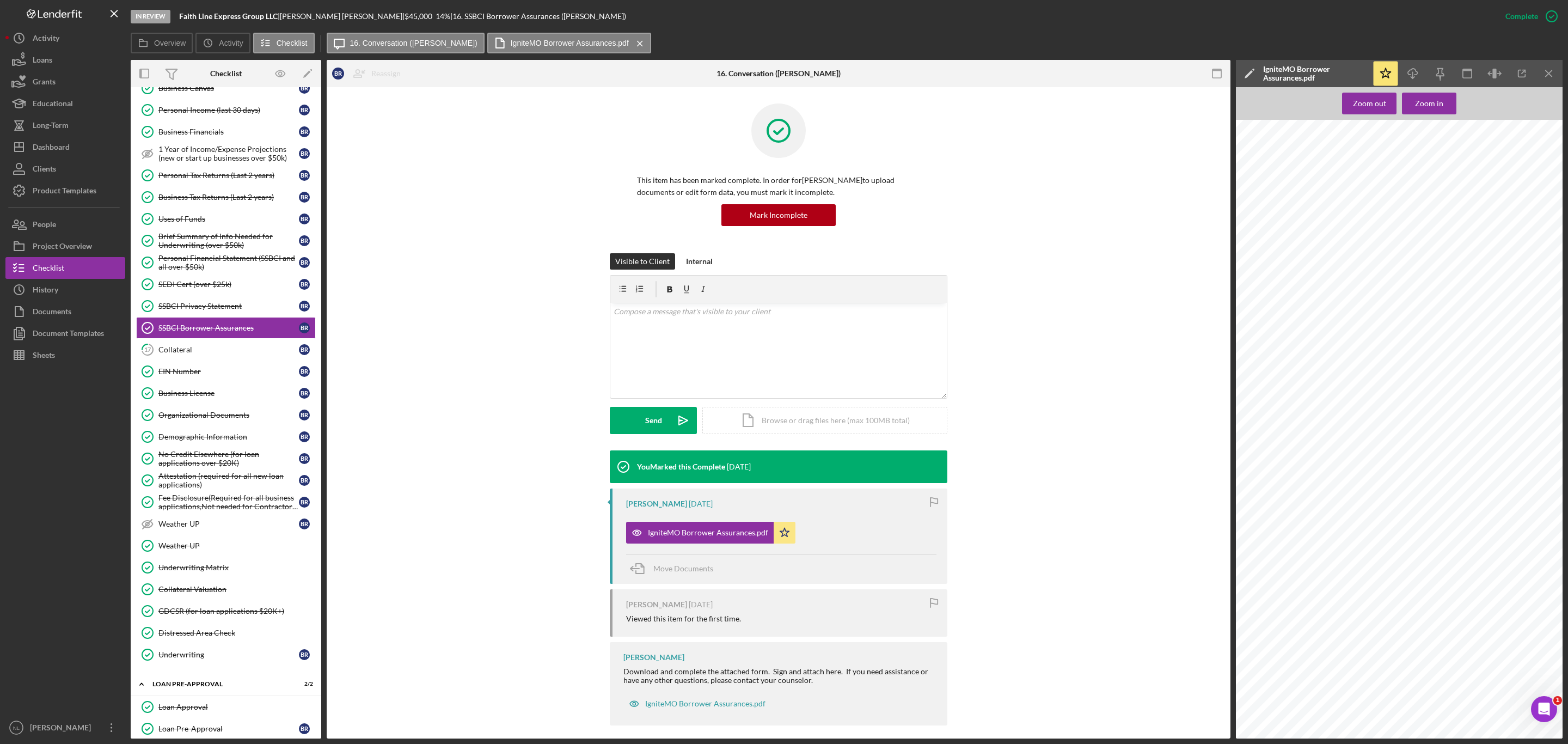
scroll to position [899, 0]
click at [1415, 80] on icon "Icon/Download" at bounding box center [1413, 74] width 24 height 24
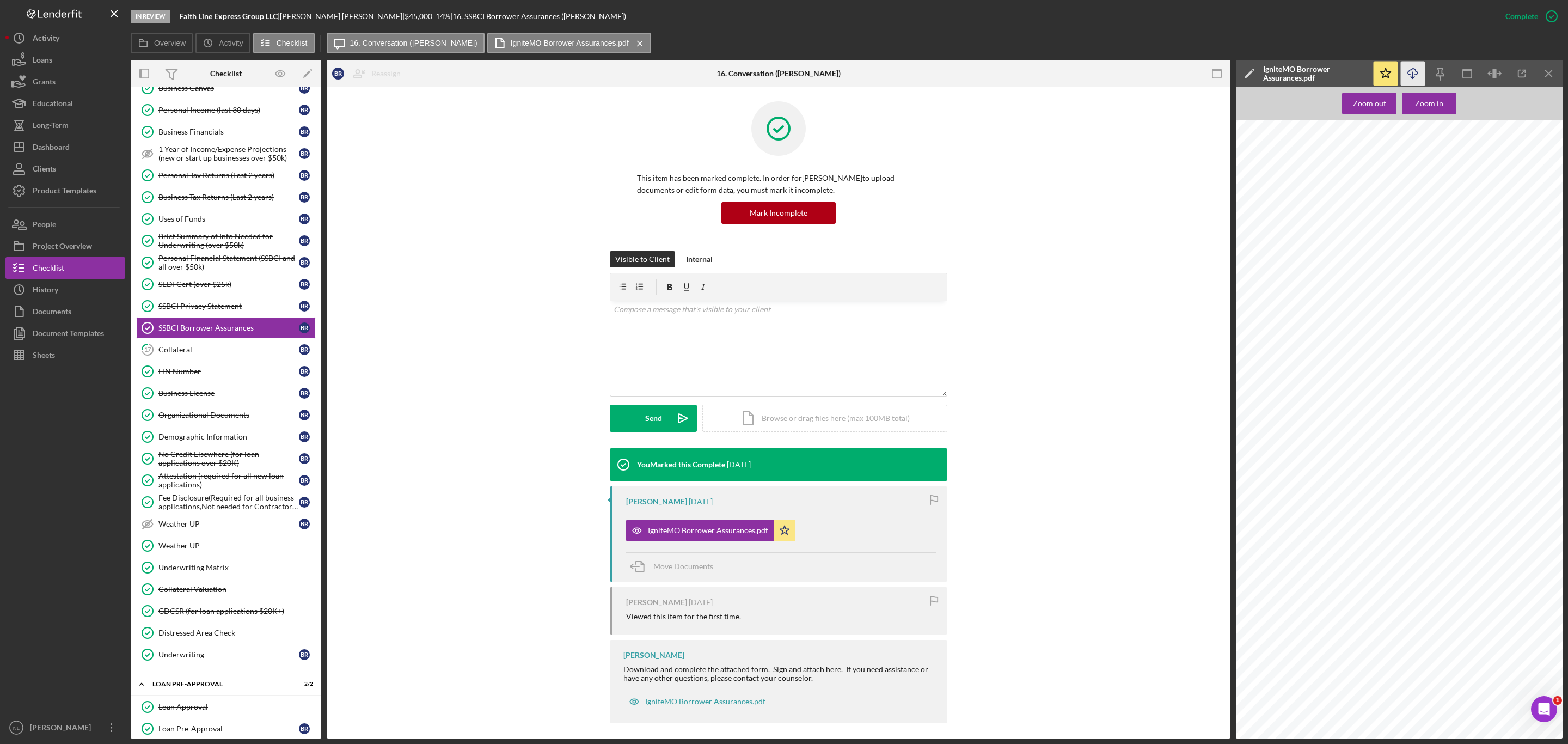
scroll to position [0, 0]
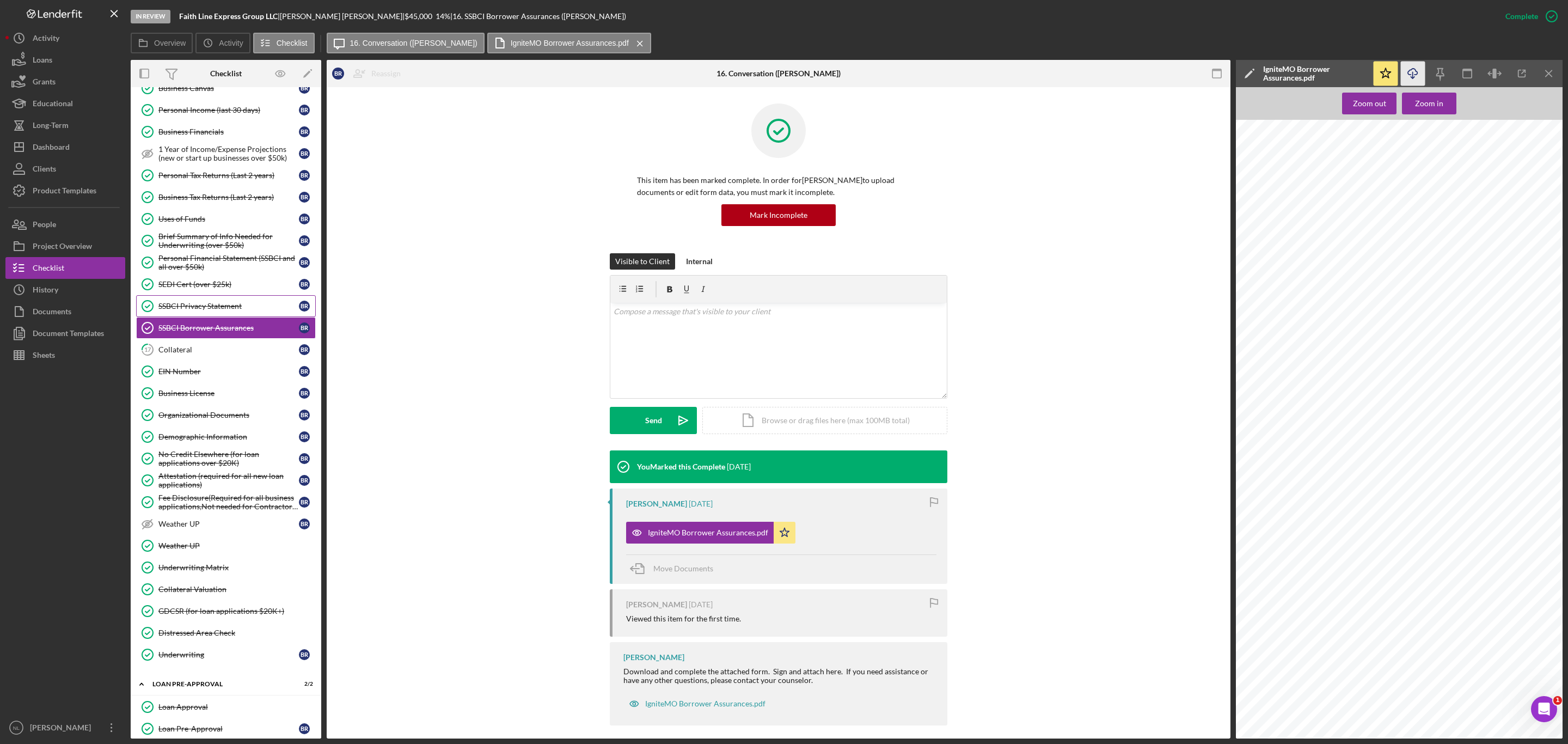
click at [218, 311] on div "SSBCI Privacy Statement" at bounding box center [228, 306] width 140 height 9
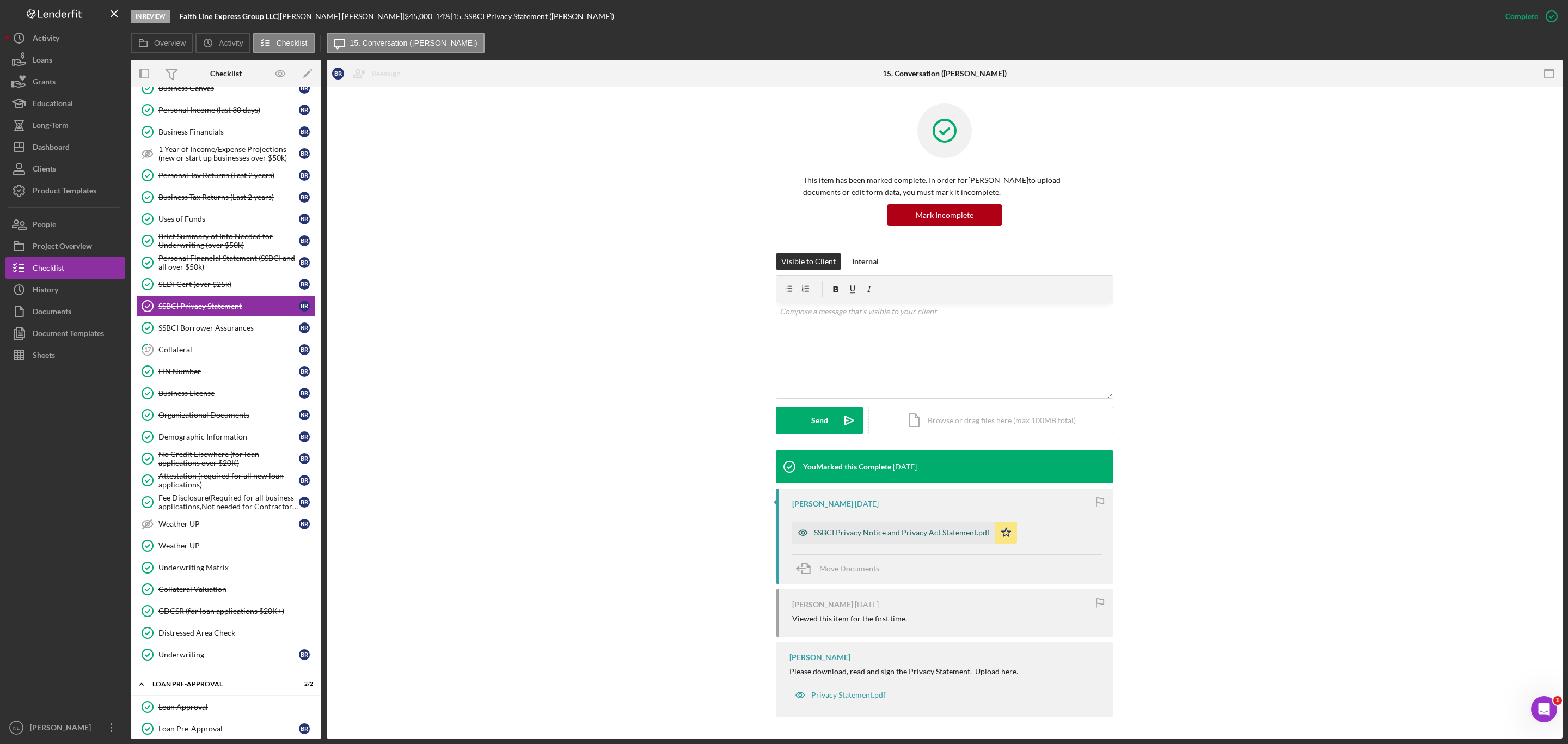
click at [905, 536] on div "SSBCI Privacy Notice and Privacy Act Statement.pdf" at bounding box center [902, 533] width 176 height 9
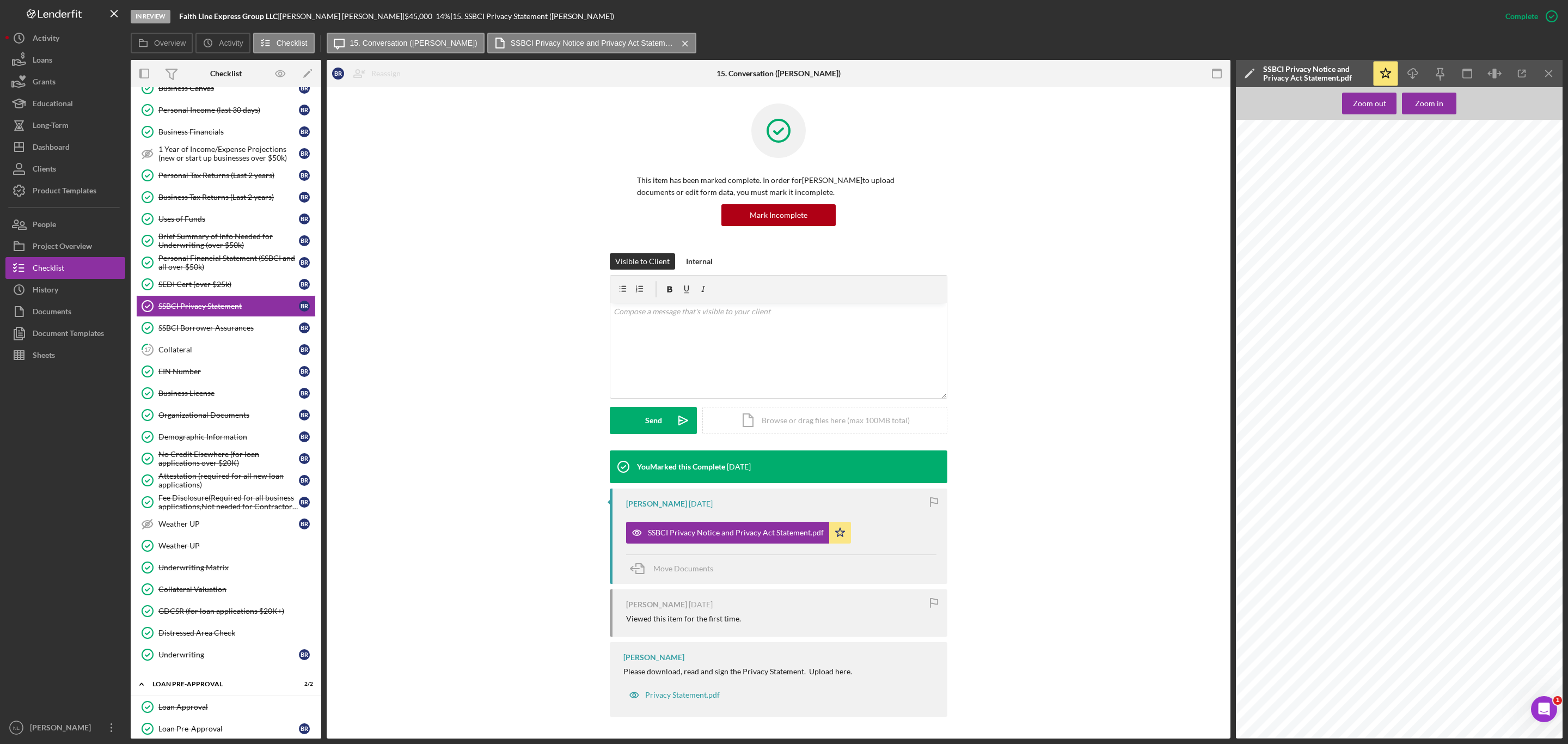
scroll to position [547, 561]
click at [1419, 73] on icon "Icon/Download" at bounding box center [1413, 74] width 24 height 24
click at [232, 288] on link "SEDI Cert (over $25k) SEDI Cert (over $25k) B R" at bounding box center [226, 284] width 180 height 22
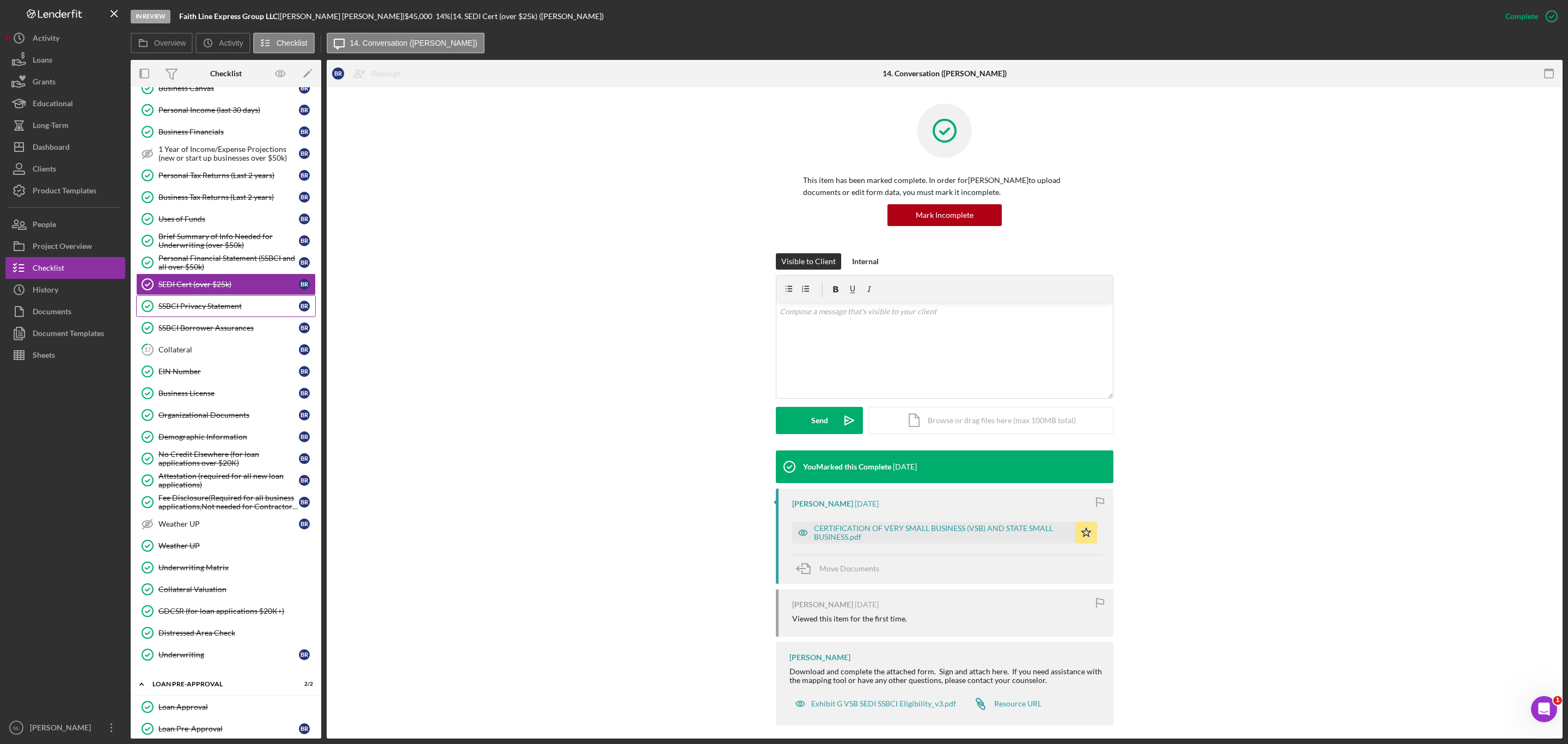
click at [230, 314] on link "SSBCI Privacy Statement SSBCI Privacy Statement B R" at bounding box center [226, 306] width 180 height 22
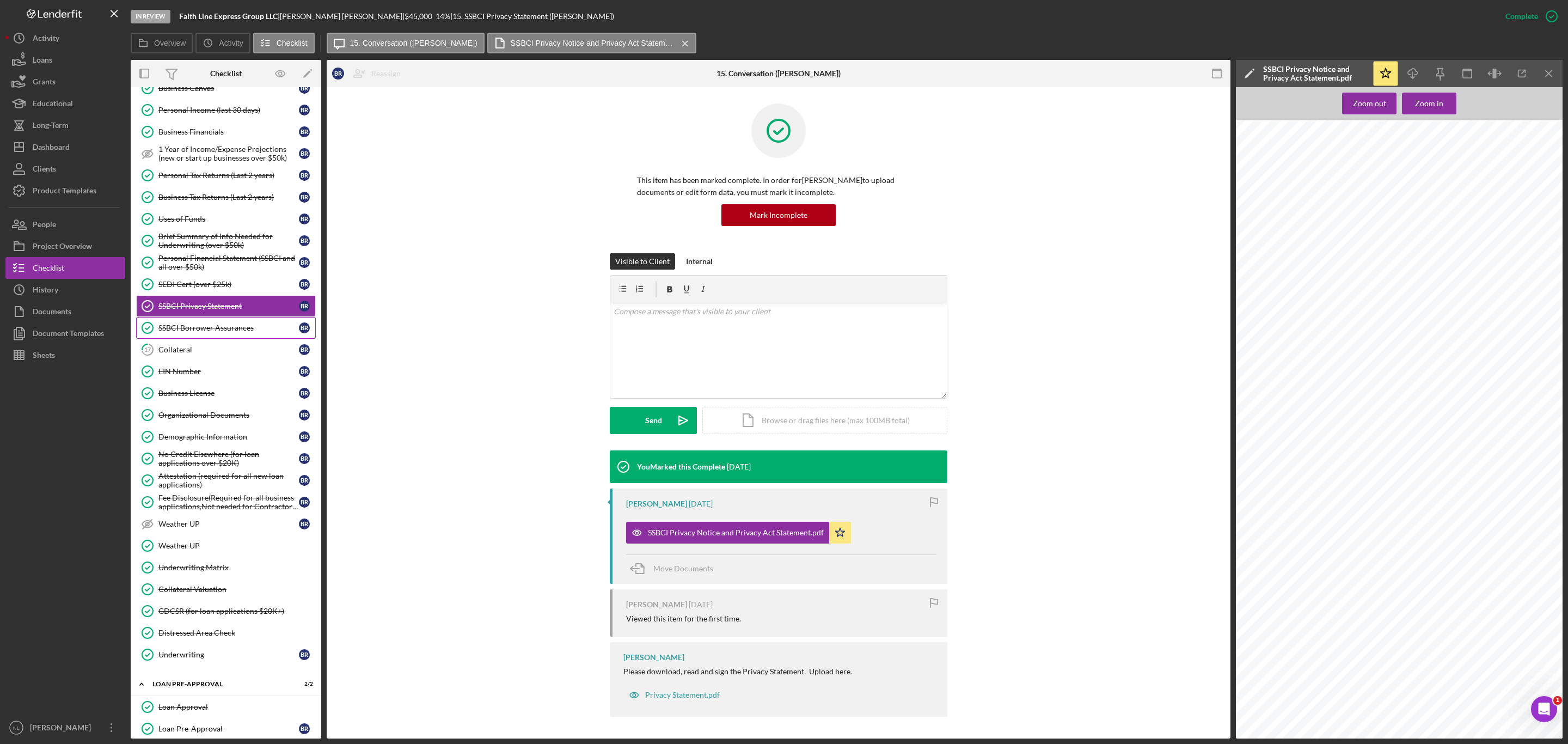
click at [228, 337] on link "SSBCI Borrower Assurances SSBCI Borrower Assurances B R" at bounding box center [226, 328] width 180 height 22
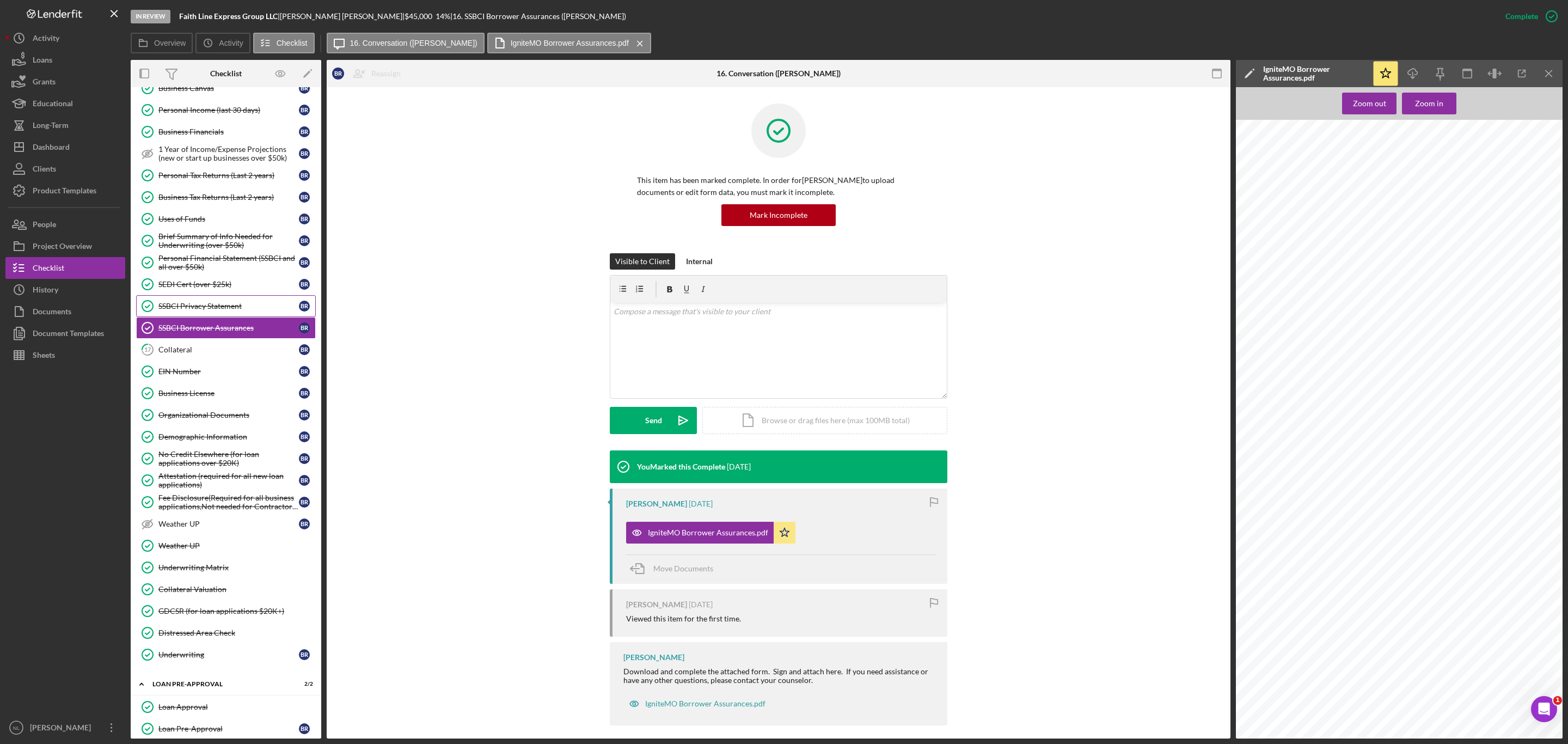
click at [228, 311] on div "SSBCI Privacy Statement" at bounding box center [228, 306] width 140 height 9
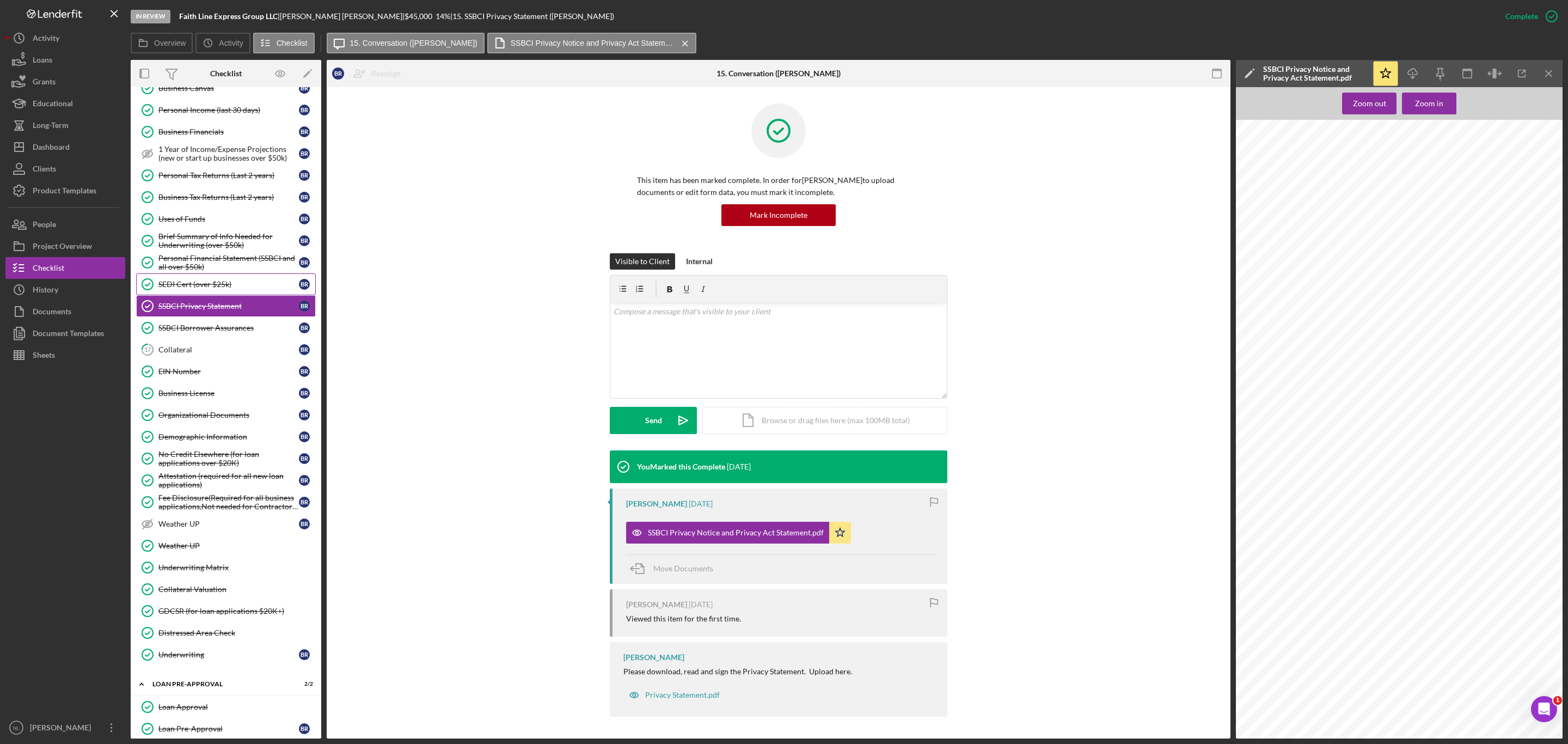
click at [198, 289] on div "SEDI Cert (over $25k)" at bounding box center [228, 284] width 140 height 9
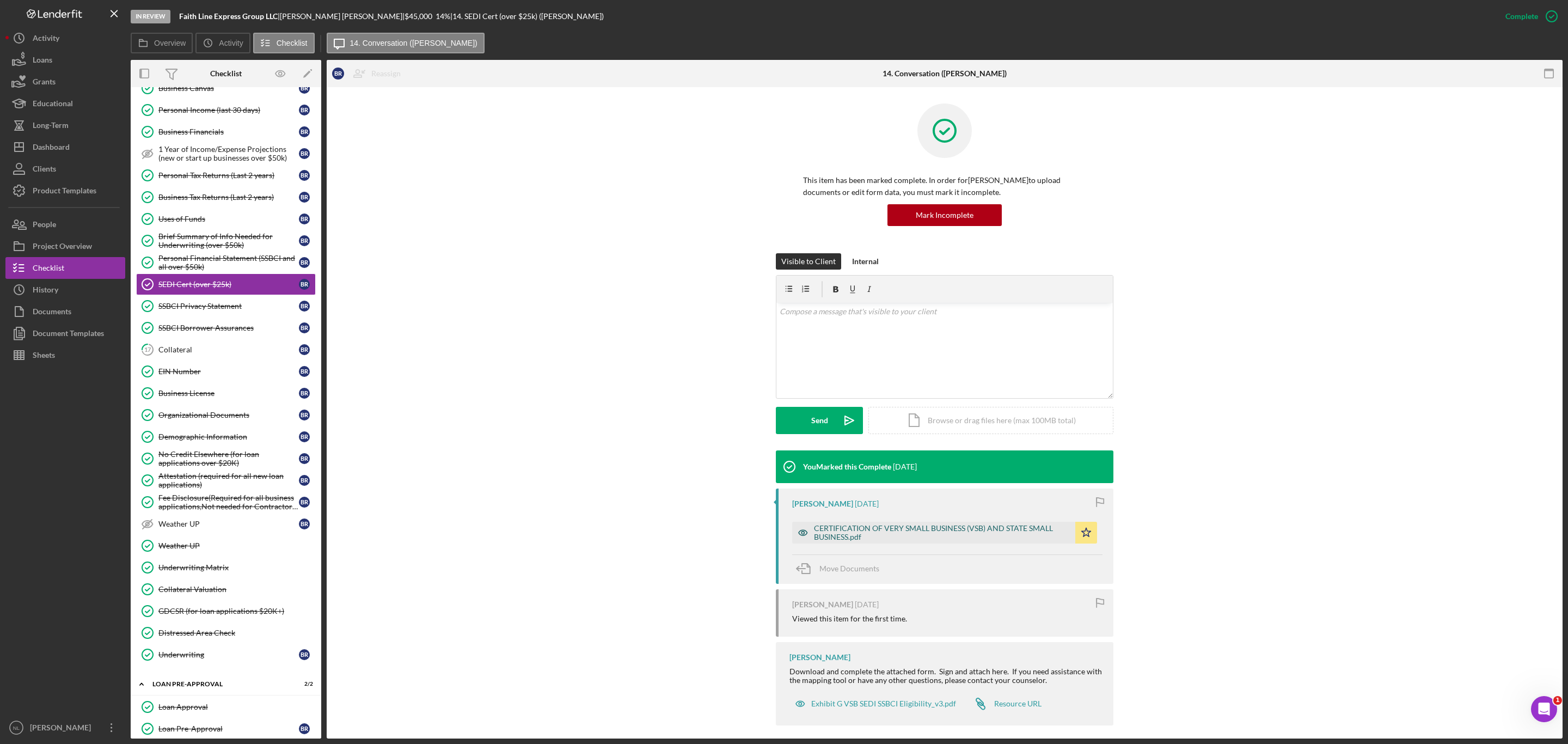
click at [964, 538] on div "CERTIFICATION OF VERY SMALL BUSINESS (VSB) AND STATE SMALL BUSINESS.pdf" at bounding box center [942, 533] width 256 height 17
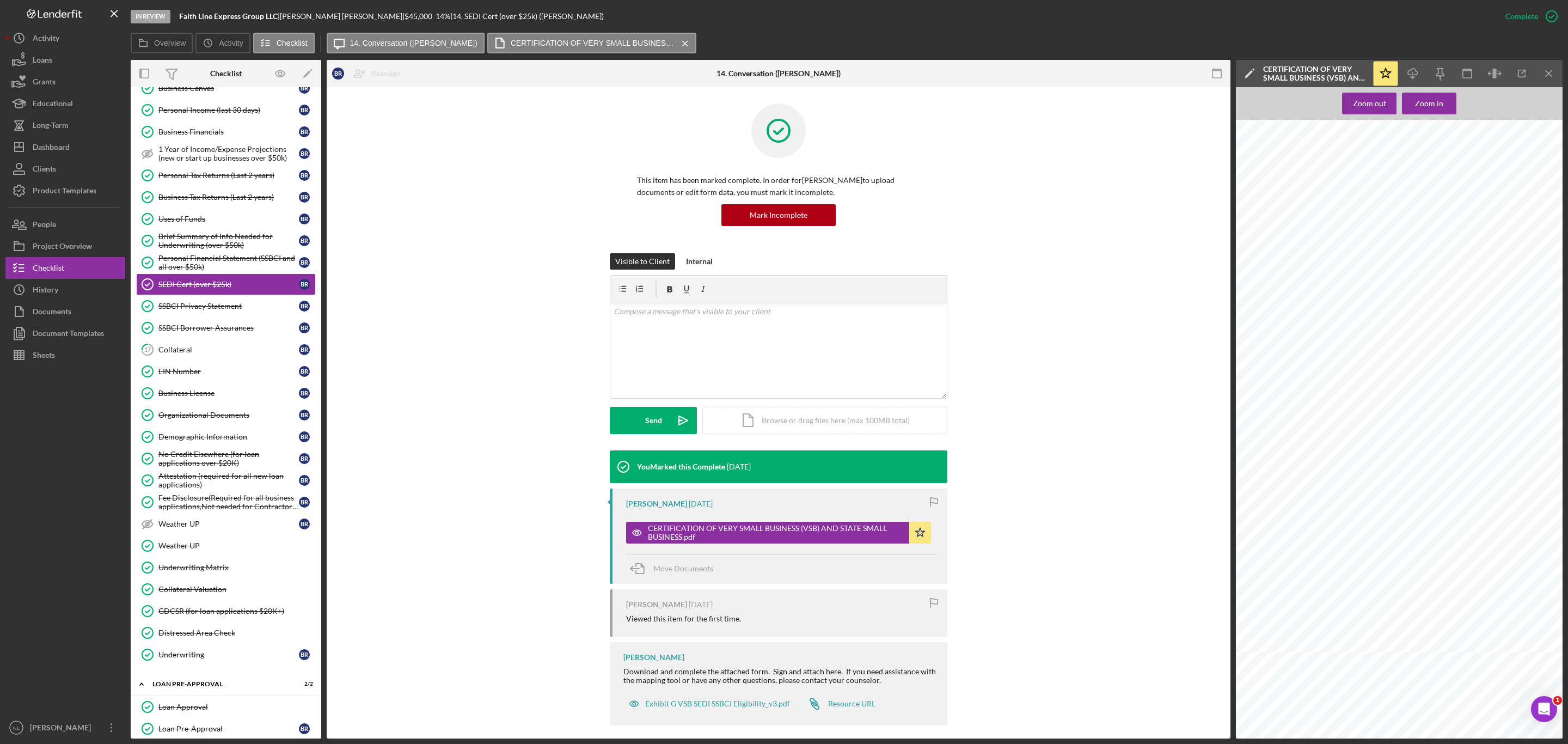
scroll to position [417, 174]
click at [1411, 72] on icon "Icon/Download" at bounding box center [1413, 74] width 24 height 24
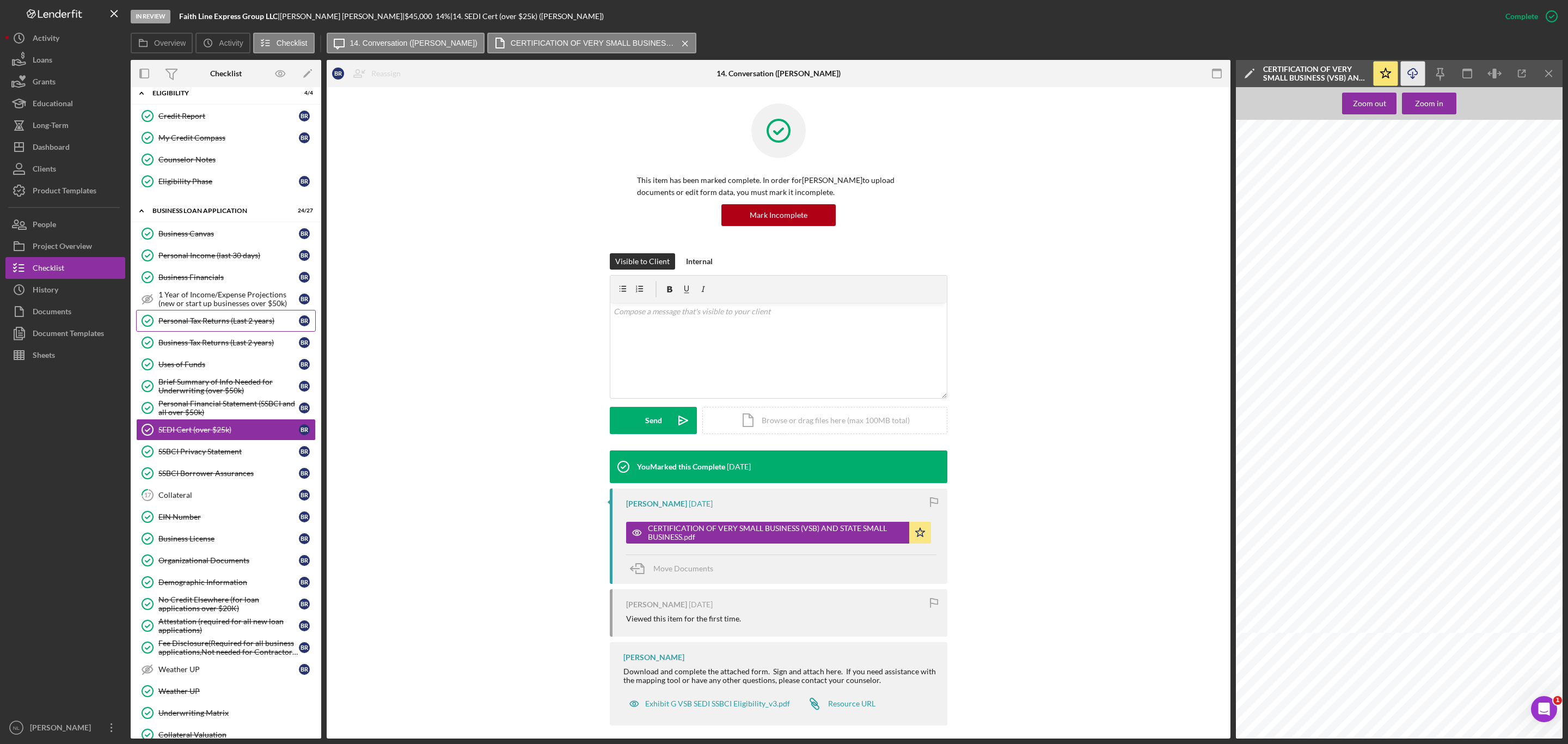
scroll to position [0, 0]
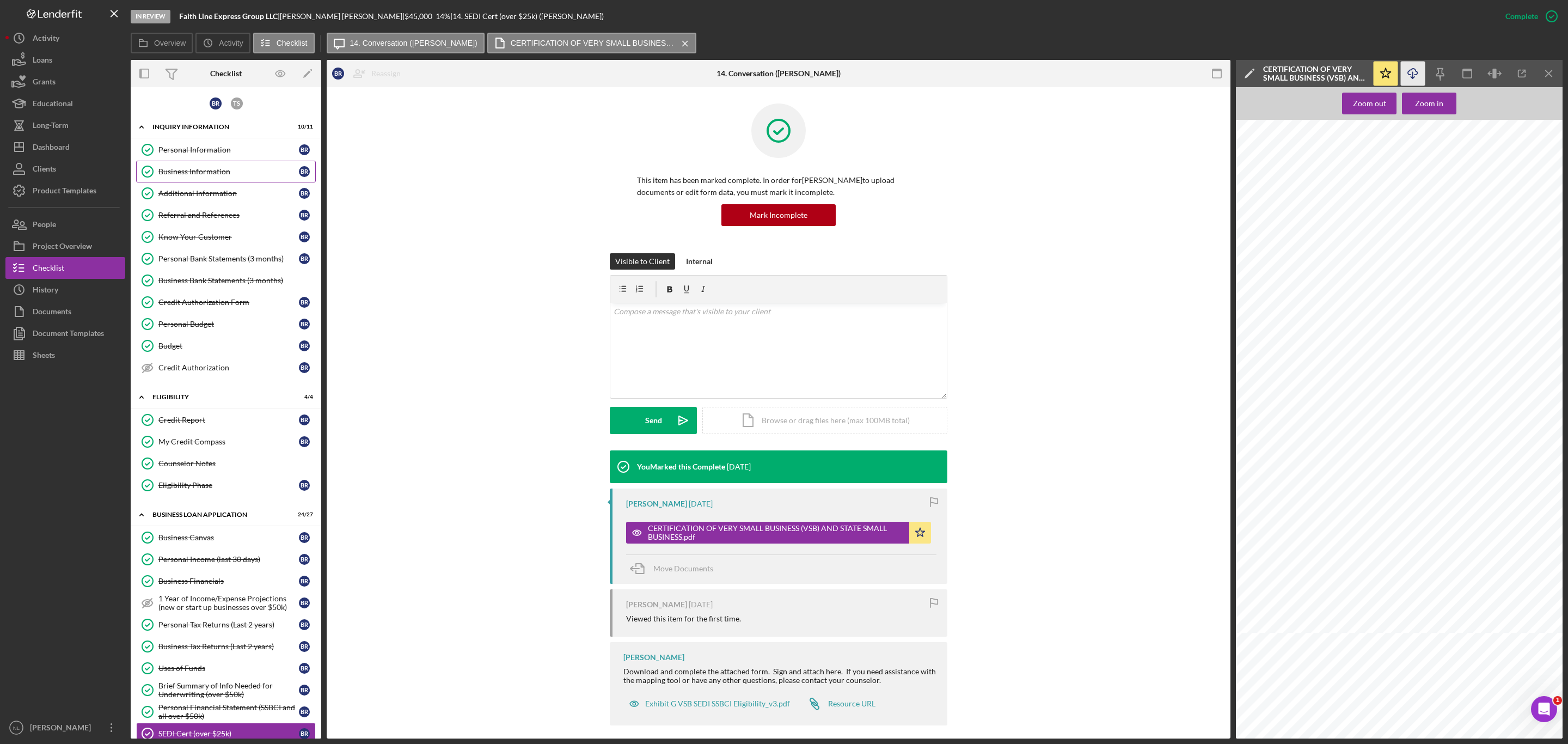
click at [209, 169] on div "Business Information" at bounding box center [228, 172] width 140 height 9
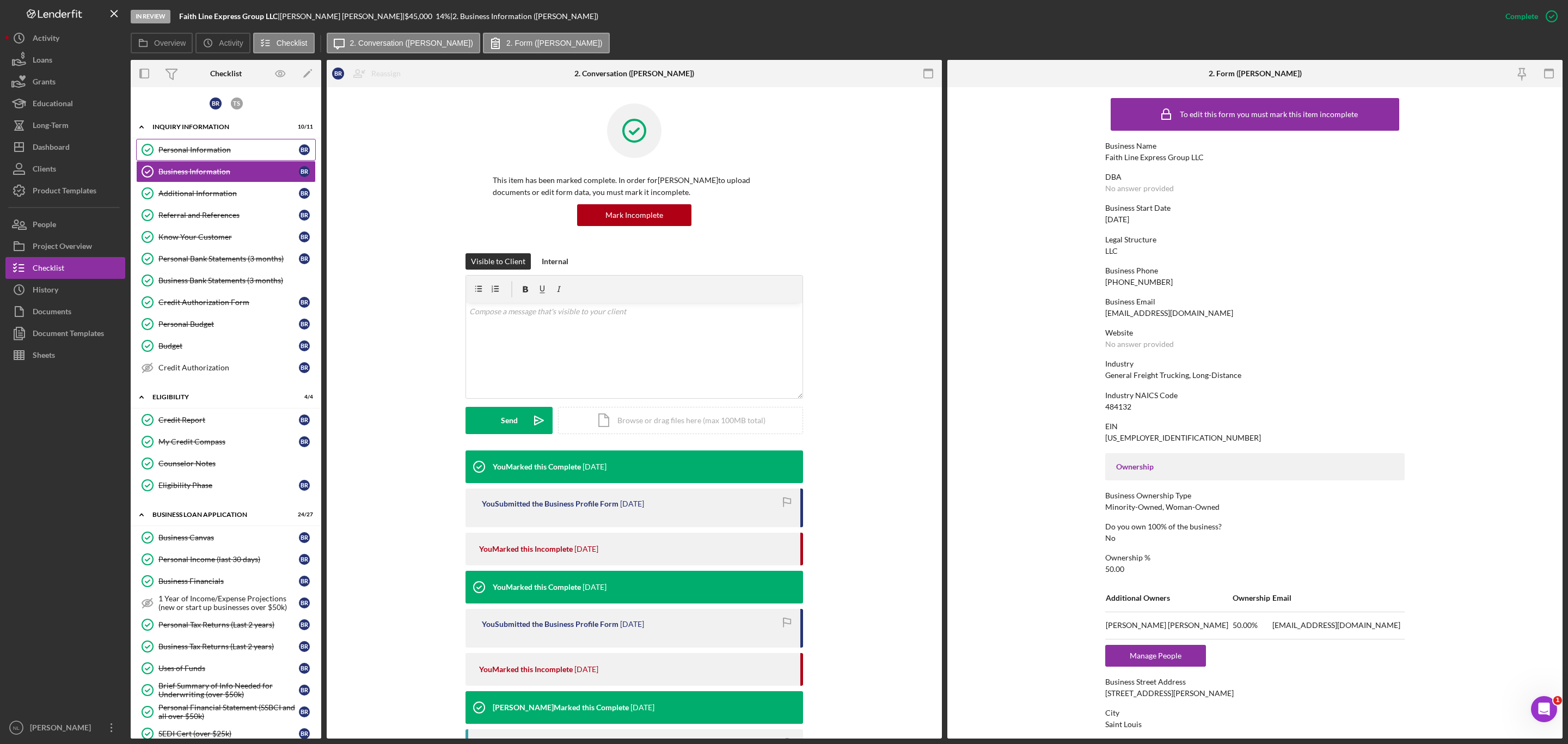
click at [203, 157] on link "Personal Information Personal Information B R" at bounding box center [226, 150] width 180 height 22
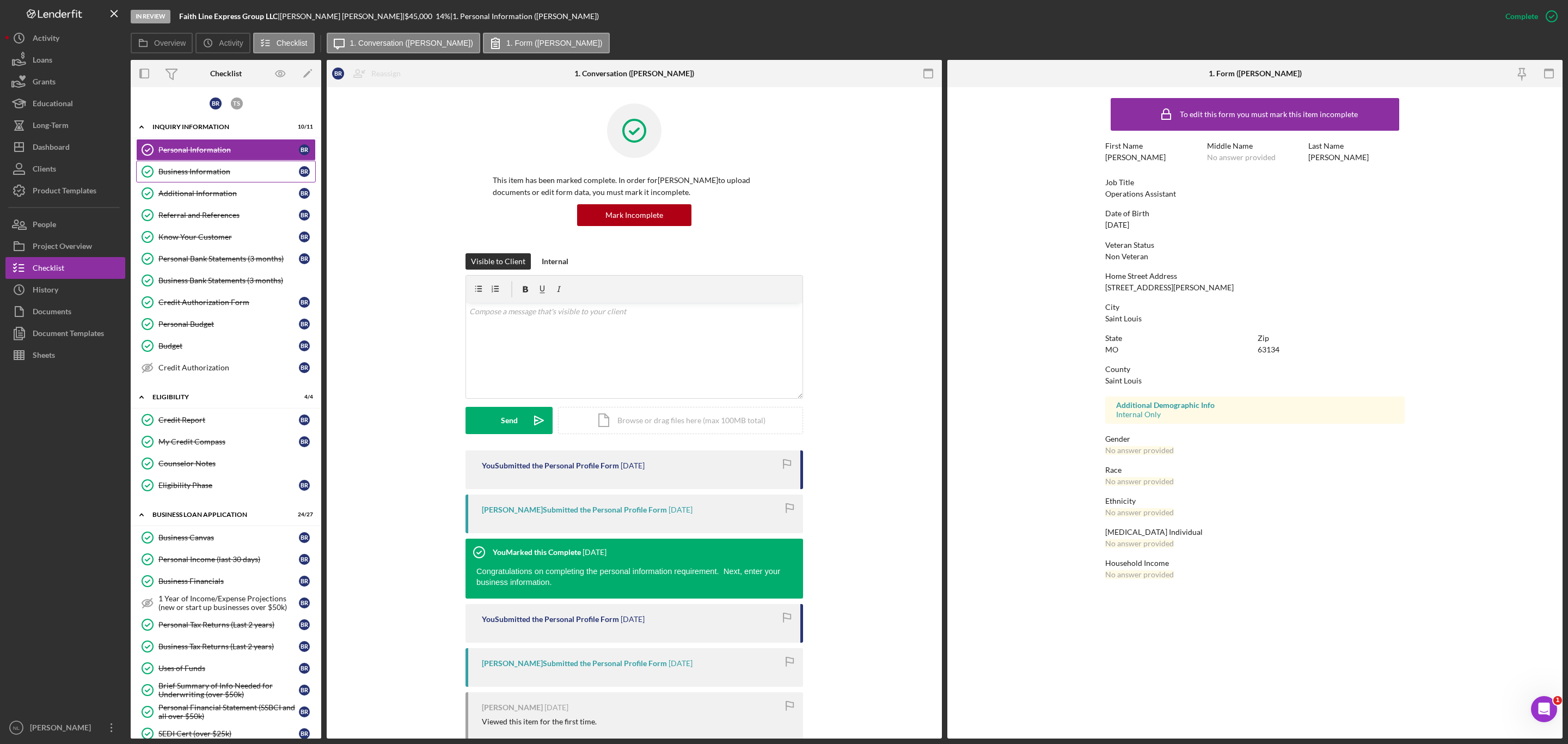
click at [266, 170] on div "Business Information" at bounding box center [228, 172] width 140 height 9
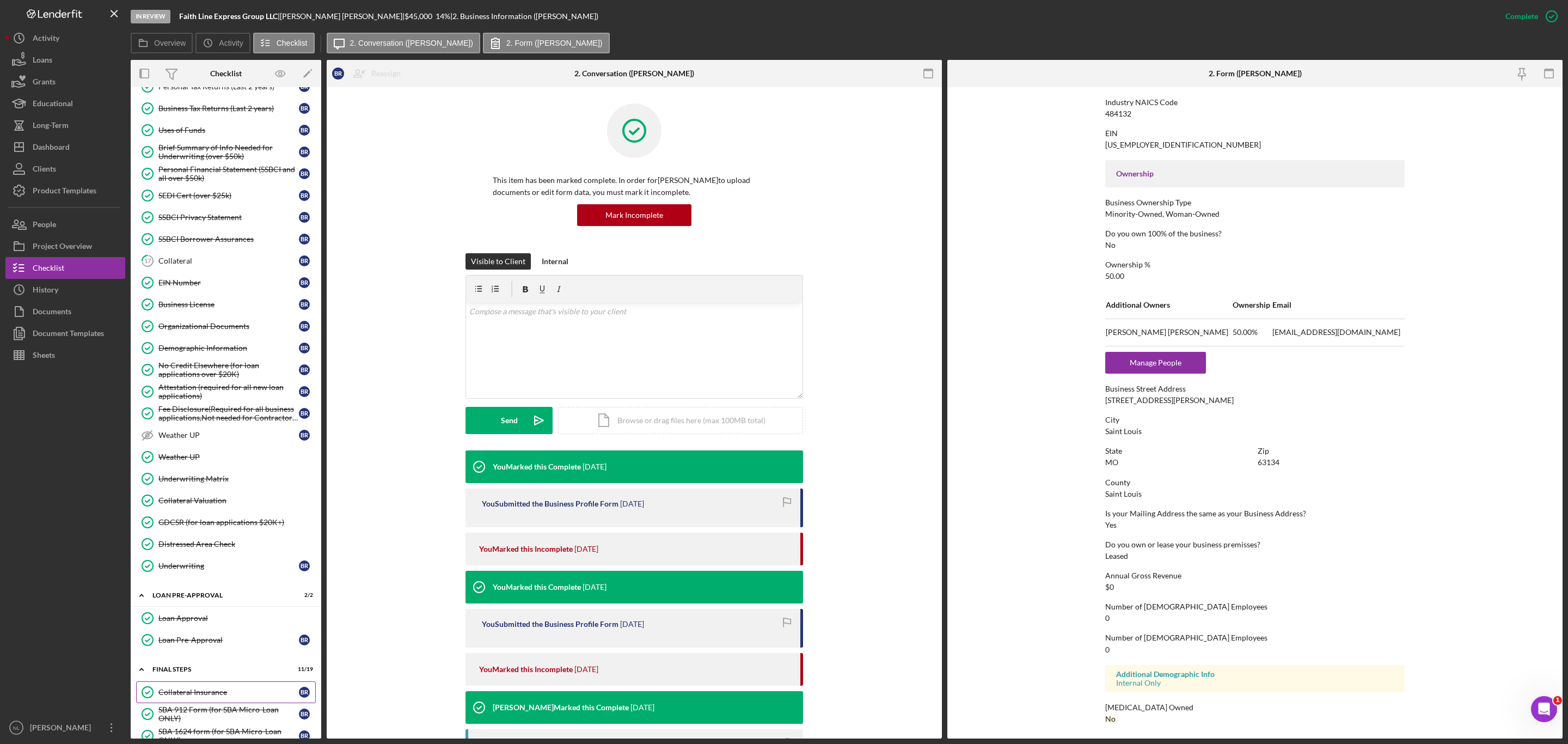
scroll to position [530, 0]
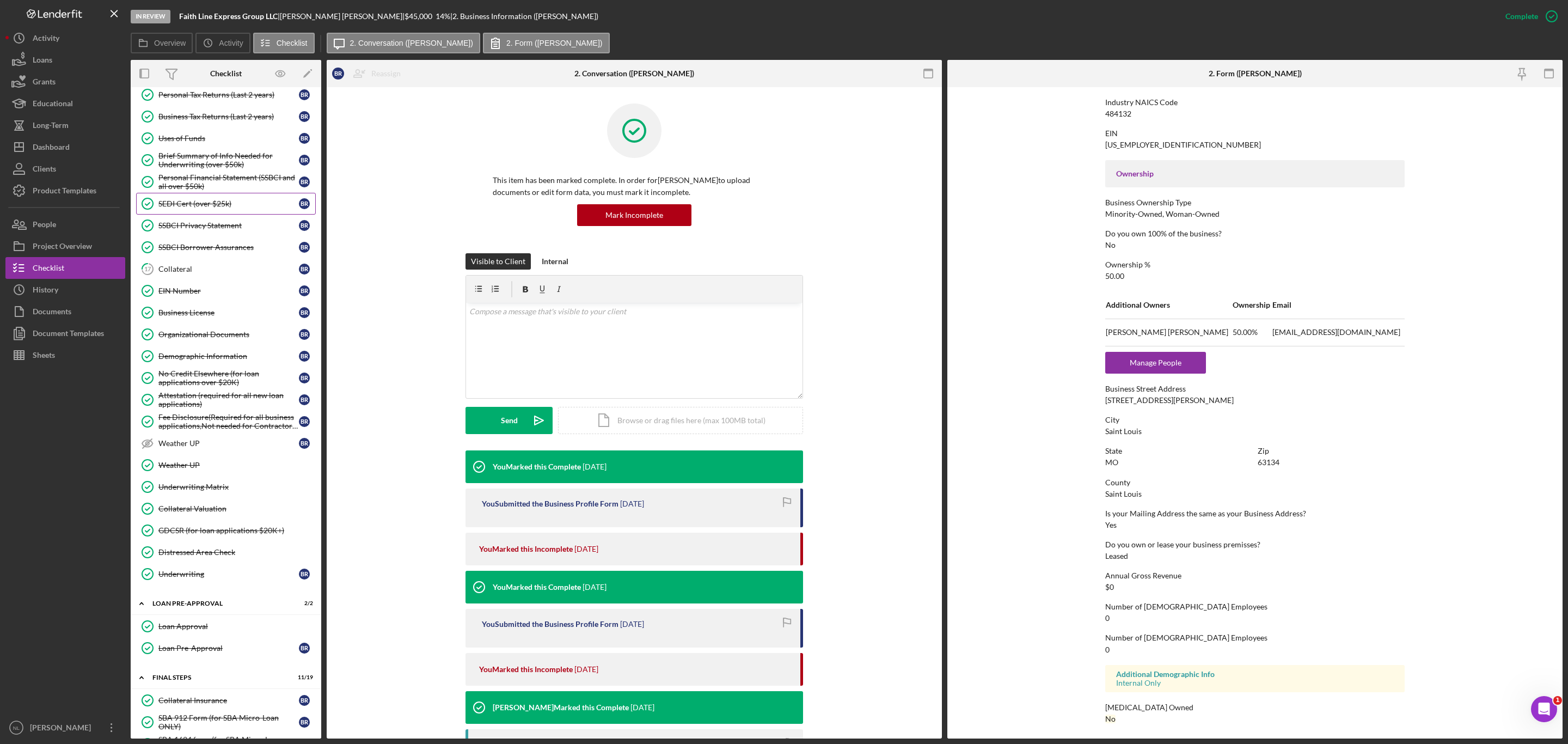
click at [216, 208] on div "SEDI Cert (over $25k)" at bounding box center [228, 203] width 140 height 9
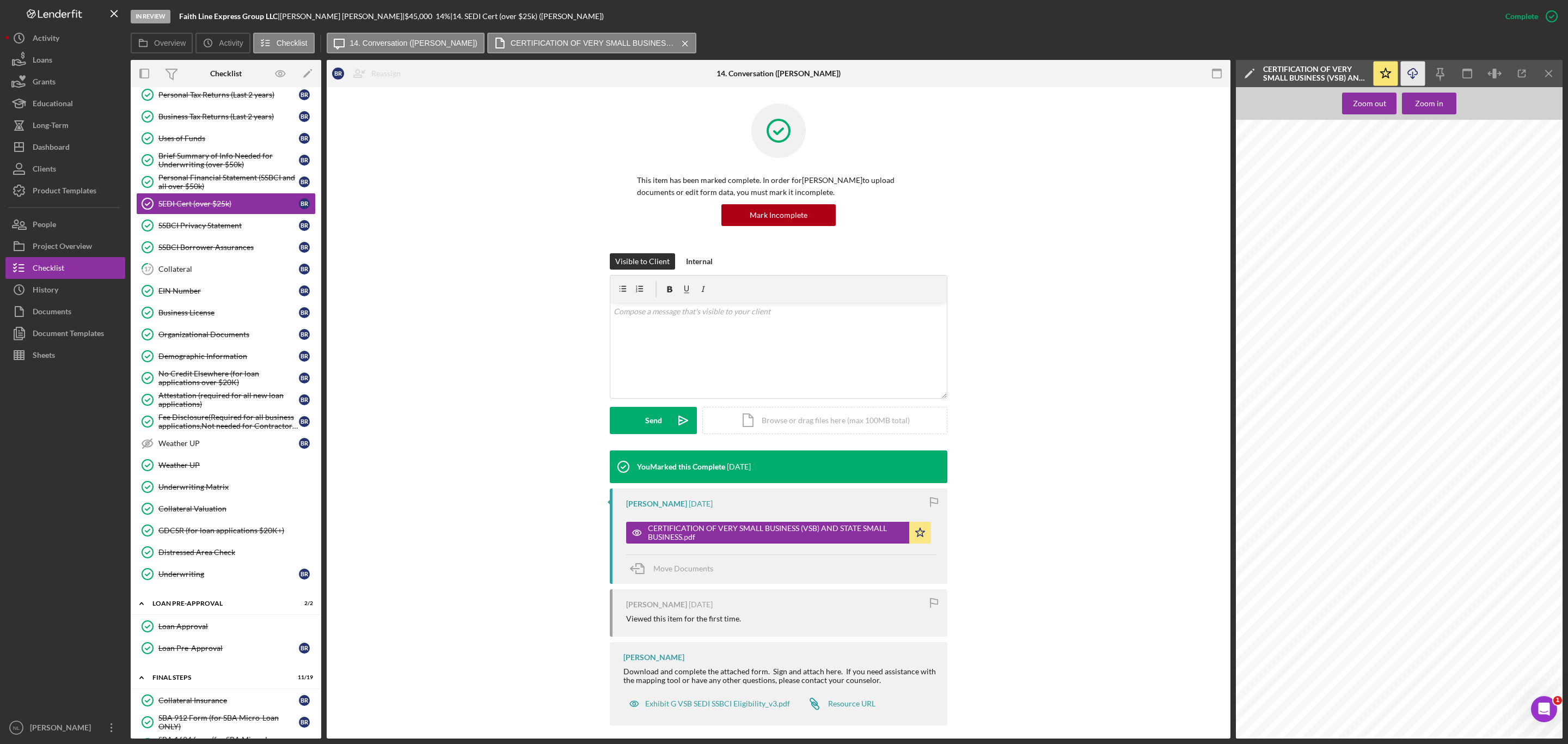
click at [1416, 75] on icon "Icon/Download" at bounding box center [1413, 74] width 24 height 24
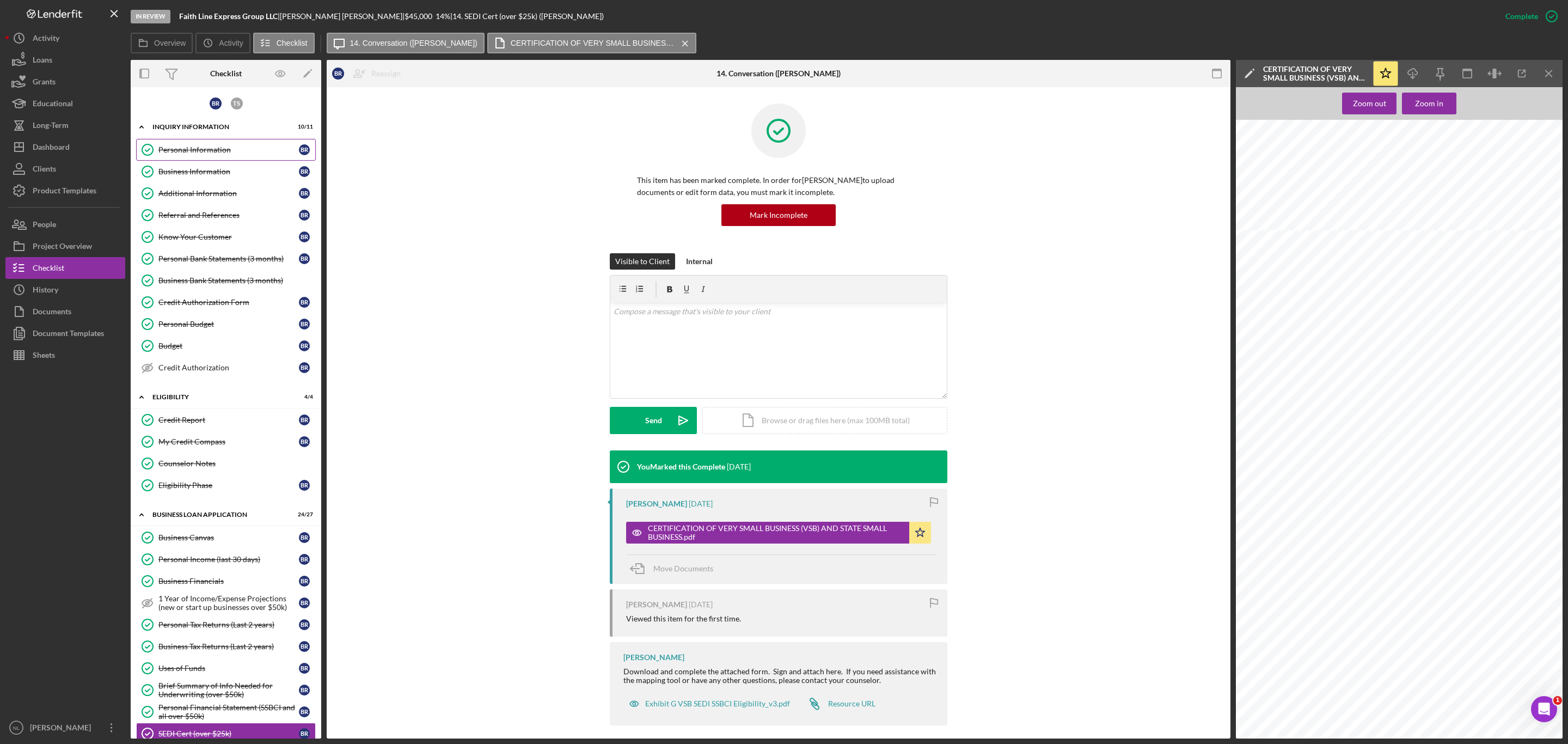
click at [198, 151] on div "Personal Information" at bounding box center [228, 150] width 140 height 9
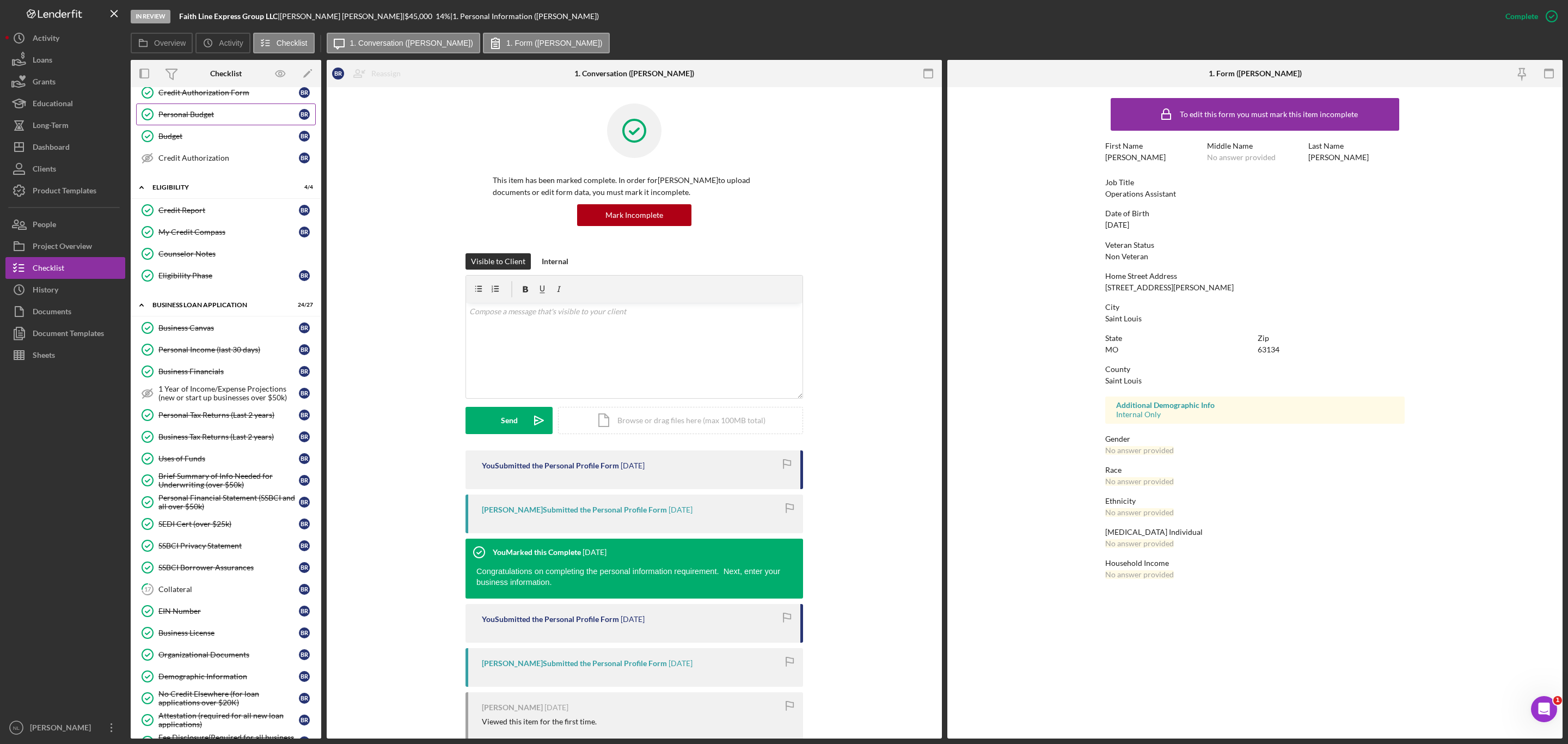
scroll to position [408, 0]
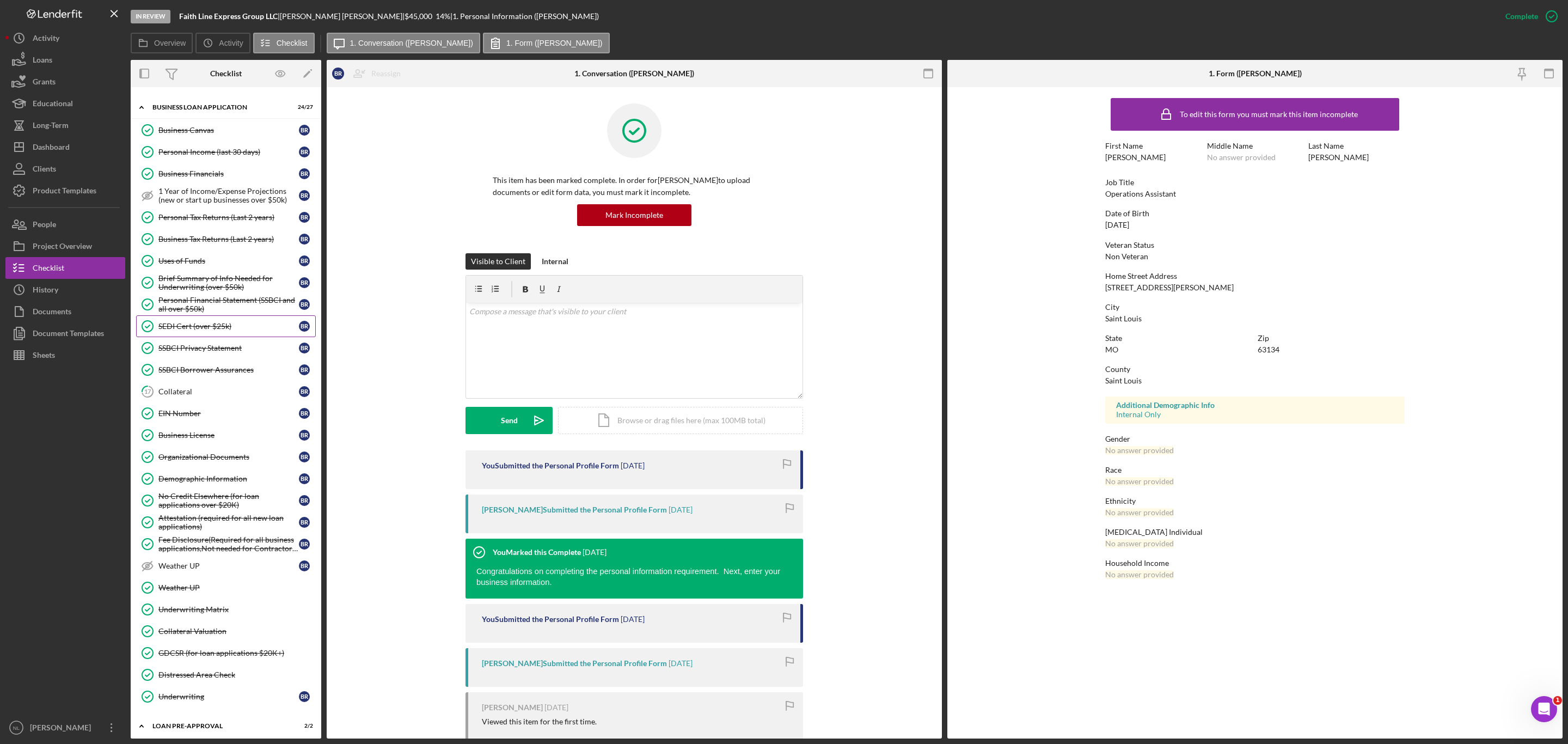
click at [229, 337] on link "SEDI Cert (over $25k) SEDI Cert (over $25k) B R" at bounding box center [226, 326] width 180 height 22
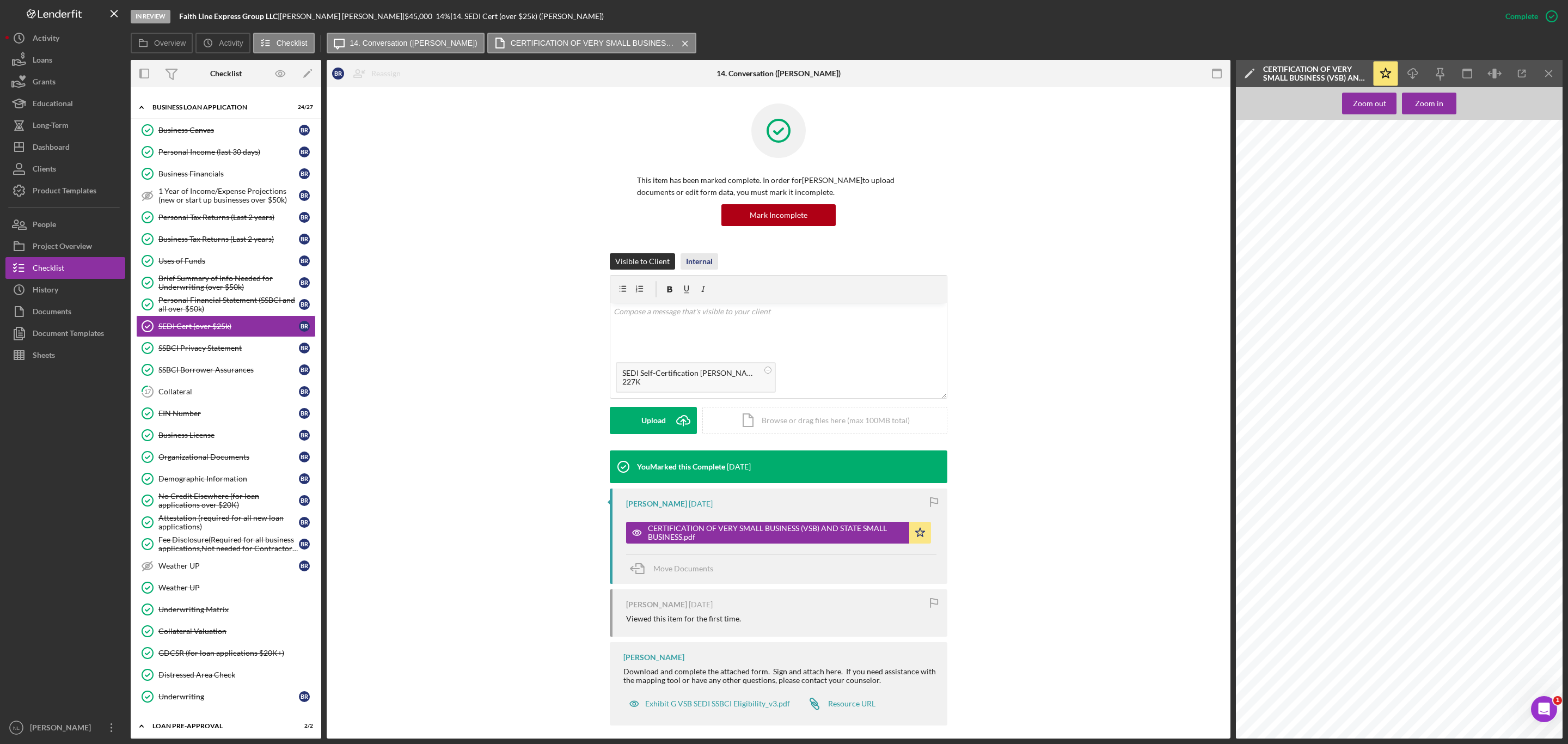
click at [702, 260] on div "Internal" at bounding box center [699, 261] width 27 height 17
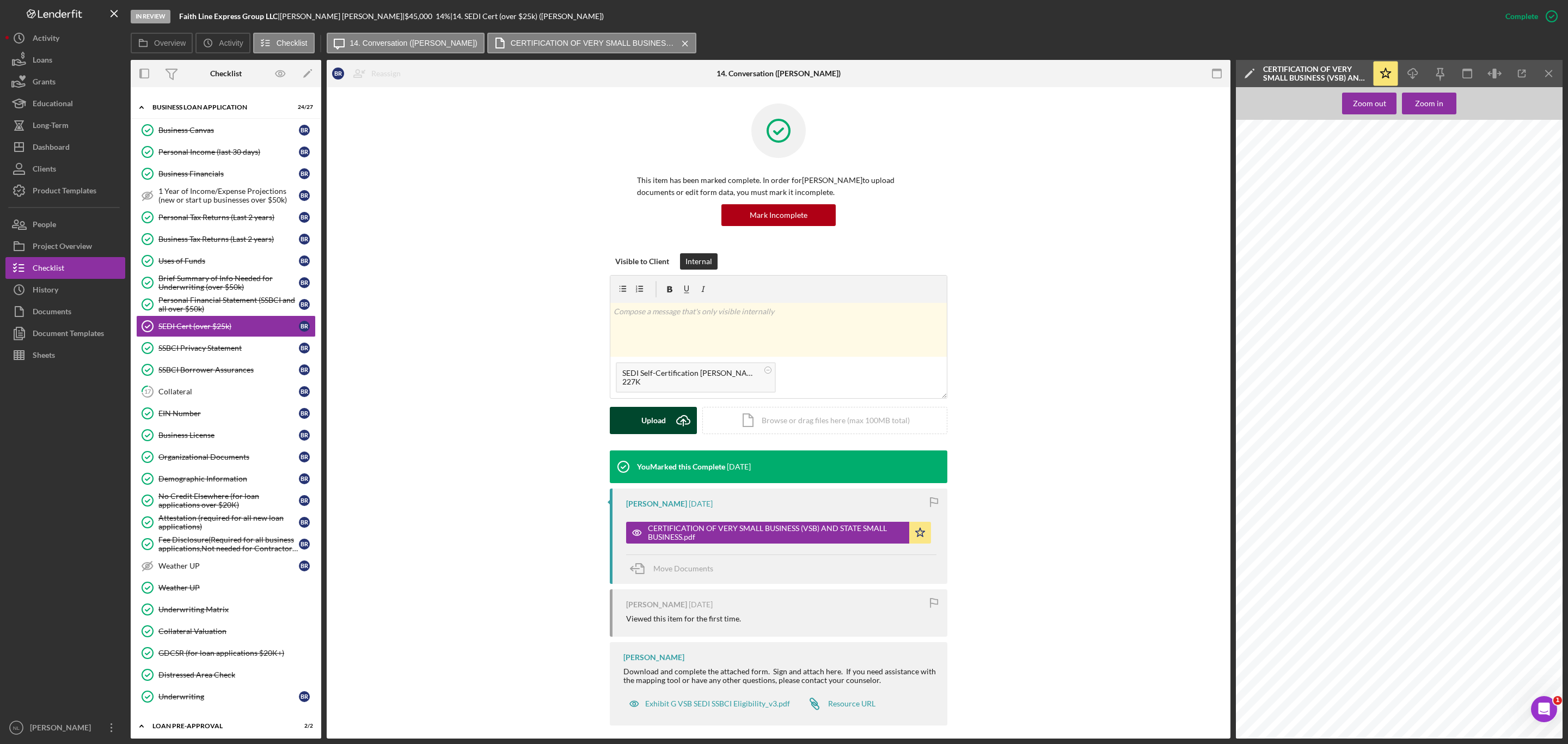
click at [623, 423] on button "Upload Icon/Upload" at bounding box center [653, 421] width 87 height 27
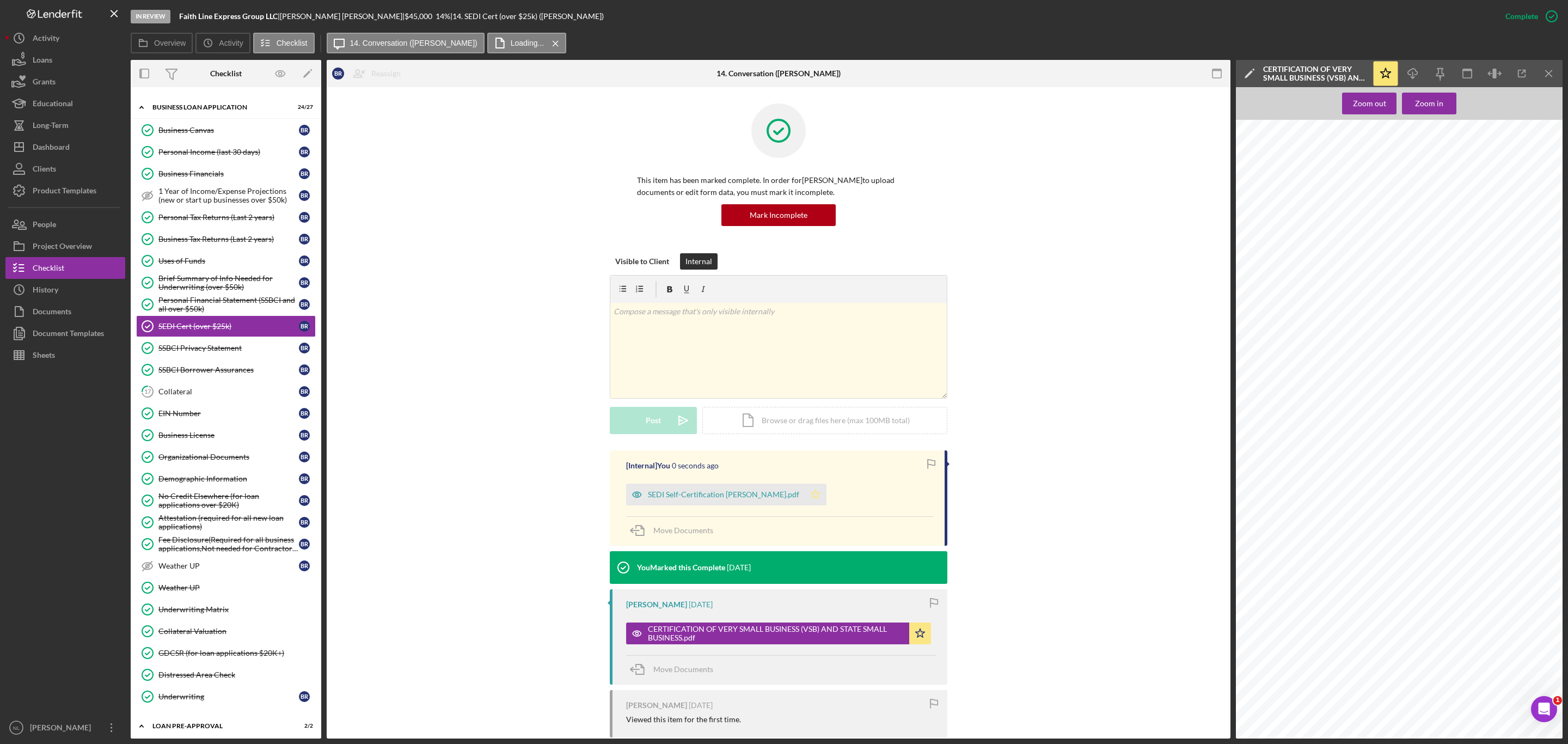
click at [806, 500] on icon "Icon/Star" at bounding box center [816, 495] width 22 height 22
click at [911, 636] on icon "Icon/Star" at bounding box center [920, 633] width 22 height 22
click at [177, 356] on link "SSBCI Privacy Statement SSBCI Privacy Statement B R" at bounding box center [226, 348] width 180 height 22
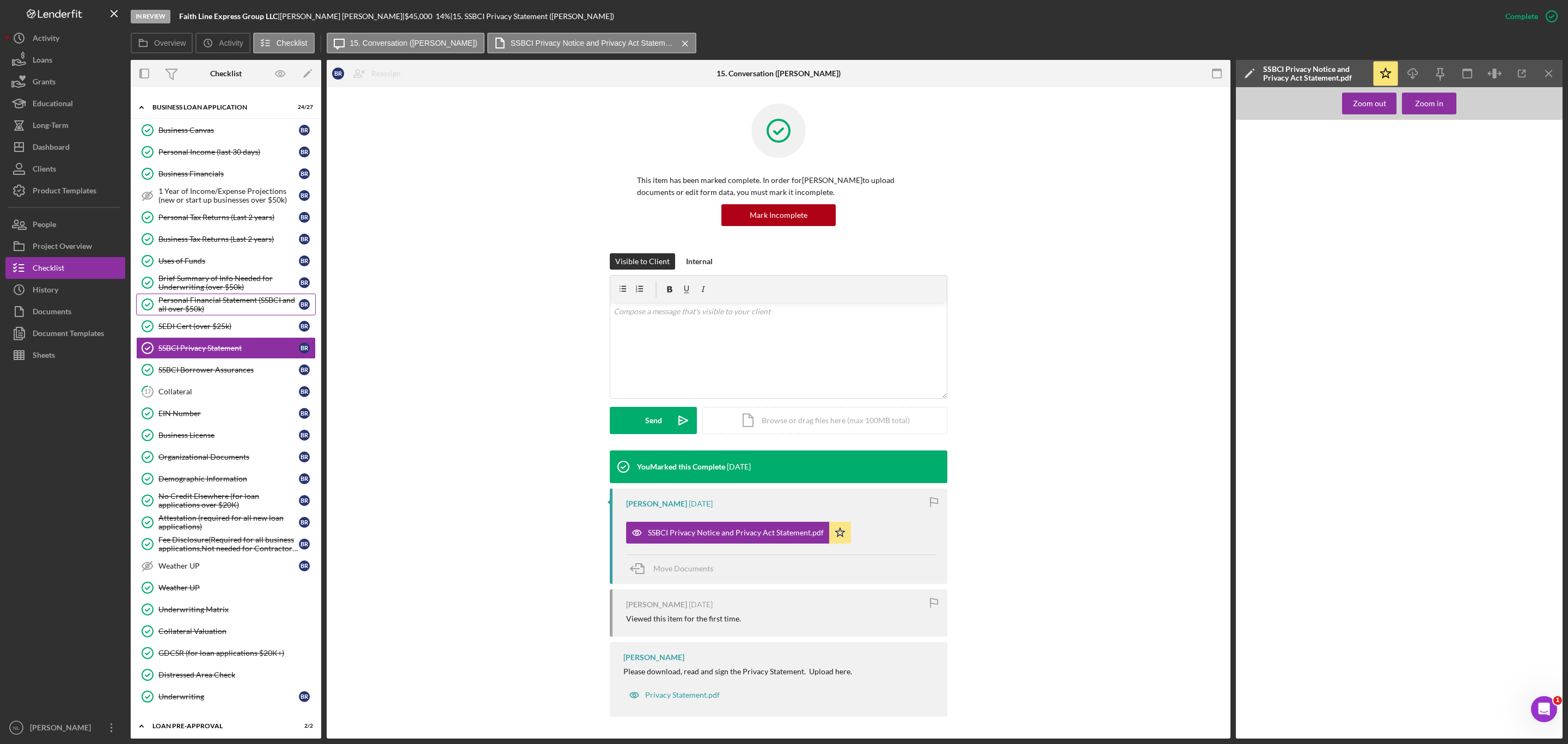
click at [172, 313] on div "Personal Financial Statement (SSBCI and all over $50k)" at bounding box center [228, 304] width 140 height 17
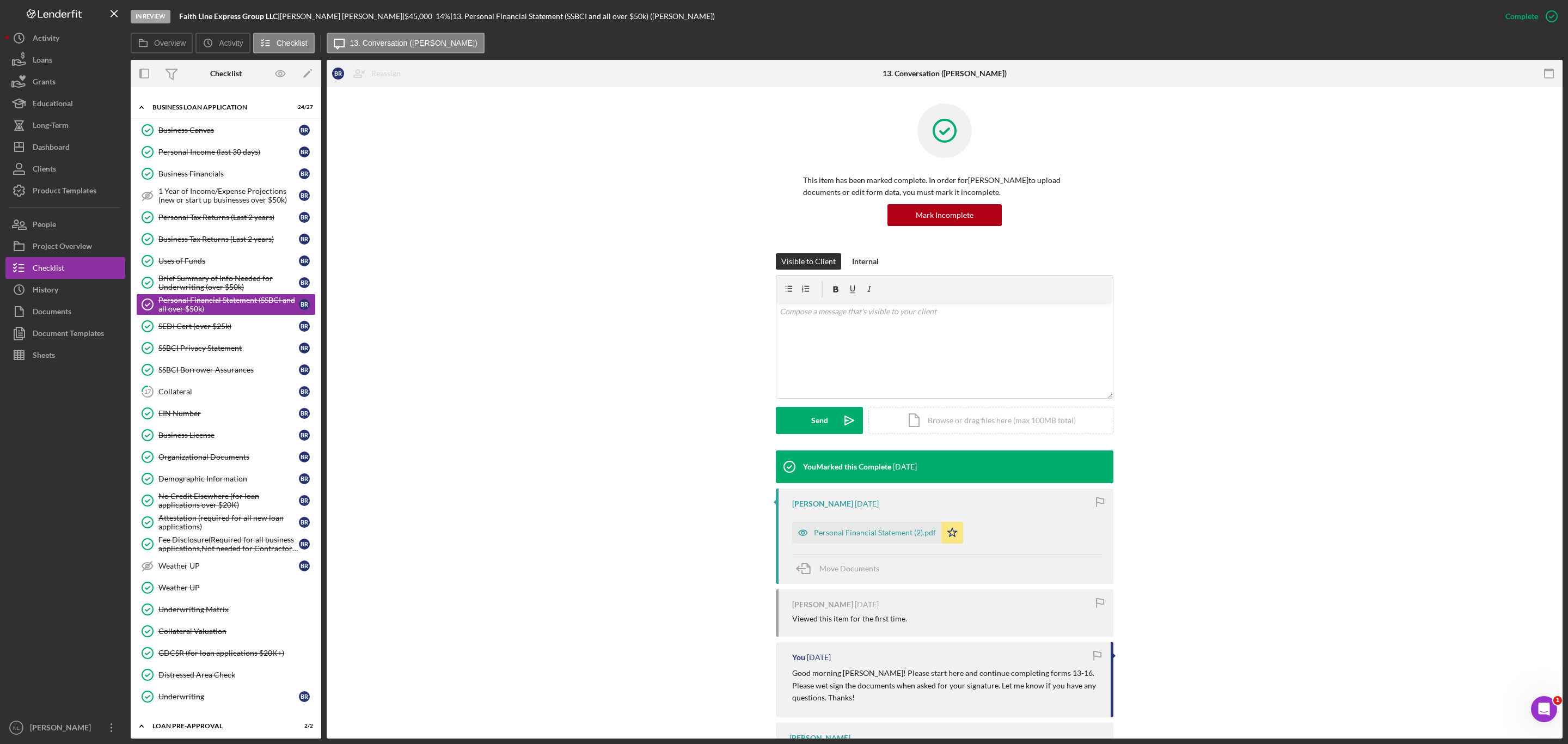
scroll to position [91, 0]
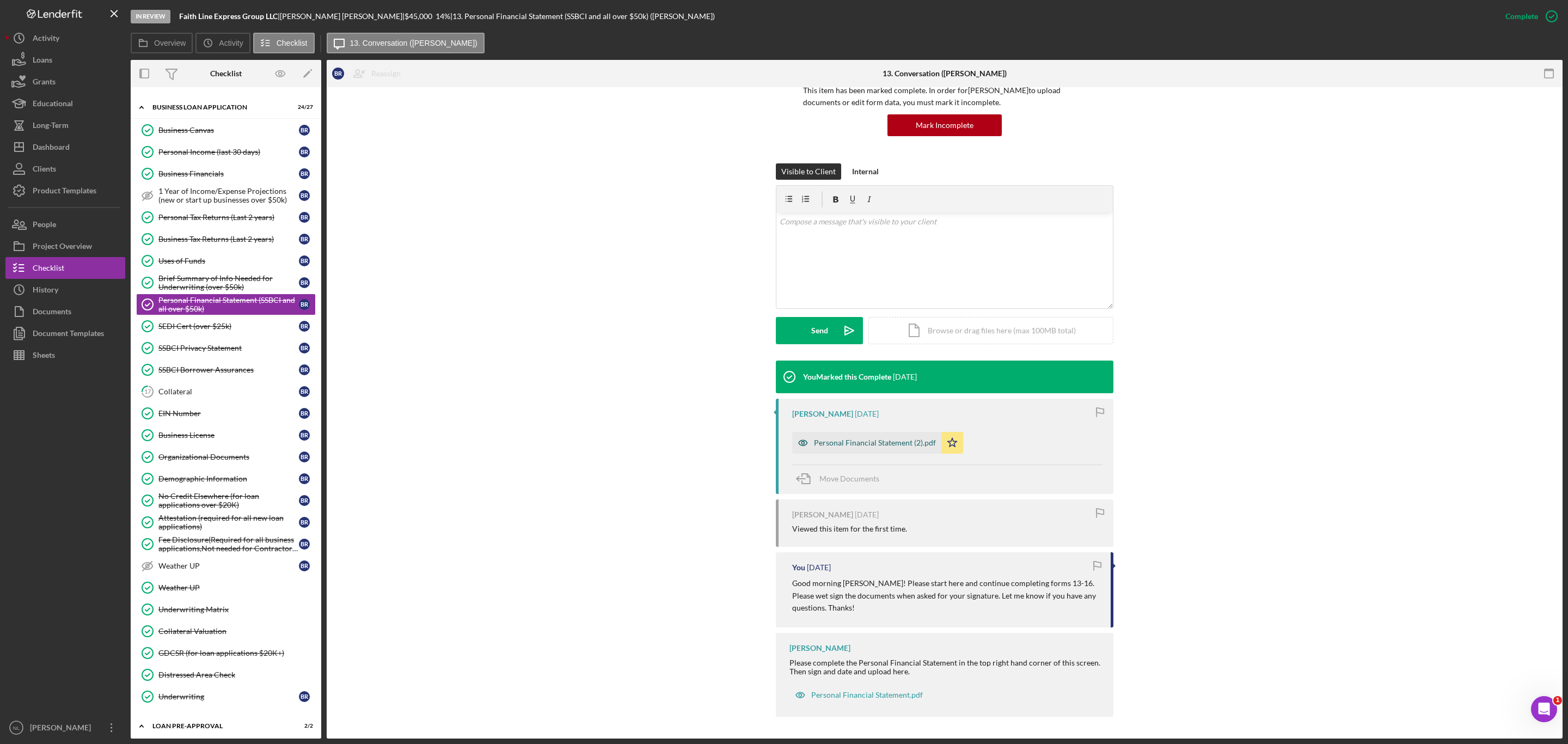
click at [871, 438] on div "Personal Financial Statement (2).pdf" at bounding box center [875, 443] width 122 height 9
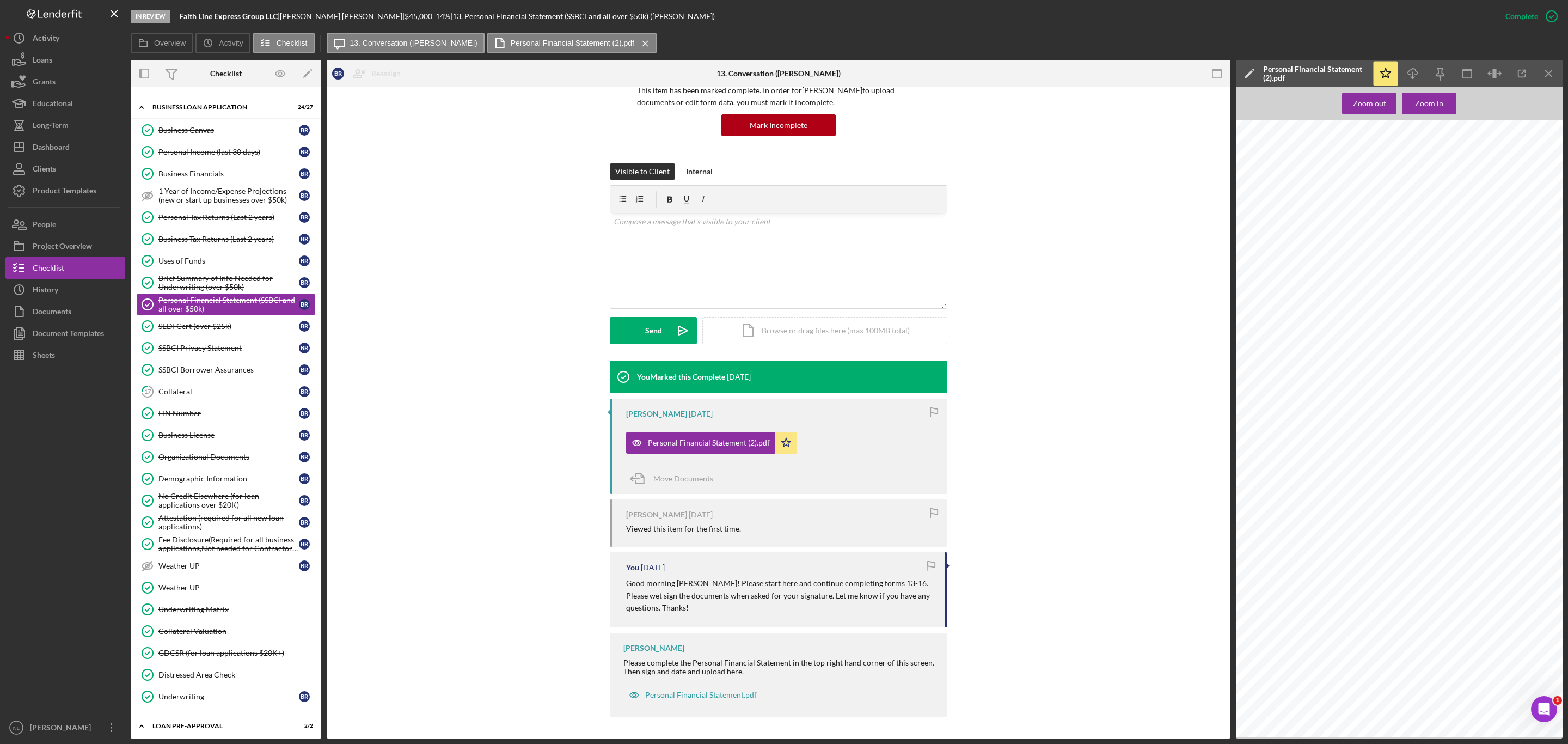
scroll to position [6792, 275]
click at [1418, 68] on icon "Icon/Download" at bounding box center [1413, 74] width 24 height 24
click at [1338, 12] on div "In Review Faith Line Express Group LLC | [PERSON_NAME] | $45,000 $45,000 14 % |…" at bounding box center [813, 16] width 1364 height 32
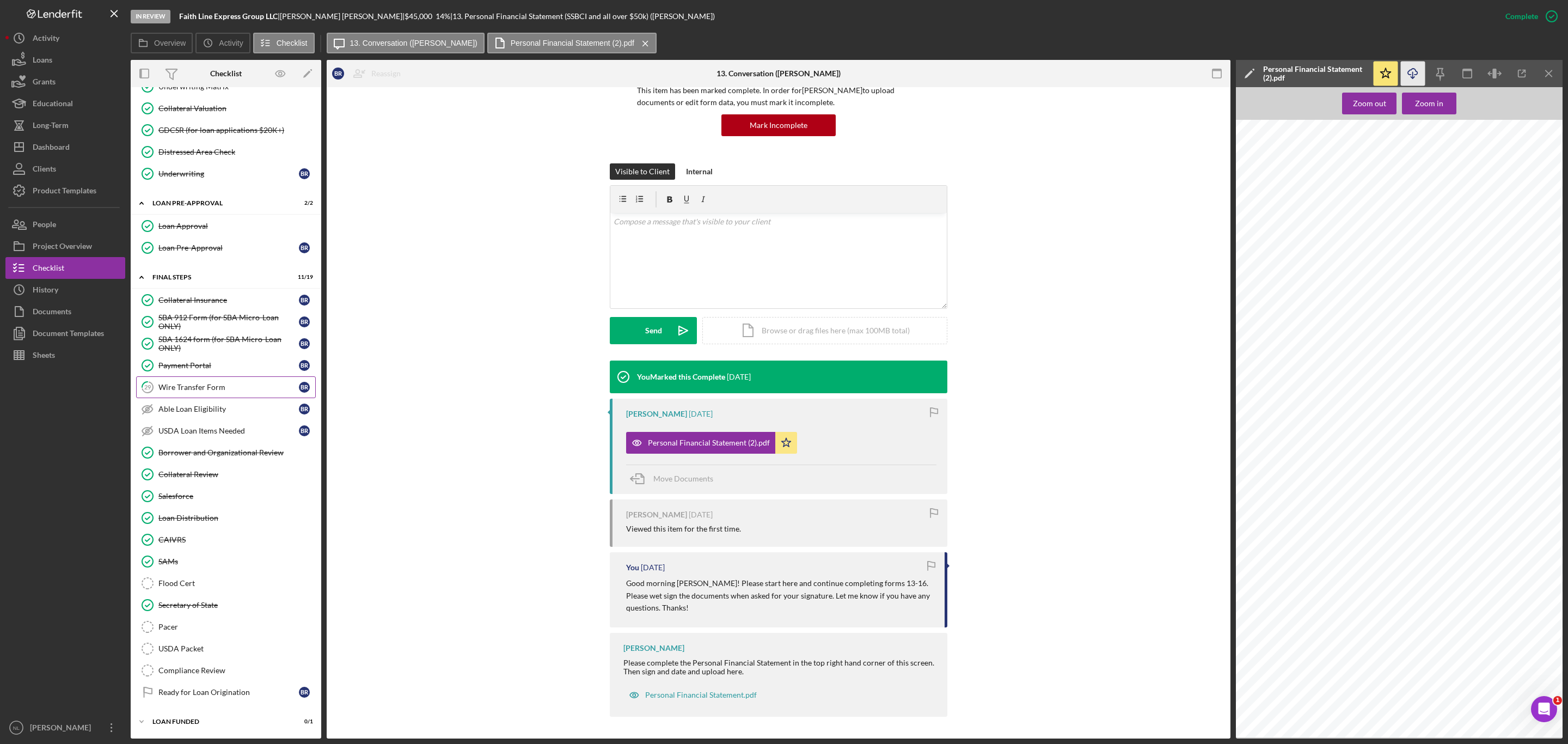
click at [195, 377] on link "29 Wire Transfer Form B R" at bounding box center [226, 387] width 180 height 22
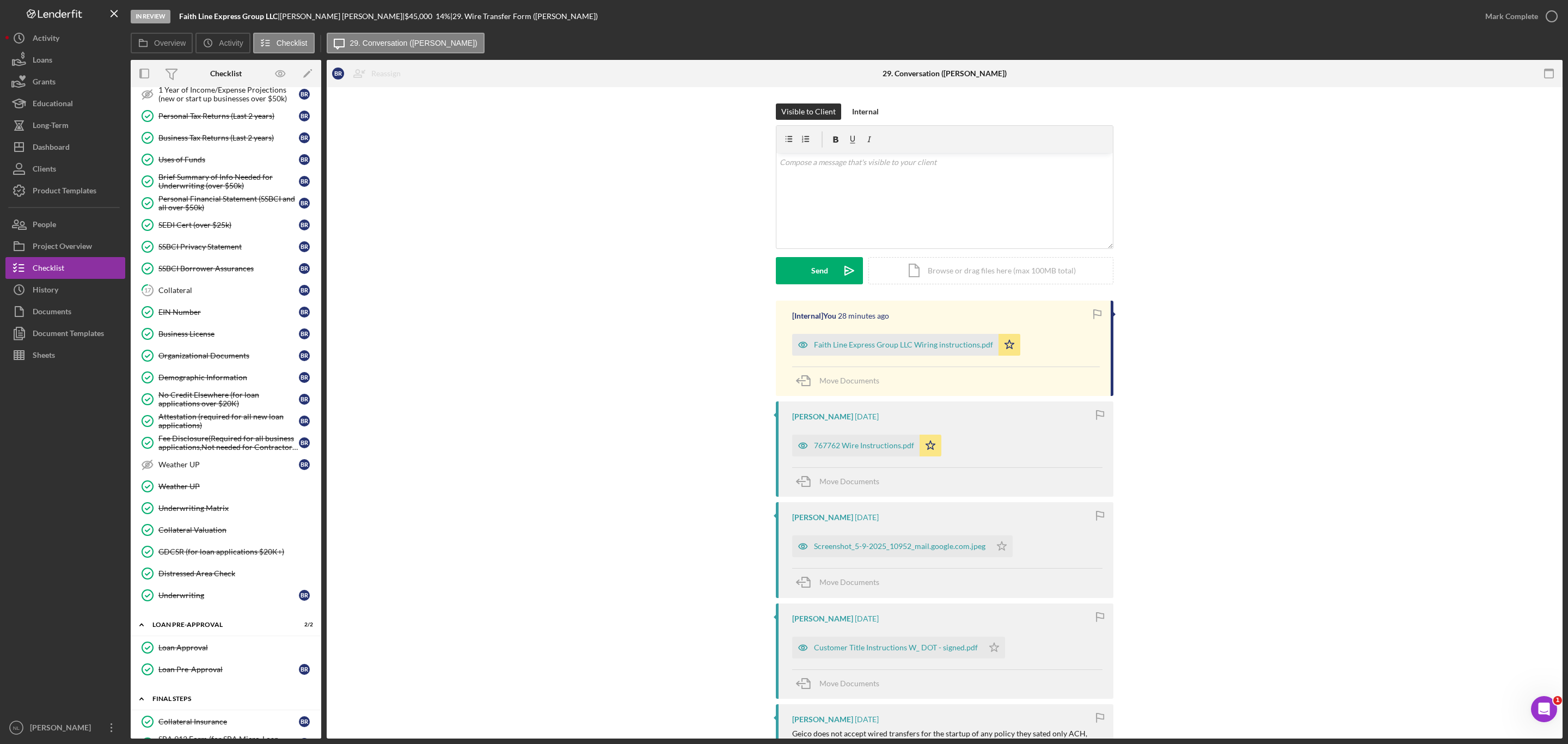
scroll to position [475, 0]
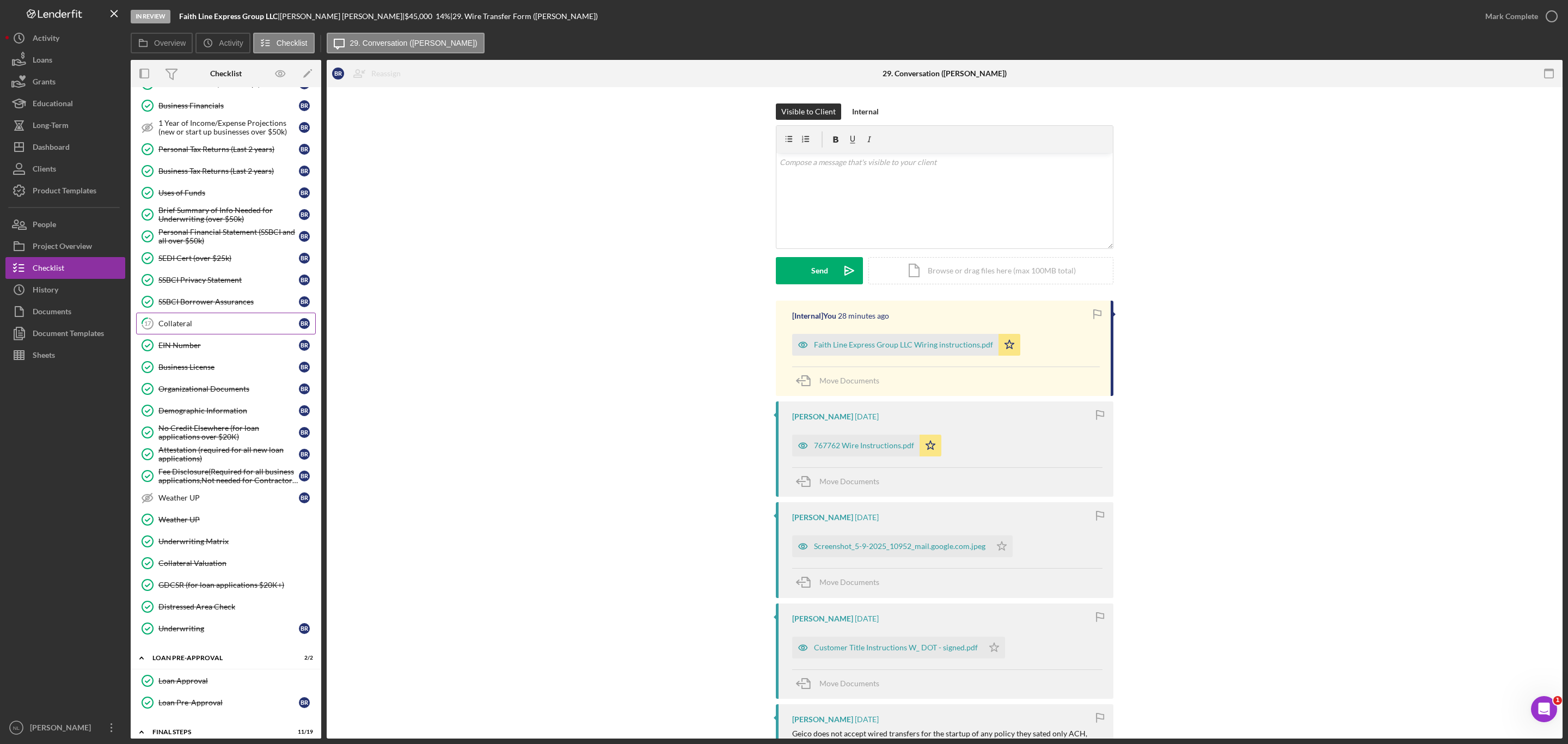
click at [227, 332] on link "17 Collateral B R" at bounding box center [226, 323] width 180 height 22
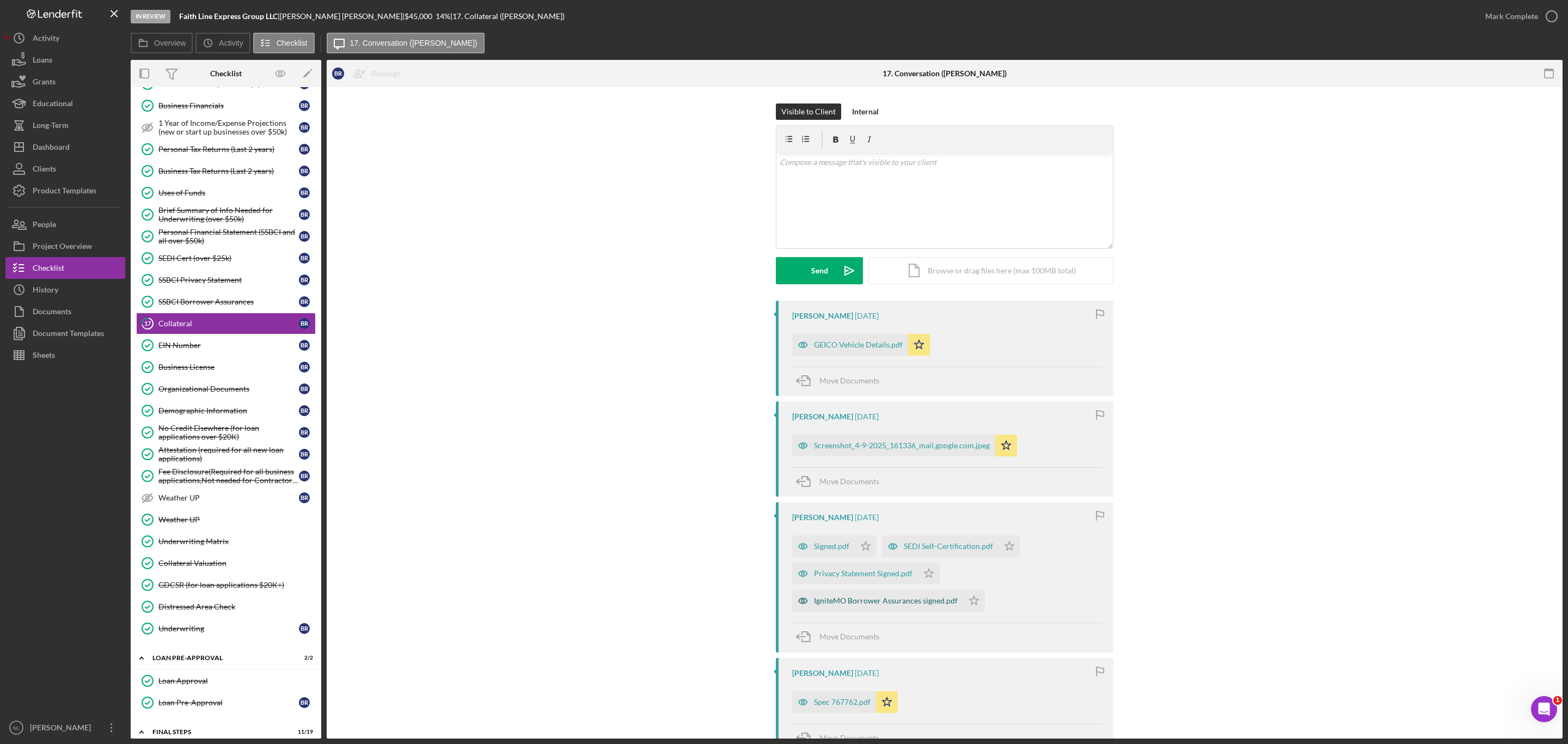
click at [853, 597] on div "IgniteMO Borrower Assurances signed.pdf" at bounding box center [877, 600] width 171 height 22
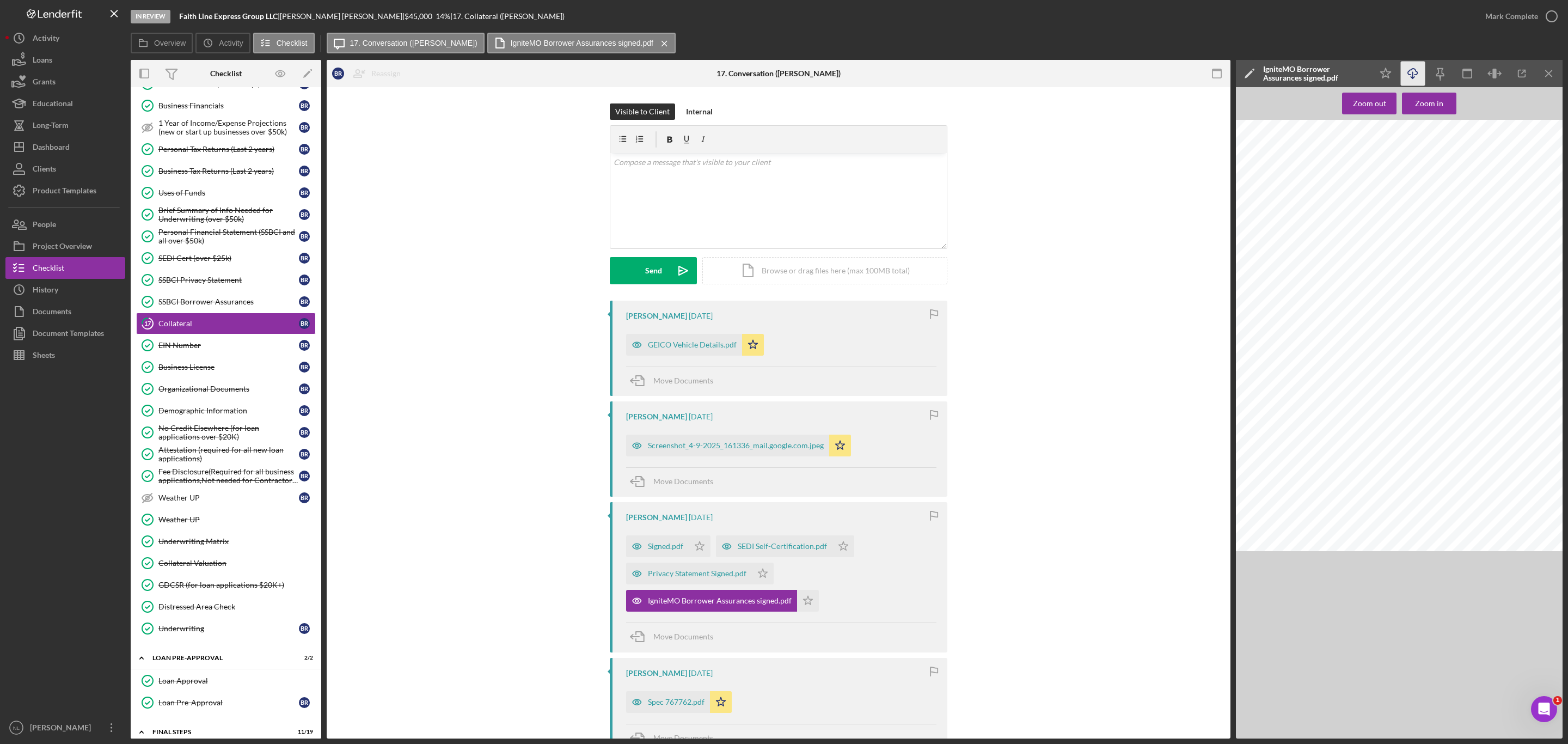
click at [1413, 72] on icon "Icon/Download" at bounding box center [1413, 74] width 24 height 24
click at [701, 572] on div "Privacy Statement Signed.pdf" at bounding box center [697, 574] width 98 height 9
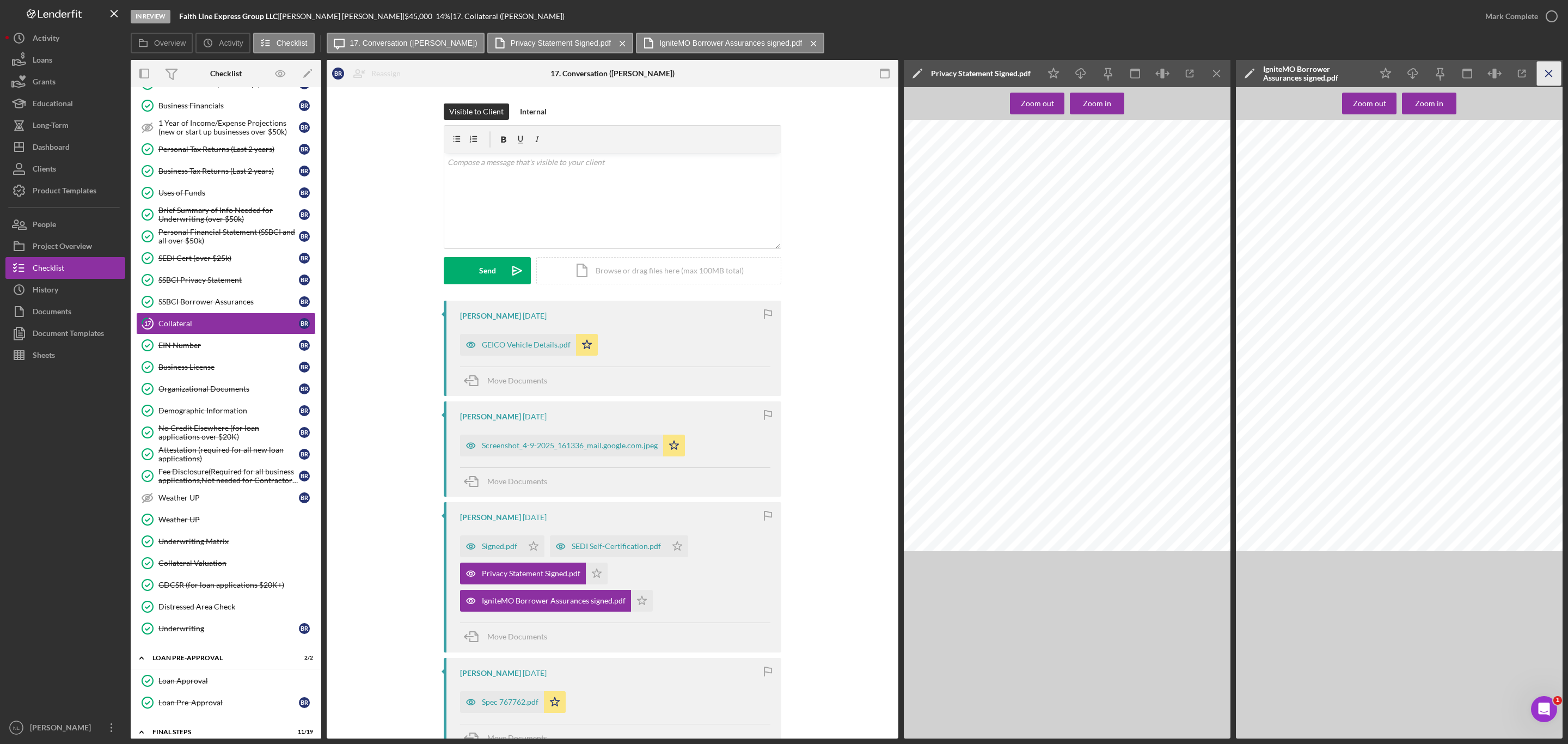
click at [1551, 68] on icon "Icon/Menu Close" at bounding box center [1549, 74] width 24 height 24
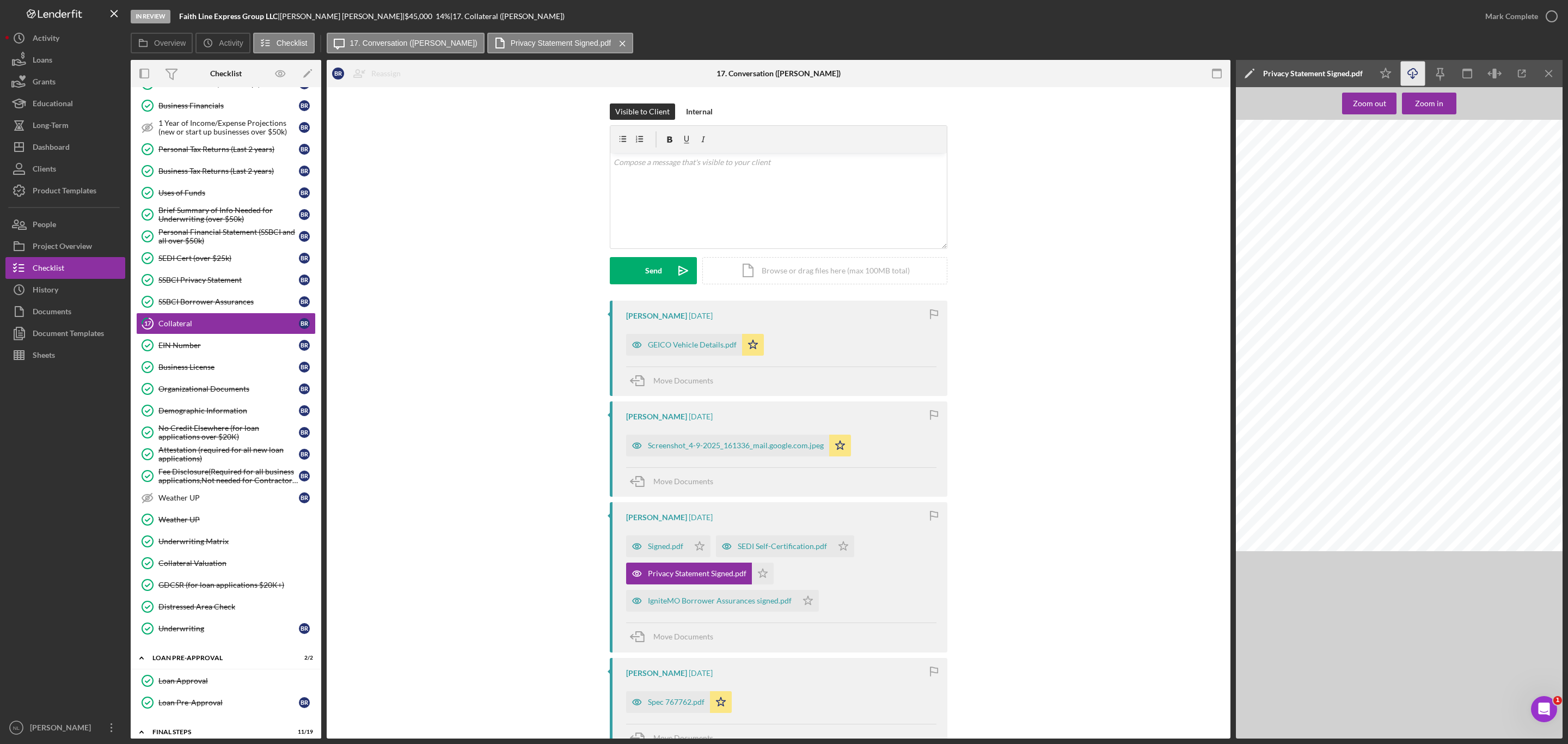
click at [1413, 75] on line "button" at bounding box center [1413, 75] width 0 height 6
click at [670, 551] on div "Signed.pdf" at bounding box center [665, 546] width 35 height 9
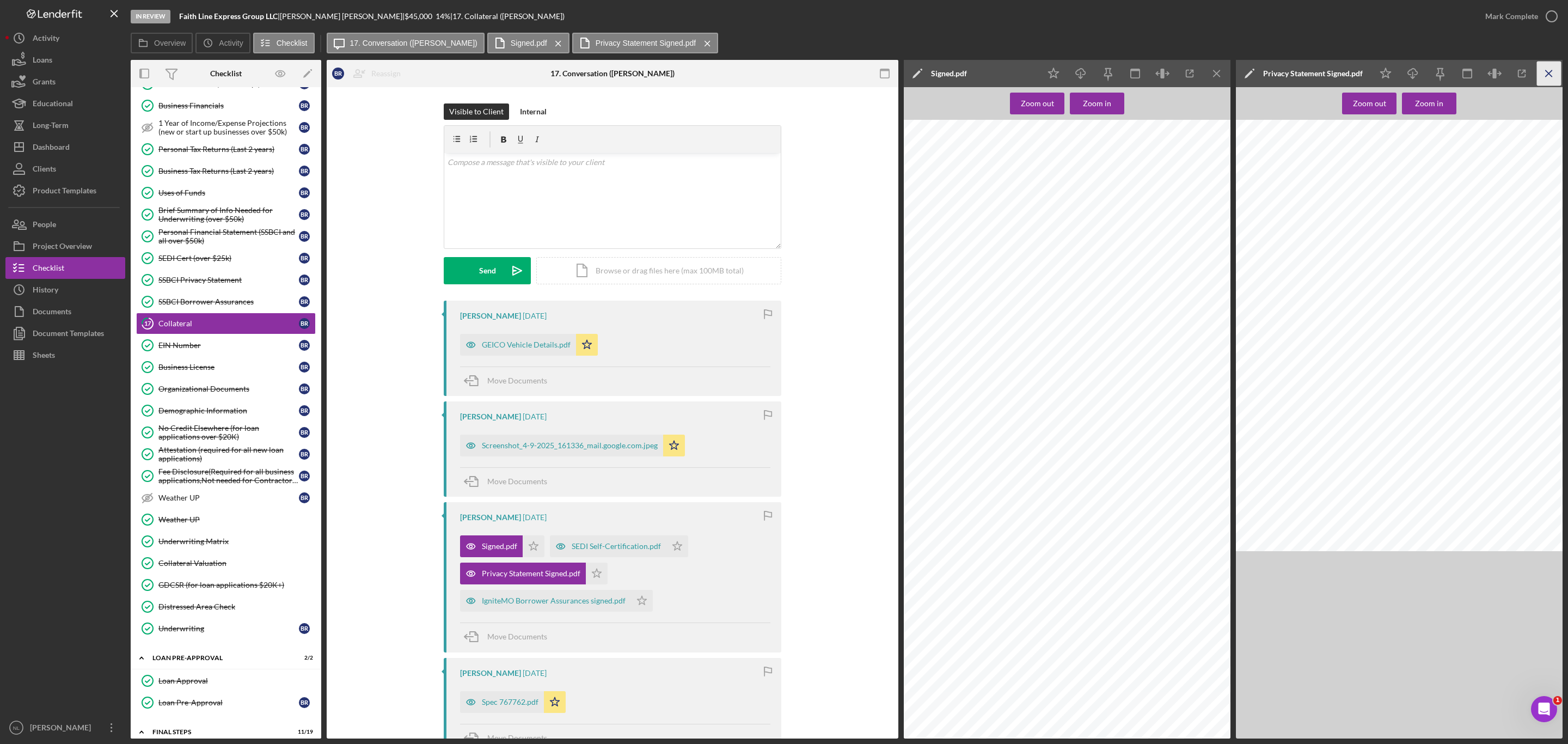
click at [1546, 73] on icon "Icon/Menu Close" at bounding box center [1549, 74] width 24 height 24
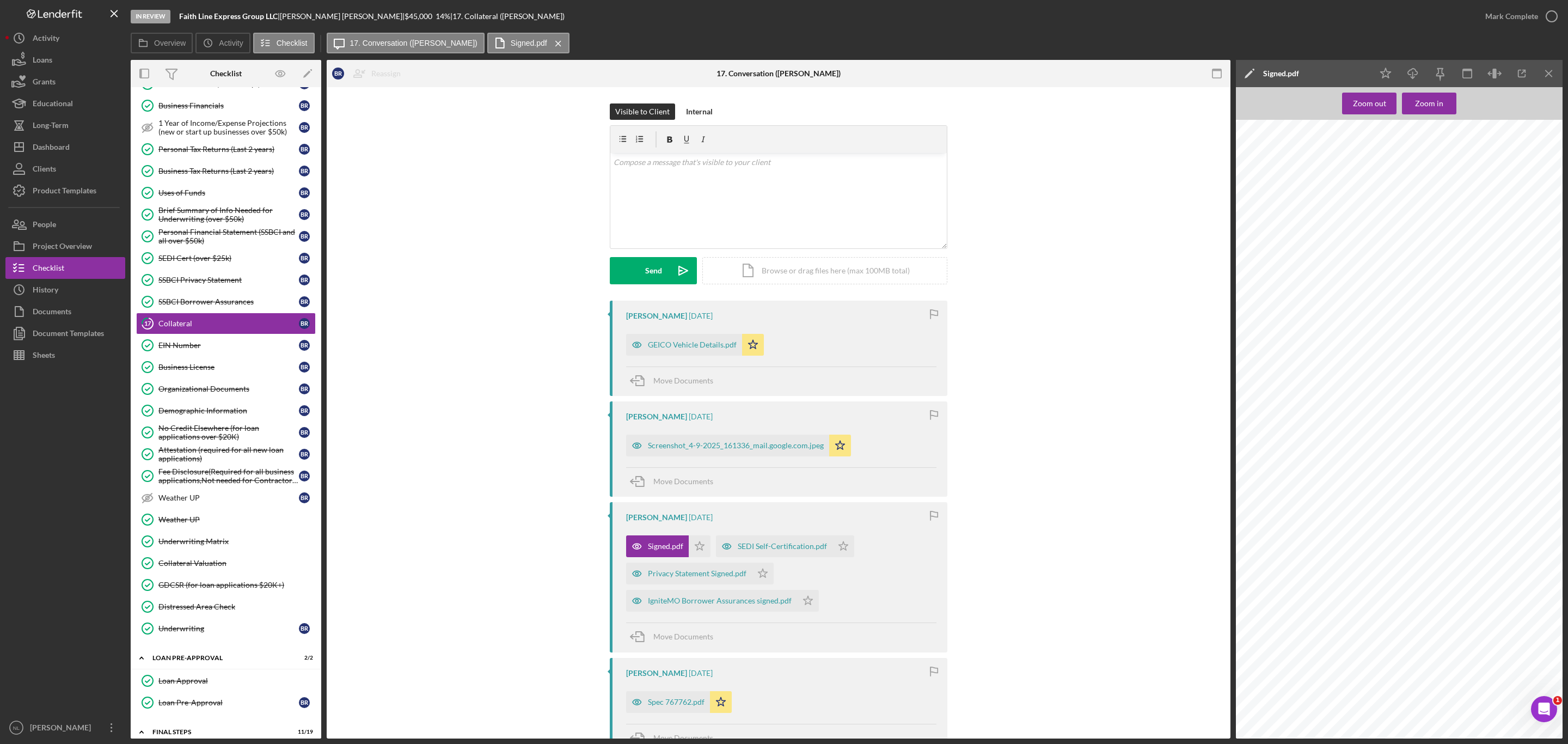
scroll to position [5345, 201]
click at [1415, 73] on icon "Icon/Download" at bounding box center [1413, 74] width 24 height 24
click at [1558, 78] on icon "Icon/Menu Close" at bounding box center [1549, 74] width 24 height 24
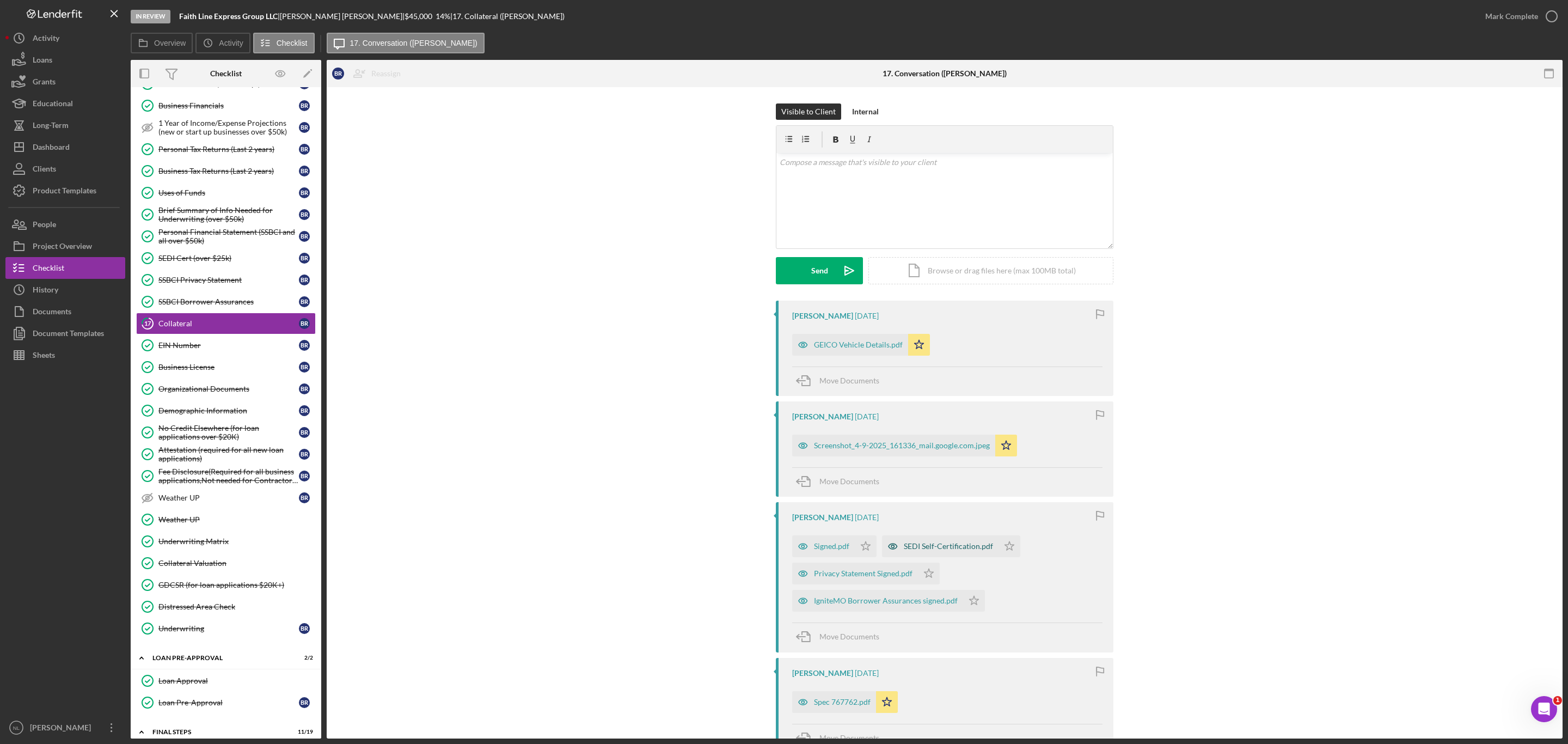
click at [962, 549] on div "SEDI Self-Certification.pdf" at bounding box center [949, 546] width 89 height 9
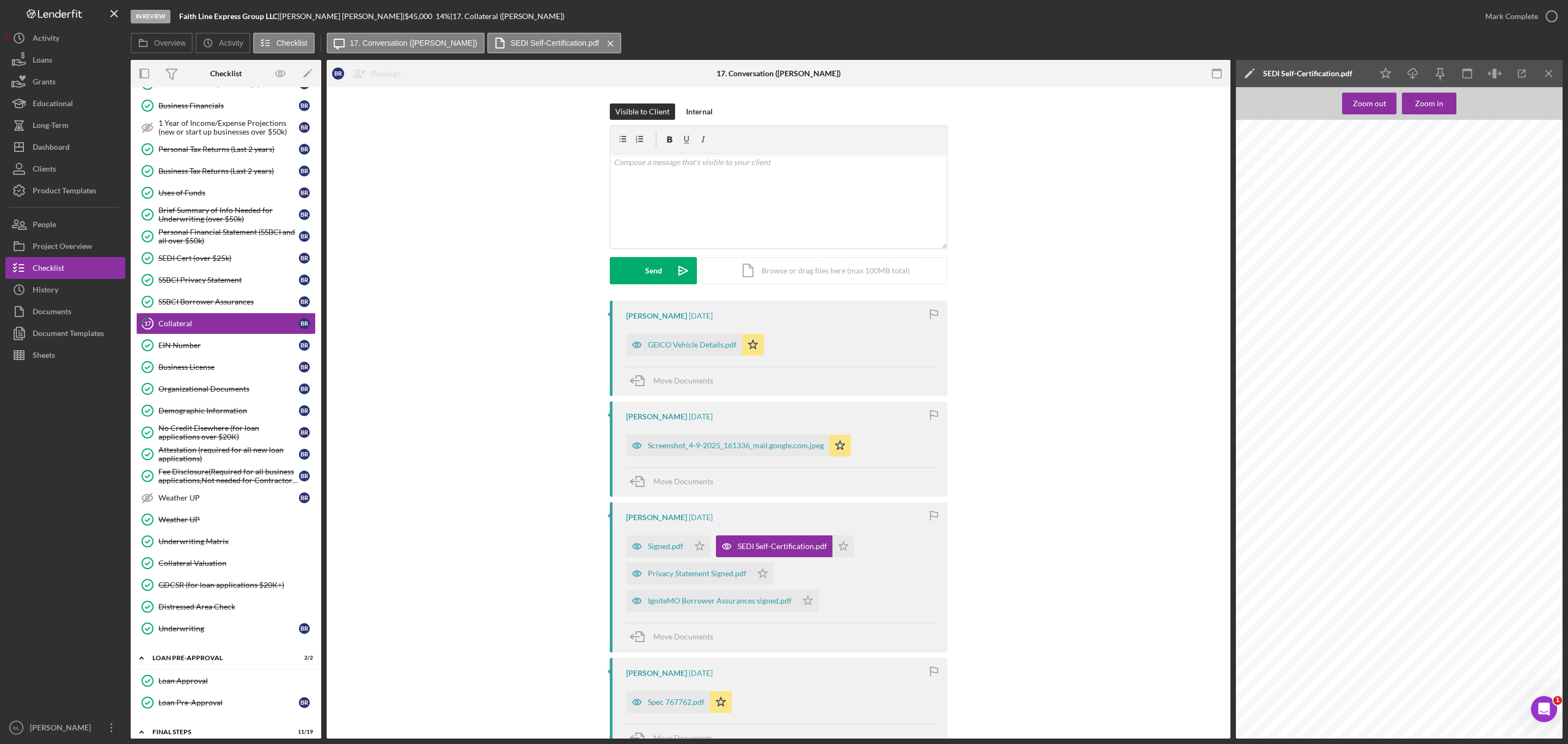
scroll to position [255, 0]
click at [1413, 73] on line "button" at bounding box center [1413, 75] width 0 height 6
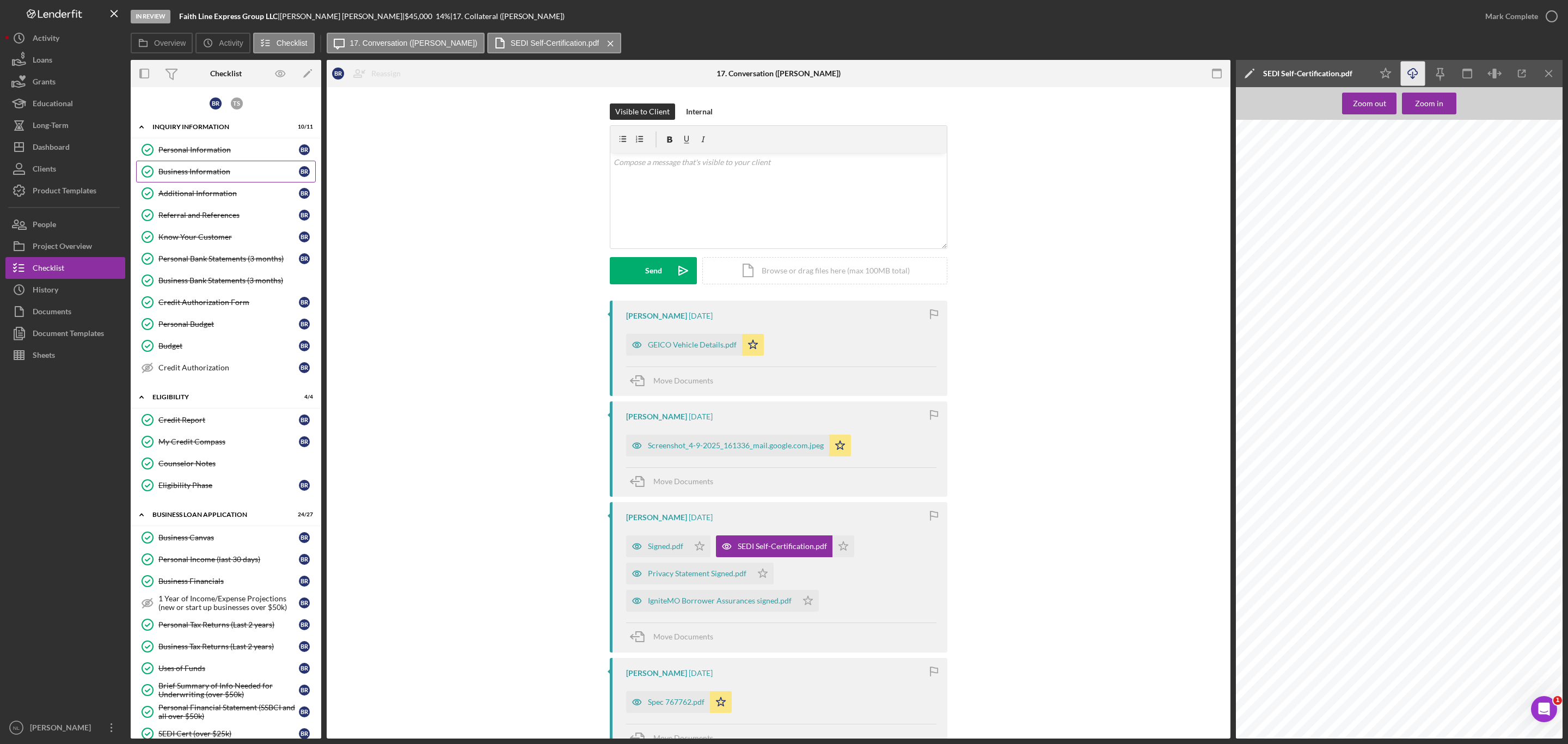
click at [237, 175] on div "Business Information" at bounding box center [228, 172] width 140 height 9
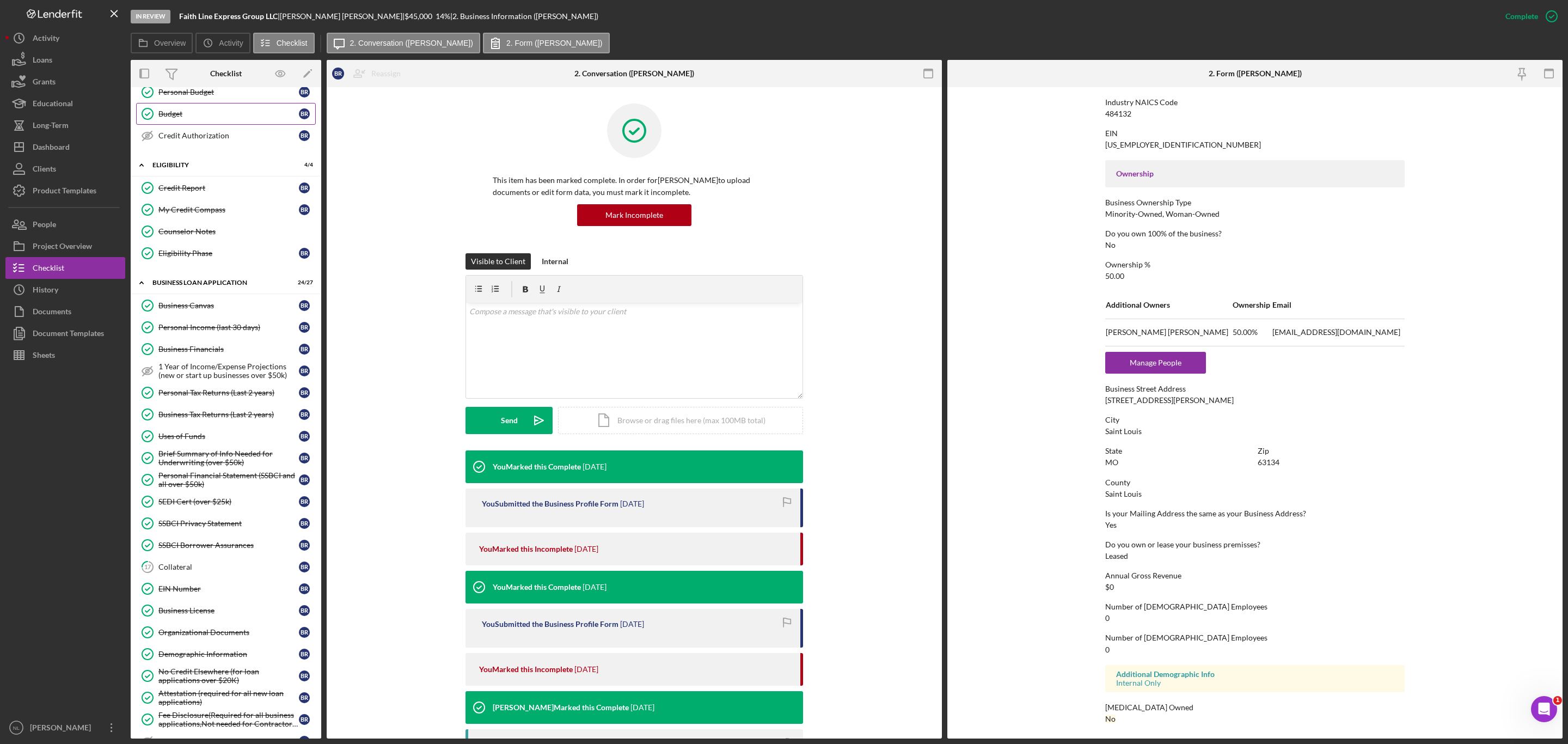
scroll to position [235, 0]
click at [236, 485] on div "Personal Financial Statement (SSBCI and all over $50k)" at bounding box center [228, 477] width 140 height 17
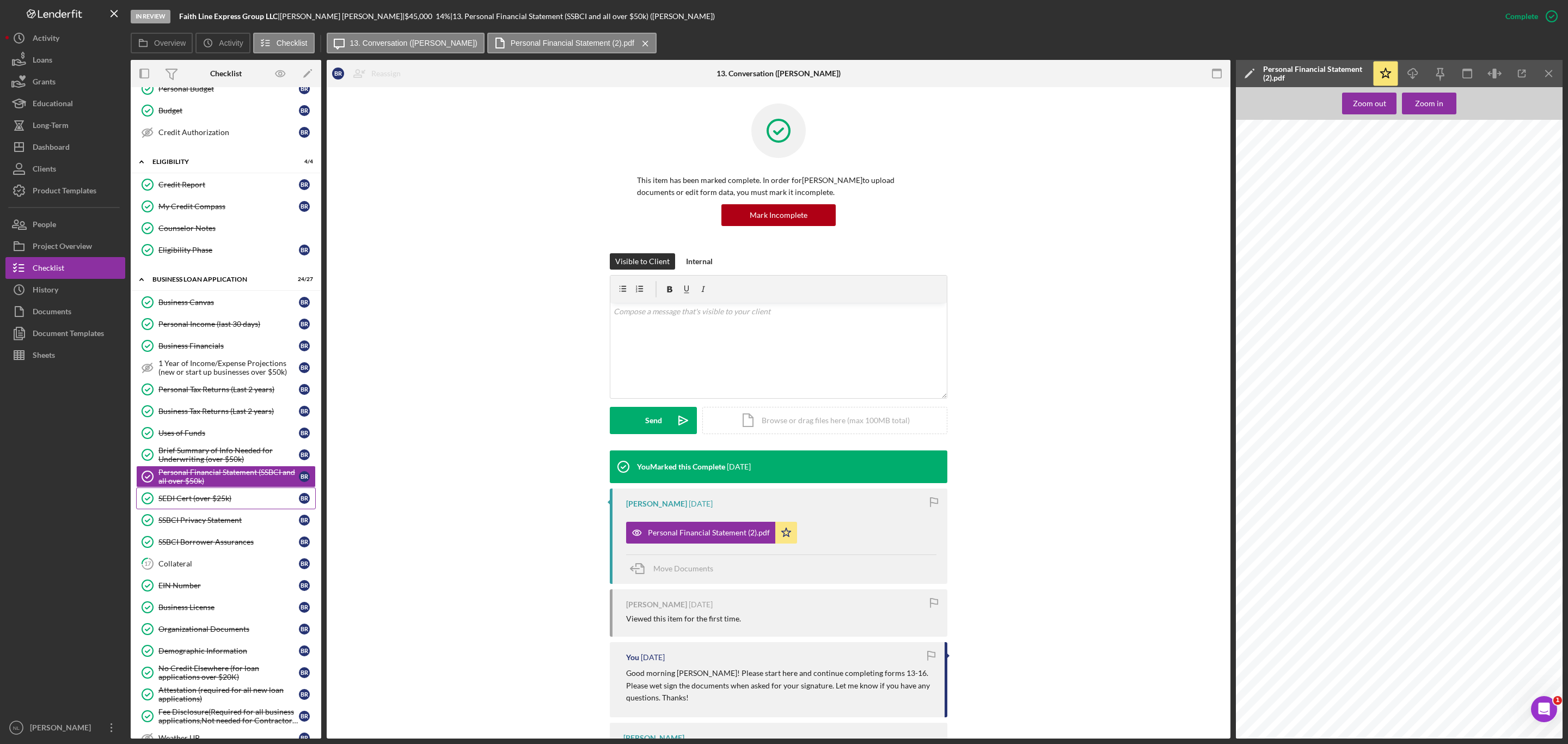
click at [244, 502] on div "SEDI Cert (over $25k)" at bounding box center [228, 498] width 140 height 9
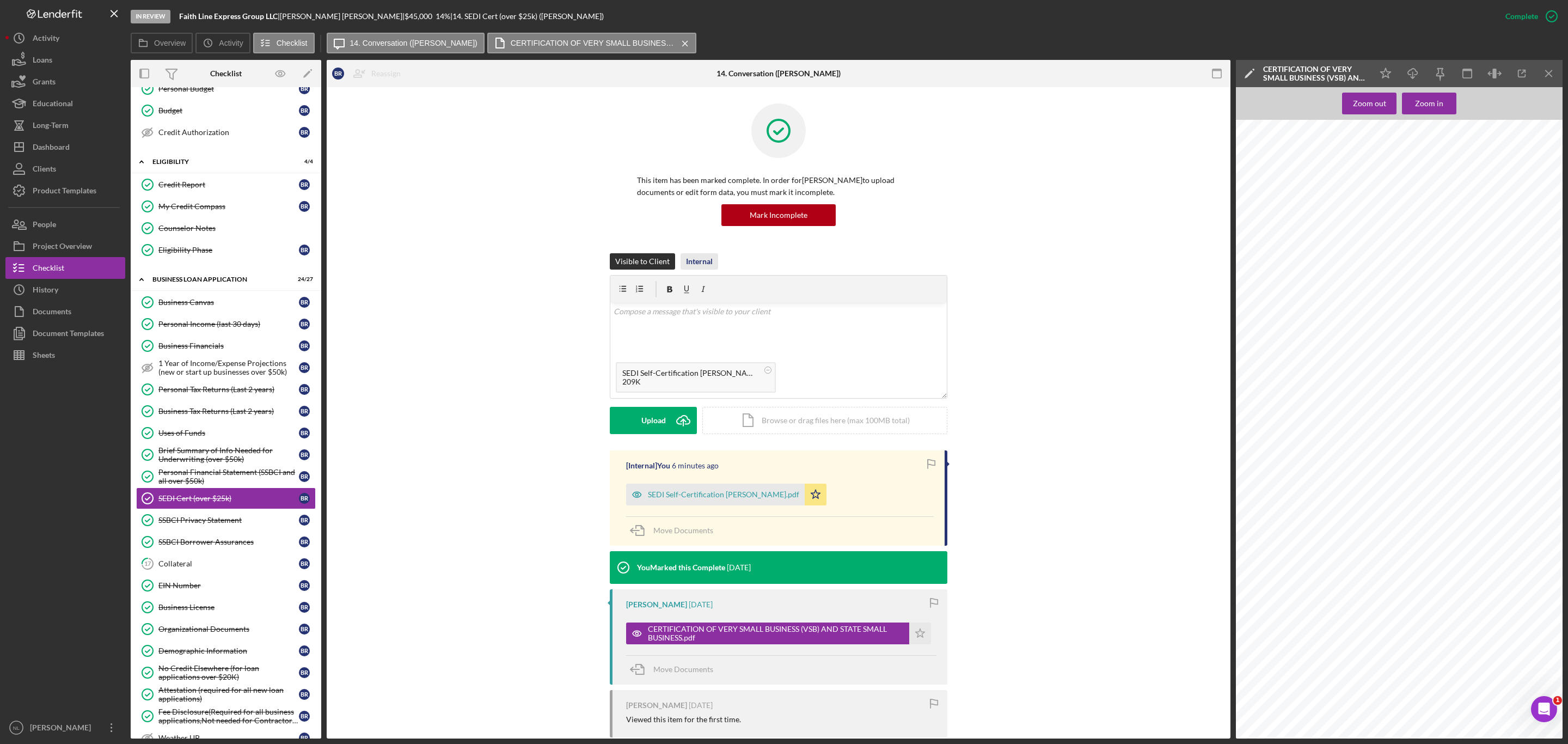
click at [686, 267] on div "Internal" at bounding box center [699, 261] width 27 height 17
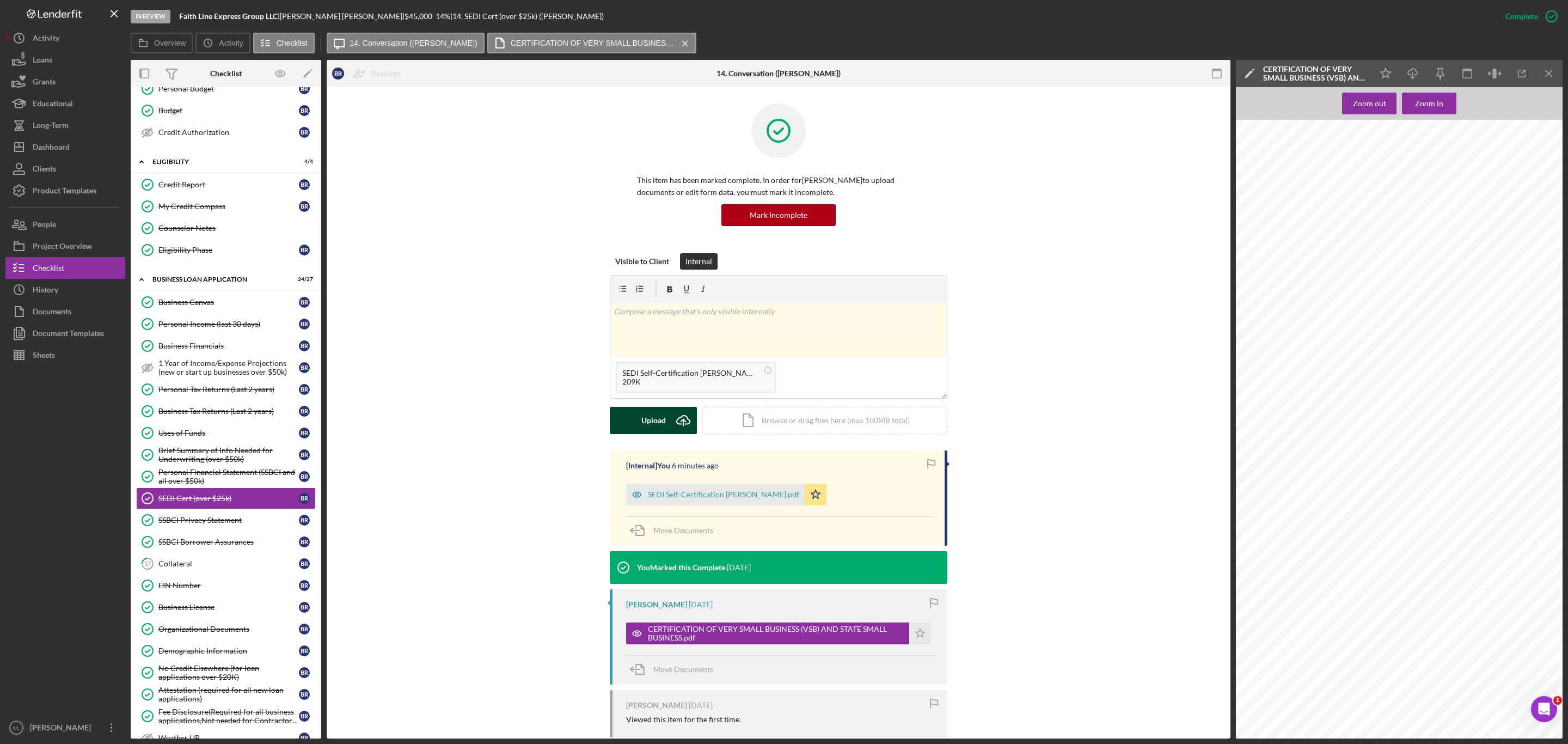
click at [671, 425] on icon "Icon/Upload" at bounding box center [683, 421] width 27 height 27
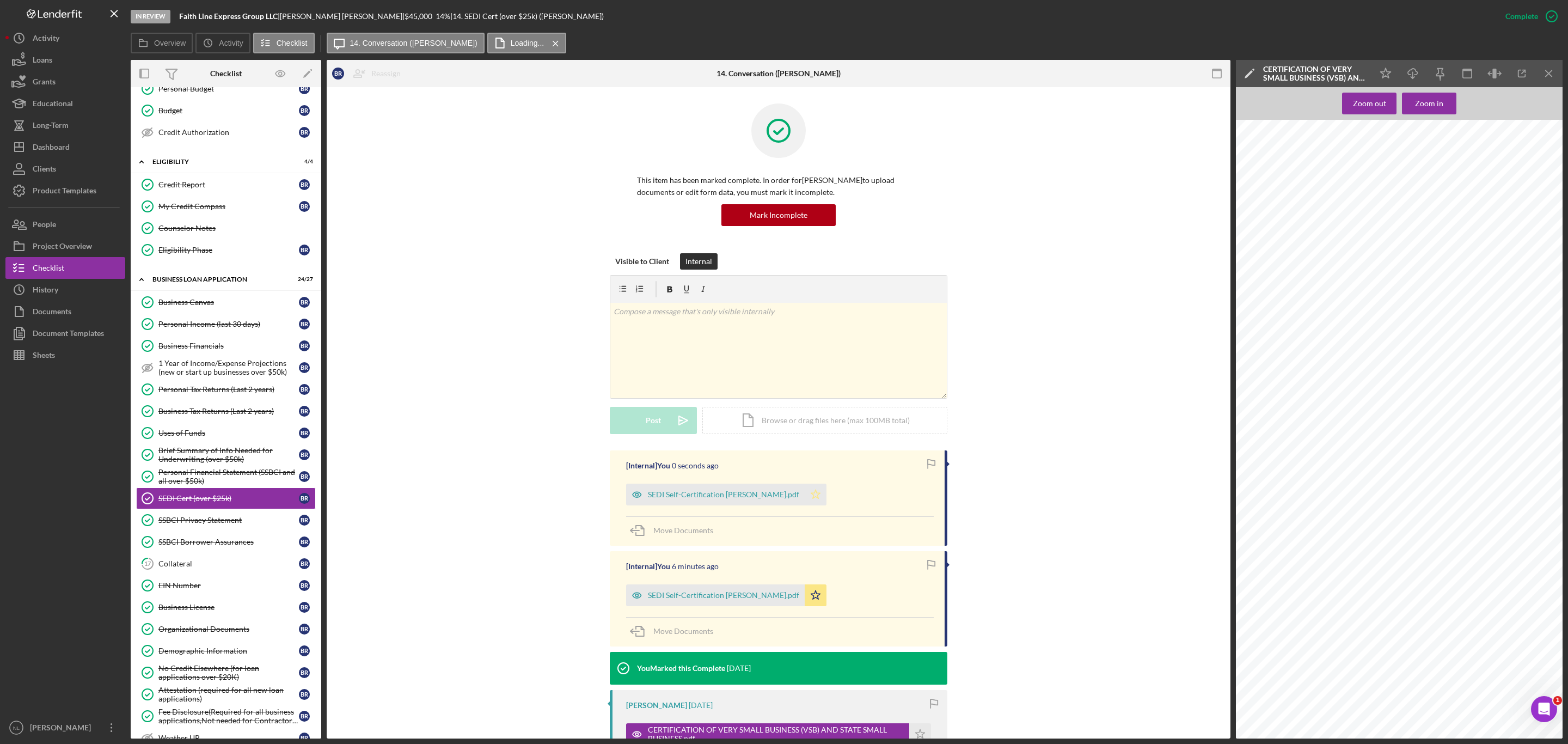
click at [805, 500] on icon "Icon/Star" at bounding box center [816, 495] width 22 height 22
click at [217, 525] on div "SSBCI Privacy Statement" at bounding box center [228, 520] width 140 height 9
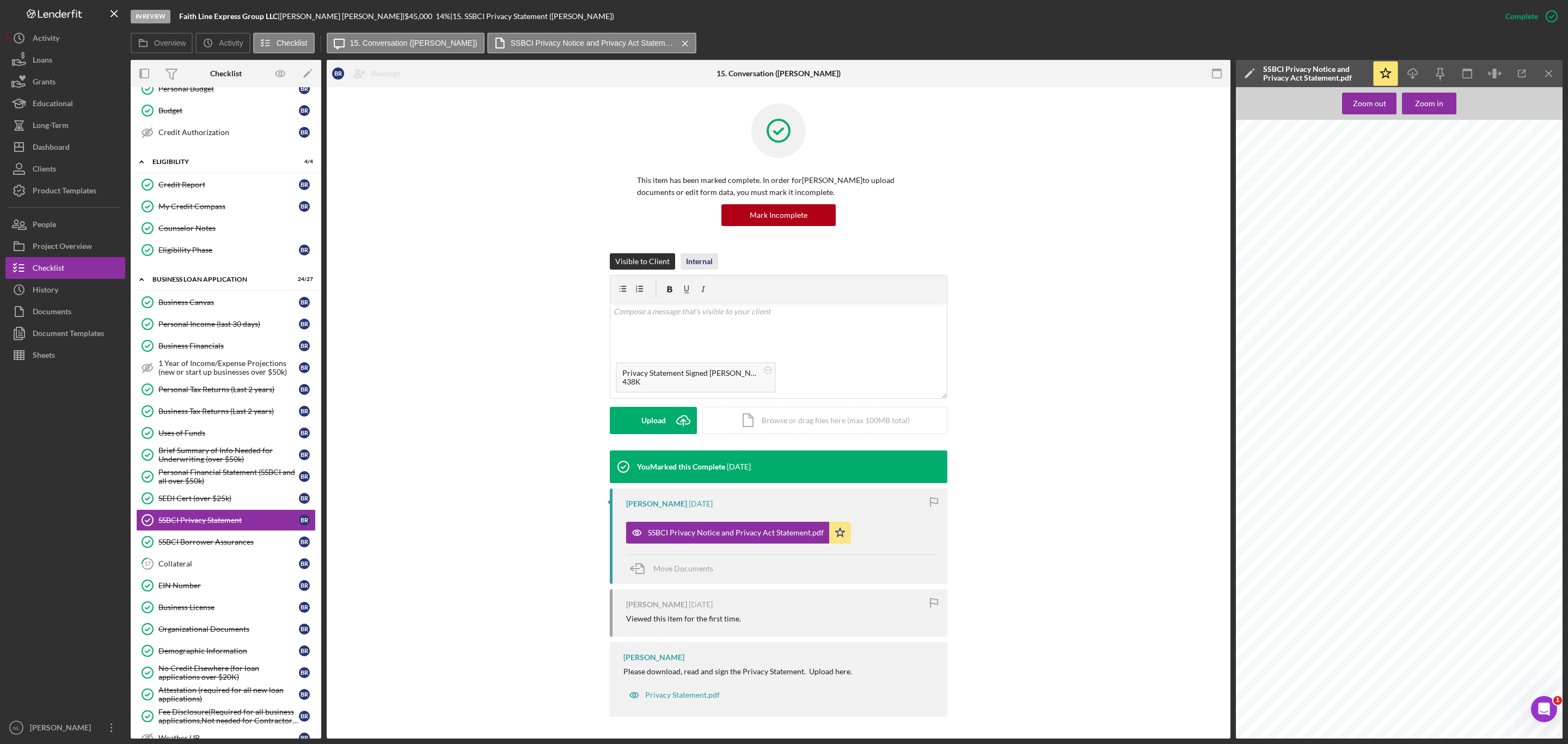
click at [686, 265] on div "Internal" at bounding box center [699, 261] width 27 height 17
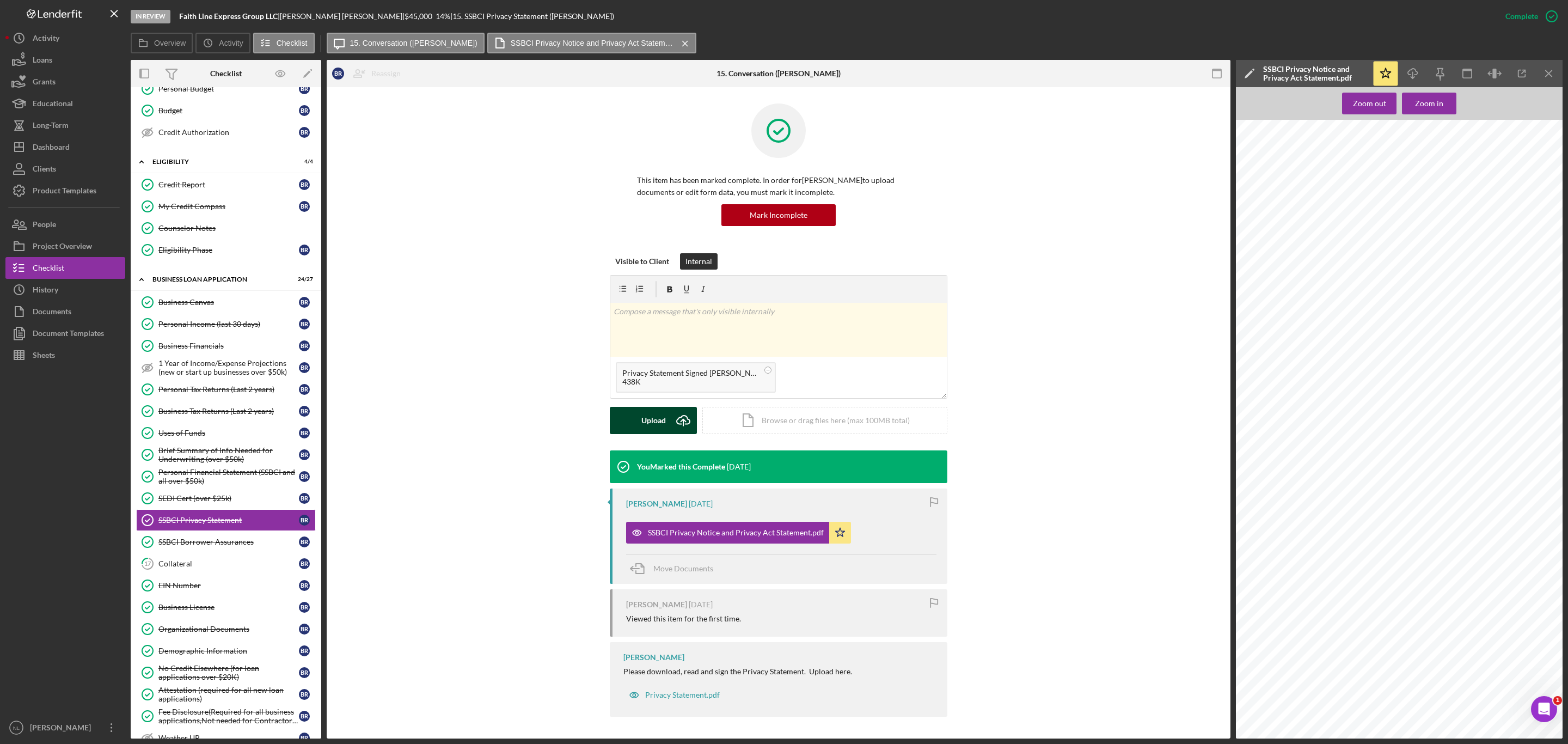
click at [652, 421] on div "Upload" at bounding box center [653, 421] width 24 height 27
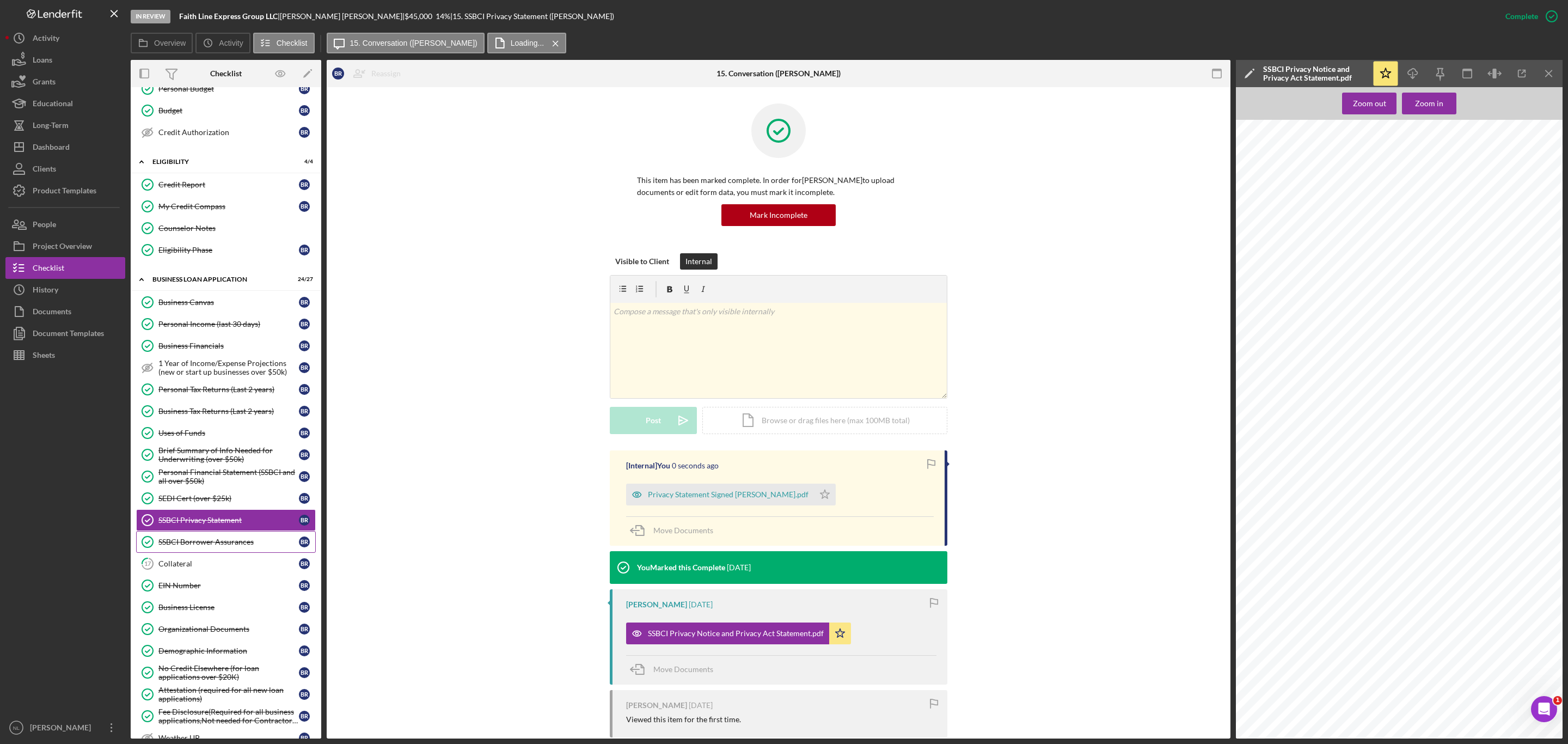
click at [262, 546] on div "SSBCI Borrower Assurances" at bounding box center [228, 542] width 140 height 9
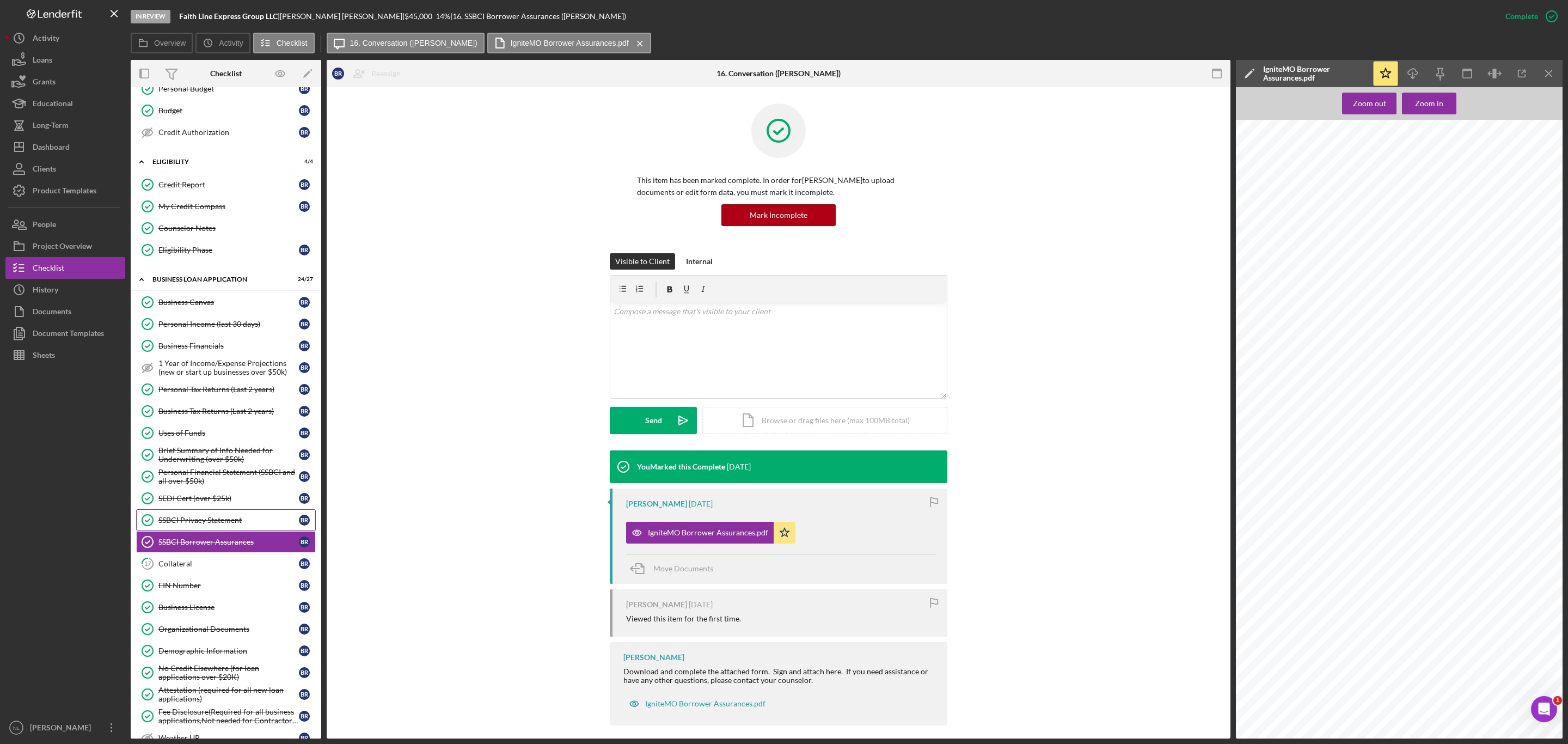
click at [239, 526] on link "SSBCI Privacy Statement SSBCI Privacy Statement B R" at bounding box center [226, 520] width 180 height 22
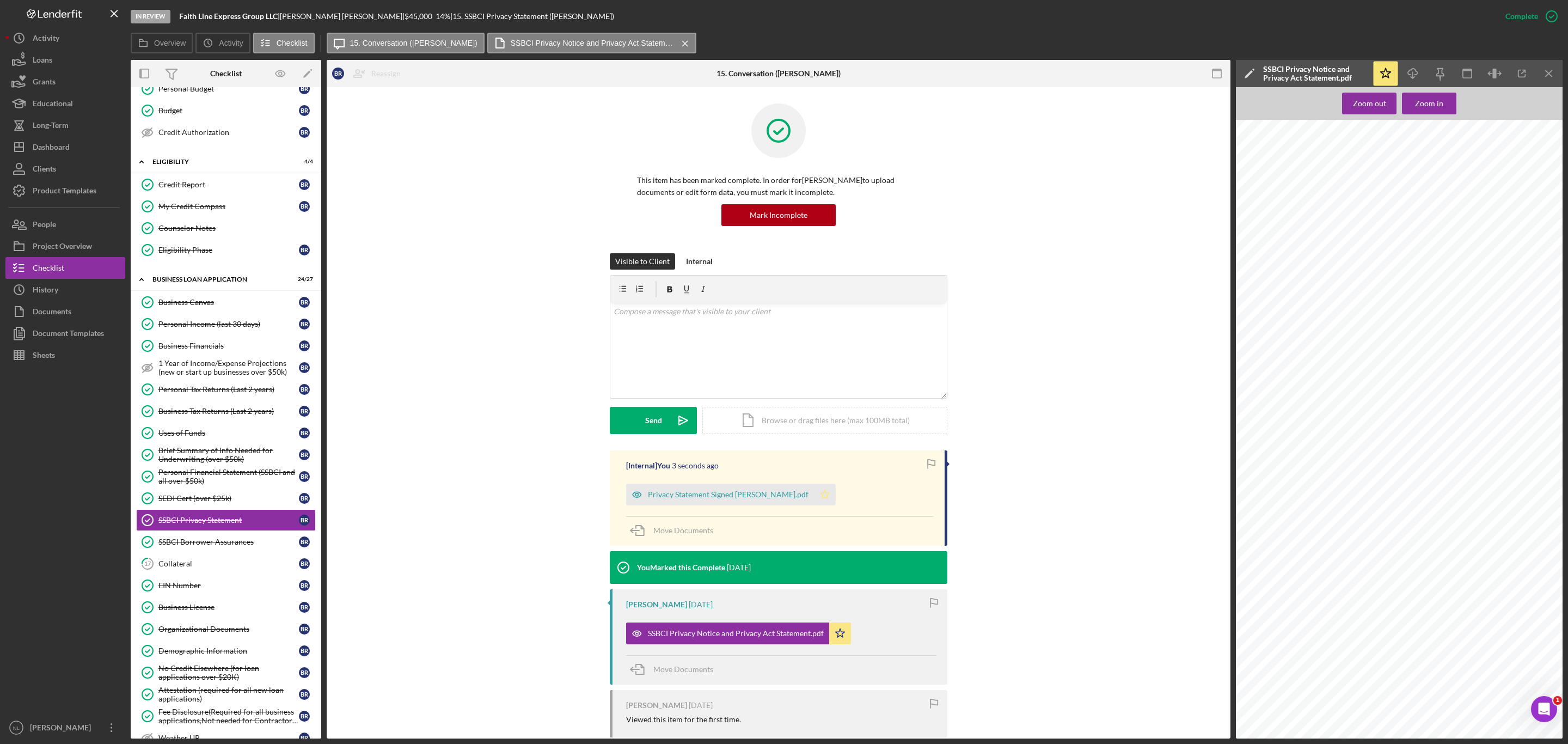
click at [814, 493] on icon "Icon/Star" at bounding box center [825, 495] width 22 height 22
click at [206, 546] on div "SSBCI Borrower Assurances" at bounding box center [228, 542] width 140 height 9
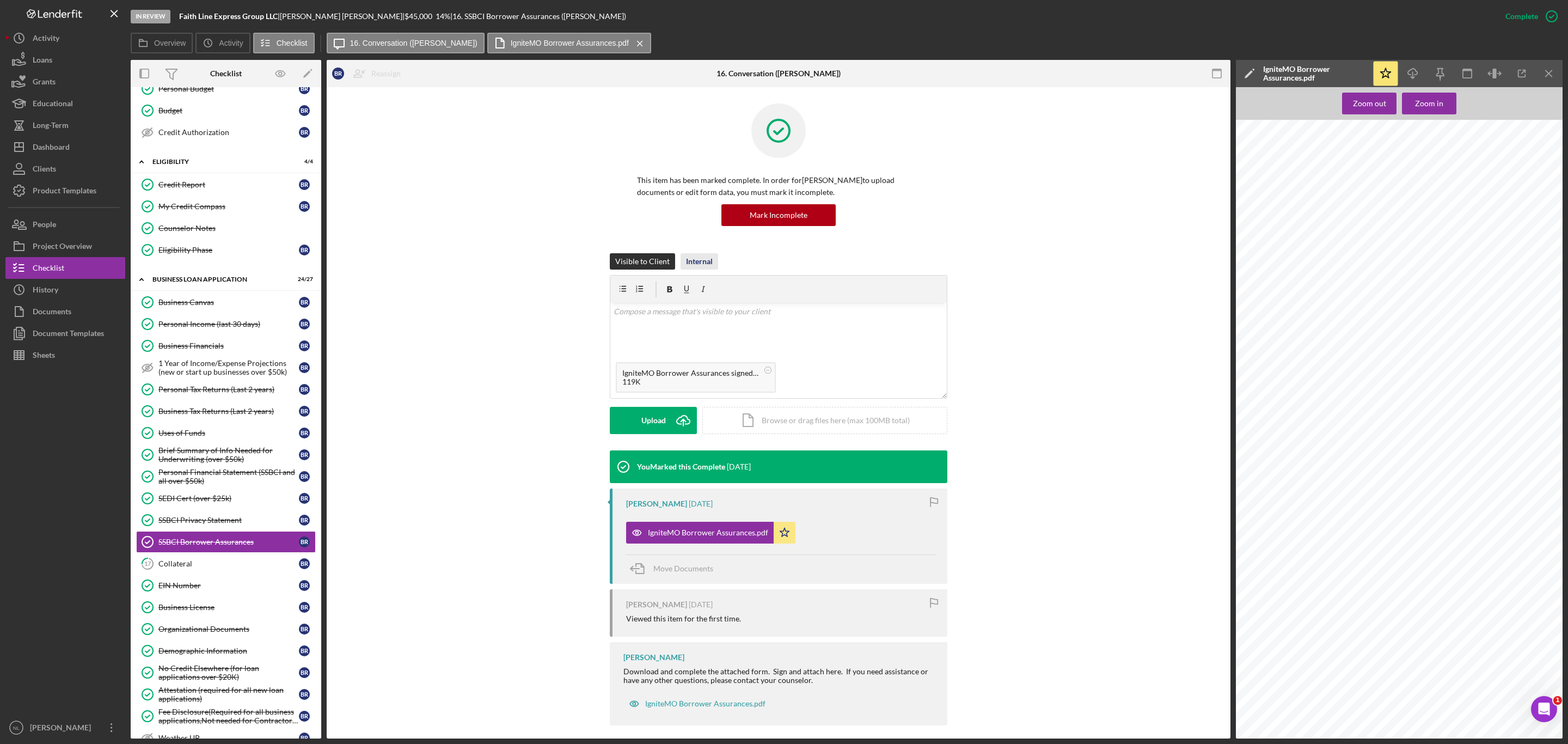
click at [698, 267] on div "Internal" at bounding box center [699, 261] width 27 height 17
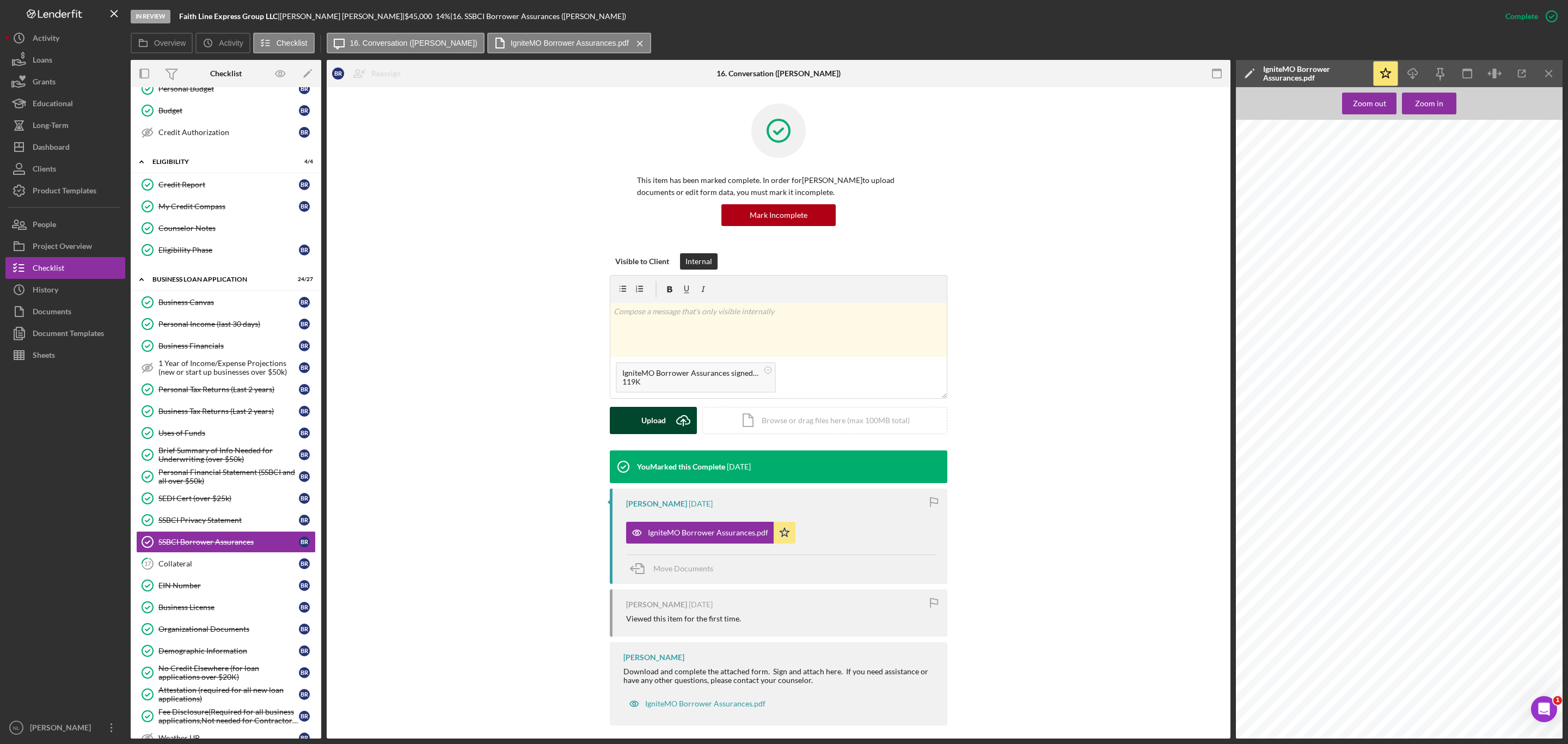
click at [654, 431] on div "Upload" at bounding box center [653, 421] width 24 height 27
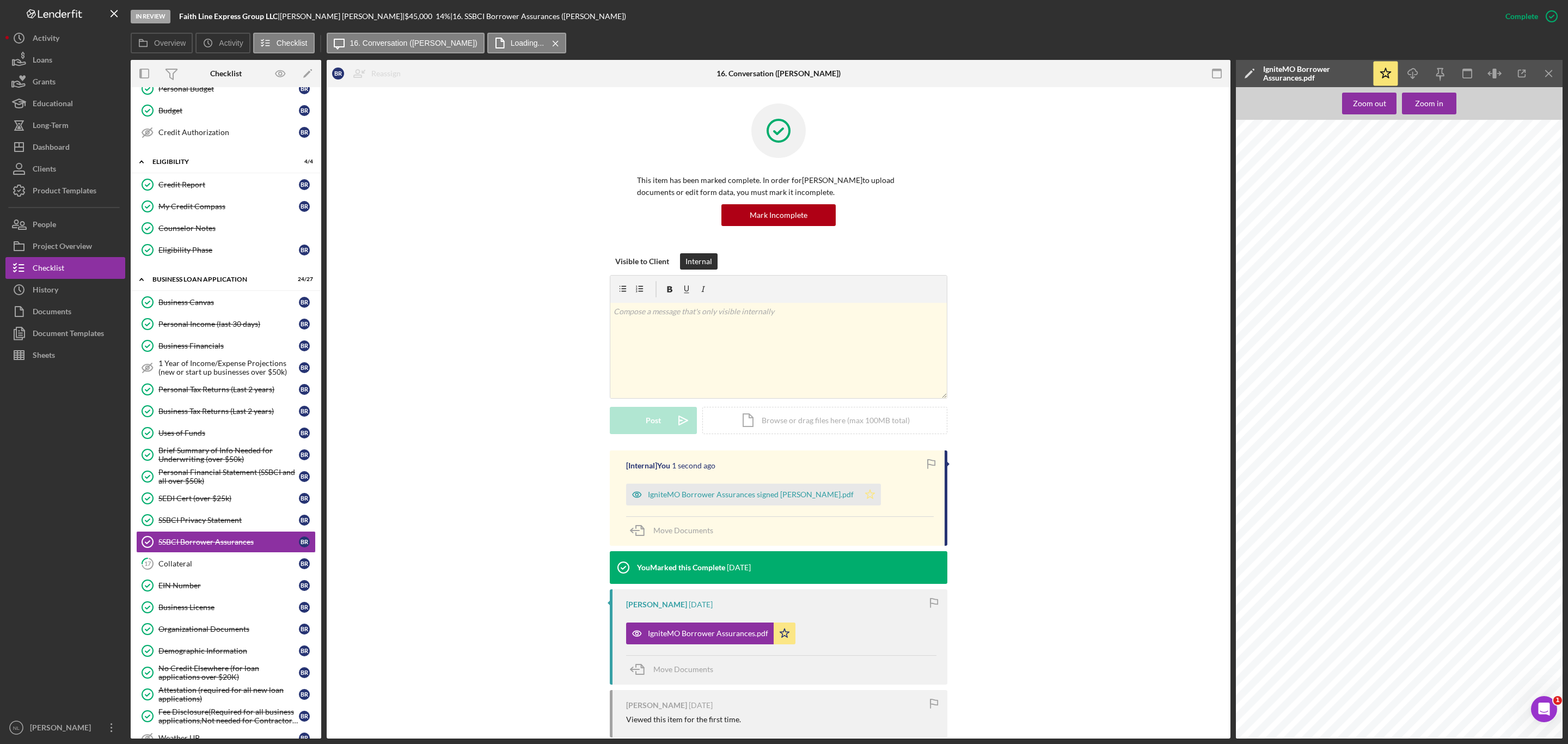
click at [859, 500] on icon "Icon/Star" at bounding box center [870, 495] width 22 height 22
click at [216, 485] on div "Personal Financial Statement (SSBCI and all over $50k)" at bounding box center [228, 477] width 140 height 17
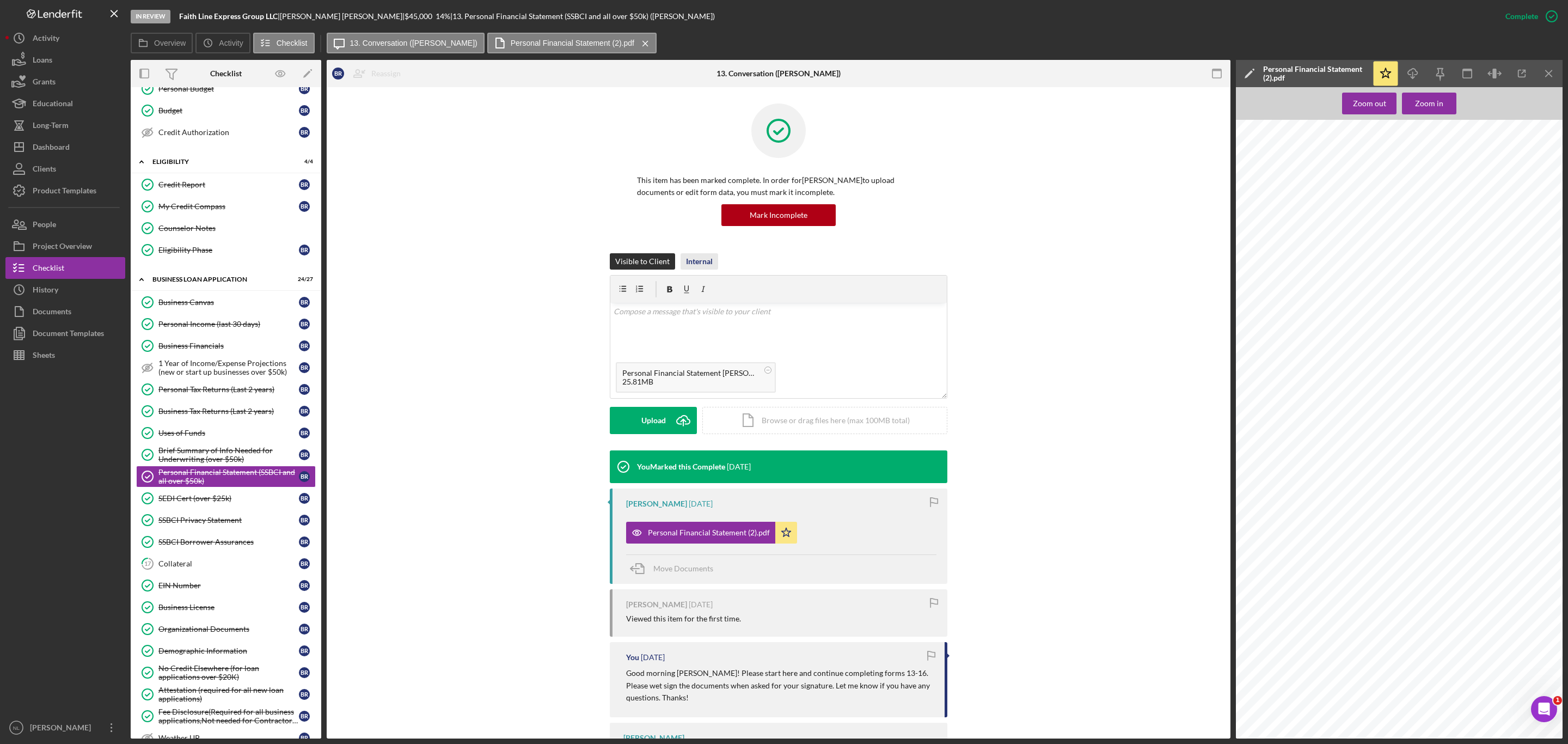
click at [688, 265] on div "Internal" at bounding box center [699, 261] width 27 height 17
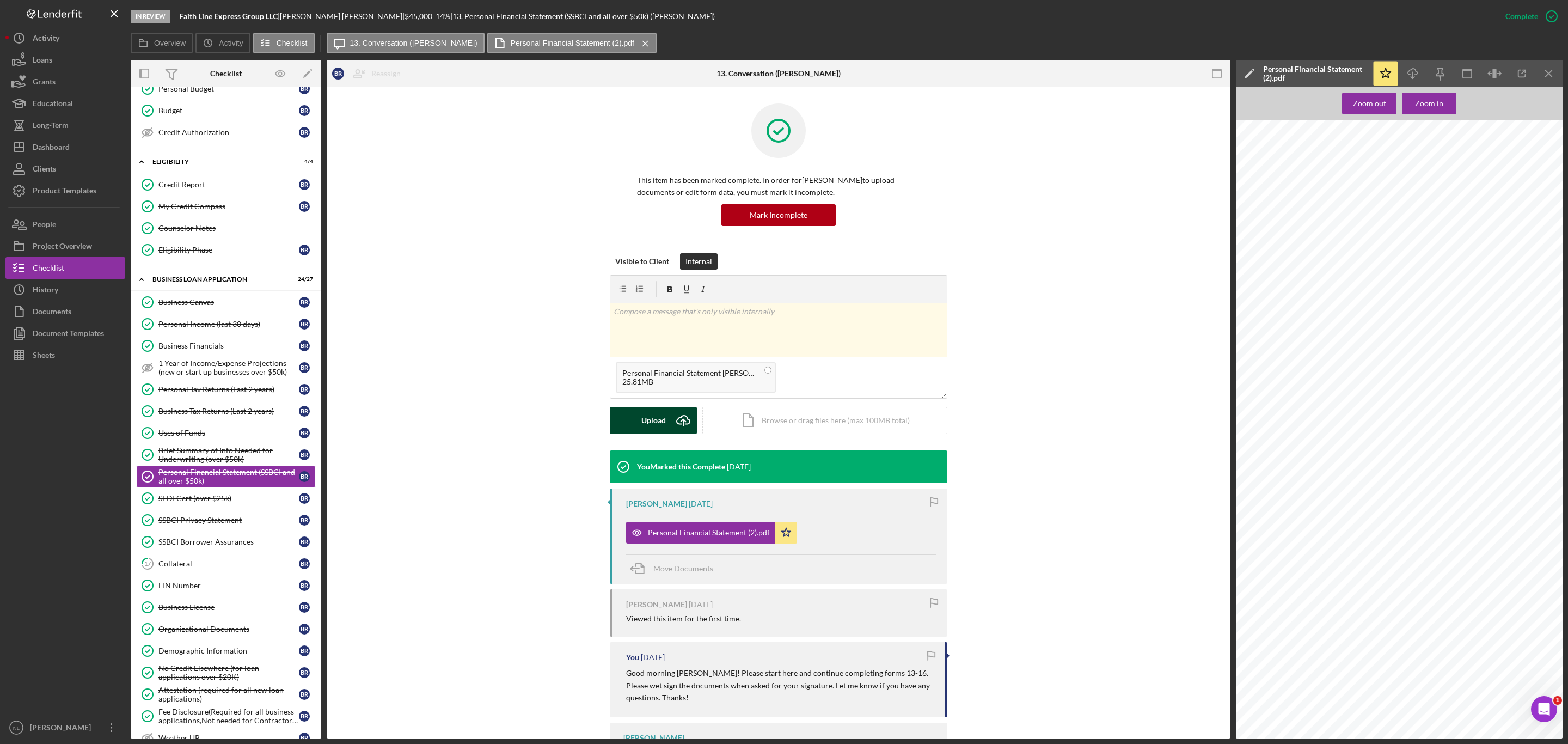
click at [670, 414] on icon "Icon/Upload" at bounding box center [683, 421] width 27 height 27
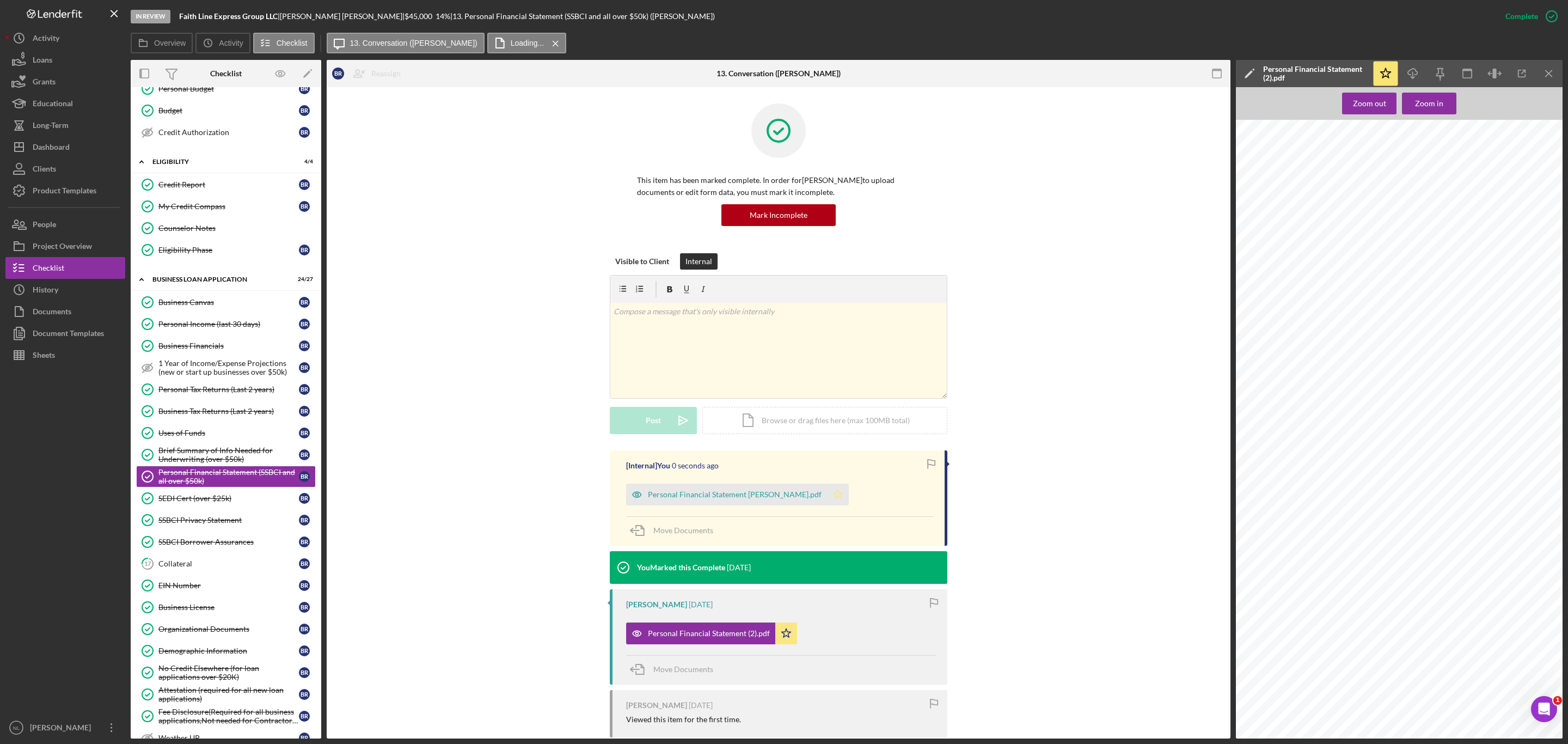
click at [827, 497] on icon "Icon/Star" at bounding box center [838, 495] width 22 height 22
click at [208, 485] on div "Personal Financial Statement (SSBCI and all over $50k)" at bounding box center [228, 477] width 140 height 17
click at [192, 597] on link "EIN Number EIN Number B R" at bounding box center [226, 585] width 180 height 22
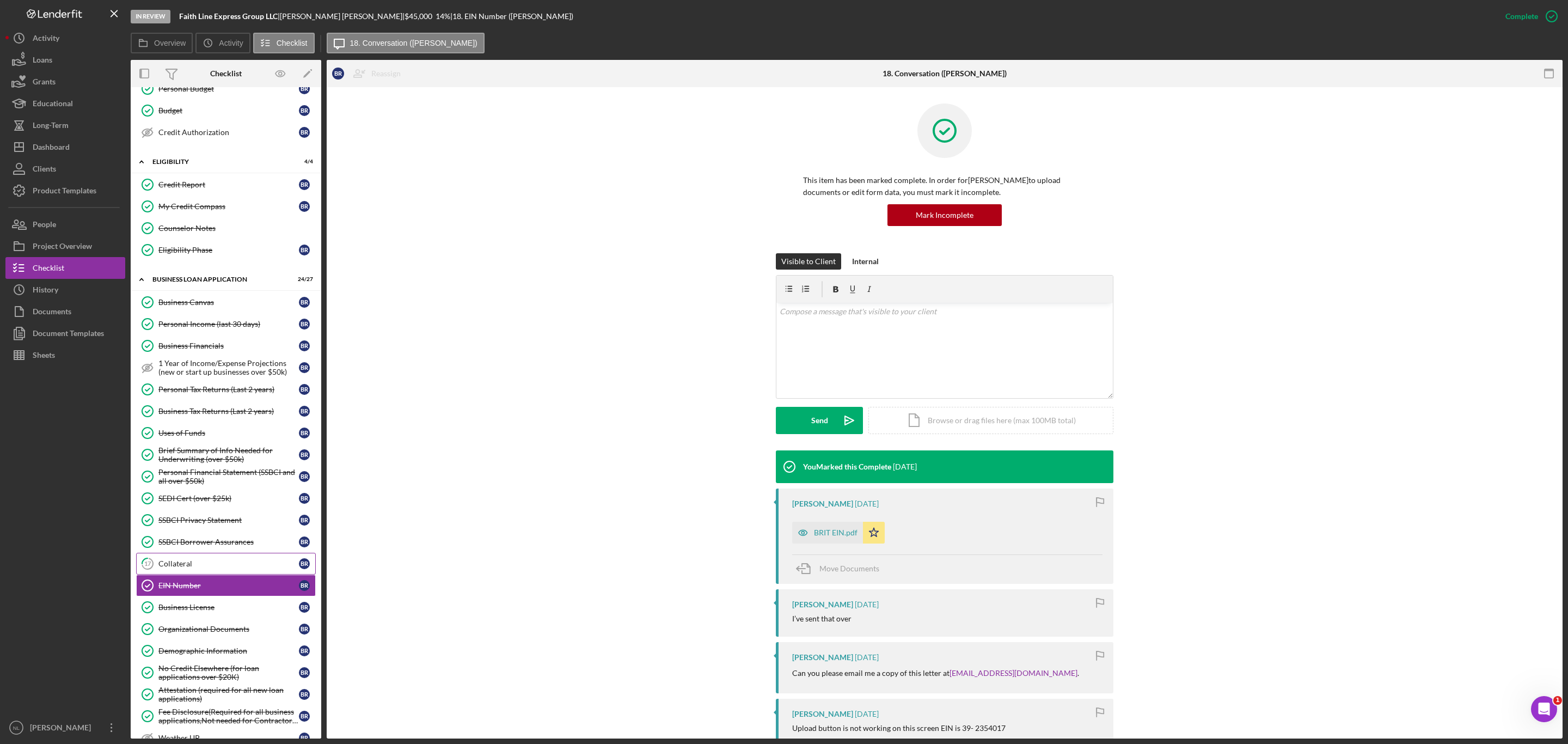
click at [188, 568] on div "Collateral" at bounding box center [228, 564] width 140 height 9
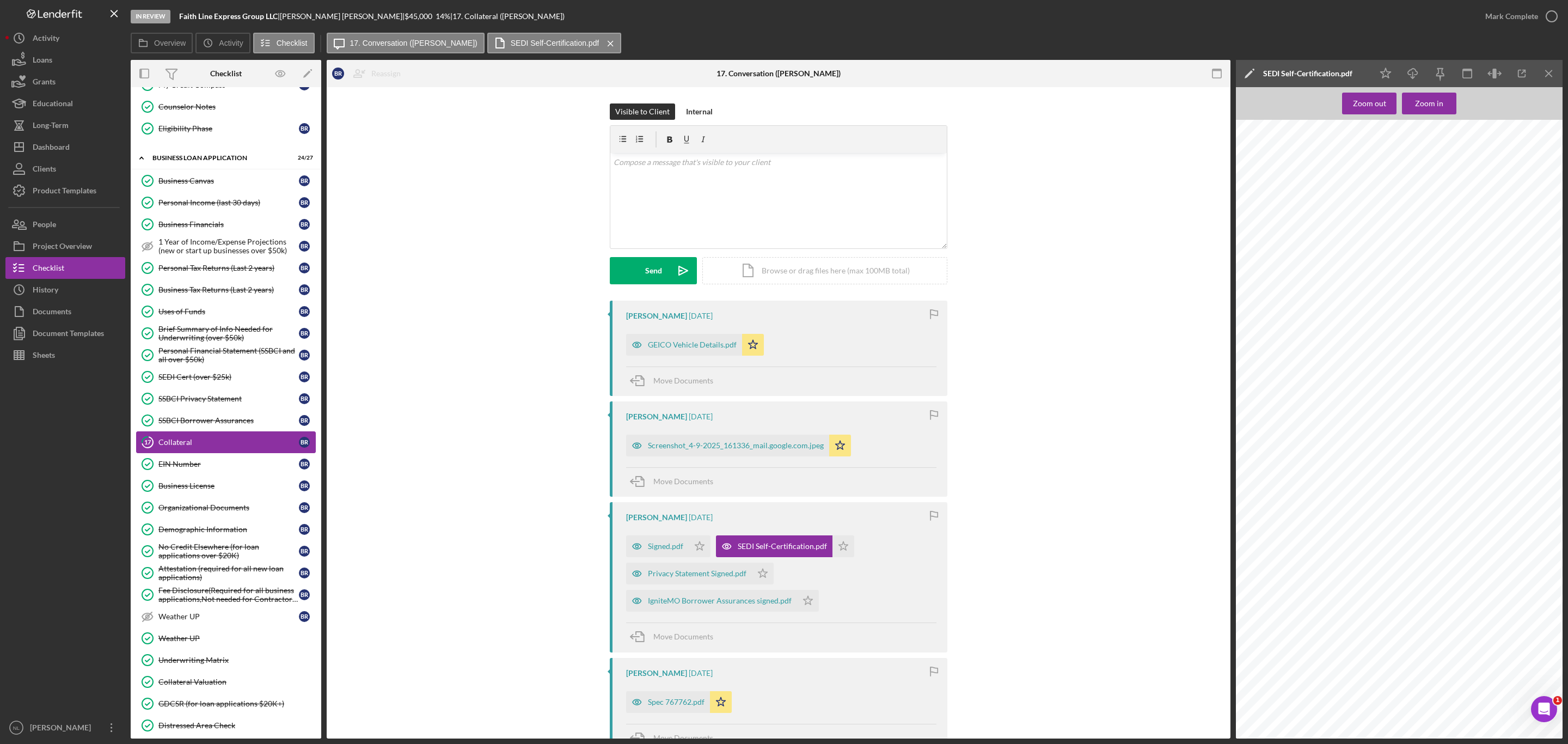
scroll to position [729, 0]
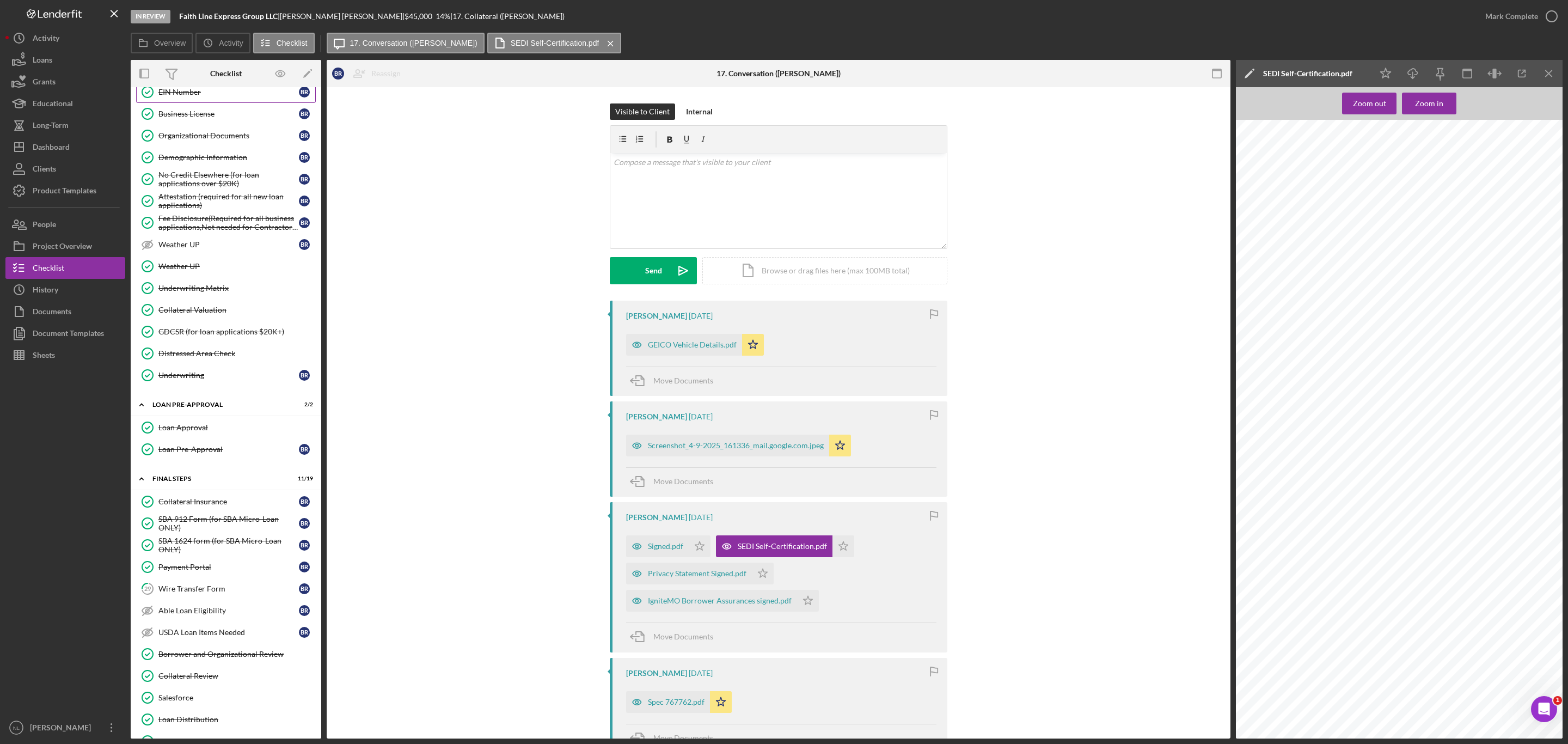
click at [175, 96] on div "EIN Number" at bounding box center [228, 92] width 140 height 9
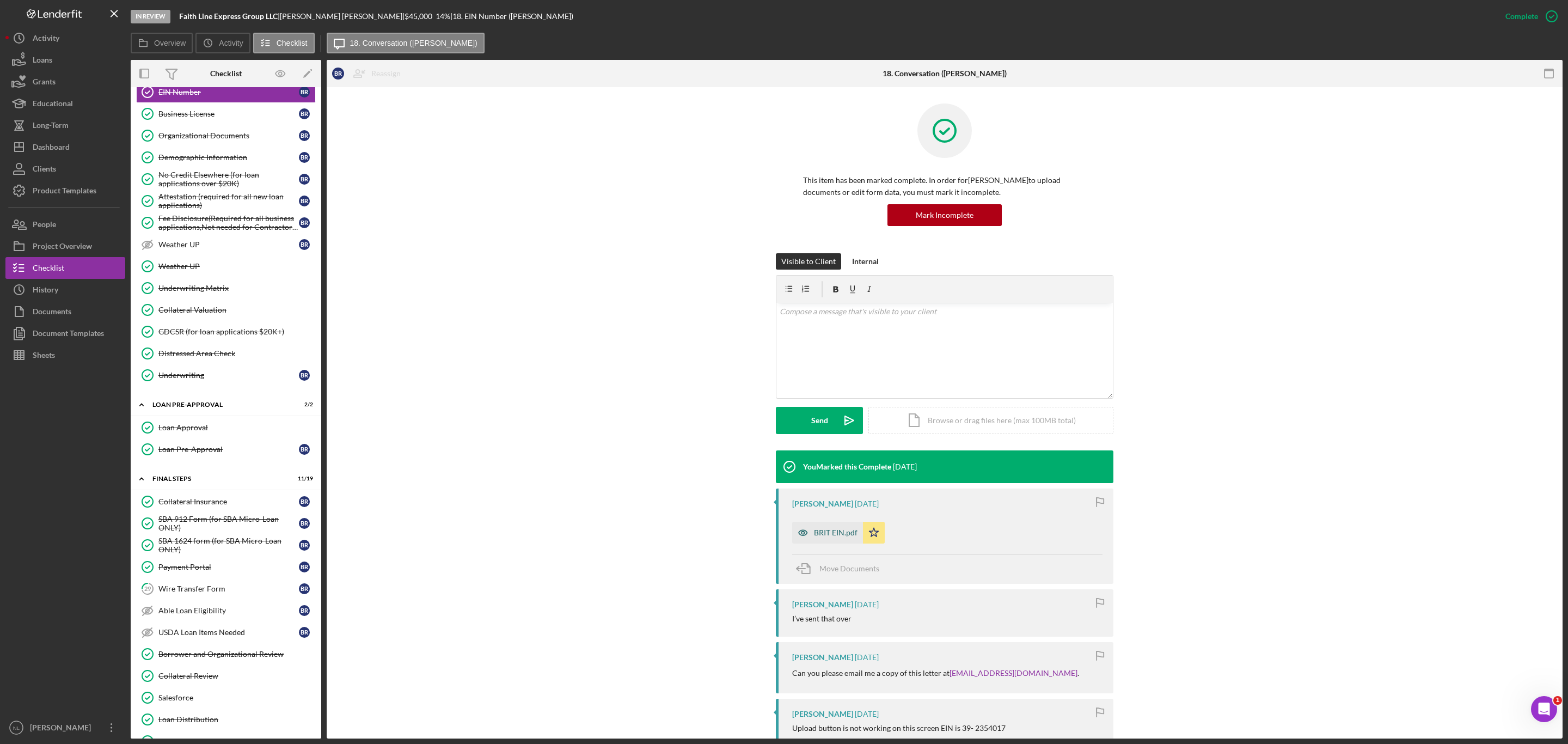
click at [814, 535] on div "BRIT EIN.pdf" at bounding box center [836, 533] width 44 height 9
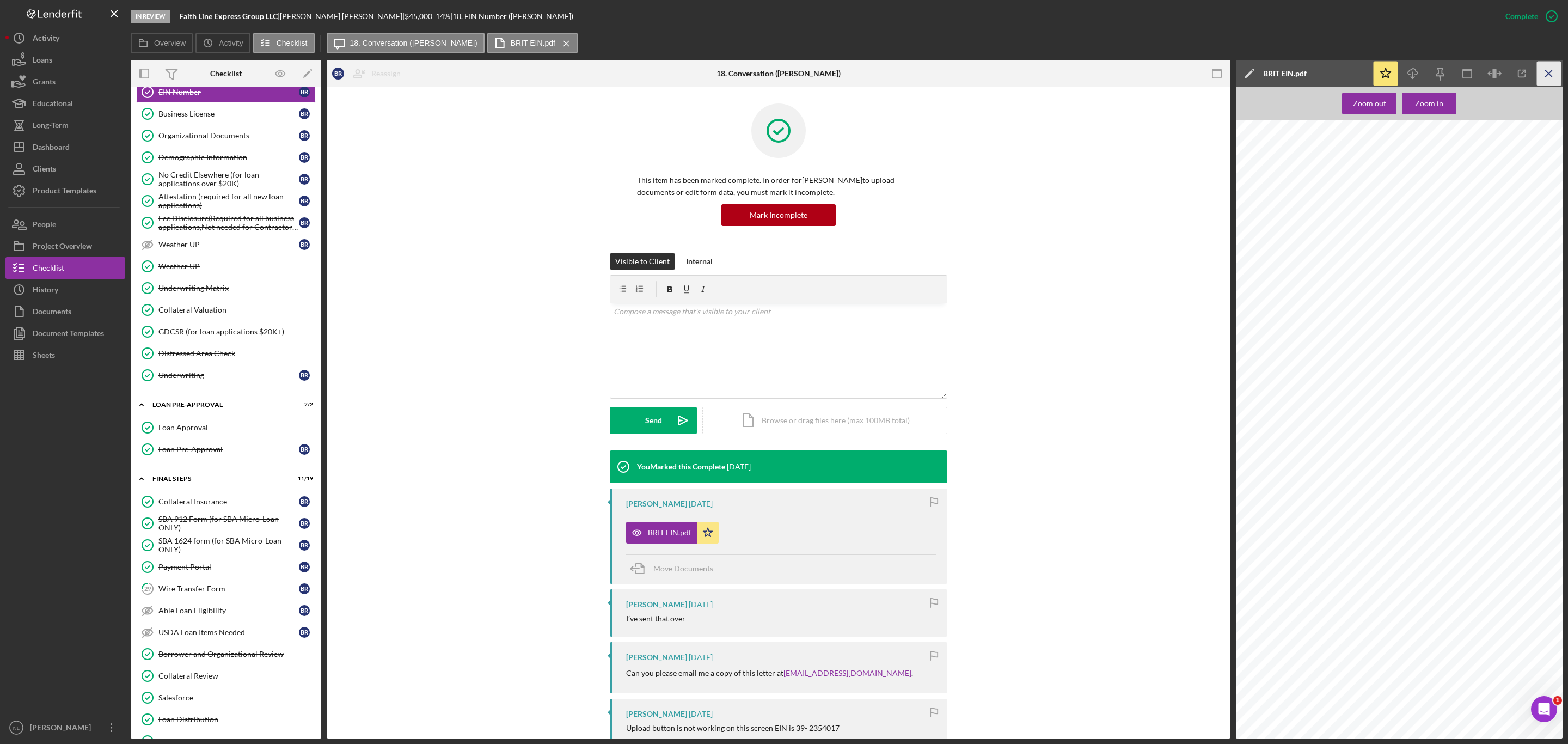
click at [1549, 78] on icon "Icon/Menu Close" at bounding box center [1549, 74] width 24 height 24
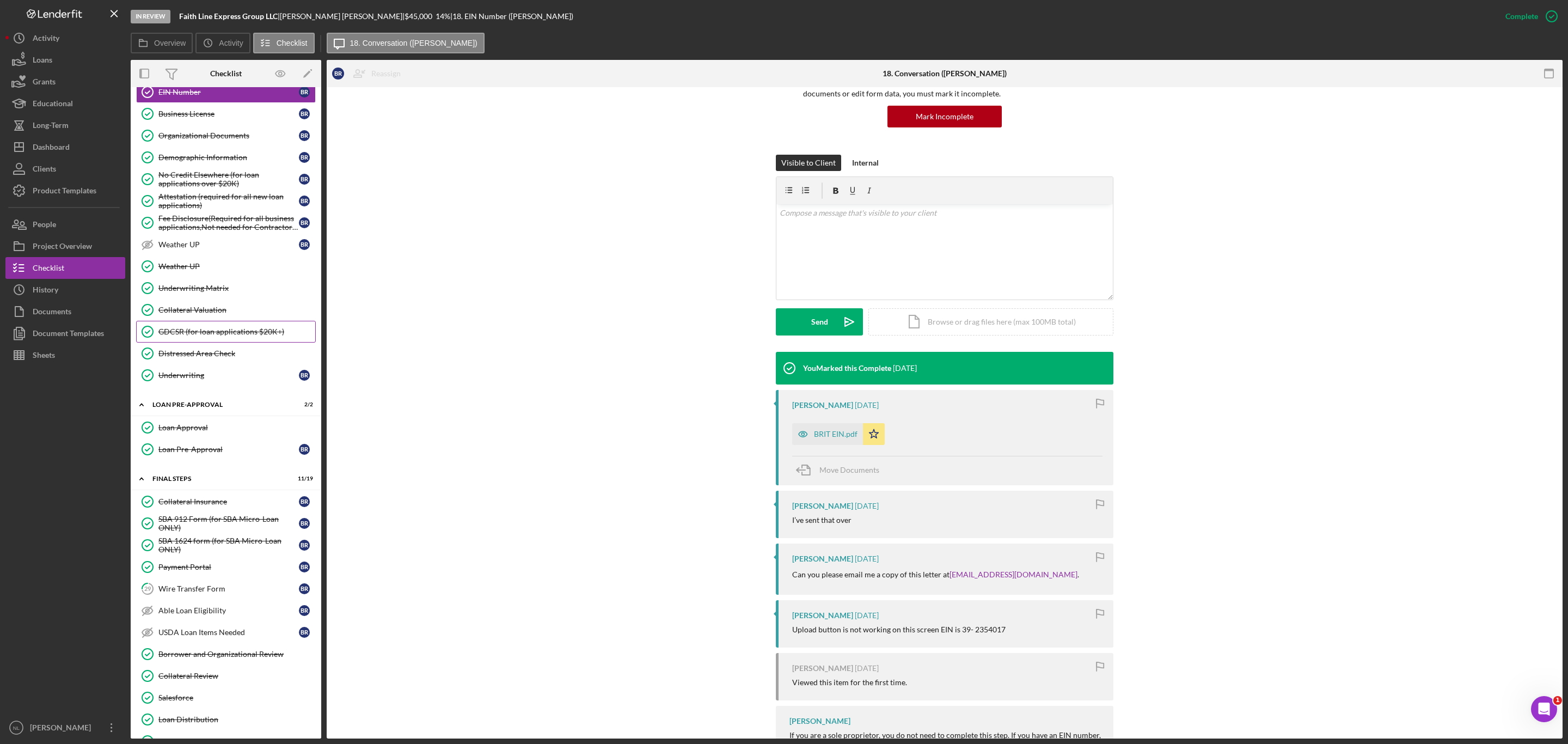
scroll to position [965, 0]
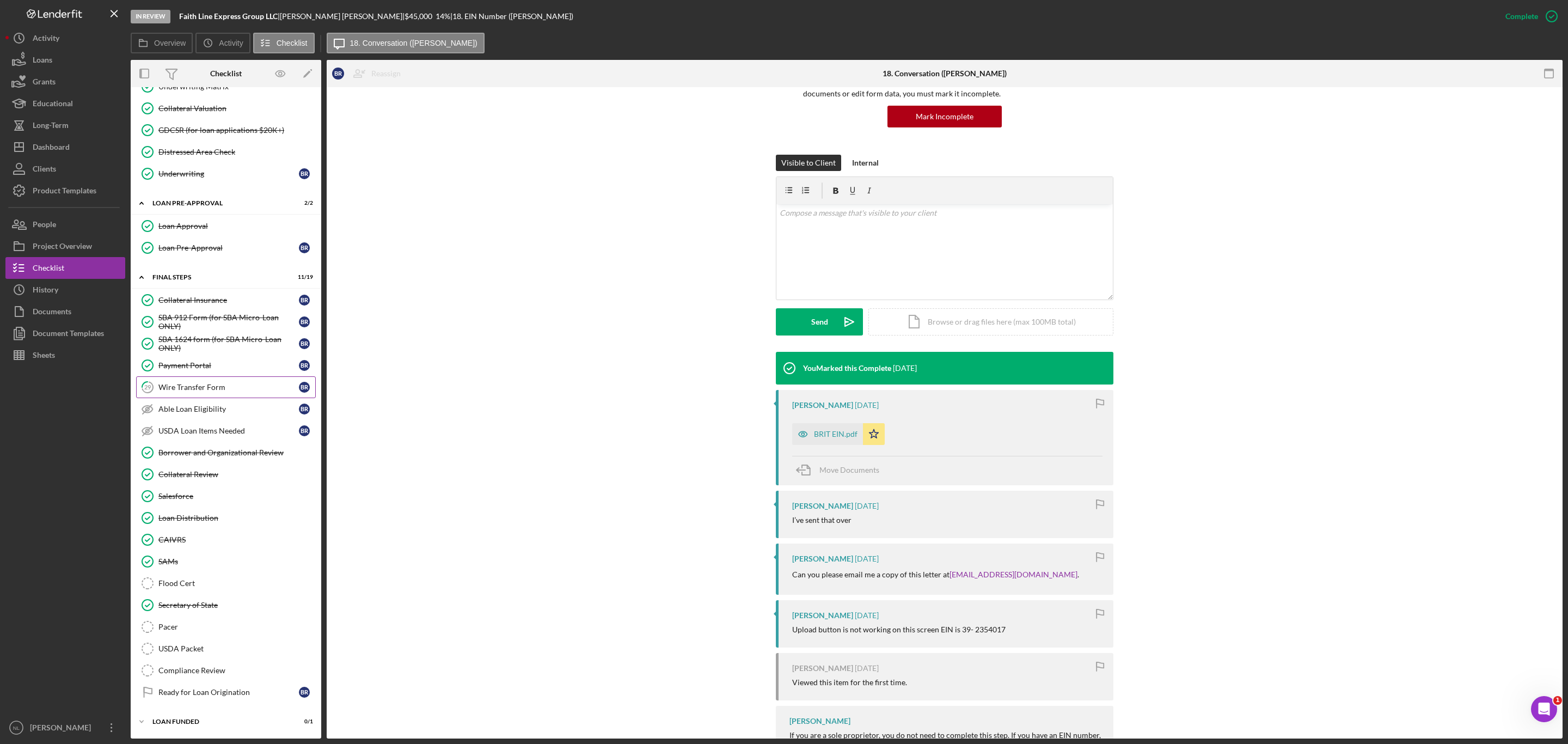
click at [217, 377] on link "29 Wire Transfer Form B R" at bounding box center [226, 387] width 180 height 22
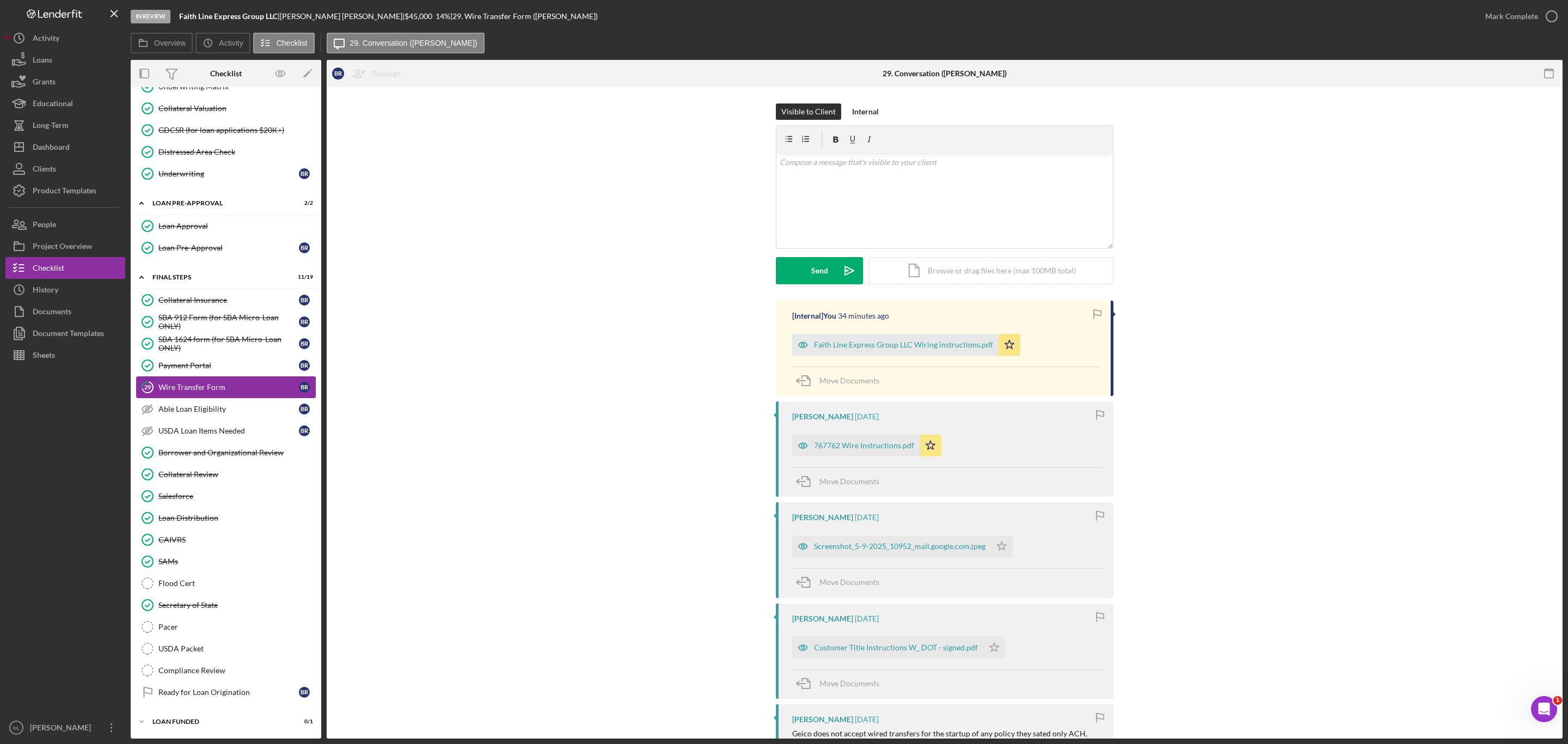
scroll to position [965, 0]
click at [175, 541] on link "CAIVRS CAIVRS" at bounding box center [226, 540] width 180 height 22
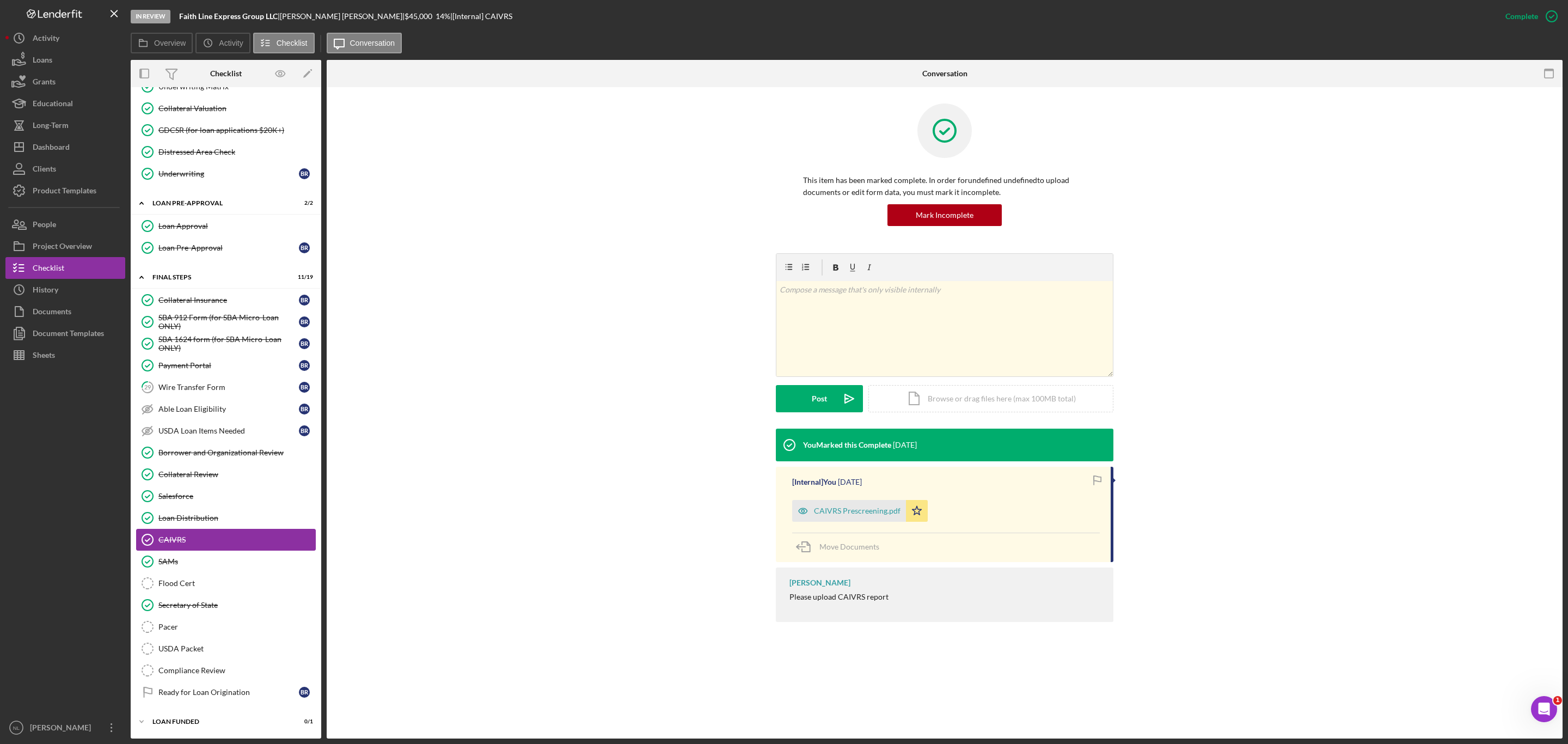
scroll to position [965, 0]
click at [187, 470] on div "Collateral Review" at bounding box center [236, 474] width 157 height 9
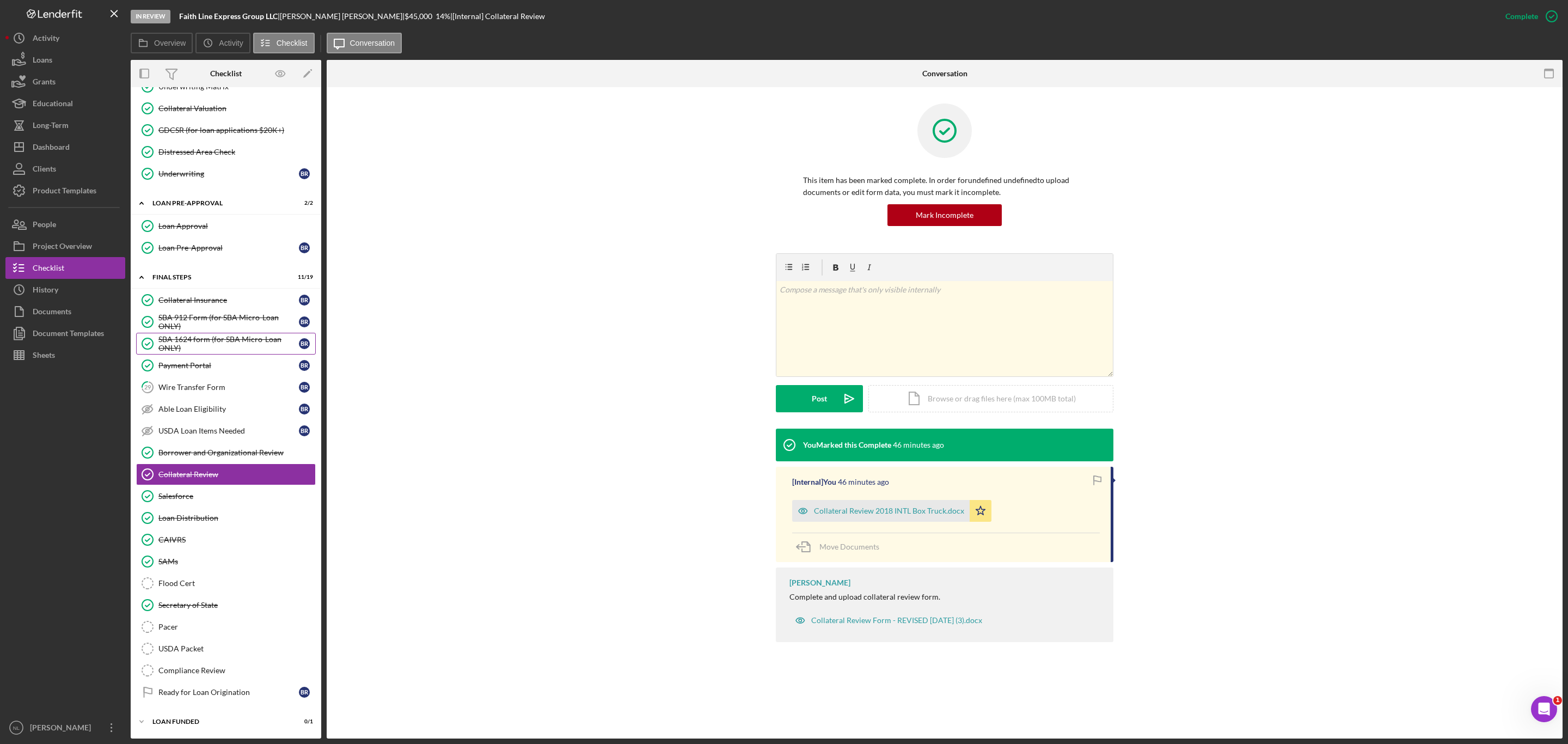
click at [180, 336] on div "SBA 1624 form (for SBA Micro-Loan ONLY)" at bounding box center [228, 344] width 140 height 17
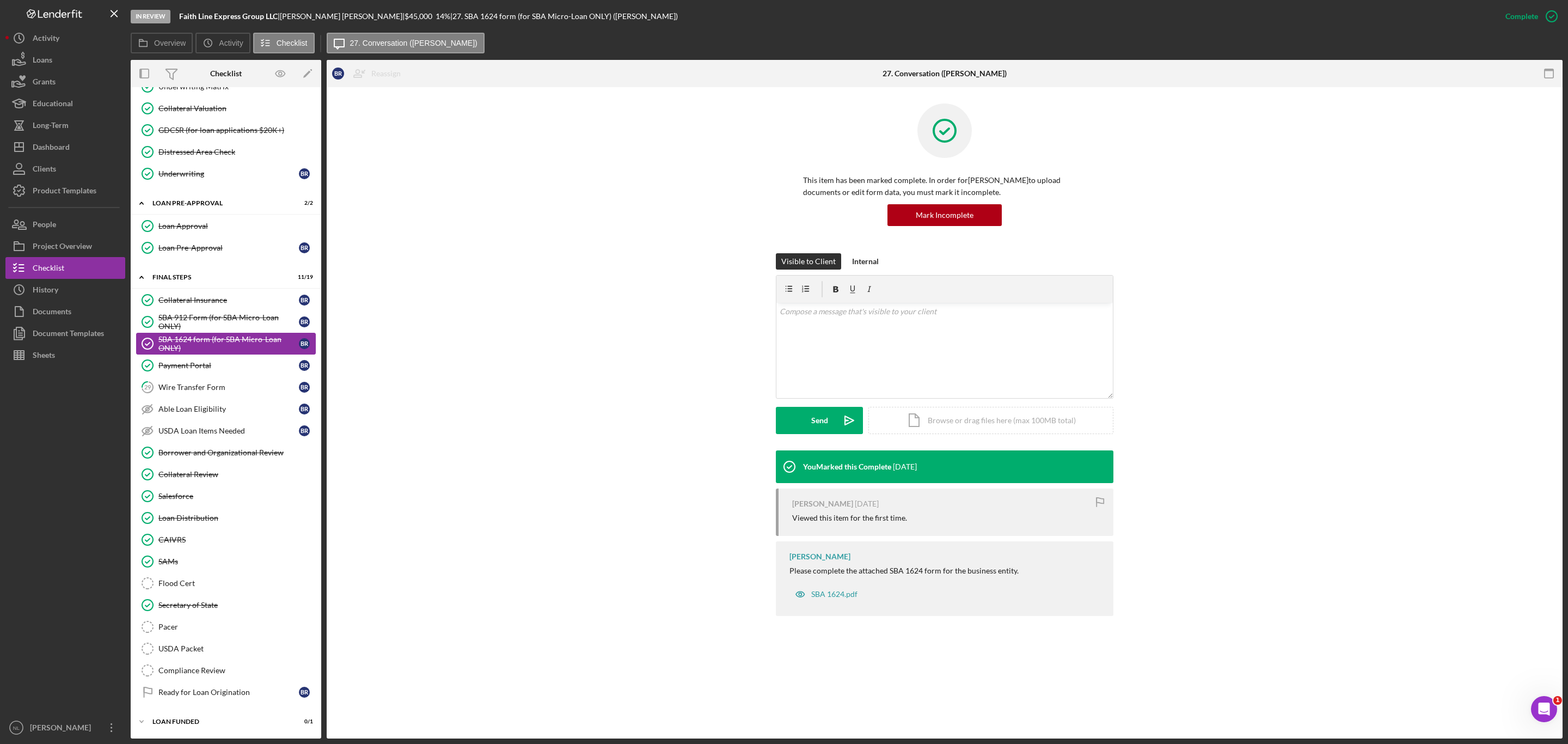
scroll to position [965, 0]
click at [86, 244] on div "Project Overview" at bounding box center [62, 247] width 60 height 24
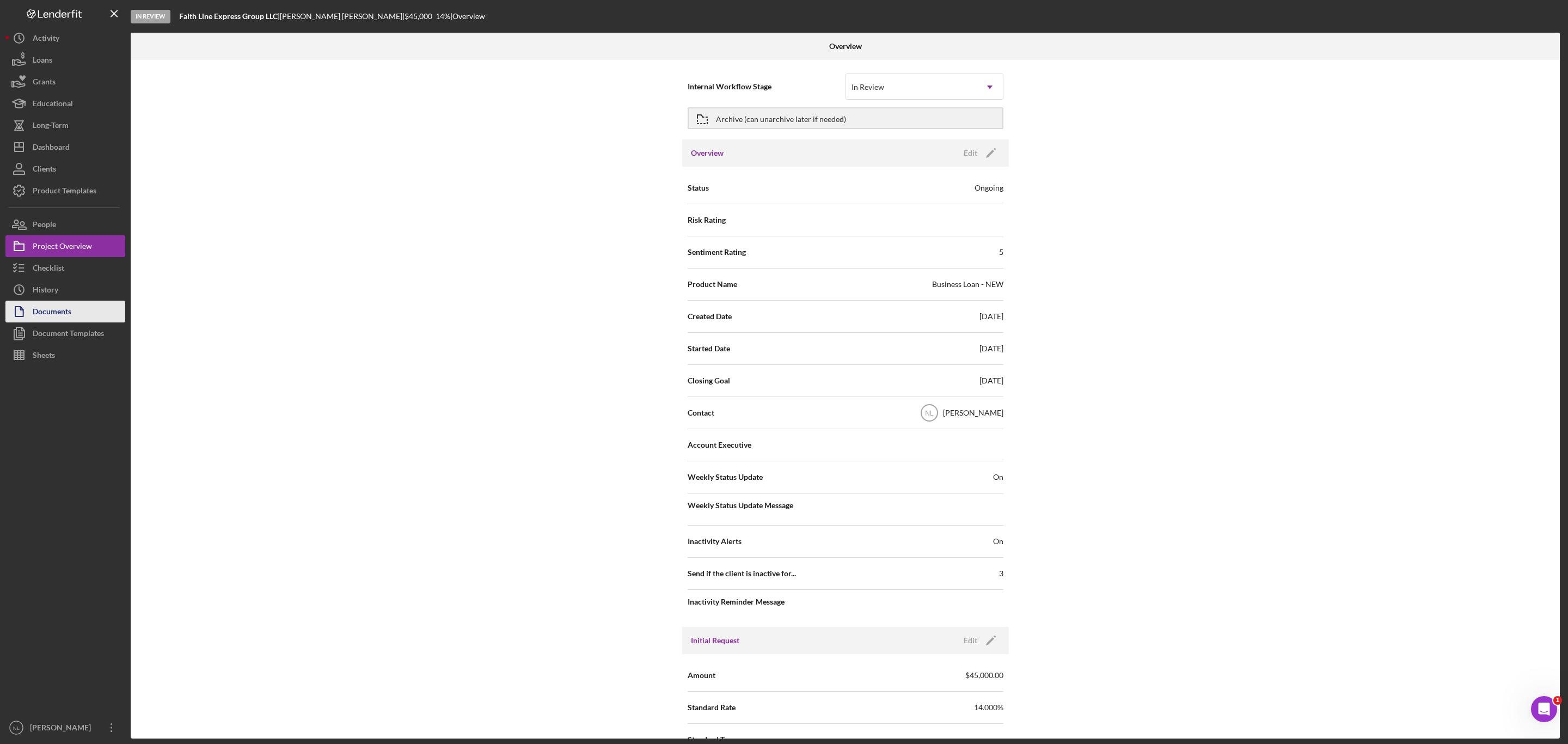
click at [86, 311] on button "Documents" at bounding box center [65, 311] width 120 height 22
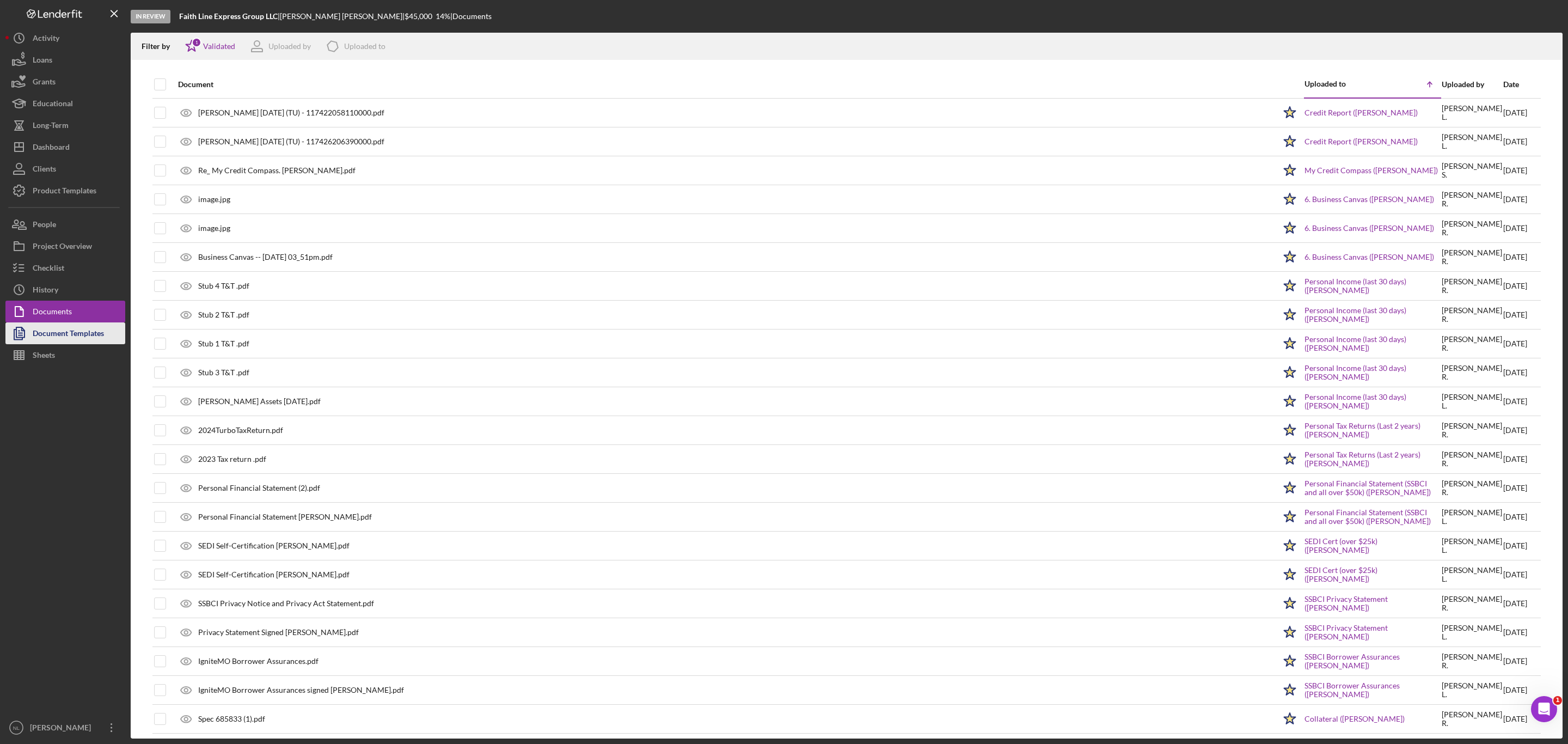
click at [86, 335] on div "Document Templates" at bounding box center [68, 335] width 71 height 24
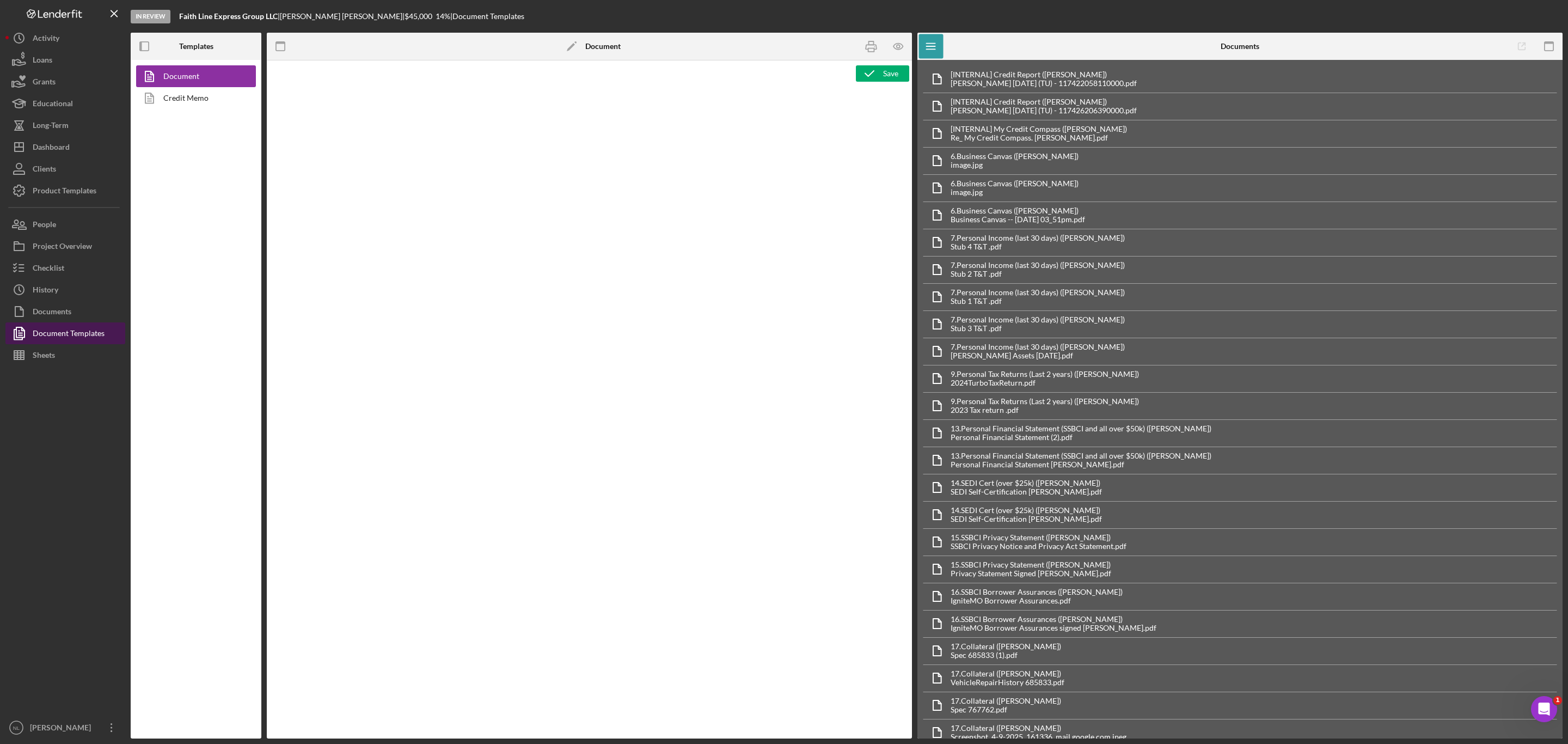
type textarea "Copy and paste, or create, your document template here."
click at [190, 101] on link "Credit Memo" at bounding box center [193, 98] width 114 height 22
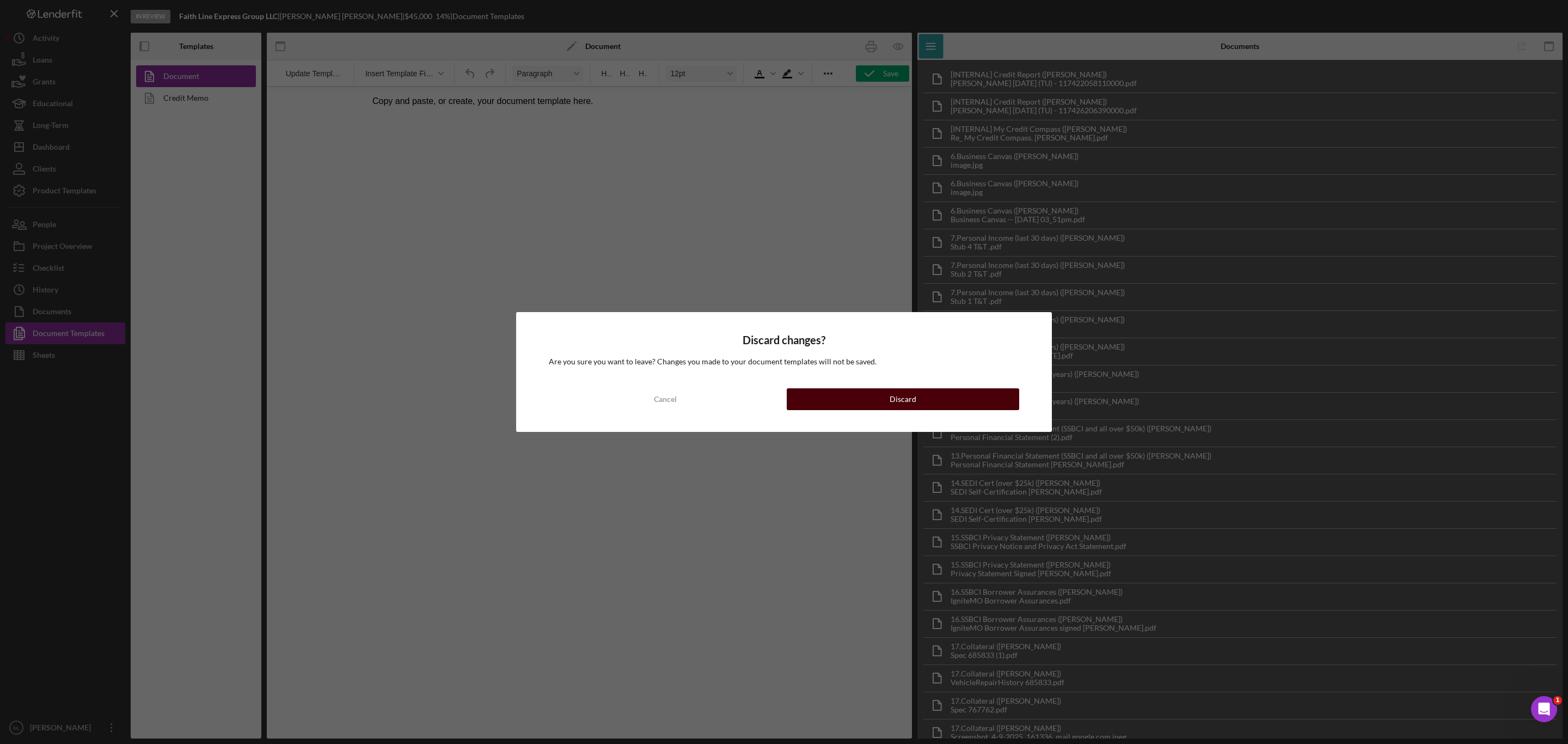
click at [903, 394] on div "Discard" at bounding box center [903, 399] width 27 height 22
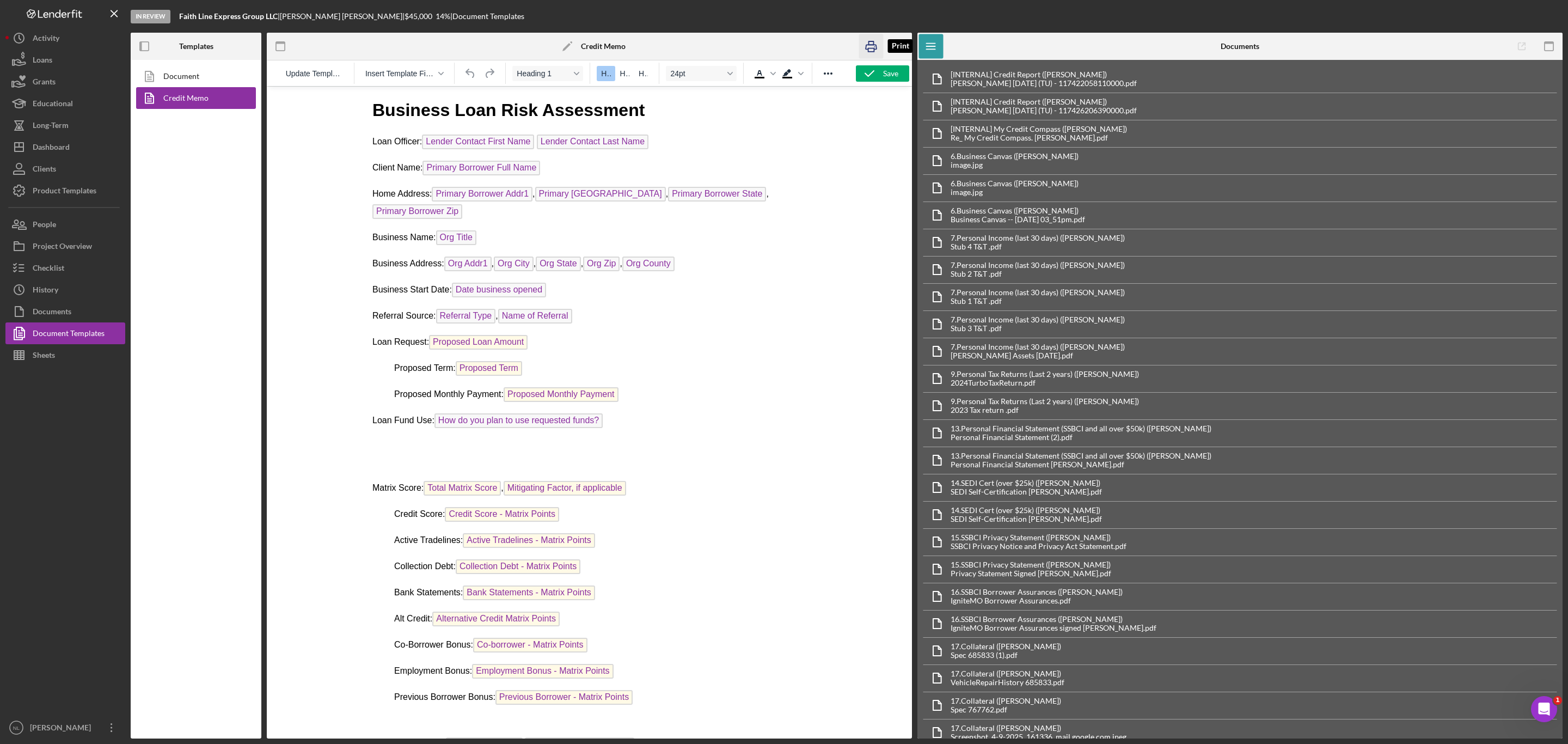
click at [864, 46] on icon "button" at bounding box center [872, 47] width 24 height 24
click at [903, 42] on icon "button" at bounding box center [898, 47] width 24 height 24
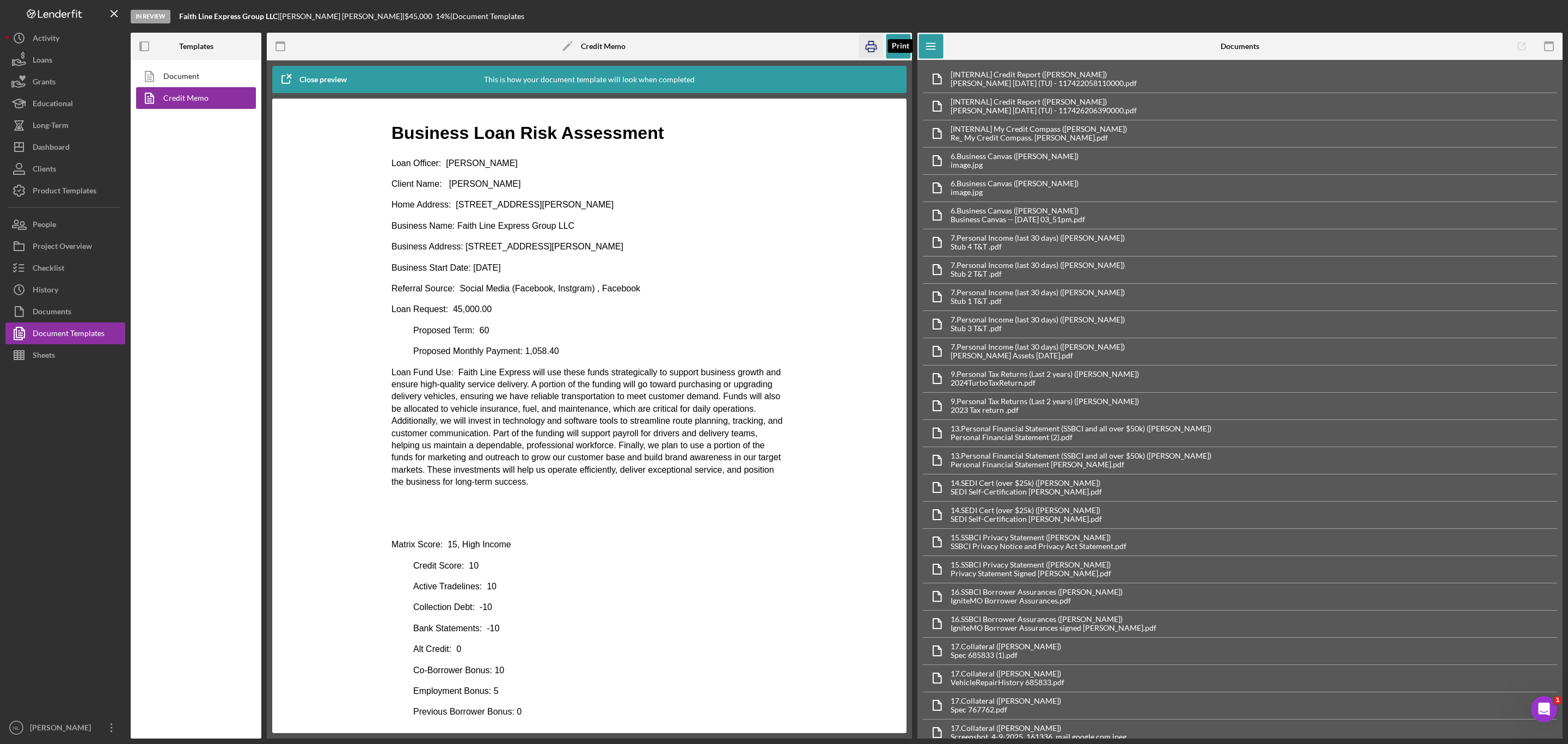
click at [866, 40] on icon "button" at bounding box center [872, 47] width 24 height 24
click at [75, 268] on button "Checklist" at bounding box center [65, 268] width 120 height 22
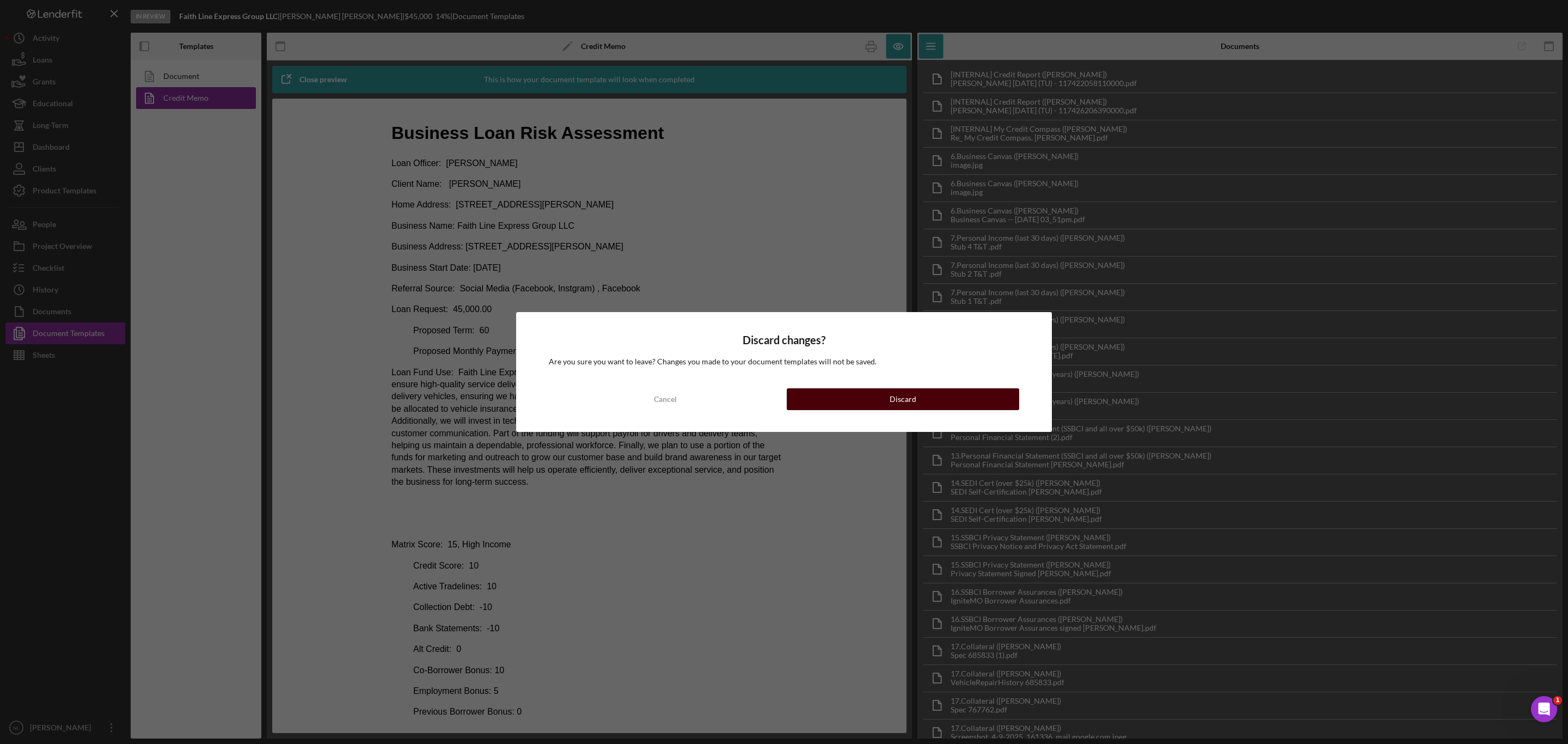
click at [893, 398] on div "Discard" at bounding box center [903, 399] width 27 height 22
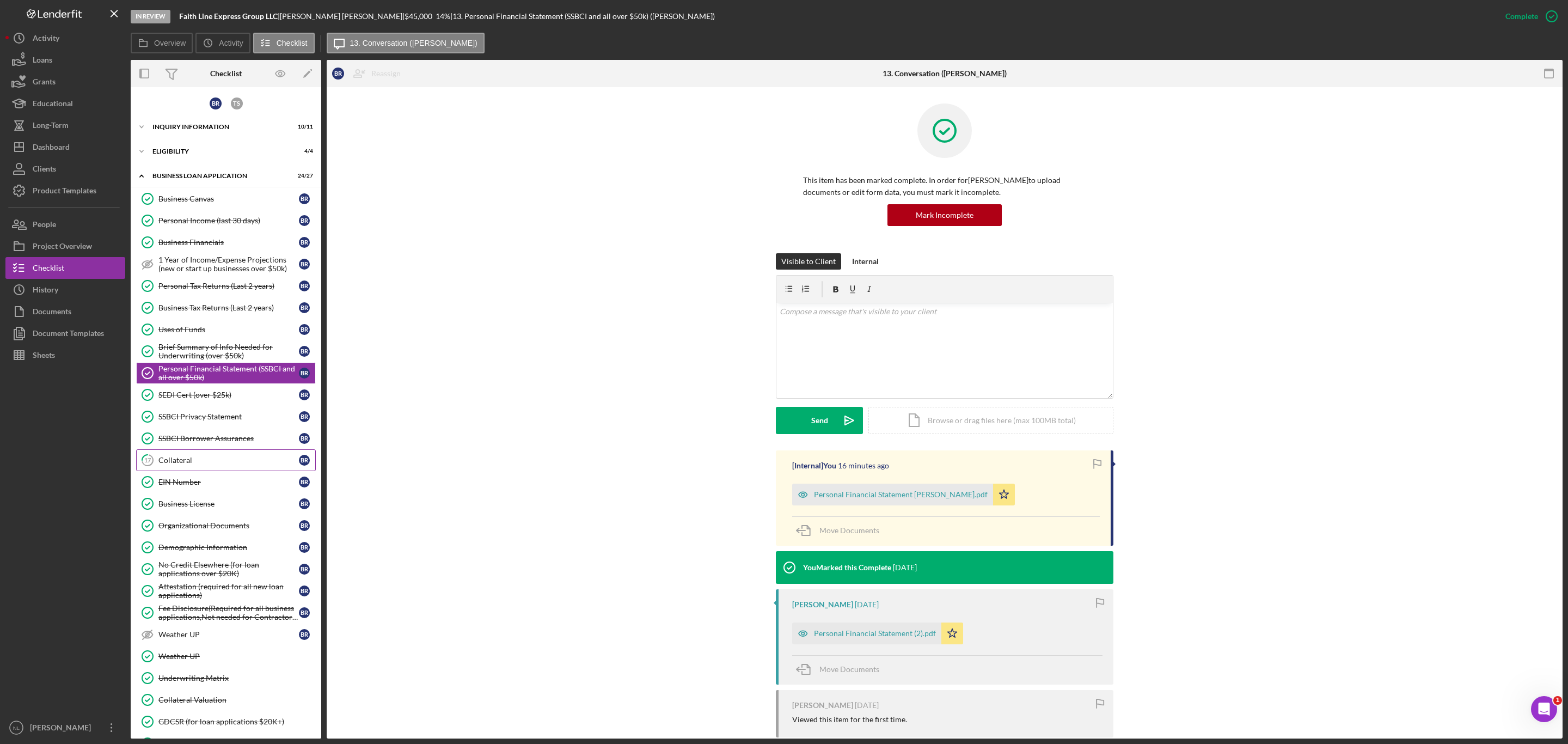
click at [206, 464] on div "Collateral" at bounding box center [228, 460] width 140 height 9
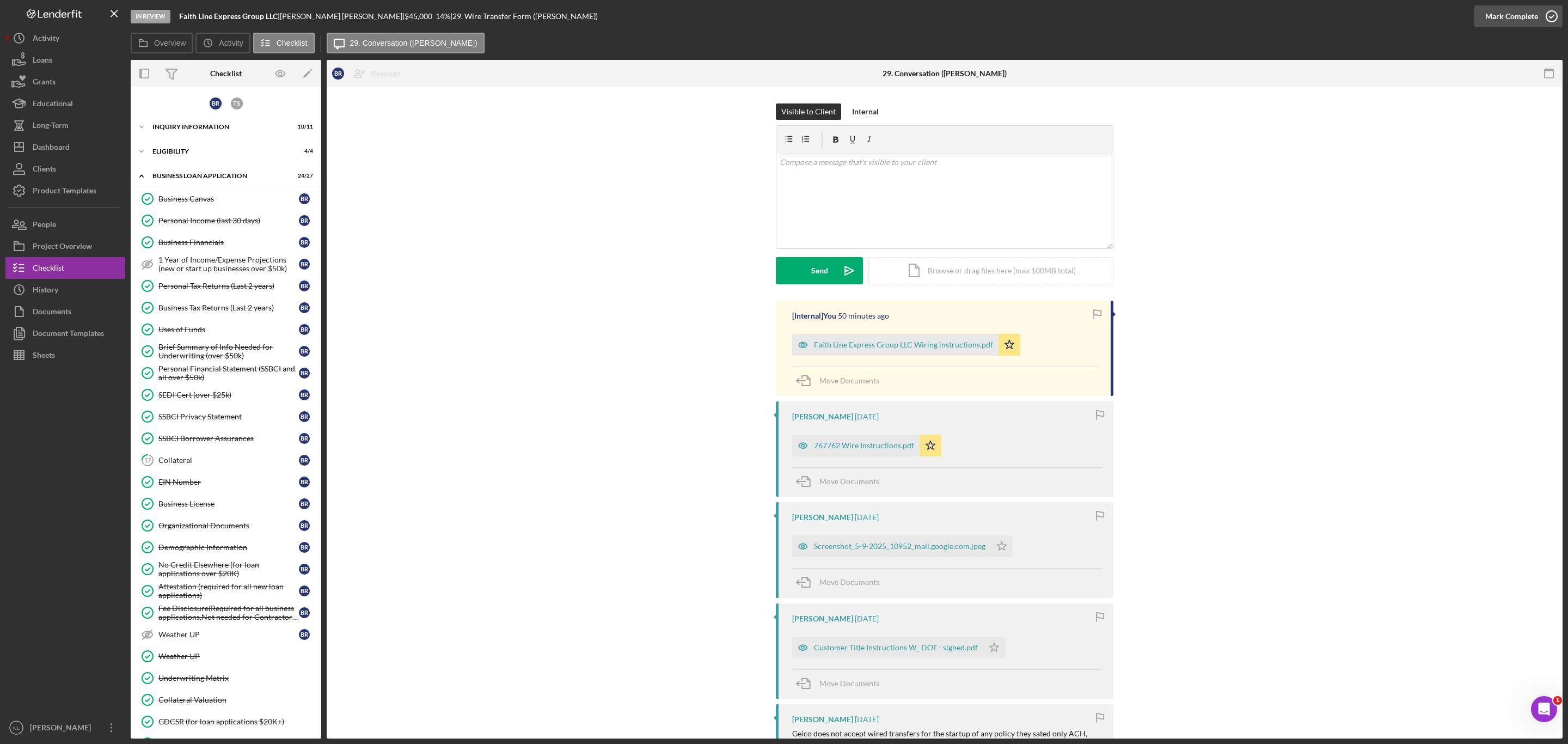
click at [1497, 22] on div "Mark Complete" at bounding box center [1511, 17] width 52 height 22
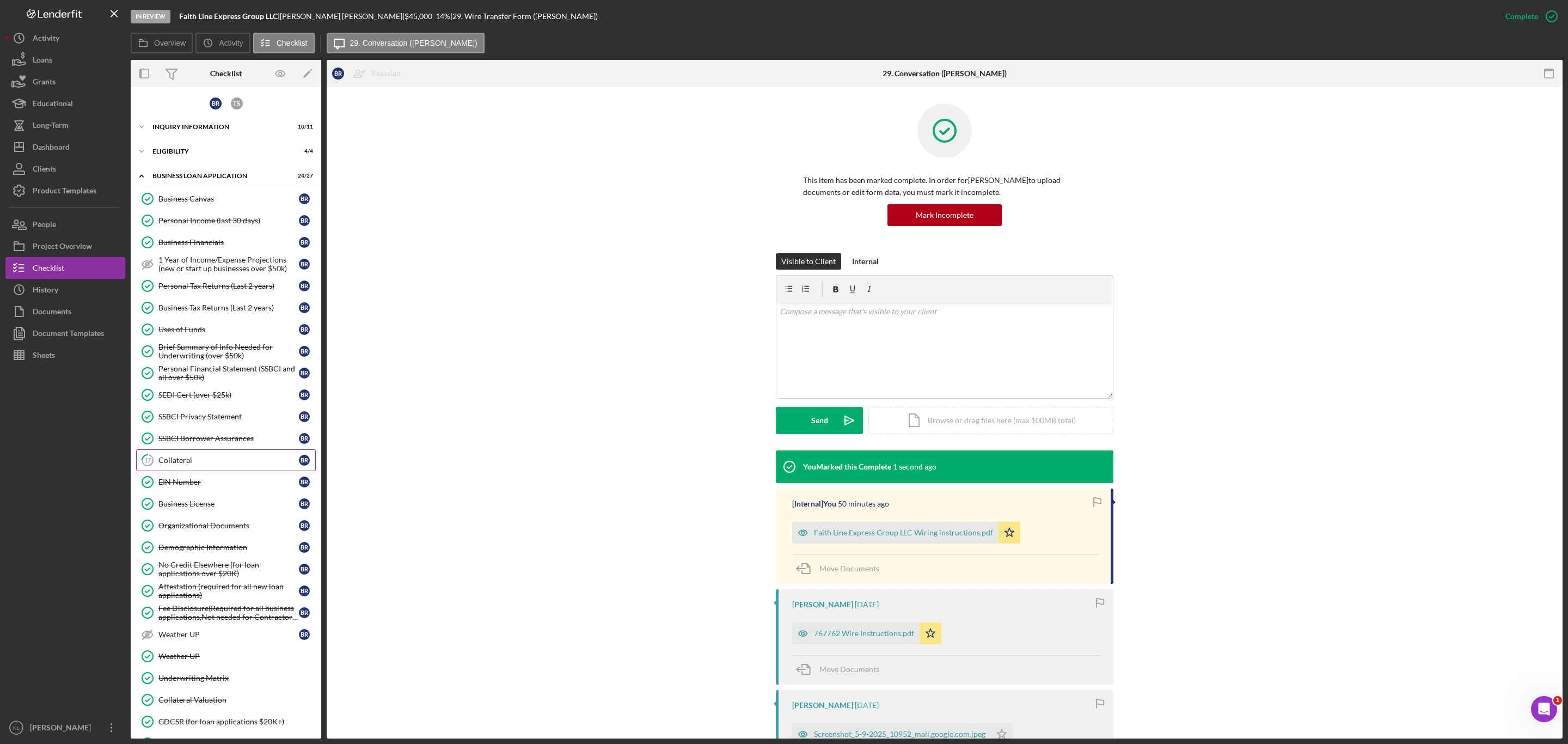
click at [228, 456] on div "Collateral" at bounding box center [228, 460] width 140 height 9
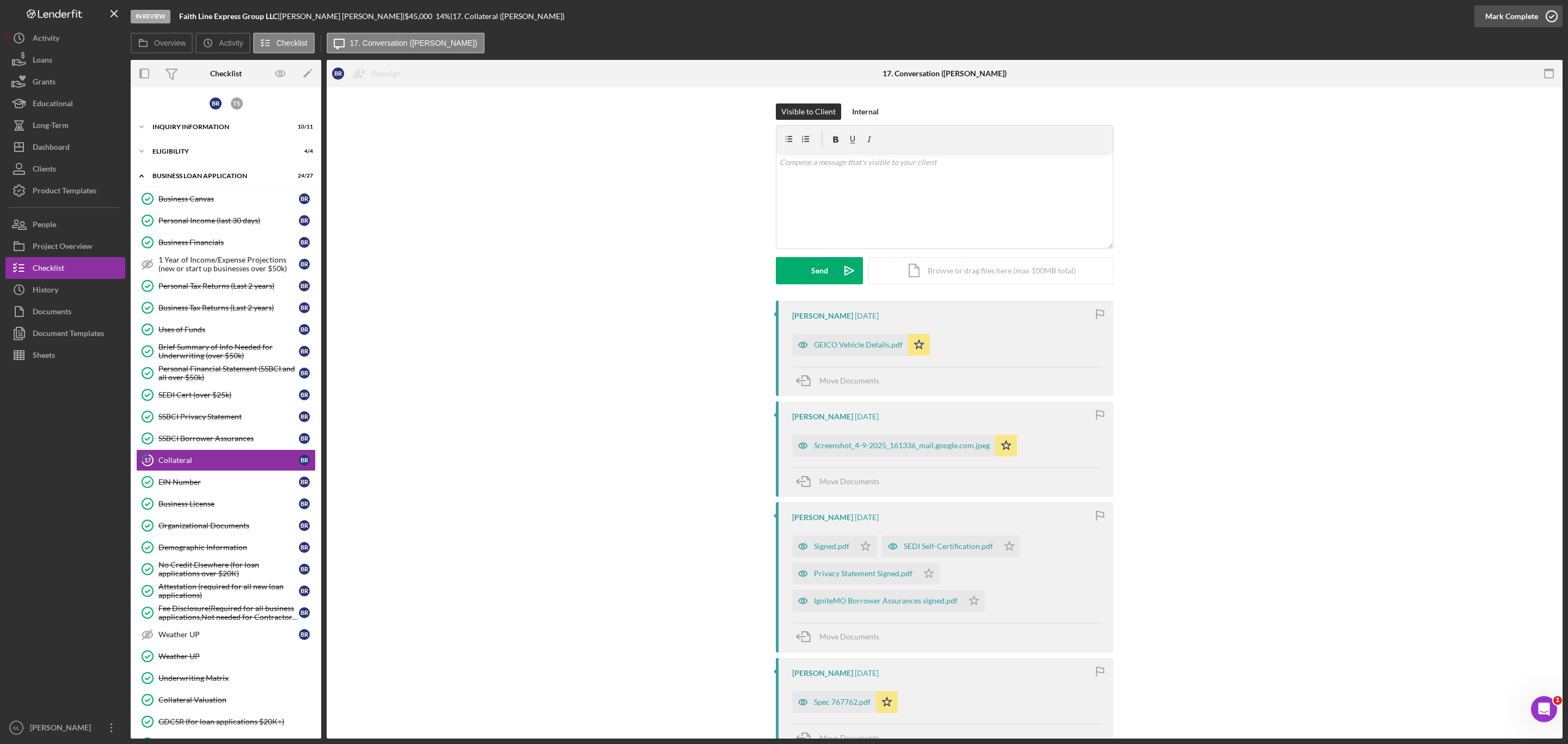
click at [1514, 12] on div "Mark Complete" at bounding box center [1511, 17] width 52 height 22
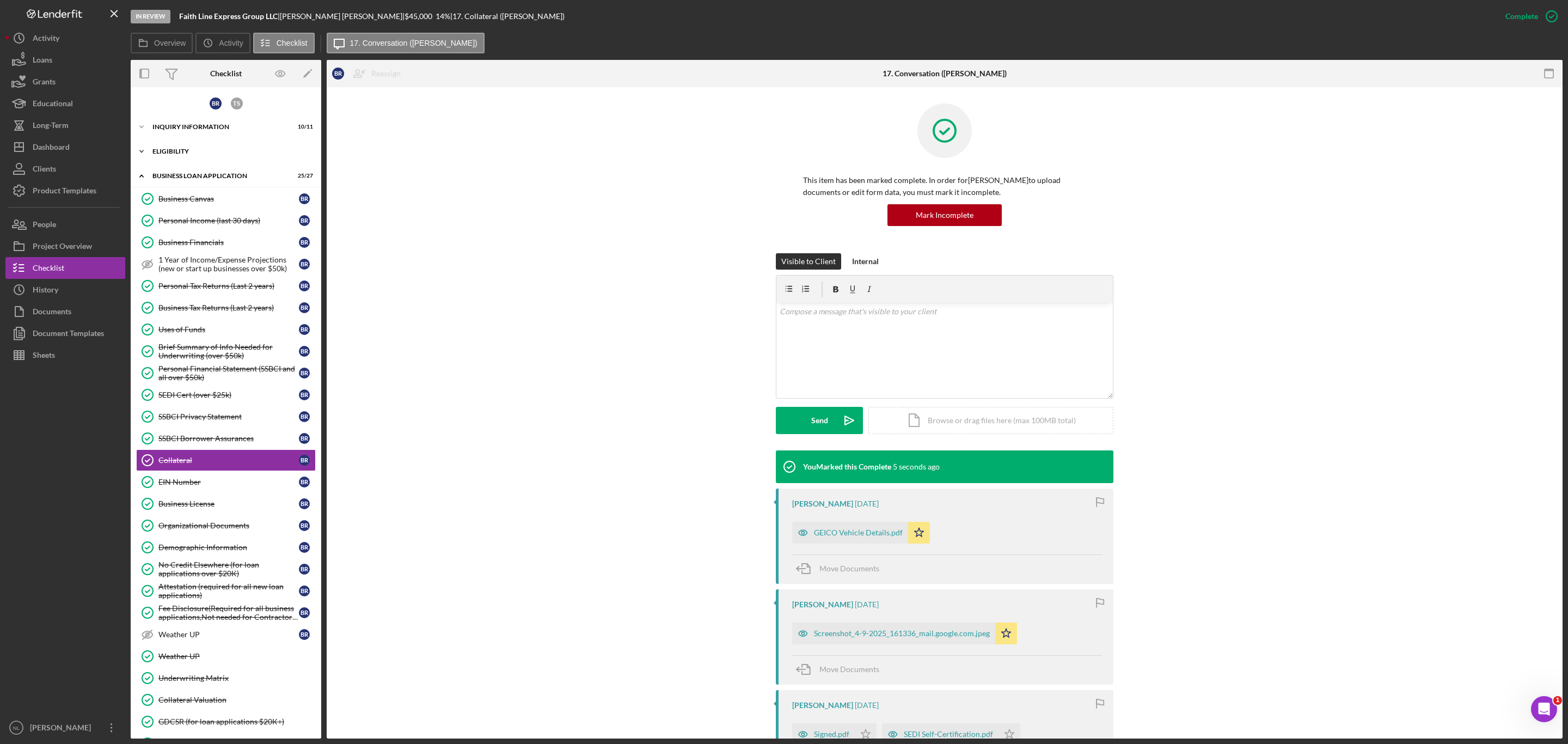
click at [196, 141] on div "Icon/Expander ELIGIBILITY 4 / 4" at bounding box center [226, 151] width 190 height 22
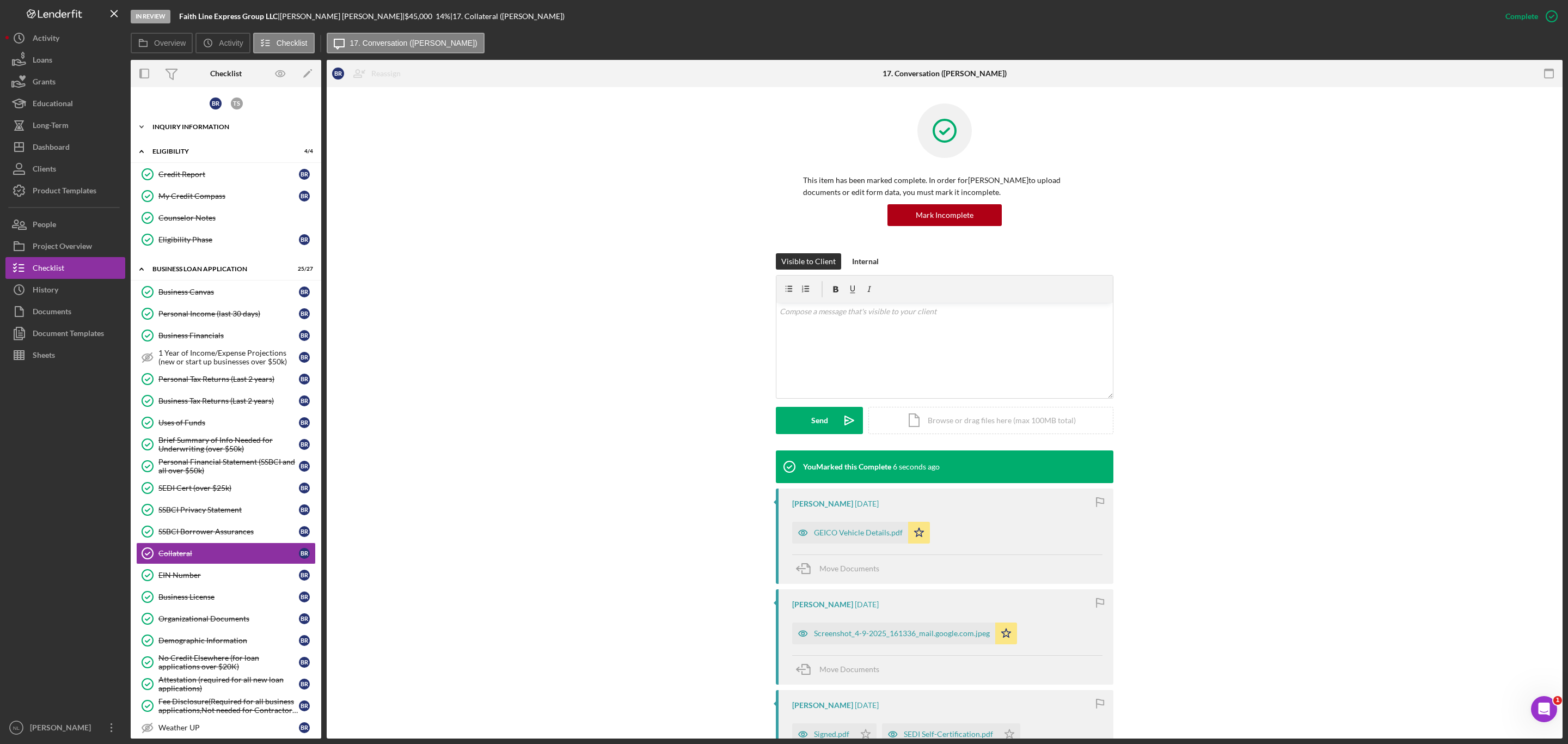
click at [194, 131] on div "Icon/Expander INQUIRY INFORMATION 10 / 11" at bounding box center [226, 127] width 190 height 22
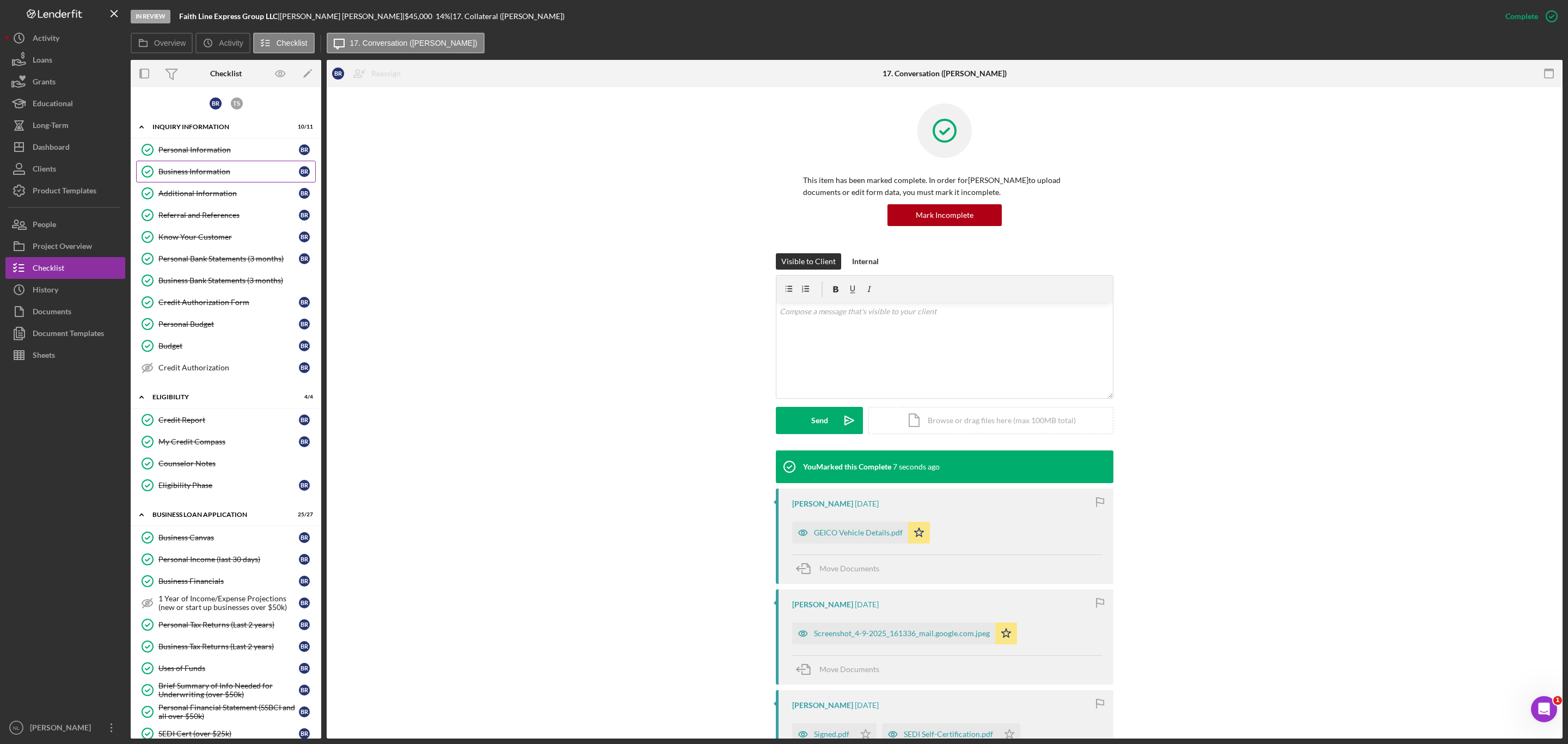
click at [205, 170] on div "Business Information" at bounding box center [228, 172] width 140 height 9
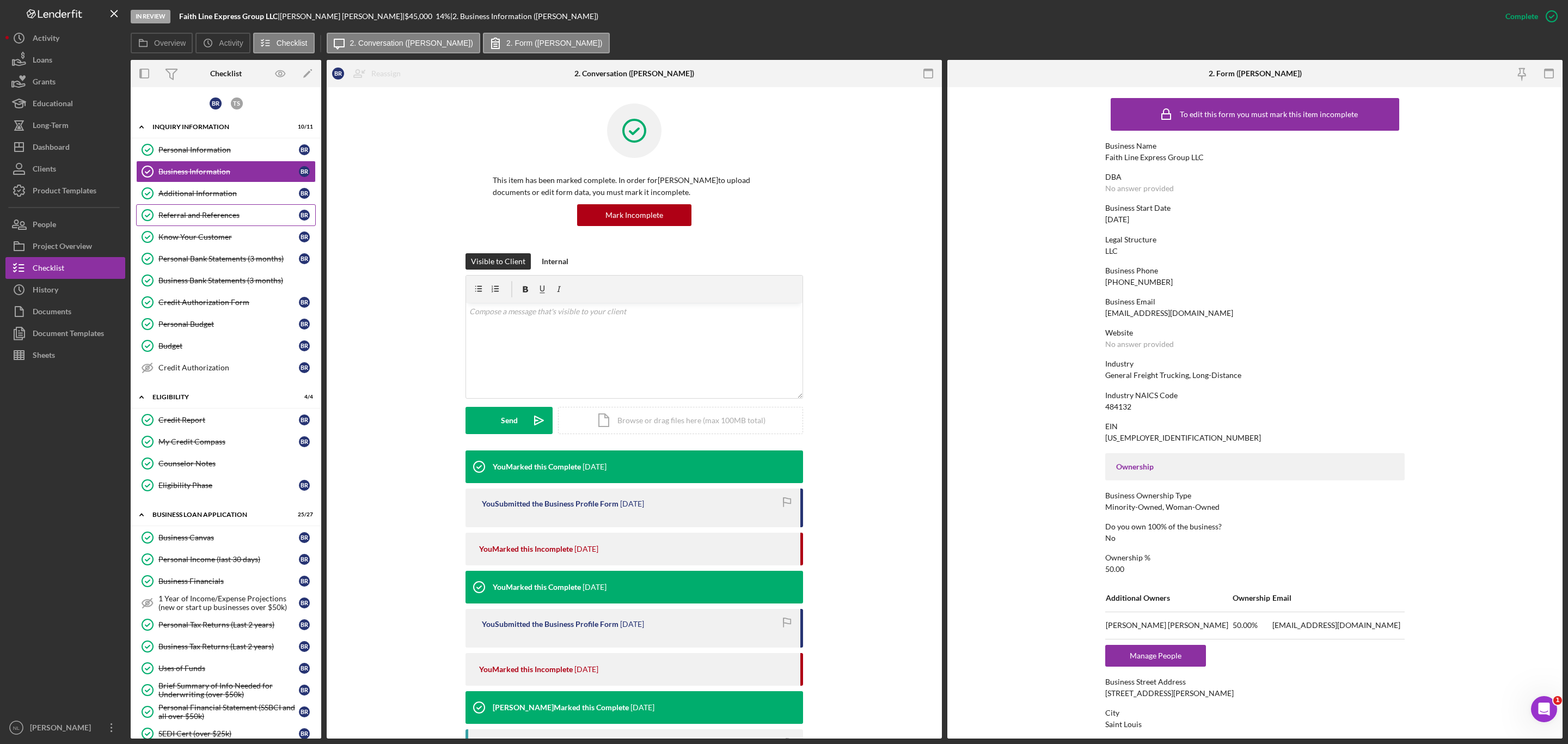
click at [216, 206] on link "Referral and References Referral and References B R" at bounding box center [226, 215] width 180 height 22
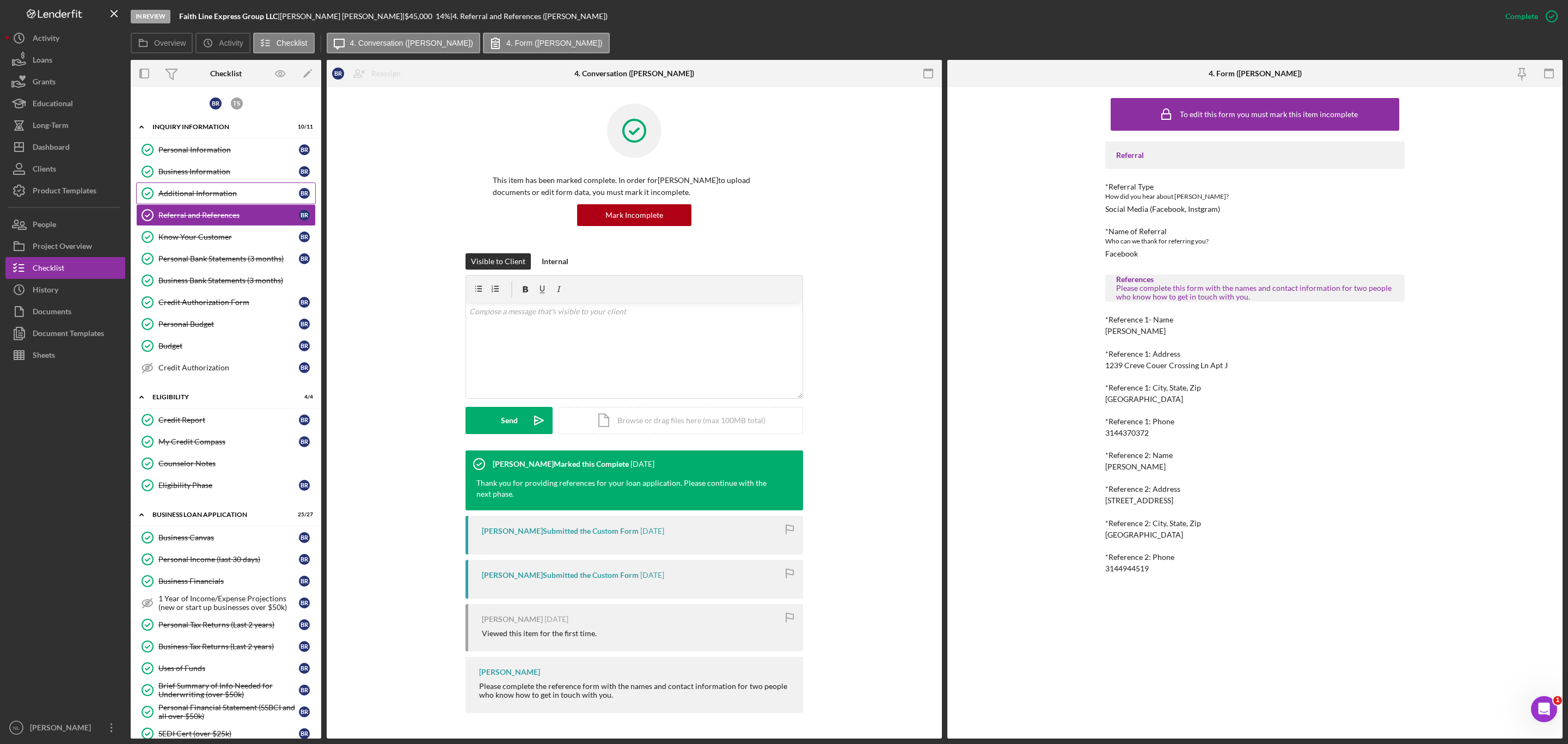
click at [206, 185] on link "Additional Information Additional Information B R" at bounding box center [226, 193] width 180 height 22
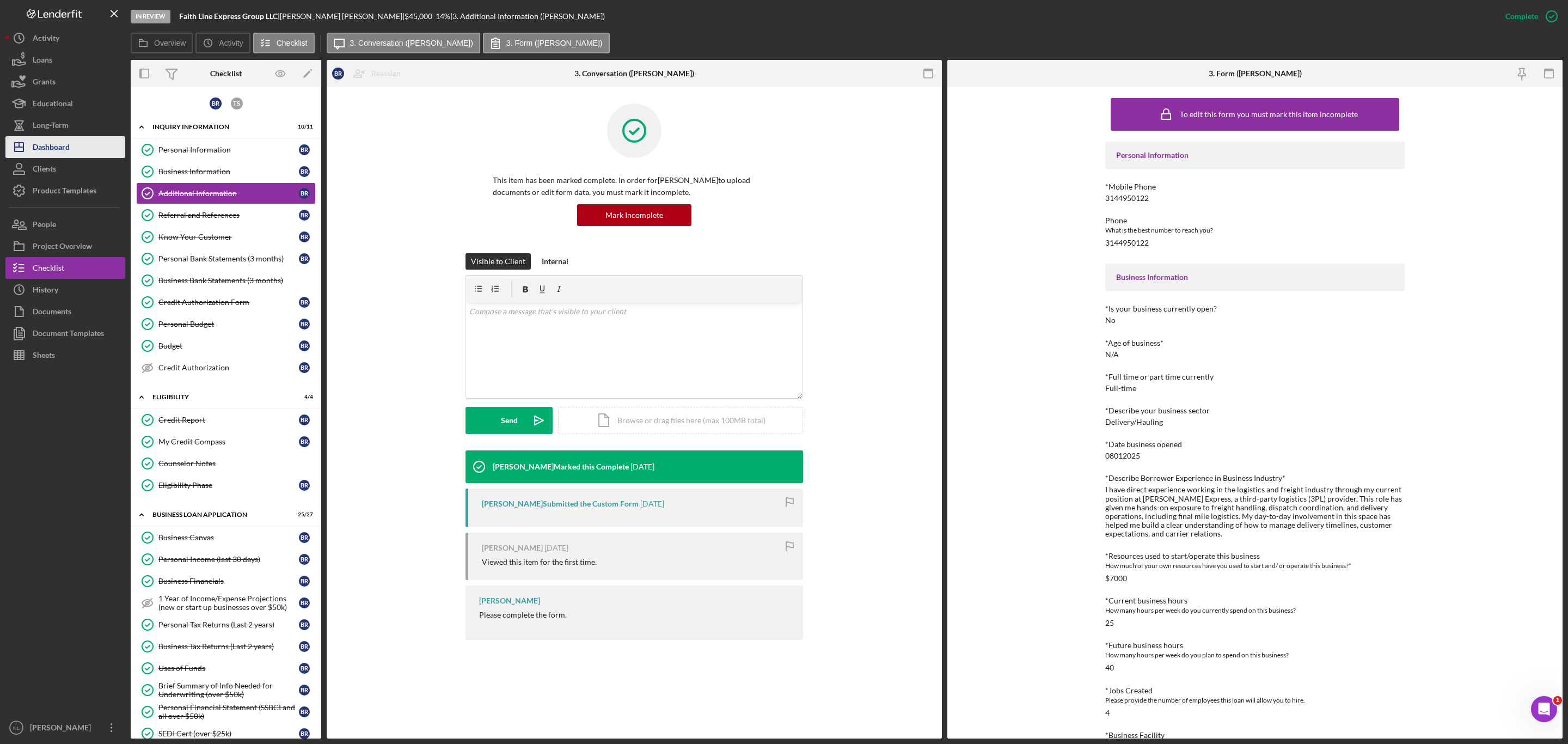
click at [48, 152] on div "Dashboard" at bounding box center [51, 148] width 37 height 24
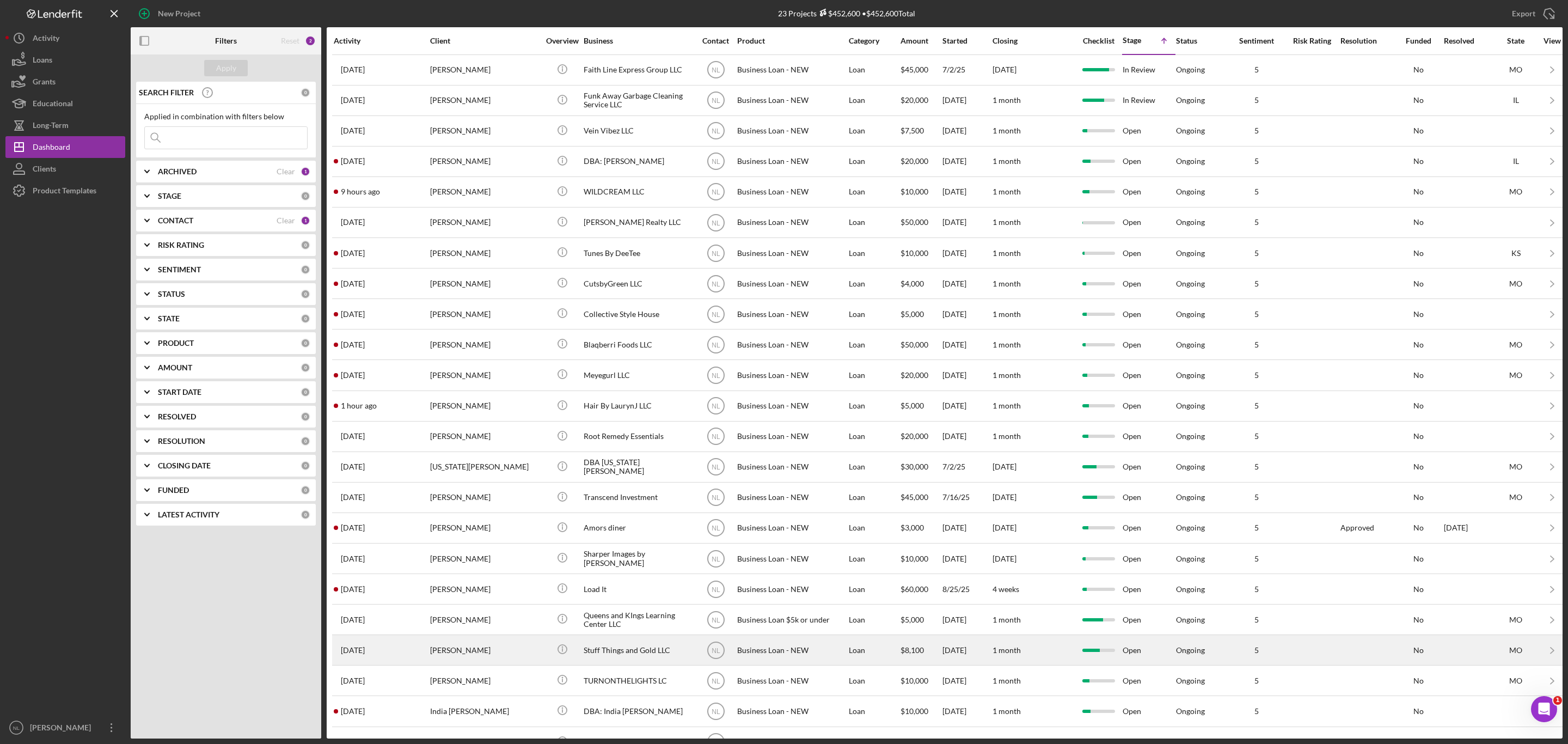
click at [491, 635] on div "[PERSON_NAME]" at bounding box center [485, 650] width 109 height 29
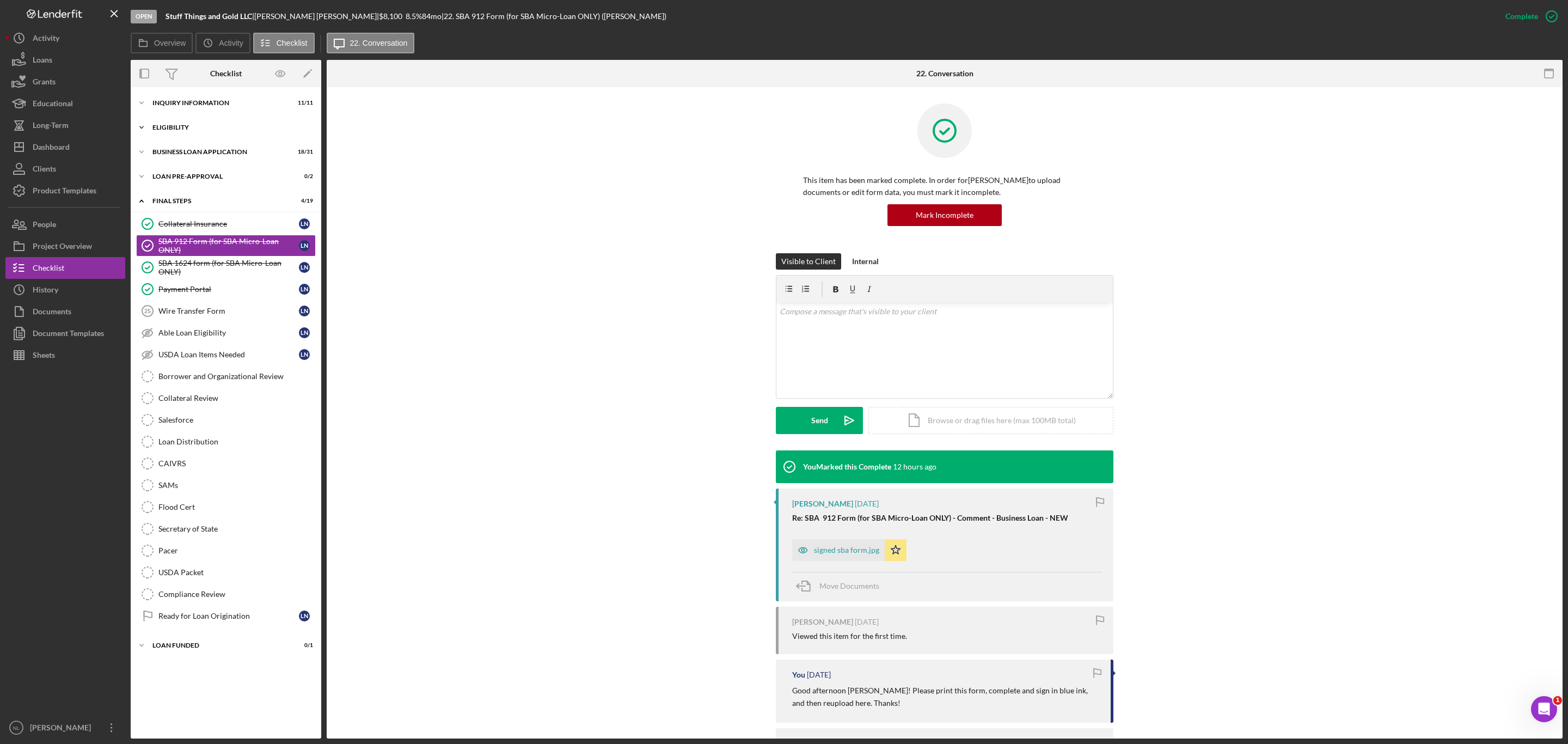
click at [234, 127] on div "ELIGIBILITY" at bounding box center [230, 127] width 155 height 6
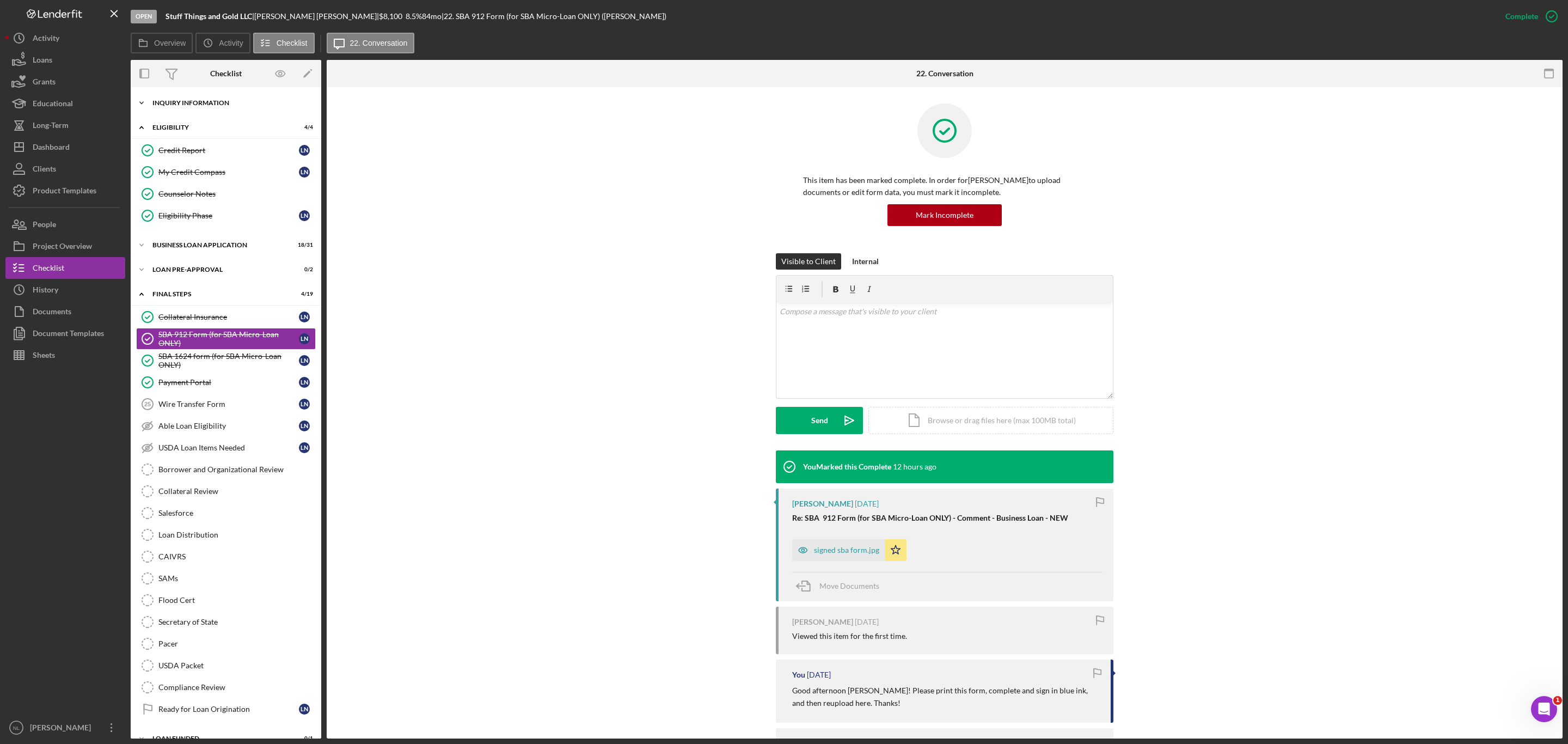
click at [219, 102] on div "INQUIRY INFORMATION" at bounding box center [230, 103] width 155 height 6
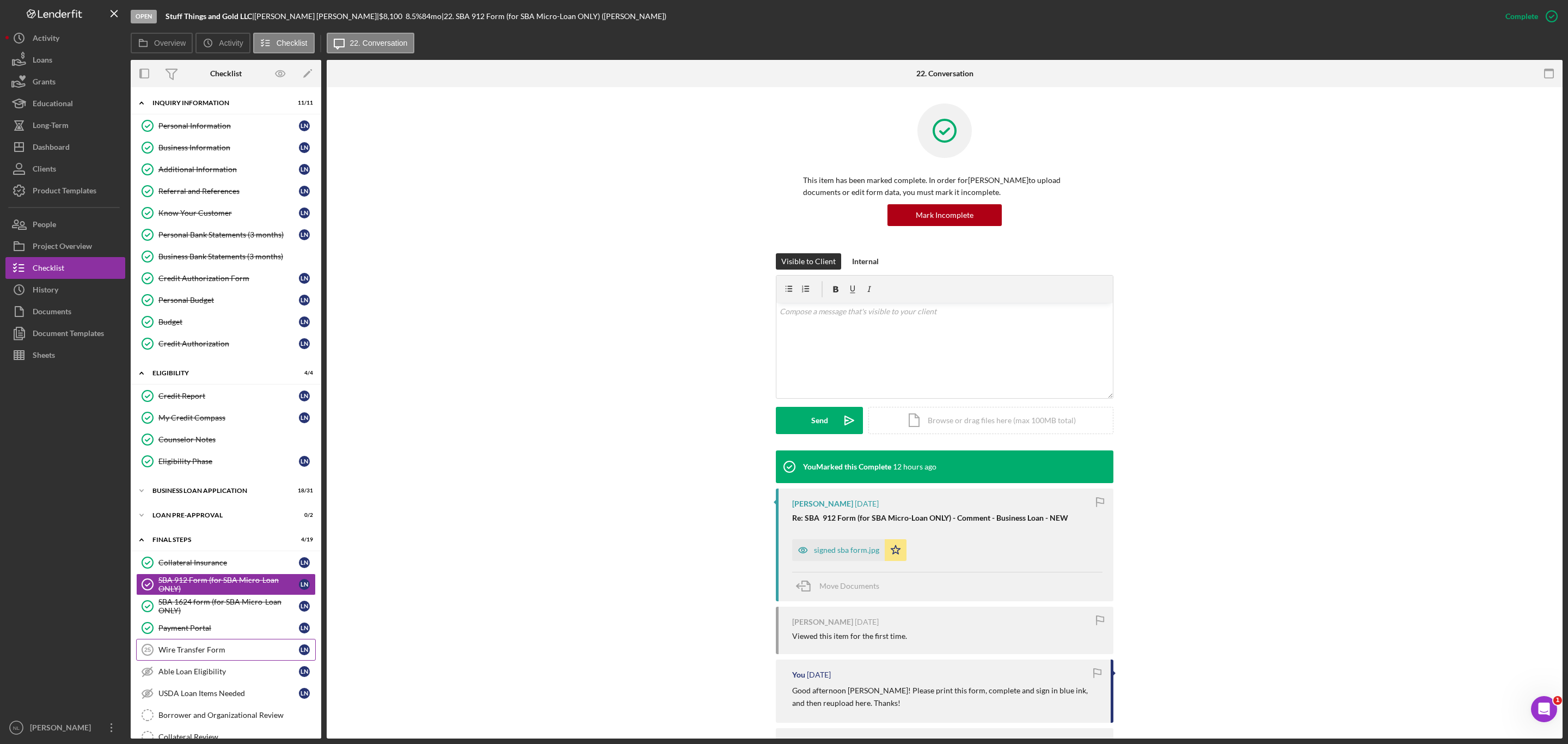
click at [201, 646] on div "Wire Transfer Form" at bounding box center [228, 650] width 140 height 9
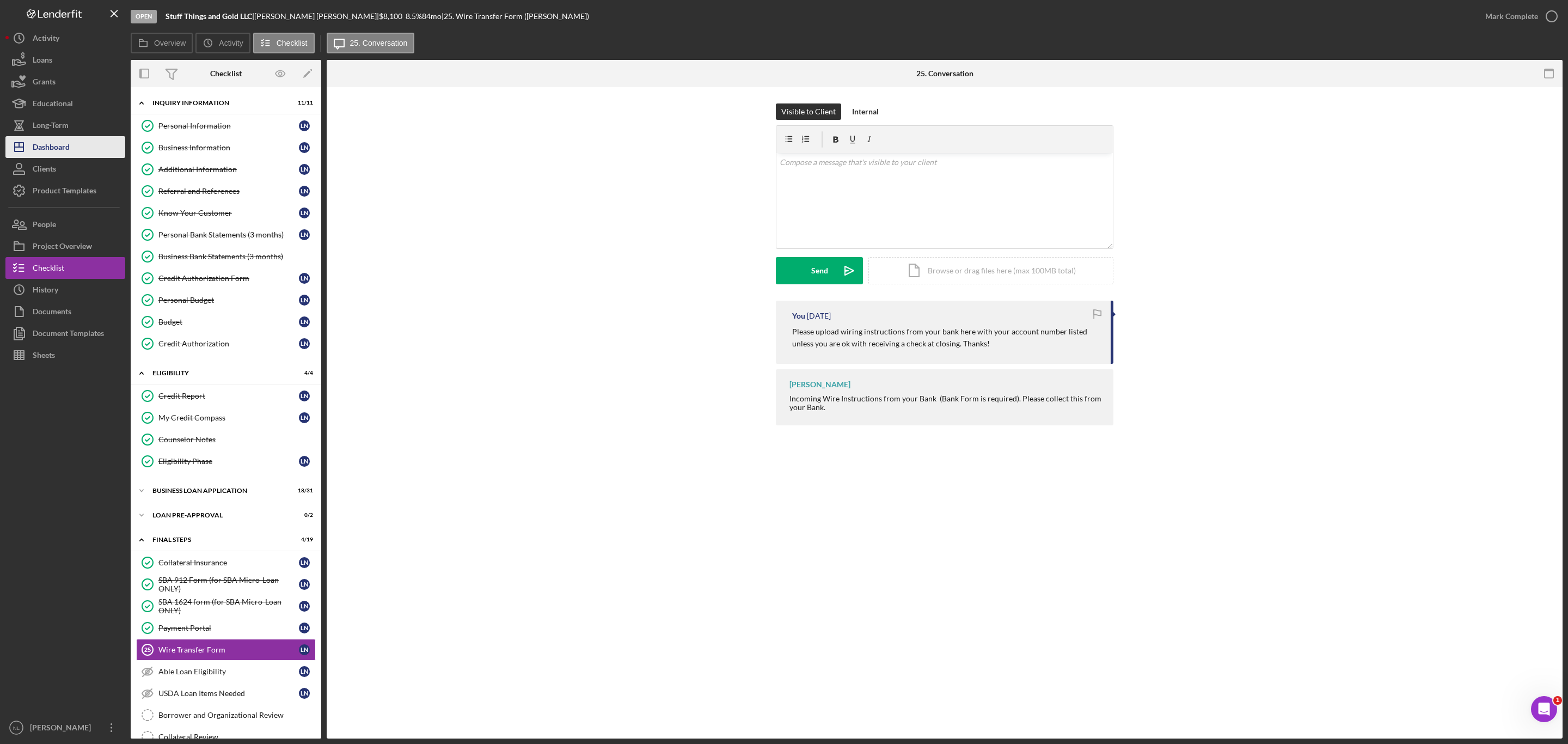
click at [50, 146] on div "Dashboard" at bounding box center [51, 148] width 37 height 24
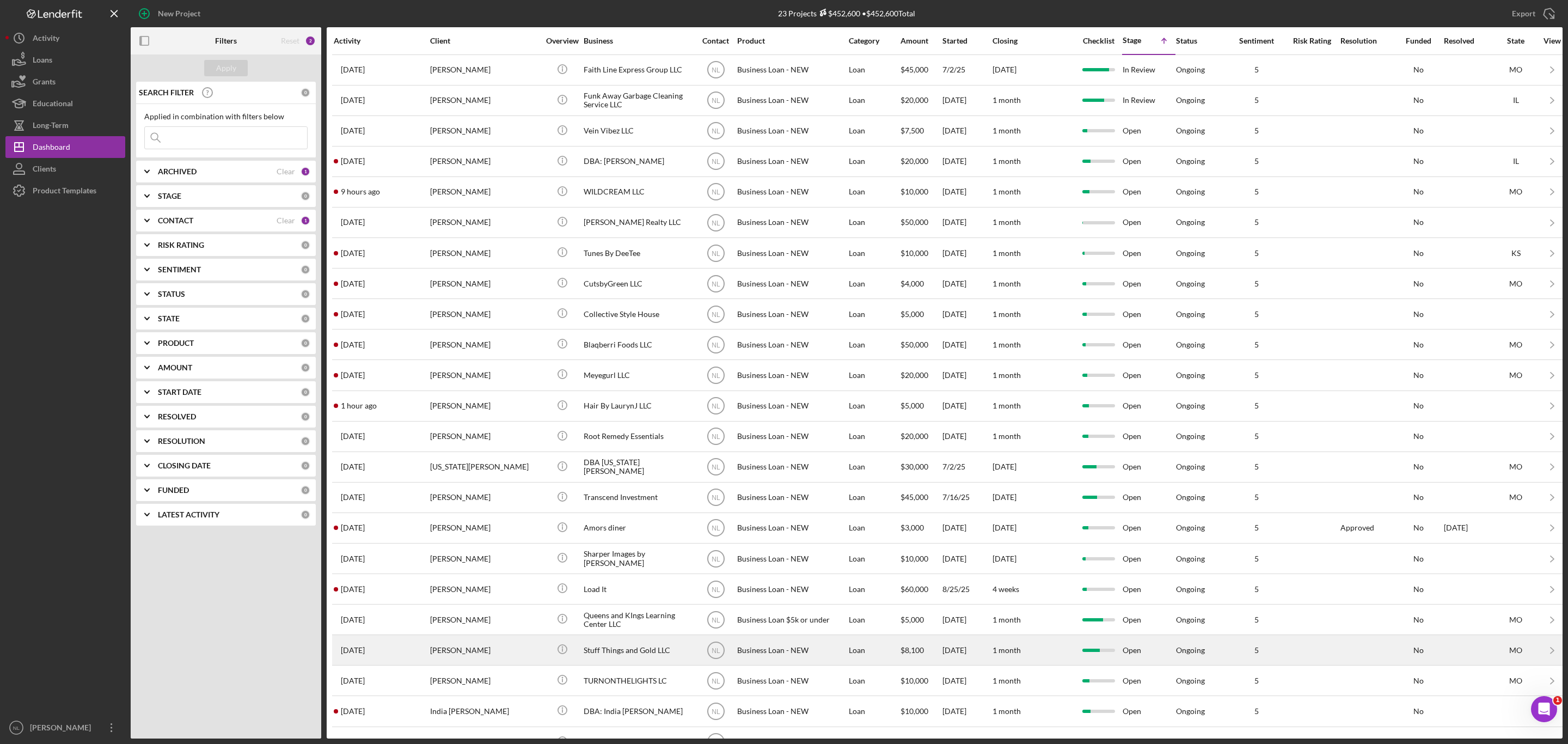
click at [497, 639] on div "[PERSON_NAME]" at bounding box center [485, 650] width 109 height 29
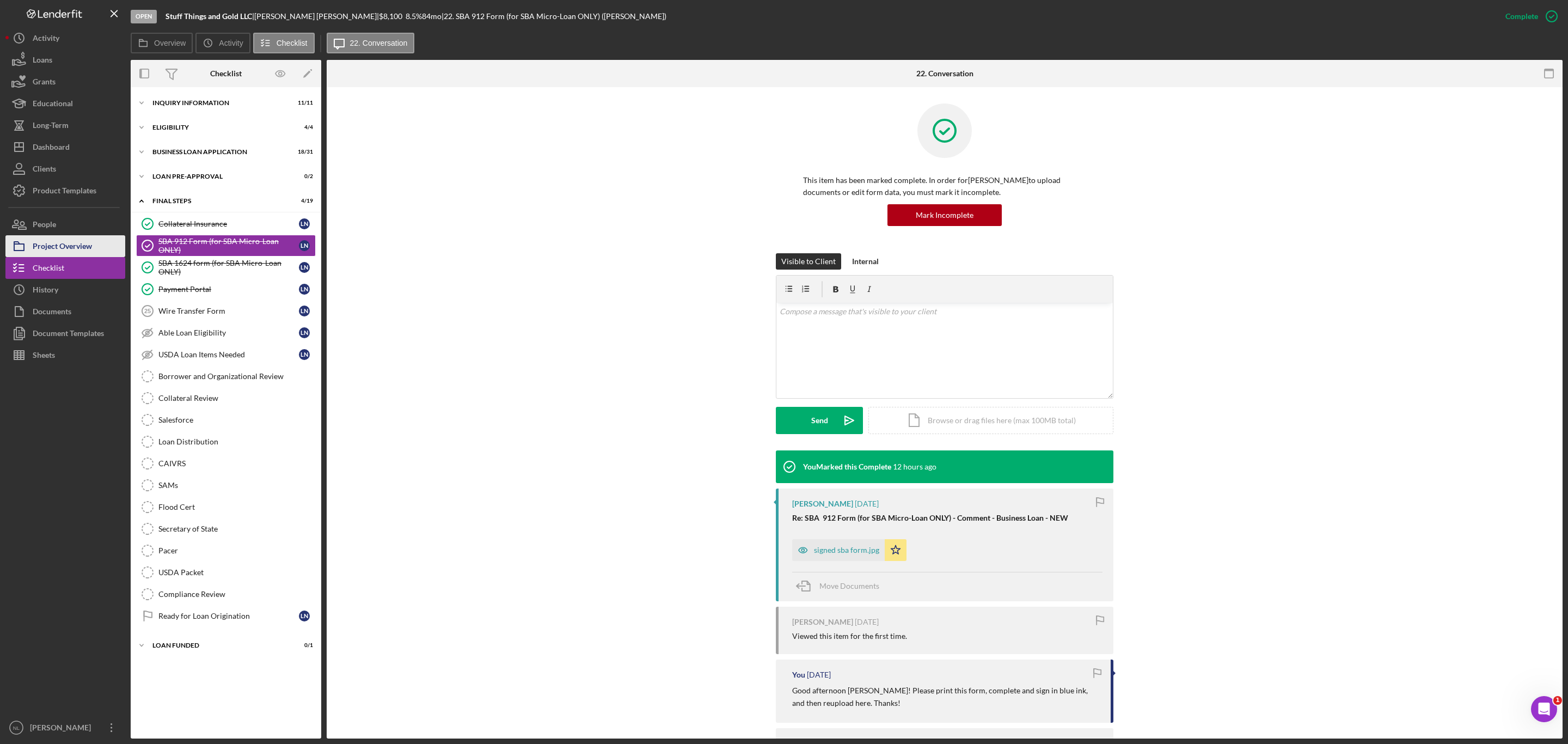
click at [84, 245] on div "Project Overview" at bounding box center [62, 247] width 60 height 24
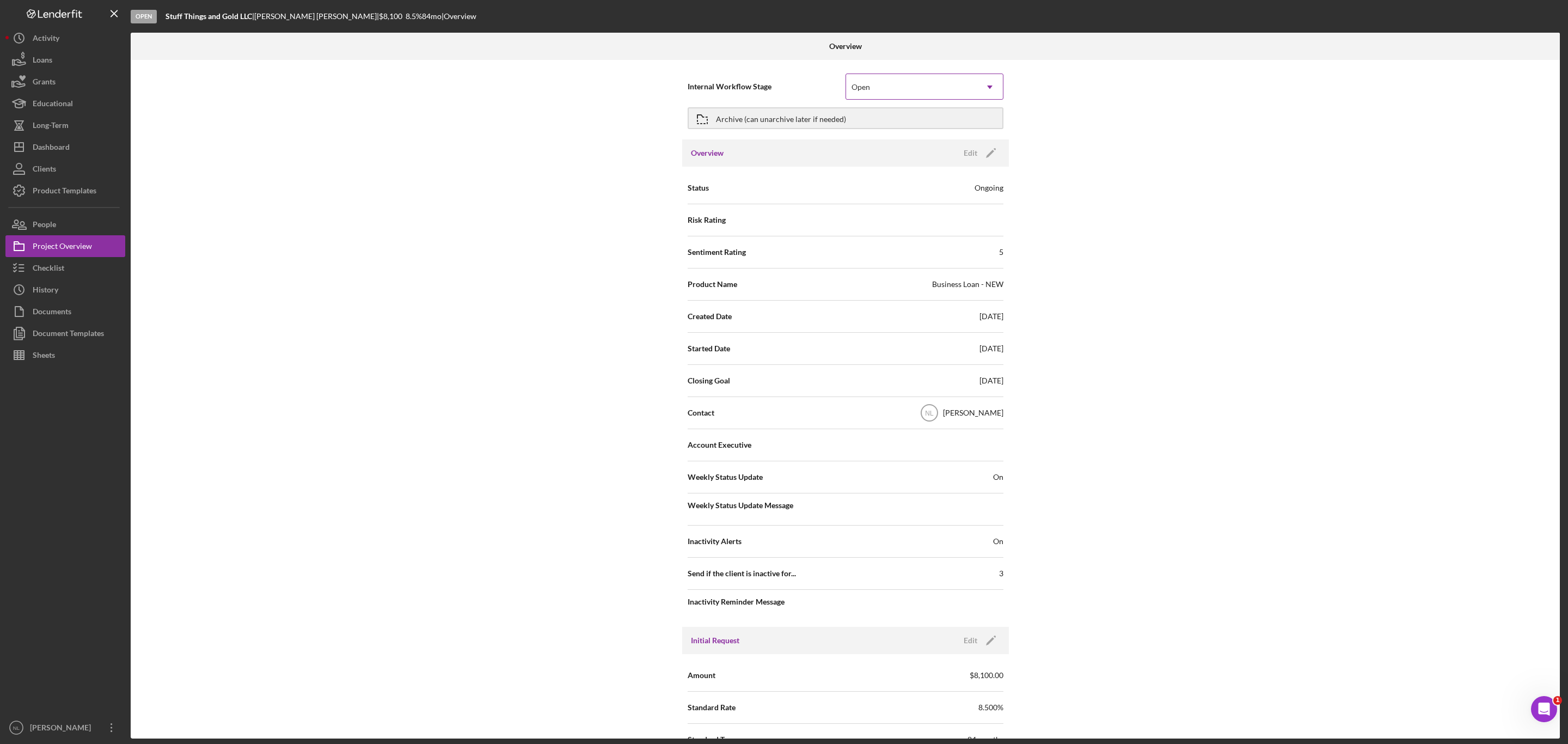
click at [890, 83] on div "Open" at bounding box center [911, 87] width 131 height 25
click at [890, 149] on div "In Review" at bounding box center [923, 146] width 157 height 28
click at [104, 276] on button "Checklist" at bounding box center [65, 268] width 120 height 22
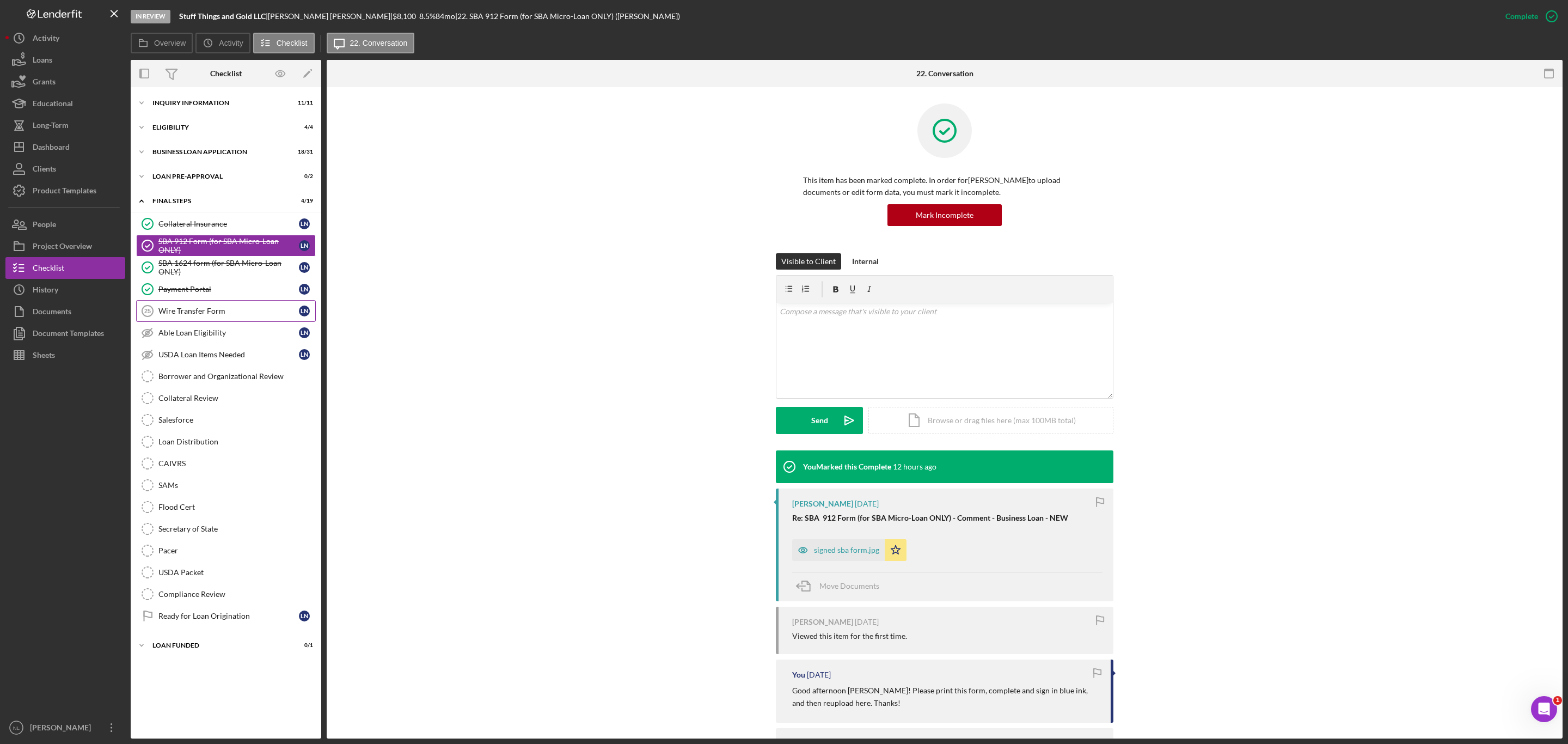
click at [188, 303] on link "Wire Transfer Form 25 Wire Transfer Form L N" at bounding box center [226, 311] width 180 height 22
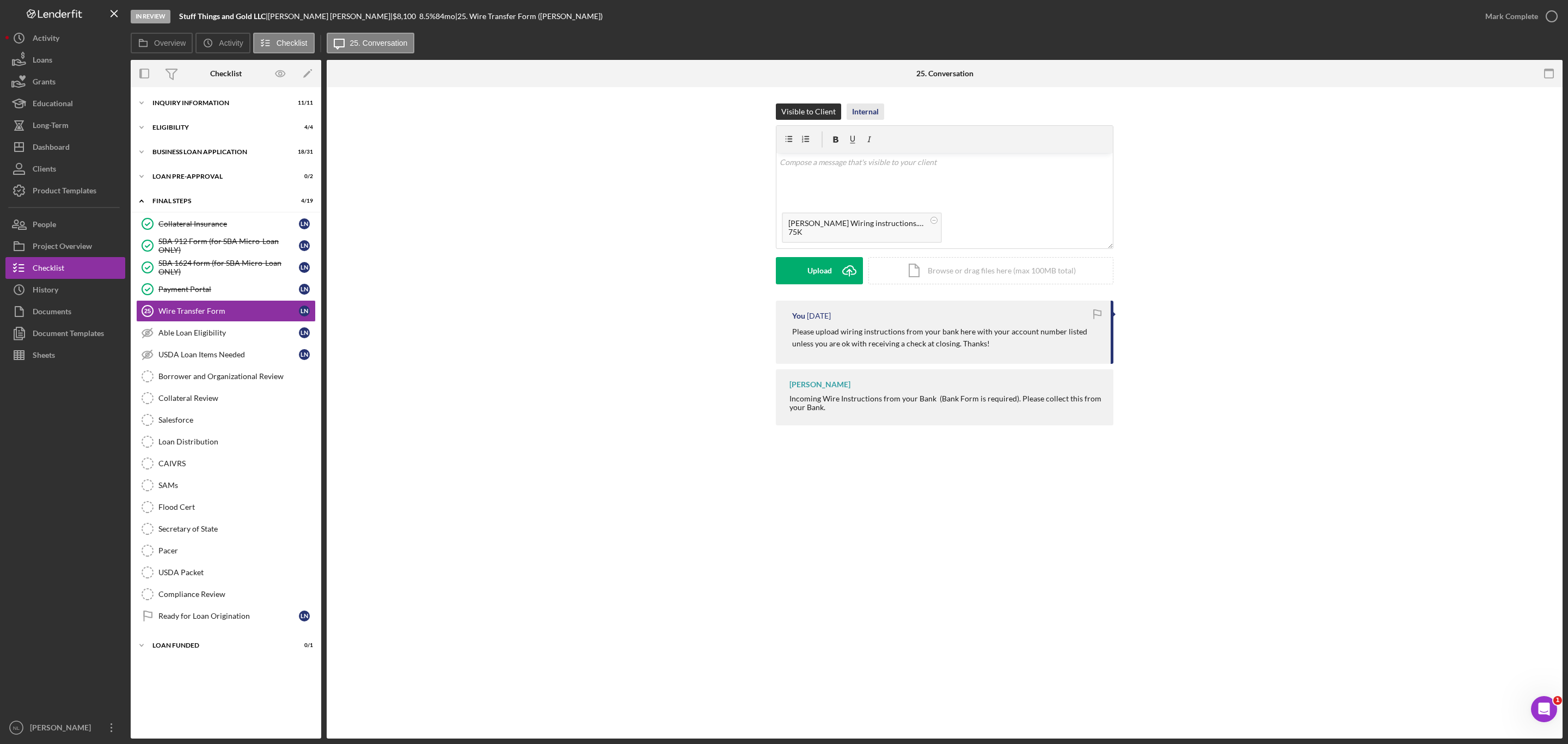
click at [852, 106] on div "Internal" at bounding box center [865, 111] width 27 height 17
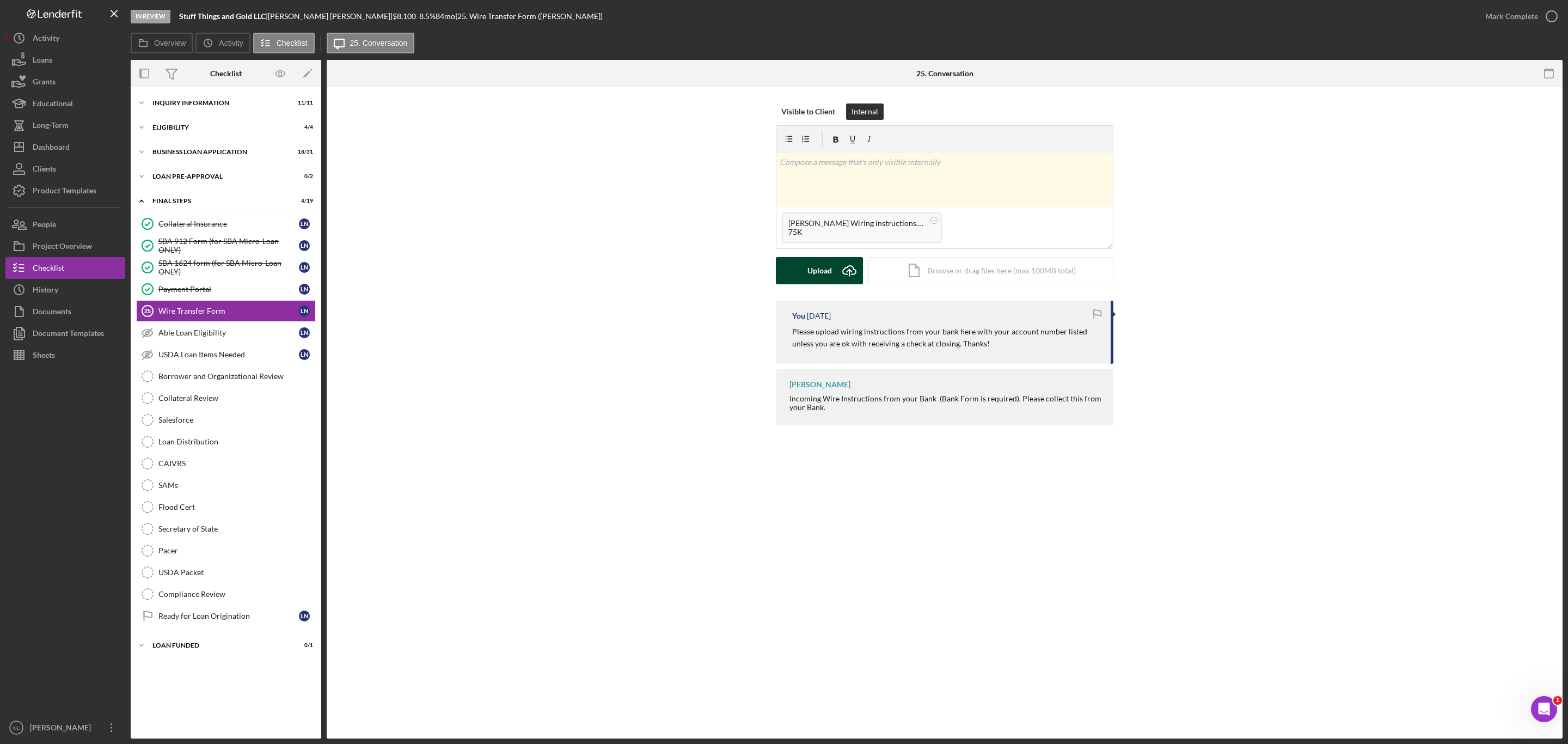
click at [836, 269] on icon "Icon/Upload" at bounding box center [849, 271] width 27 height 27
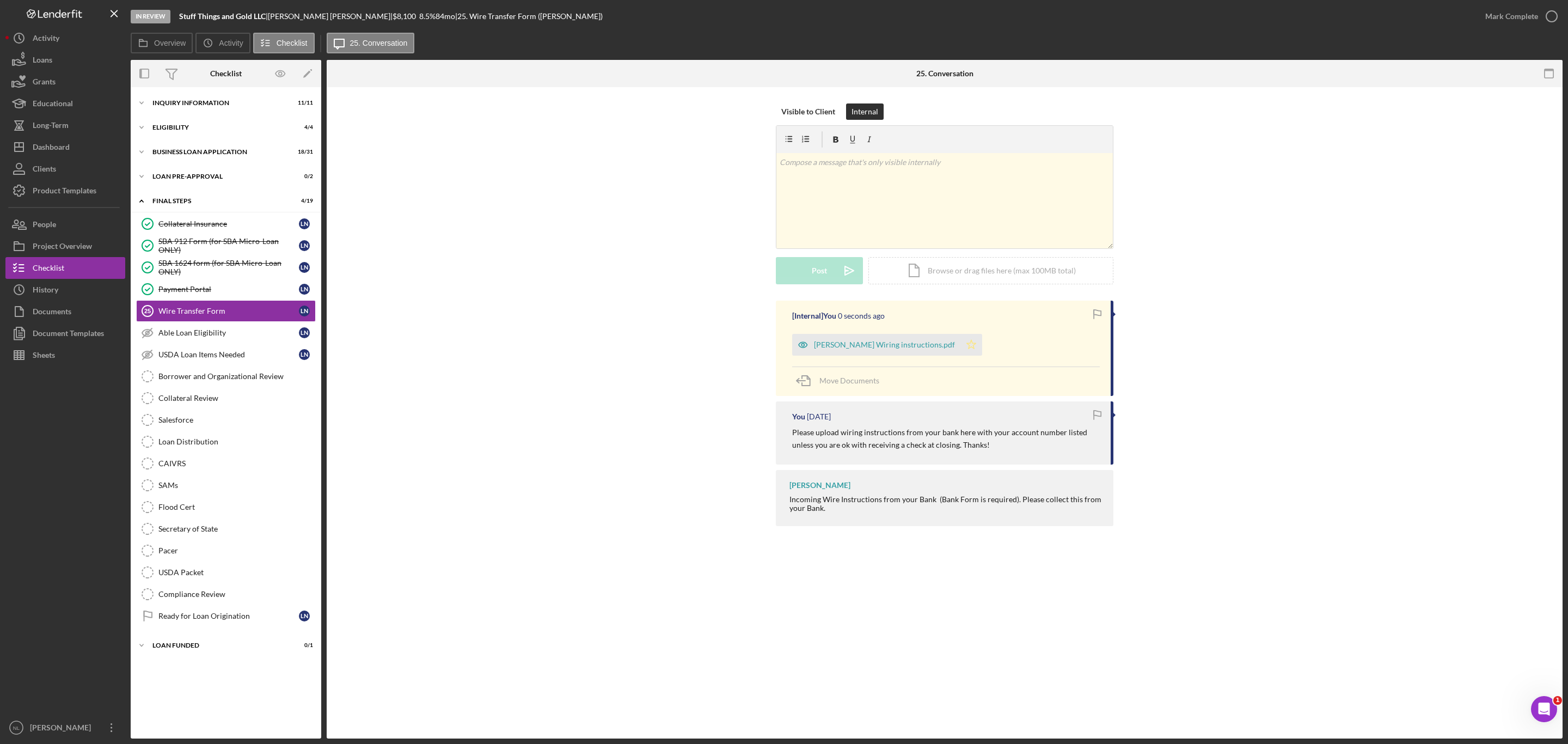
click at [960, 349] on icon "Icon/Star" at bounding box center [971, 344] width 22 height 22
click at [1527, 10] on div "Mark Complete" at bounding box center [1511, 17] width 52 height 22
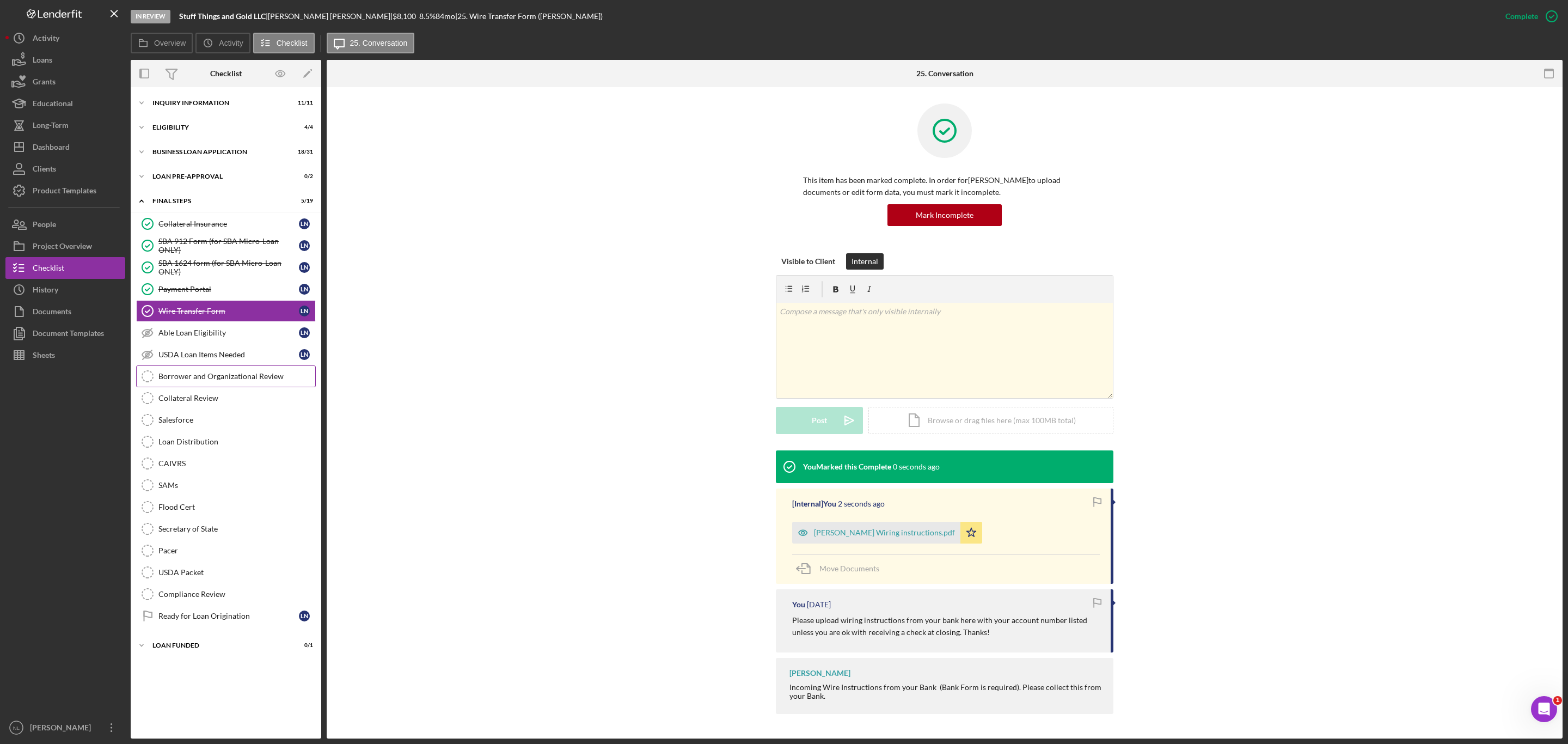
click at [201, 379] on div "Borrower and Organizational Review" at bounding box center [236, 376] width 157 height 9
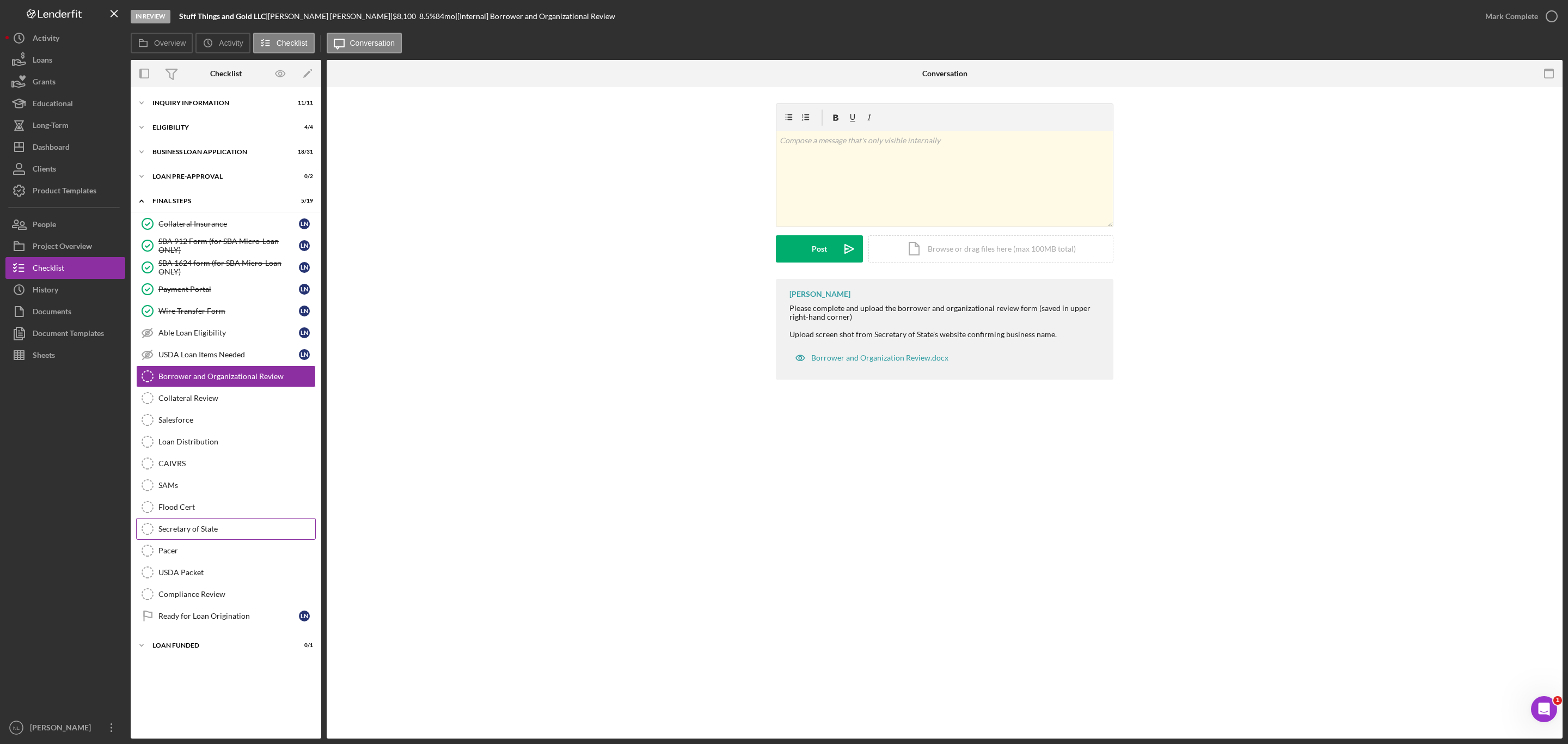
click at [211, 533] on div "Secretary of State" at bounding box center [236, 529] width 157 height 9
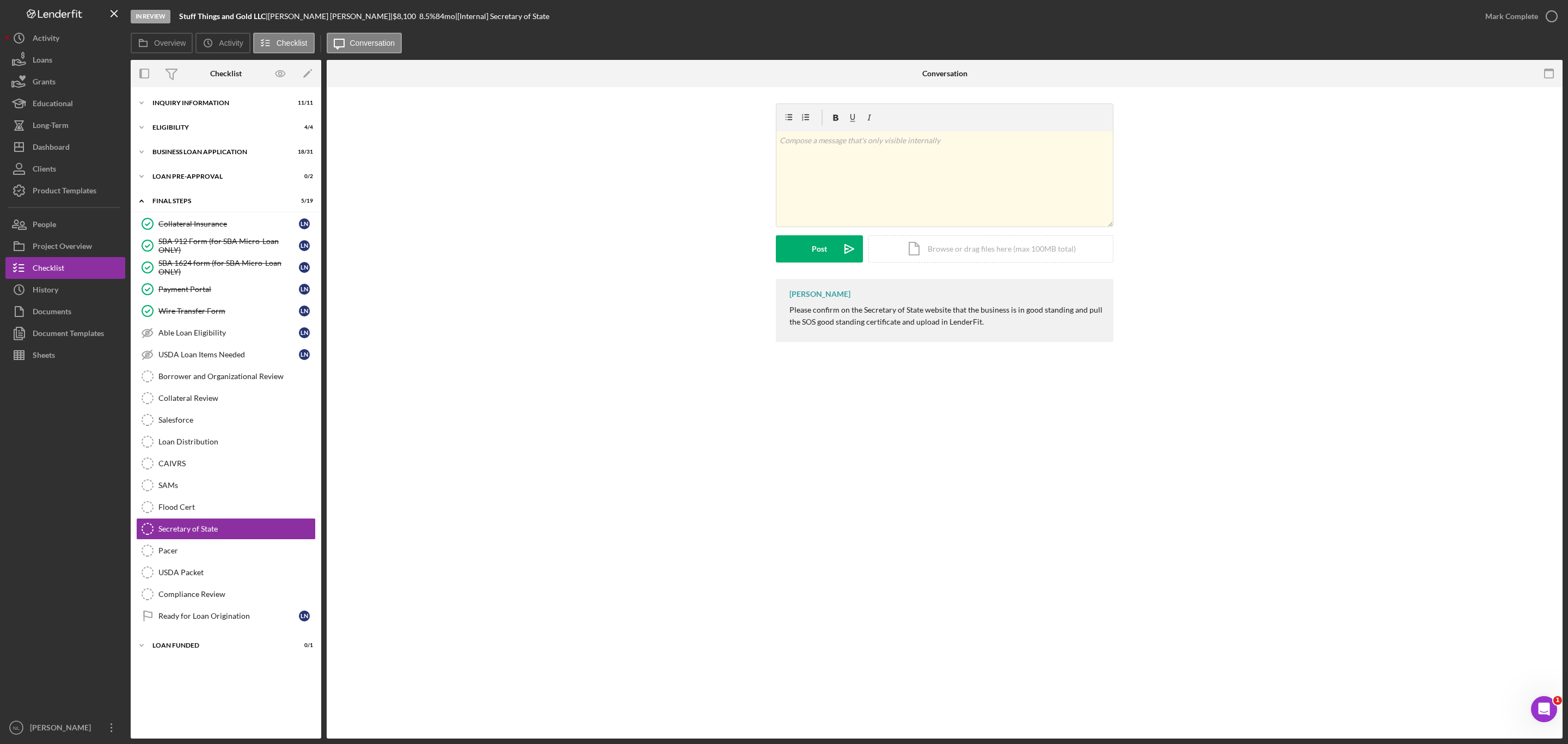
drag, startPoint x: 269, startPoint y: 14, endPoint x: 174, endPoint y: 22, distance: 95.3
click at [174, 22] on div "In Review Stuff Things and Gold LLC | [PERSON_NAME] | $8,100 $8,100 8.5 % 84 mo…" at bounding box center [803, 16] width 1344 height 32
click at [196, 93] on div "Icon/Expander INQUIRY INFORMATION 11 / 11" at bounding box center [226, 103] width 190 height 22
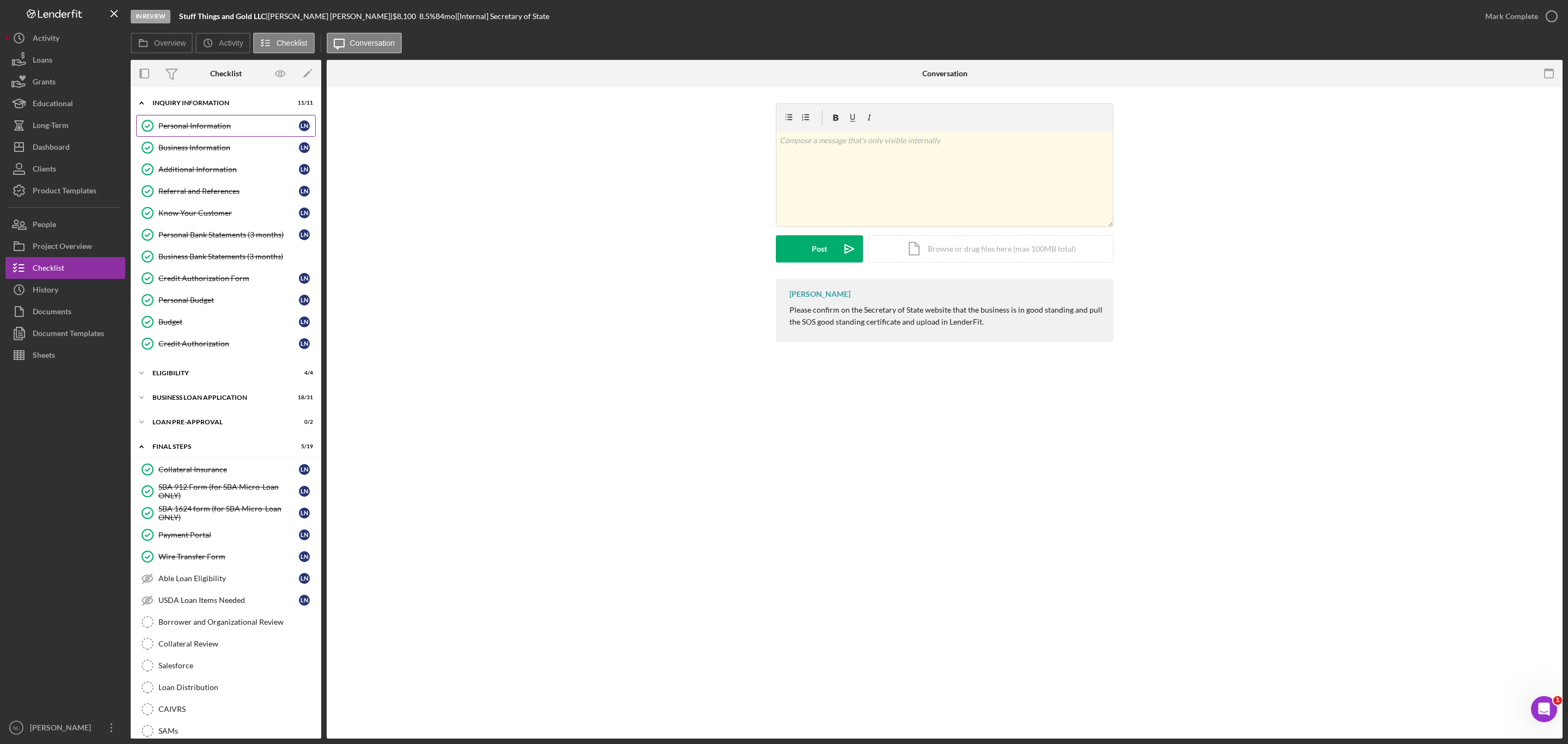
click at [205, 131] on link "Personal Information Personal Information L N" at bounding box center [226, 126] width 180 height 22
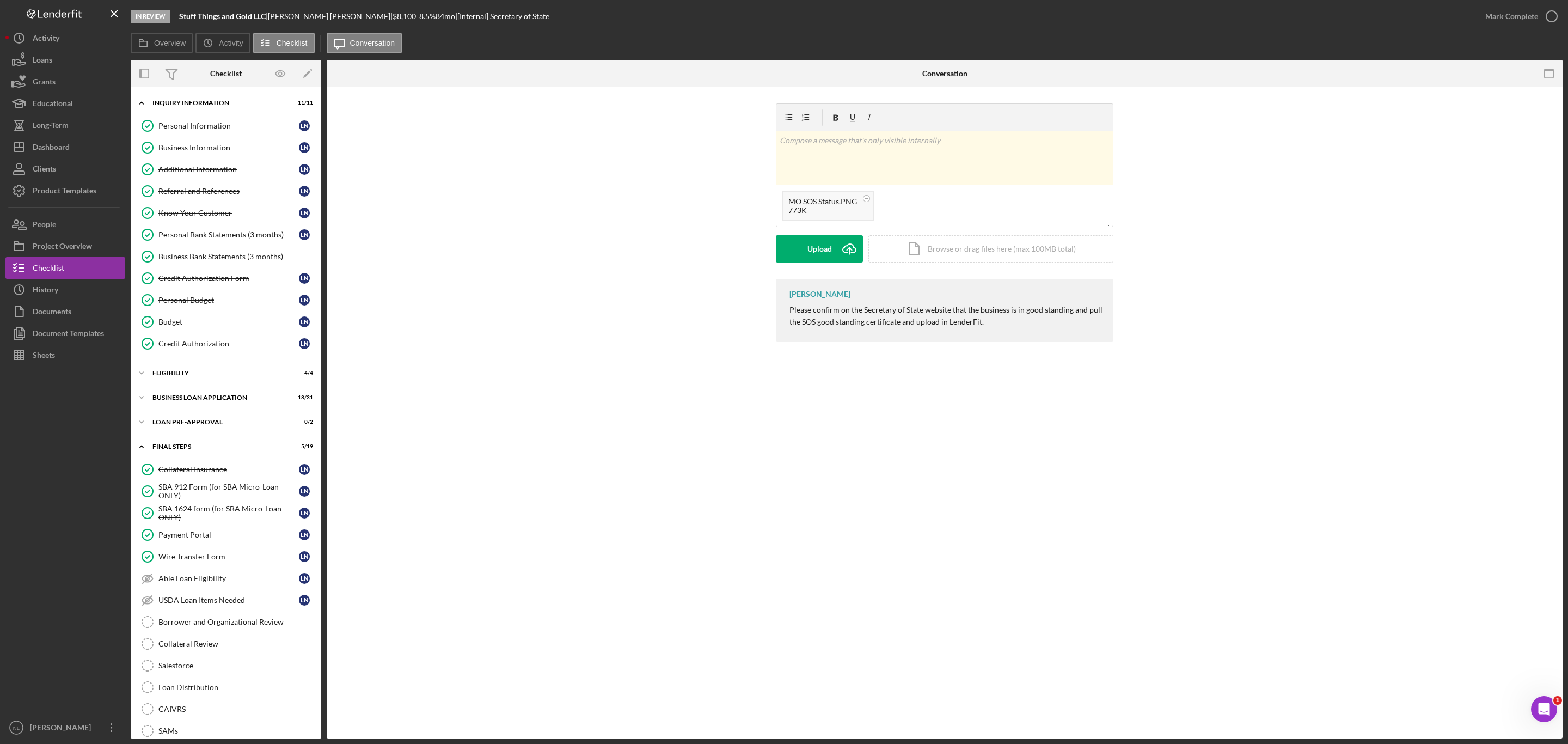
click at [807, 265] on div "v Color teal Color pink Remove color Add row above Add row below Add column bef…" at bounding box center [945, 191] width 338 height 175
click at [808, 258] on div "Upload" at bounding box center [820, 249] width 24 height 27
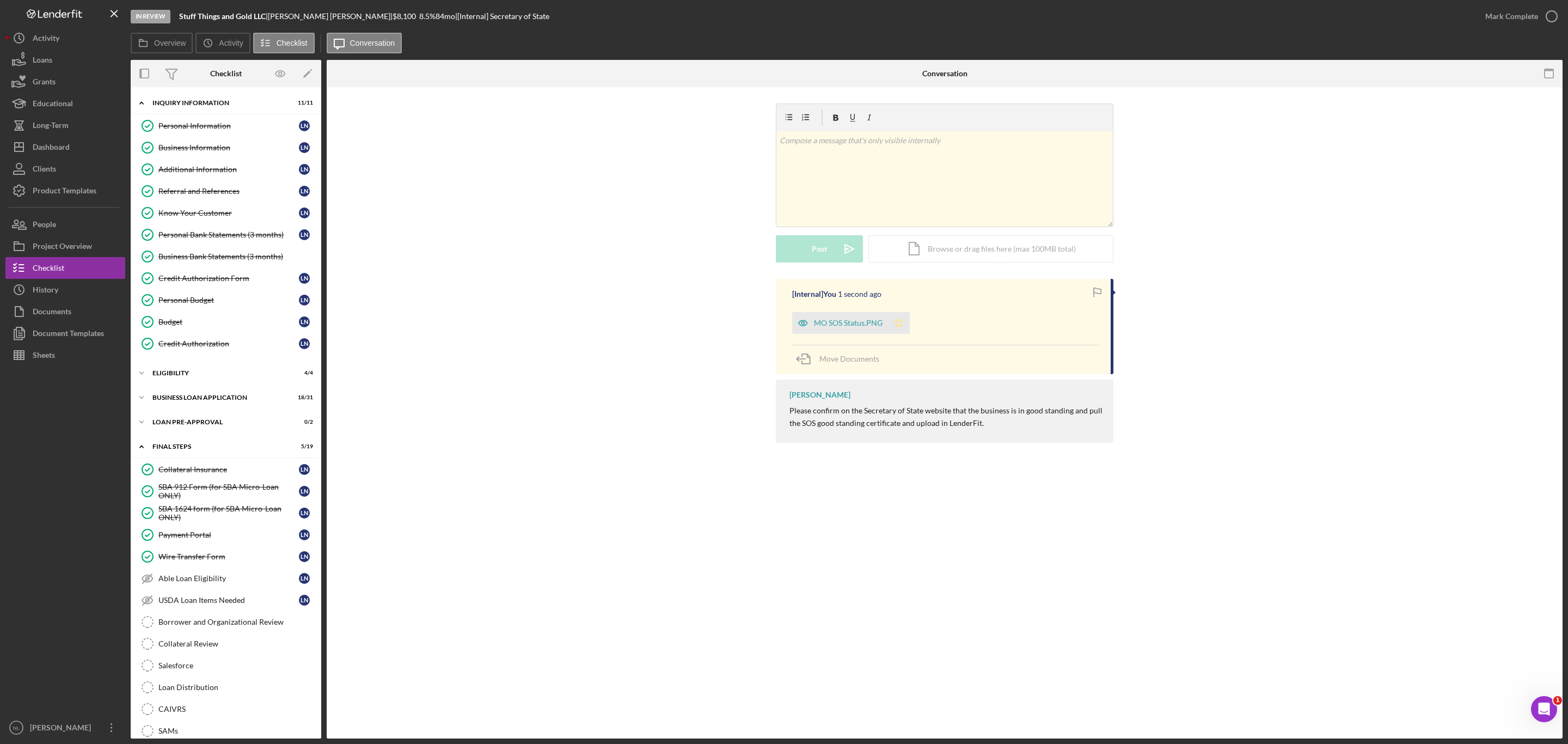
click at [900, 322] on icon "Icon/Star" at bounding box center [899, 323] width 22 height 22
click at [1493, 10] on div "Mark Complete" at bounding box center [1511, 17] width 52 height 22
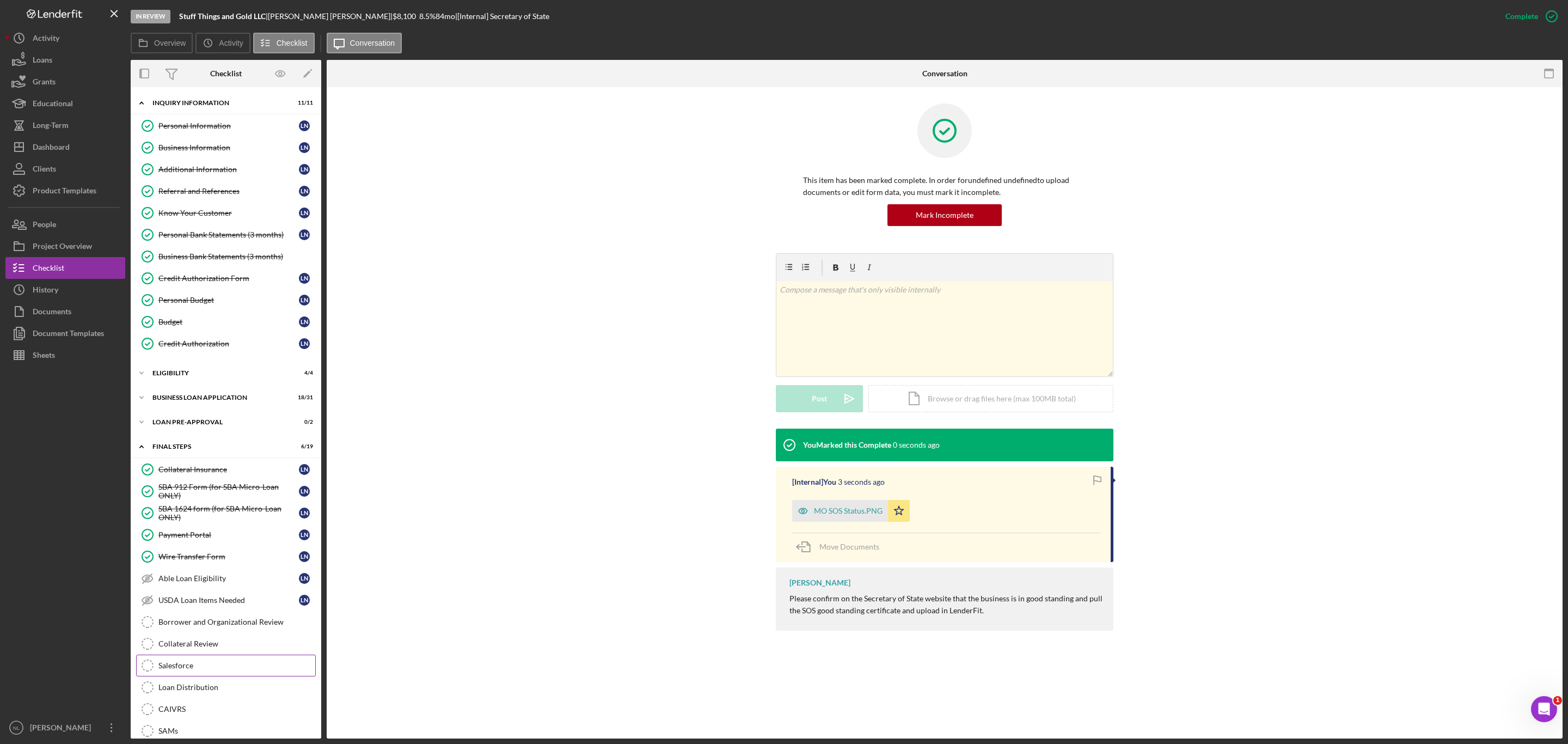
click at [219, 655] on link "Salesforce Salesforce" at bounding box center [226, 666] width 180 height 22
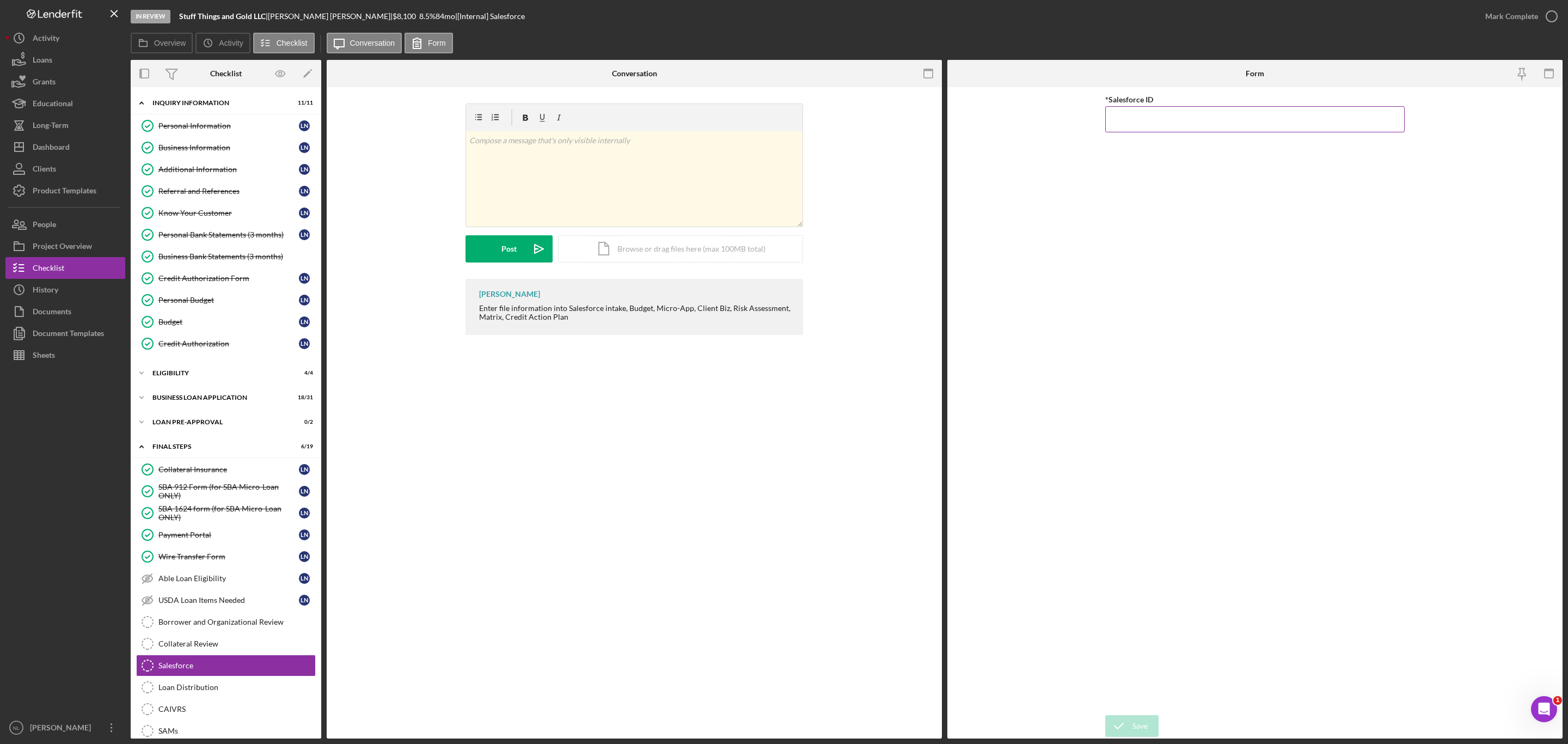
click at [1117, 119] on input "*Salesforce ID" at bounding box center [1255, 119] width 300 height 26
paste input "a0wPC000002HdwfYAC"
type input "a0wPC000002HdwfYAC"
click at [1142, 727] on div "Save" at bounding box center [1140, 726] width 15 height 22
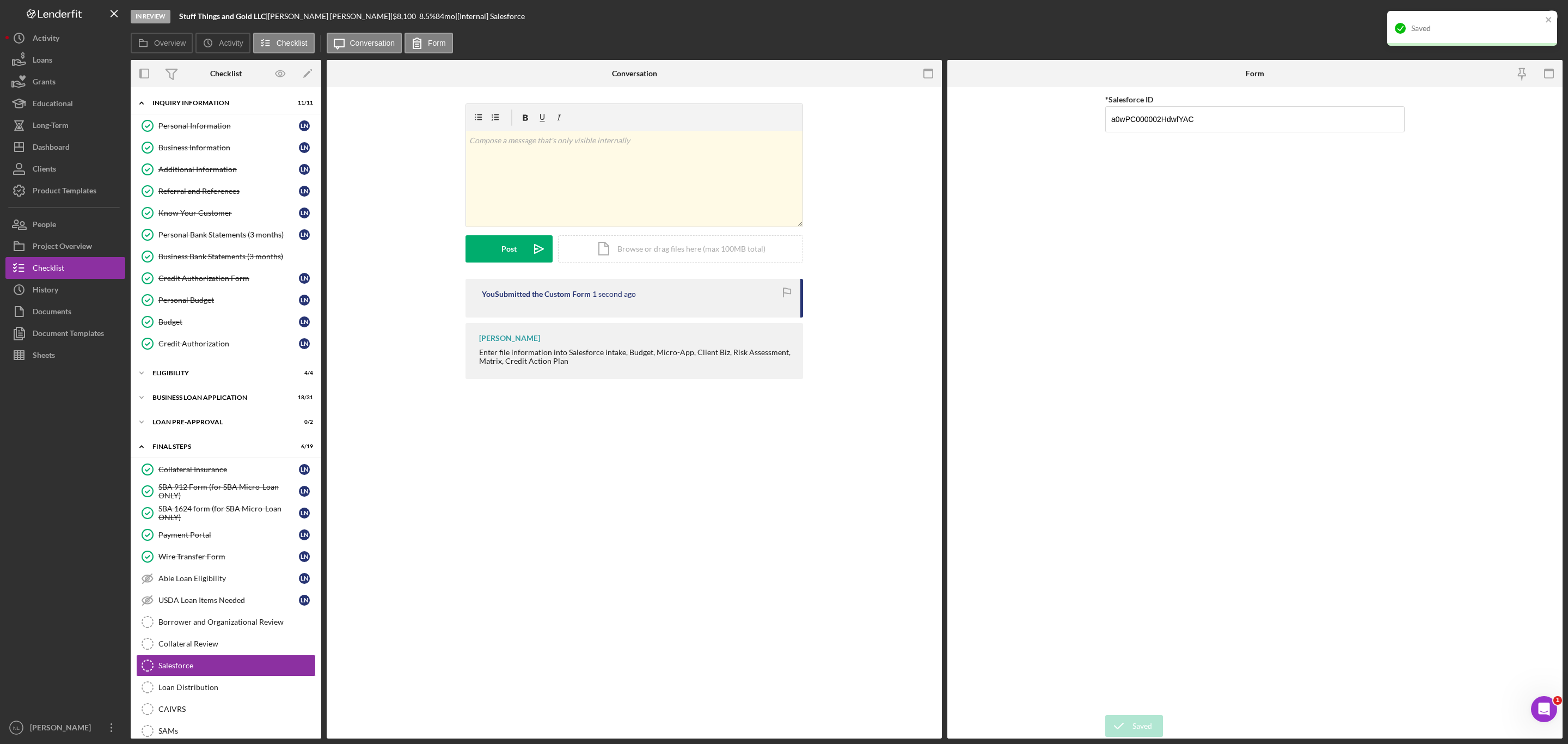
click at [1542, 23] on div "Saved" at bounding box center [1468, 28] width 154 height 17
click at [1514, 15] on div "In Review Stuff Things and Gold LLC | [PERSON_NAME] | $8,100 $8,100 8.5 % 84 mo…" at bounding box center [784, 372] width 1568 height 744
click at [1514, 15] on div "Mark Complete" at bounding box center [1511, 17] width 52 height 22
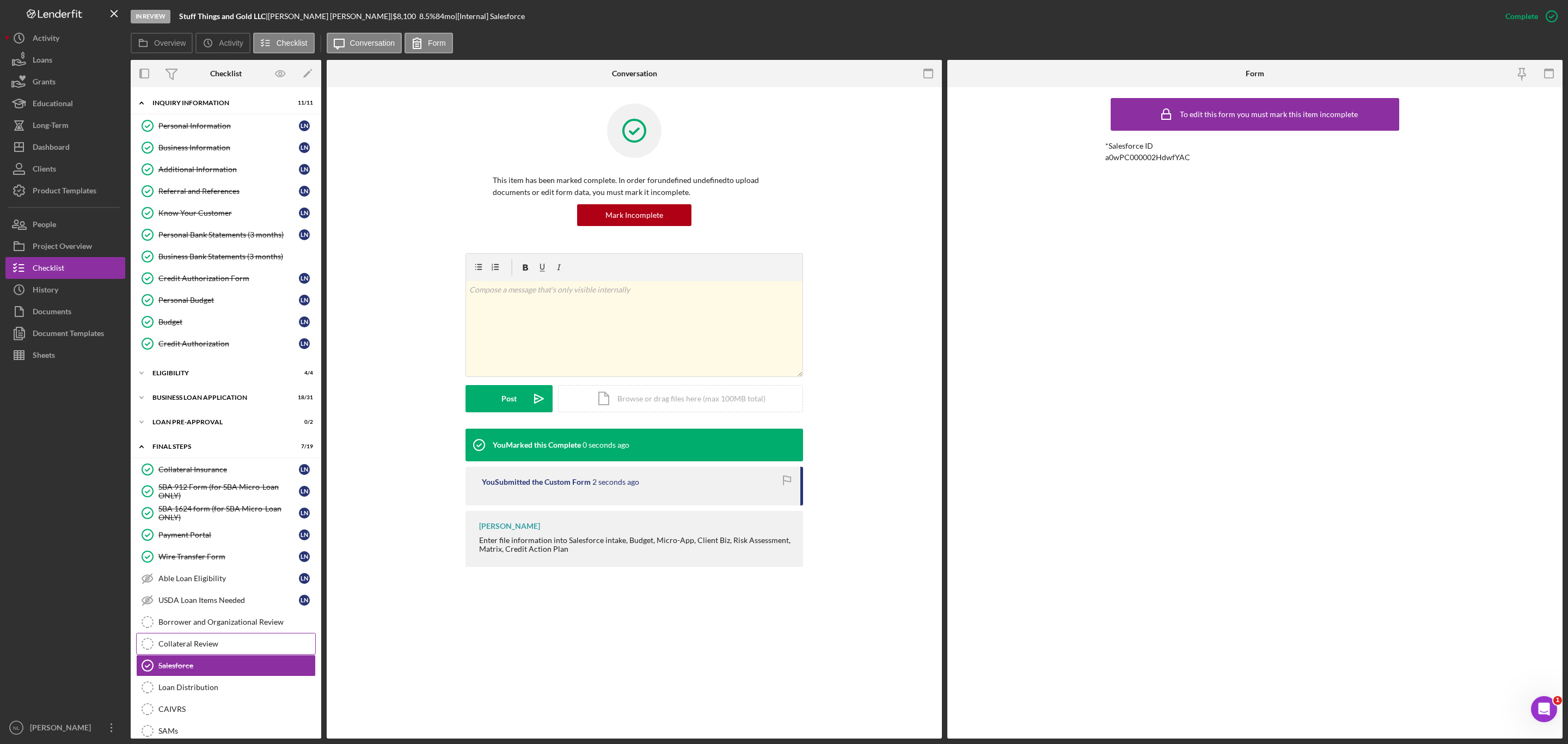
click at [229, 639] on div "Collateral Review" at bounding box center [236, 643] width 157 height 9
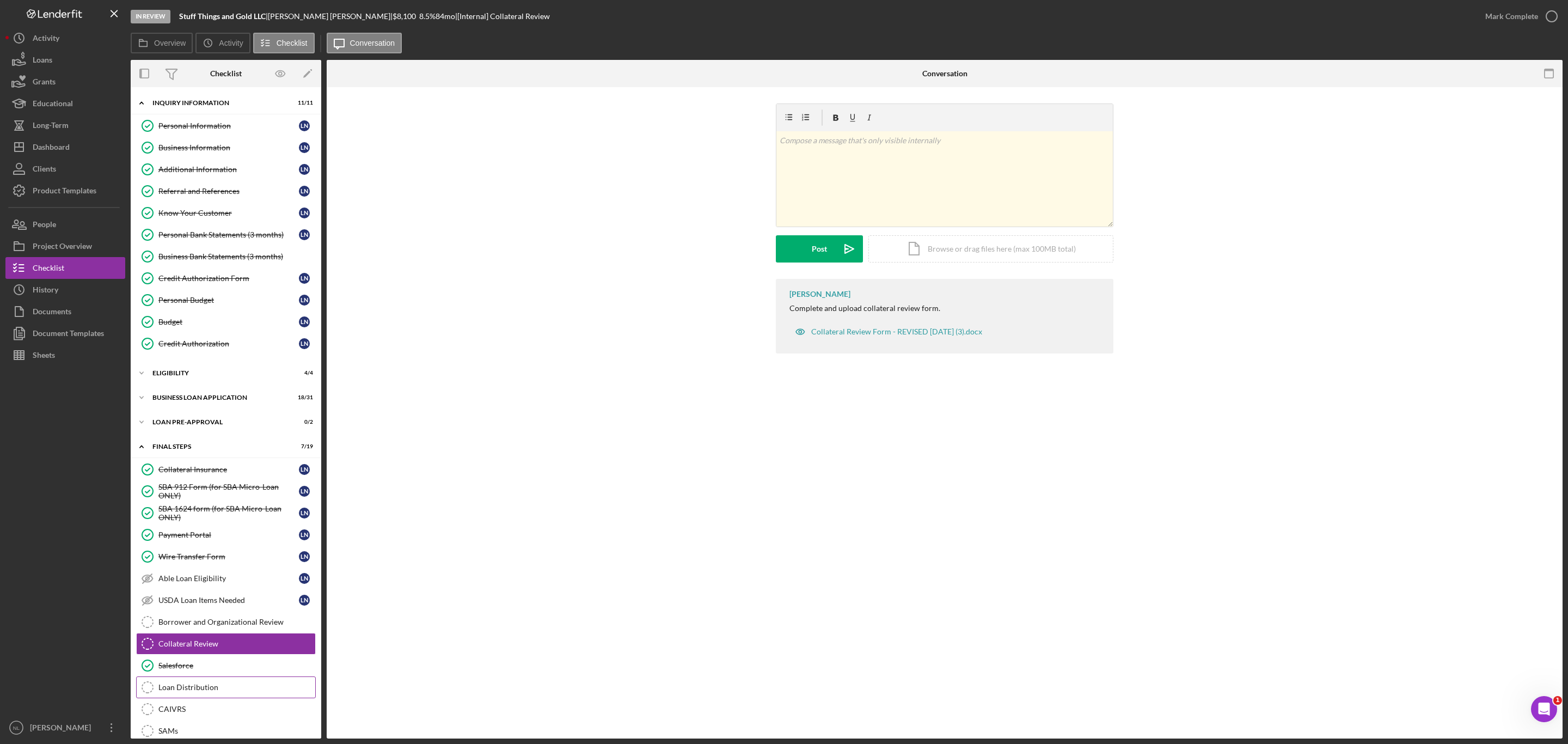
click at [209, 676] on link "Loan Distribution Loan Distribution" at bounding box center [226, 687] width 180 height 22
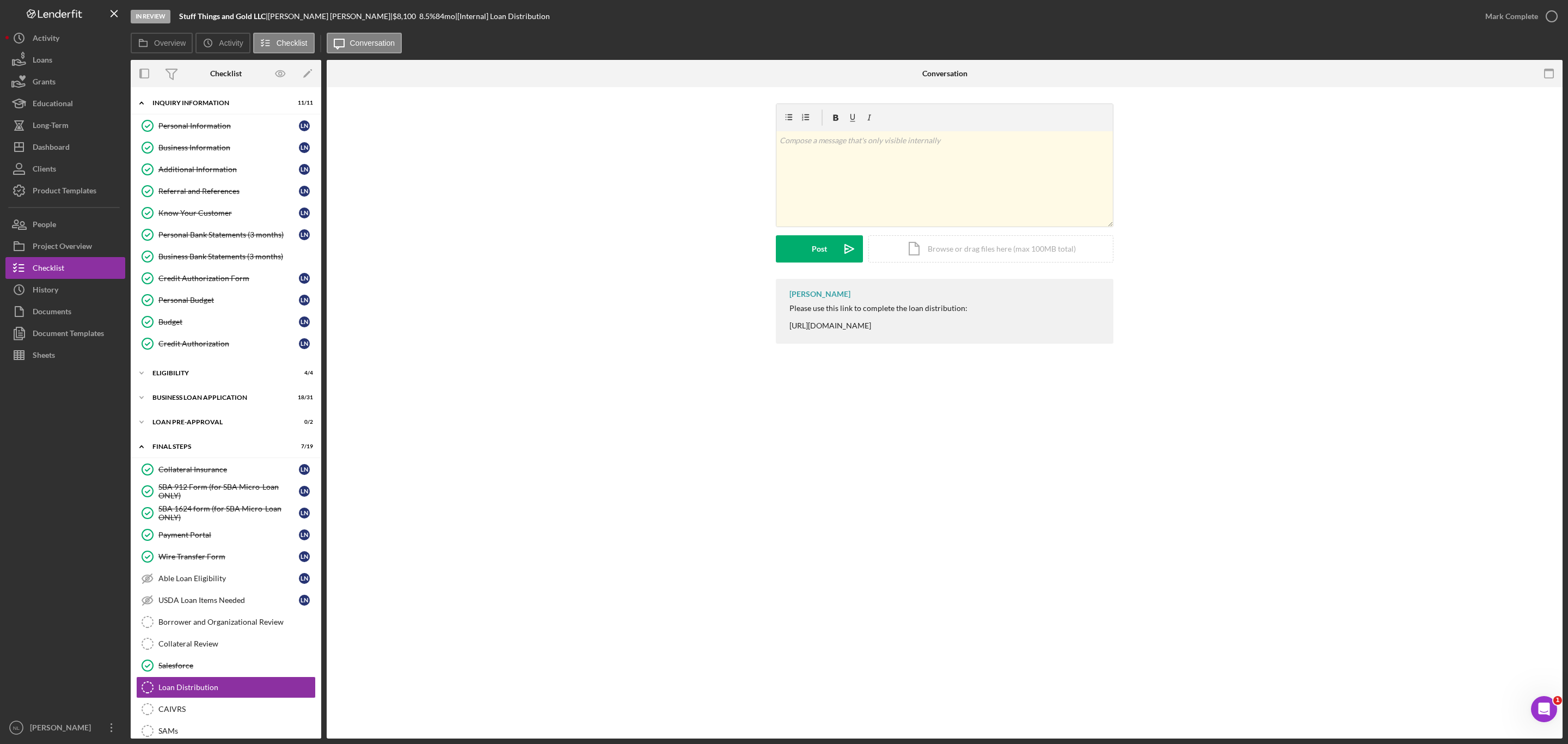
click at [200, 743] on div "Flood Cert" at bounding box center [236, 753] width 157 height 9
click at [178, 617] on div "Borrower and Organizational Review" at bounding box center [236, 622] width 157 height 9
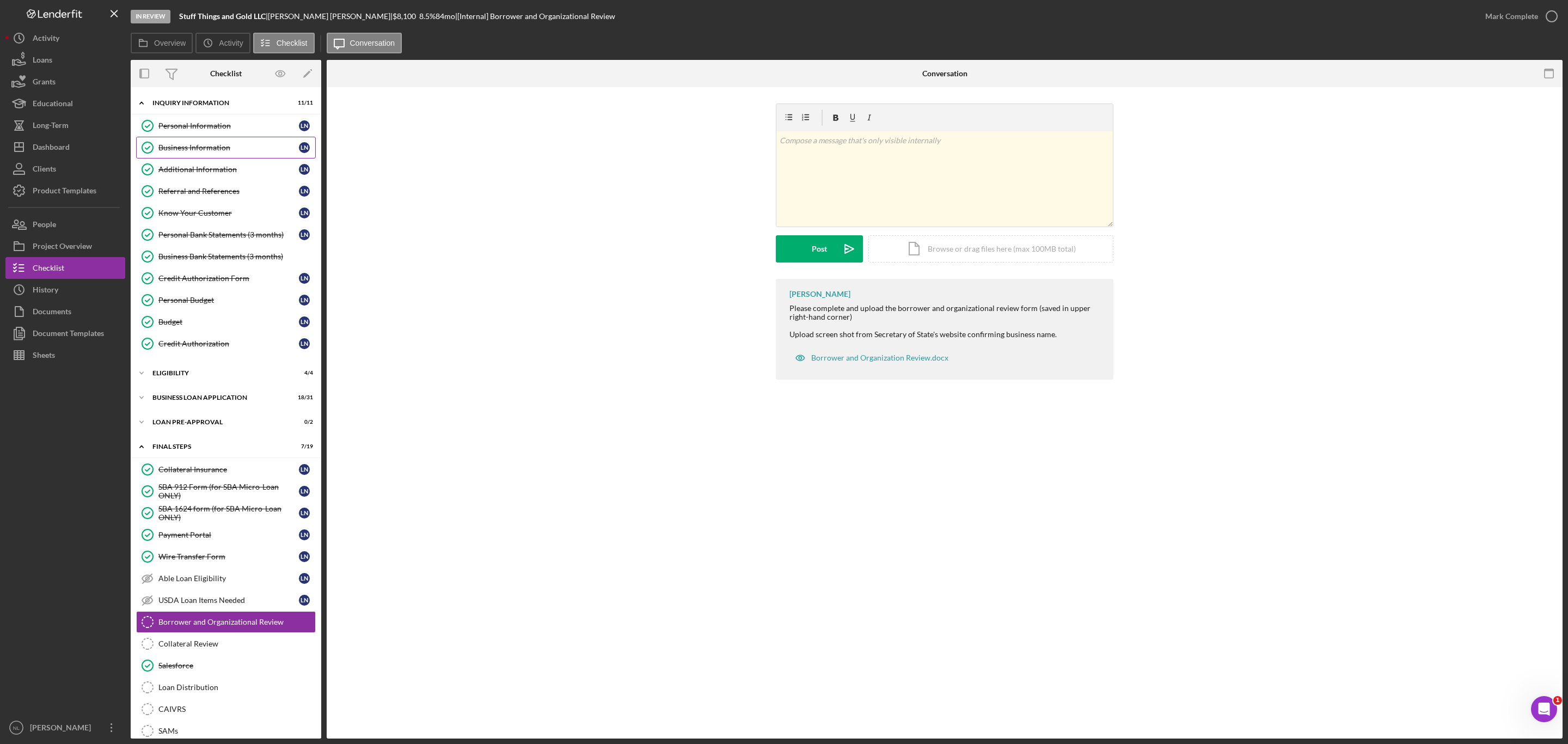
click at [206, 150] on div "Business Information" at bounding box center [228, 147] width 140 height 9
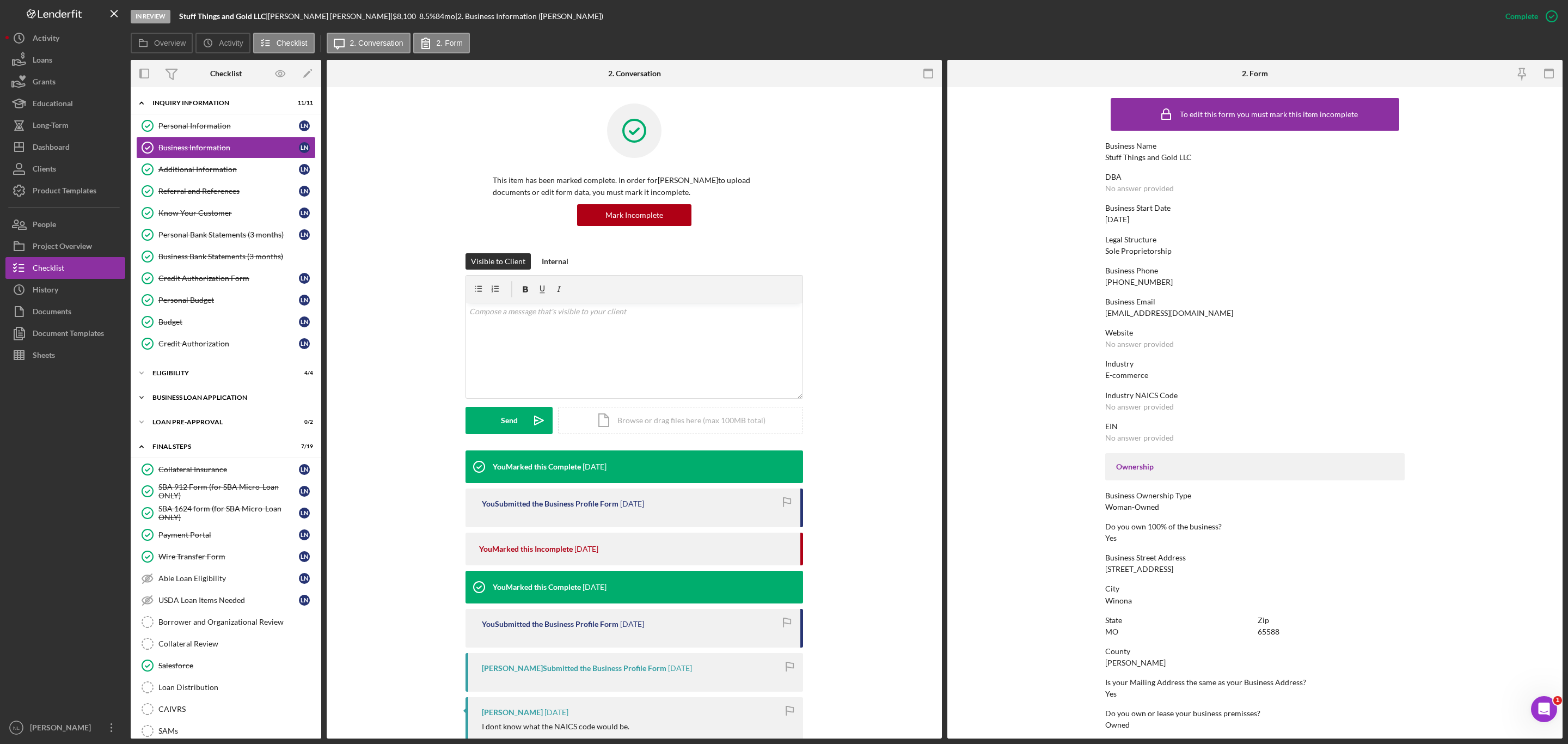
click at [231, 401] on div "BUSINESS LOAN APPLICATION" at bounding box center [230, 398] width 155 height 6
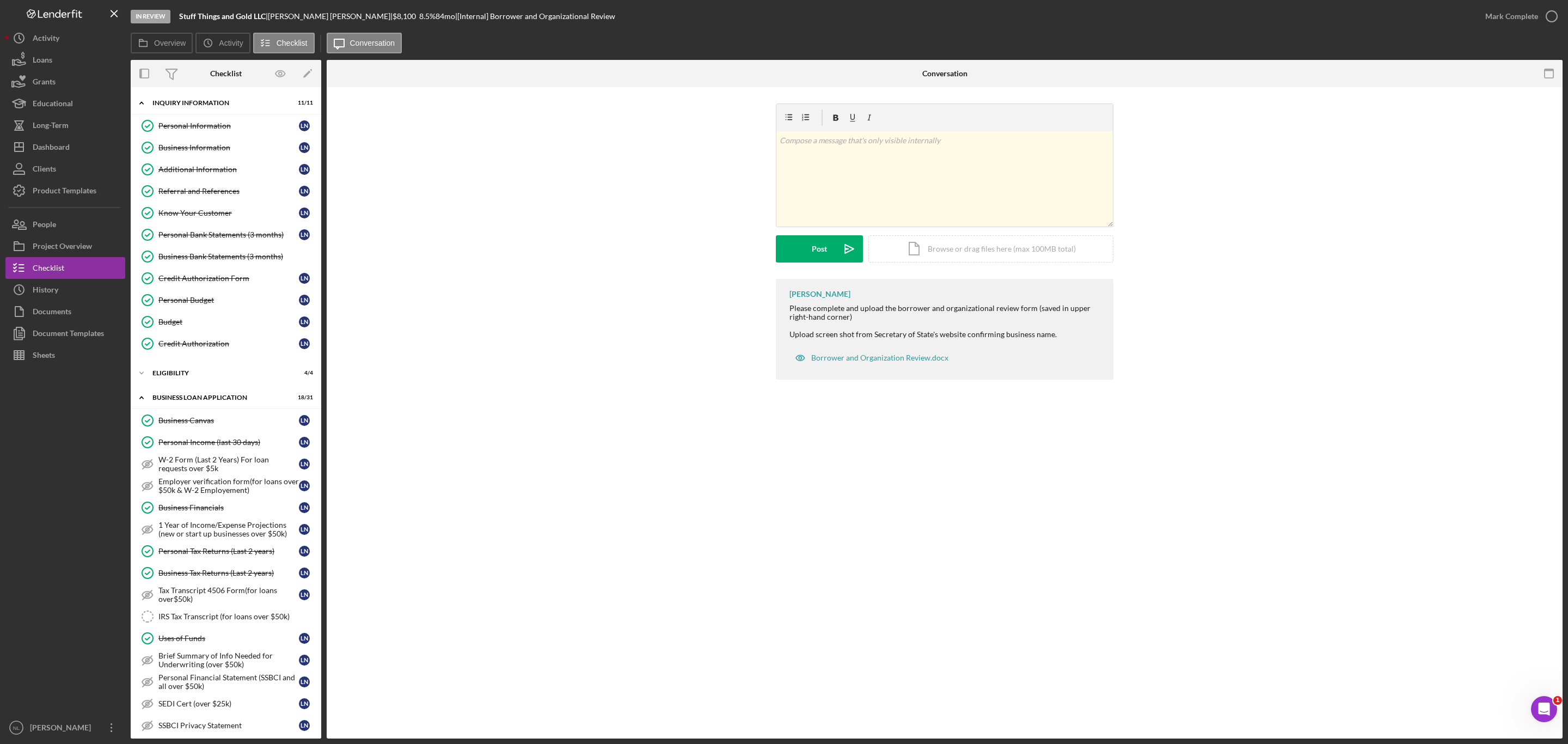
click at [1498, 12] on div "Mark Complete" at bounding box center [1511, 17] width 52 height 22
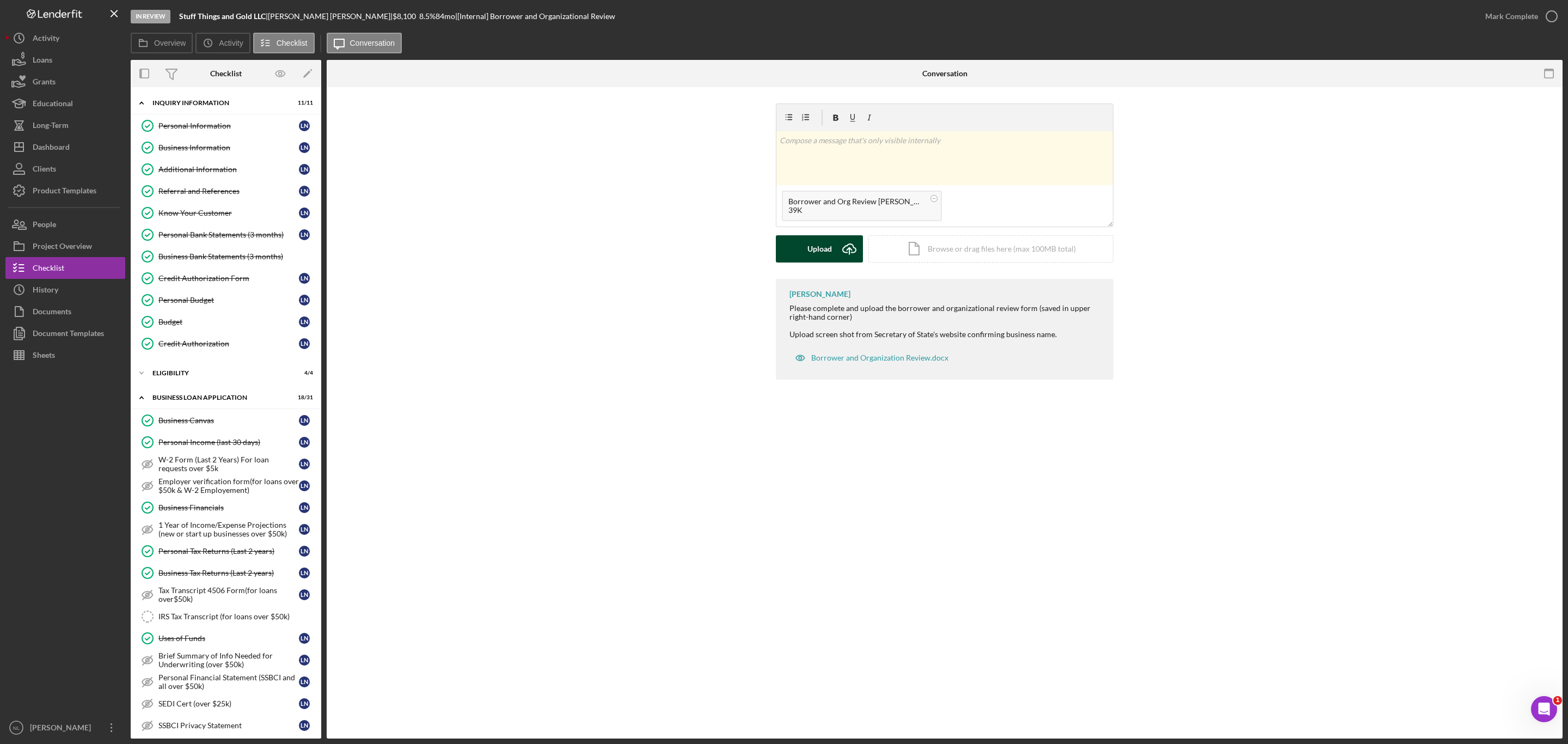
click at [814, 242] on div "Upload" at bounding box center [820, 249] width 24 height 27
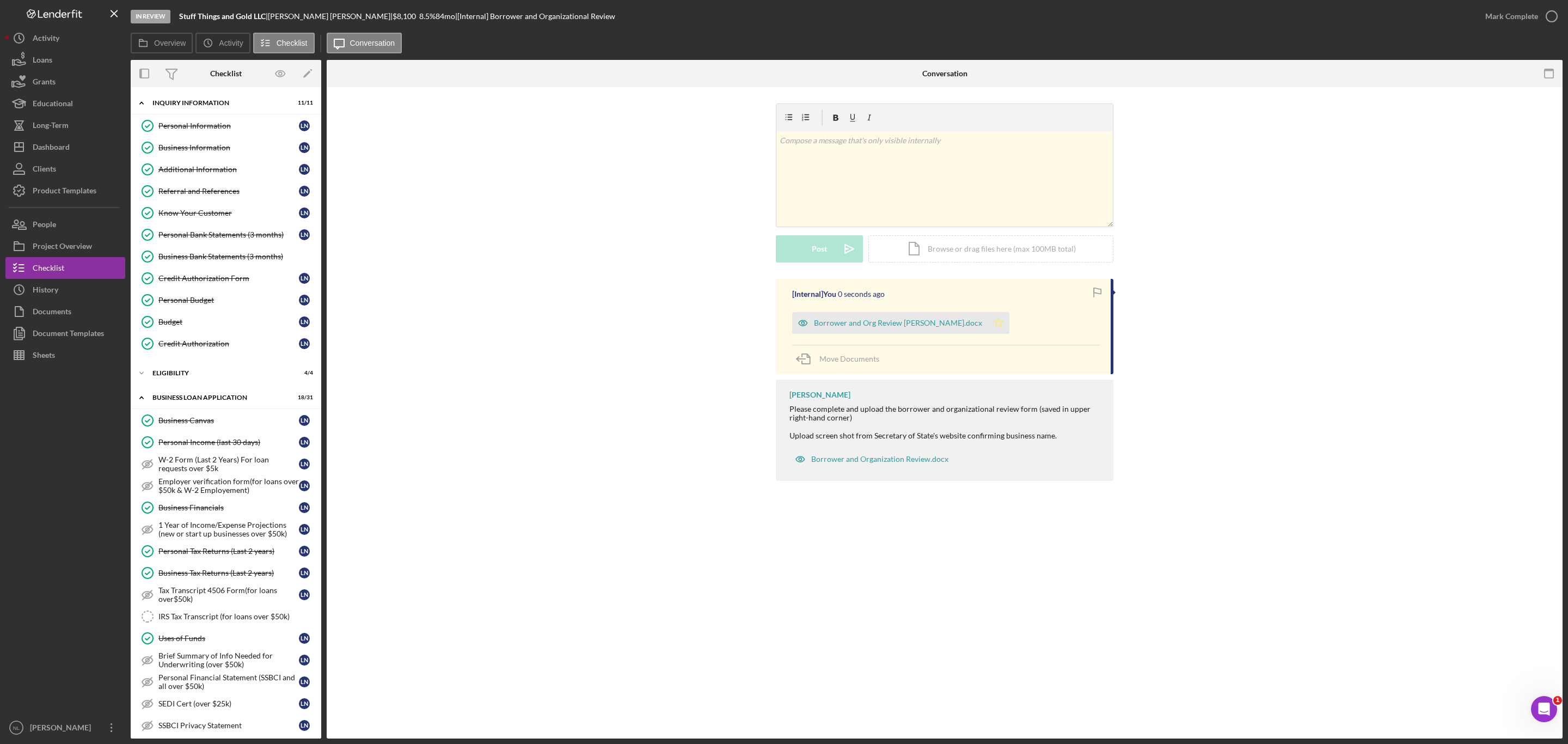
click at [987, 327] on icon "Icon/Star" at bounding box center [998, 323] width 22 height 22
click at [1498, 6] on div "Mark Complete" at bounding box center [1511, 17] width 52 height 22
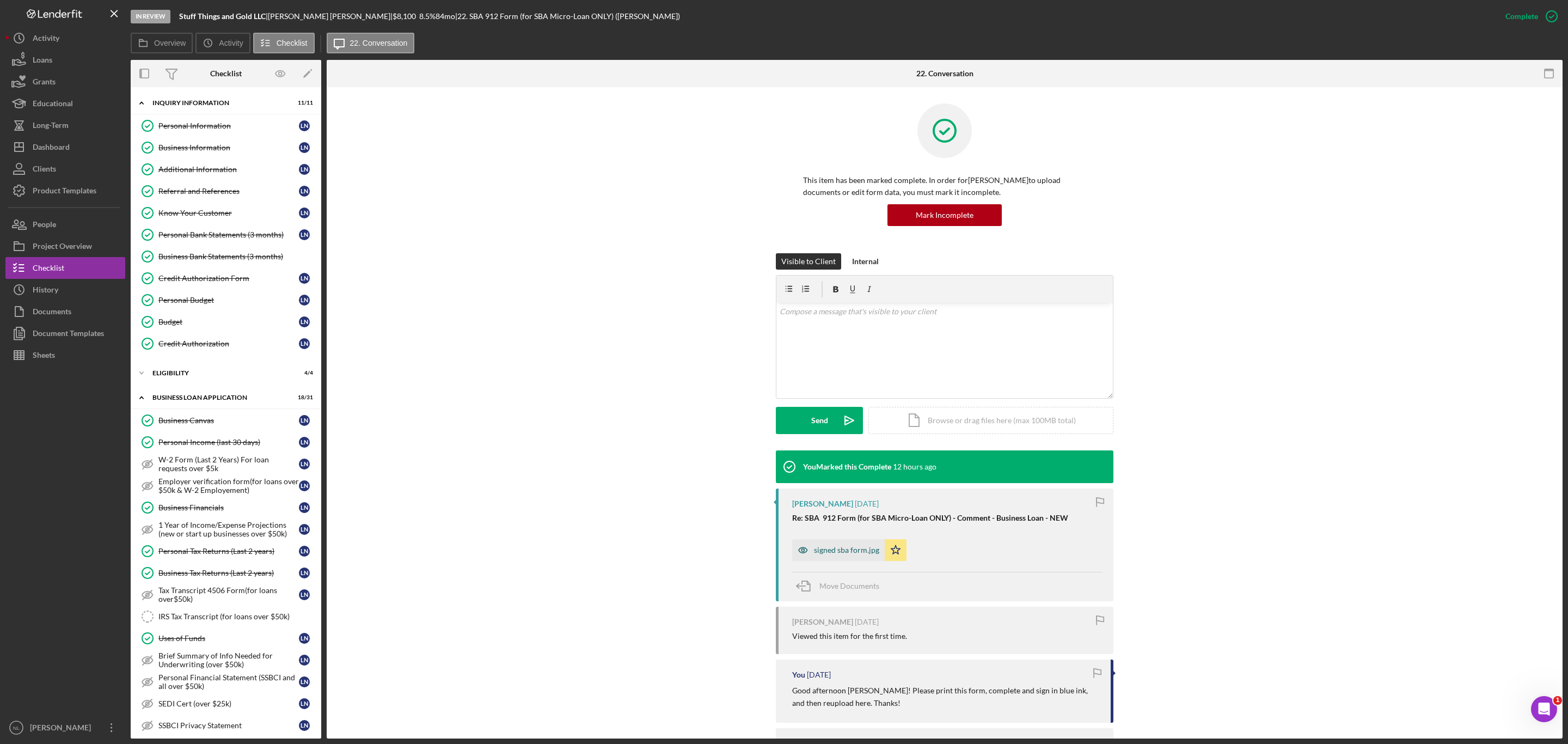
click at [836, 543] on div "signed sba form.jpg" at bounding box center [838, 550] width 93 height 22
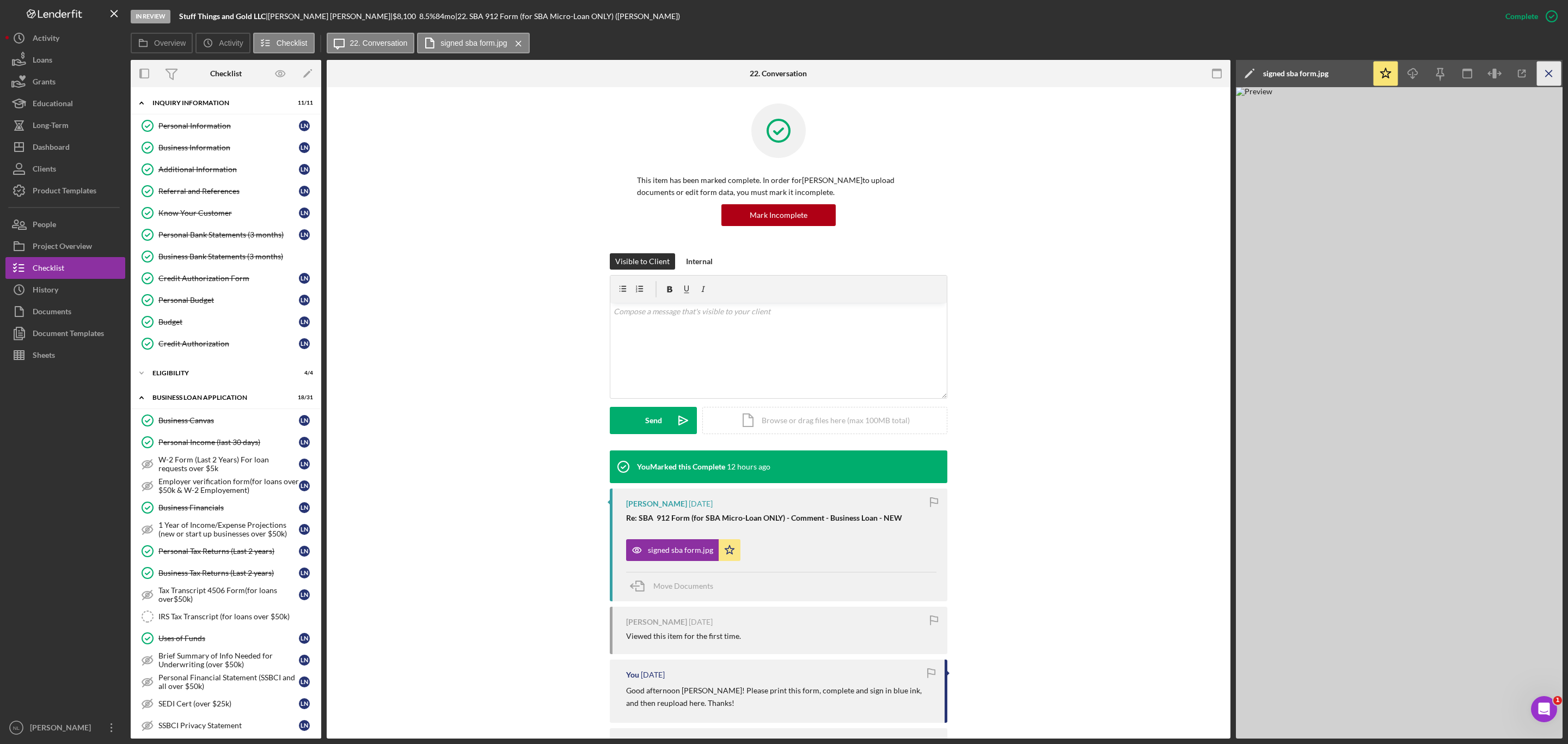
click at [1544, 68] on icon "Icon/Menu Close" at bounding box center [1549, 74] width 24 height 24
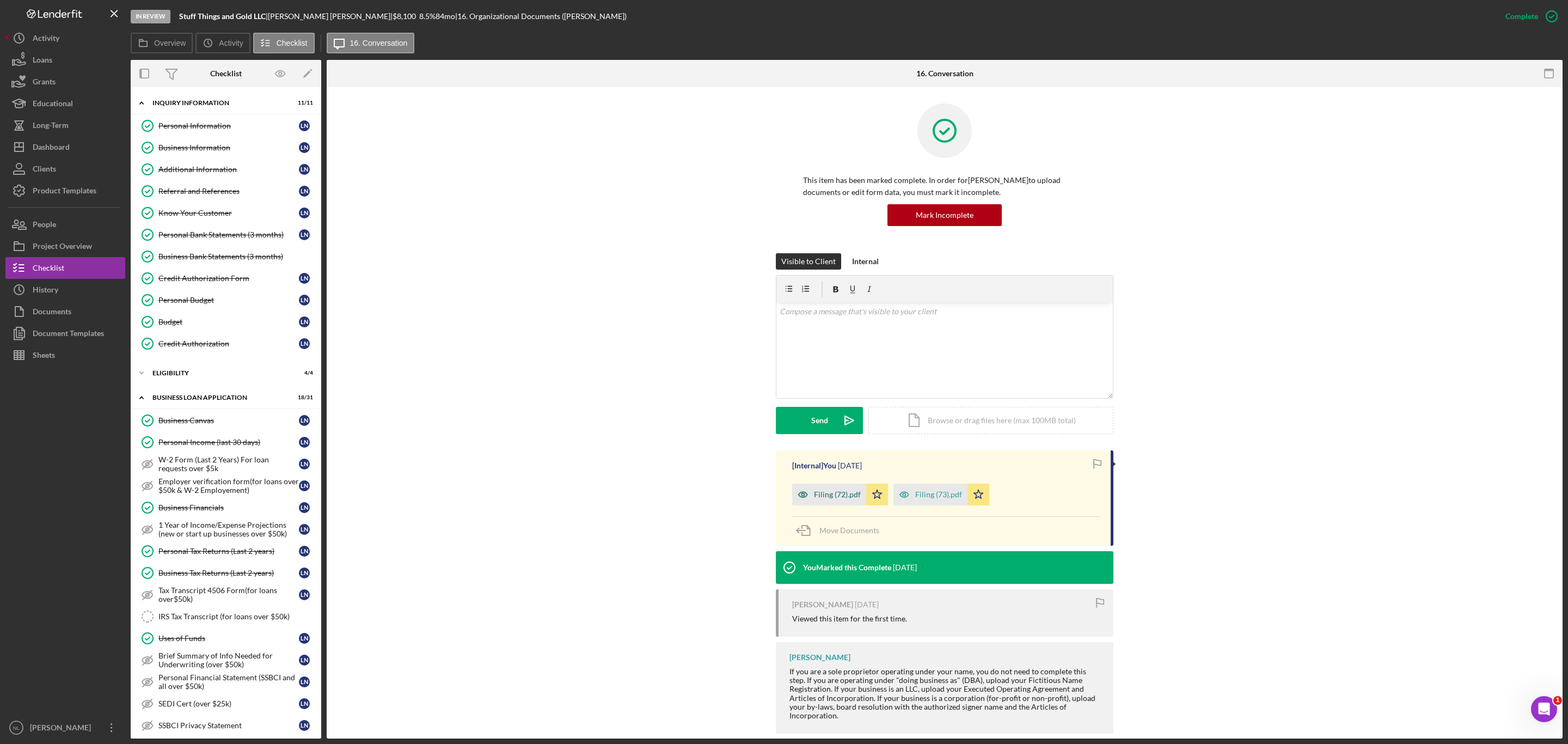
click at [834, 492] on div "Filing (72).pdf" at bounding box center [837, 495] width 47 height 9
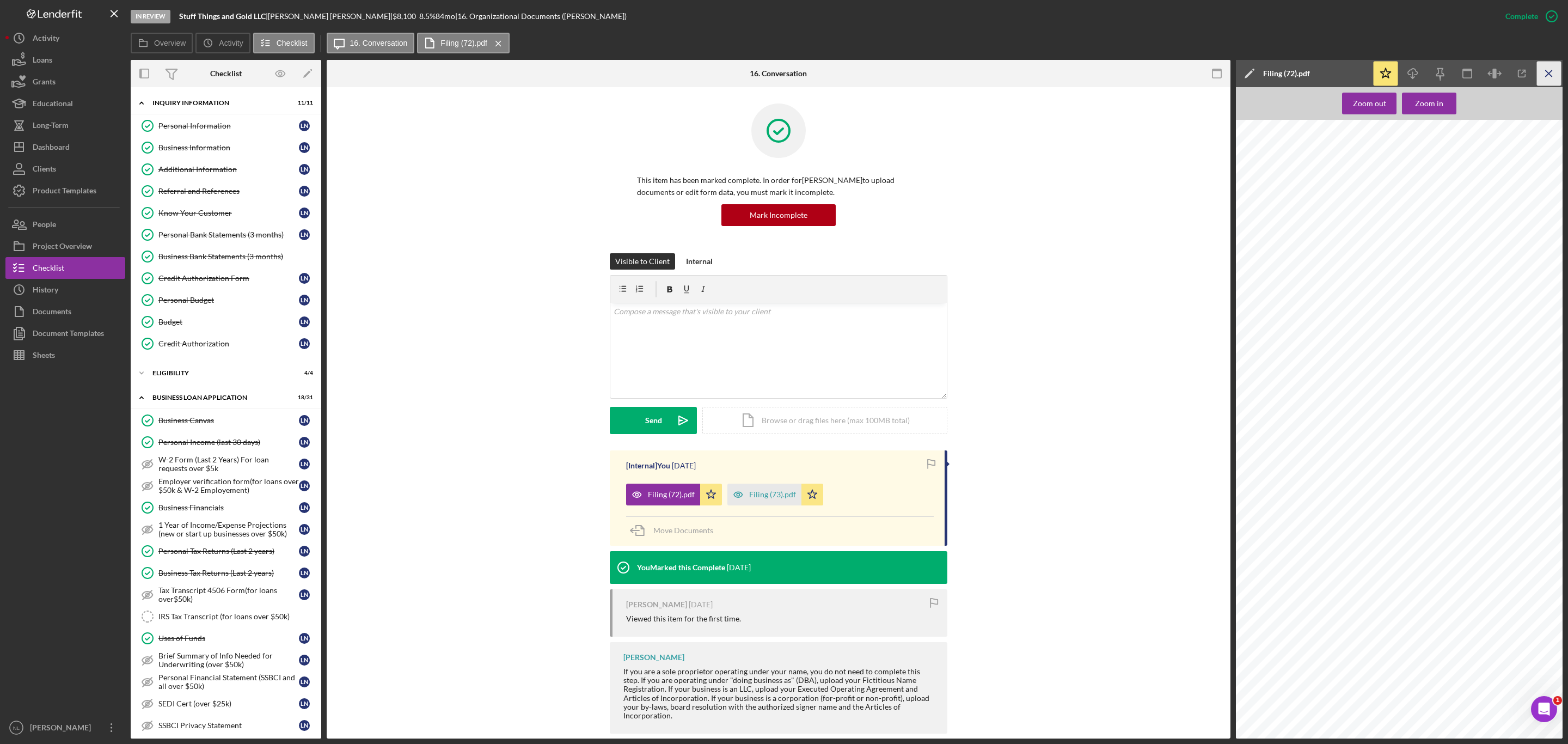
click at [1546, 79] on icon "Icon/Menu Close" at bounding box center [1549, 74] width 24 height 24
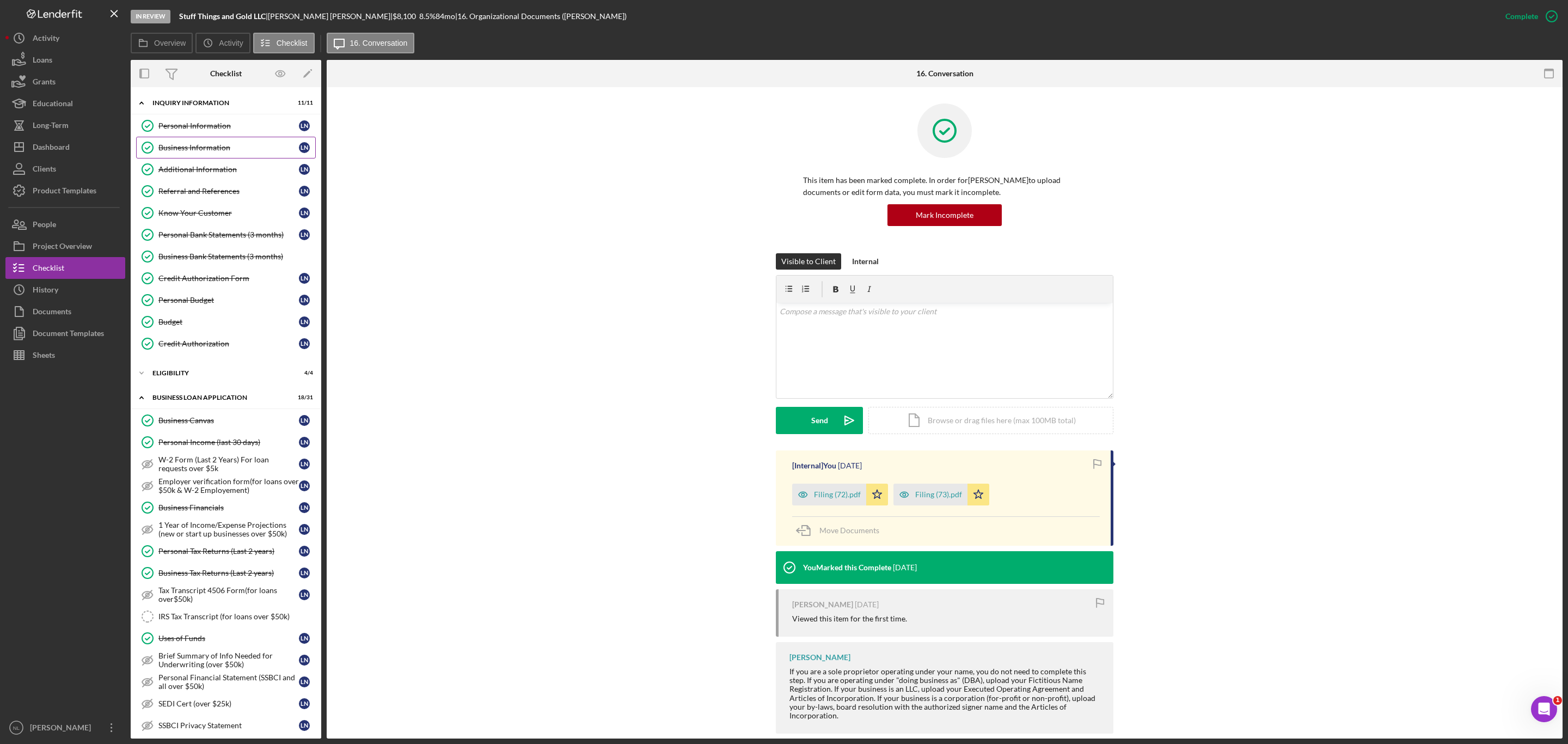
click at [237, 146] on div "Business Information" at bounding box center [228, 147] width 140 height 9
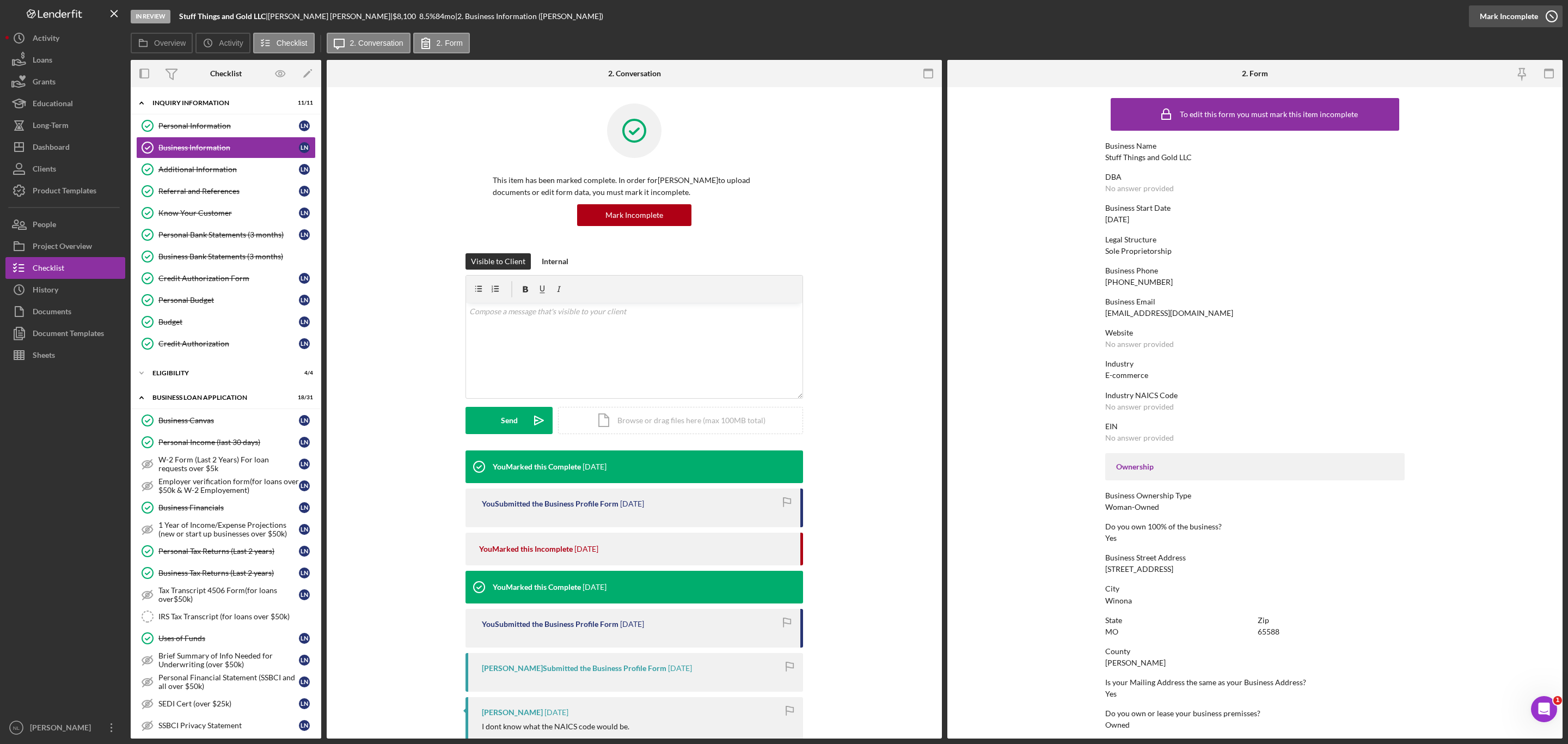
click at [1524, 22] on div "Mark Incomplete" at bounding box center [1508, 17] width 58 height 22
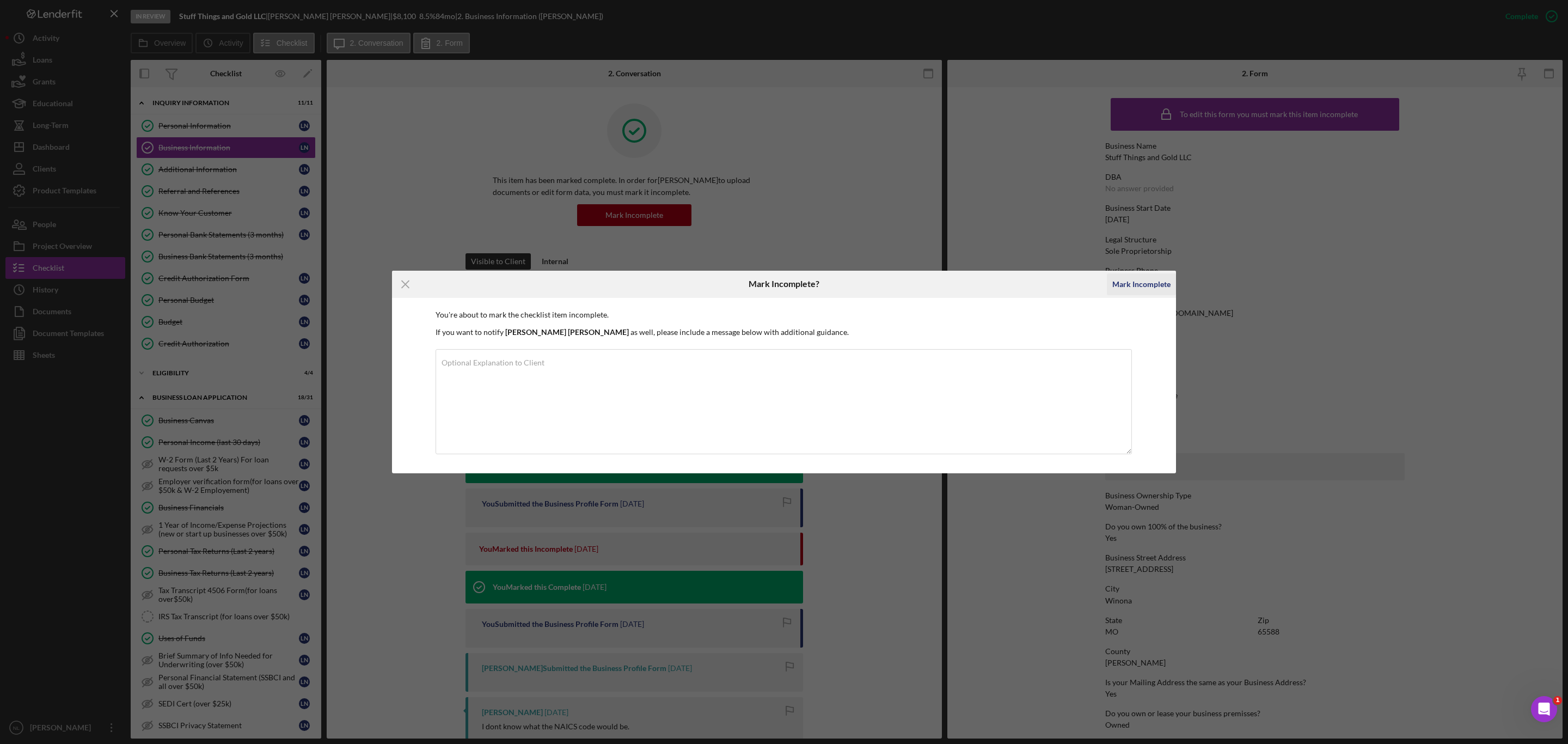
click at [1134, 289] on div "Mark Incomplete" at bounding box center [1141, 284] width 58 height 22
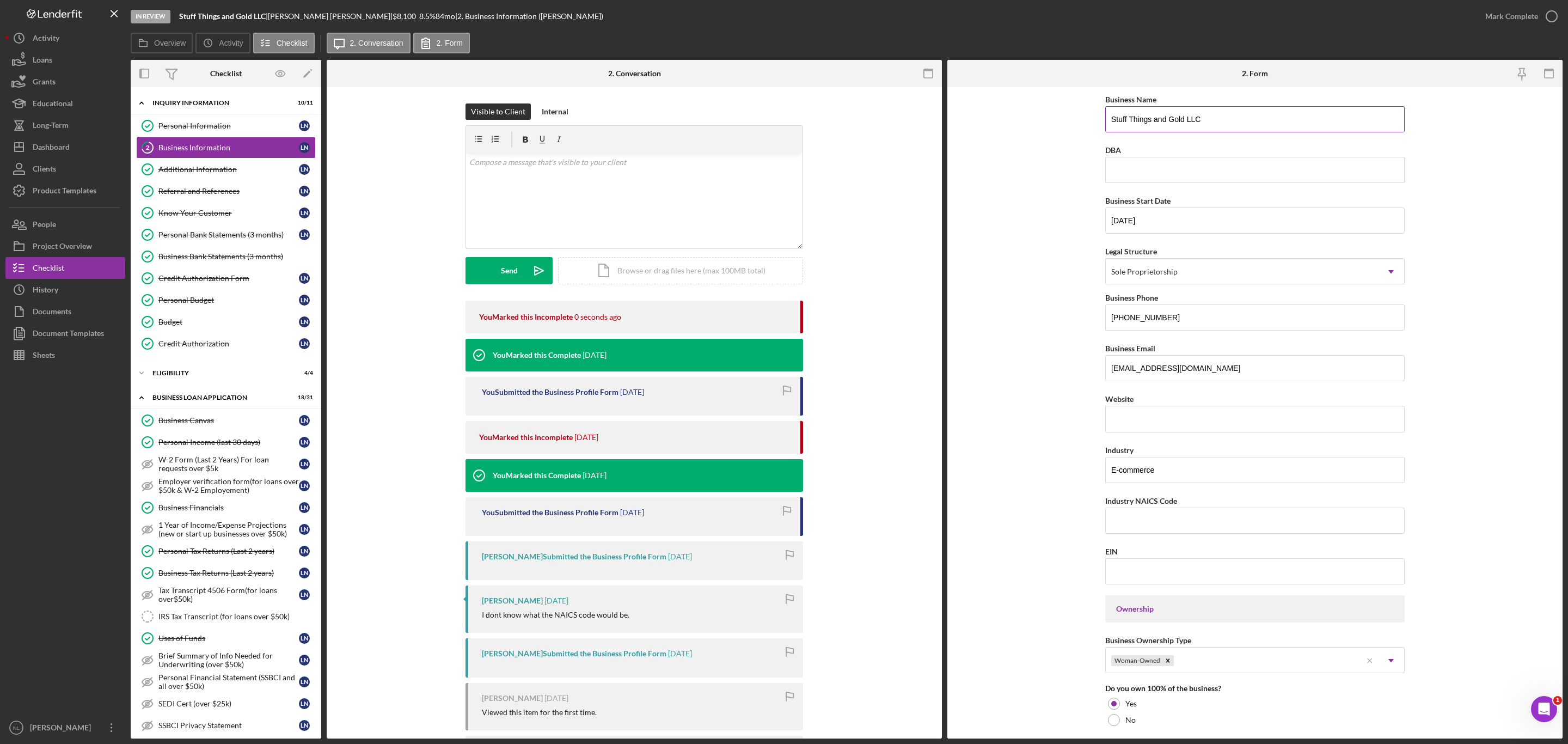
click at [1209, 108] on input "Stuff Things and Gold LLC" at bounding box center [1255, 119] width 300 height 26
type input "DBA: [PERSON_NAME]"
click at [1147, 178] on input "DBA" at bounding box center [1255, 170] width 300 height 26
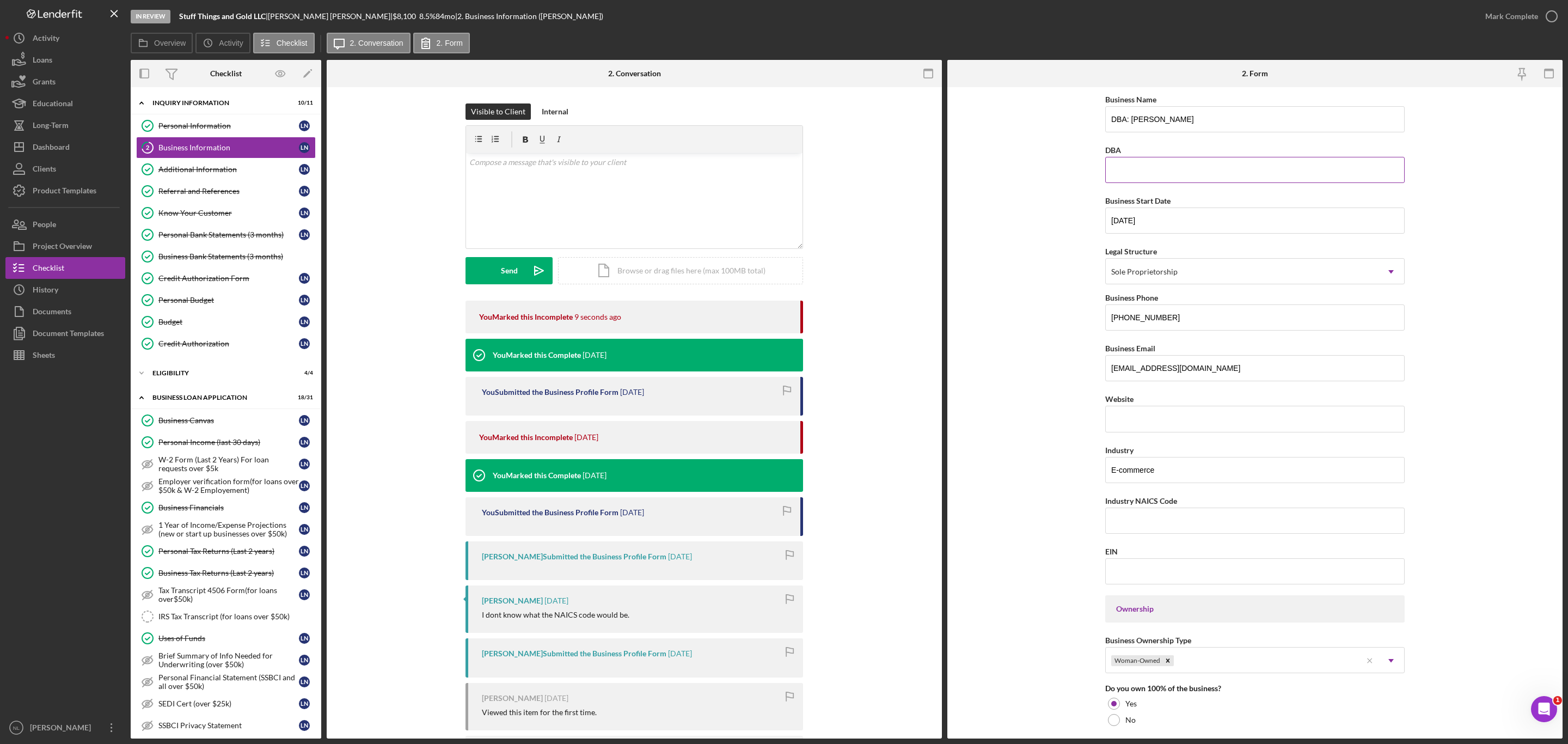
click at [1147, 178] on input "DBA" at bounding box center [1255, 170] width 300 height 26
type input "[PERSON_NAME]"
click at [1214, 432] on input "Website" at bounding box center [1255, 418] width 300 height 26
click at [1147, 518] on input "Industry NAICS Code" at bounding box center [1255, 520] width 300 height 26
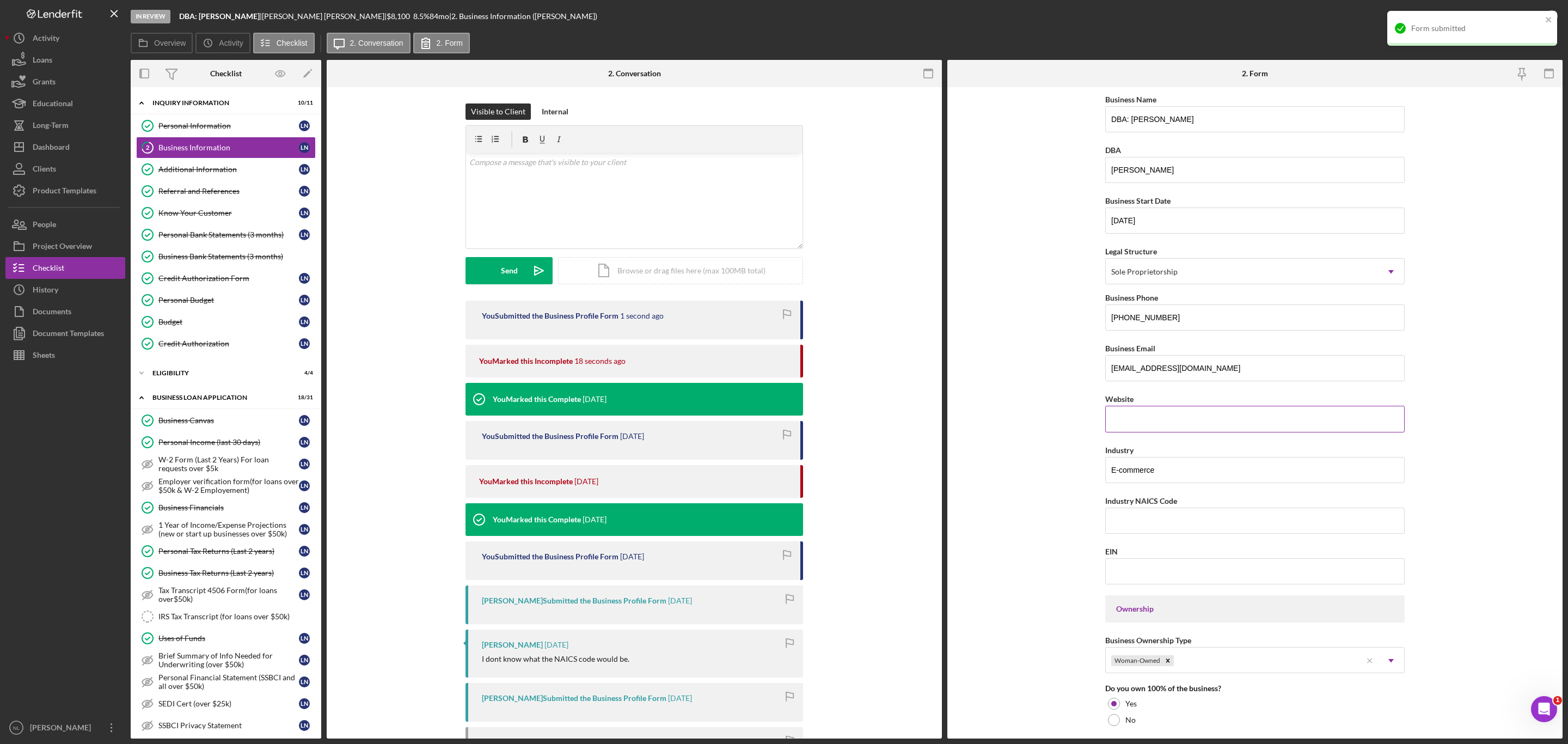
click at [1192, 408] on input "Website" at bounding box center [1255, 418] width 300 height 26
click at [1160, 523] on input "Industry NAICS Code" at bounding box center [1255, 520] width 300 height 26
paste input "455219"
type input "455219"
click at [1171, 467] on input "E-commerce" at bounding box center [1255, 470] width 300 height 26
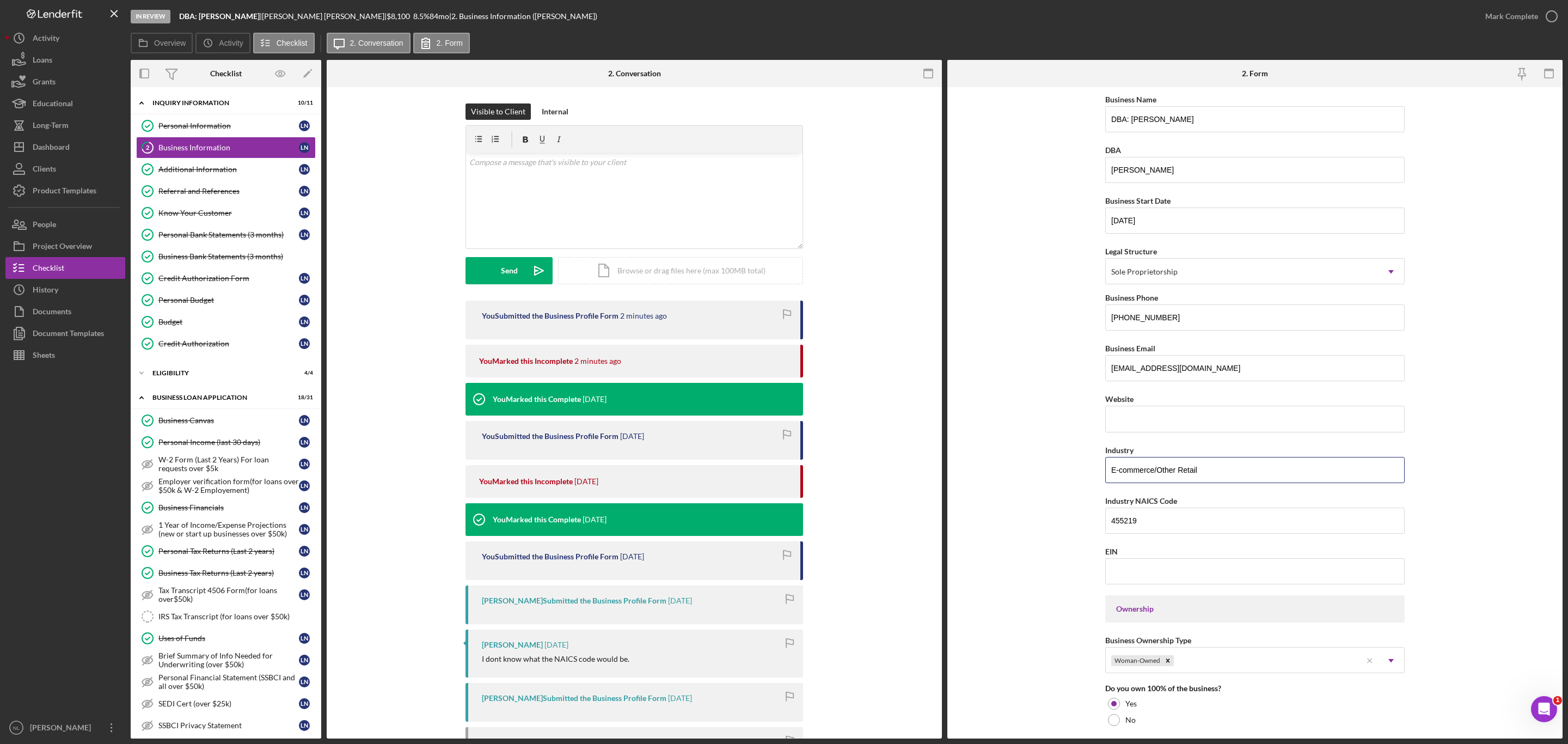
type input "E-commerce/Other Retail"
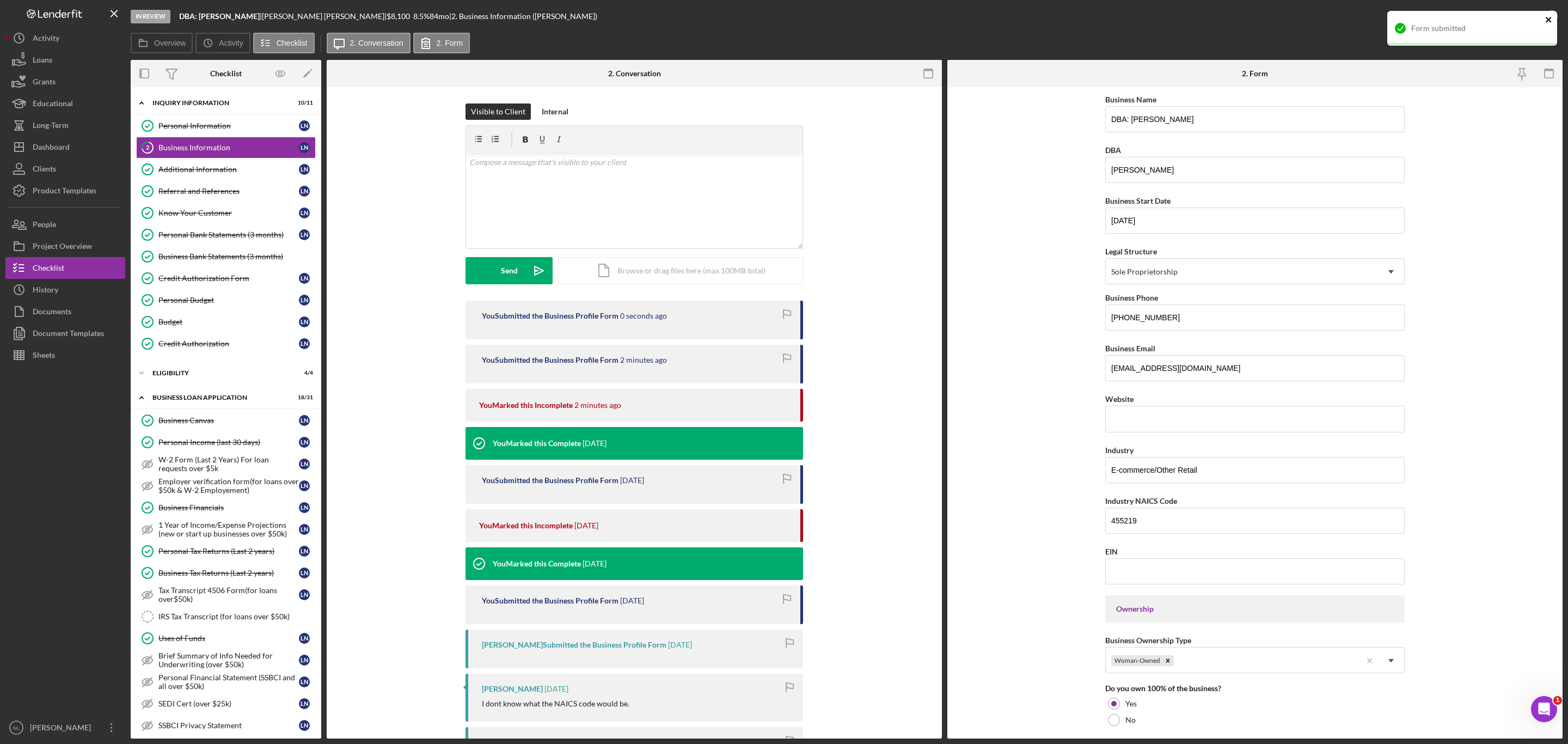
click at [1545, 17] on icon "close" at bounding box center [1549, 19] width 8 height 9
click at [1521, 23] on div "Mark Complete" at bounding box center [1511, 17] width 52 height 22
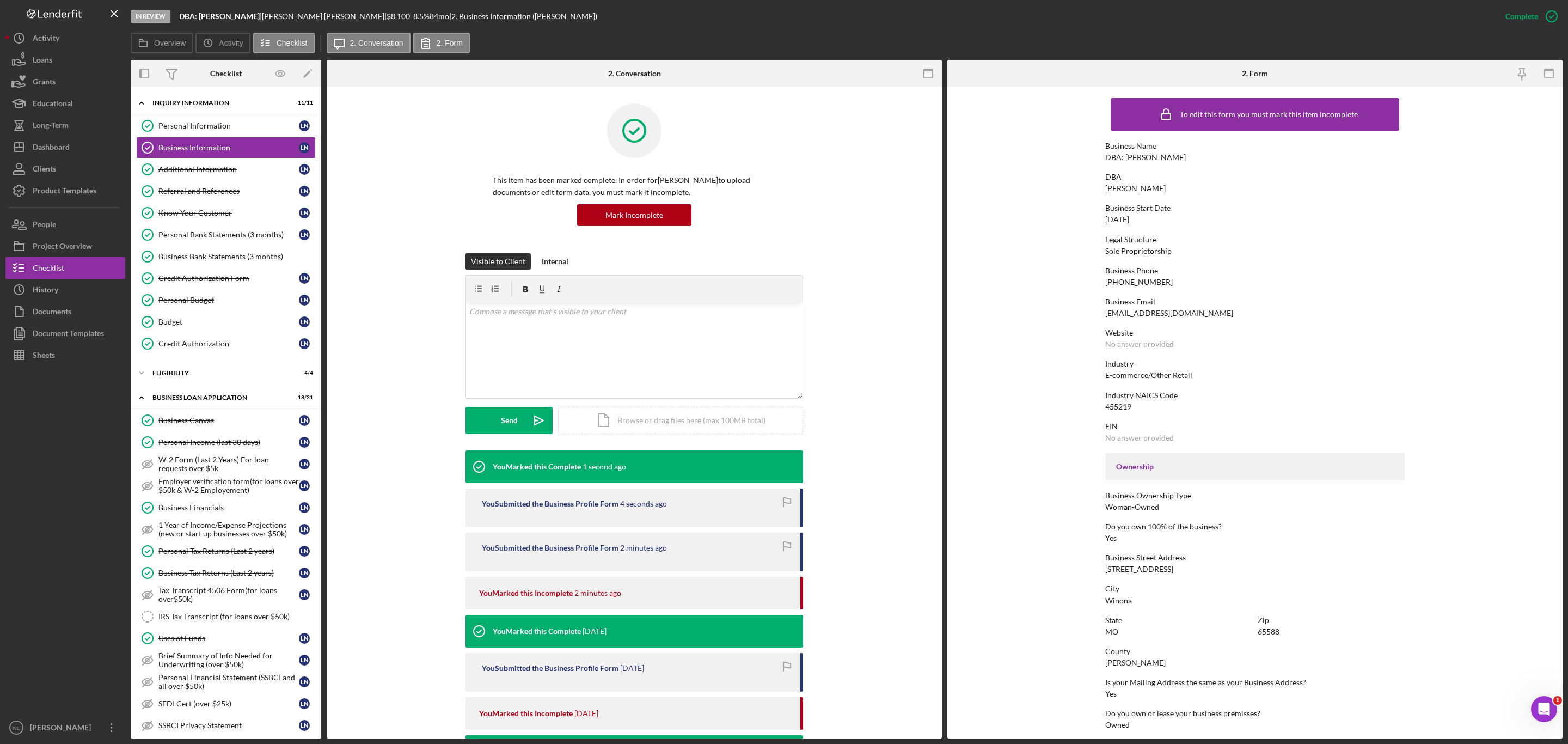
click at [175, 360] on div "Personal Information Personal Information L N Business Information Business Inf…" at bounding box center [226, 237] width 190 height 245
click at [170, 372] on div "Icon/Expander ELIGIBILITY 4 / 4" at bounding box center [226, 373] width 190 height 22
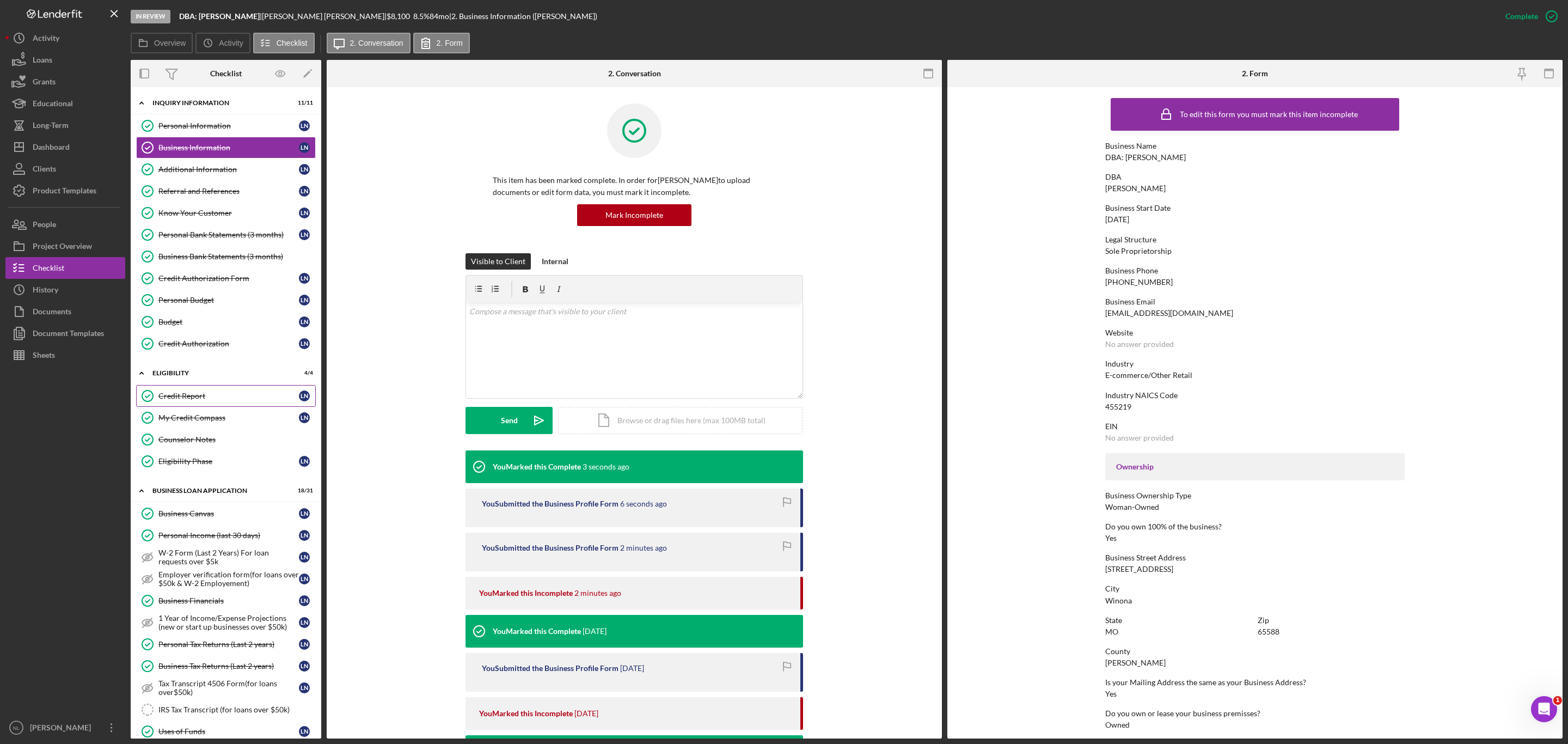
click at [173, 395] on link "Credit Report Credit Report L N" at bounding box center [226, 396] width 180 height 22
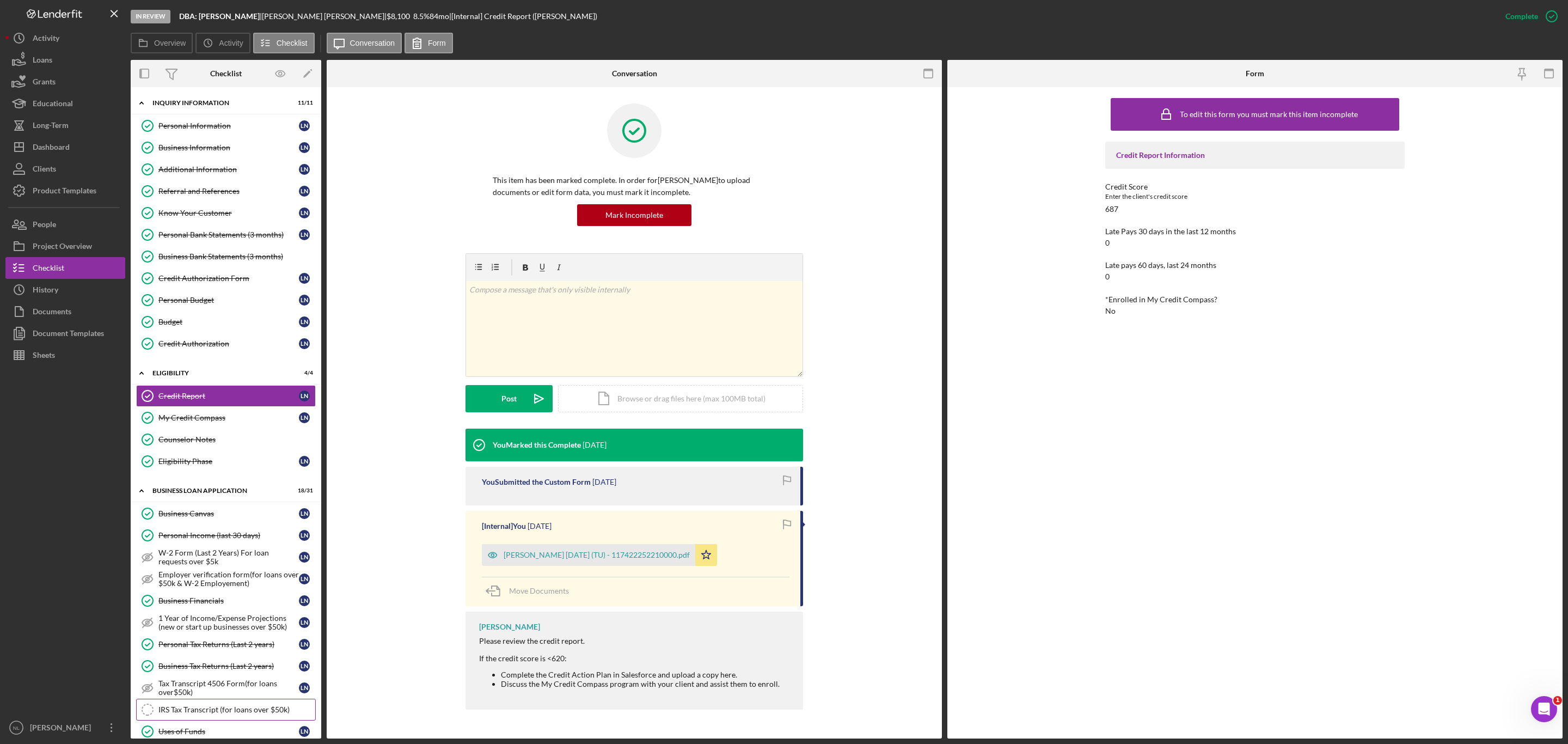
click at [209, 705] on div "IRS Tax Transcript (for loans over $50k)" at bounding box center [236, 709] width 157 height 9
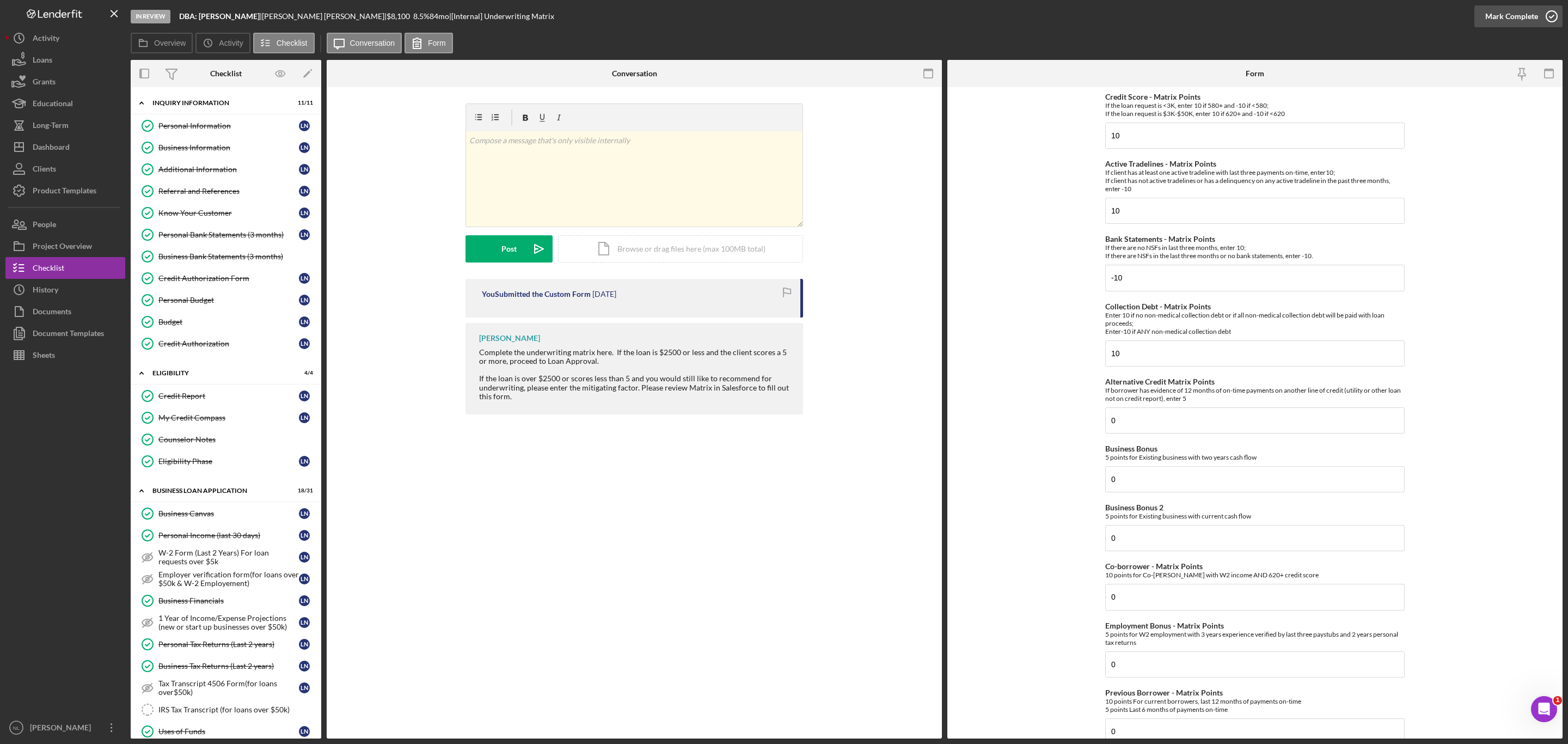
click at [1498, 15] on div "Mark Complete" at bounding box center [1511, 17] width 52 height 22
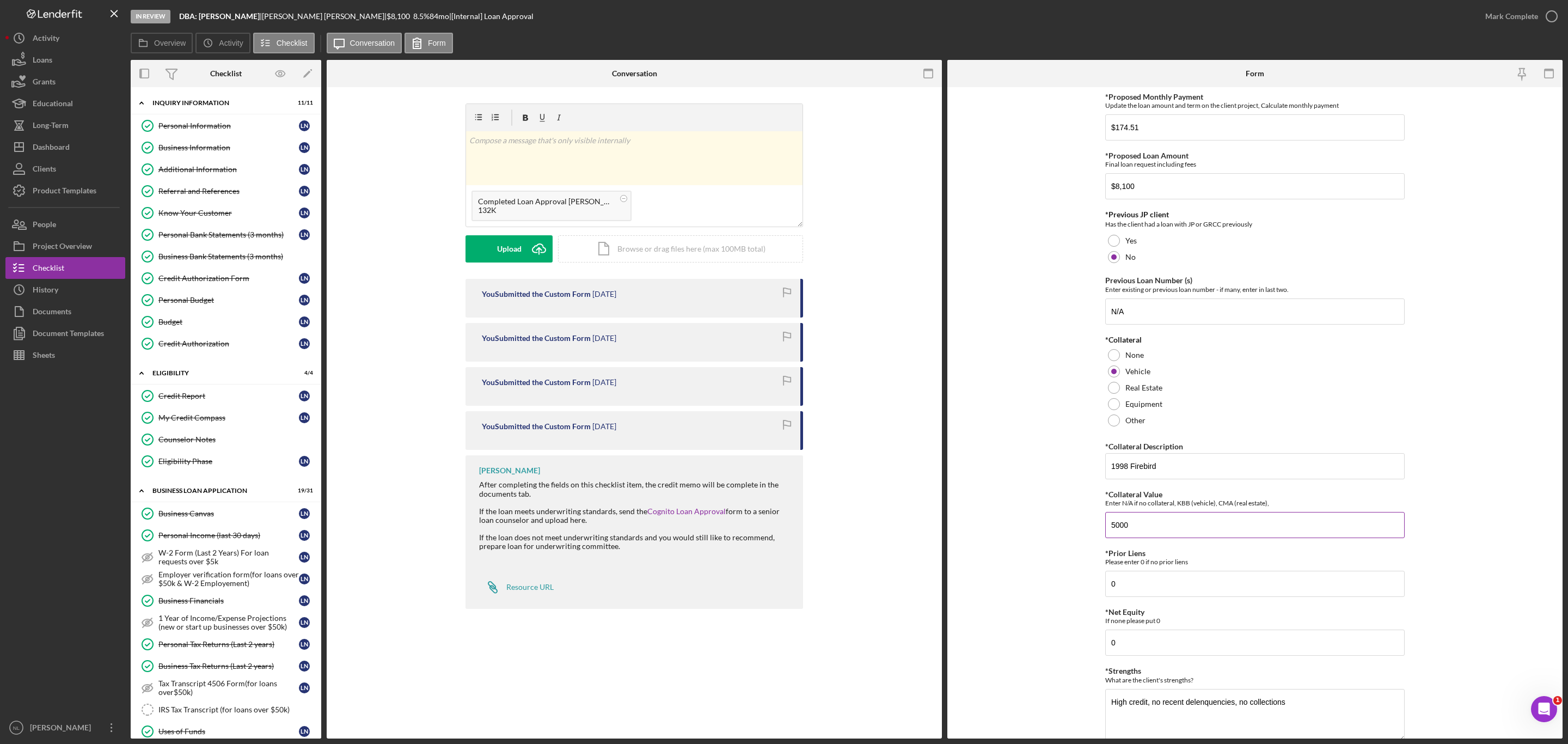
click at [1175, 512] on input "5000" at bounding box center [1255, 525] width 300 height 26
click at [1130, 453] on input "1998 Firebird" at bounding box center [1255, 466] width 300 height 26
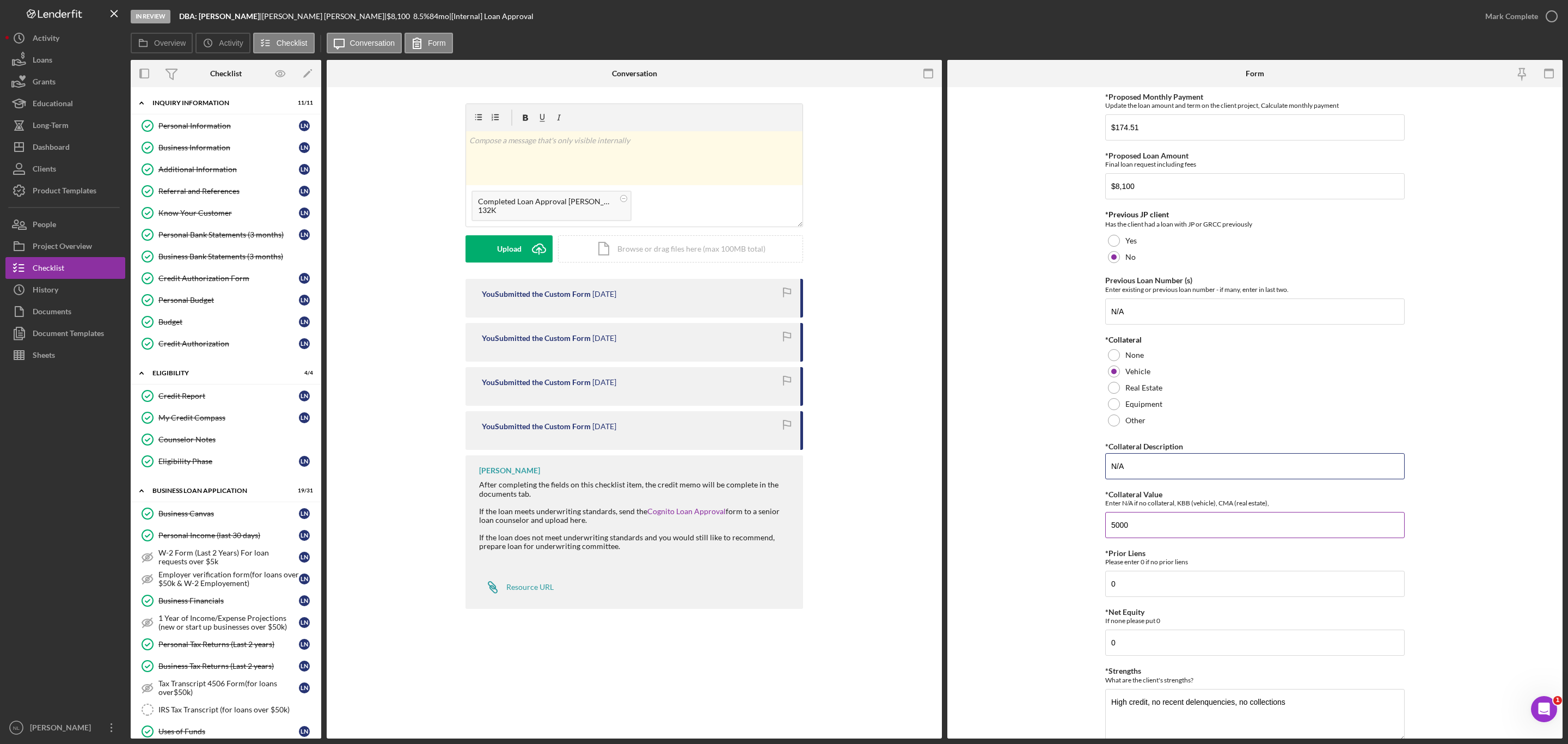
type input "N/A"
click at [1140, 512] on input "5000" at bounding box center [1255, 525] width 300 height 26
type input "0"
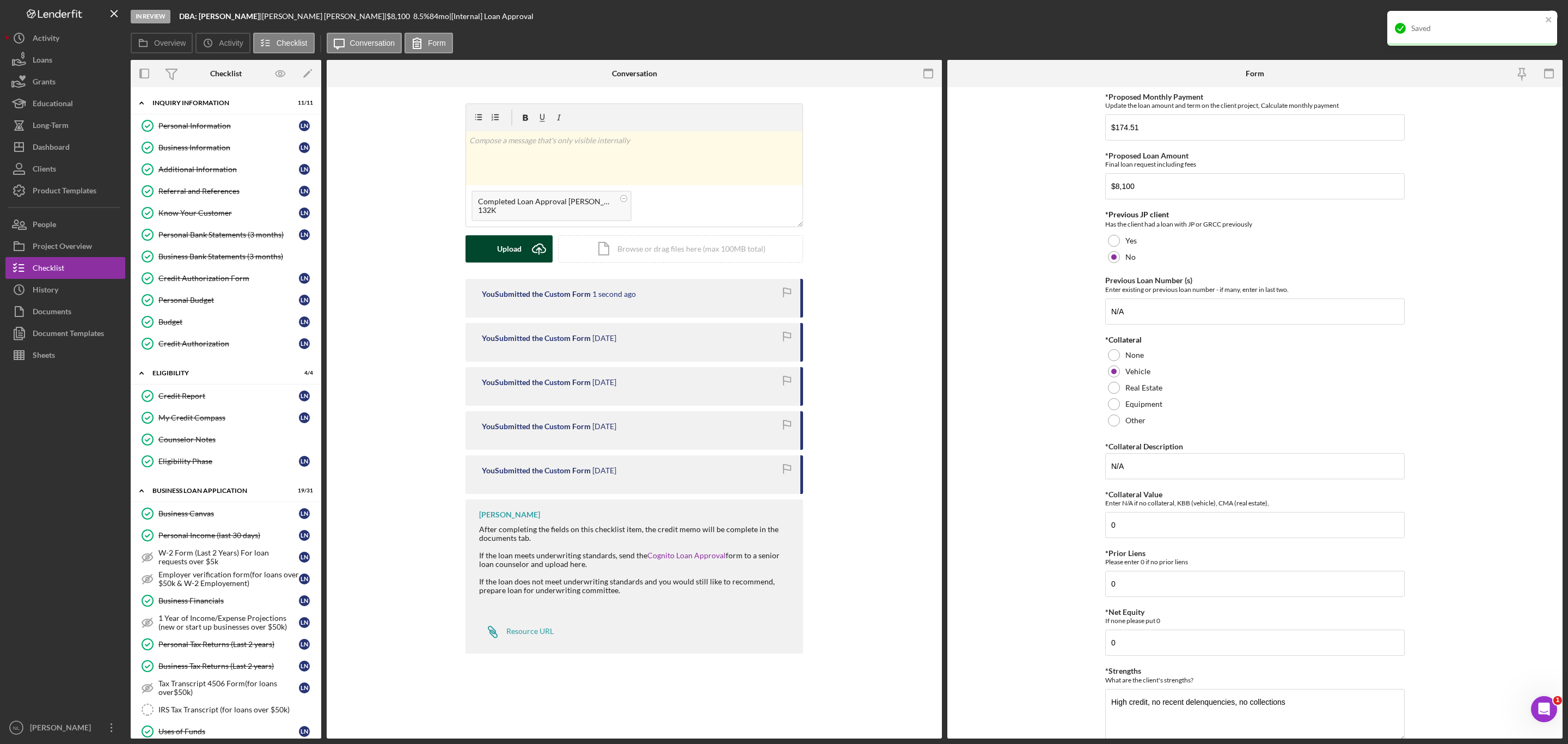
click at [499, 244] on div "Upload" at bounding box center [509, 249] width 24 height 27
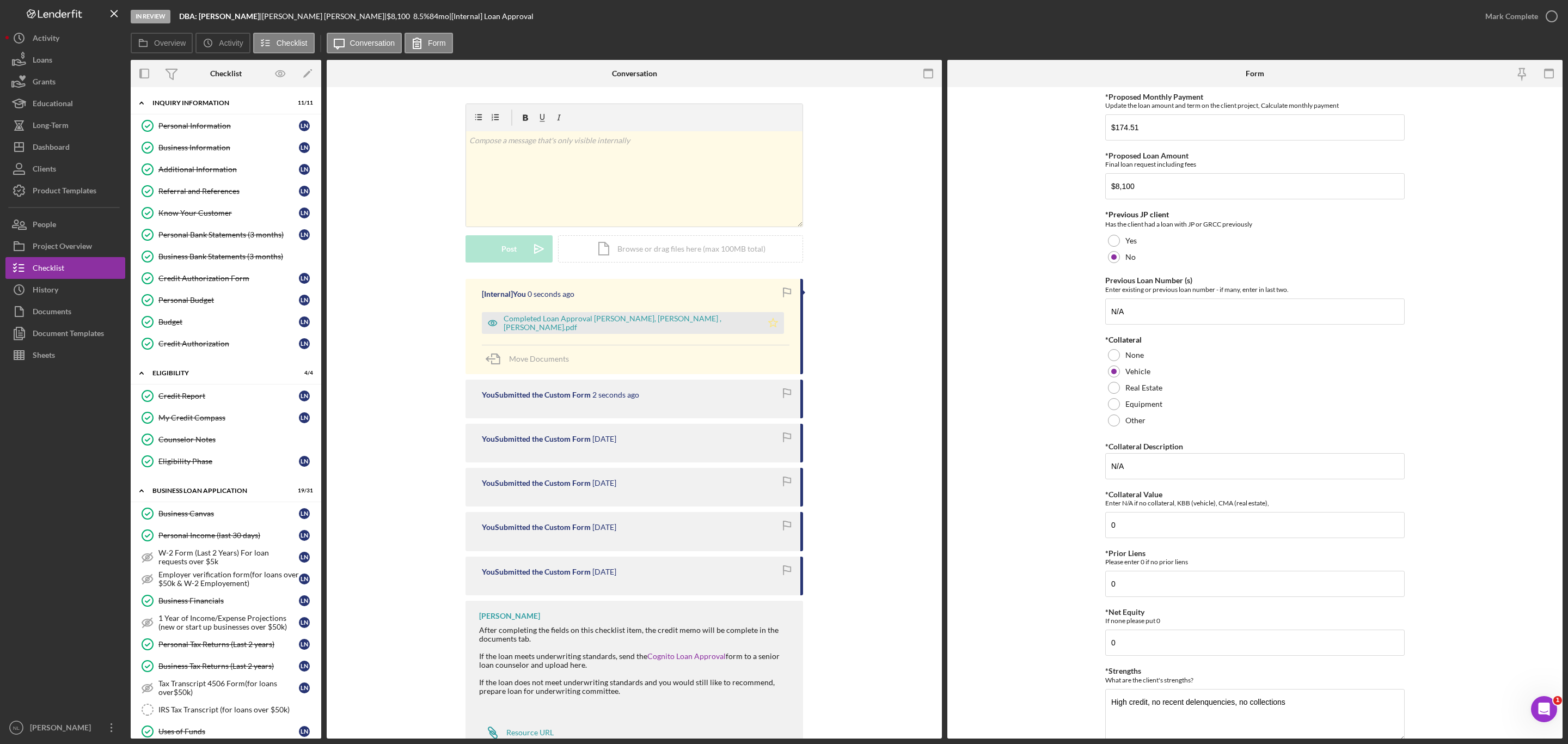
click at [762, 325] on icon "Icon/Star" at bounding box center [773, 323] width 22 height 22
click at [1541, 10] on icon "button" at bounding box center [1551, 17] width 27 height 27
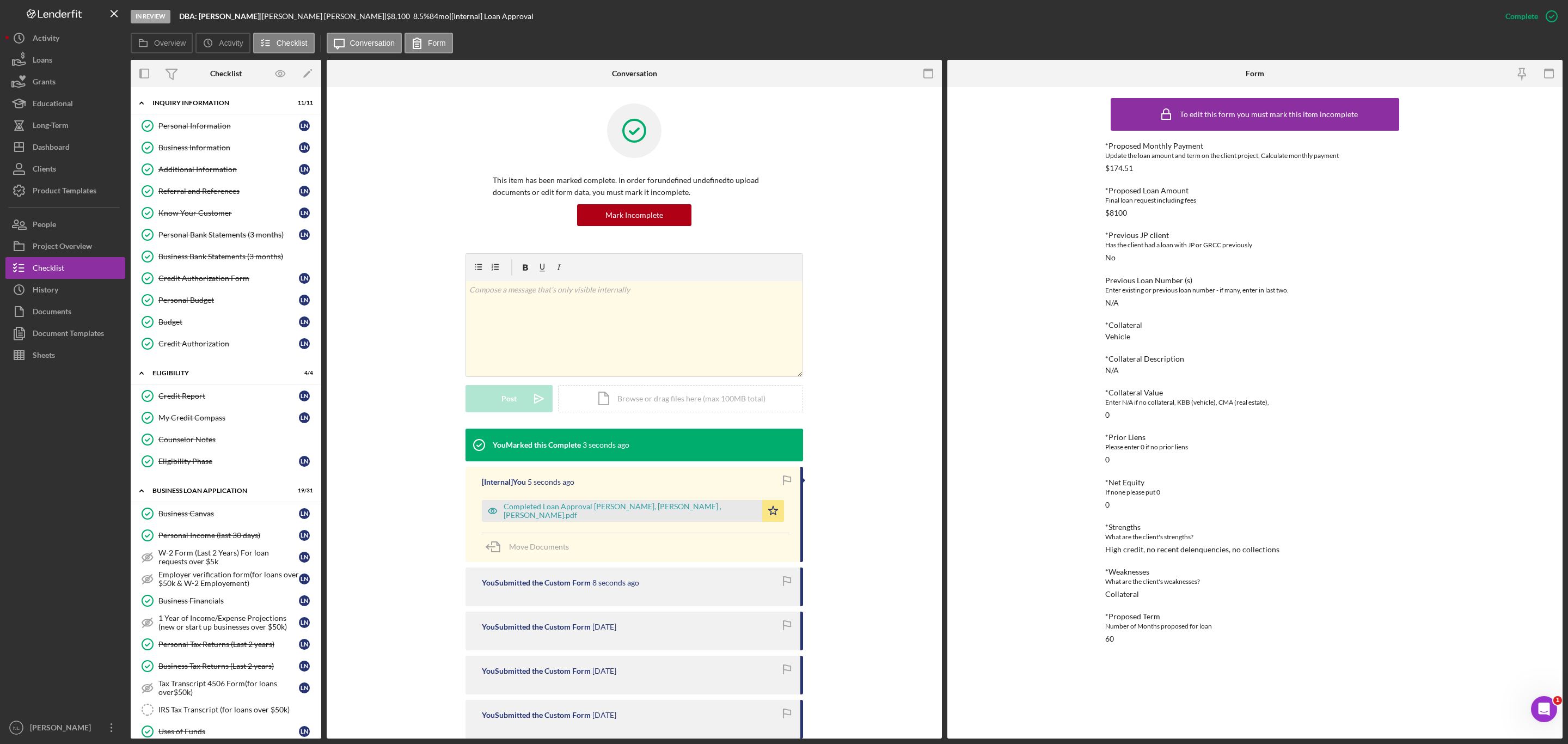
click at [1087, 313] on div "To edit this form you must mark this item incomplete *Proposed Monthly Payment …" at bounding box center [1255, 413] width 615 height 651
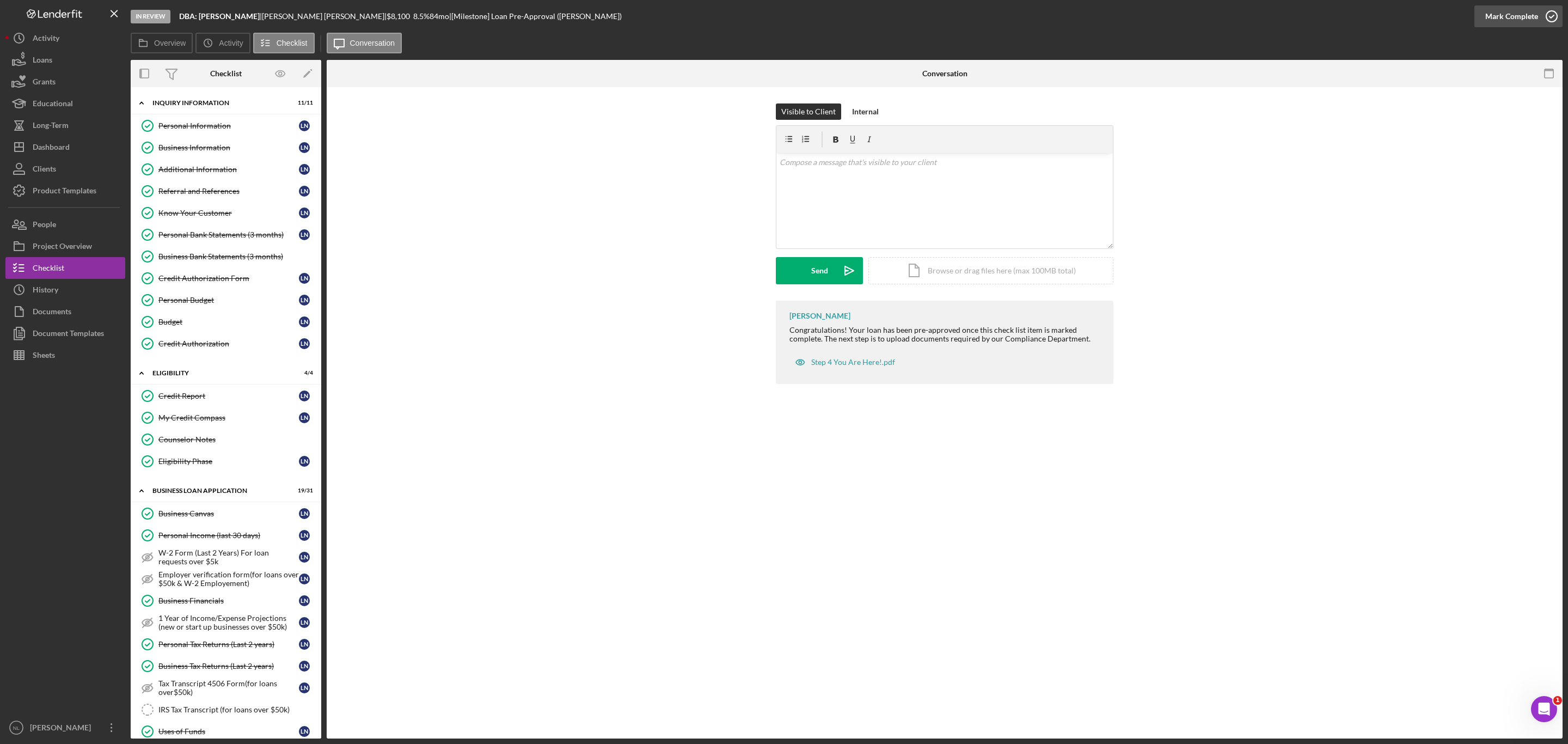
click at [1539, 8] on icon "button" at bounding box center [1551, 17] width 27 height 27
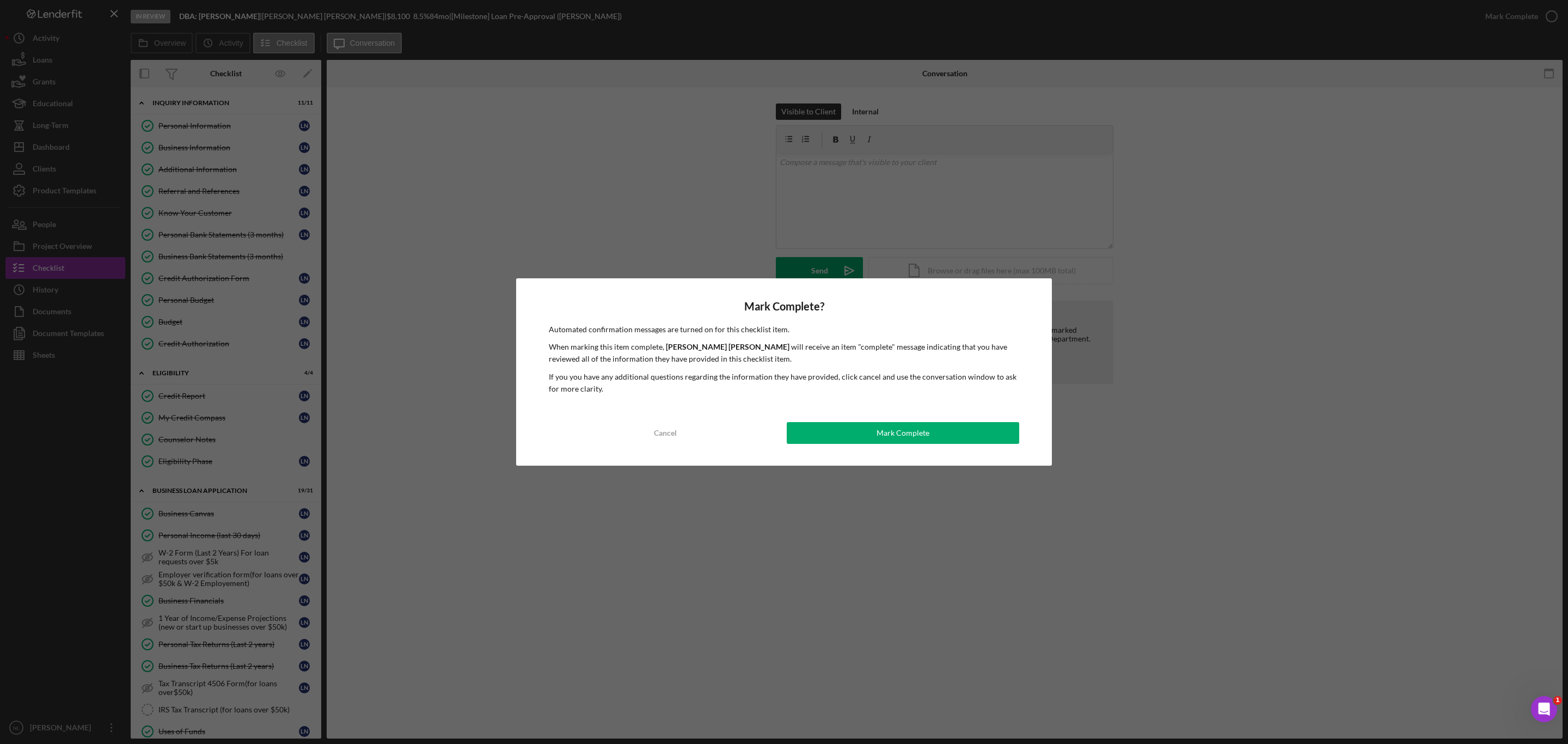
click at [831, 444] on div "Mark Complete? Automated confirmation messages are turned on for this checklist…" at bounding box center [783, 372] width 535 height 188
click at [826, 422] on button "Mark Complete" at bounding box center [903, 433] width 233 height 22
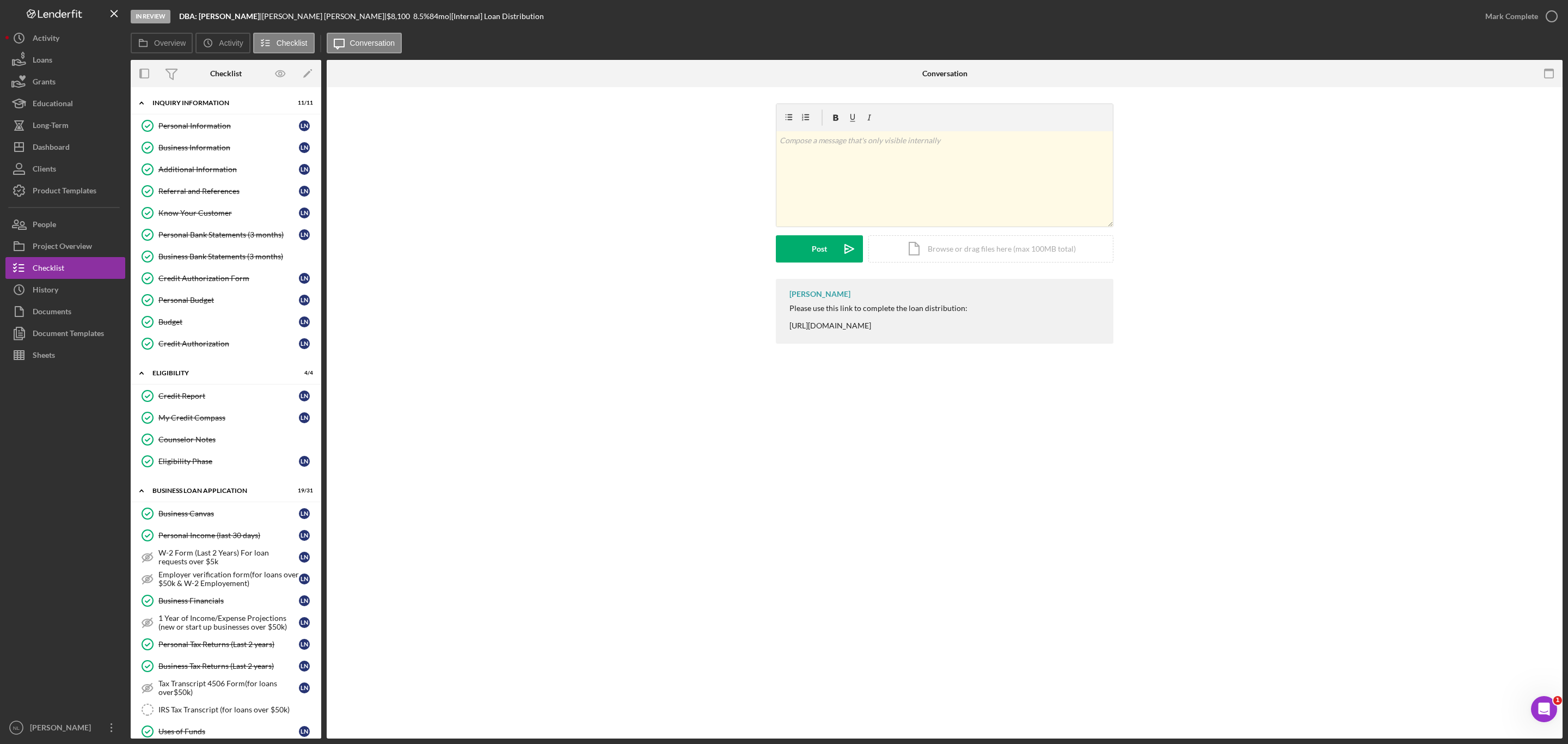
click at [259, 538] on link "Personal Income (last 30 days) Personal Income (last 30 days) L N" at bounding box center [226, 536] width 180 height 22
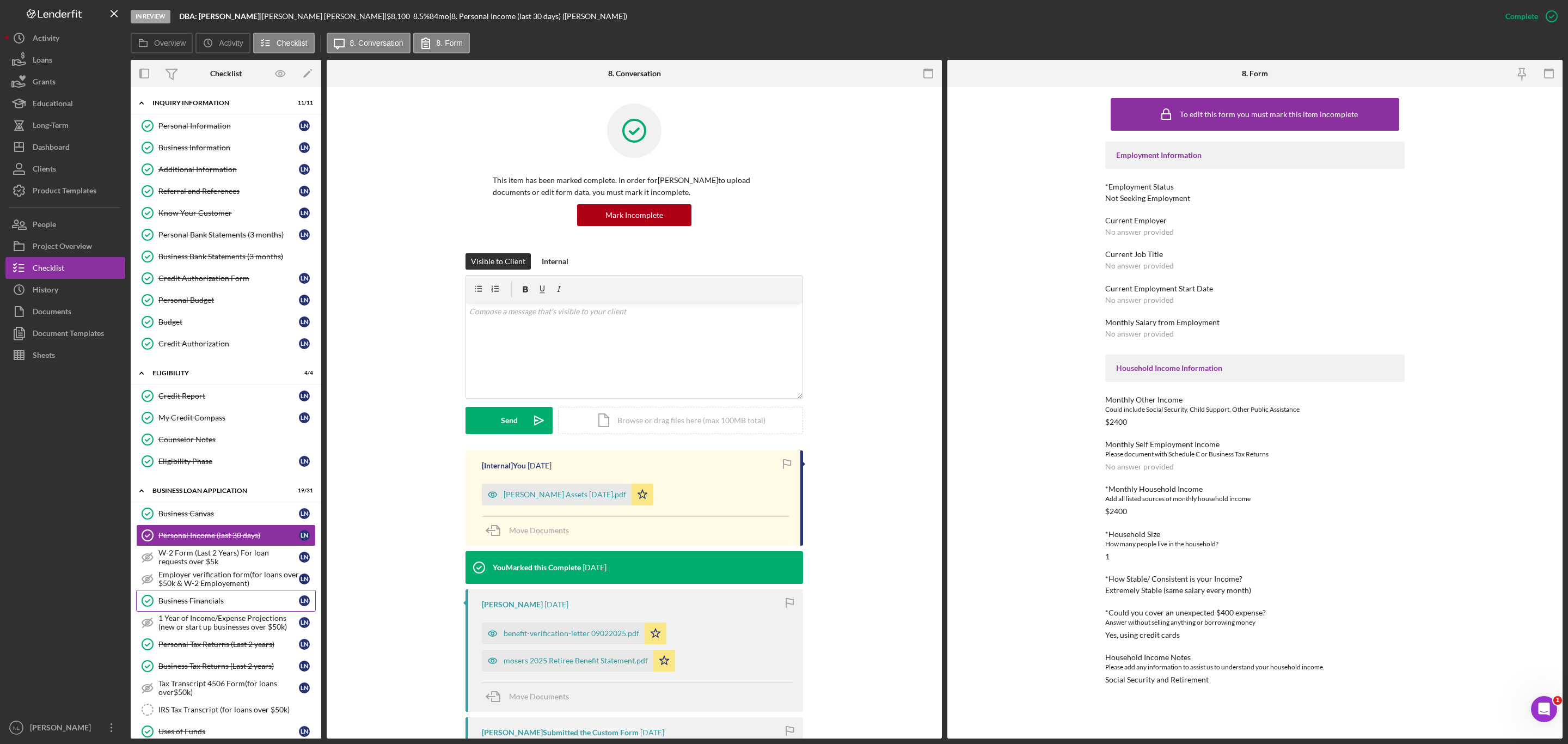
click at [230, 605] on div "Business Financials" at bounding box center [228, 601] width 140 height 9
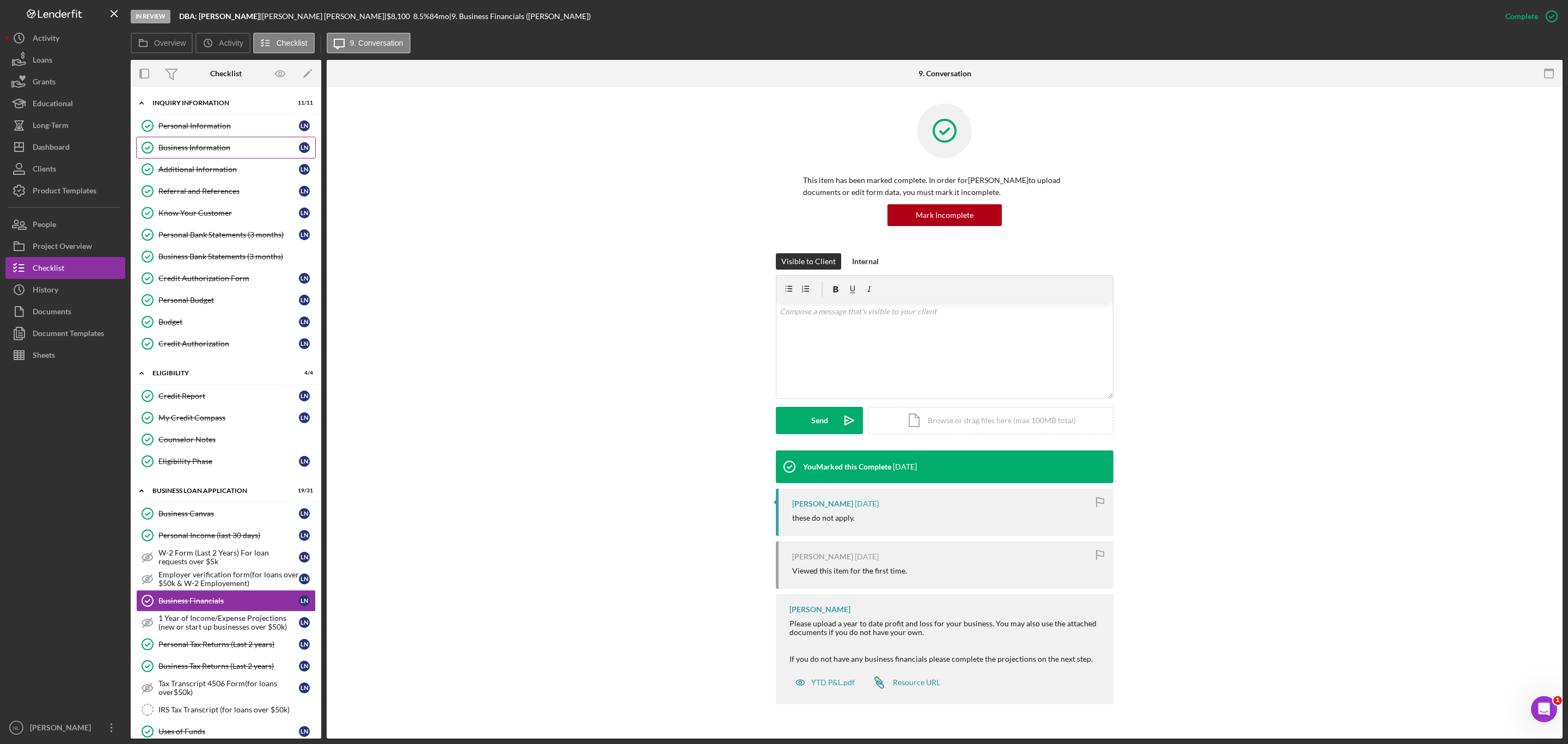
click at [158, 150] on div "Business Information" at bounding box center [228, 147] width 140 height 9
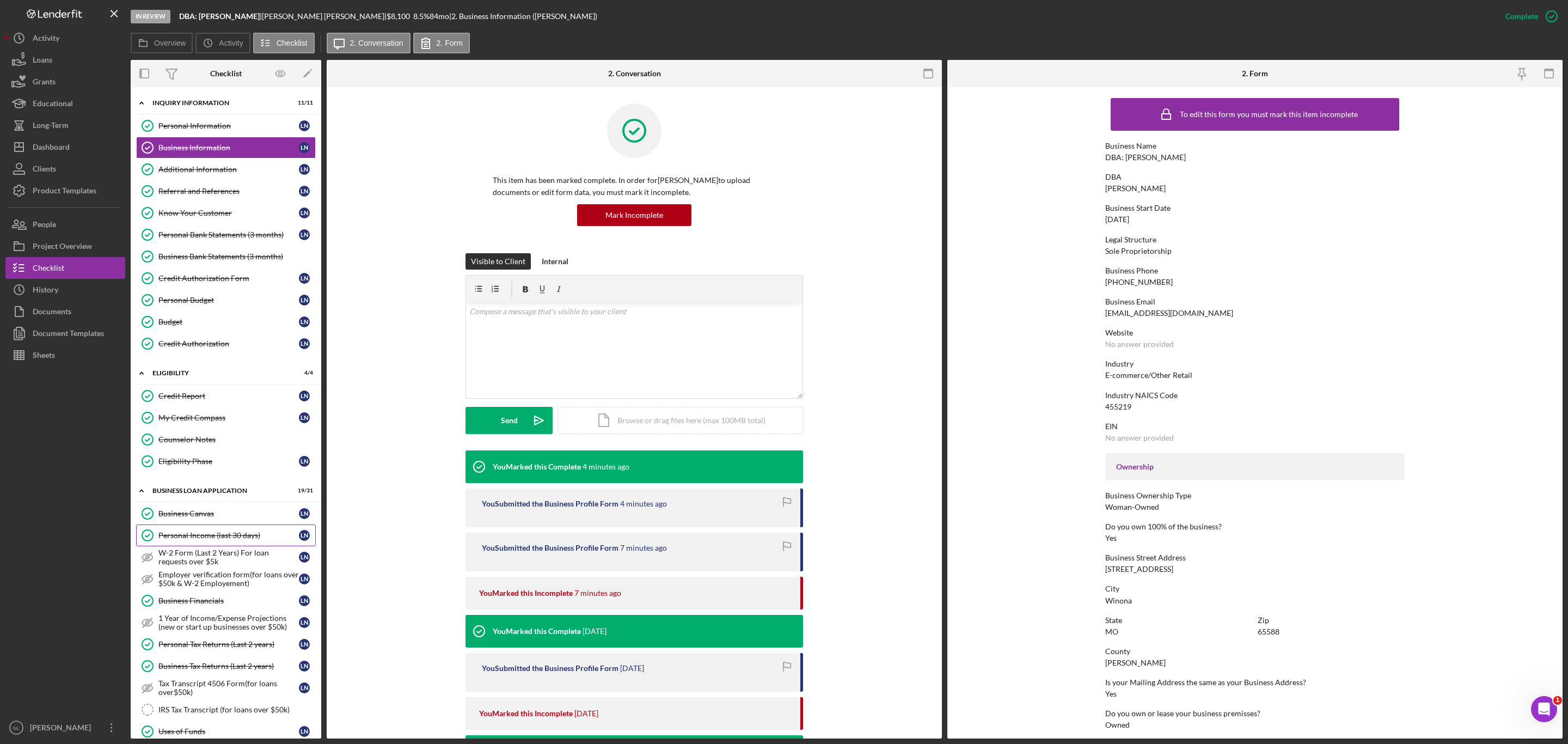
click at [163, 540] on div "Personal Income (last 30 days)" at bounding box center [228, 536] width 140 height 9
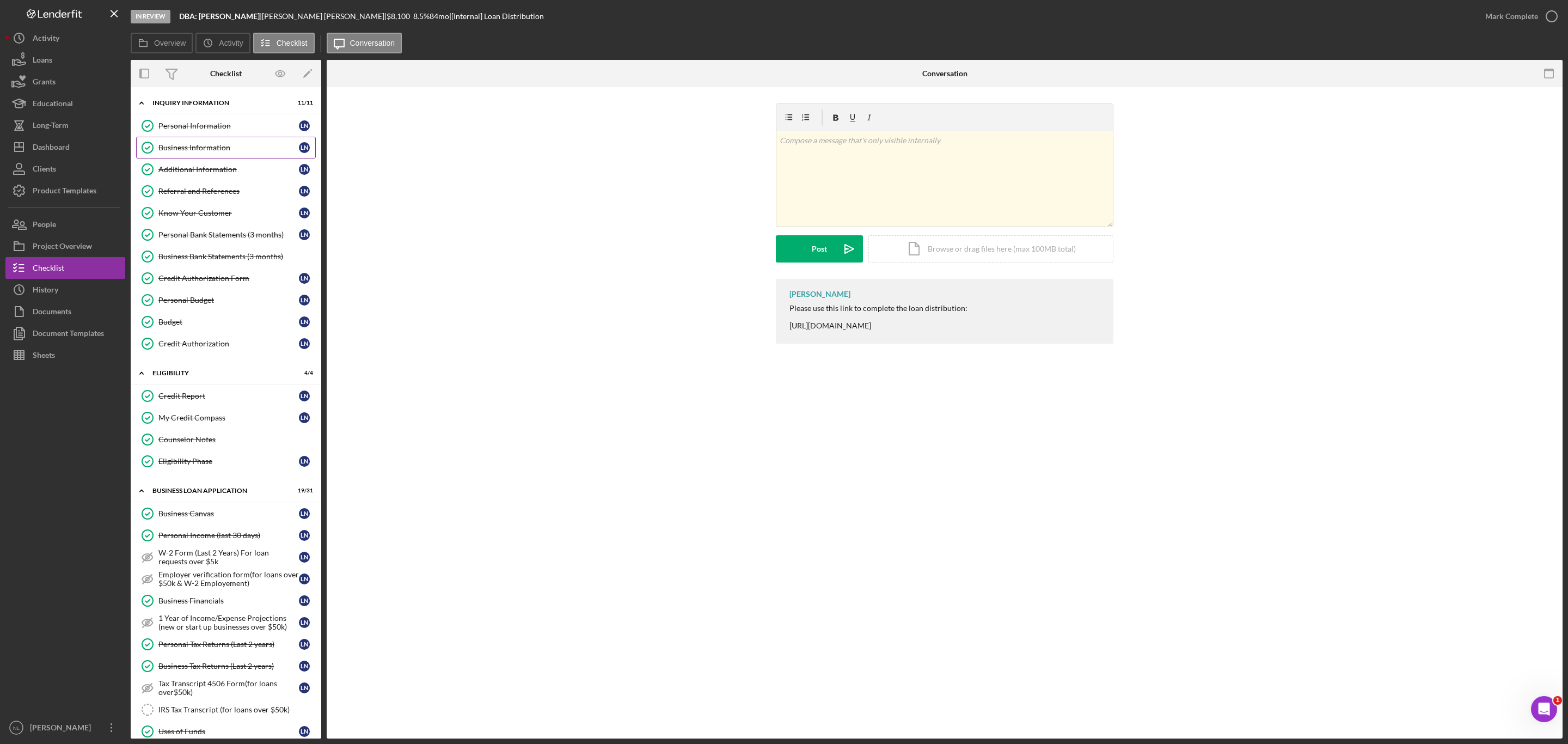
click at [201, 151] on div "Business Information" at bounding box center [228, 147] width 140 height 9
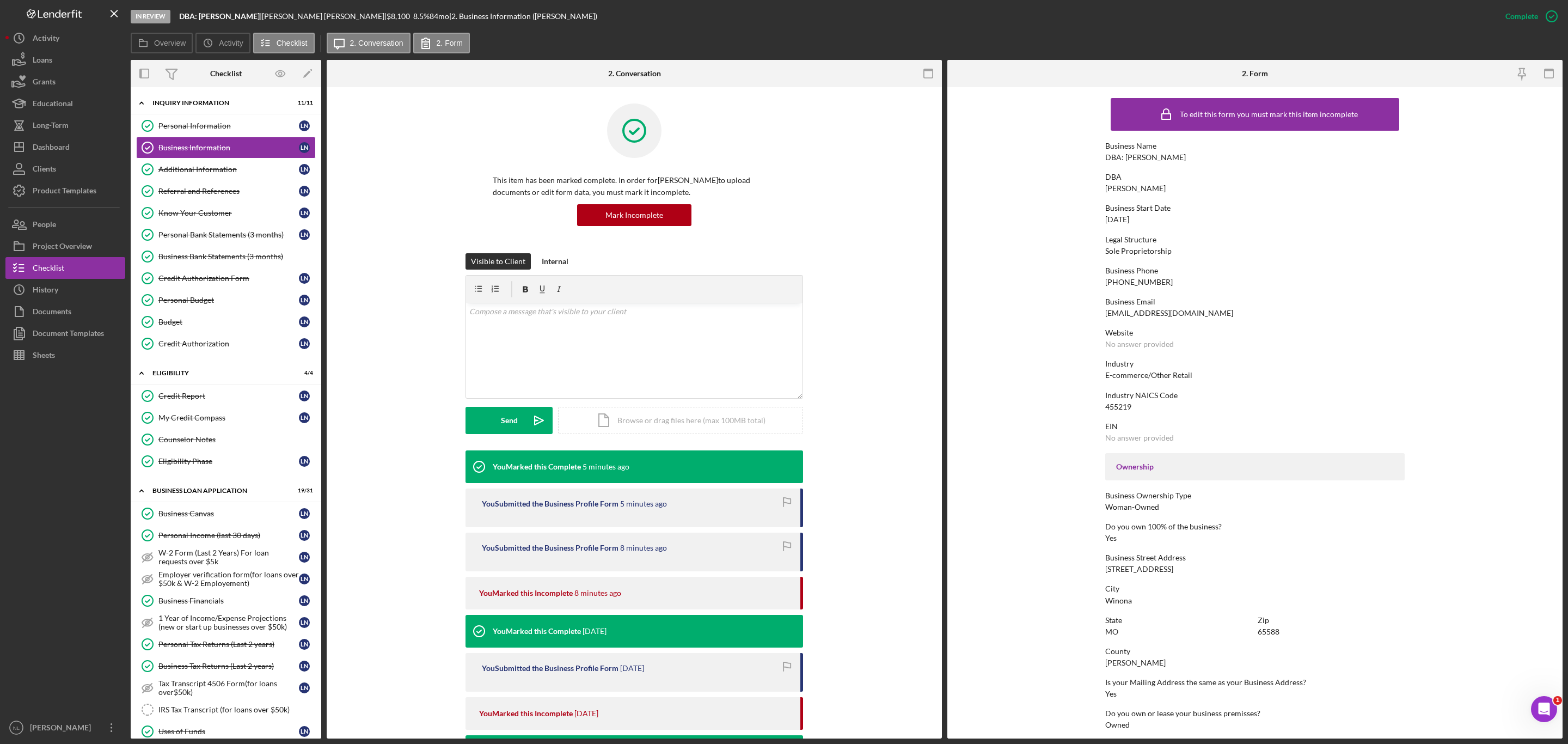
click at [1124, 554] on div "Business Street Address" at bounding box center [1255, 558] width 300 height 9
click at [1129, 565] on div "[STREET_ADDRESS]" at bounding box center [1139, 569] width 68 height 9
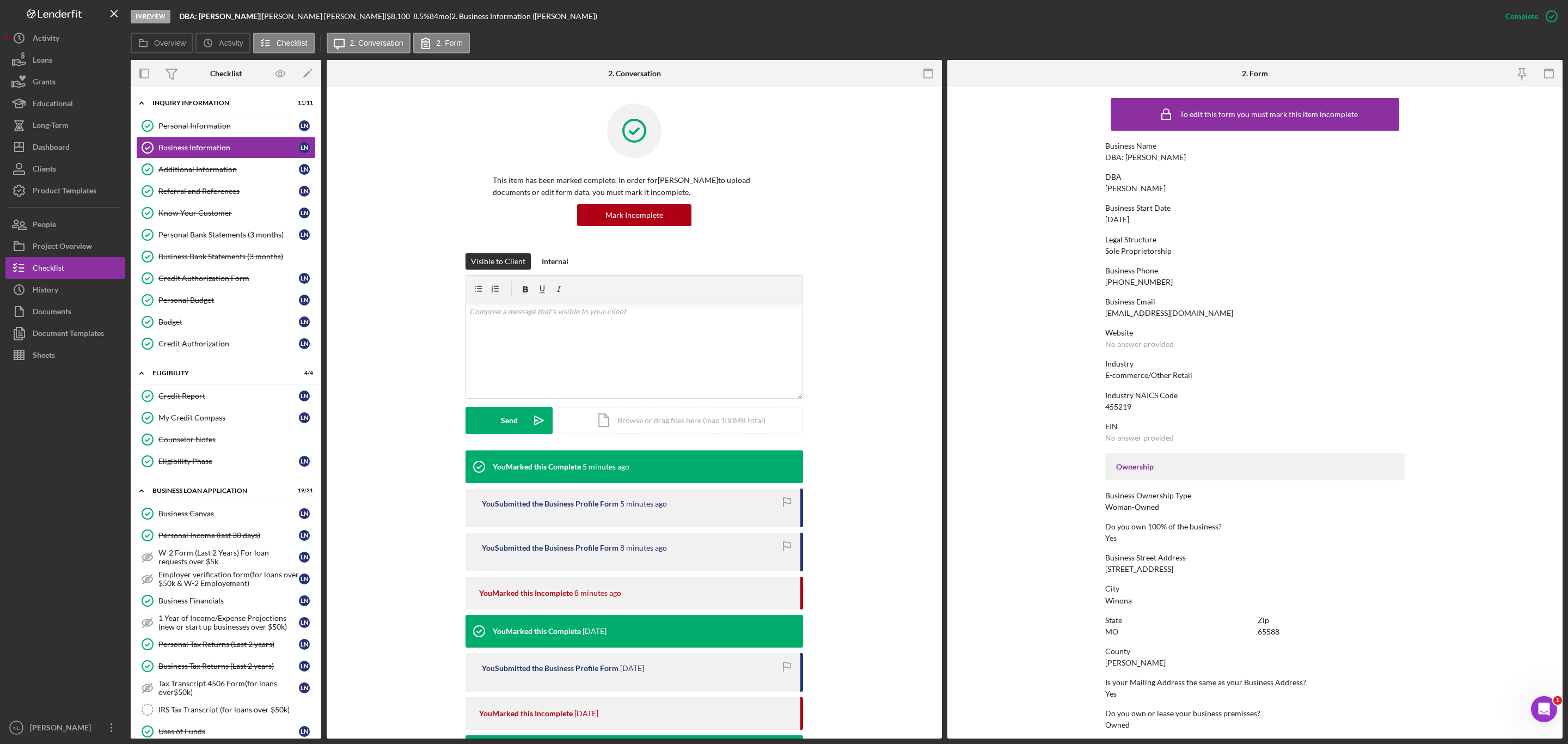
click at [1129, 565] on div "[STREET_ADDRESS]" at bounding box center [1139, 569] width 68 height 9
click at [1124, 597] on div "Winona" at bounding box center [1118, 601] width 27 height 9
click at [1131, 658] on div "[PERSON_NAME]" at bounding box center [1135, 663] width 60 height 9
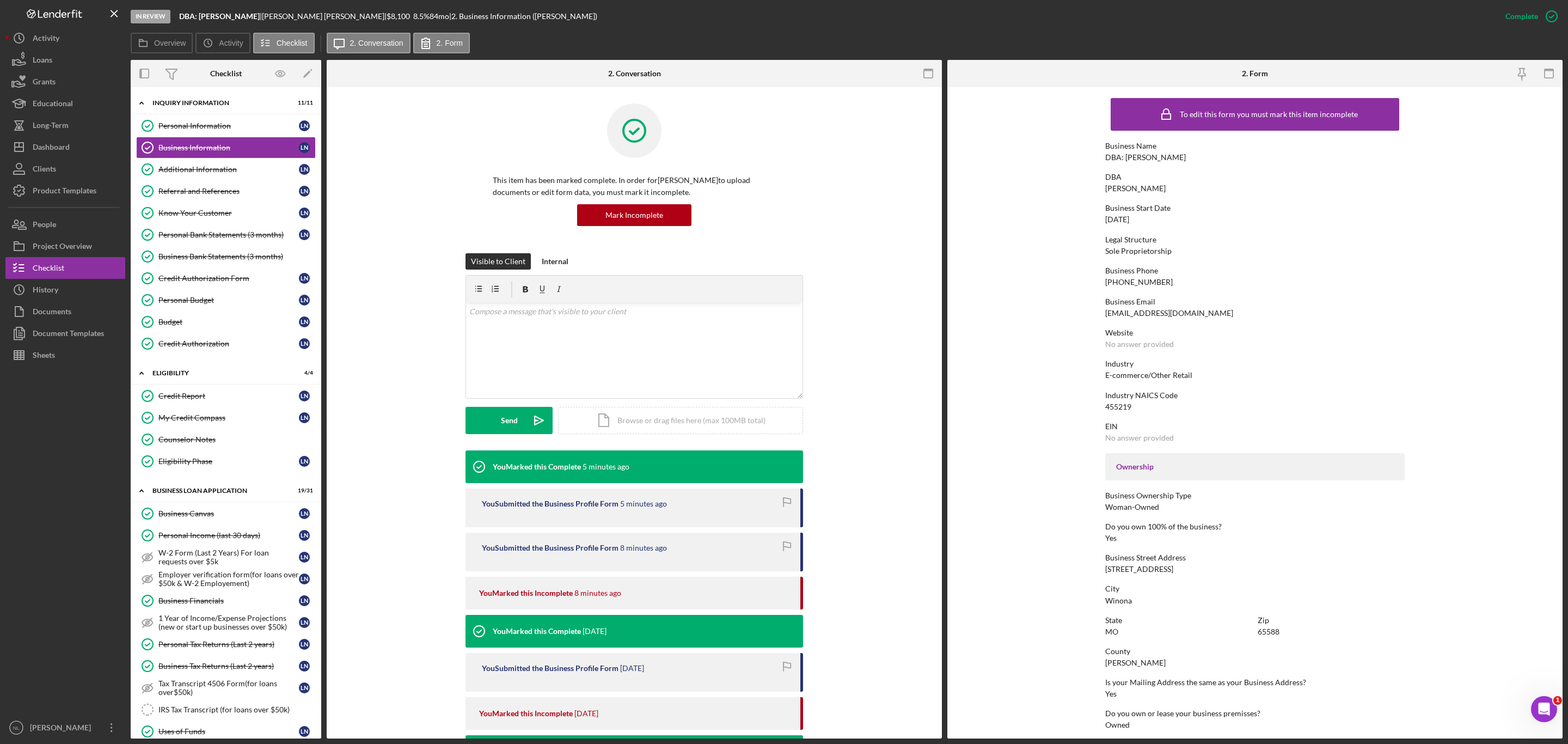
click at [1130, 658] on div "[PERSON_NAME]" at bounding box center [1135, 663] width 60 height 9
click at [182, 141] on link "Business Information Business Information L N" at bounding box center [226, 147] width 180 height 22
click at [175, 124] on div "Personal Information" at bounding box center [228, 126] width 140 height 9
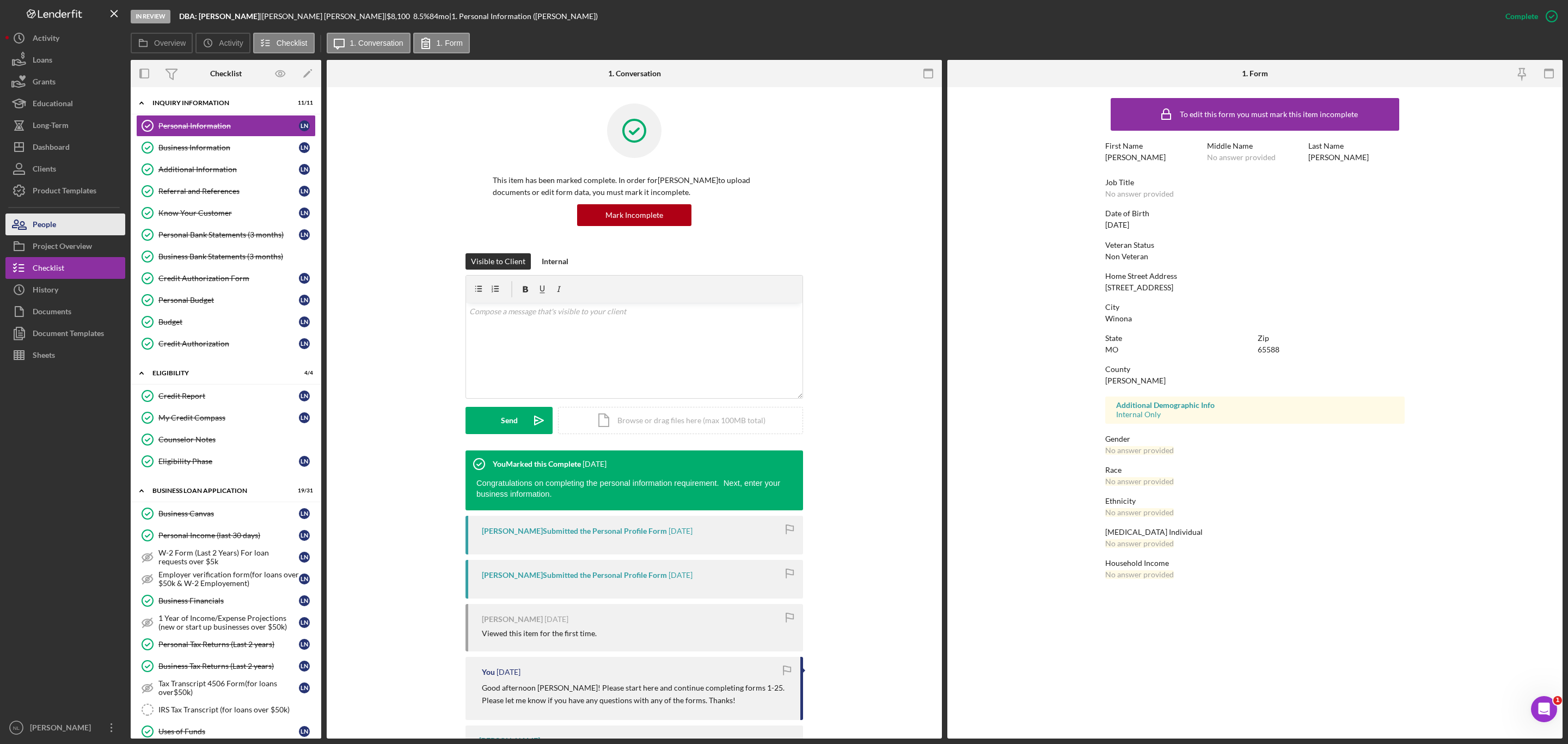
click at [78, 216] on button "People" at bounding box center [65, 224] width 120 height 22
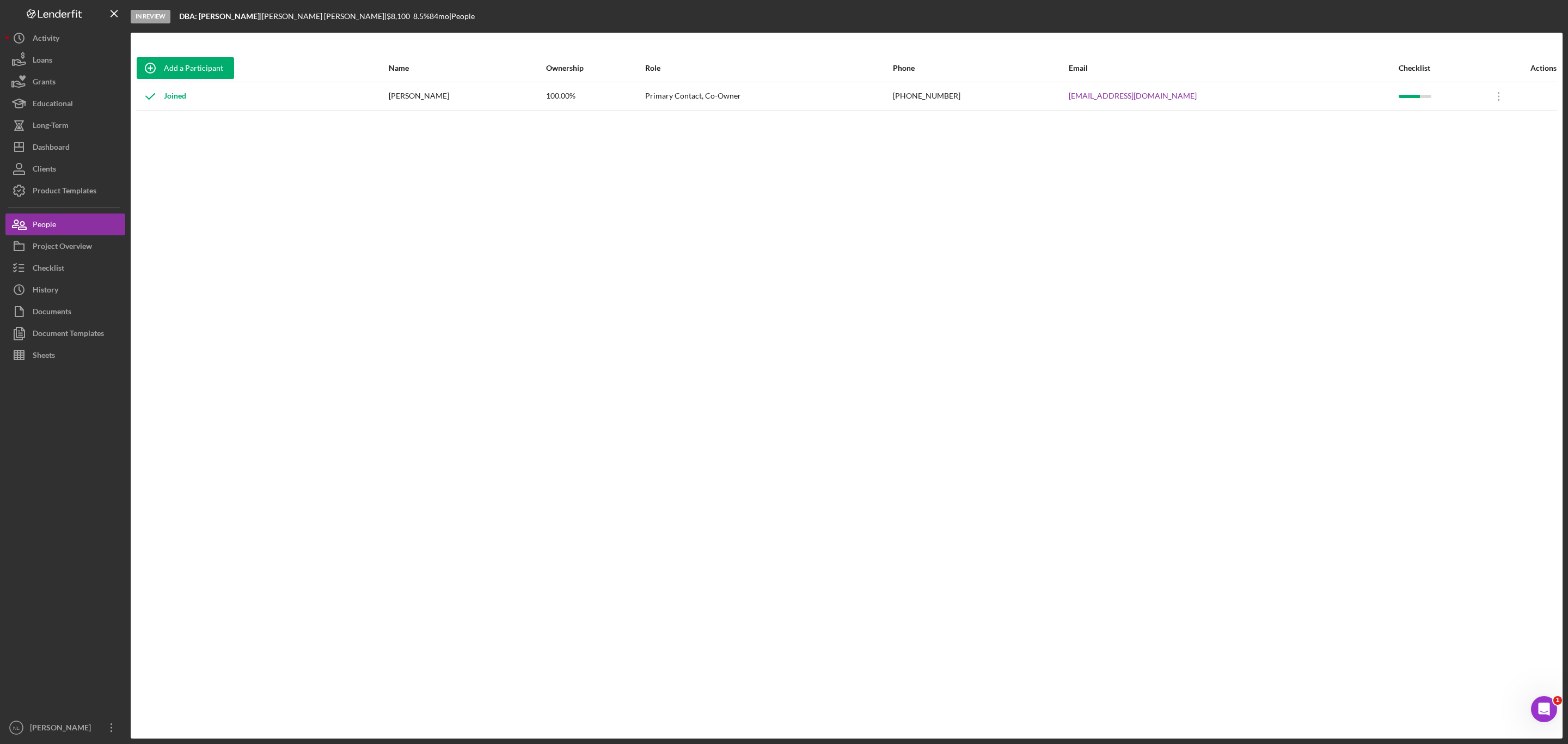
drag, startPoint x: 1253, startPoint y: 96, endPoint x: 1160, endPoint y: 96, distance: 93.0
click at [1160, 96] on tr "Joined [PERSON_NAME] 100.00% Primary Contact, Co-Owner [PHONE_NUMBER] [EMAIL_AD…" at bounding box center [846, 96] width 1421 height 29
click at [105, 268] on button "Checklist" at bounding box center [65, 268] width 120 height 22
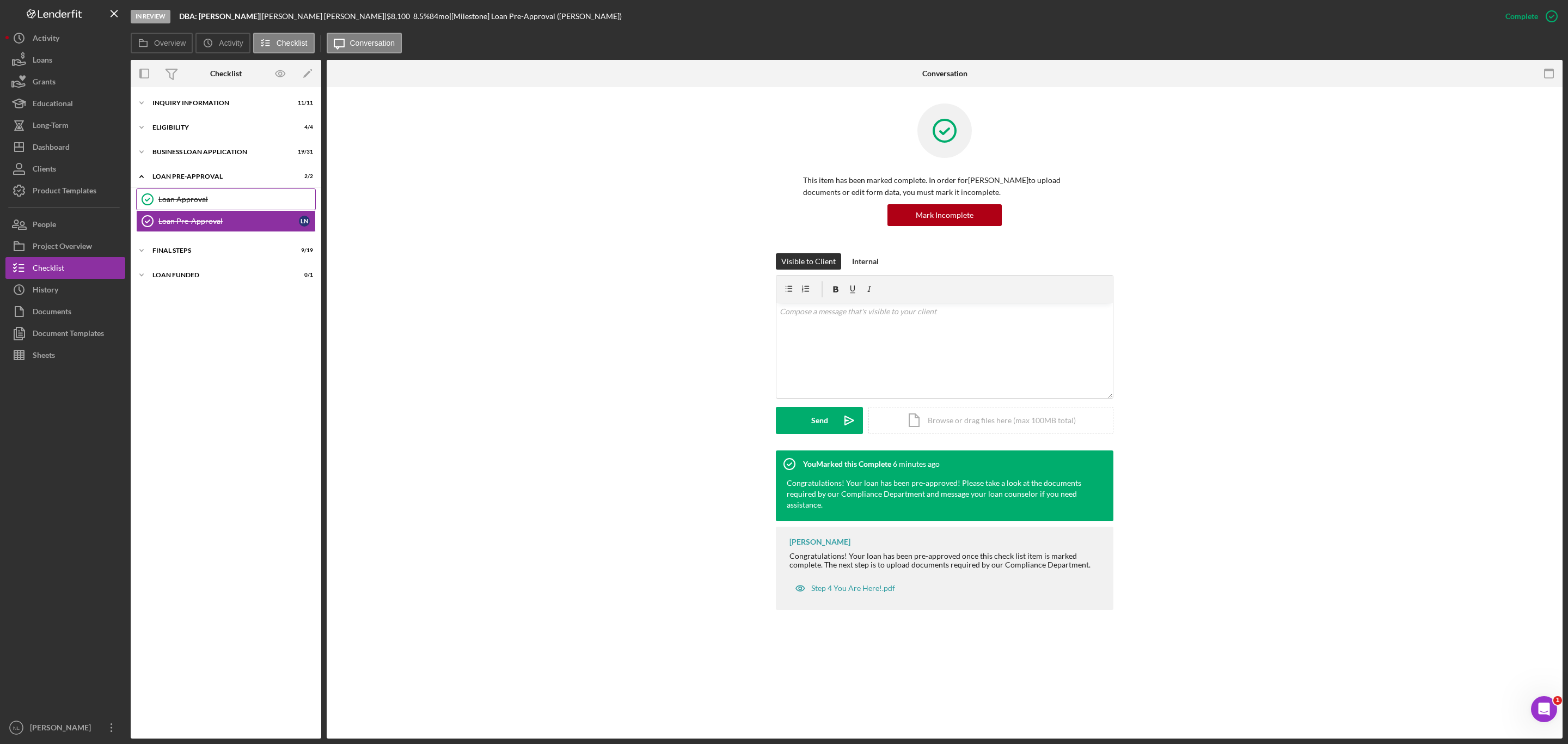
click at [226, 190] on link "Loan Approval Loan Approval" at bounding box center [226, 199] width 180 height 22
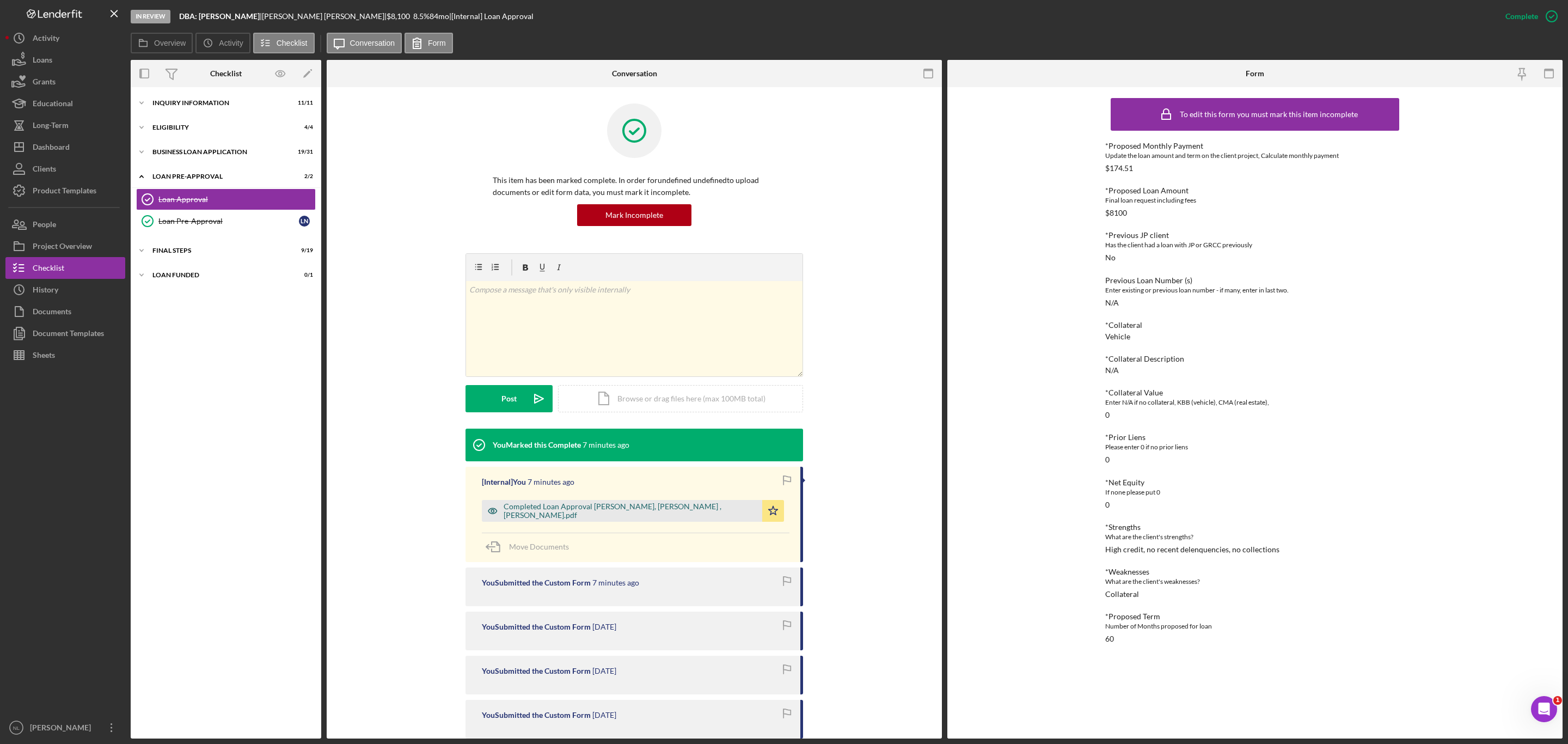
click at [641, 507] on div "Completed Loan Approval [PERSON_NAME], [PERSON_NAME] , [PERSON_NAME].pdf" at bounding box center [622, 510] width 280 height 22
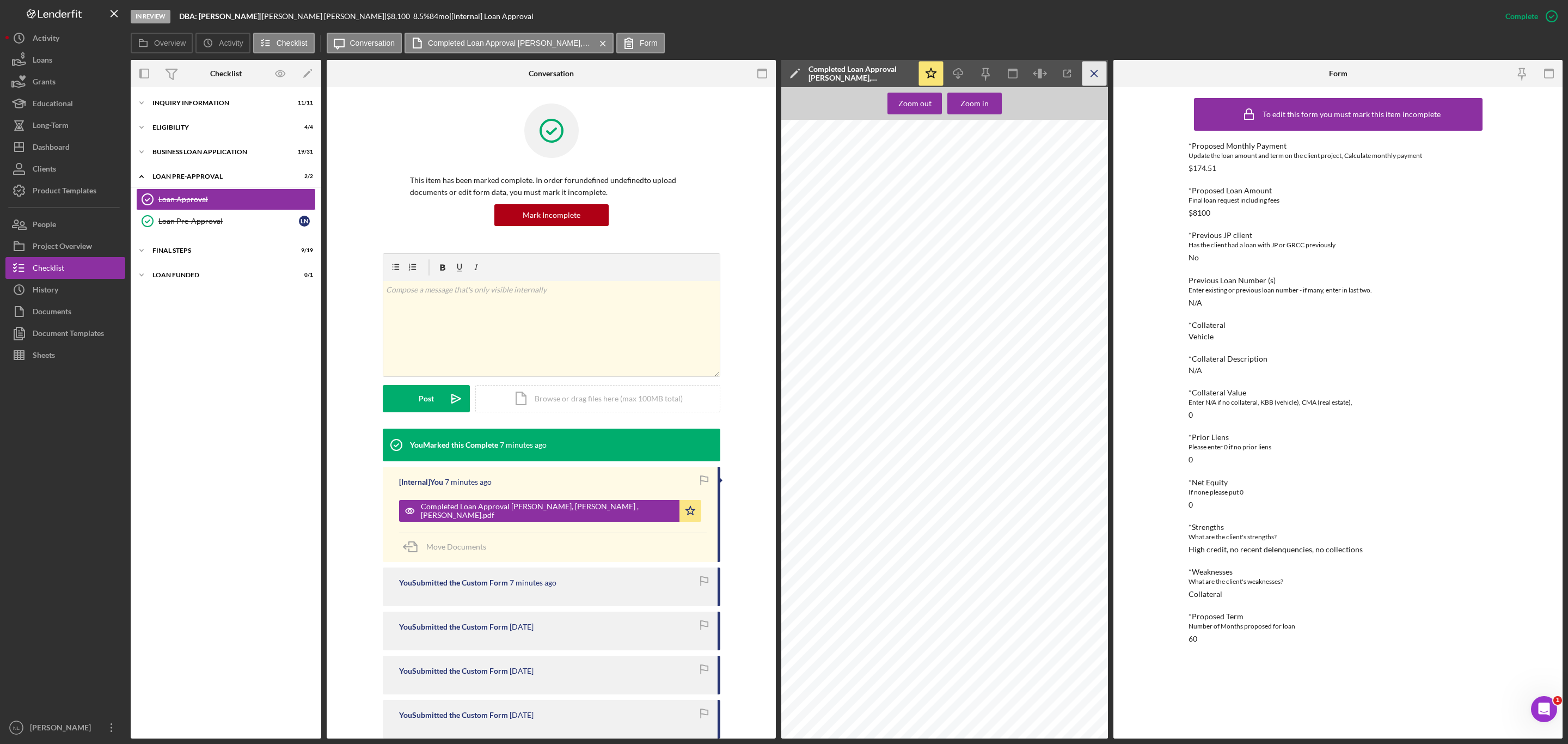
click at [1084, 77] on icon "Icon/Menu Close" at bounding box center [1094, 74] width 24 height 24
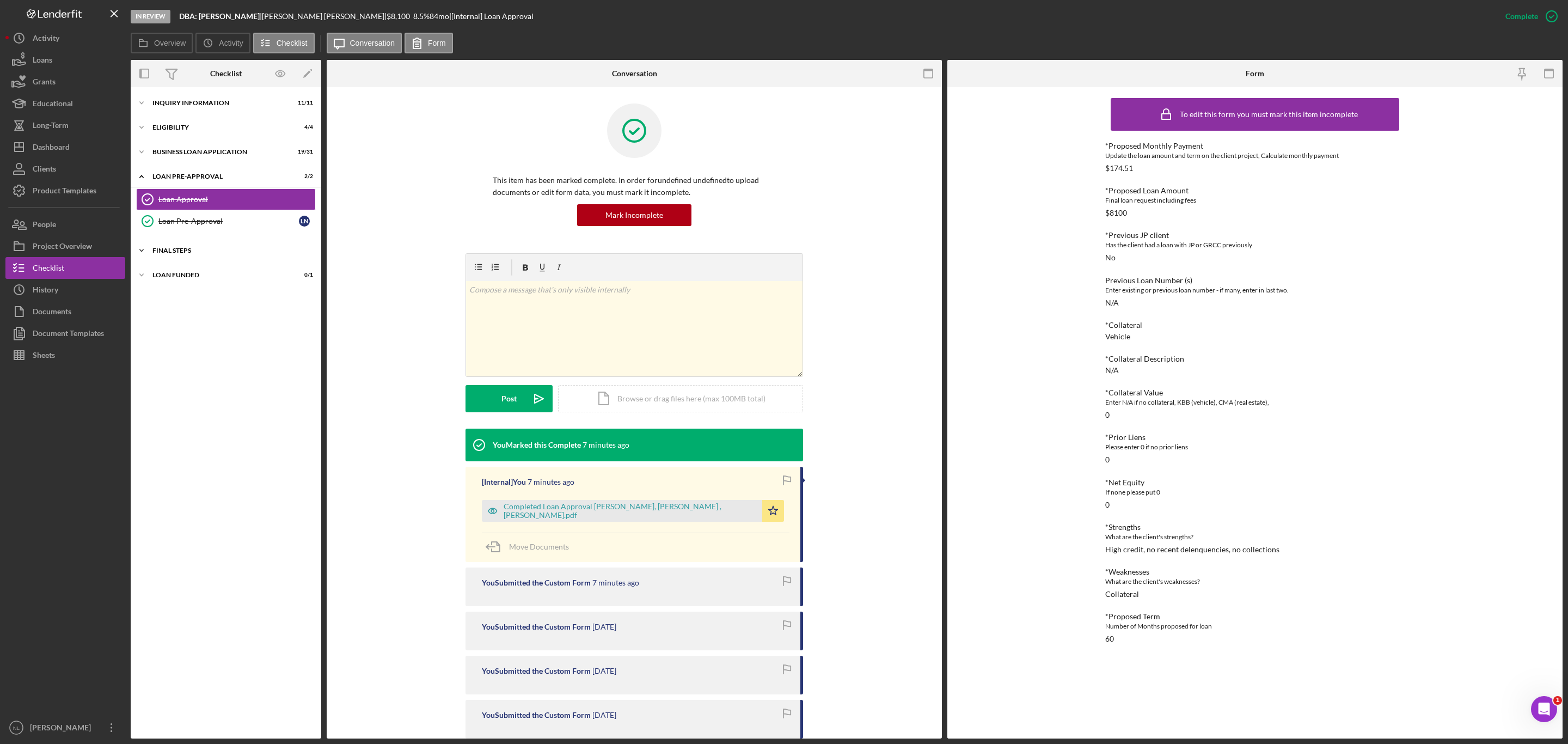
click at [185, 254] on div "FINAL STEPS" at bounding box center [230, 250] width 155 height 6
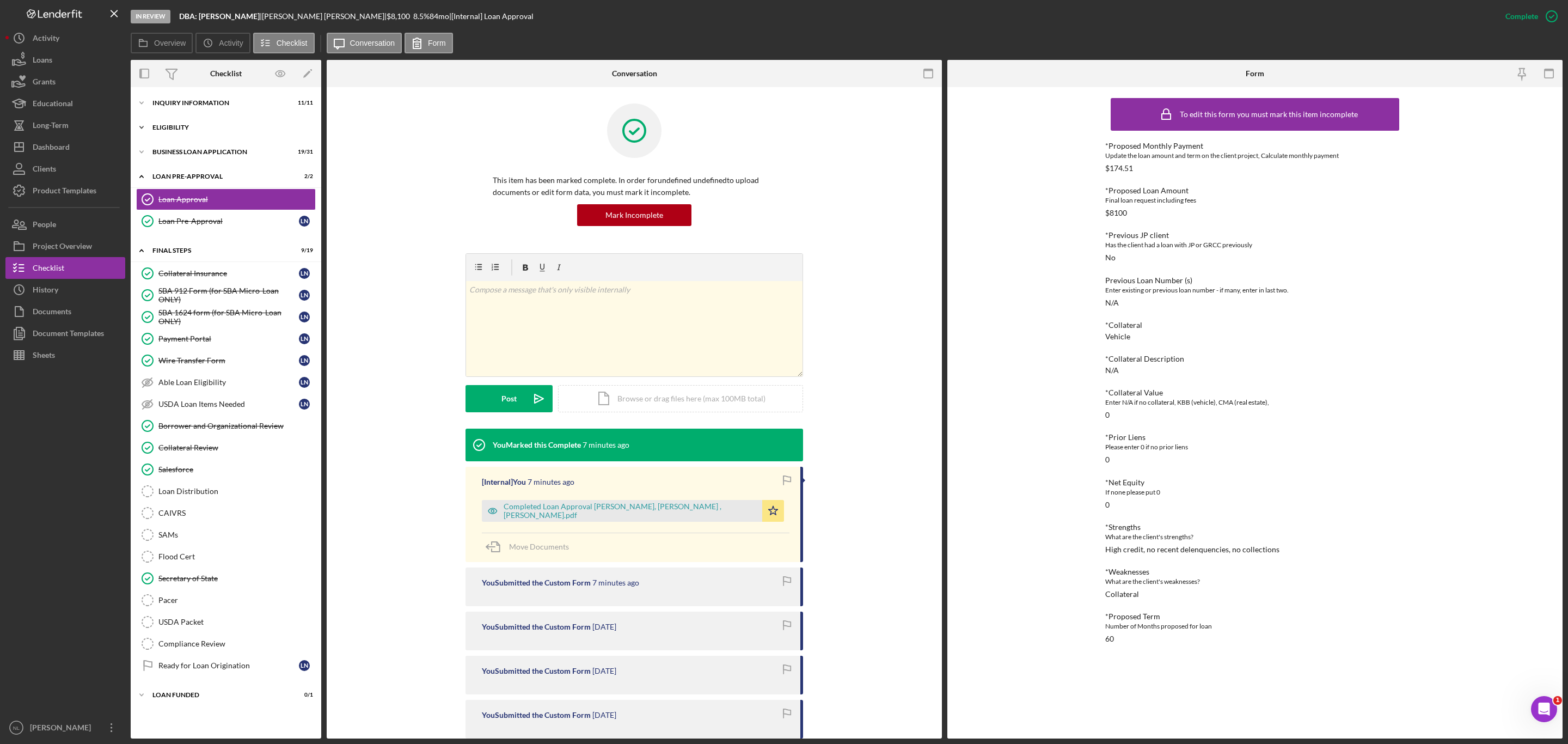
click at [193, 132] on div "Icon/Expander ELIGIBILITY 4 / 4" at bounding box center [226, 127] width 190 height 22
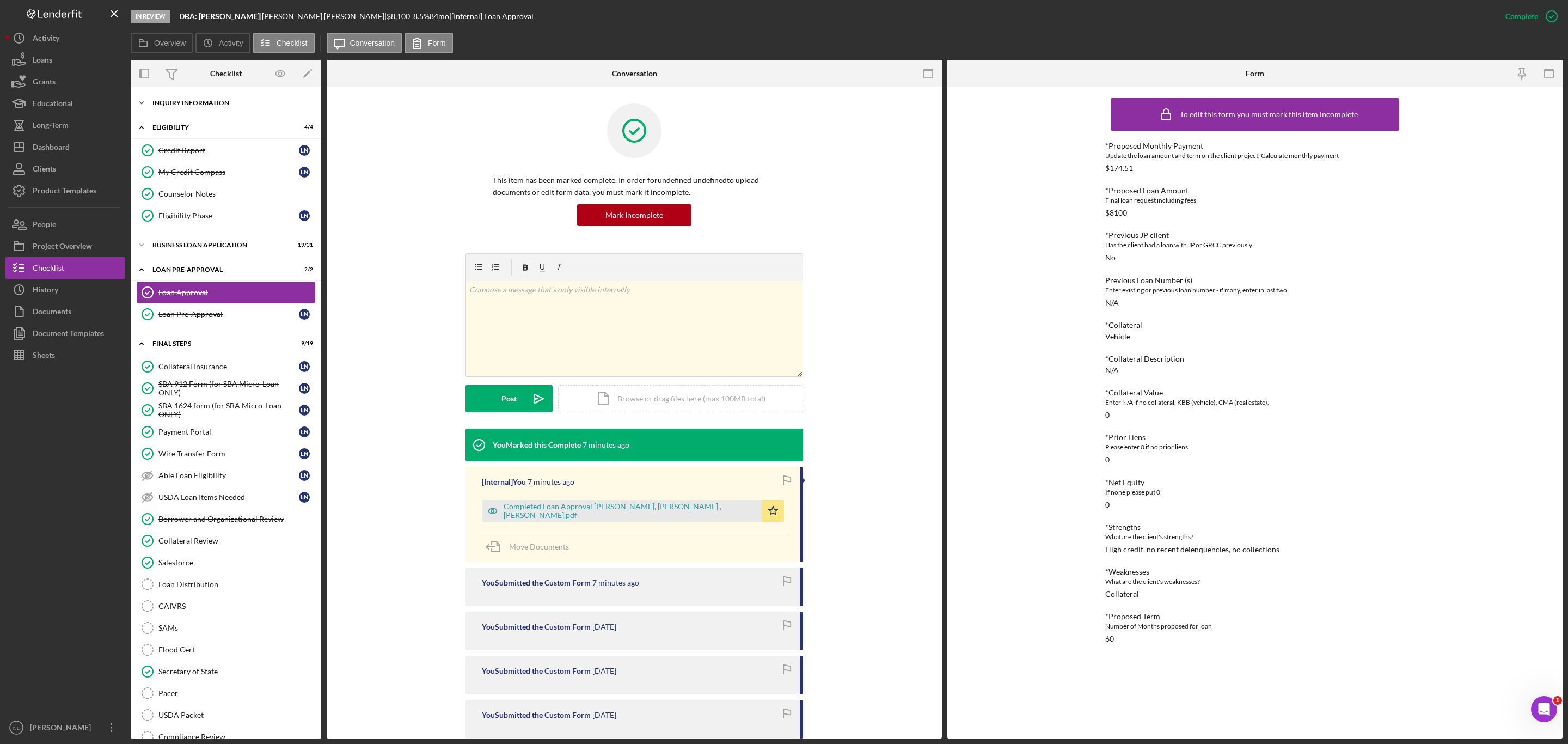
click at [186, 110] on div "Icon/Expander INQUIRY INFORMATION 11 / 11" at bounding box center [226, 103] width 190 height 22
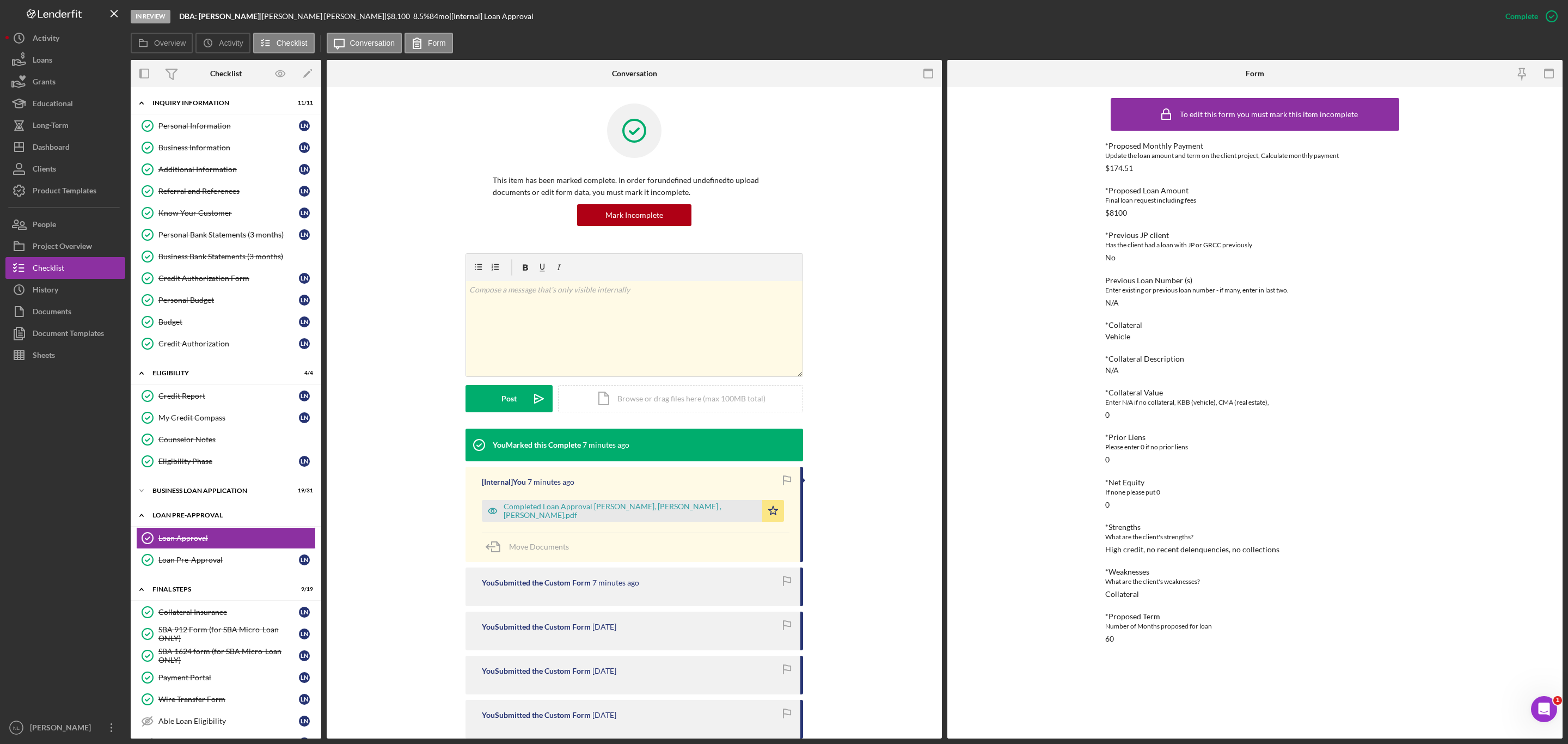
click at [206, 512] on div "LOAN PRE-APPROVAL" at bounding box center [230, 515] width 155 height 6
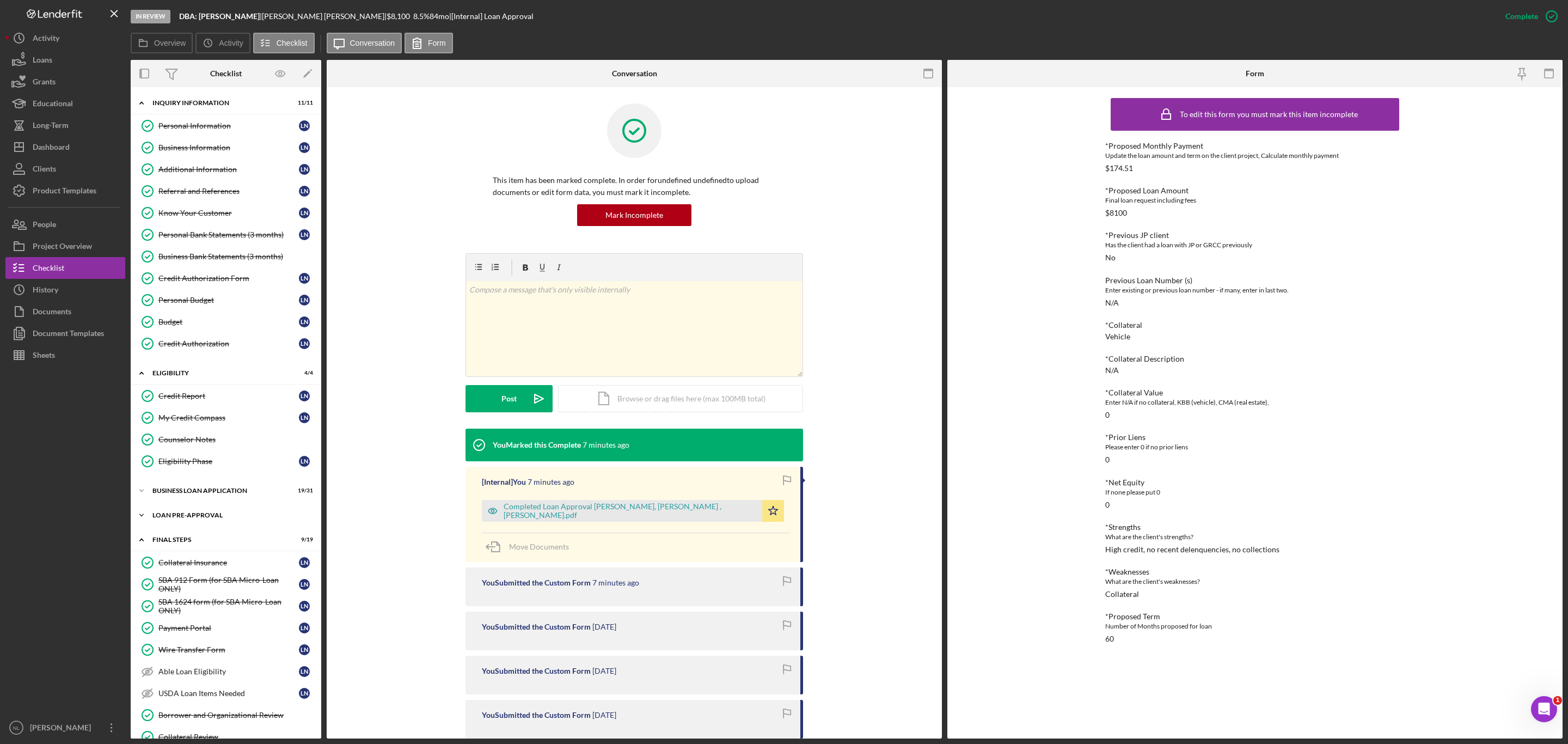
click at [206, 512] on div "LOAN PRE-APPROVAL" at bounding box center [230, 515] width 155 height 6
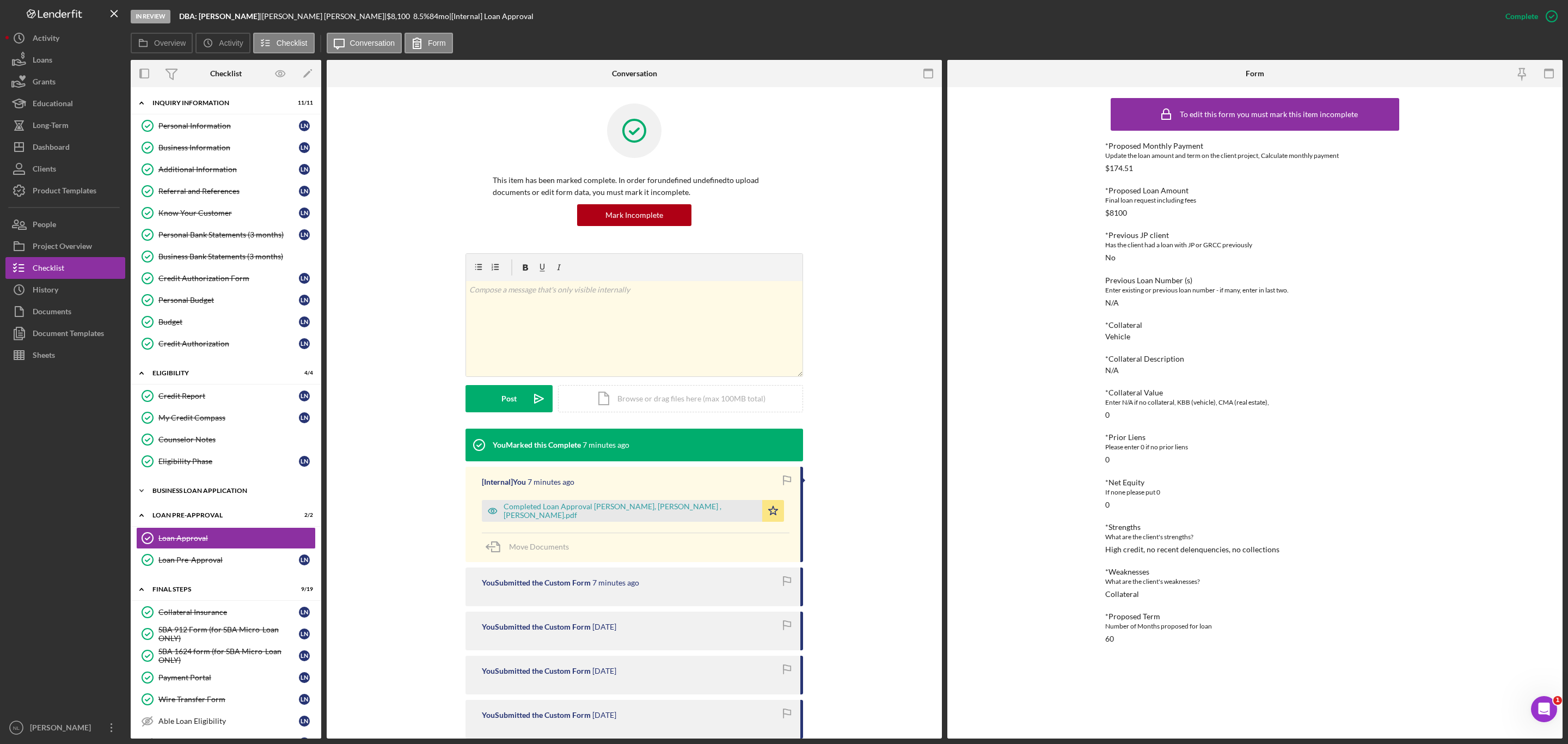
click at [196, 479] on div "Icon/Expander BUSINESS LOAN APPLICATION 19 / 31" at bounding box center [226, 490] width 190 height 22
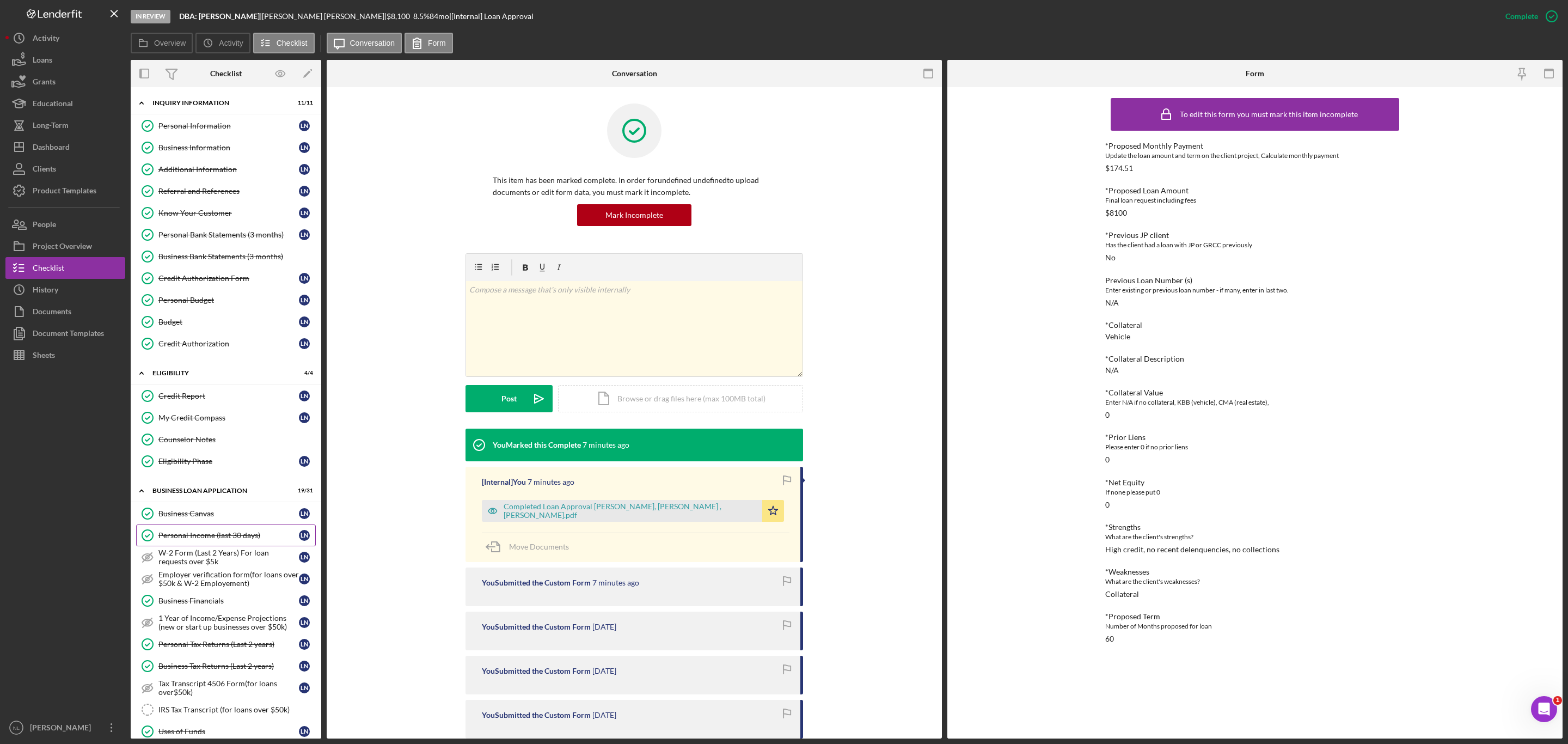
click at [193, 531] on div "Personal Income (last 30 days)" at bounding box center [228, 536] width 140 height 9
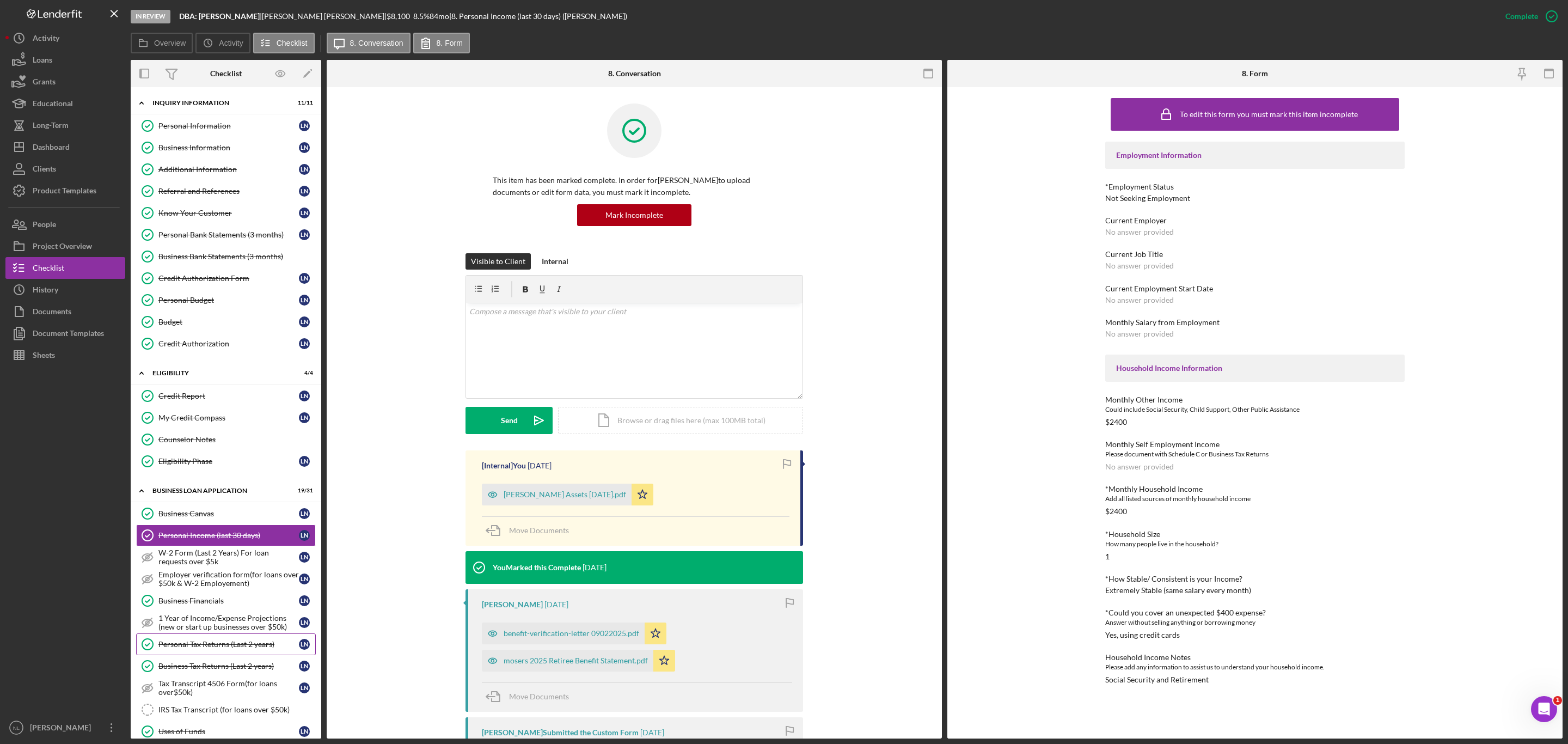
click at [209, 640] on div "Personal Tax Returns (Last 2 years)" at bounding box center [228, 644] width 140 height 9
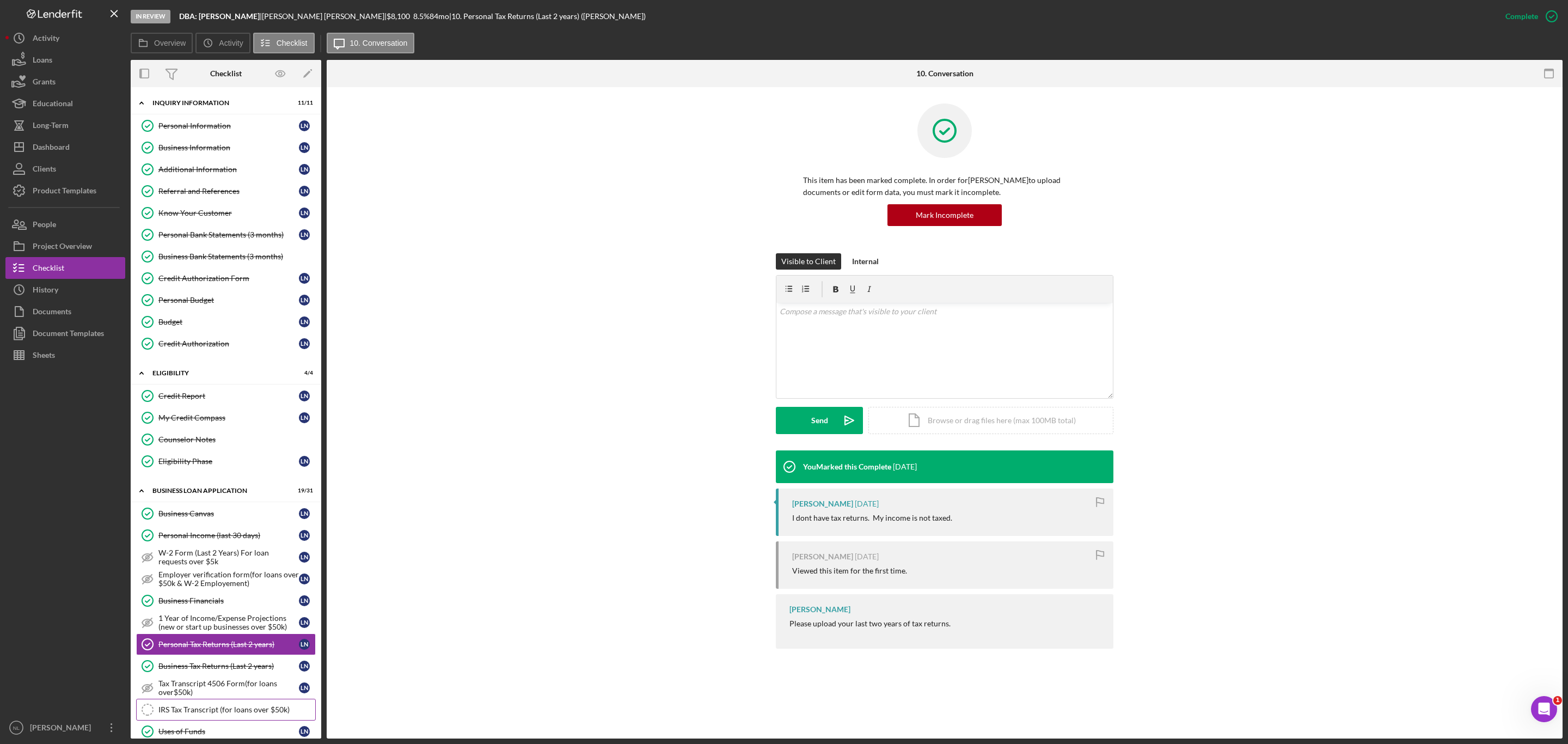
click at [182, 705] on div "IRS Tax Transcript (for loans over $50k)" at bounding box center [236, 709] width 157 height 9
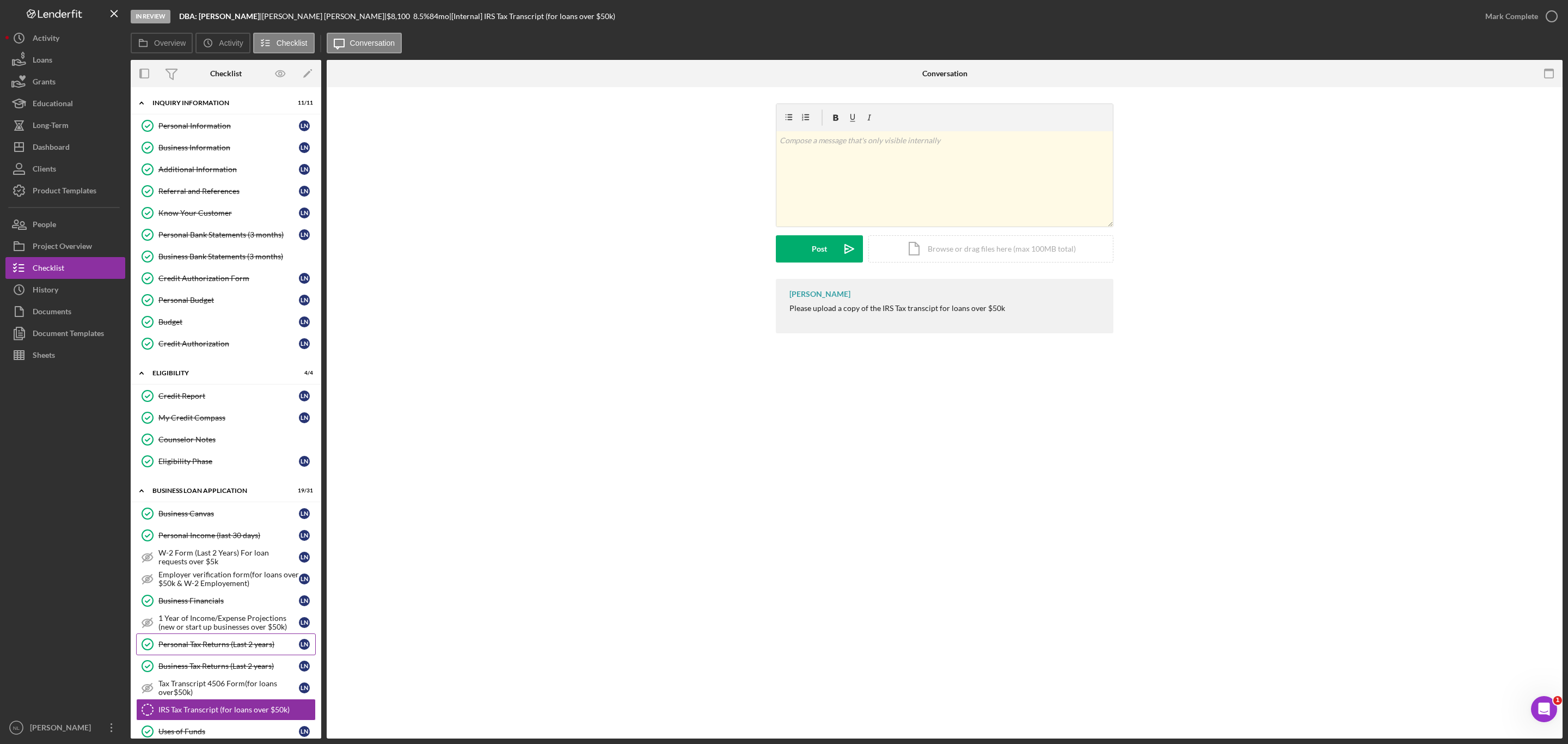
click at [162, 633] on link "Personal Tax Returns (Last 2 years) Personal Tax Returns (Last 2 years) L N" at bounding box center [226, 644] width 180 height 22
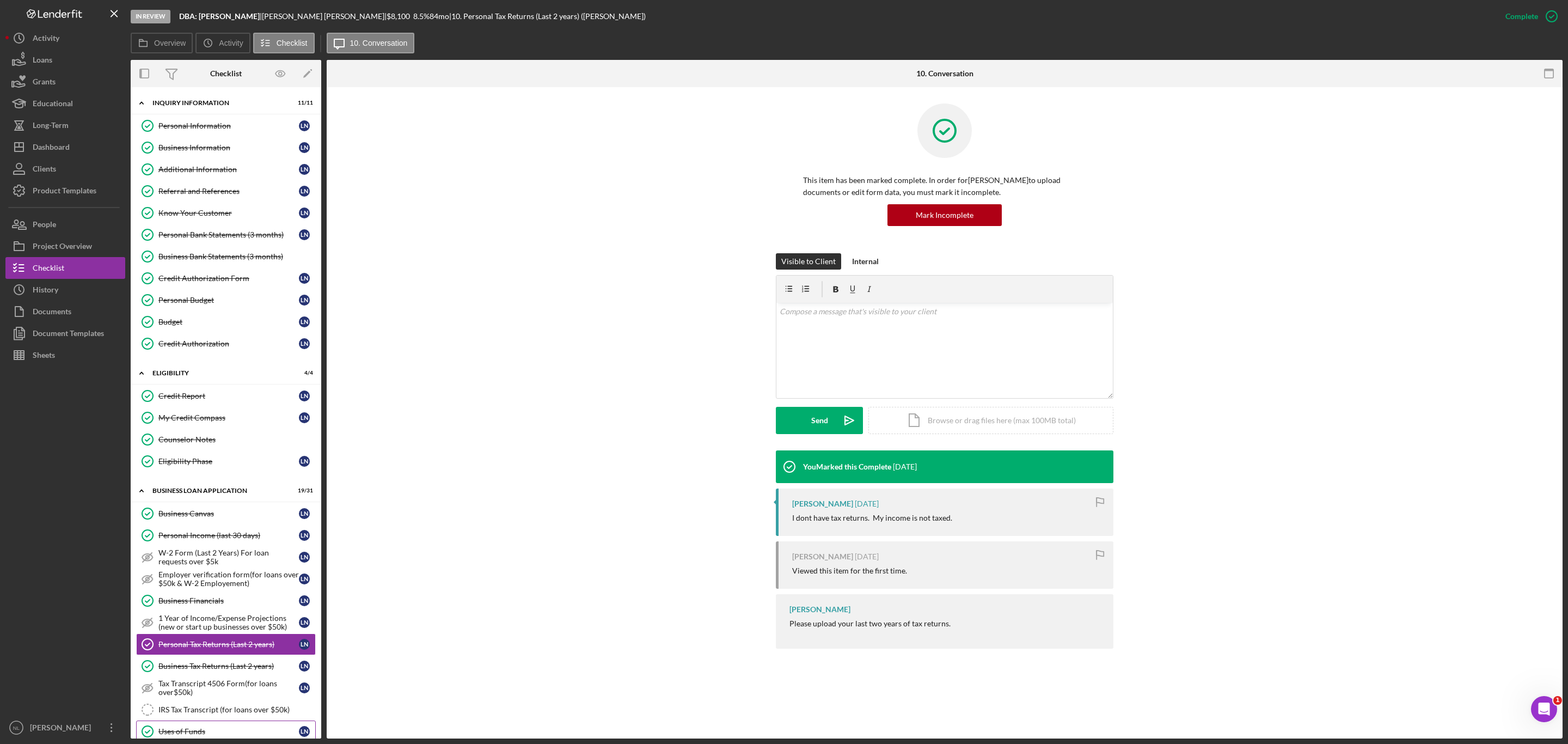
click at [188, 727] on div "Uses of Funds" at bounding box center [228, 731] width 140 height 9
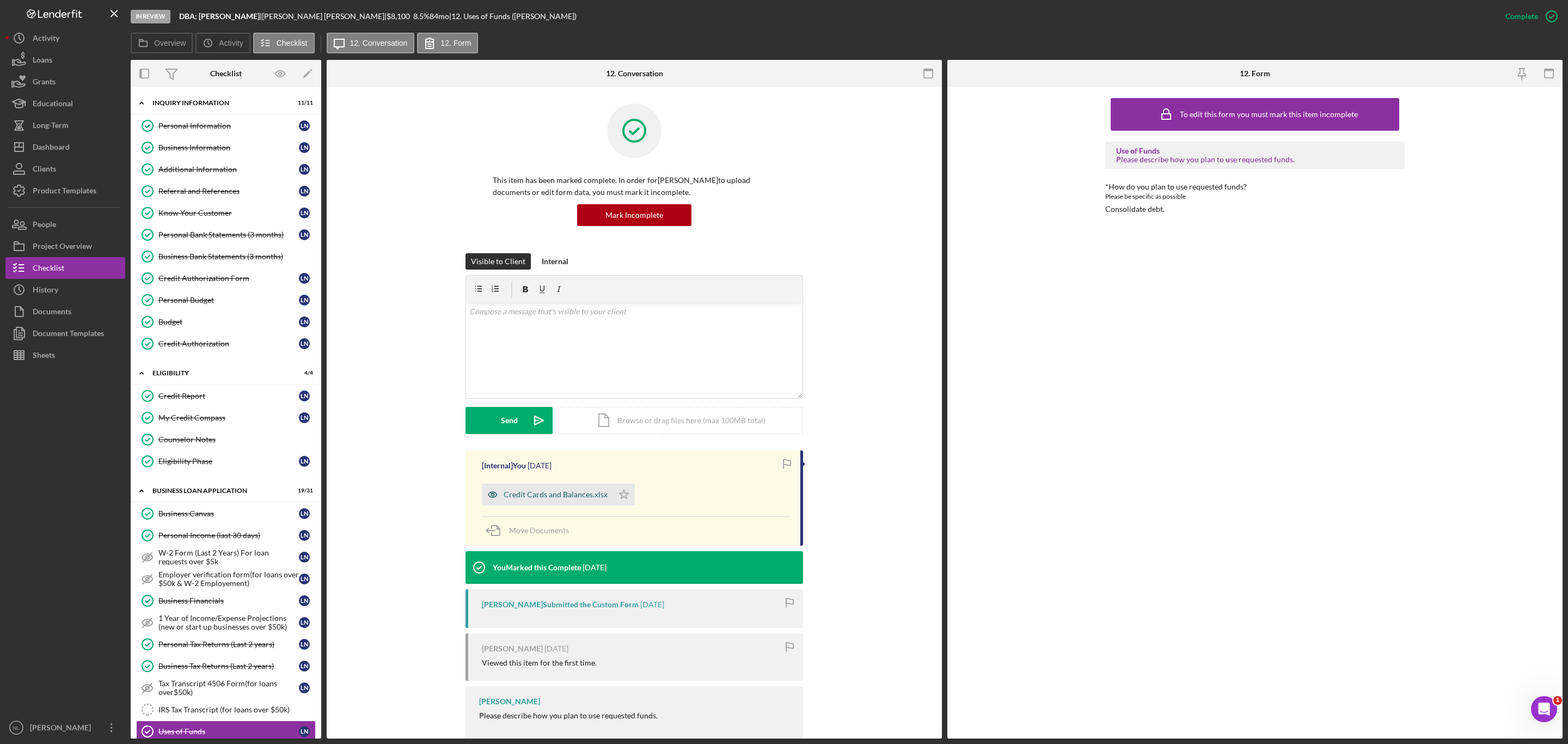
click at [577, 492] on div "Credit Cards and Balances.xlsx" at bounding box center [555, 495] width 104 height 9
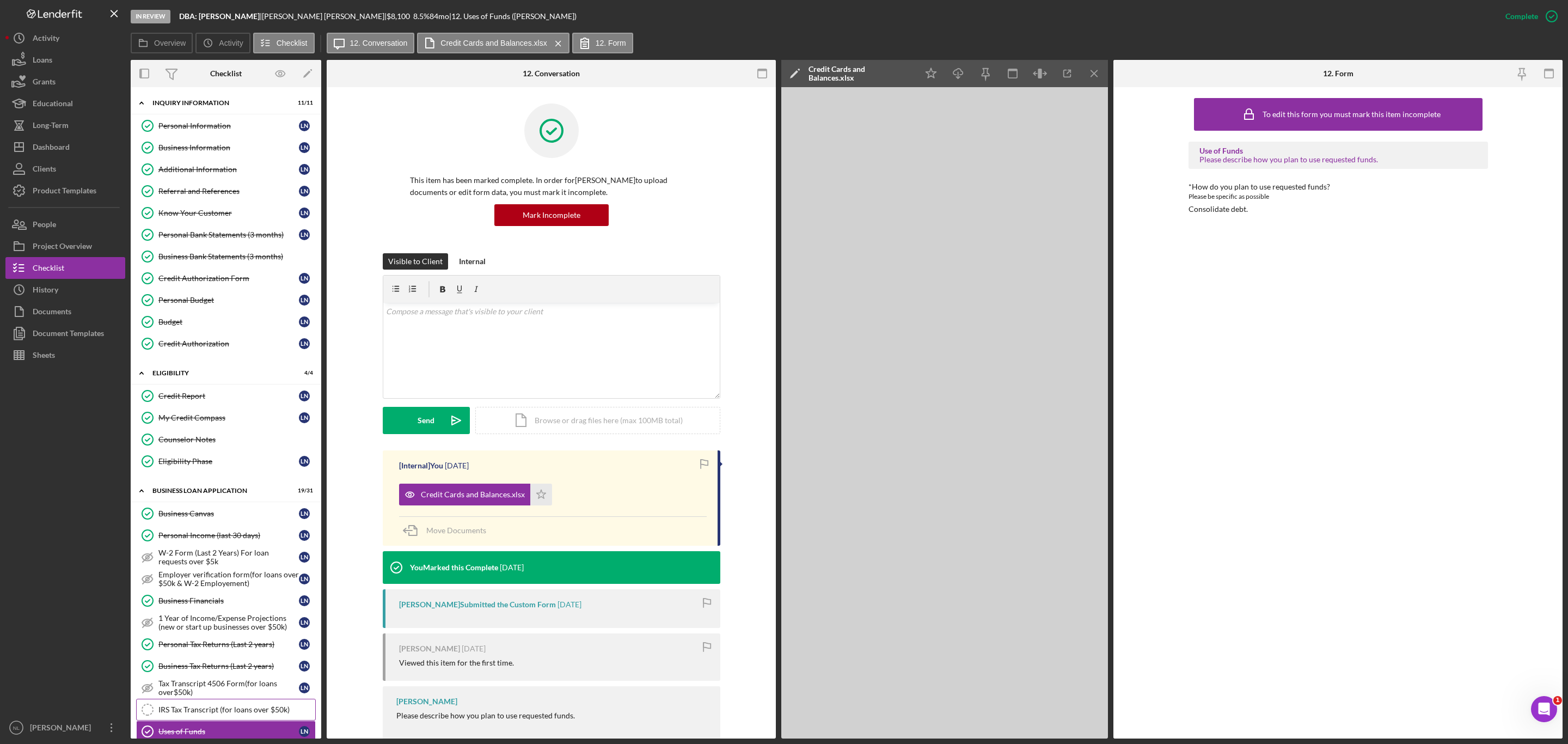
click at [213, 705] on div "IRS Tax Transcript (for loans over $50k)" at bounding box center [236, 709] width 157 height 9
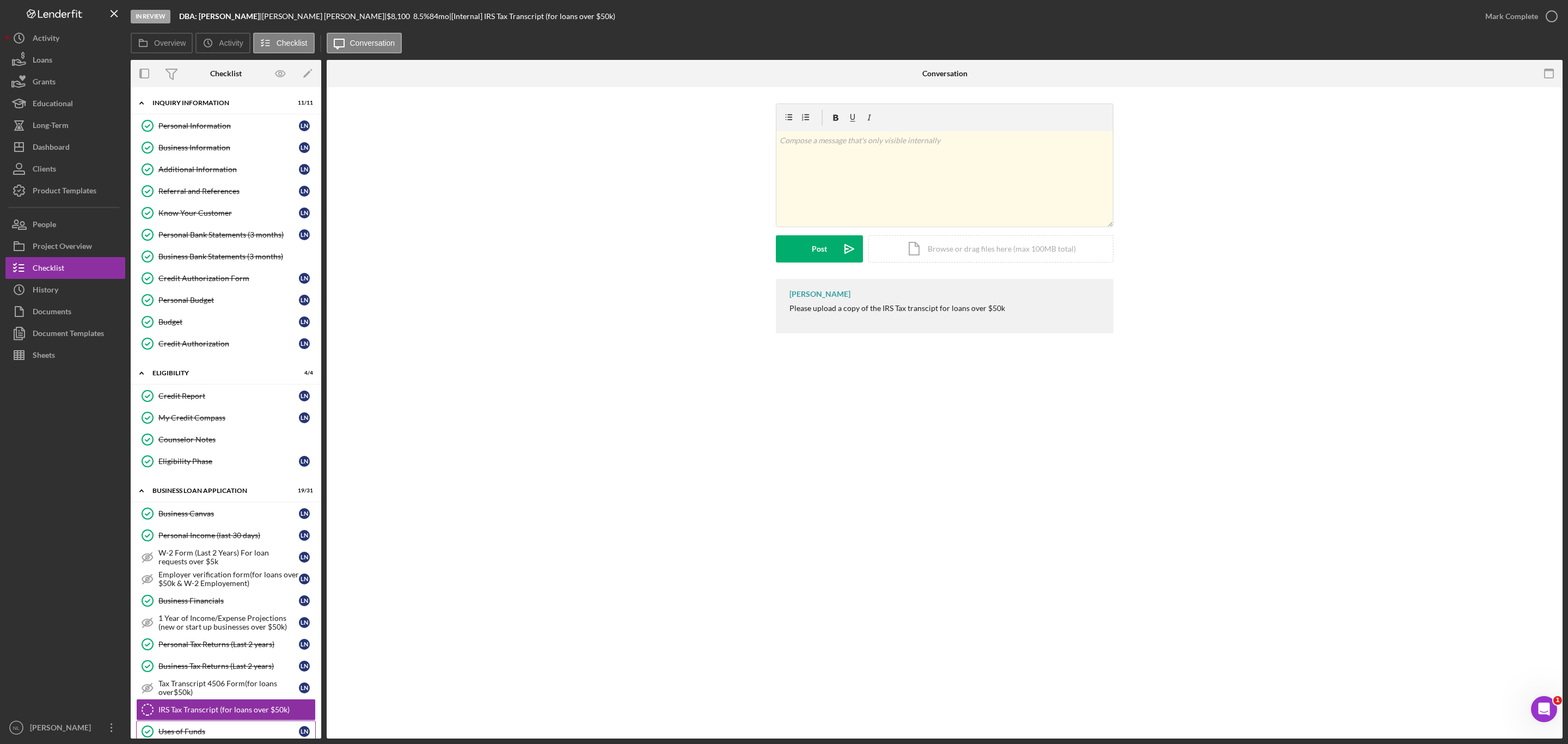
click at [213, 720] on link "Uses of Funds Uses of Funds L N" at bounding box center [226, 731] width 180 height 22
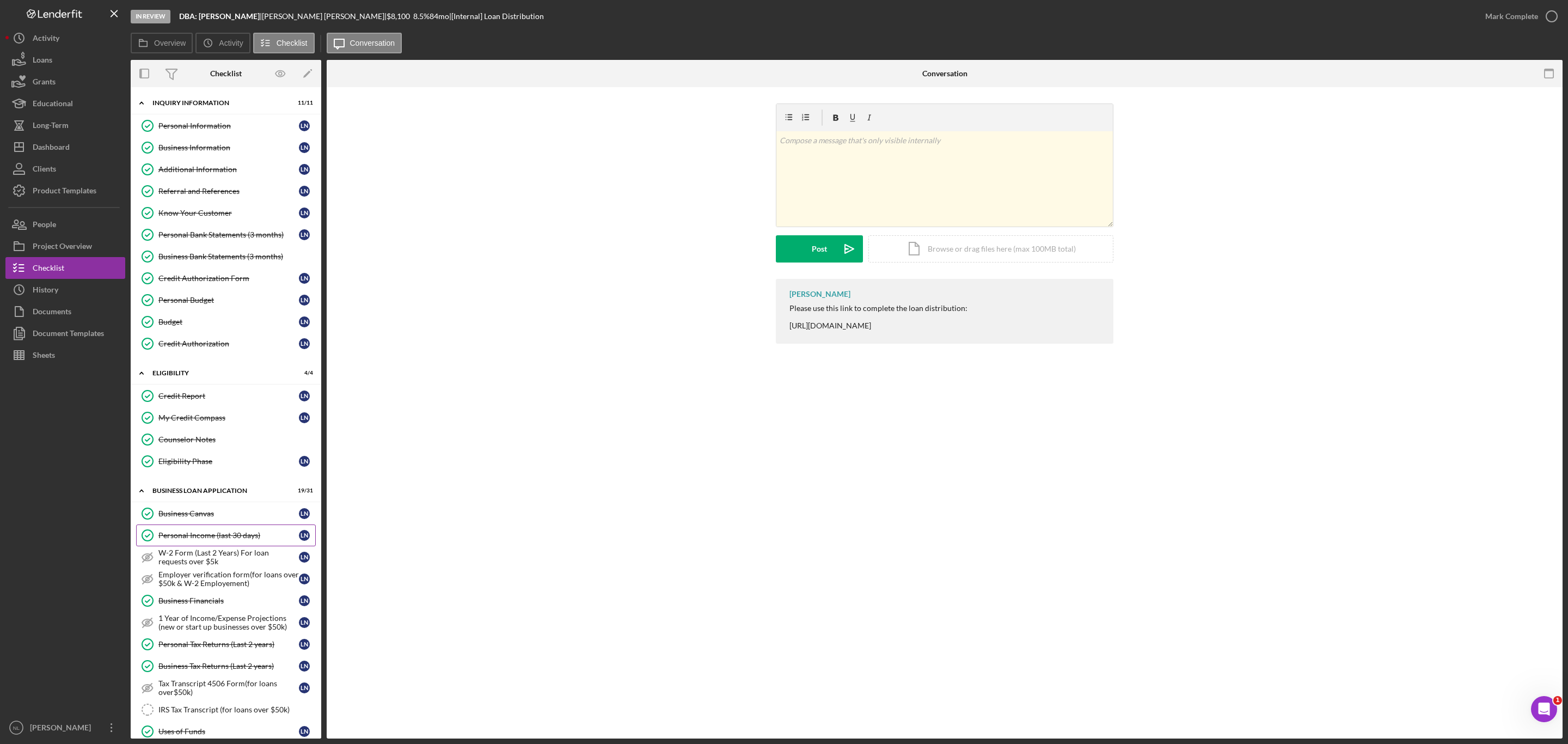
click at [224, 531] on div "Personal Income (last 30 days)" at bounding box center [228, 536] width 140 height 9
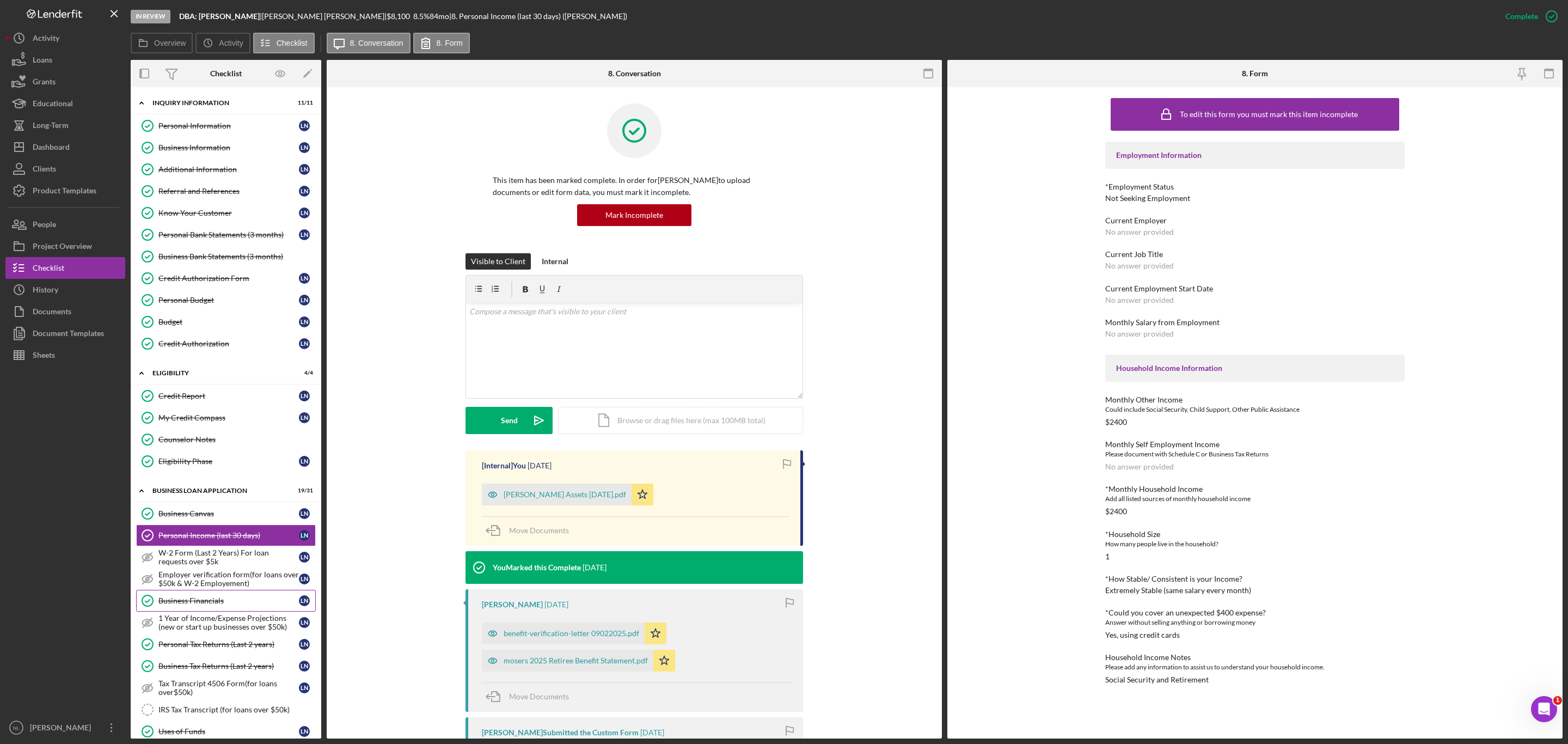
click at [229, 589] on link "Business Financials Business Financials L N" at bounding box center [226, 600] width 180 height 22
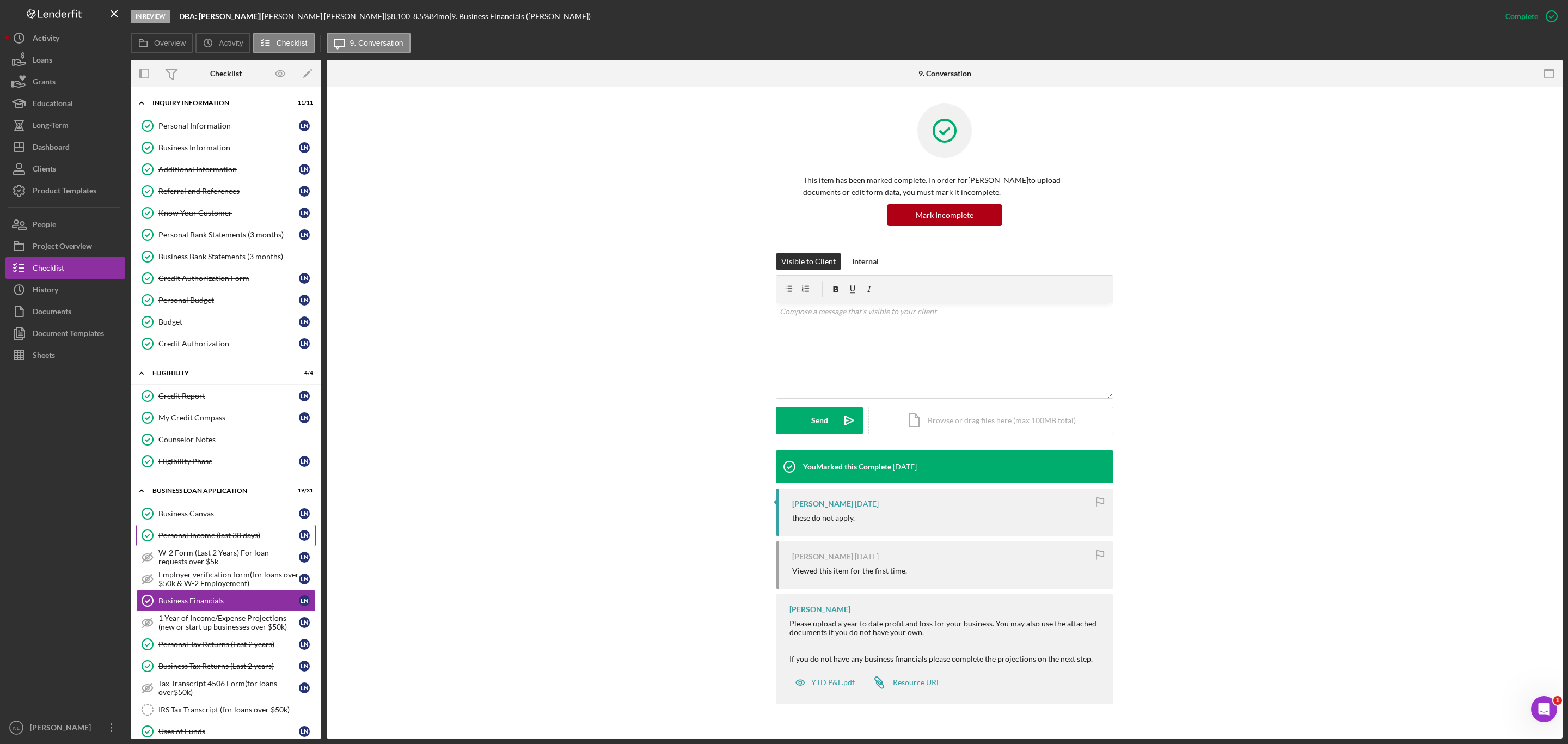
click at [219, 527] on link "Personal Income (last 30 days) Personal Income (last 30 days) L N" at bounding box center [226, 536] width 180 height 22
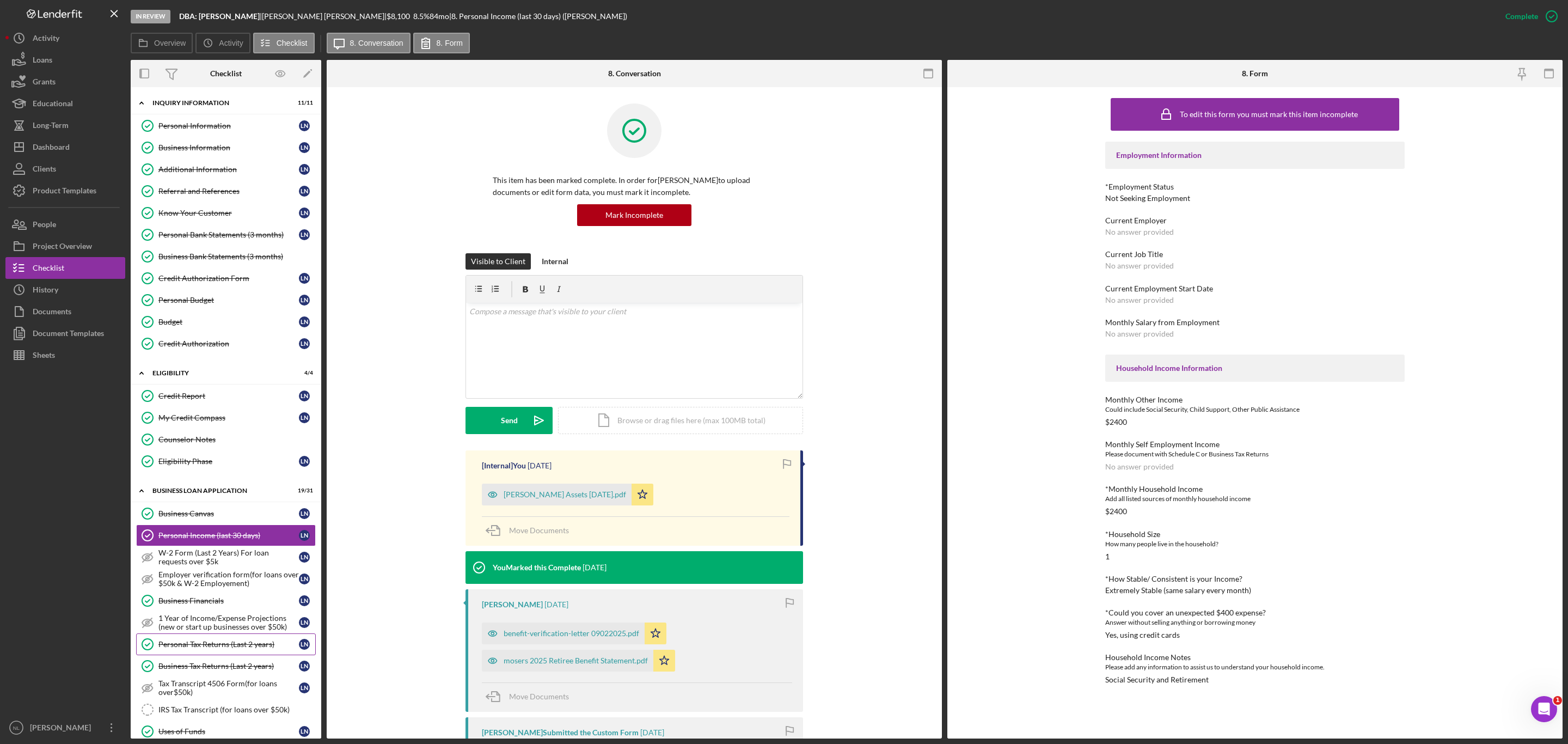
drag, startPoint x: 219, startPoint y: 527, endPoint x: 218, endPoint y: 635, distance: 108.0
click at [224, 640] on div "Personal Tax Returns (Last 2 years)" at bounding box center [228, 644] width 140 height 9
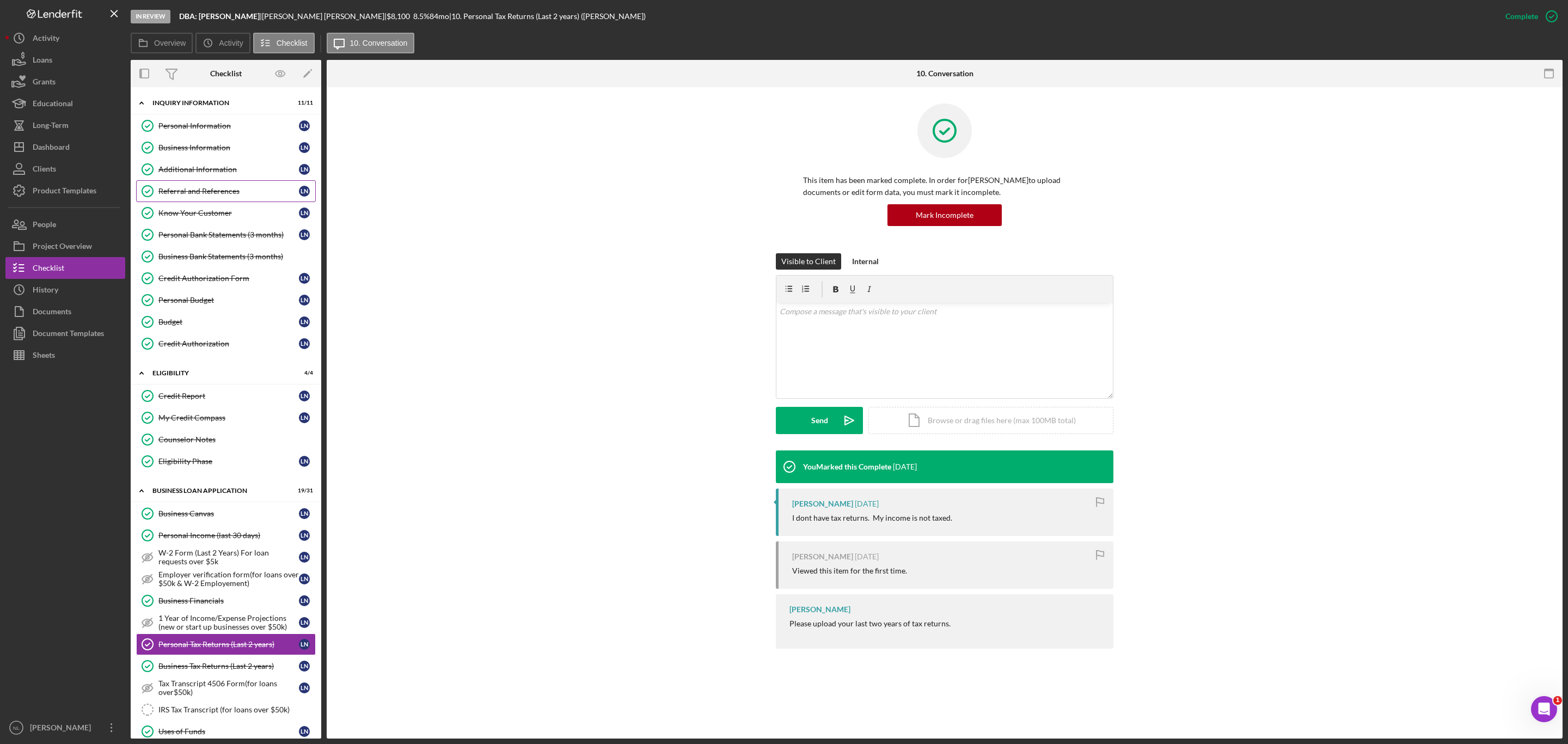
click at [219, 201] on link "Referral and References Referral and References L N" at bounding box center [226, 191] width 180 height 22
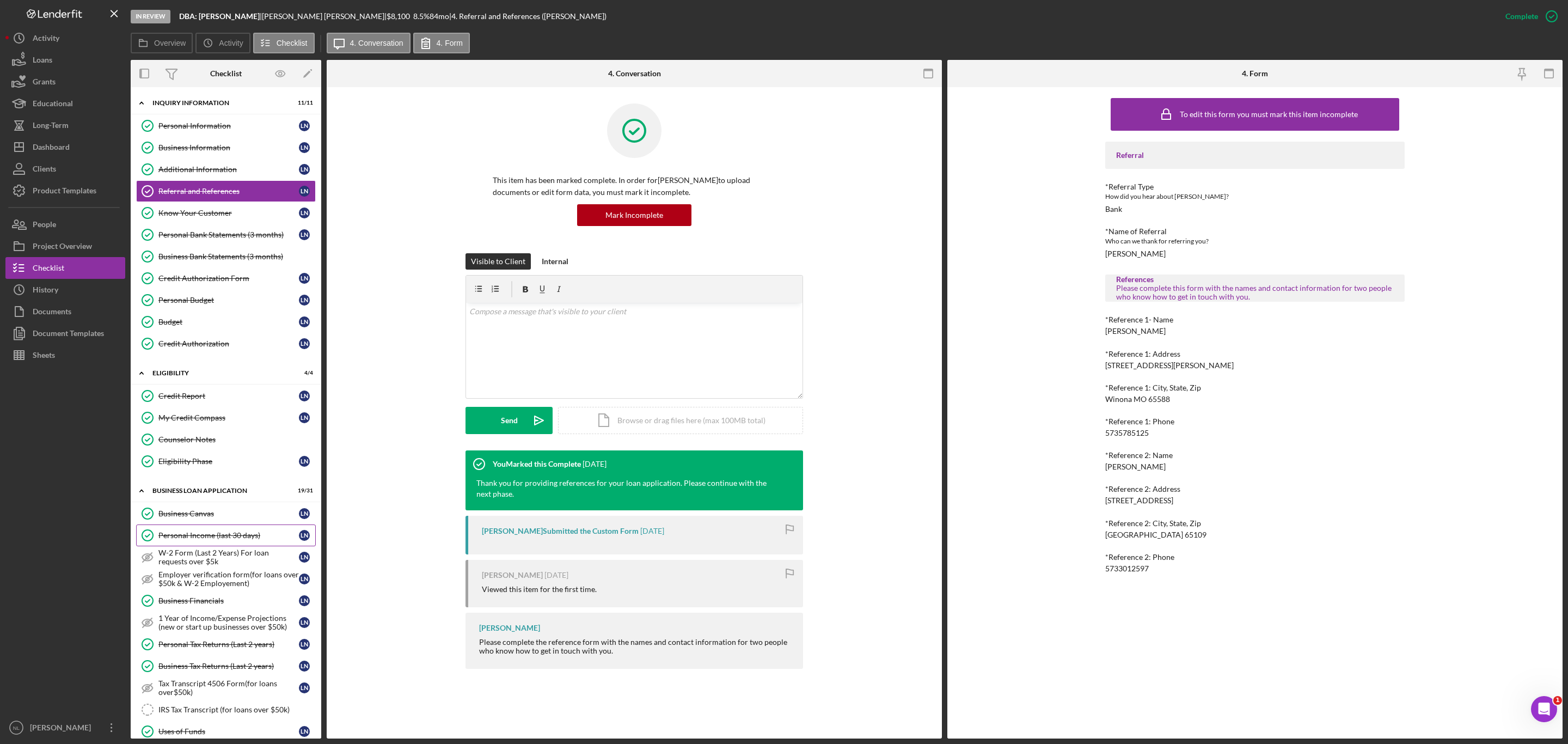
click at [208, 540] on div "Personal Income (last 30 days)" at bounding box center [228, 536] width 140 height 9
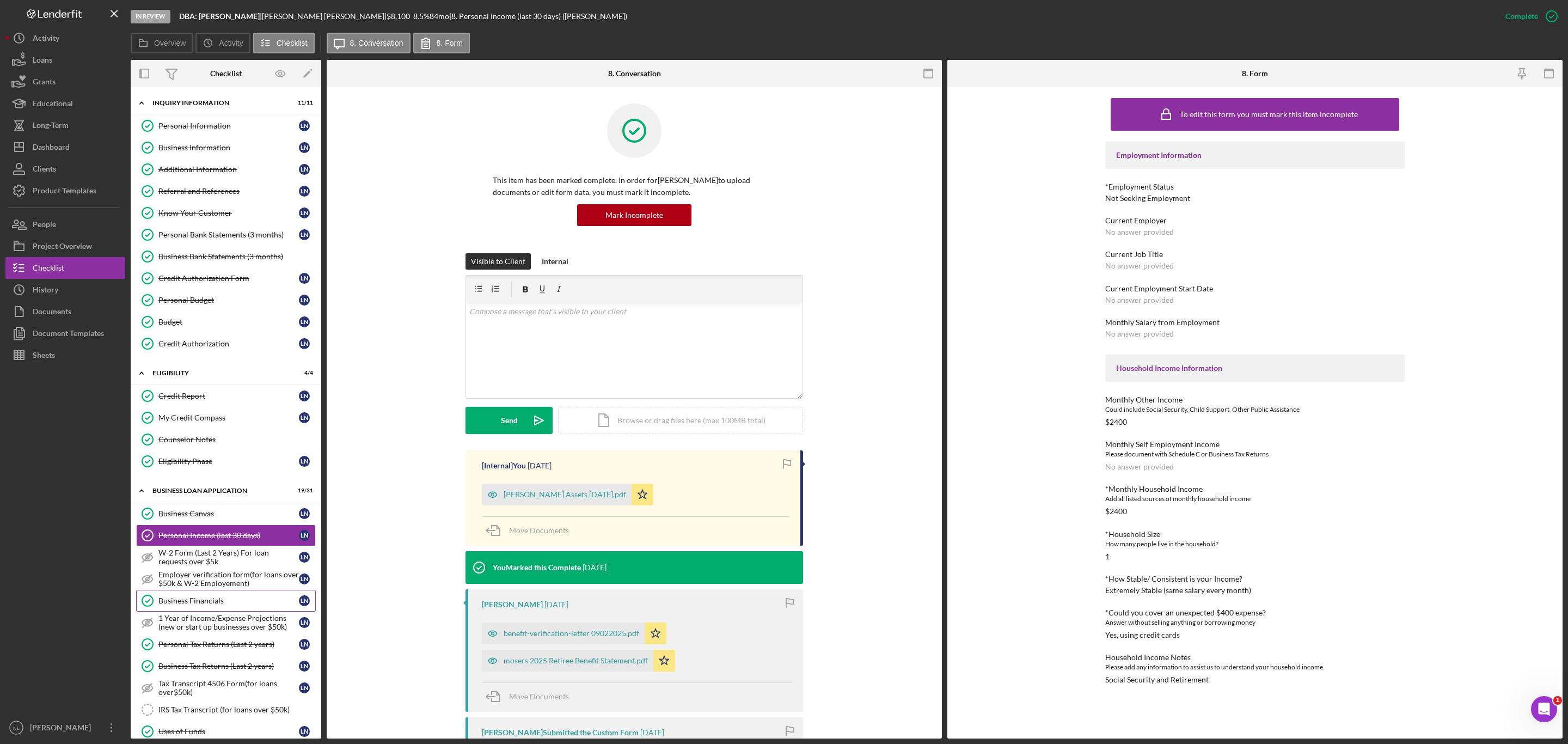
click at [217, 612] on link "Business Financials Business Financials L N" at bounding box center [226, 600] width 180 height 22
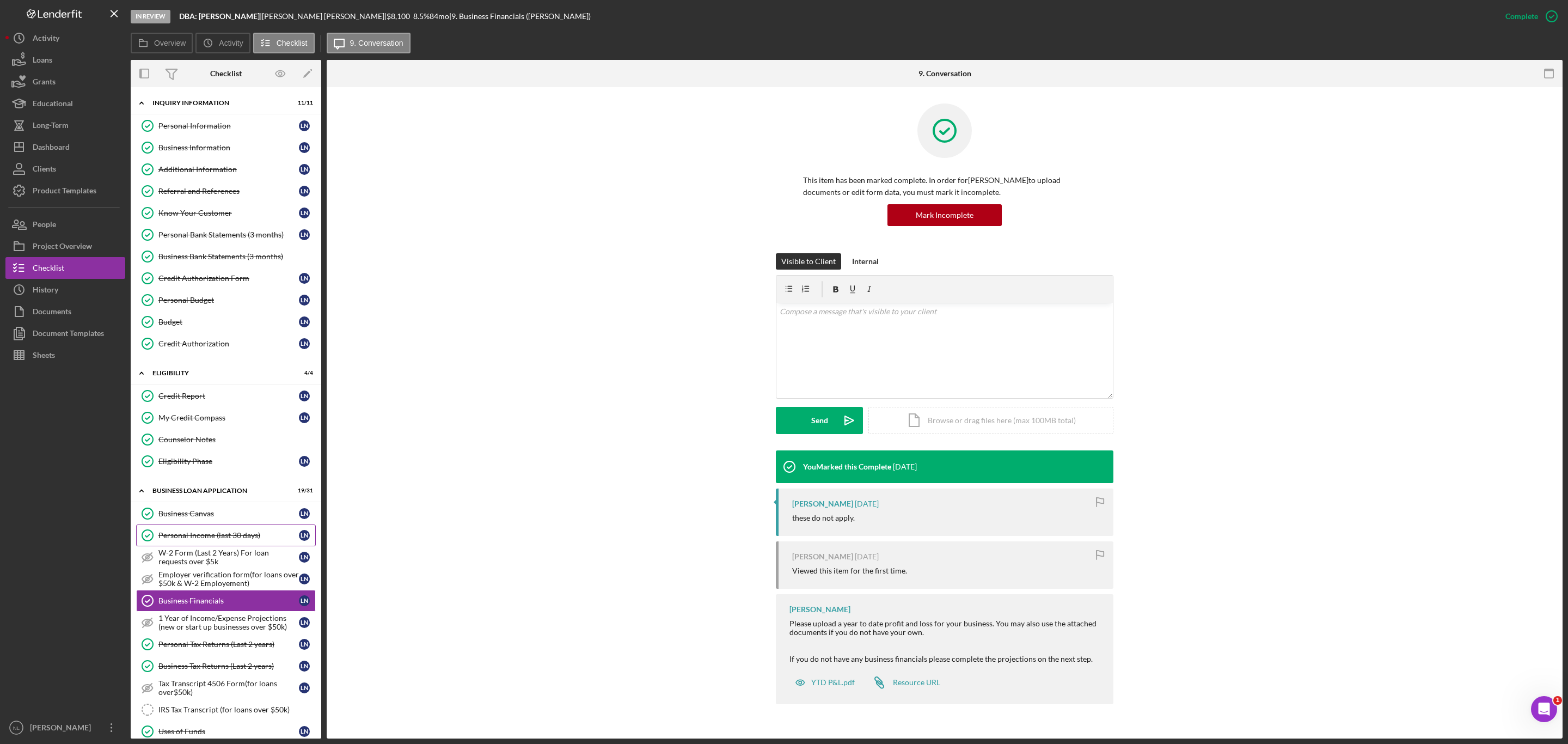
click at [188, 540] on div "Personal Income (last 30 days)" at bounding box center [228, 536] width 140 height 9
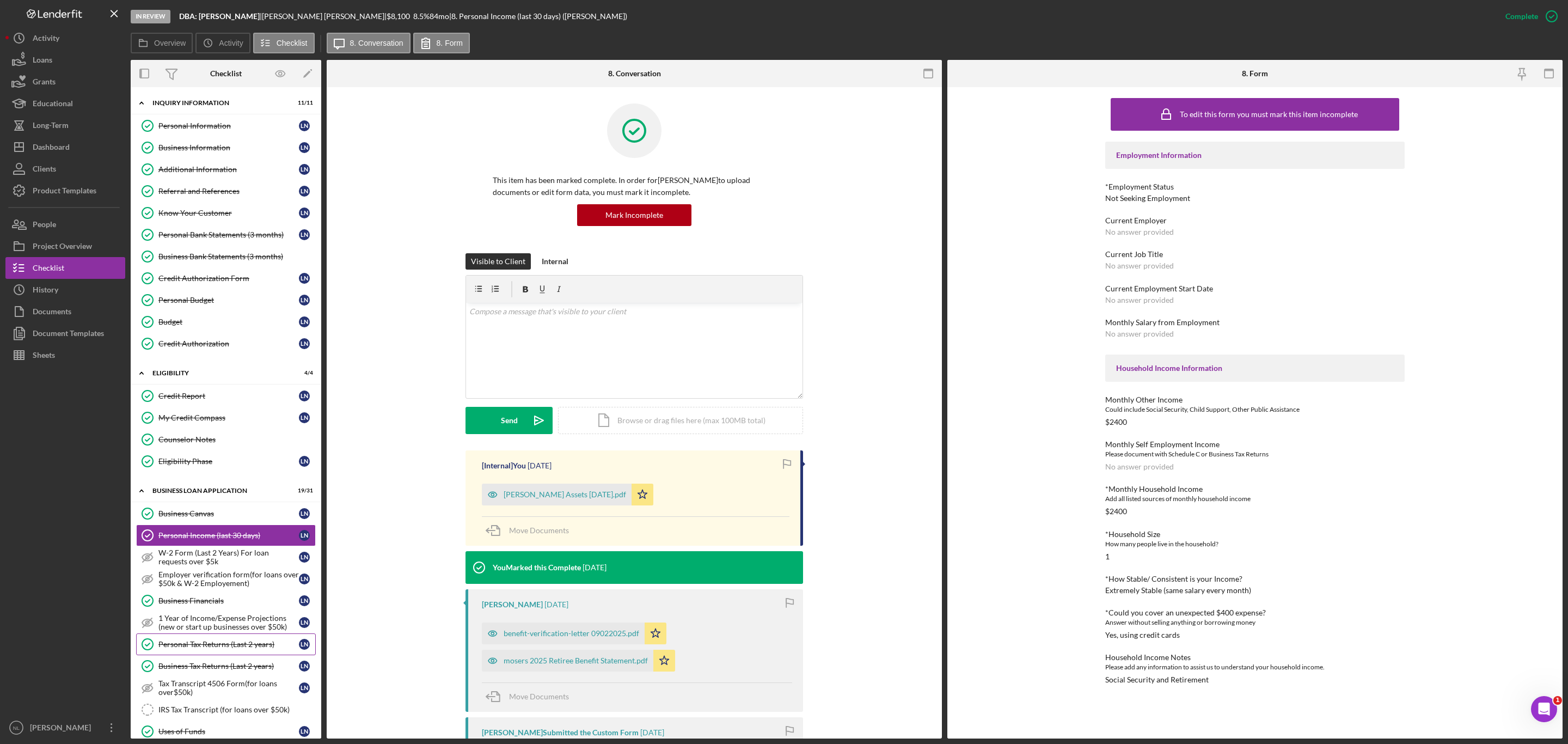
click at [199, 648] on div "Personal Tax Returns (Last 2 years)" at bounding box center [228, 644] width 140 height 9
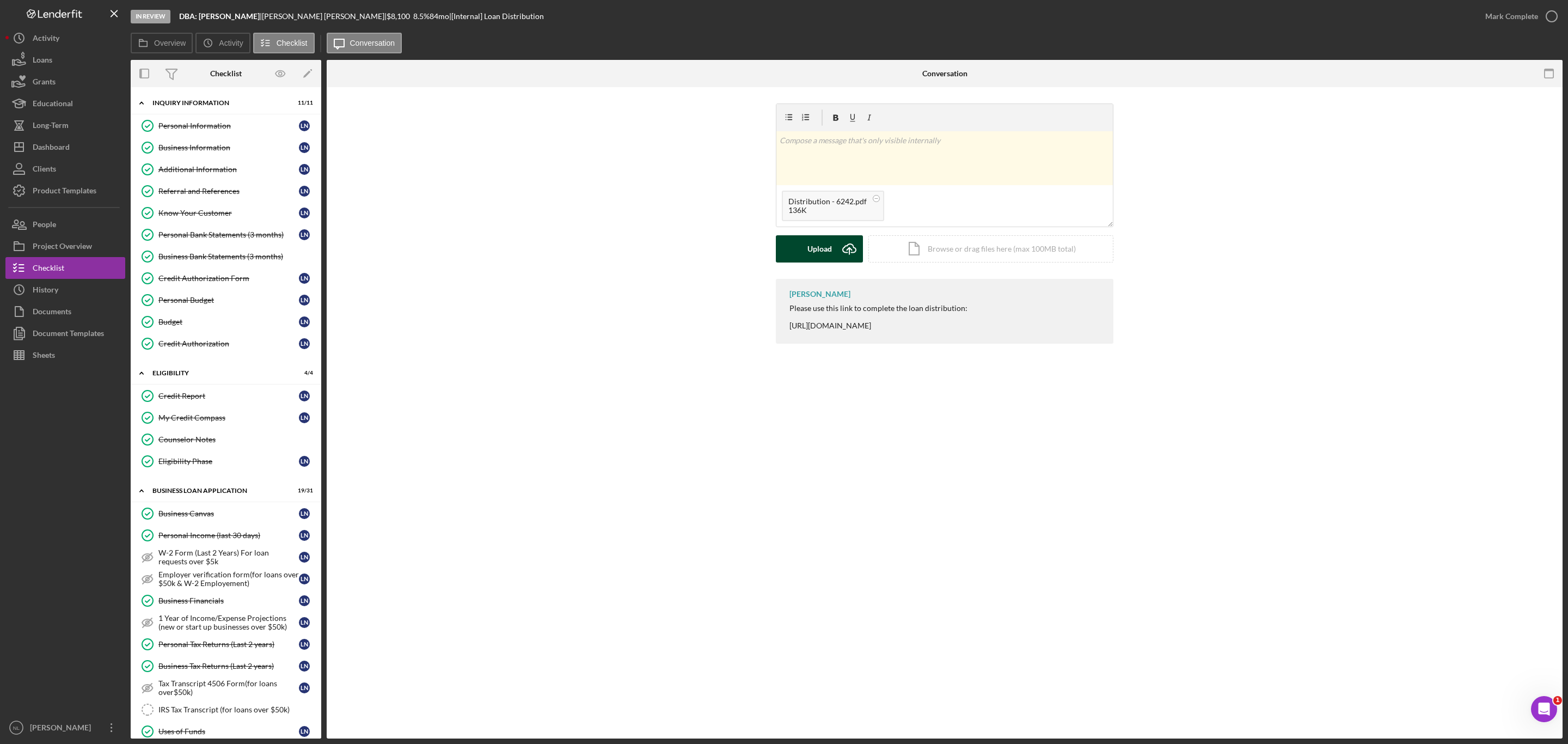
click at [831, 247] on button "Upload Icon/Upload" at bounding box center [819, 249] width 87 height 27
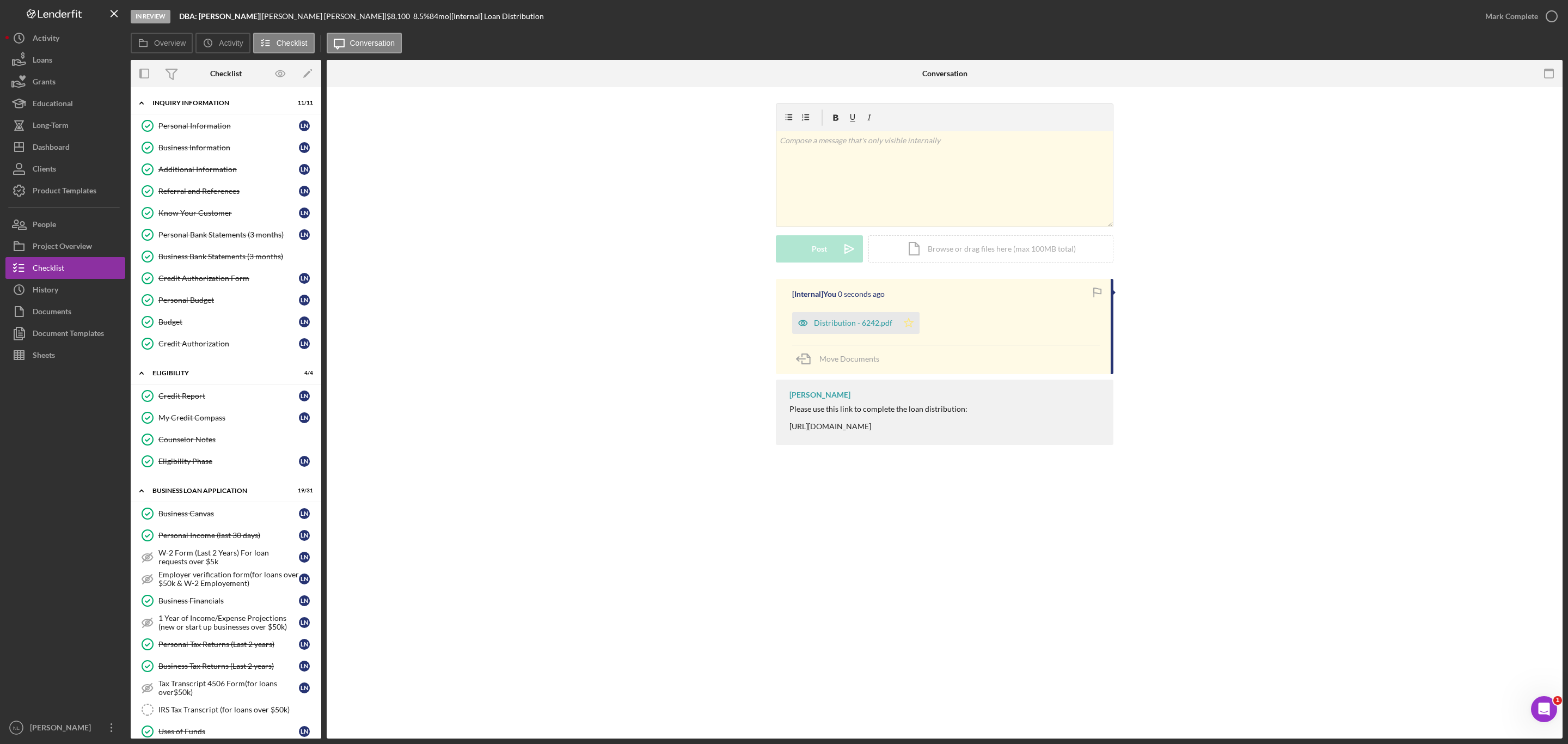
click at [912, 329] on icon "Icon/Star" at bounding box center [908, 323] width 22 height 22
click at [1524, 17] on div "Mark Complete" at bounding box center [1511, 17] width 52 height 22
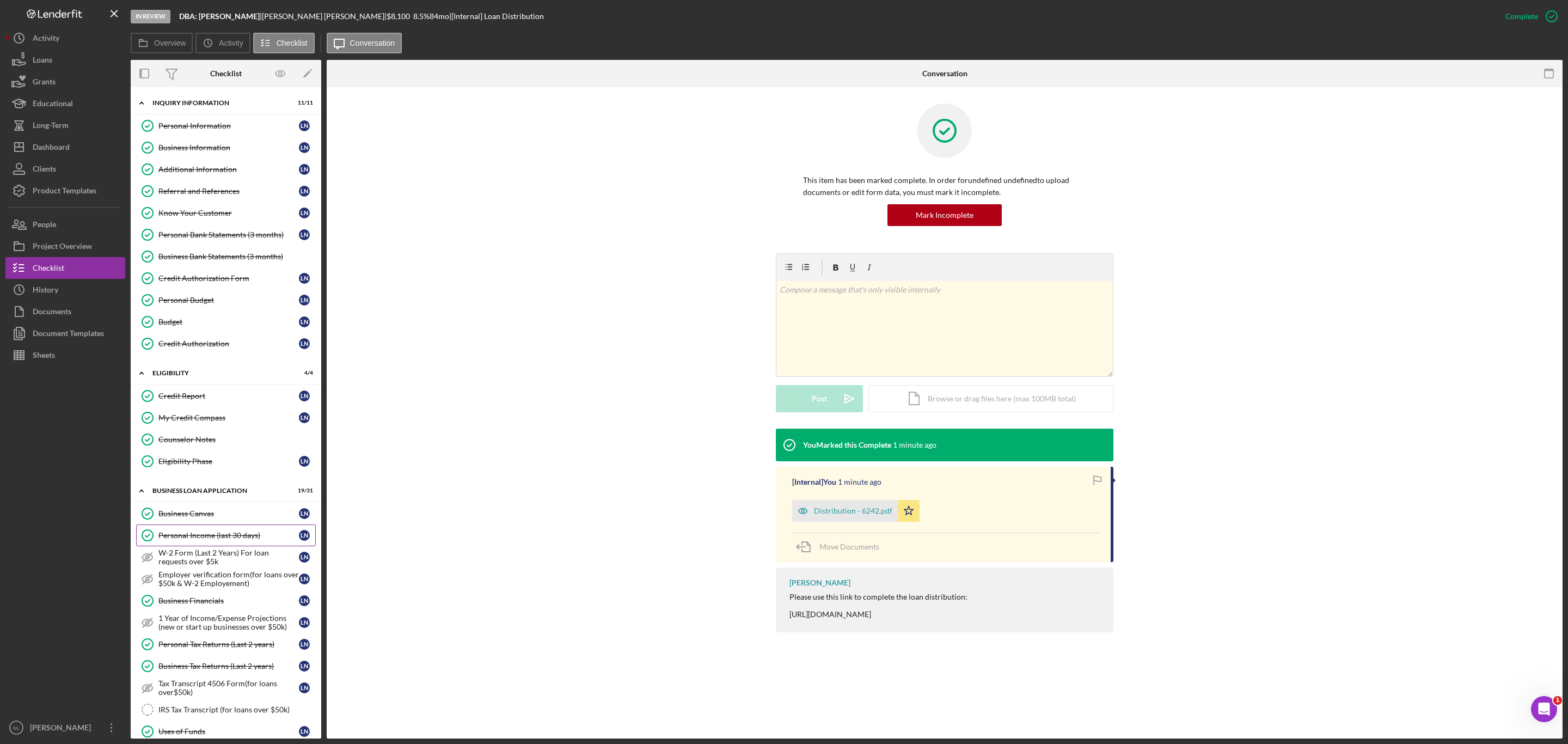
click at [234, 546] on link "Personal Income (last 30 days) Personal Income (last 30 days) L N" at bounding box center [226, 536] width 180 height 22
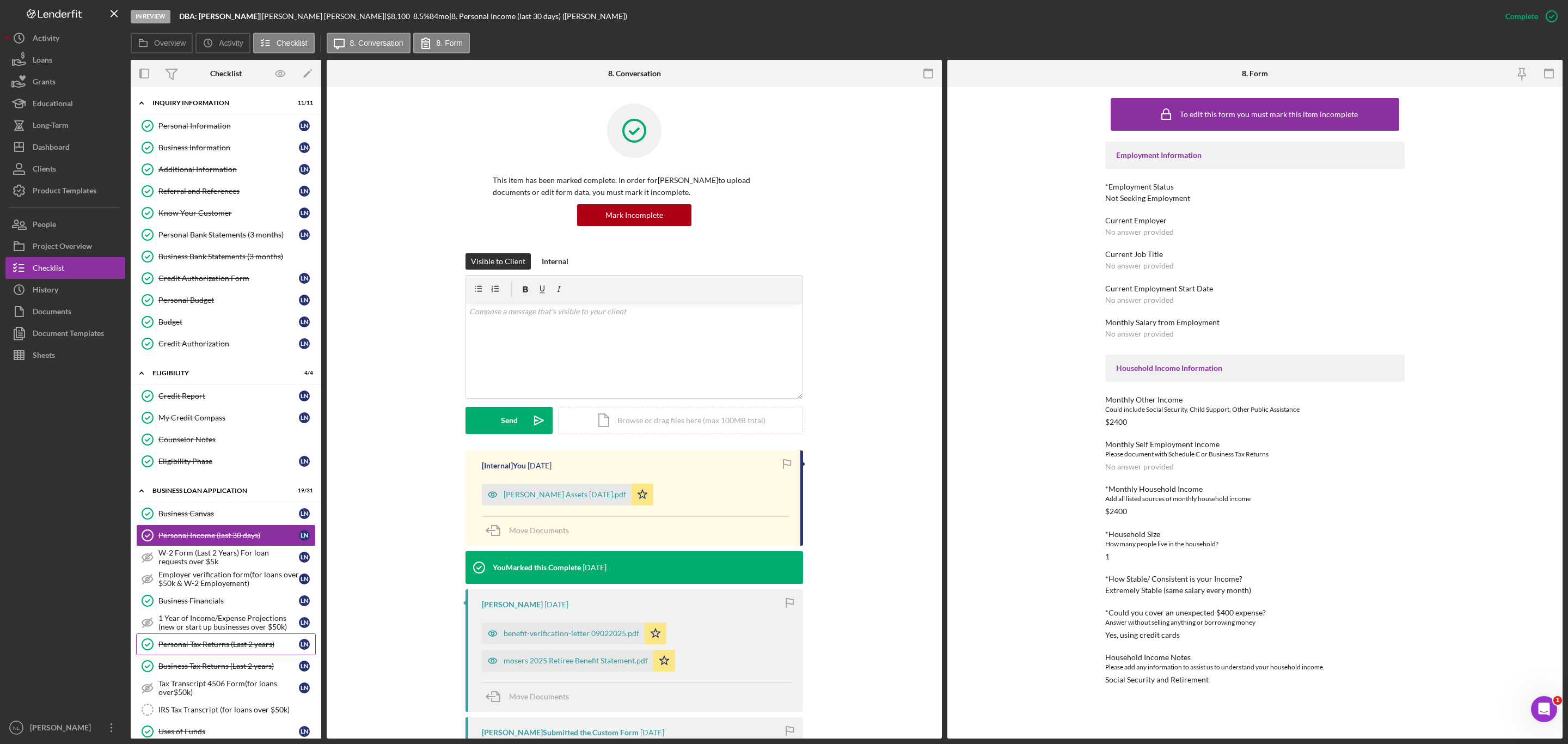
click at [213, 633] on link "Personal Tax Returns (Last 2 years) Personal Tax Returns (Last 2 years) L N" at bounding box center [226, 644] width 180 height 22
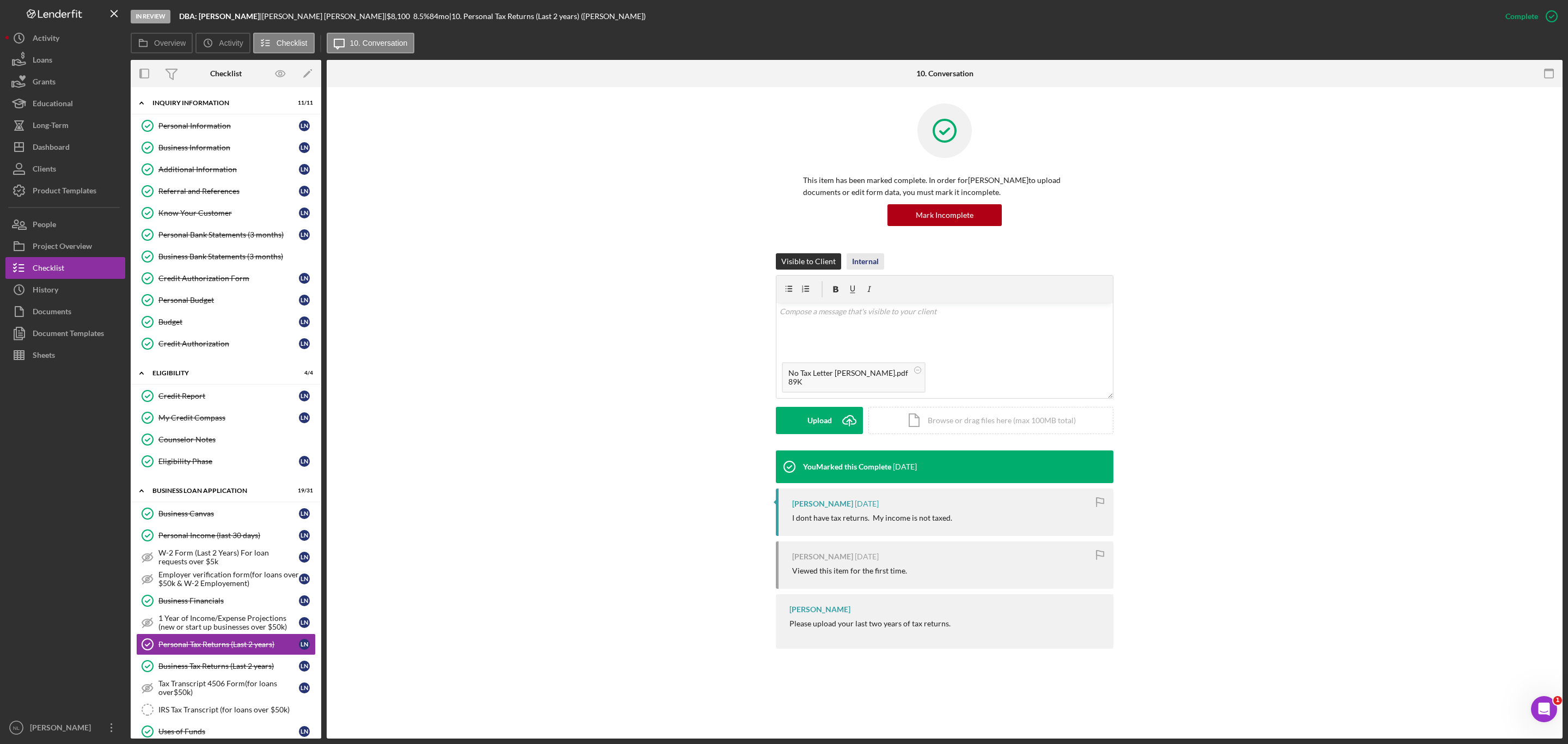
click at [857, 264] on div "Internal" at bounding box center [865, 261] width 27 height 17
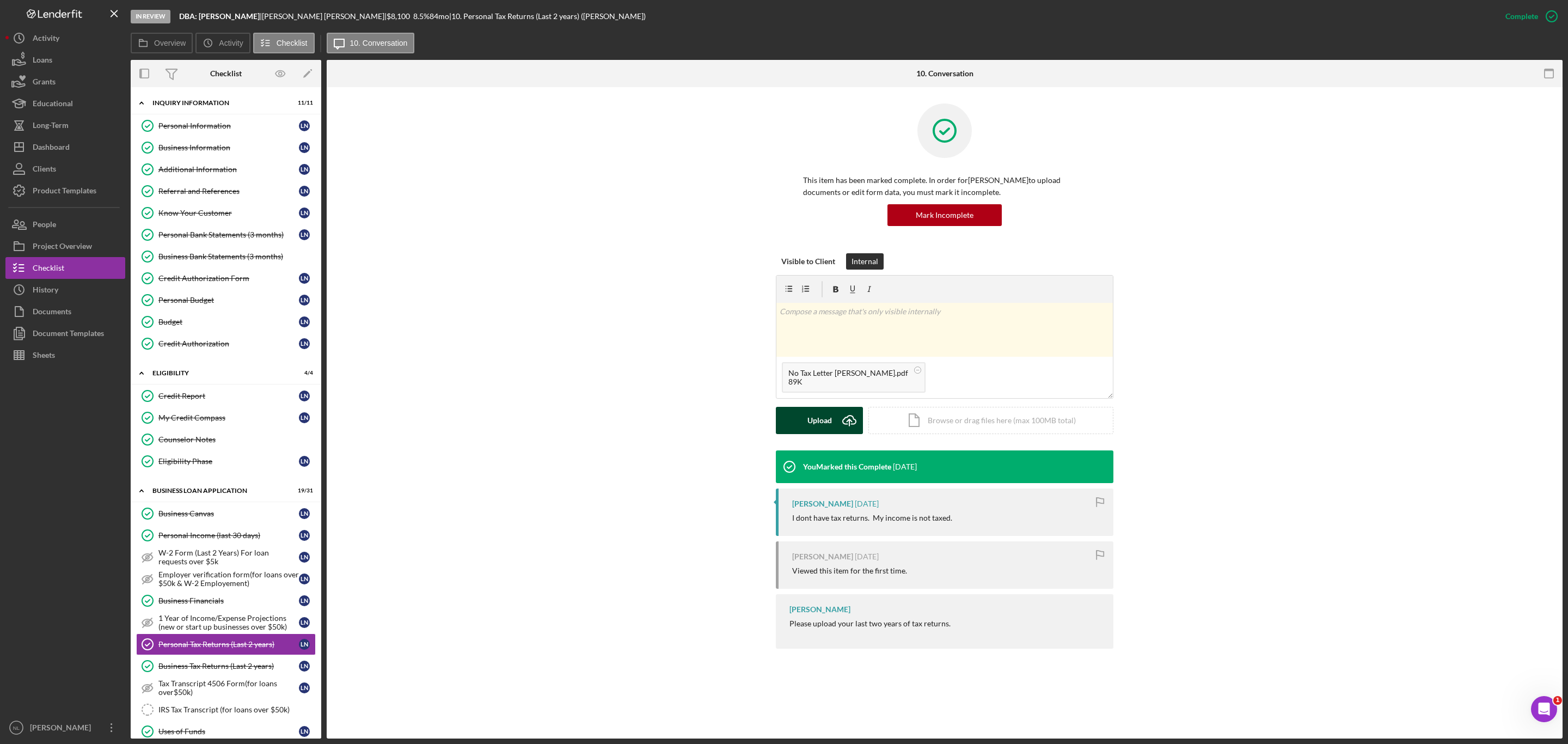
click at [826, 417] on div "Upload" at bounding box center [820, 421] width 24 height 27
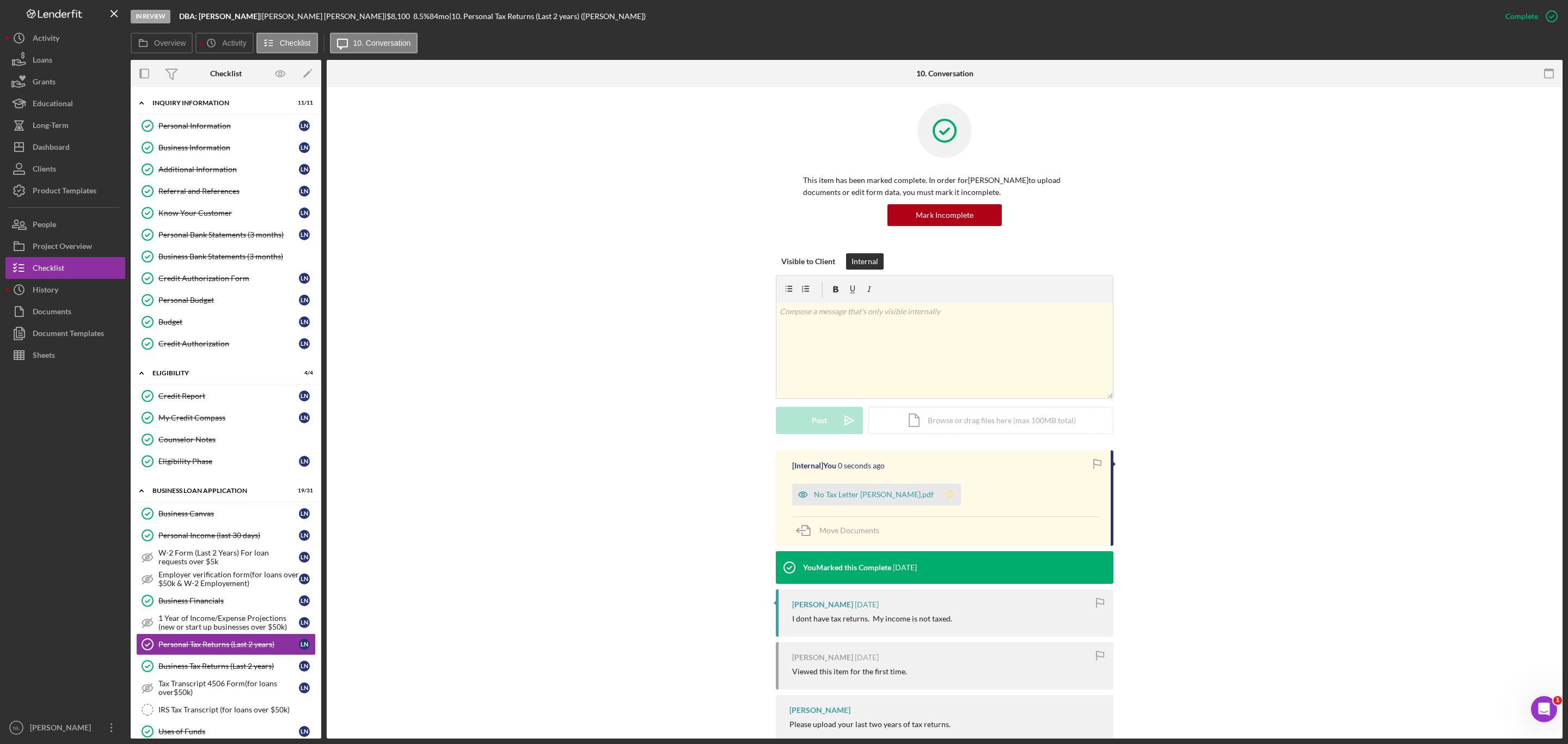
click at [939, 497] on icon "Icon/Star" at bounding box center [950, 495] width 22 height 22
click at [36, 147] on div "Dashboard" at bounding box center [51, 148] width 37 height 24
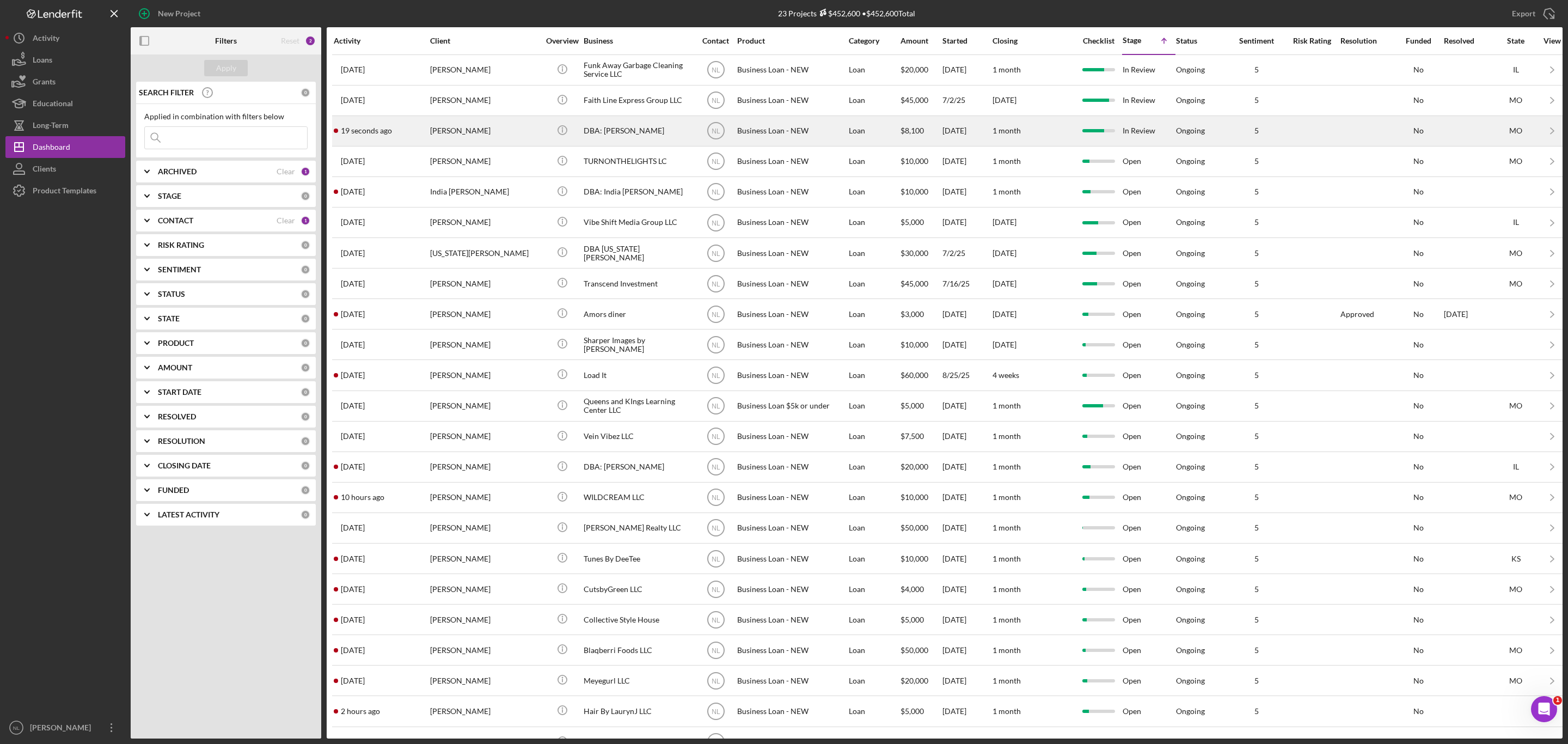
click at [534, 140] on div "[PERSON_NAME]" at bounding box center [485, 131] width 109 height 29
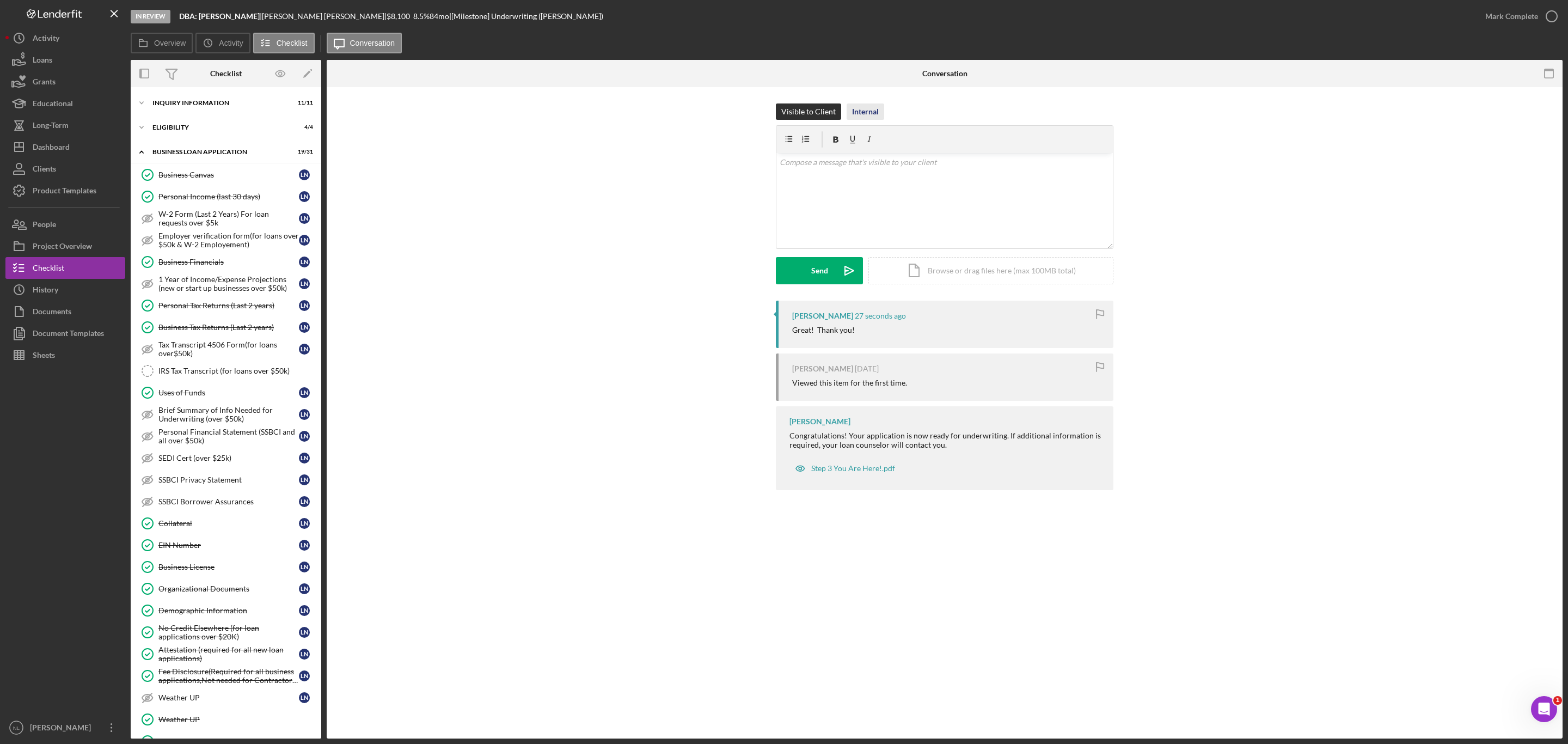
click at [877, 105] on button "Internal" at bounding box center [865, 111] width 37 height 17
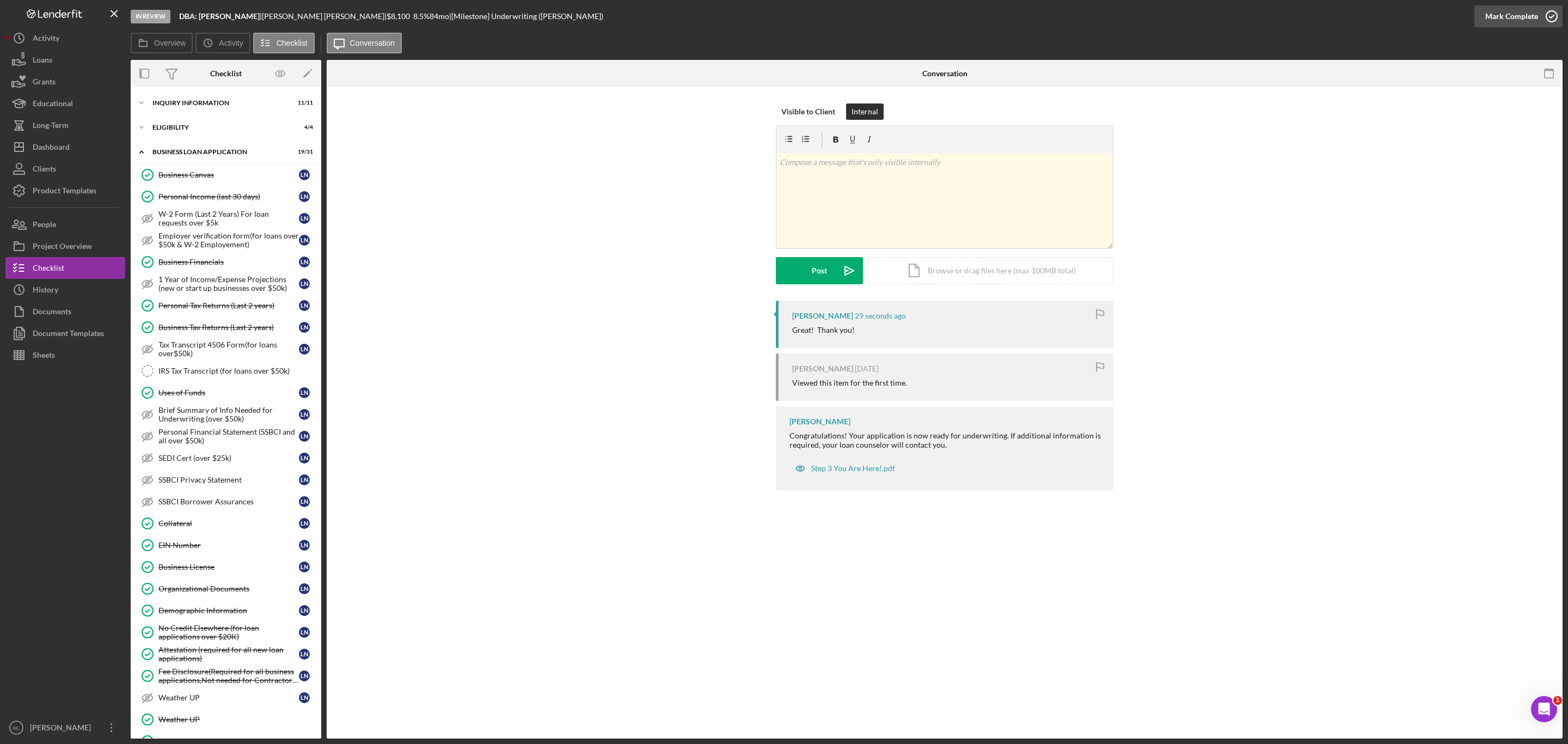
click at [1495, 15] on div "Mark Complete" at bounding box center [1511, 17] width 52 height 22
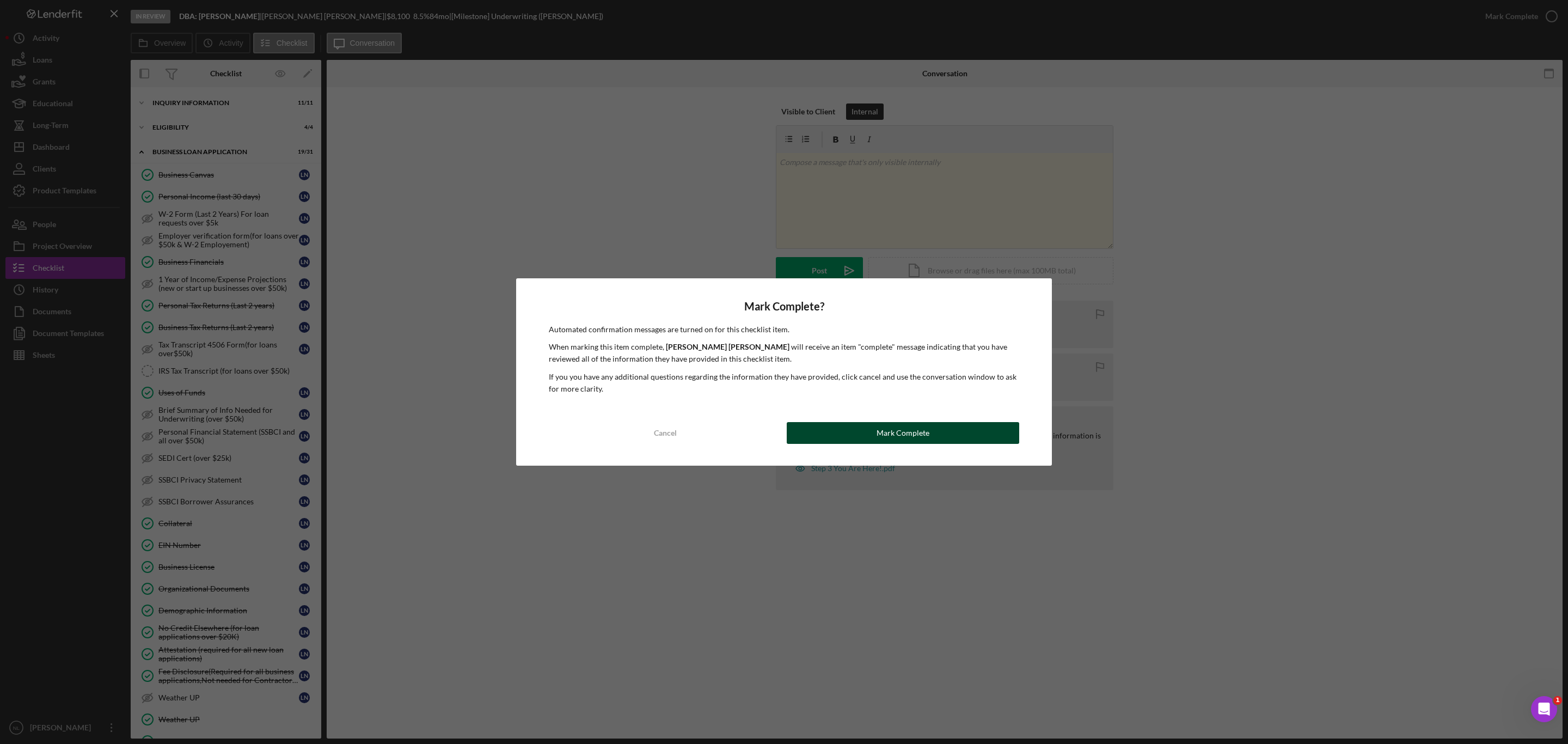
click at [934, 439] on button "Mark Complete" at bounding box center [903, 433] width 233 height 22
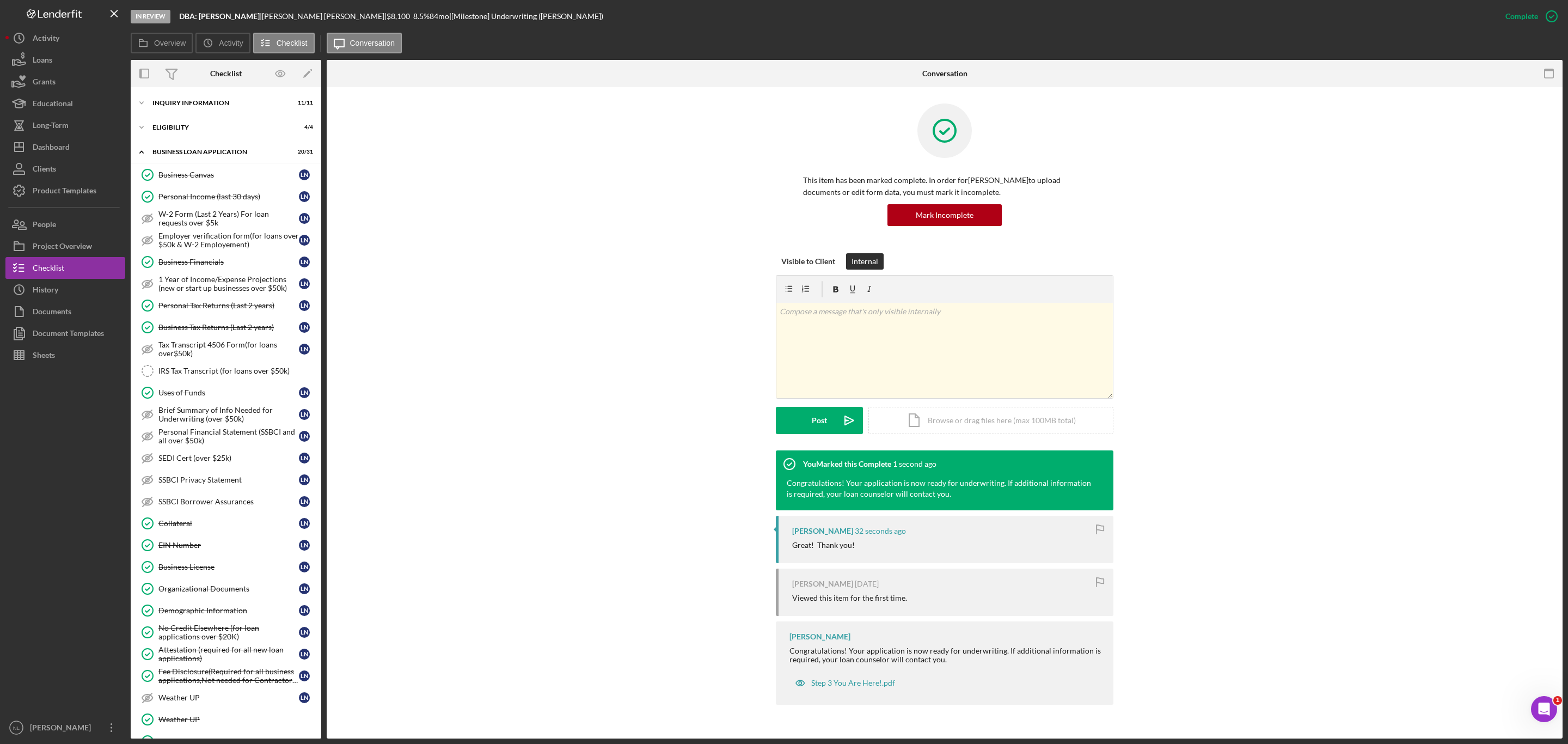
click at [66, 147] on div "Dashboard" at bounding box center [51, 148] width 37 height 24
